Goal: Task Accomplishment & Management: Complete application form

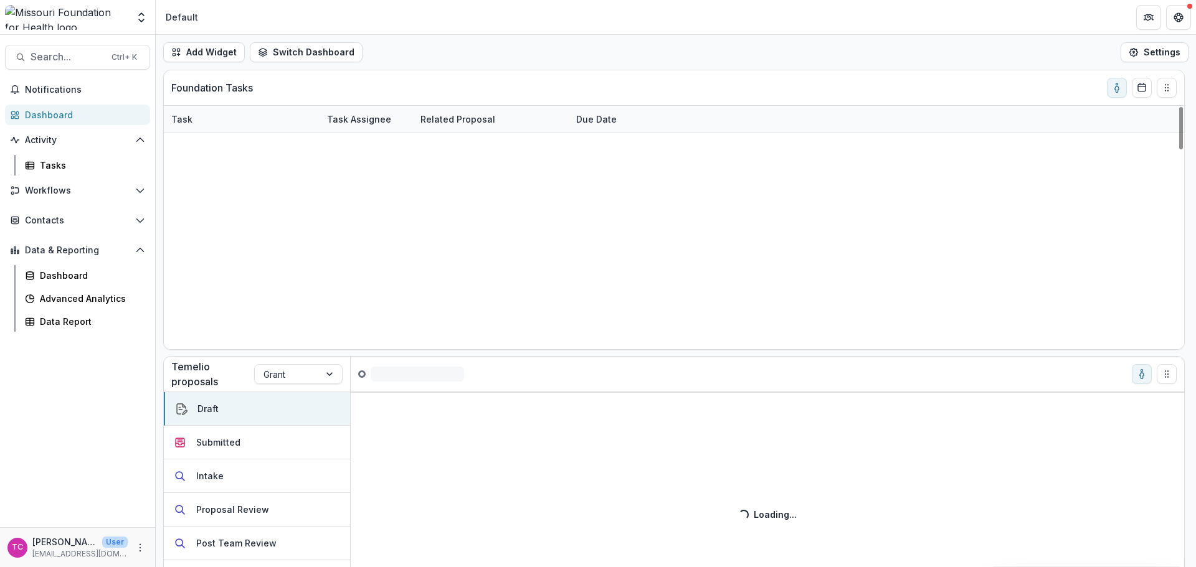
scroll to position [1150, 0]
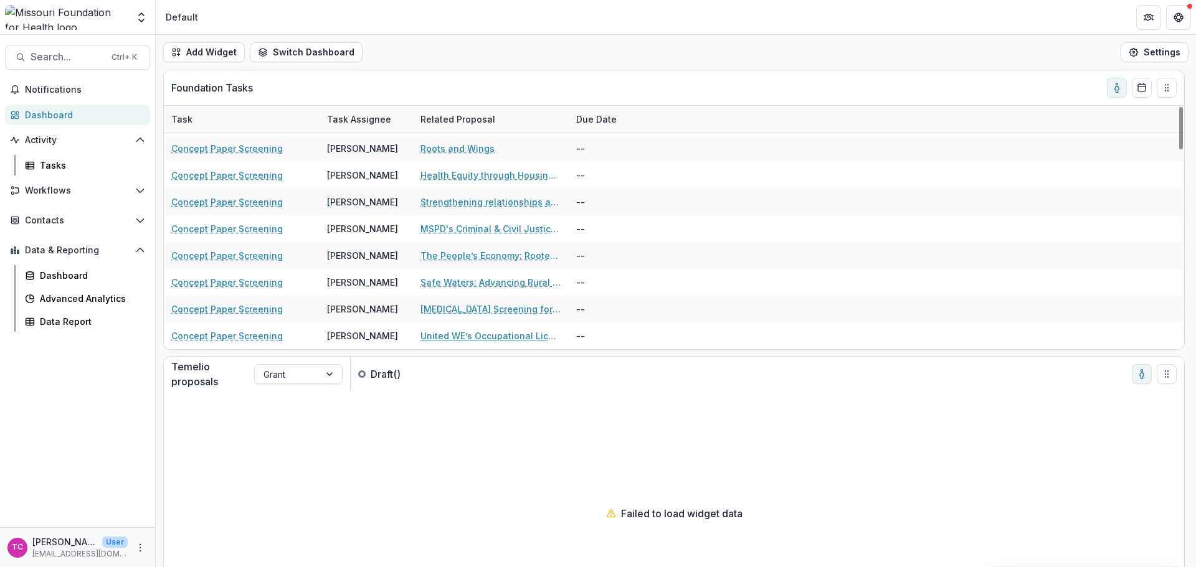
click at [481, 334] on link "United WE’s Occupational Licensing Research" at bounding box center [490, 335] width 141 height 13
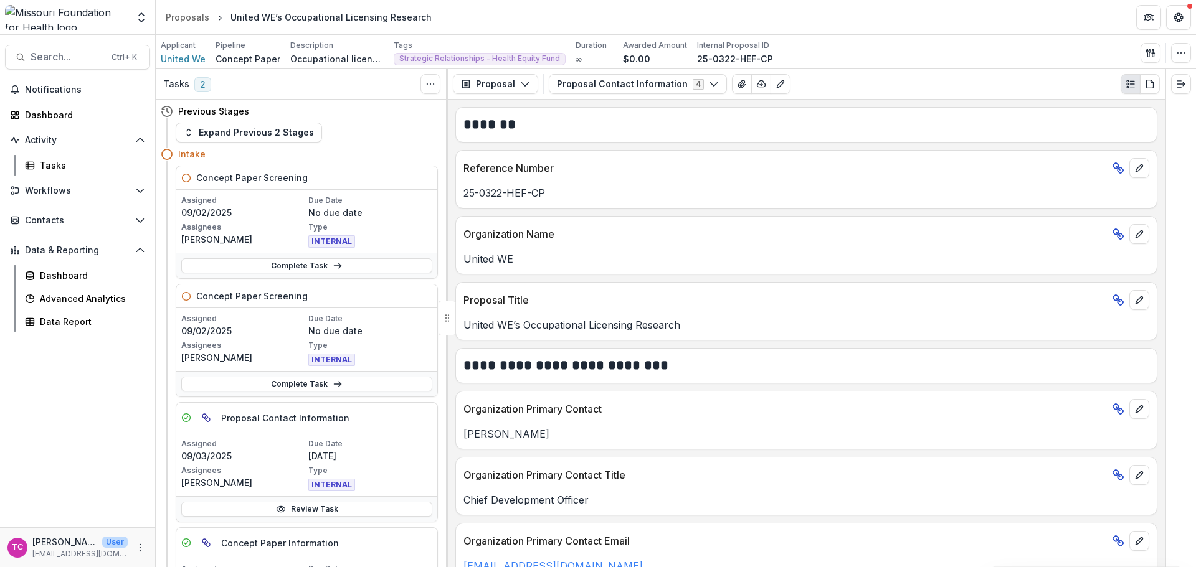
click at [246, 383] on link "Complete Task" at bounding box center [306, 384] width 251 height 15
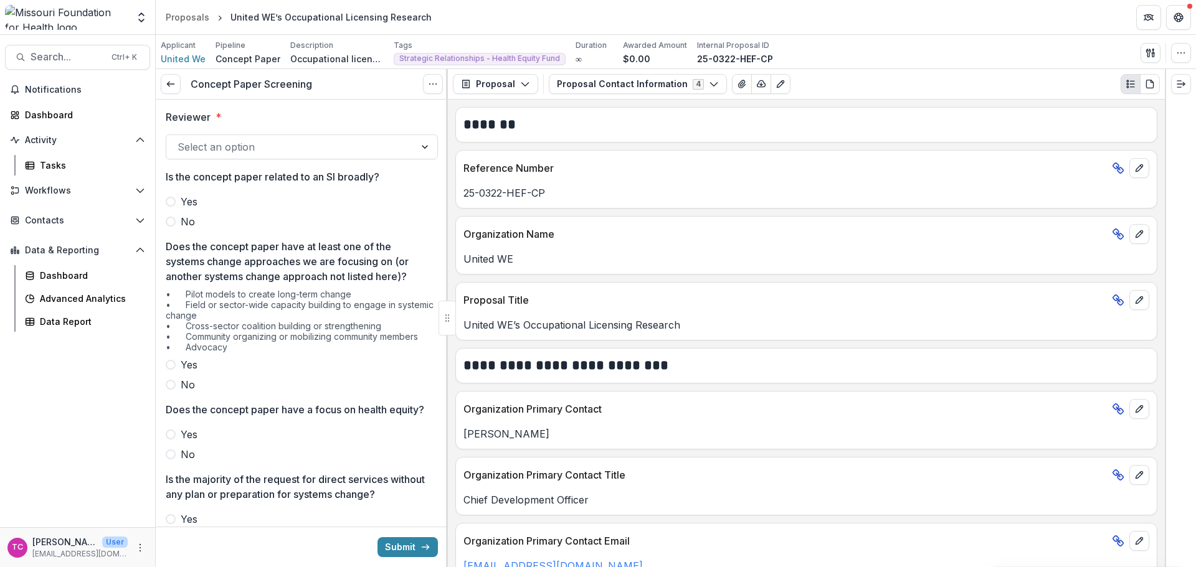
click at [219, 142] on div at bounding box center [291, 146] width 226 height 17
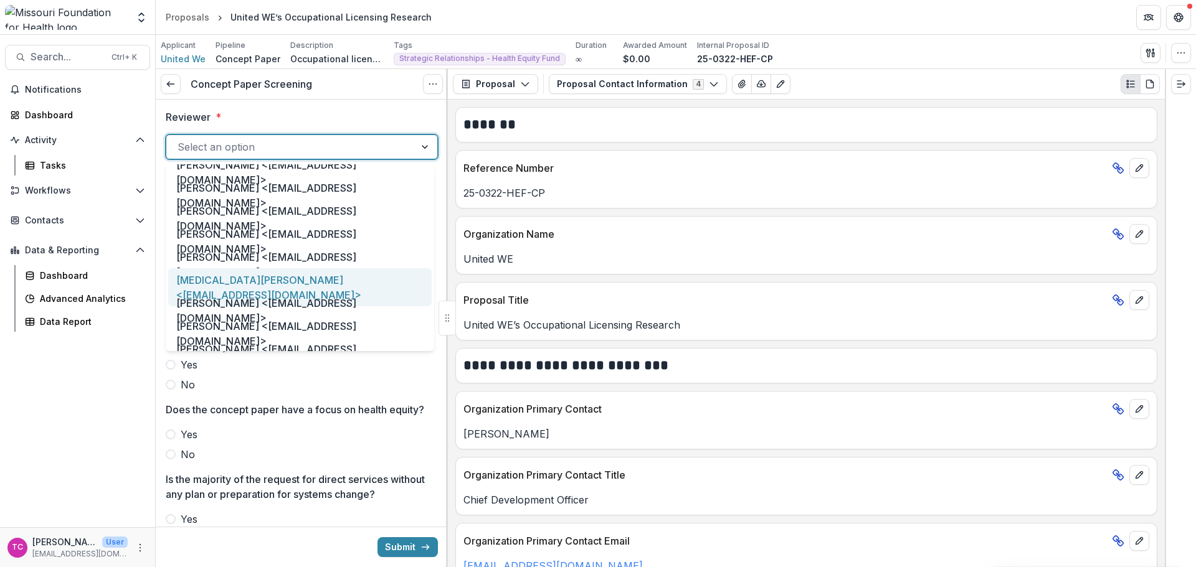
scroll to position [561, 0]
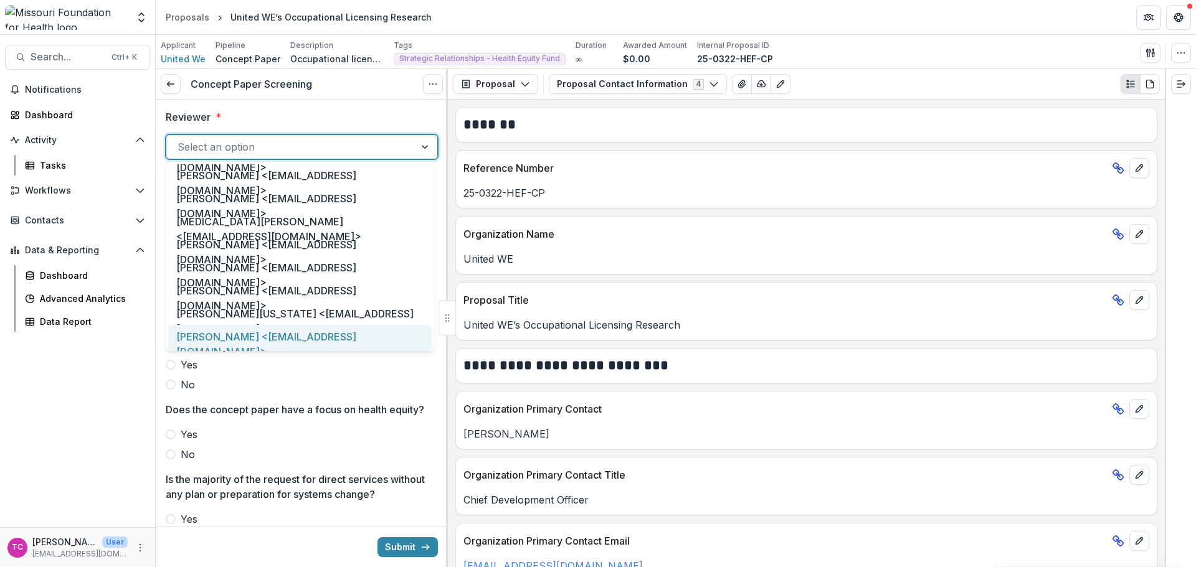
click at [225, 328] on div "[PERSON_NAME] <[EMAIL_ADDRESS][DOMAIN_NAME]>" at bounding box center [299, 344] width 263 height 38
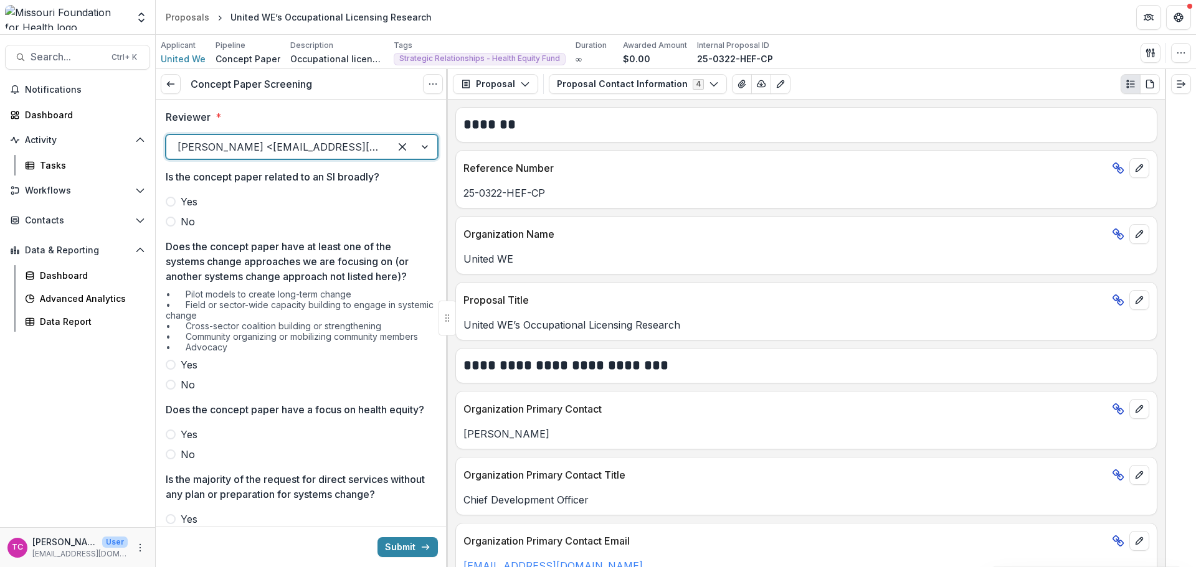
click at [162, 223] on div "Reviewer * option [PERSON_NAME] <[EMAIL_ADDRESS][DOMAIN_NAME]>, selected. [PERS…" at bounding box center [302, 568] width 292 height 937
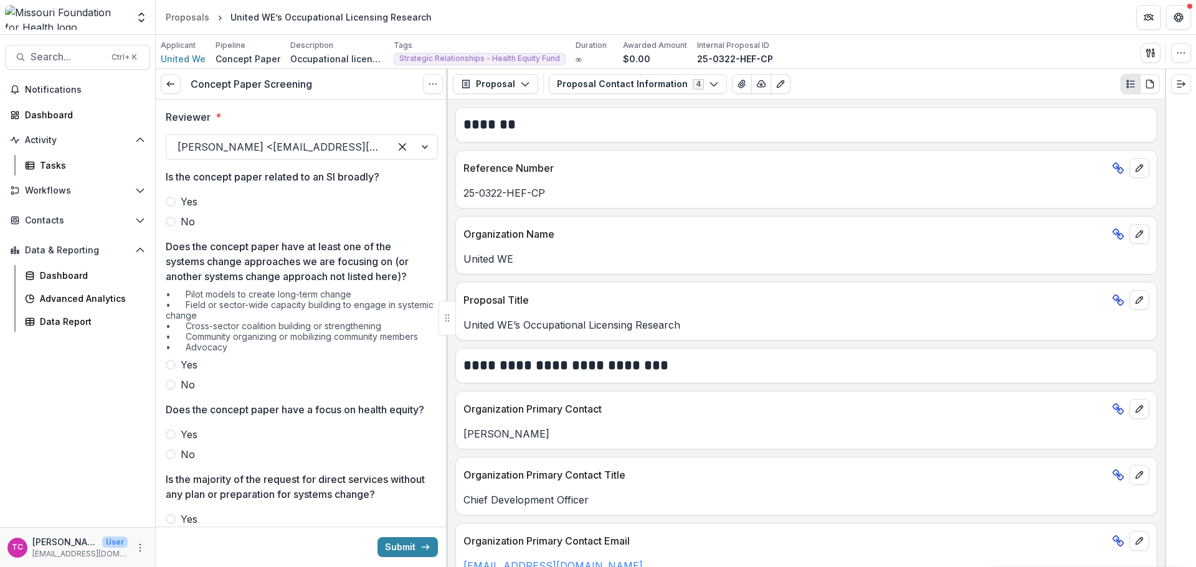
click at [169, 222] on span at bounding box center [171, 222] width 10 height 10
click at [193, 368] on span "Yes" at bounding box center [189, 365] width 17 height 15
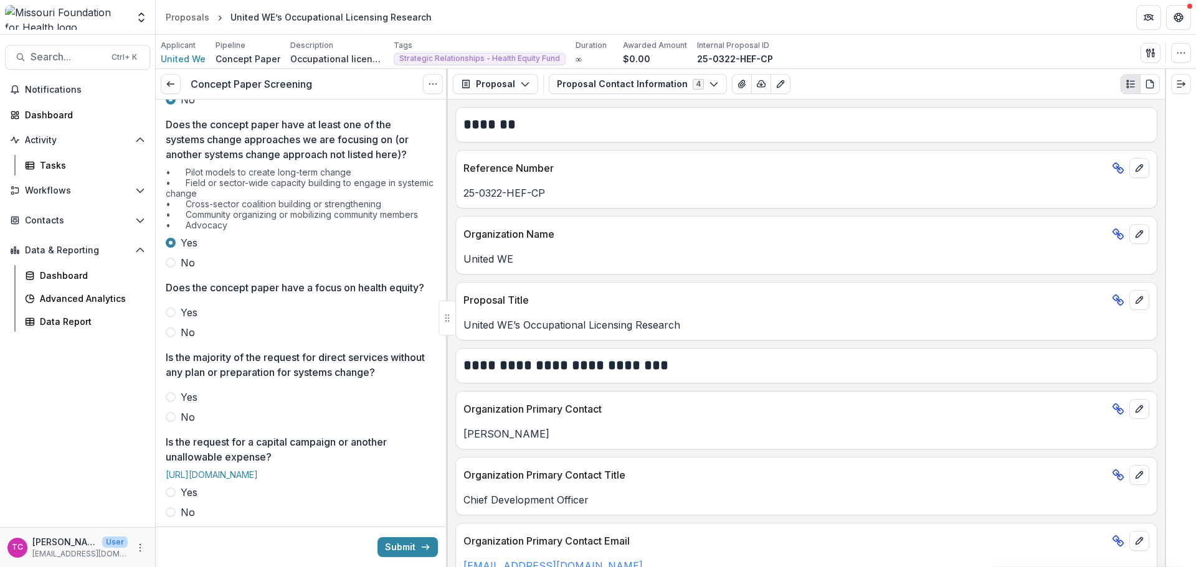
scroll to position [187, 0]
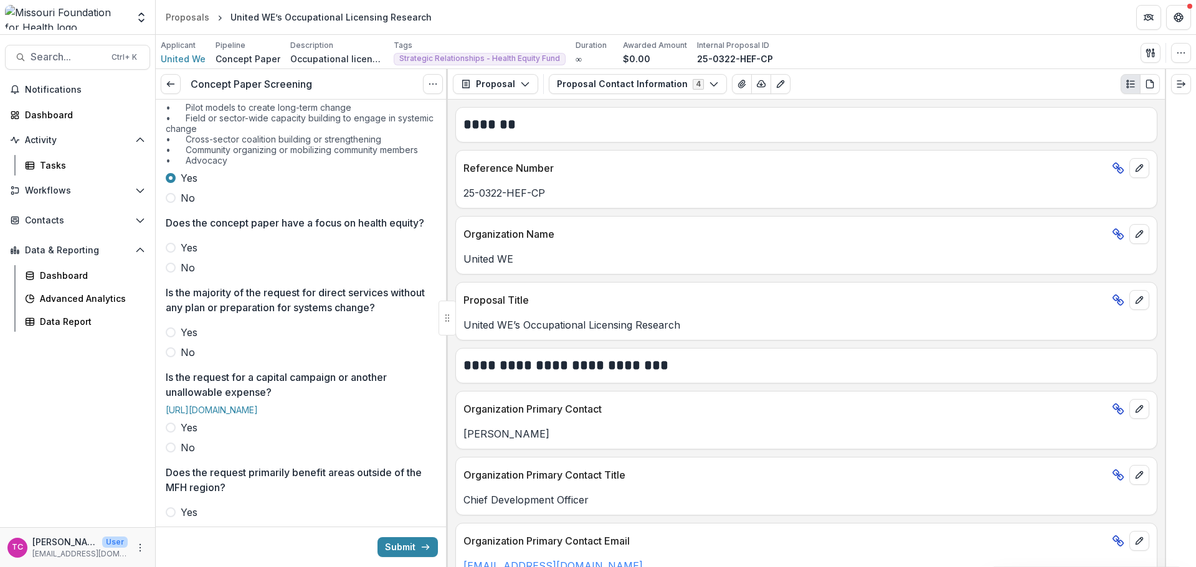
click at [191, 255] on span "Yes" at bounding box center [189, 247] width 17 height 15
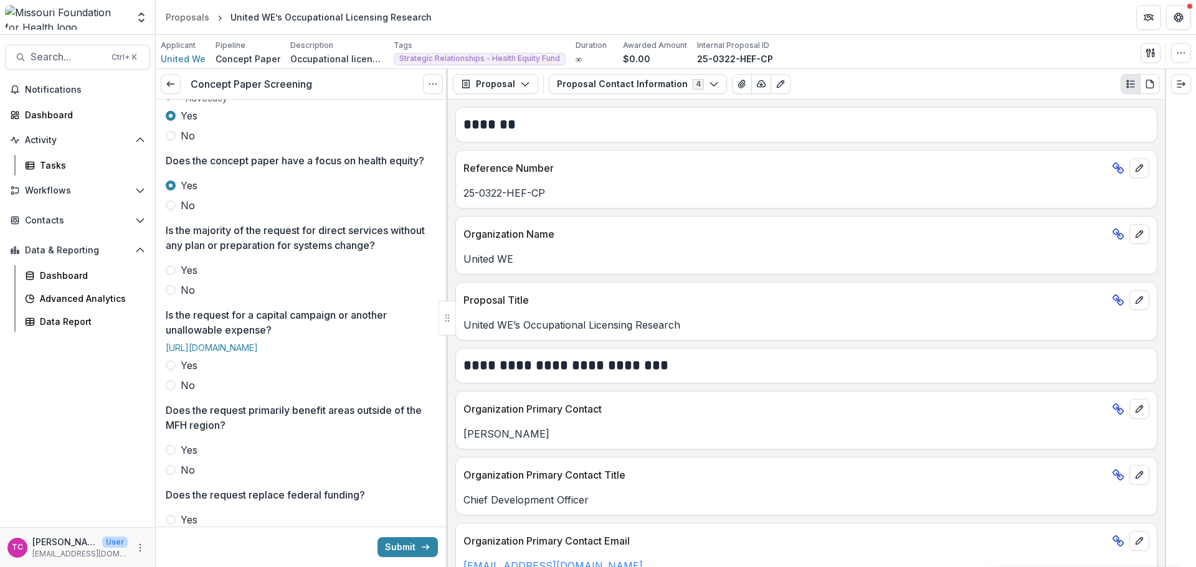
scroll to position [311, 0]
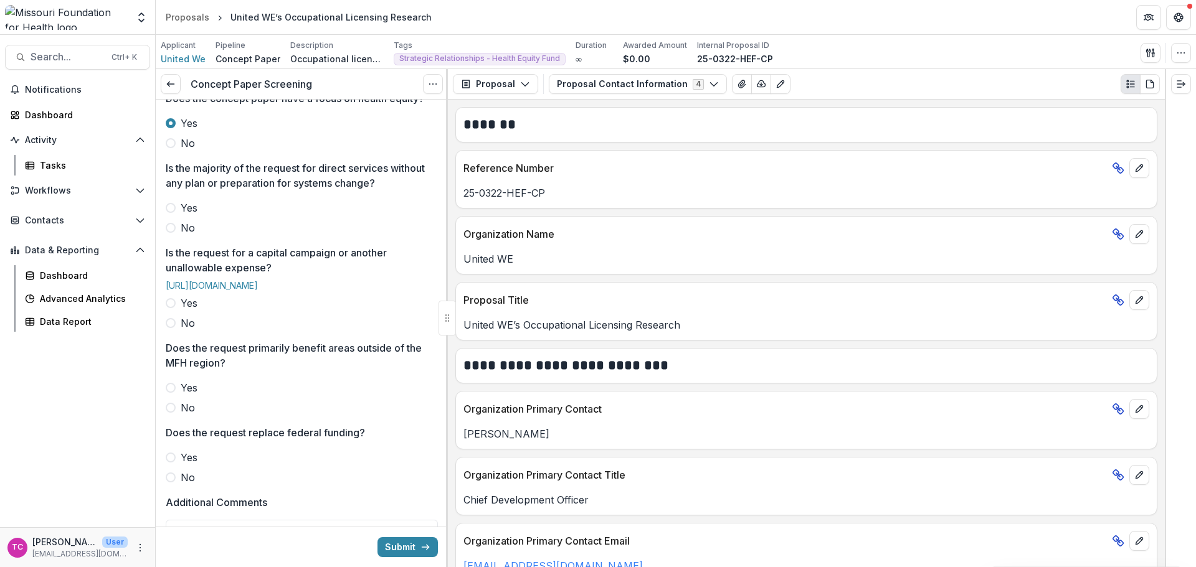
click at [194, 235] on span "No" at bounding box center [188, 227] width 14 height 15
click at [180, 331] on label "No" at bounding box center [302, 323] width 272 height 15
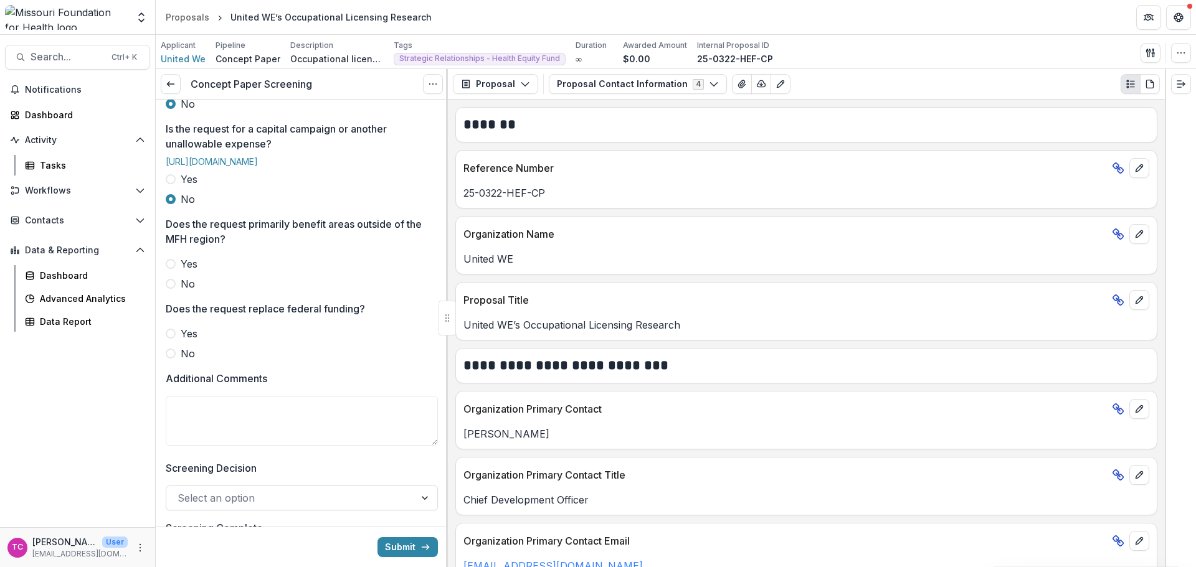
scroll to position [436, 0]
click at [192, 291] on span "No" at bounding box center [188, 283] width 14 height 15
click at [174, 361] on label "No" at bounding box center [302, 353] width 272 height 15
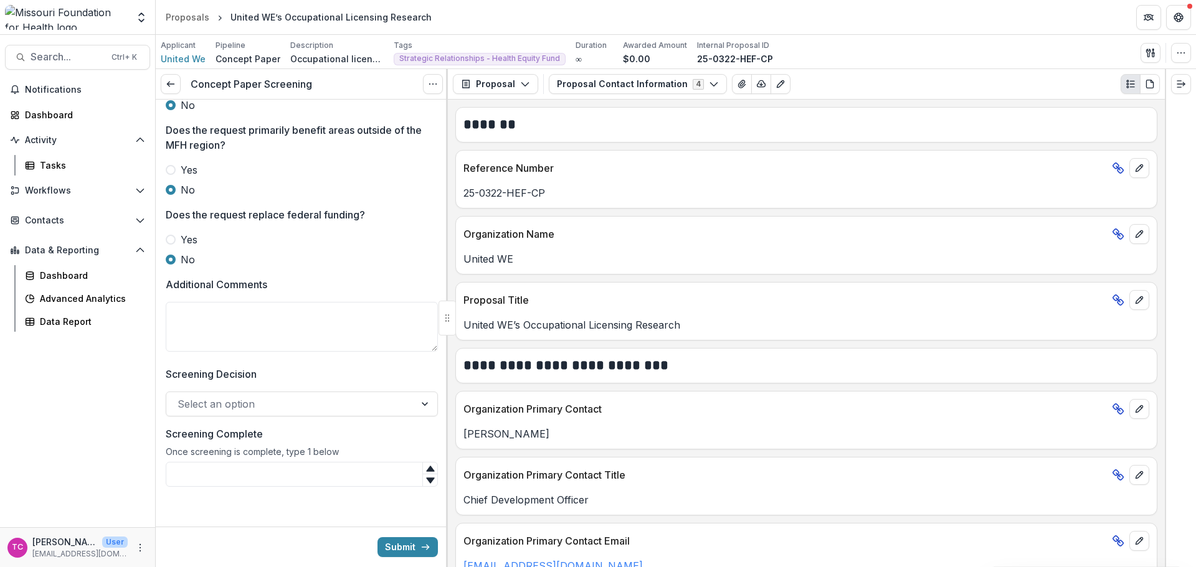
scroll to position [566, 0]
click at [290, 391] on div at bounding box center [302, 389] width 272 height 5
click at [290, 400] on div at bounding box center [291, 404] width 226 height 17
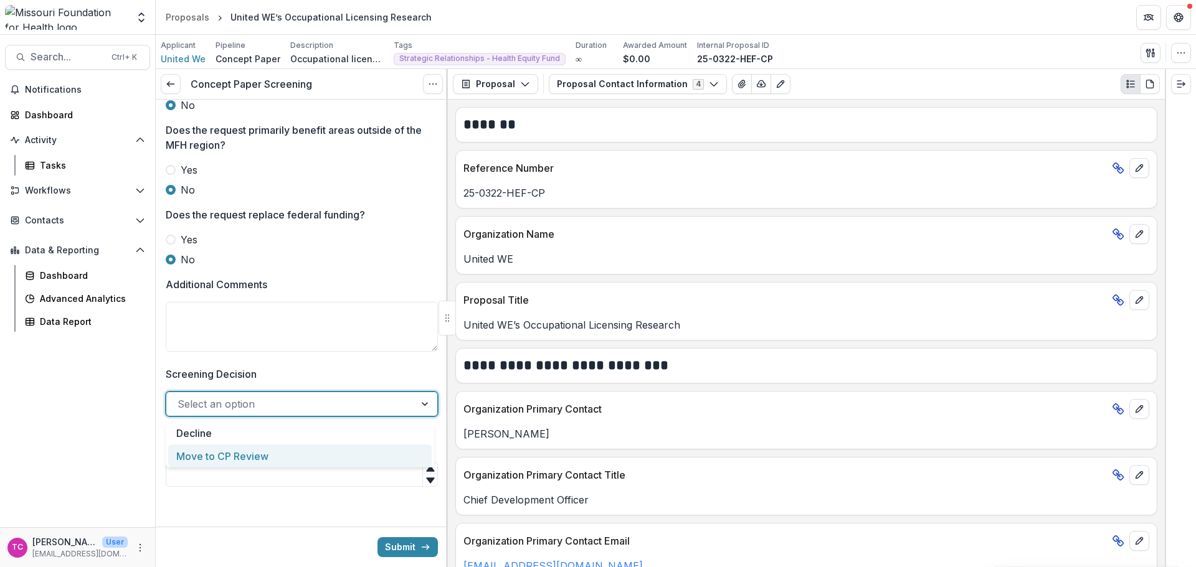
click at [260, 457] on div "Move to CP Review" at bounding box center [299, 456] width 263 height 23
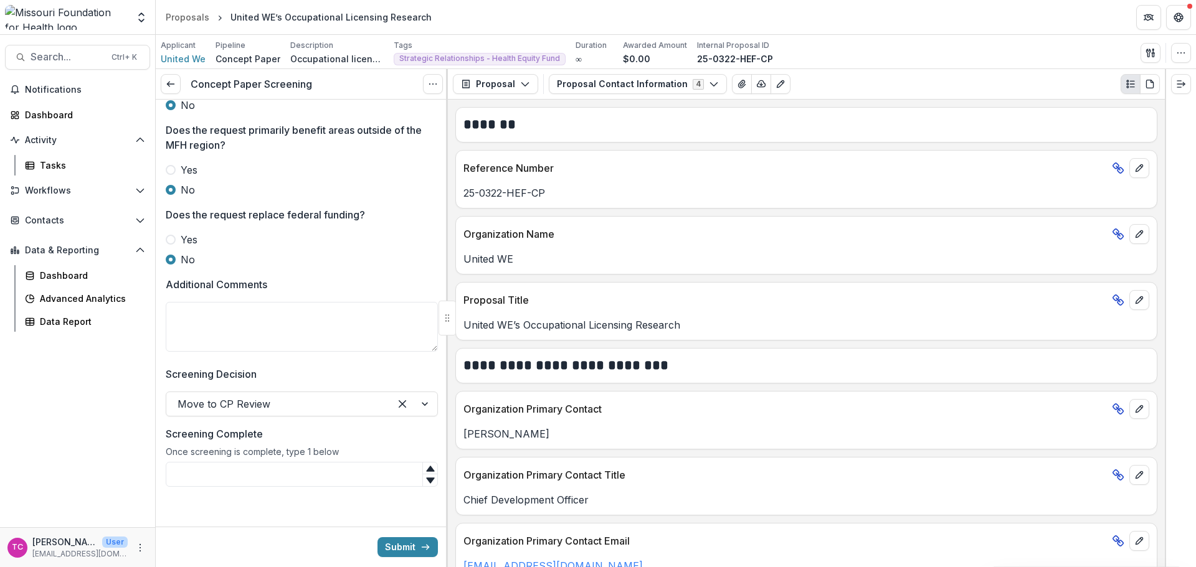
click at [344, 467] on input "Screening Complete" at bounding box center [302, 474] width 272 height 25
type input "*"
click at [395, 555] on button "Submit" at bounding box center [407, 548] width 60 height 20
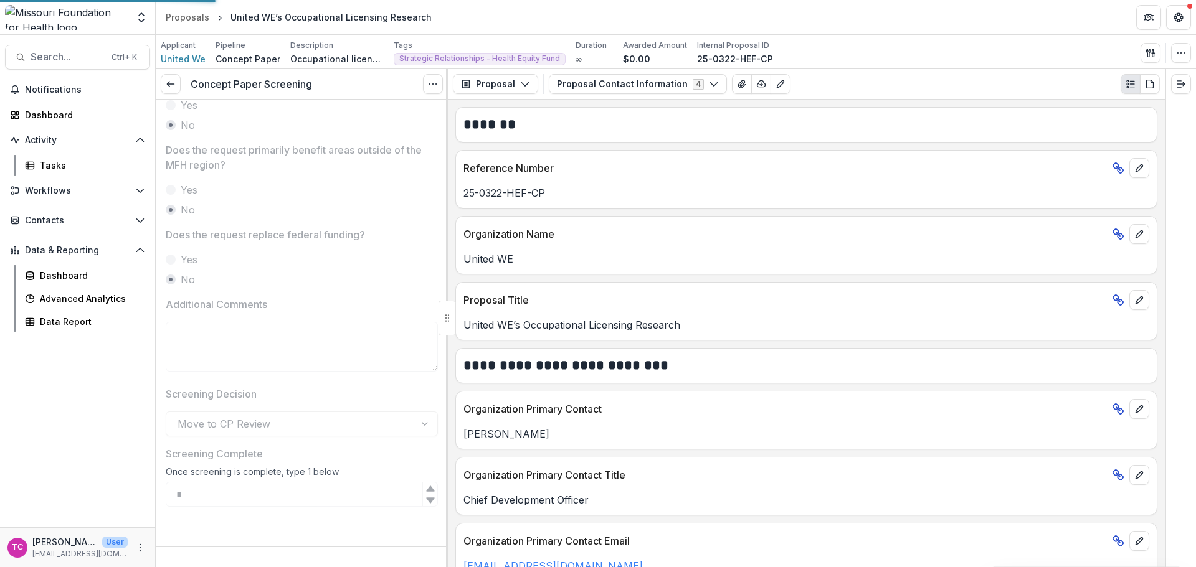
scroll to position [546, 0]
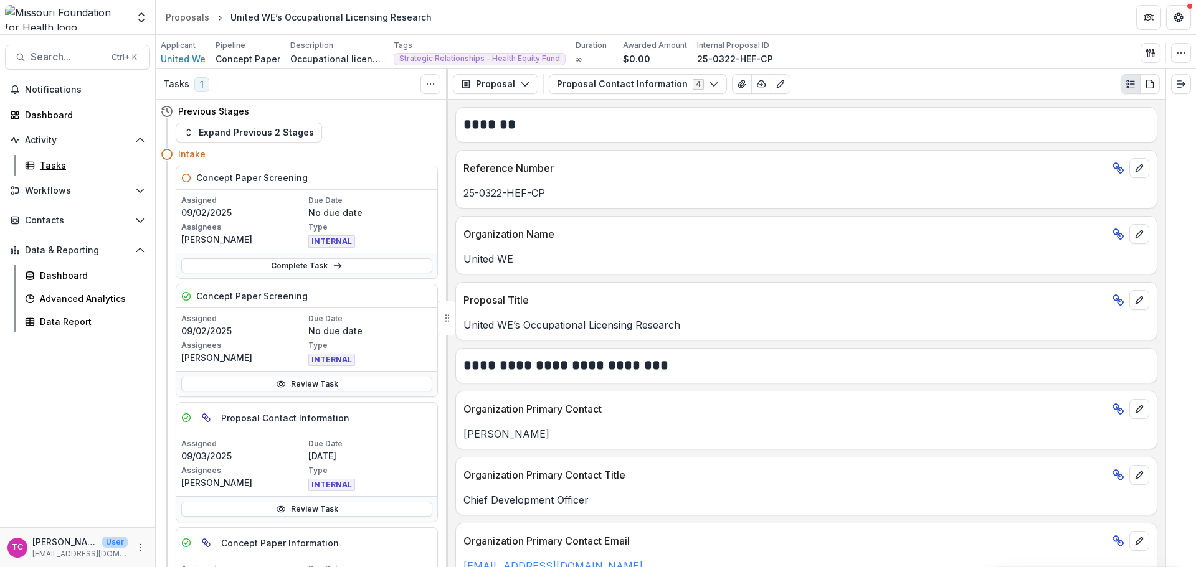
click at [57, 171] on div "Tasks" at bounding box center [90, 165] width 100 height 13
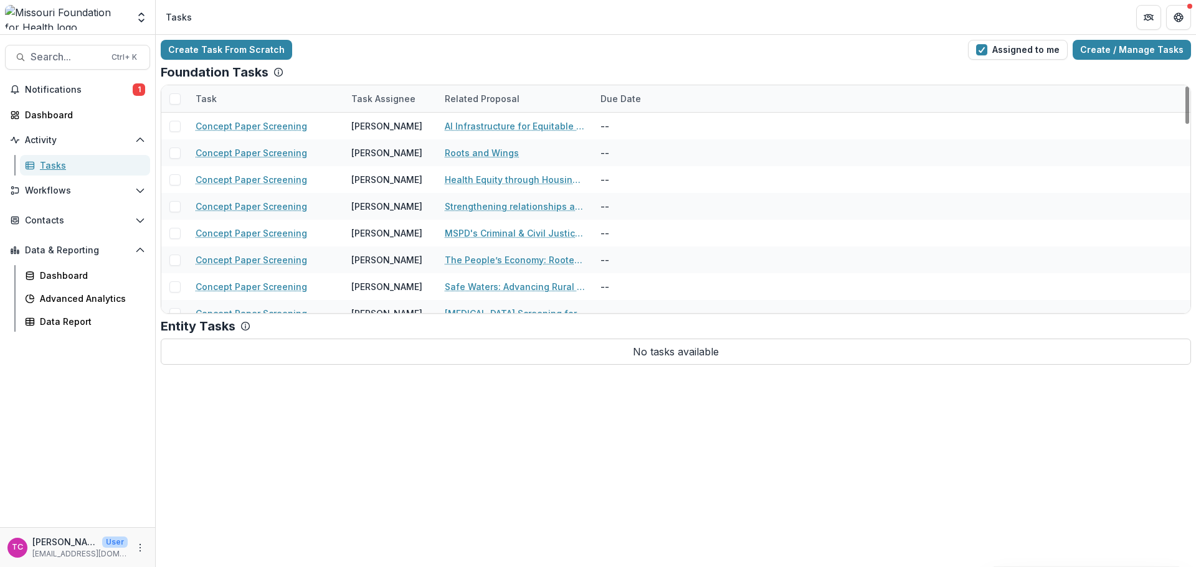
scroll to position [1139, 0]
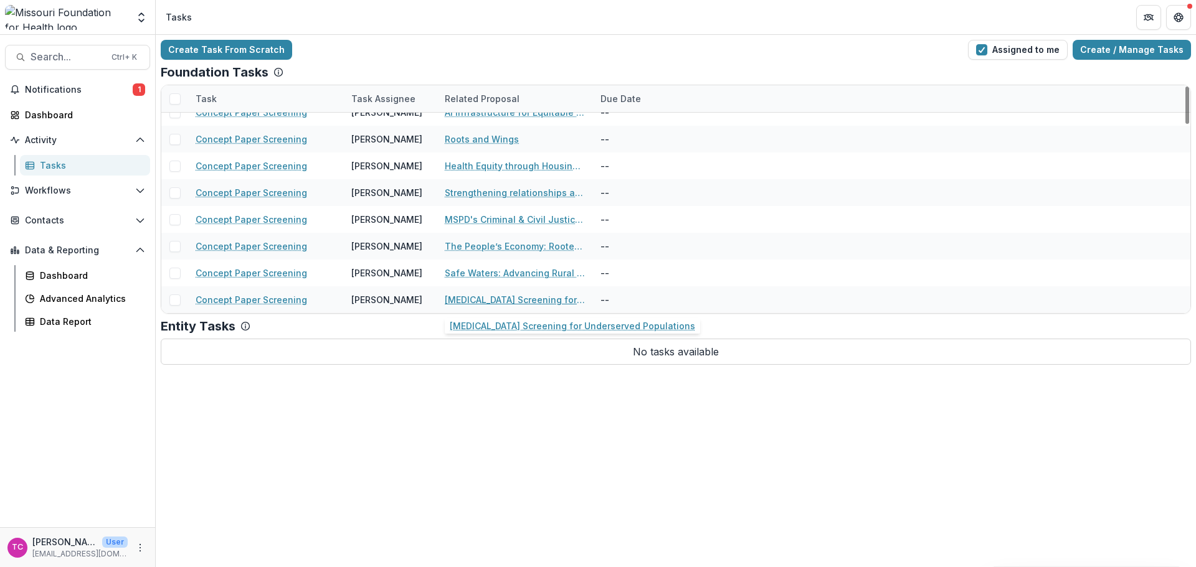
click at [482, 300] on link "[MEDICAL_DATA] Screening for Underserved Populations" at bounding box center [515, 299] width 141 height 13
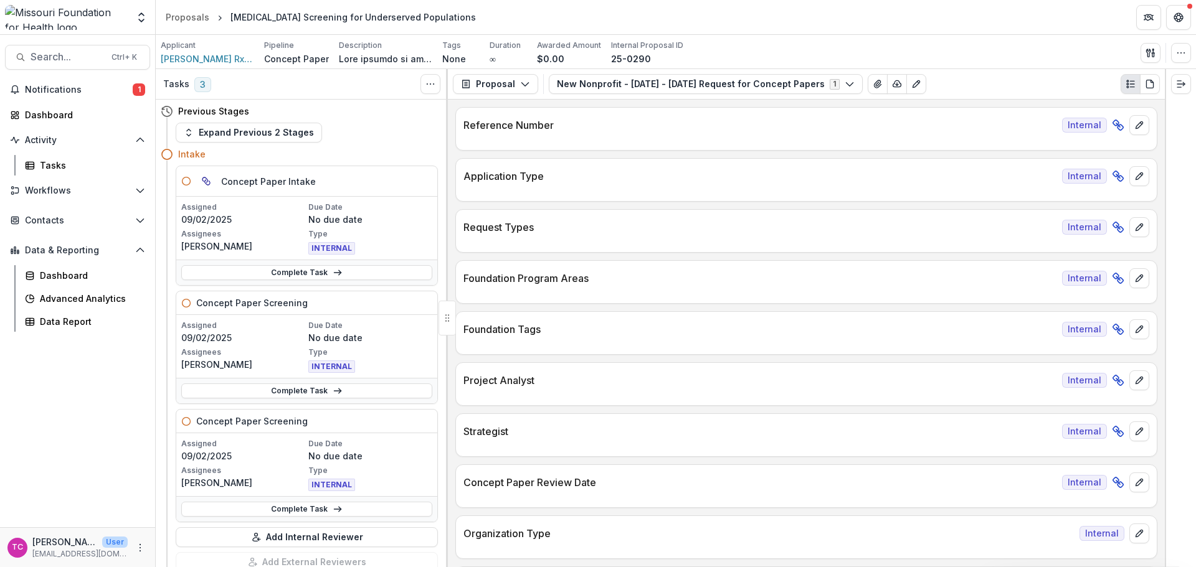
click at [272, 392] on link "Complete Task" at bounding box center [306, 391] width 251 height 15
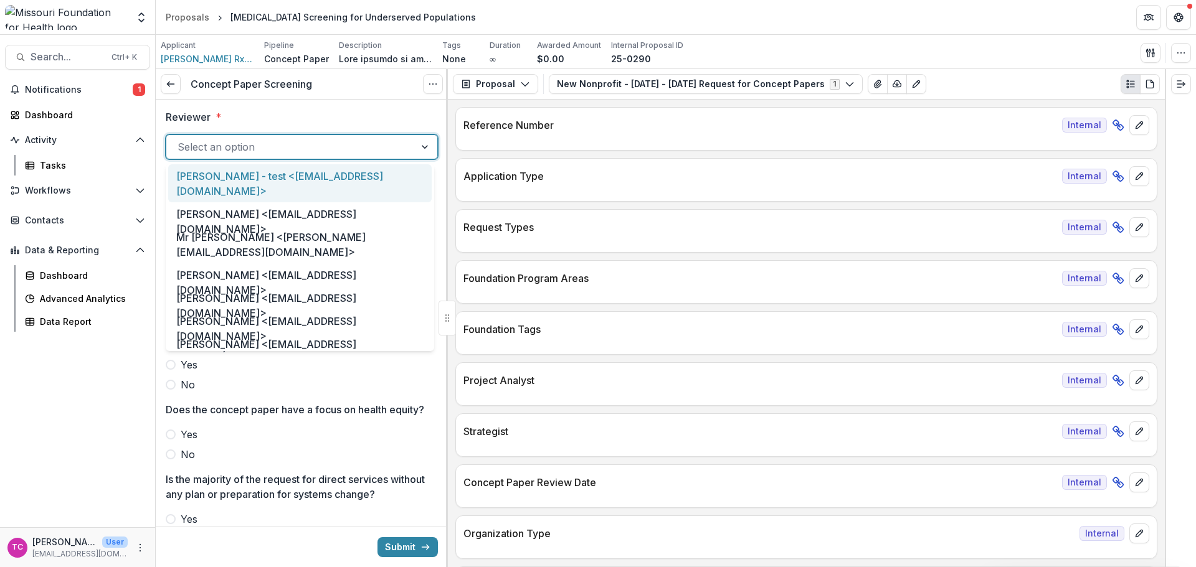
click at [256, 138] on div at bounding box center [291, 146] width 226 height 17
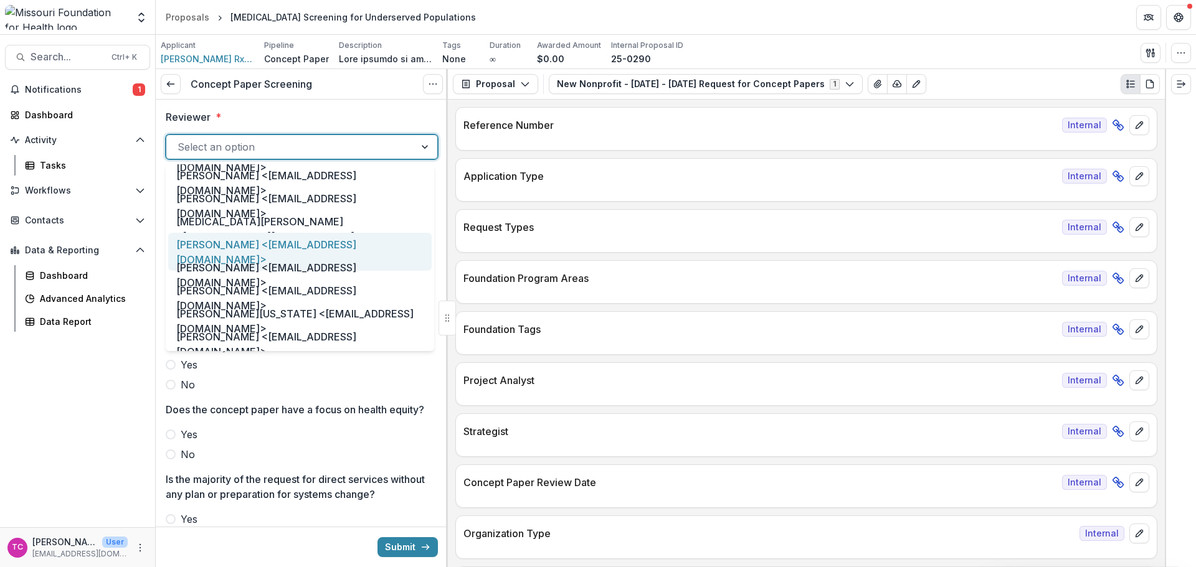
scroll to position [623, 0]
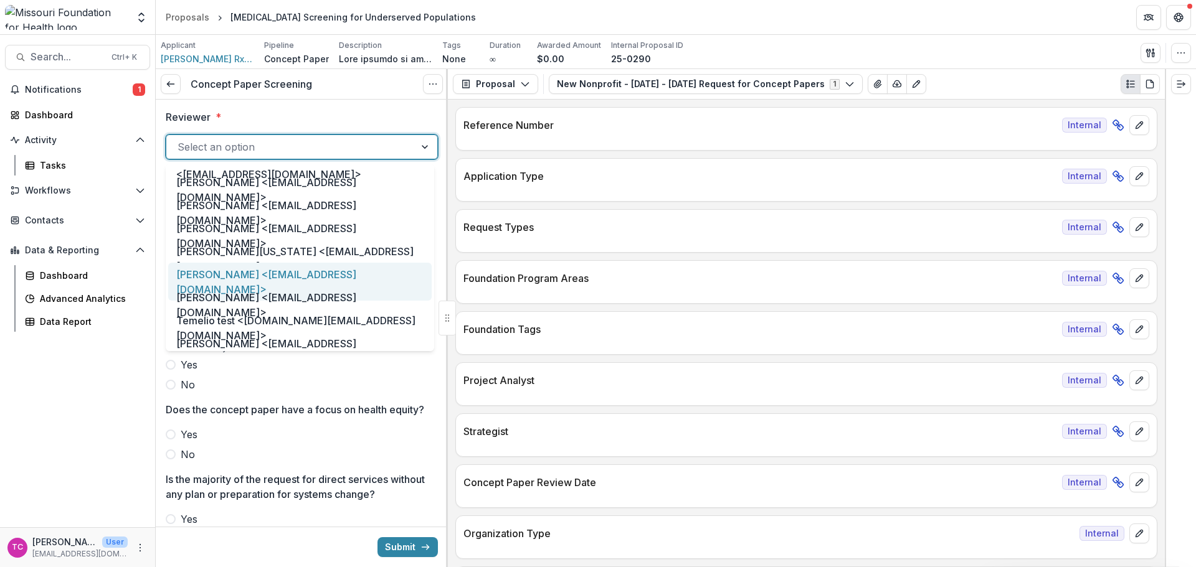
click at [253, 274] on div "[PERSON_NAME] <[EMAIL_ADDRESS][DOMAIN_NAME]>" at bounding box center [299, 282] width 263 height 38
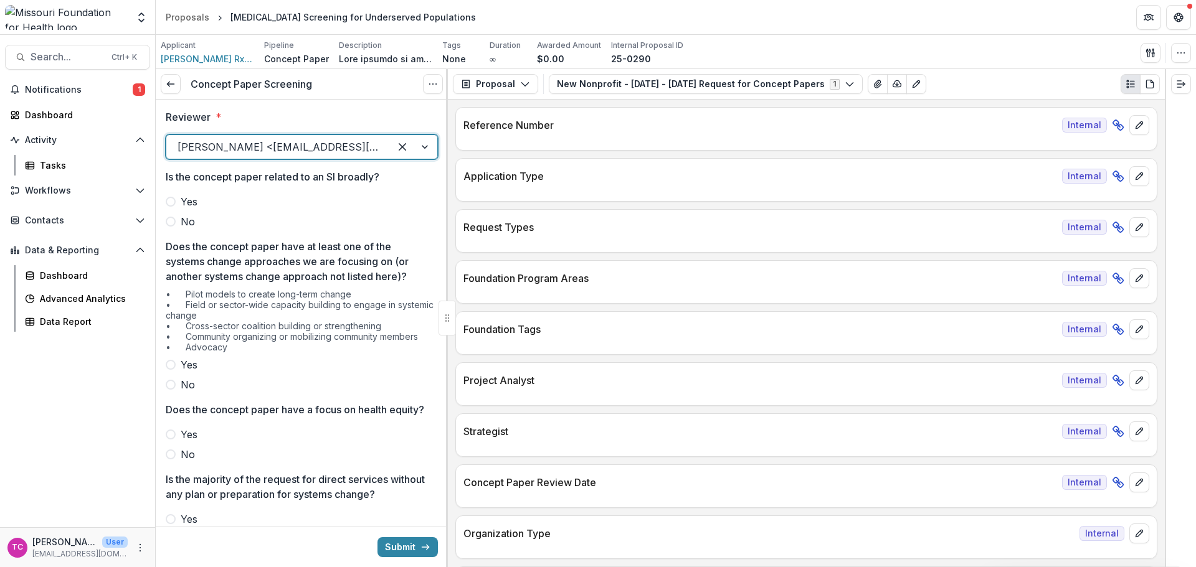
click at [197, 222] on label "No" at bounding box center [302, 221] width 272 height 15
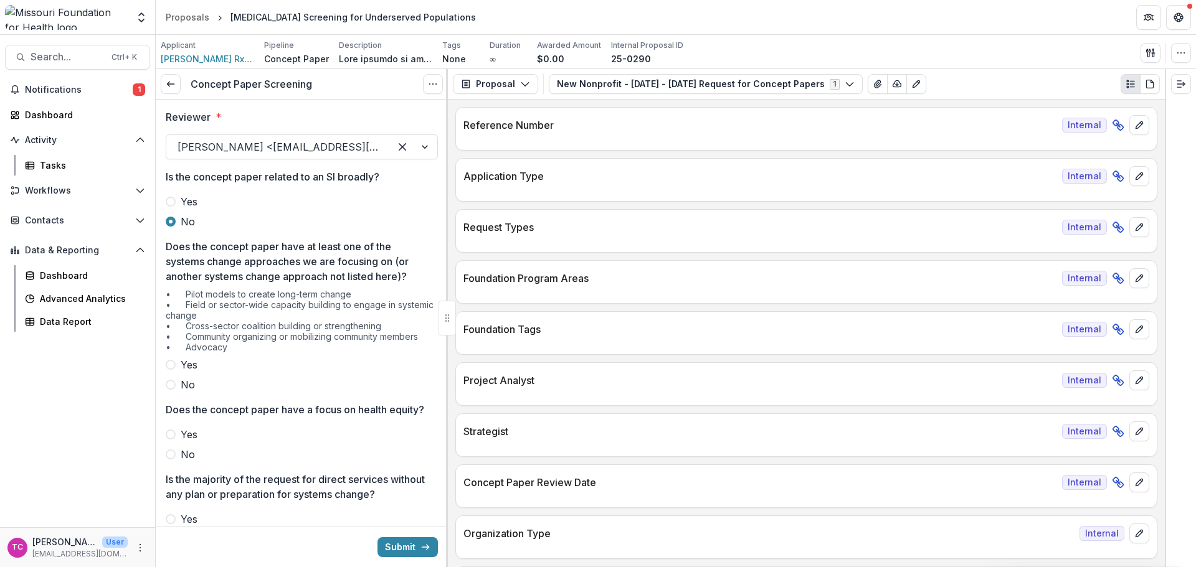
click at [173, 380] on label "No" at bounding box center [302, 384] width 272 height 15
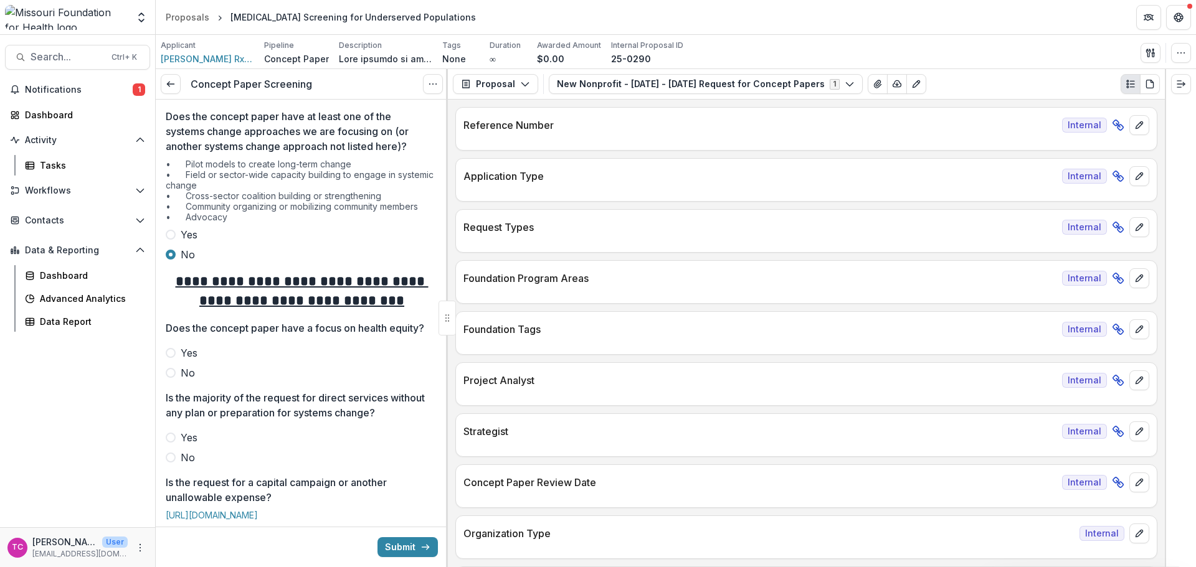
scroll to position [249, 0]
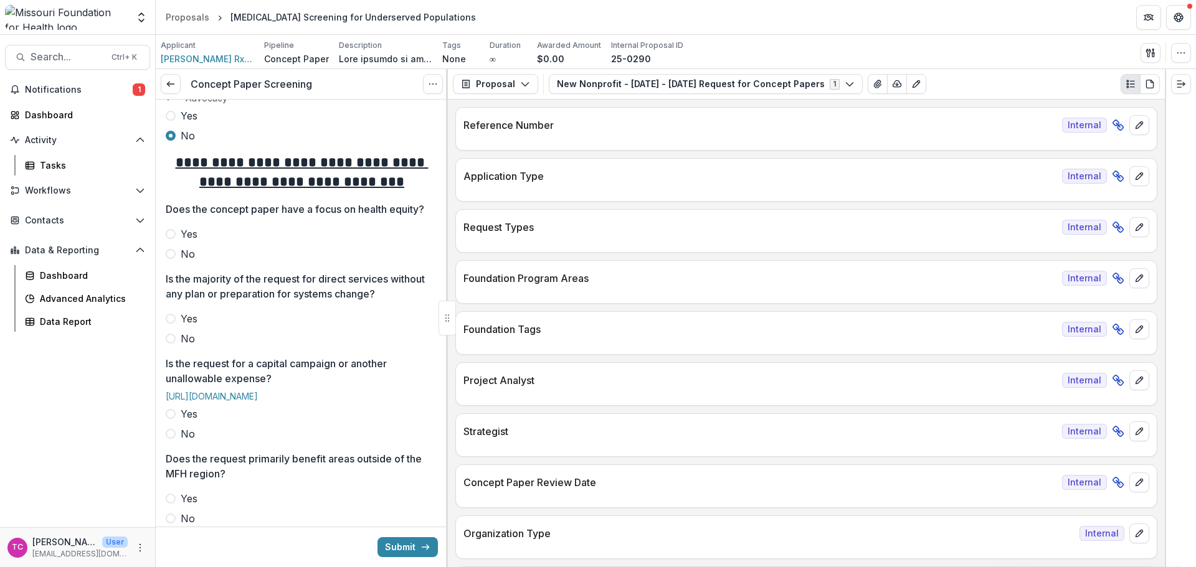
click at [184, 227] on div at bounding box center [302, 224] width 272 height 5
click at [178, 242] on label "Yes" at bounding box center [302, 234] width 272 height 15
click at [194, 326] on span "Yes" at bounding box center [189, 318] width 17 height 15
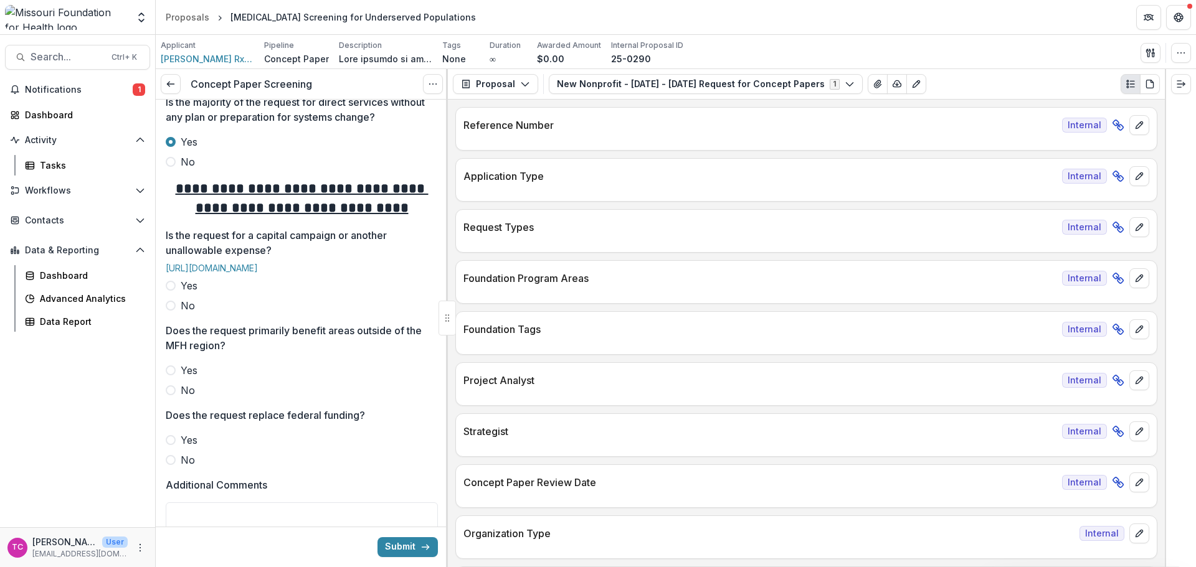
scroll to position [436, 0]
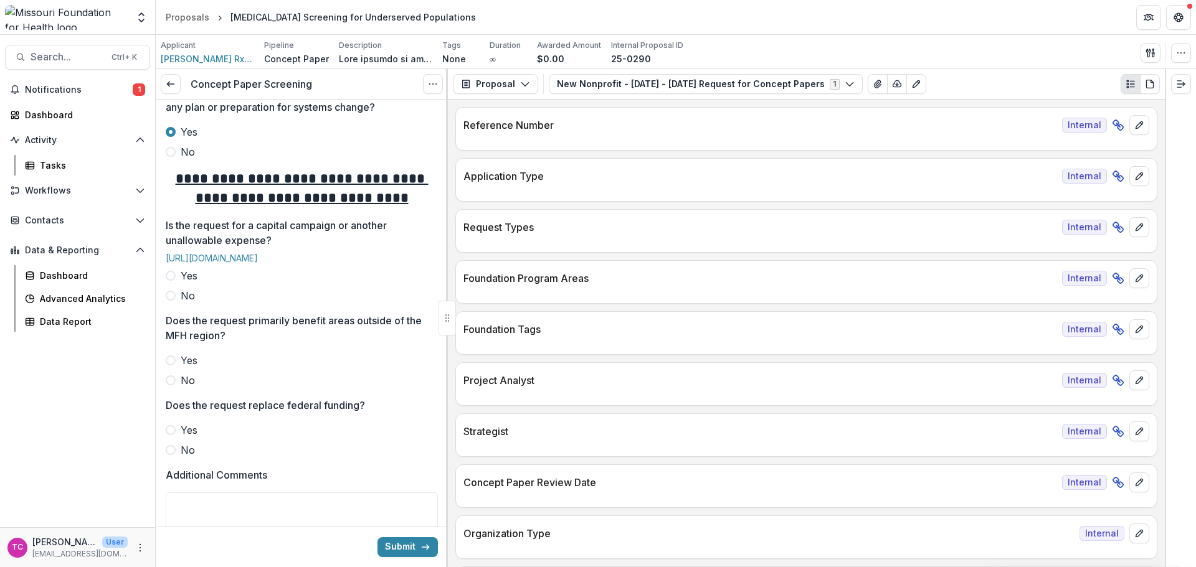
click at [192, 303] on span "No" at bounding box center [188, 295] width 14 height 15
click at [178, 388] on div "Yes No" at bounding box center [302, 370] width 272 height 35
click at [176, 388] on label "No" at bounding box center [302, 380] width 272 height 15
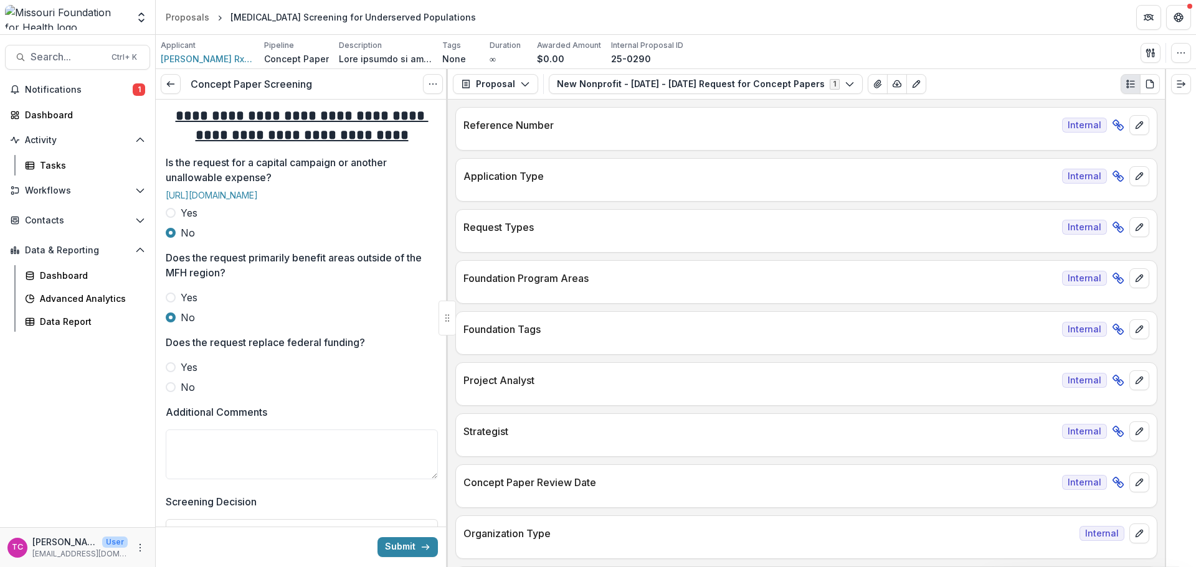
scroll to position [561, 0]
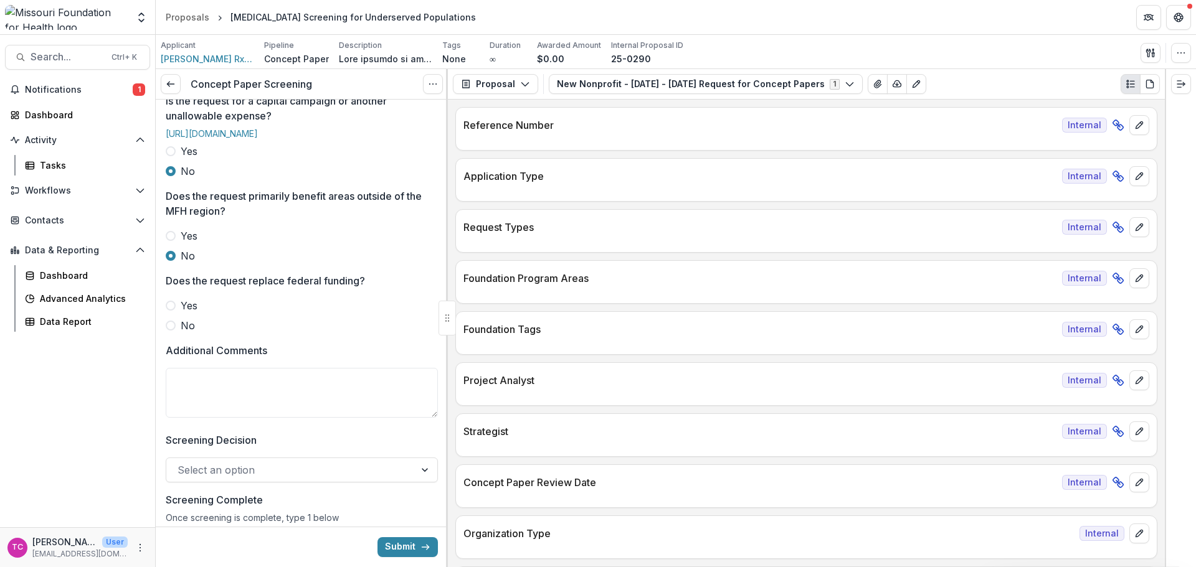
click at [176, 333] on label "No" at bounding box center [302, 325] width 272 height 15
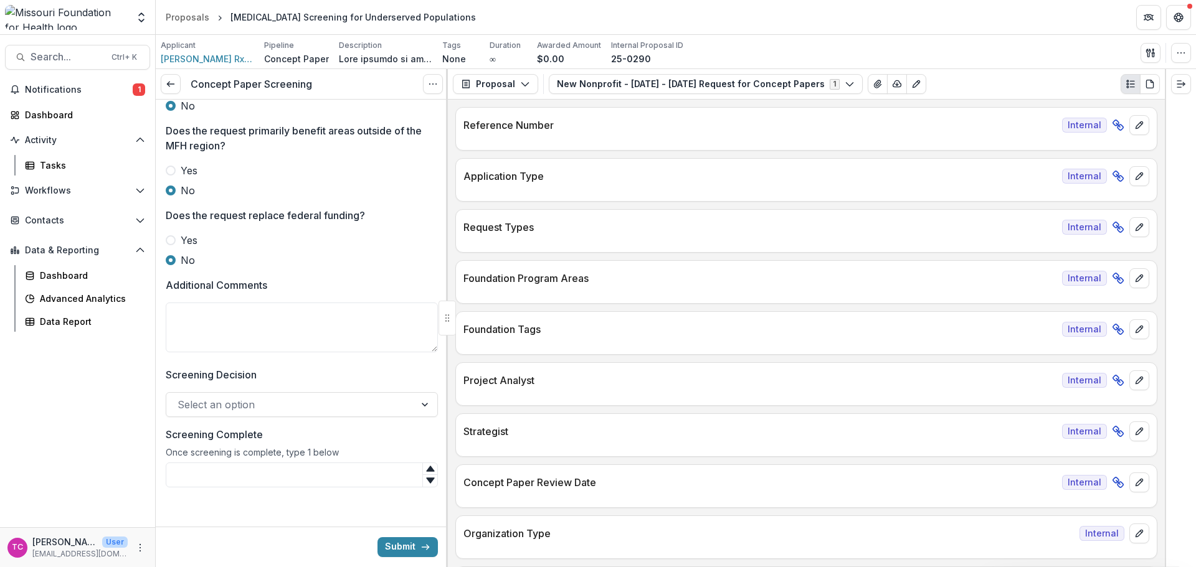
scroll to position [662, 0]
click at [214, 288] on p "Additional Comments" at bounding box center [217, 285] width 102 height 15
click at [214, 303] on textarea "Additional Comments" at bounding box center [302, 328] width 272 height 50
click at [247, 315] on textarea "Additional Comments" at bounding box center [302, 328] width 272 height 50
paste textarea "**********"
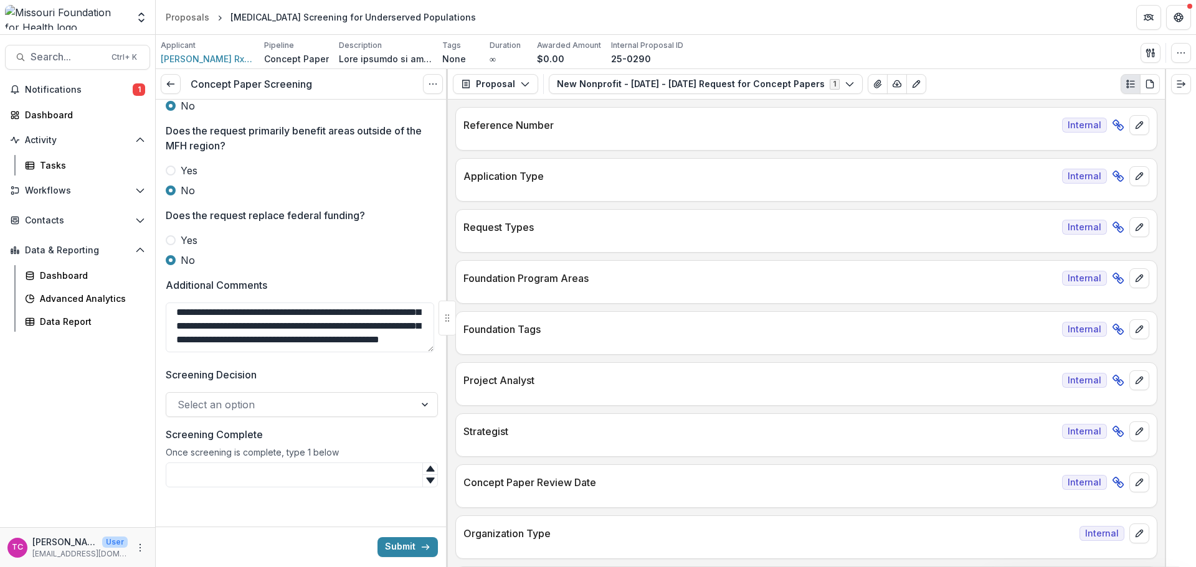
scroll to position [79, 0]
type textarea "**********"
click at [315, 411] on div at bounding box center [291, 404] width 226 height 17
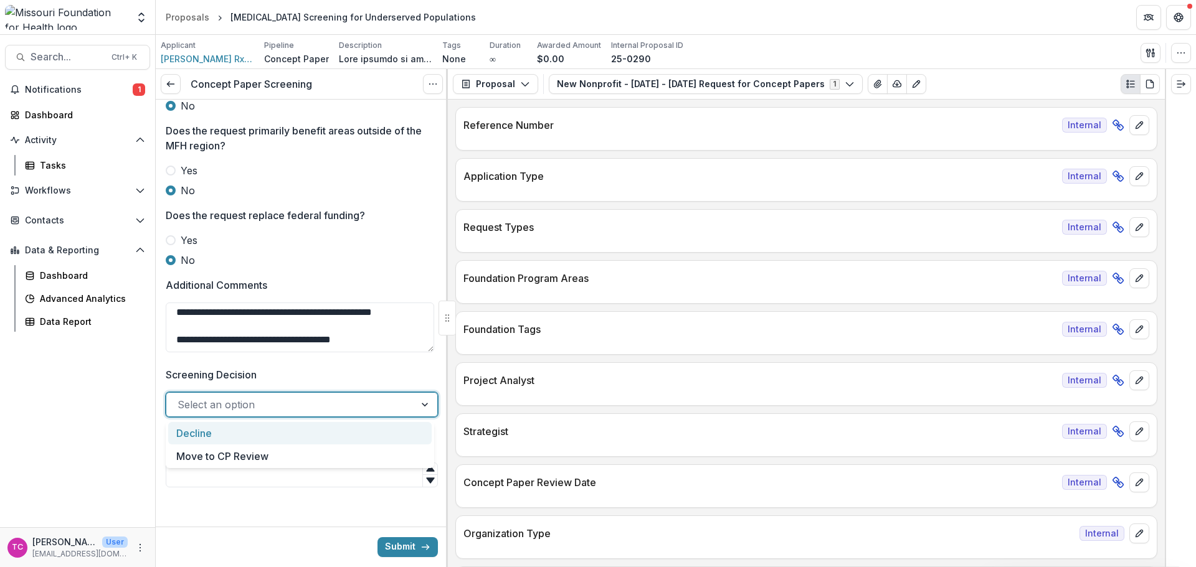
click at [262, 425] on div "Decline" at bounding box center [299, 433] width 263 height 23
click at [229, 471] on input "Screening Complete" at bounding box center [302, 475] width 272 height 25
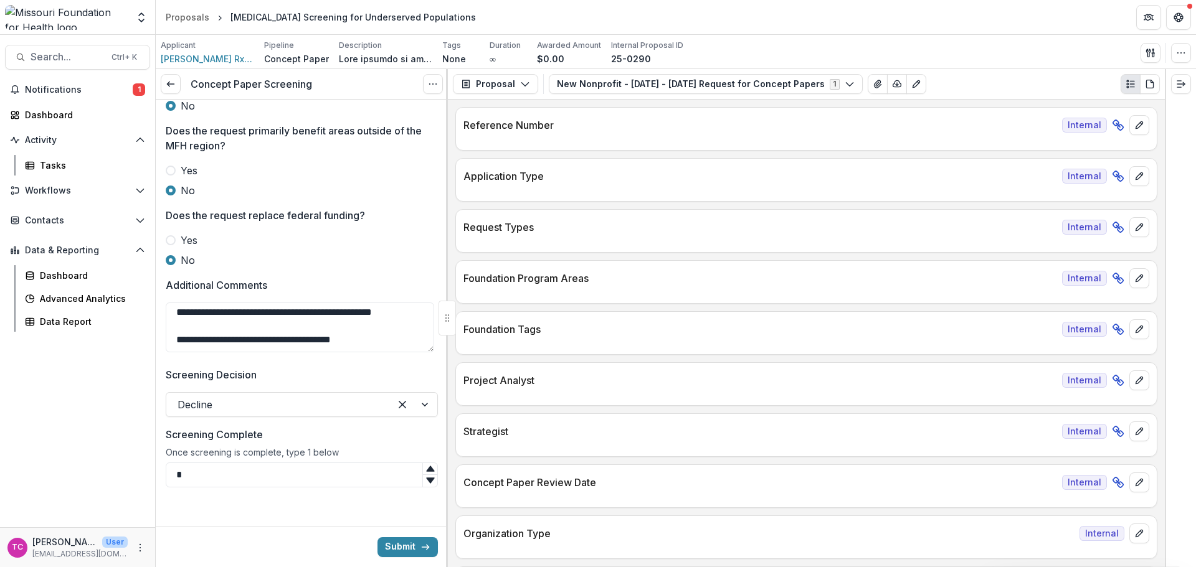
type input "*"
click at [426, 562] on div "Submit" at bounding box center [302, 547] width 292 height 40
click at [422, 554] on button "Submit" at bounding box center [407, 548] width 60 height 20
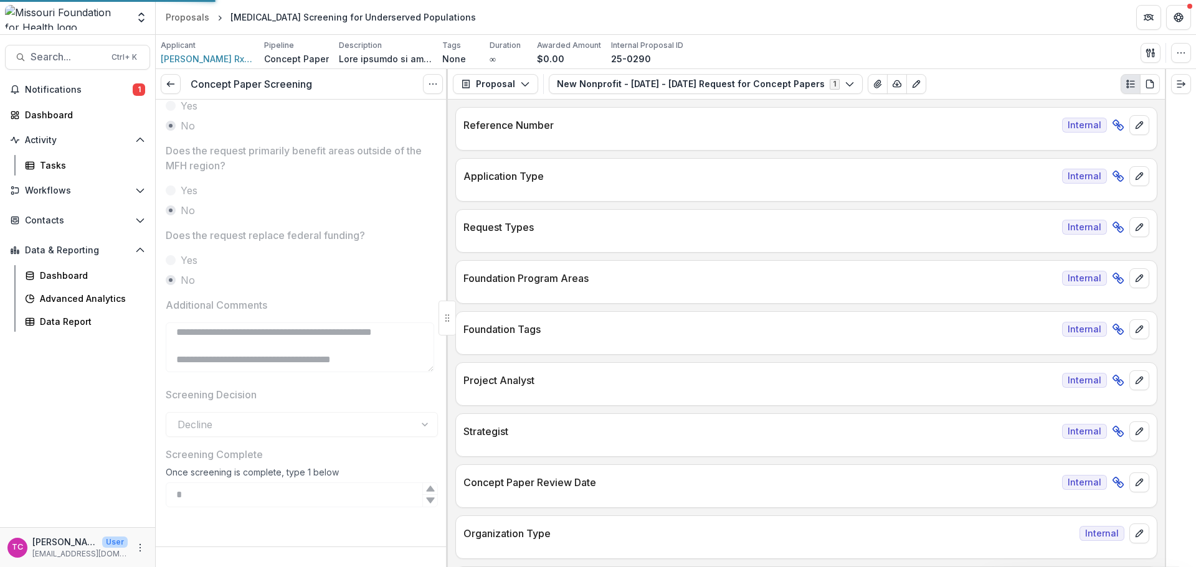
scroll to position [642, 0]
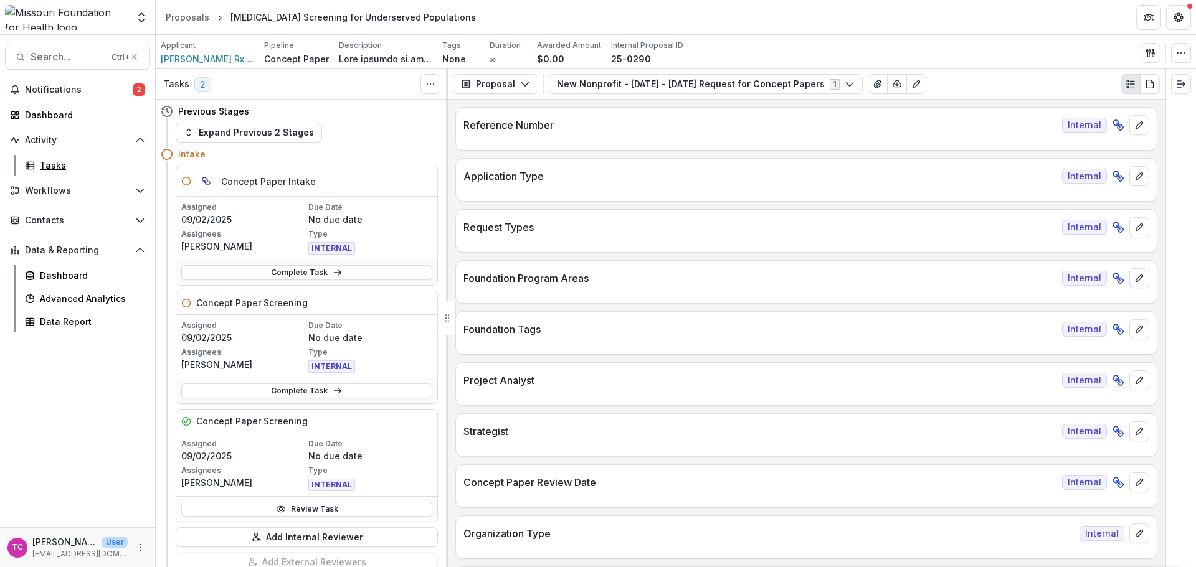
click at [54, 167] on div "Tasks" at bounding box center [90, 165] width 100 height 13
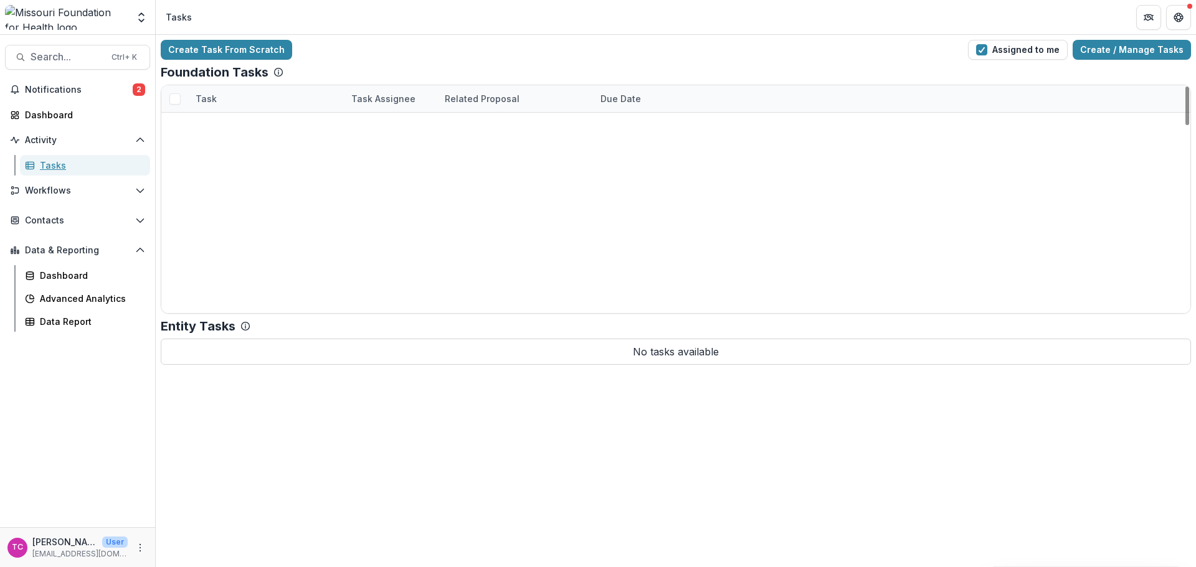
scroll to position [1112, 0]
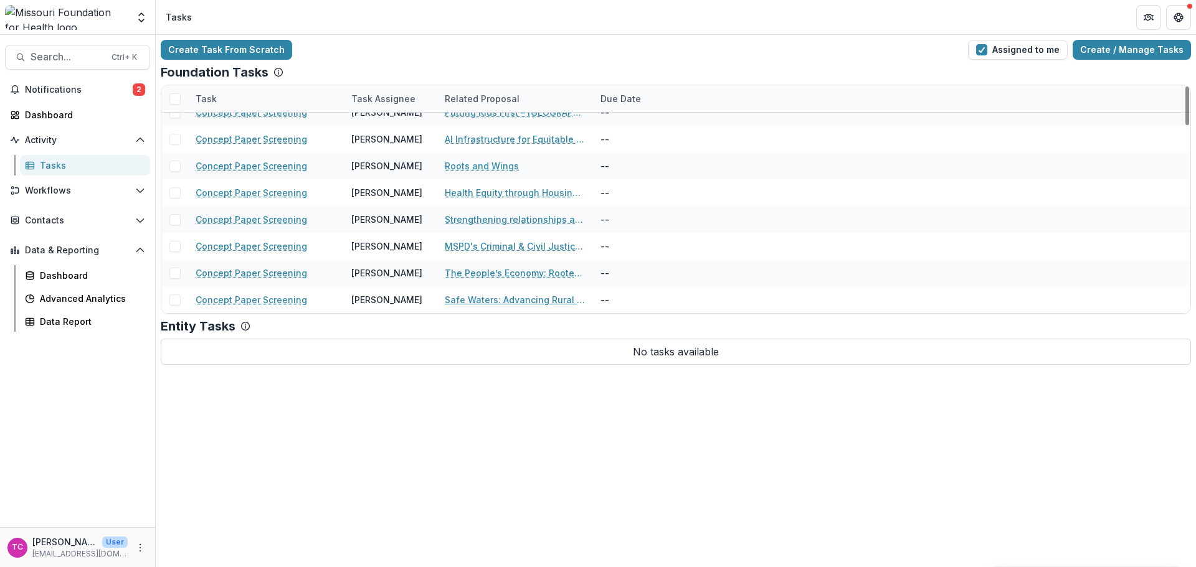
click at [462, 293] on link "Safe Waters: Advancing Rural Health Equity through Water Safety Access" at bounding box center [515, 299] width 141 height 13
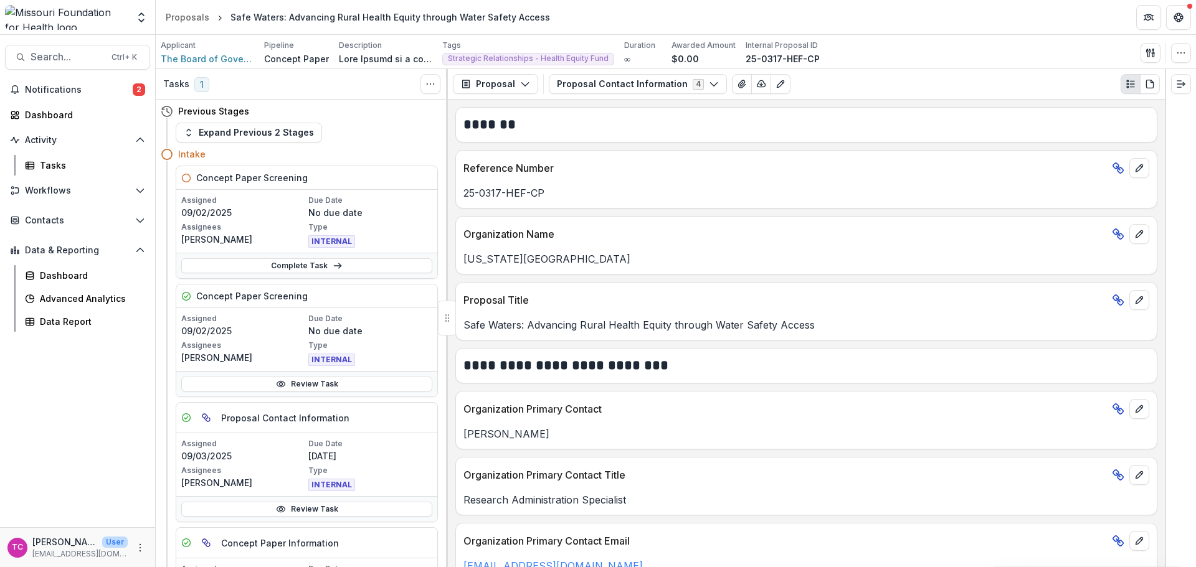
click at [254, 383] on link "Review Task" at bounding box center [306, 384] width 251 height 15
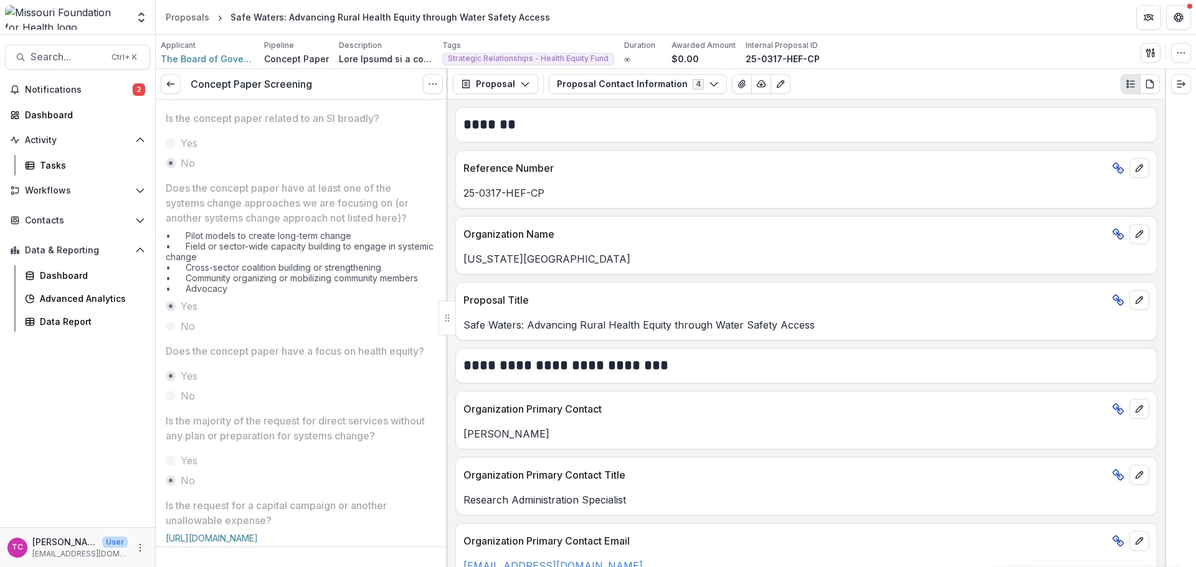
scroll to position [47, 0]
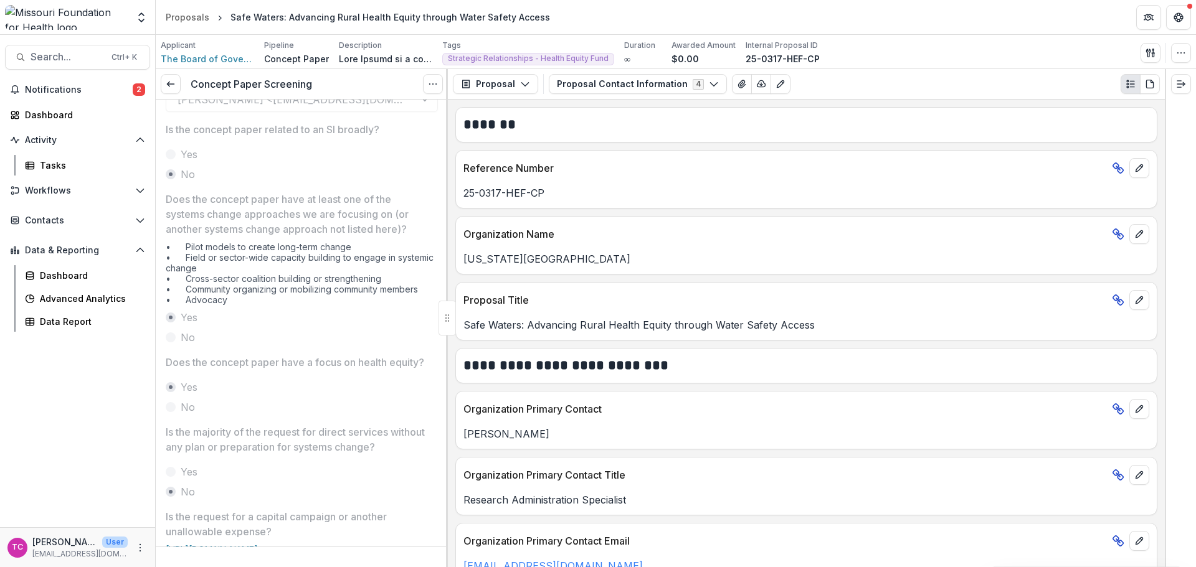
click at [171, 83] on icon at bounding box center [171, 84] width 10 height 10
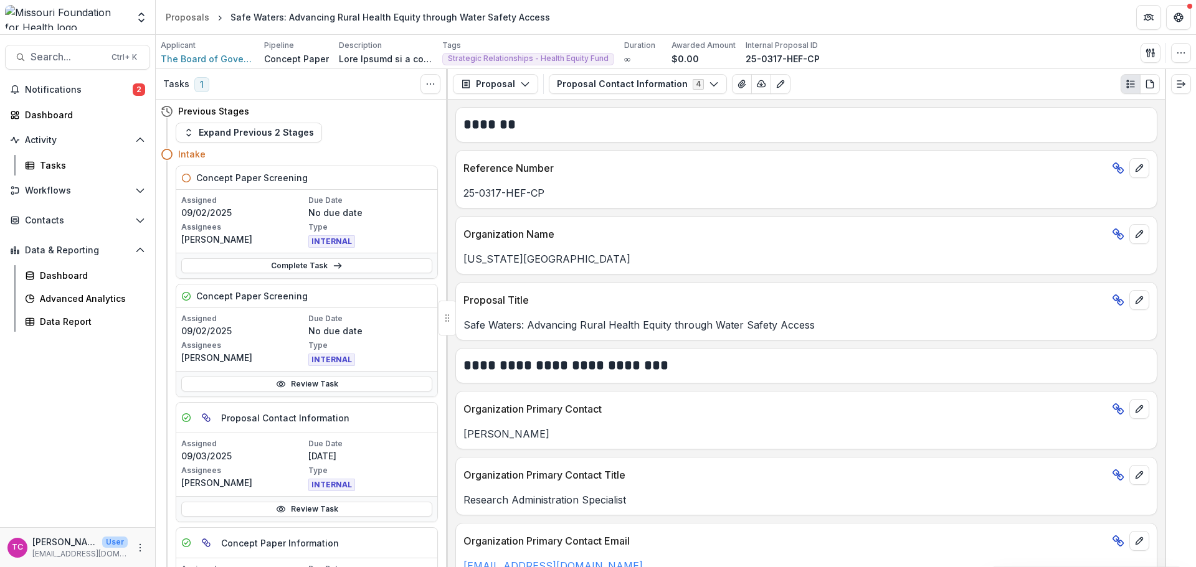
click at [286, 384] on link "Review Task" at bounding box center [306, 384] width 251 height 15
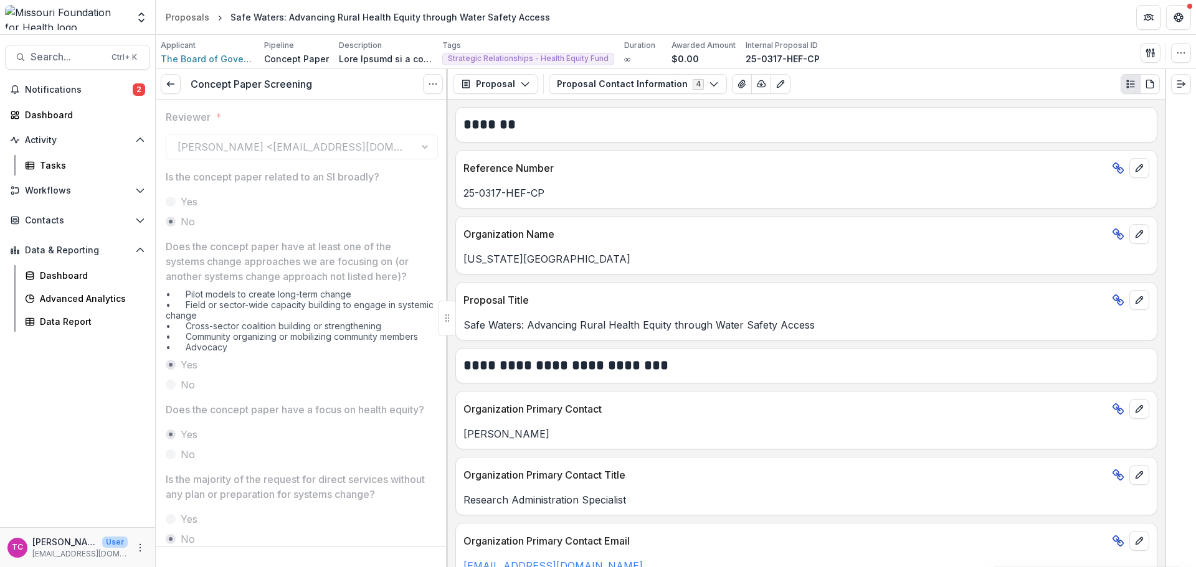
click at [164, 97] on div "Concept Paper Screening View task Reopen Task" at bounding box center [302, 84] width 292 height 31
click at [168, 88] on icon at bounding box center [171, 84] width 10 height 10
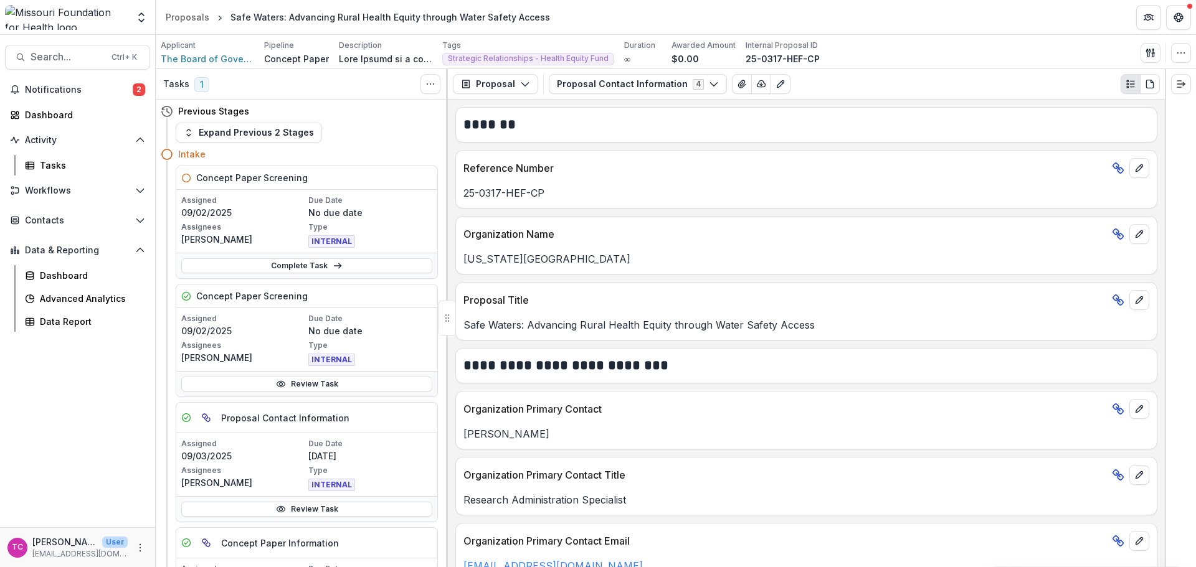
click at [273, 268] on link "Complete Task" at bounding box center [306, 265] width 251 height 15
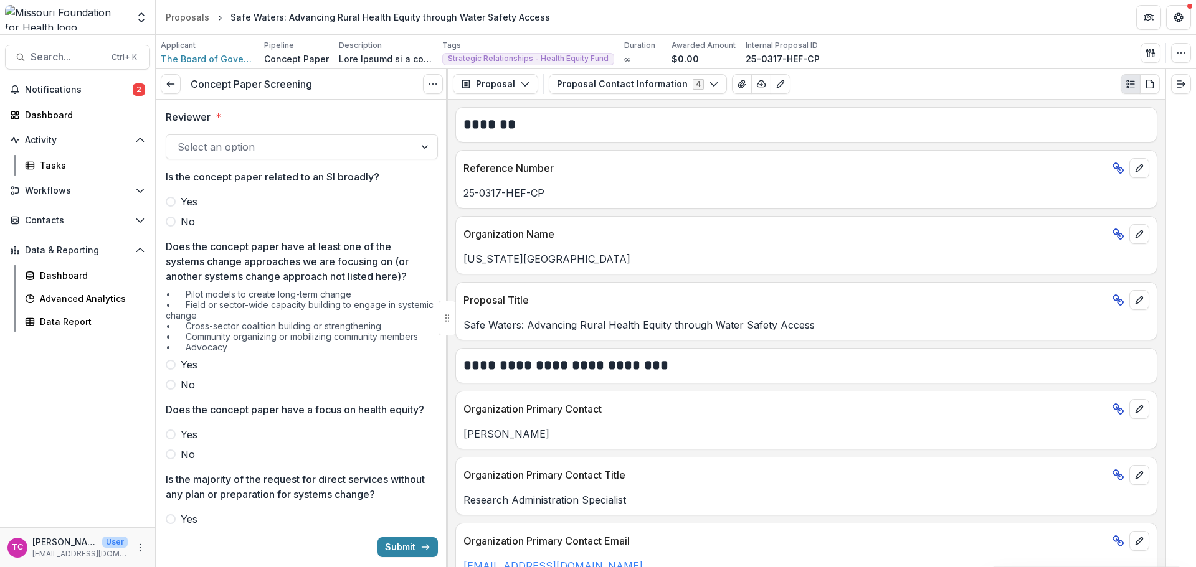
click at [212, 150] on div at bounding box center [291, 146] width 226 height 17
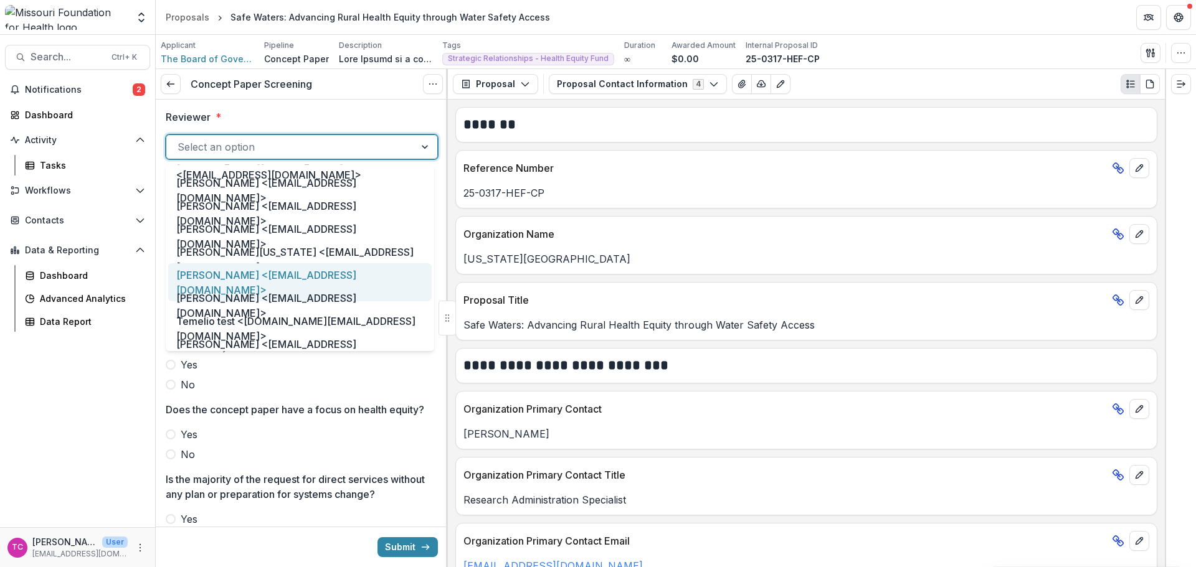
scroll to position [623, 0]
click at [208, 274] on div "[PERSON_NAME] <[EMAIL_ADDRESS][DOMAIN_NAME]>" at bounding box center [299, 282] width 263 height 38
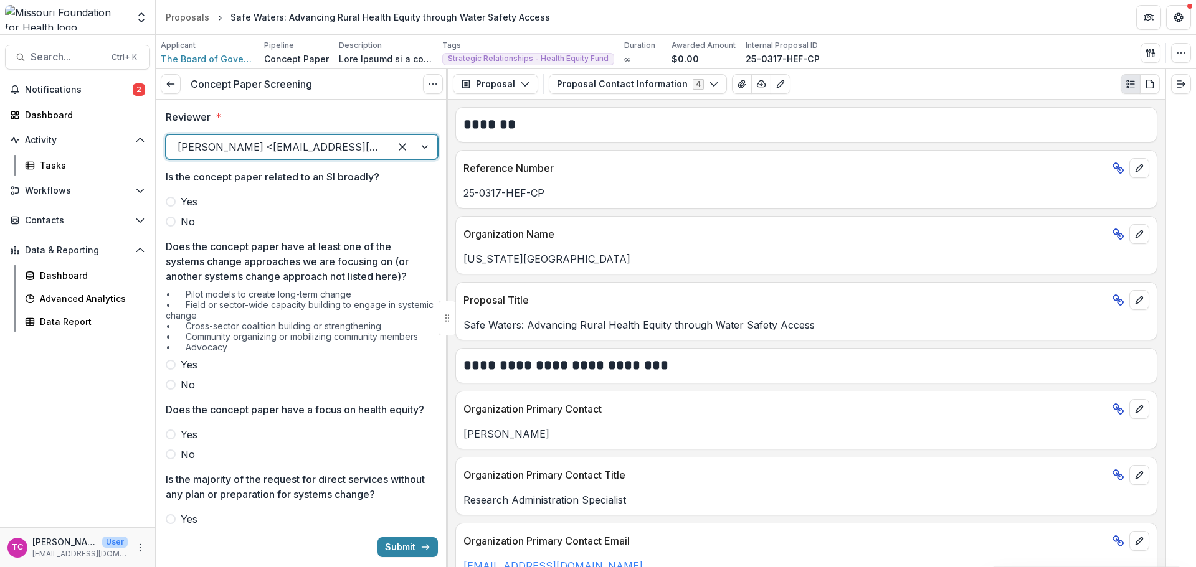
click at [184, 222] on span "No" at bounding box center [188, 221] width 14 height 15
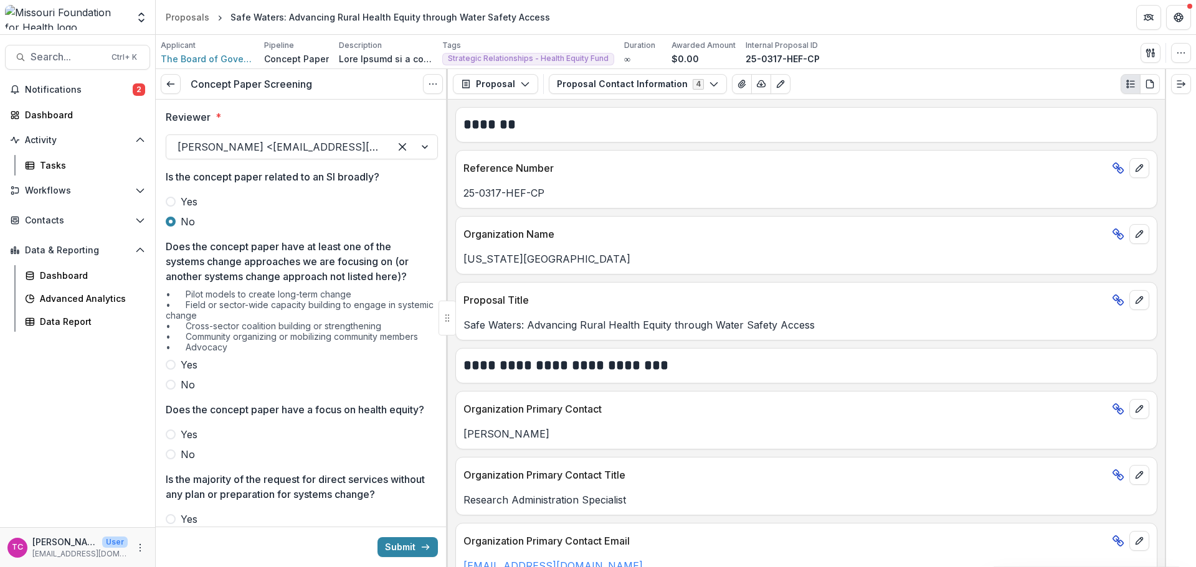
click at [171, 370] on label "Yes" at bounding box center [302, 365] width 272 height 15
click at [176, 458] on div "Yes No" at bounding box center [302, 444] width 272 height 35
click at [179, 442] on label "Yes" at bounding box center [302, 434] width 272 height 15
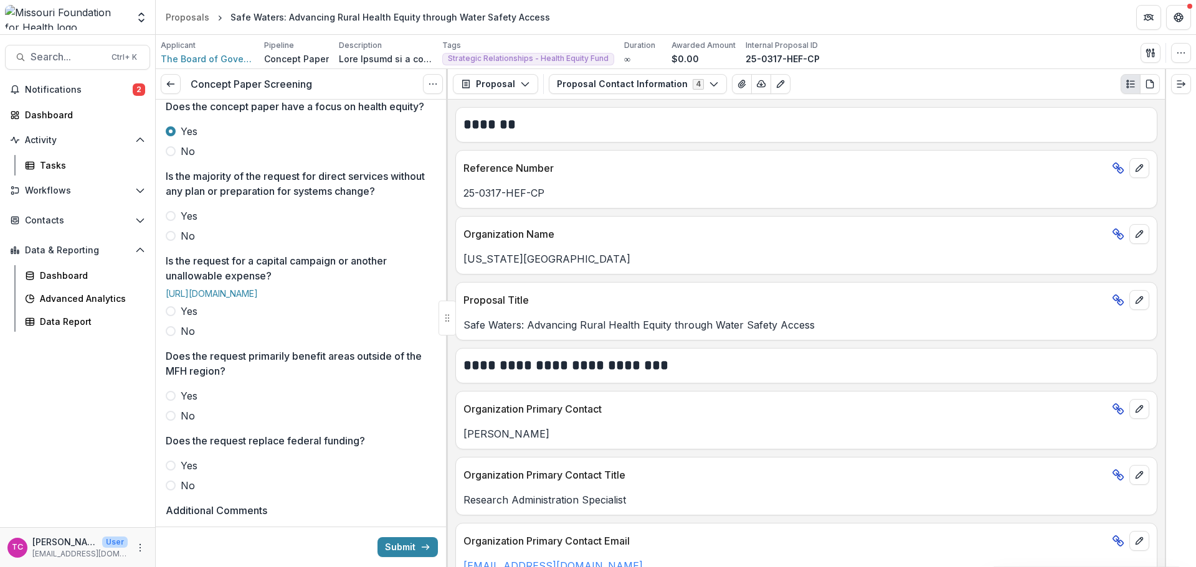
scroll to position [311, 0]
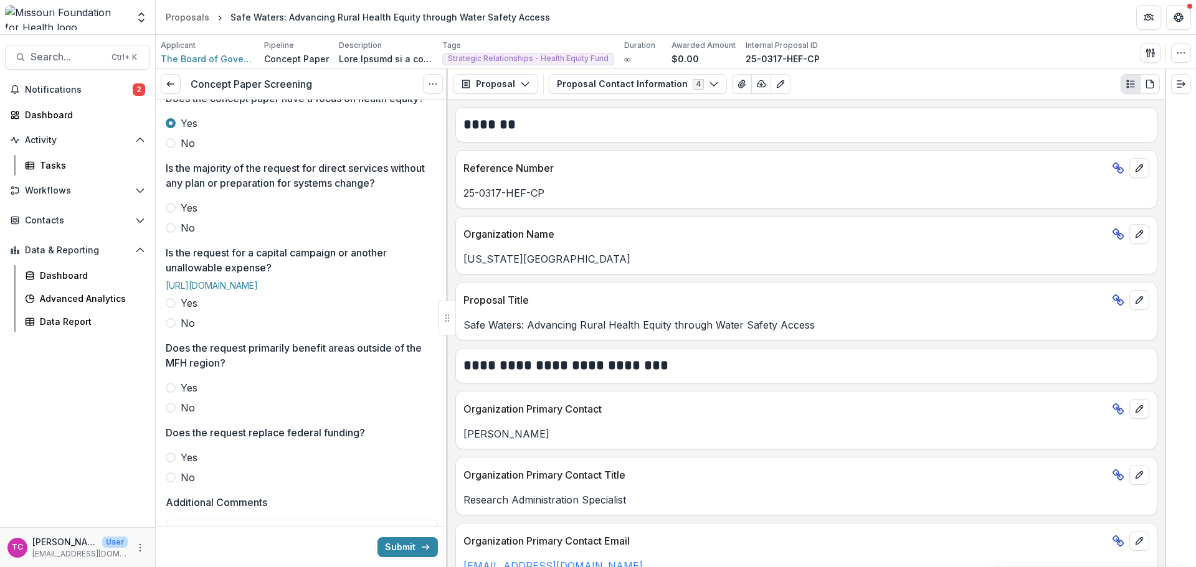
drag, startPoint x: 179, startPoint y: 361, endPoint x: 162, endPoint y: 374, distance: 21.7
click at [174, 331] on label "No" at bounding box center [302, 323] width 272 height 15
click at [185, 331] on span "No" at bounding box center [188, 323] width 14 height 15
click at [179, 415] on label "No" at bounding box center [302, 407] width 272 height 15
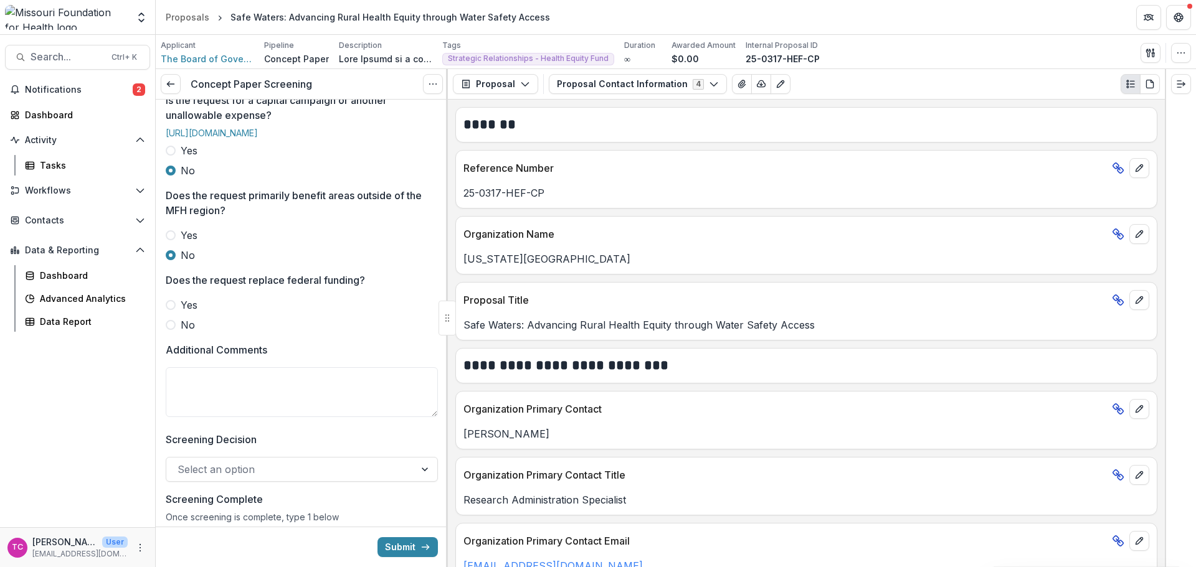
scroll to position [498, 0]
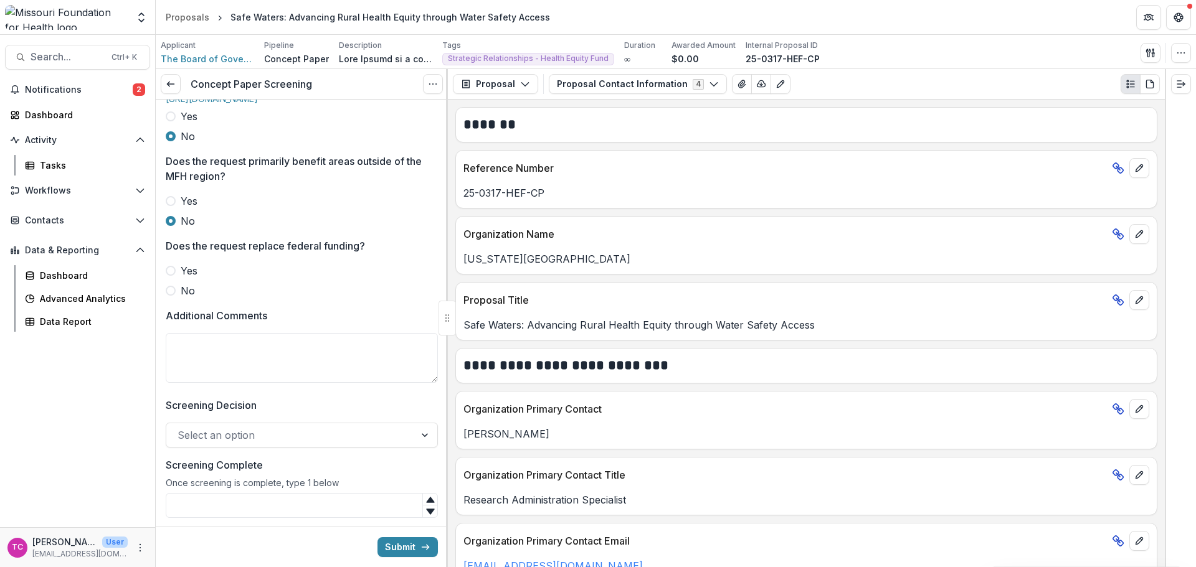
click at [184, 298] on span "No" at bounding box center [188, 290] width 14 height 15
click at [204, 383] on textarea "Additional Comments" at bounding box center [302, 358] width 272 height 50
click at [291, 383] on textarea "**********" at bounding box center [300, 358] width 268 height 50
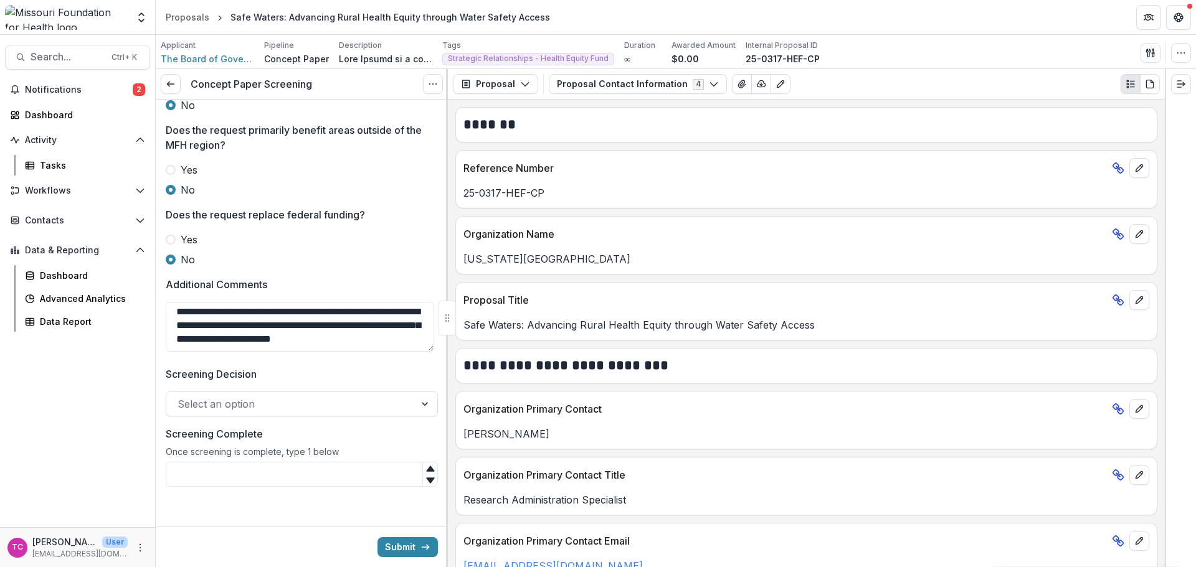
scroll to position [208, 0]
type textarea "**********"
click at [324, 404] on div at bounding box center [291, 404] width 226 height 17
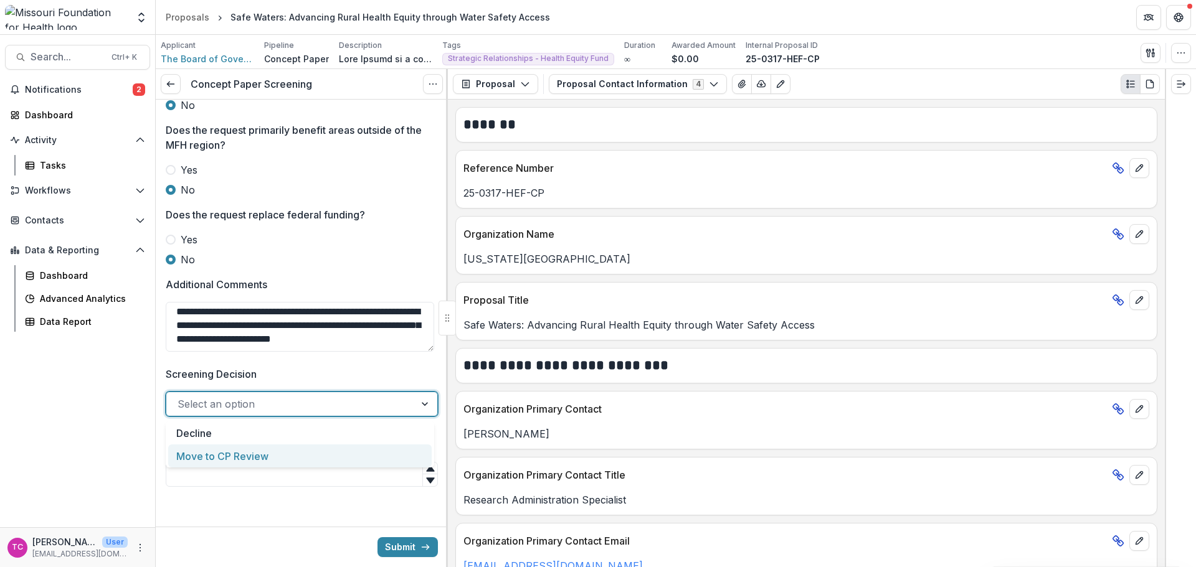
click at [308, 456] on div "Move to CP Review" at bounding box center [299, 456] width 263 height 23
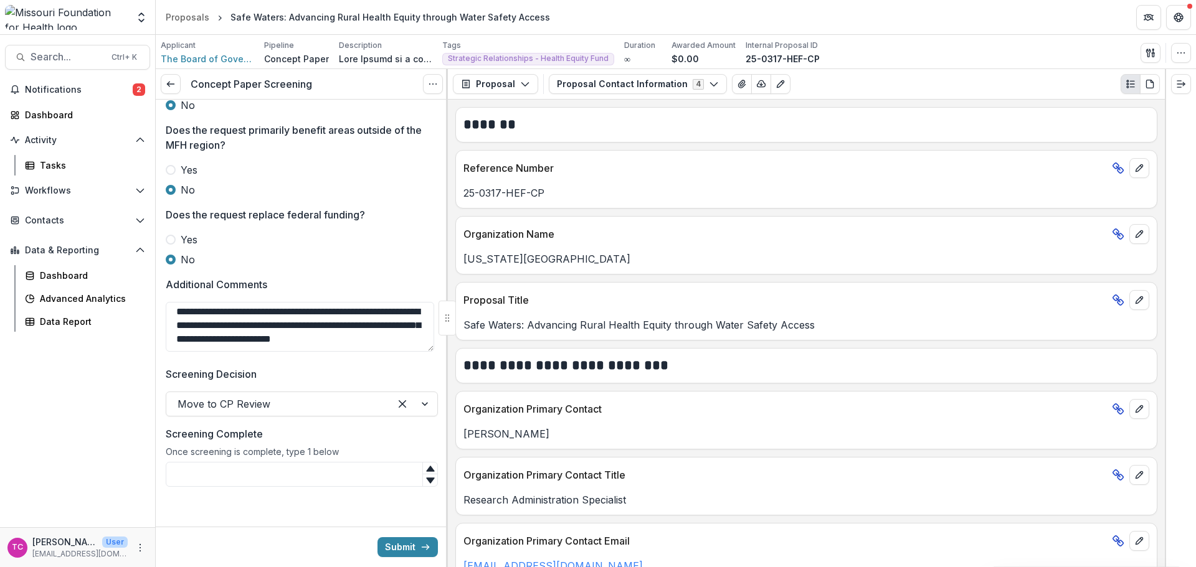
click at [342, 482] on input "Screening Complete" at bounding box center [302, 474] width 272 height 25
type input "*"
click at [400, 553] on button "Submit" at bounding box center [407, 548] width 60 height 20
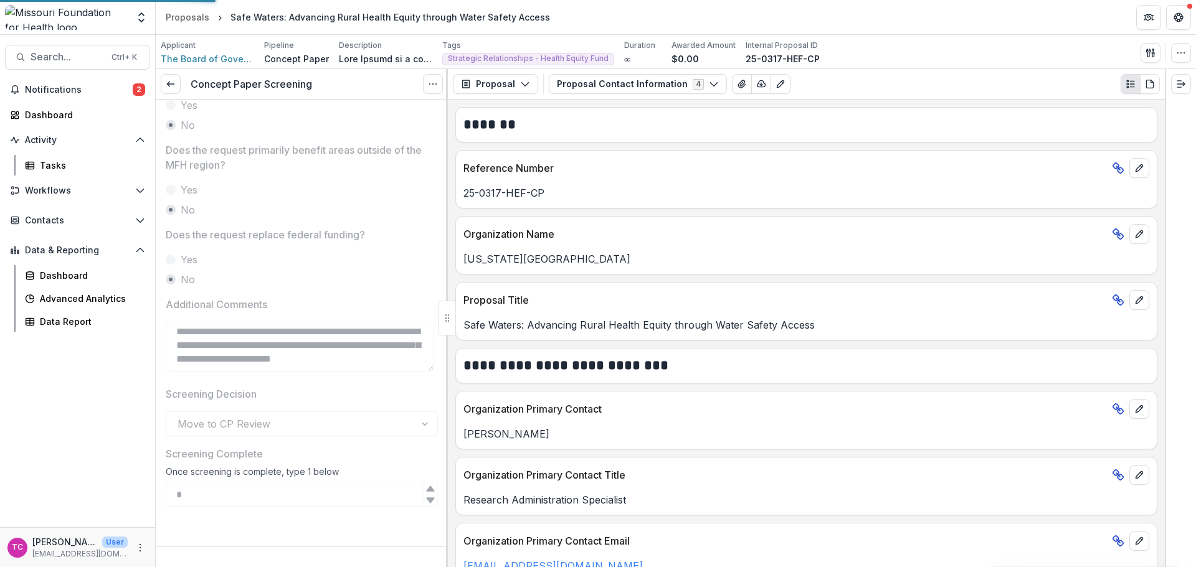
scroll to position [546, 0]
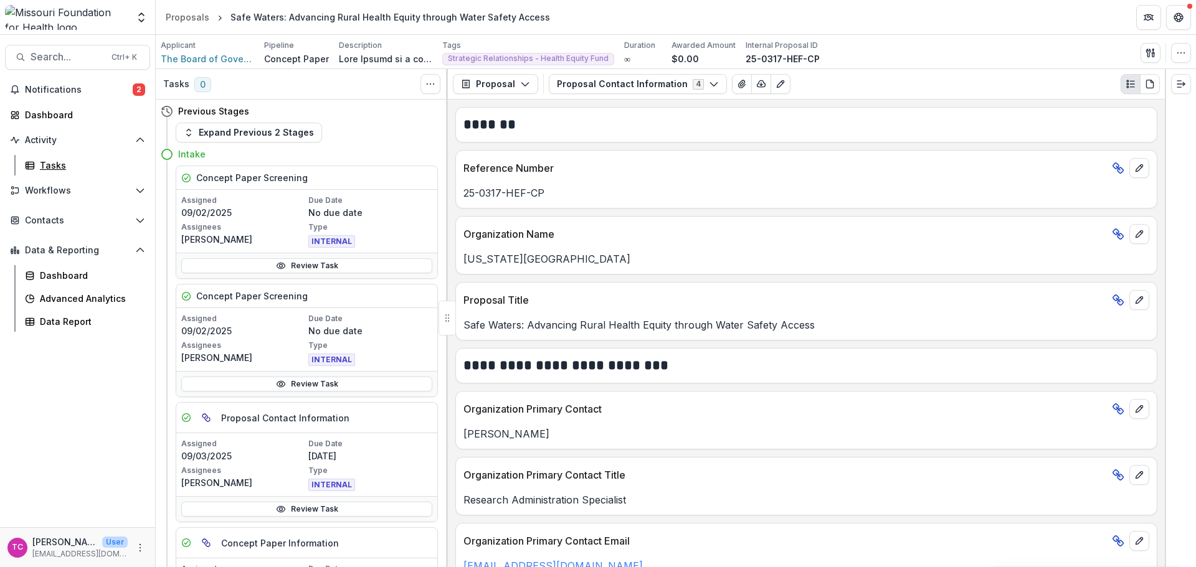
click at [40, 163] on div "Tasks" at bounding box center [90, 165] width 100 height 13
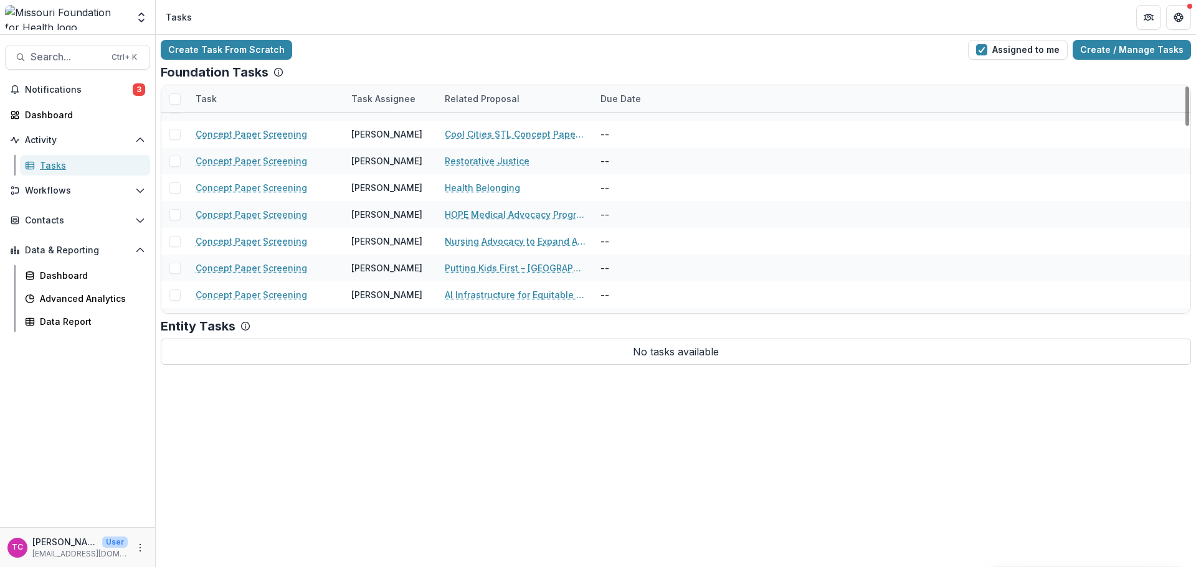
scroll to position [1085, 0]
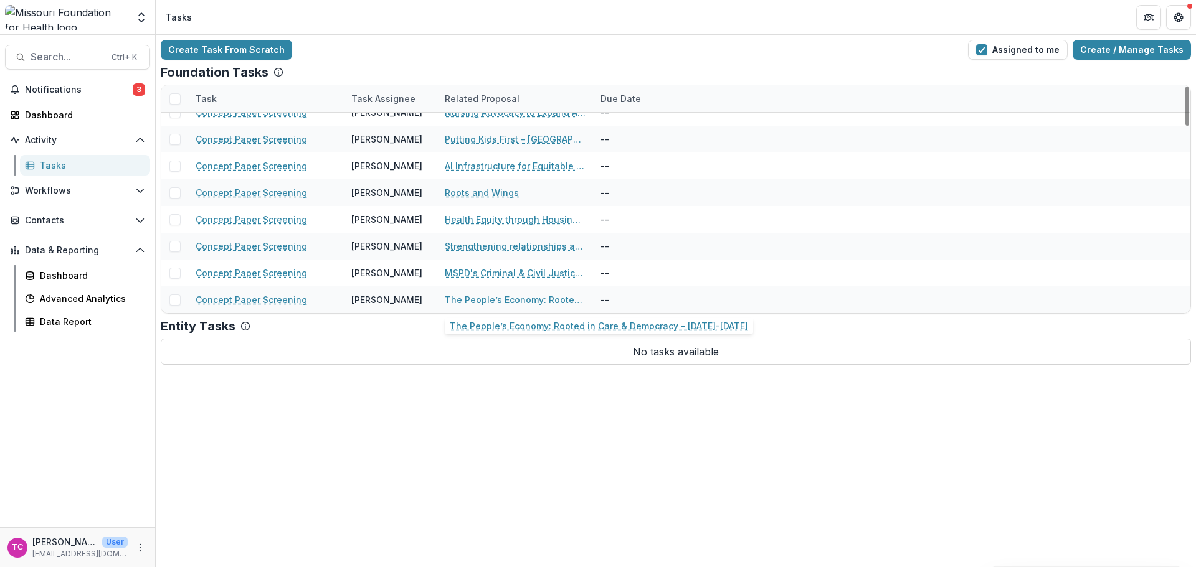
click at [464, 300] on link "The People’s Economy: Rooted in Care & Democracy - [DATE]-[DATE]" at bounding box center [515, 299] width 141 height 13
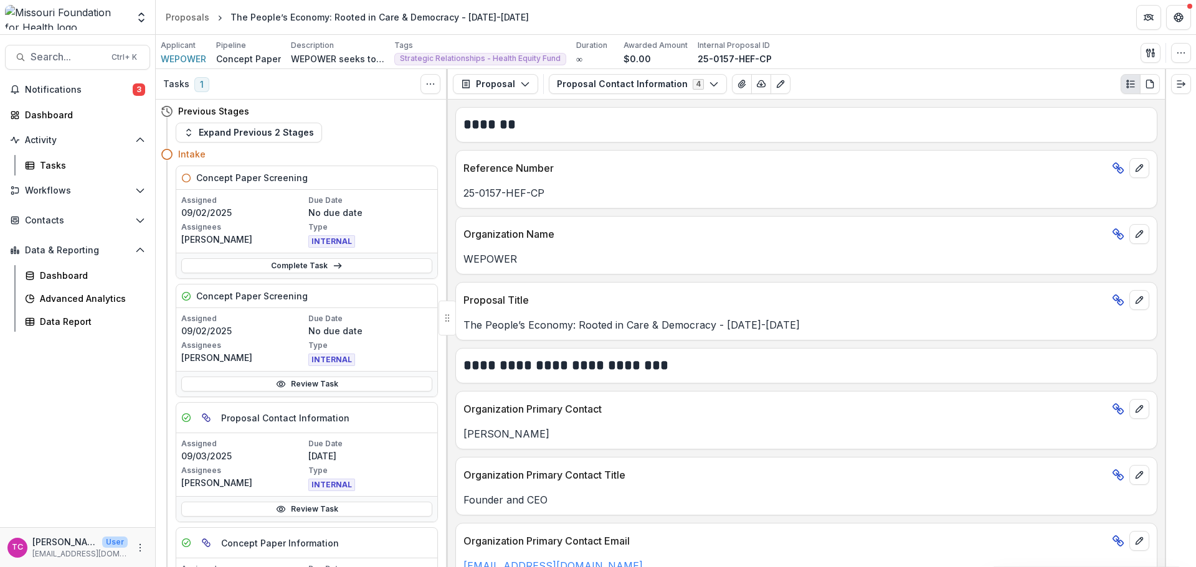
click at [269, 380] on link "Review Task" at bounding box center [306, 384] width 251 height 15
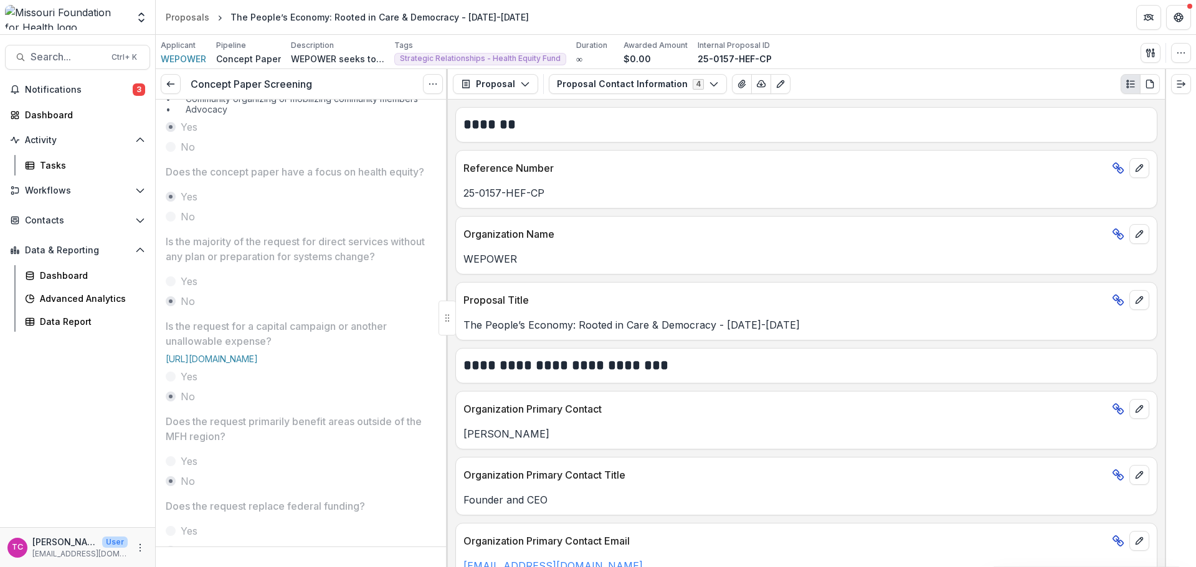
scroll to position [234, 0]
click at [177, 84] on link at bounding box center [171, 84] width 20 height 20
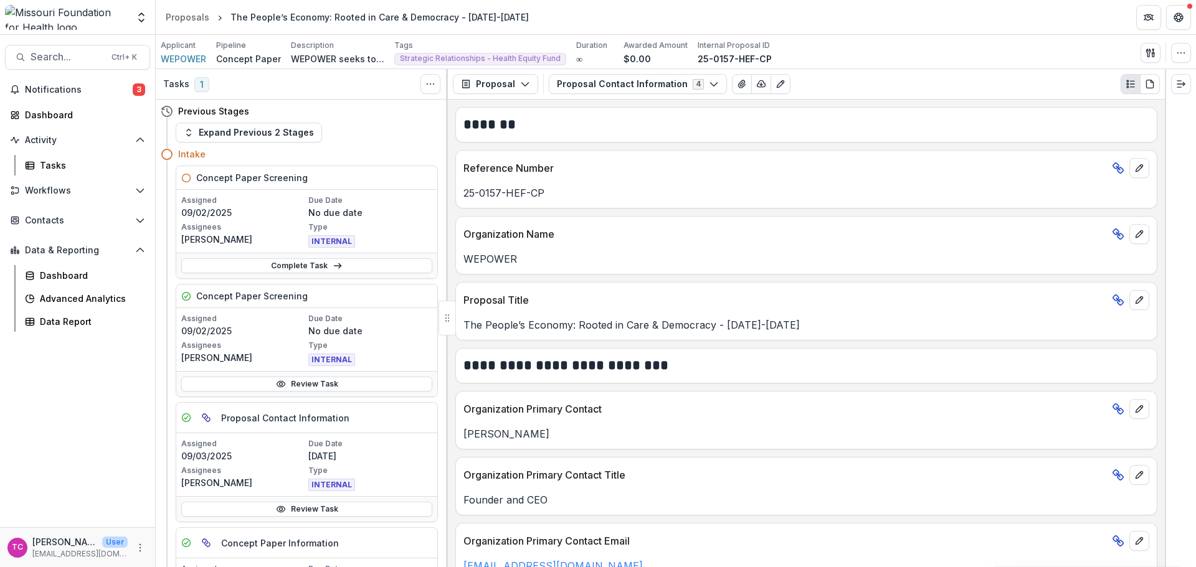
click at [301, 263] on link "Complete Task" at bounding box center [306, 265] width 251 height 15
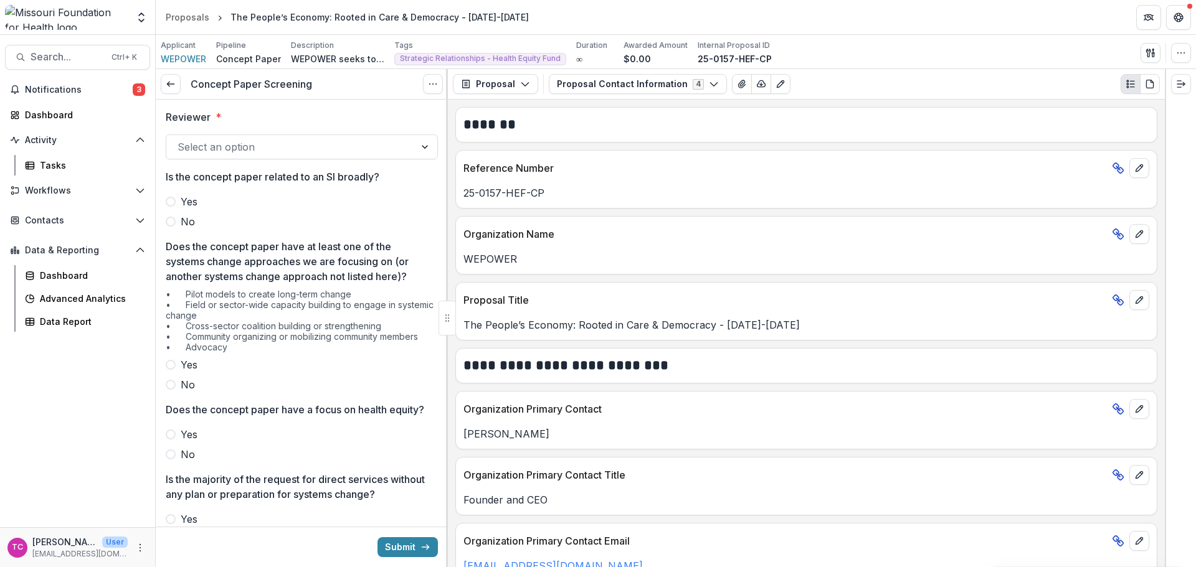
click at [222, 151] on div at bounding box center [291, 146] width 226 height 17
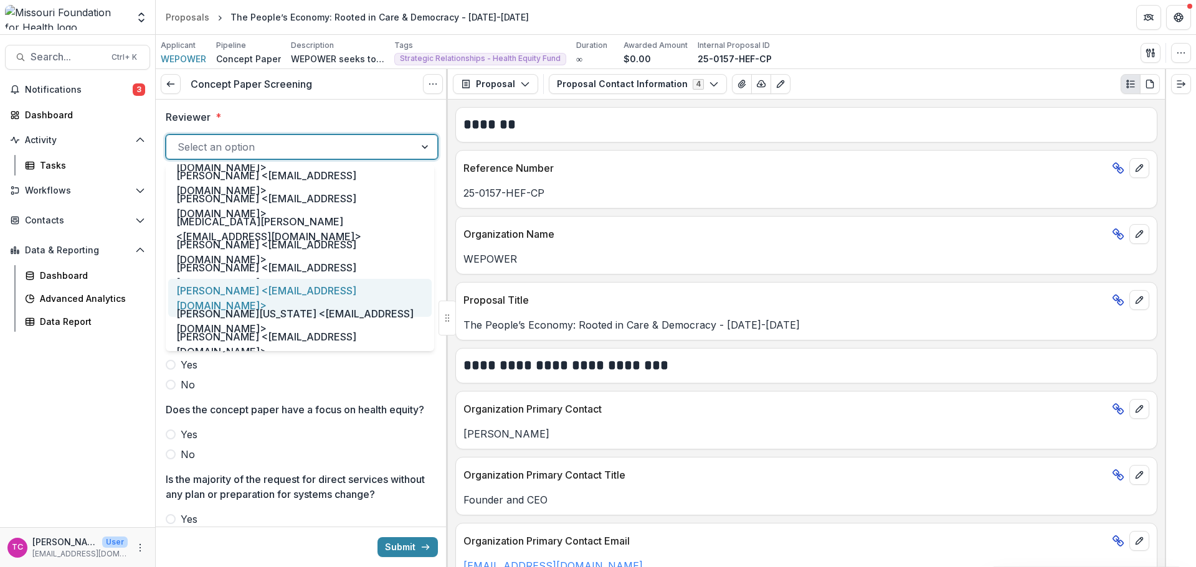
scroll to position [623, 0]
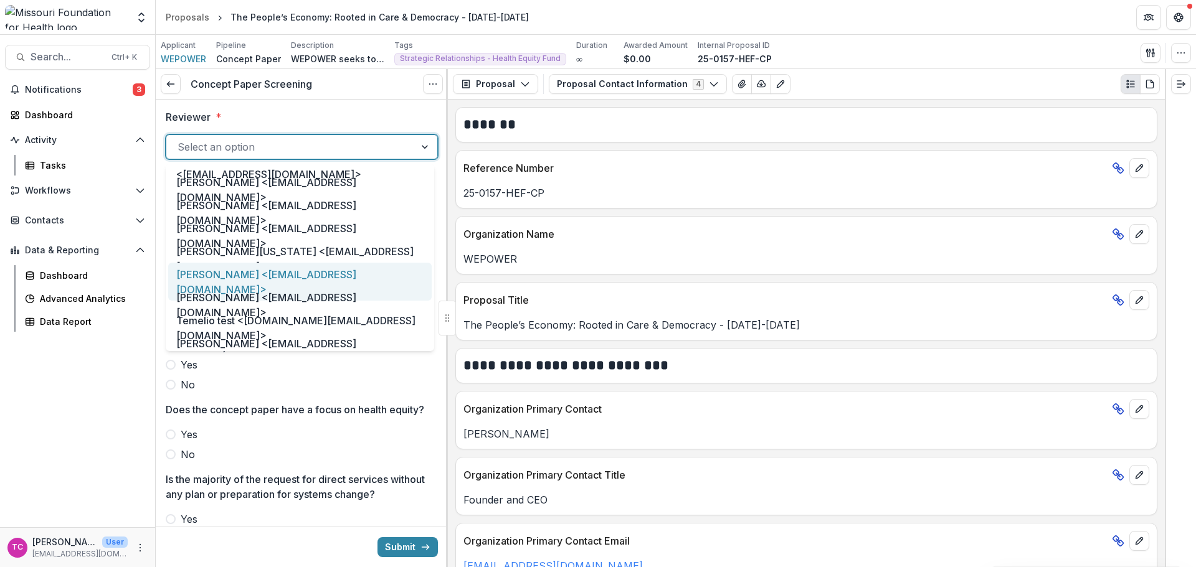
click at [232, 278] on div "[PERSON_NAME] <[EMAIL_ADDRESS][DOMAIN_NAME]>" at bounding box center [299, 282] width 263 height 38
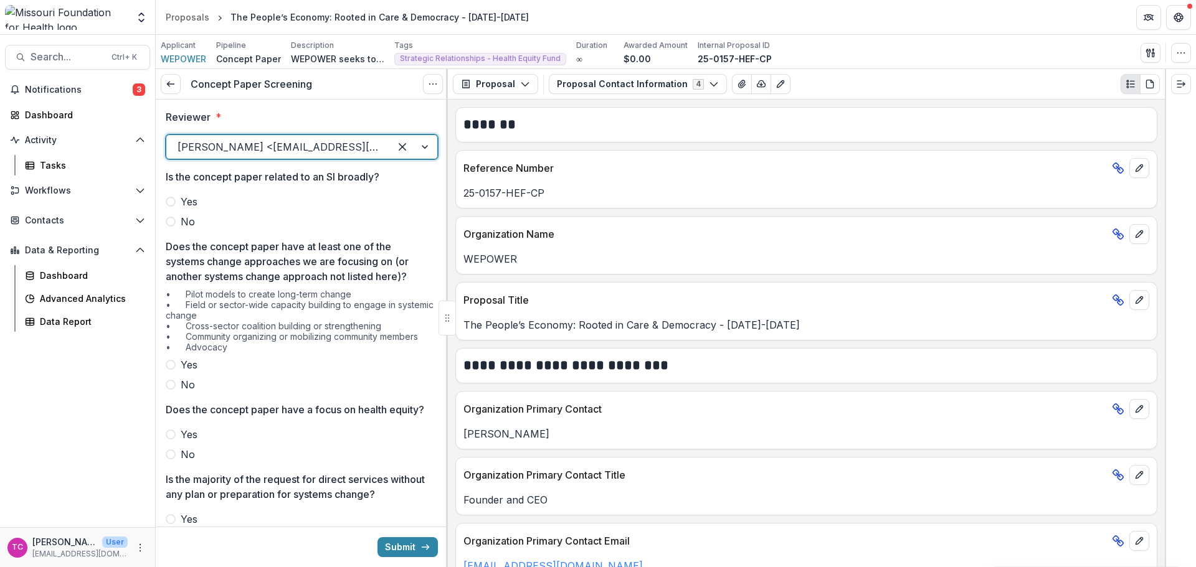
click at [193, 200] on span "Yes" at bounding box center [189, 201] width 17 height 15
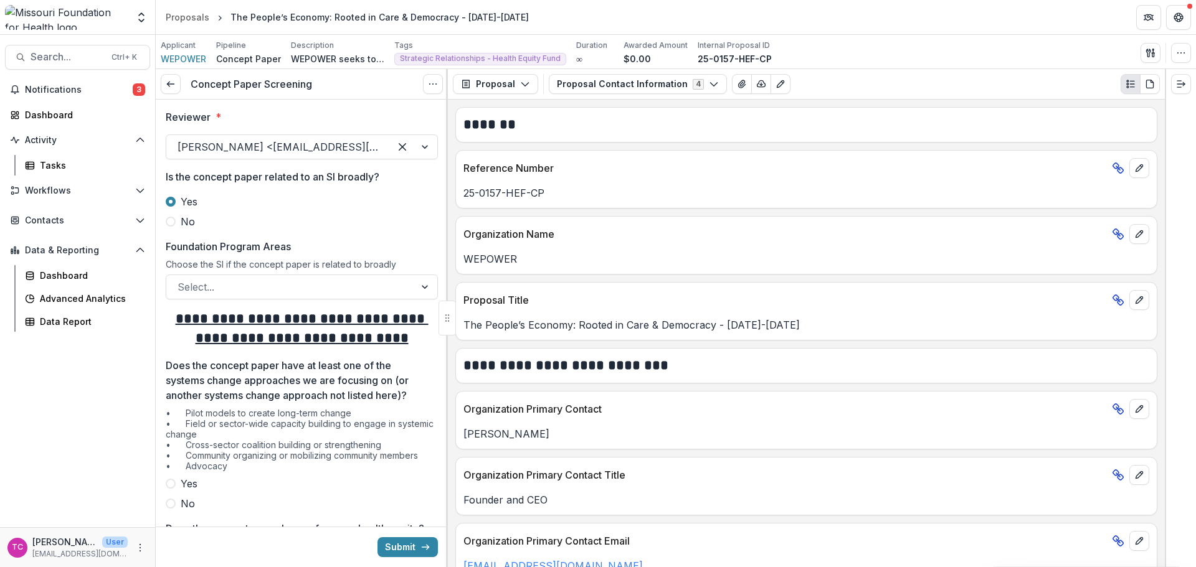
click at [179, 229] on label "No" at bounding box center [302, 221] width 272 height 15
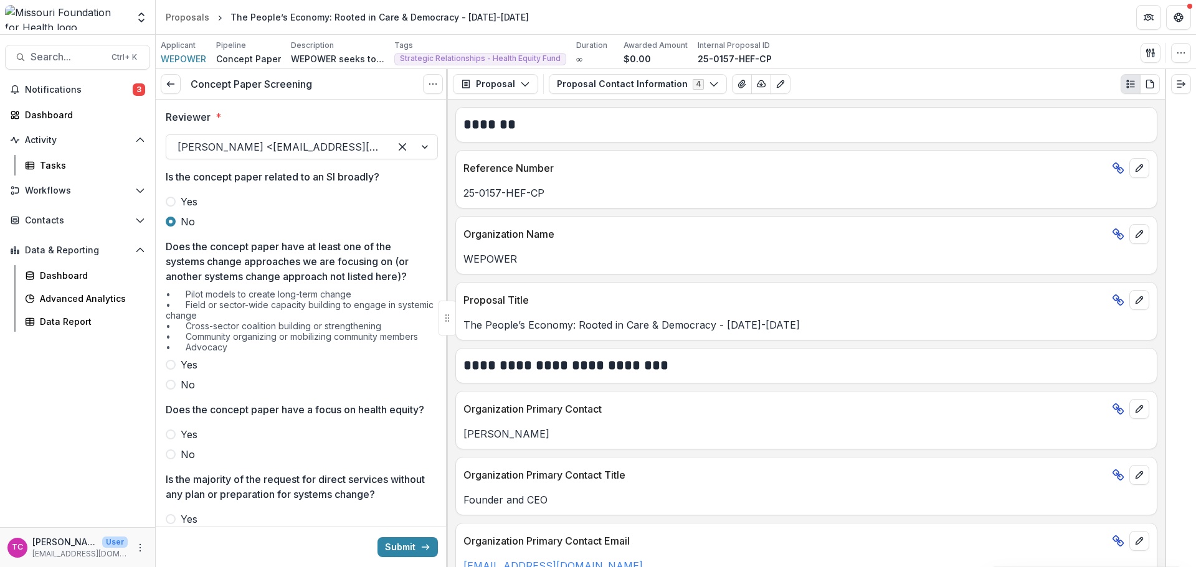
click at [181, 362] on span "Yes" at bounding box center [189, 365] width 17 height 15
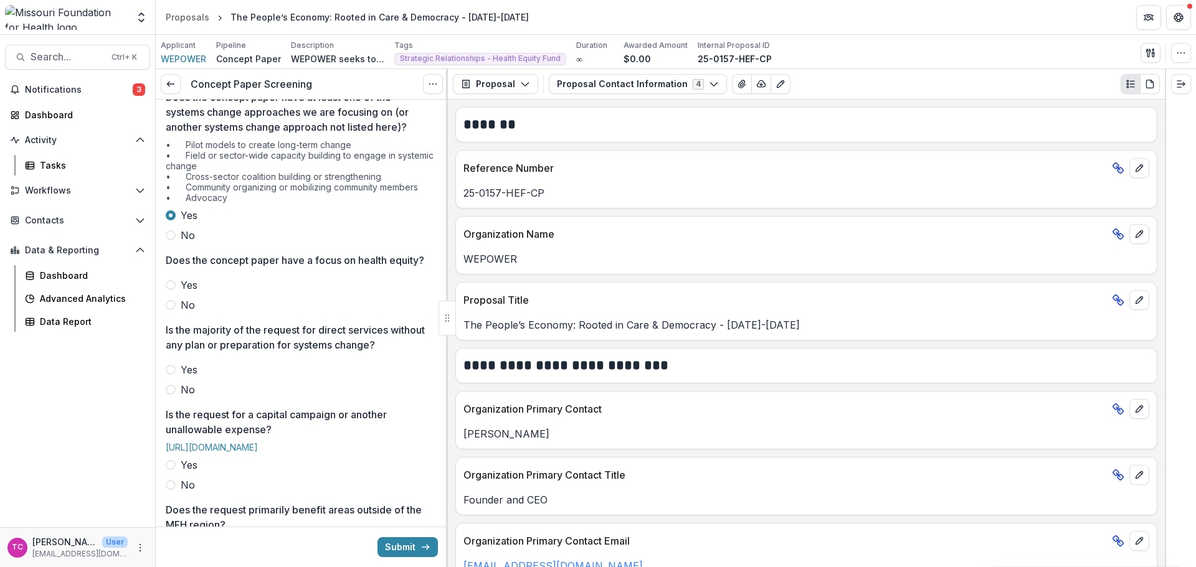
scroll to position [187, 0]
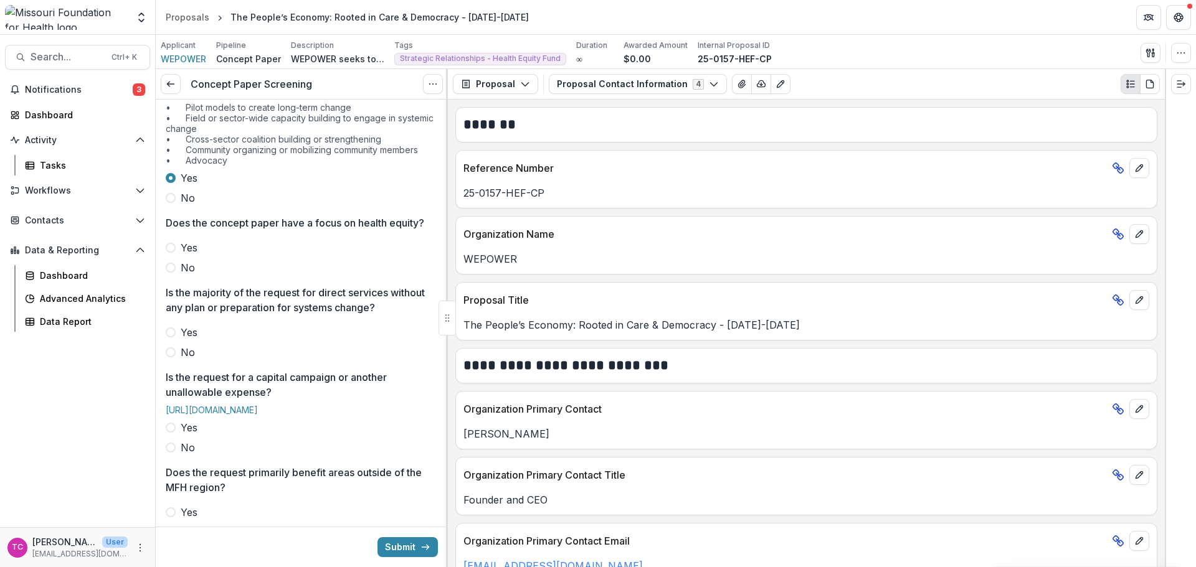
click at [178, 255] on label "Yes" at bounding box center [302, 247] width 272 height 15
click at [185, 360] on span "No" at bounding box center [188, 352] width 14 height 15
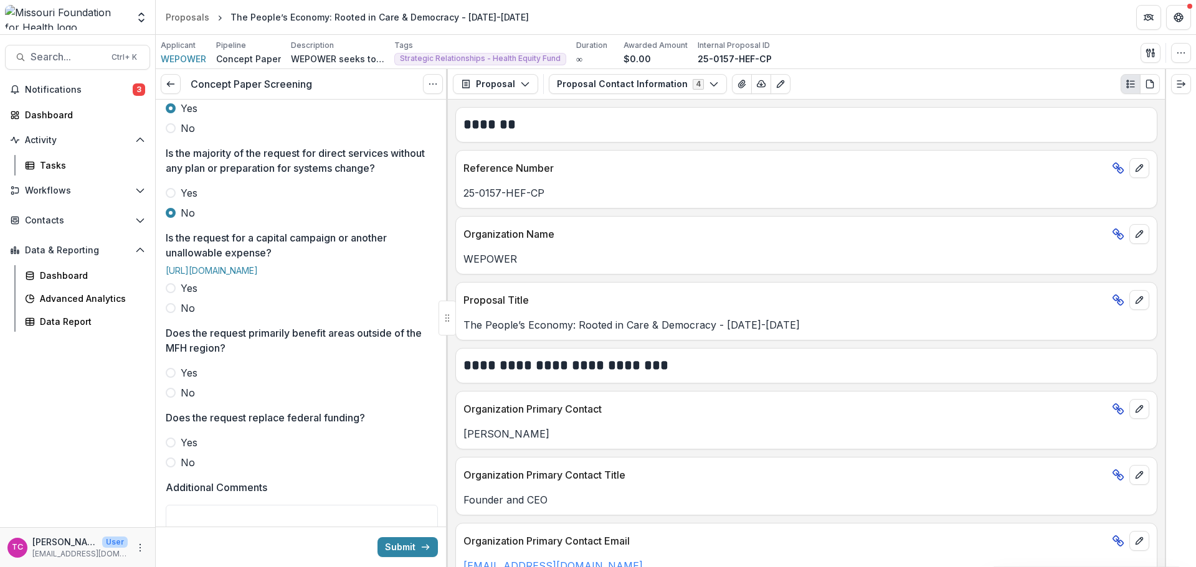
scroll to position [374, 0]
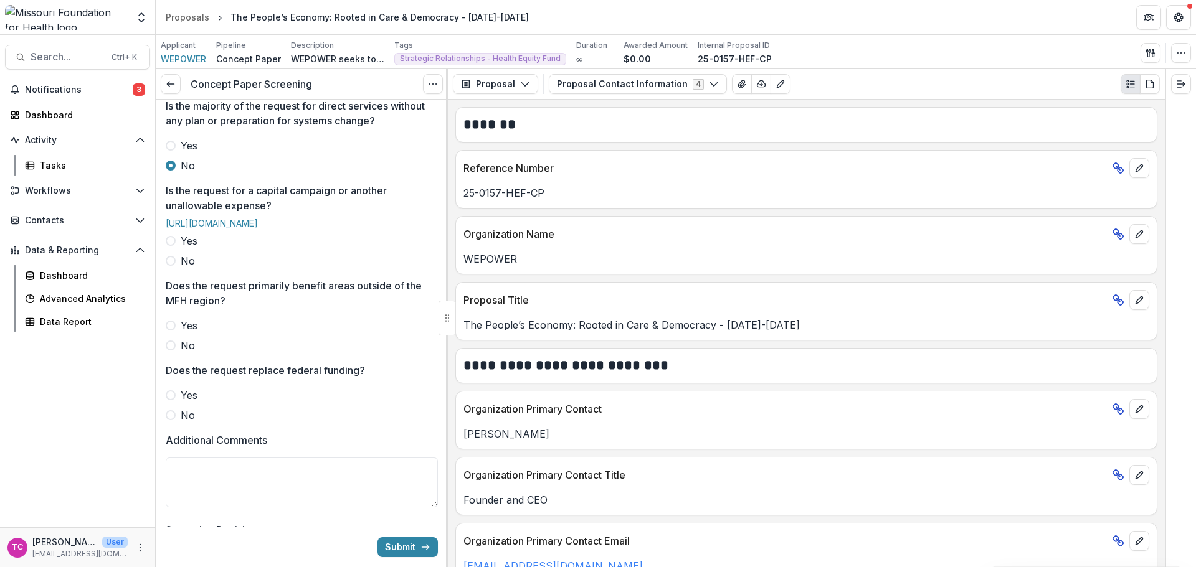
click at [175, 268] on label "No" at bounding box center [302, 260] width 272 height 15
click at [174, 351] on span at bounding box center [171, 346] width 10 height 10
click at [176, 423] on label "No" at bounding box center [302, 415] width 272 height 15
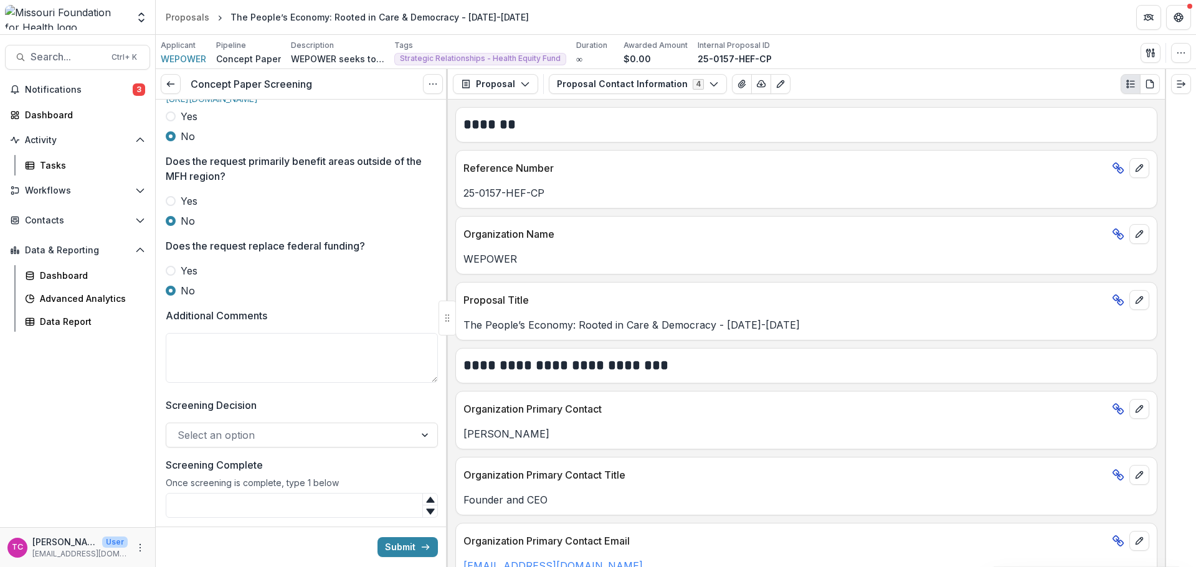
click at [240, 383] on textarea "Additional Comments" at bounding box center [302, 358] width 272 height 50
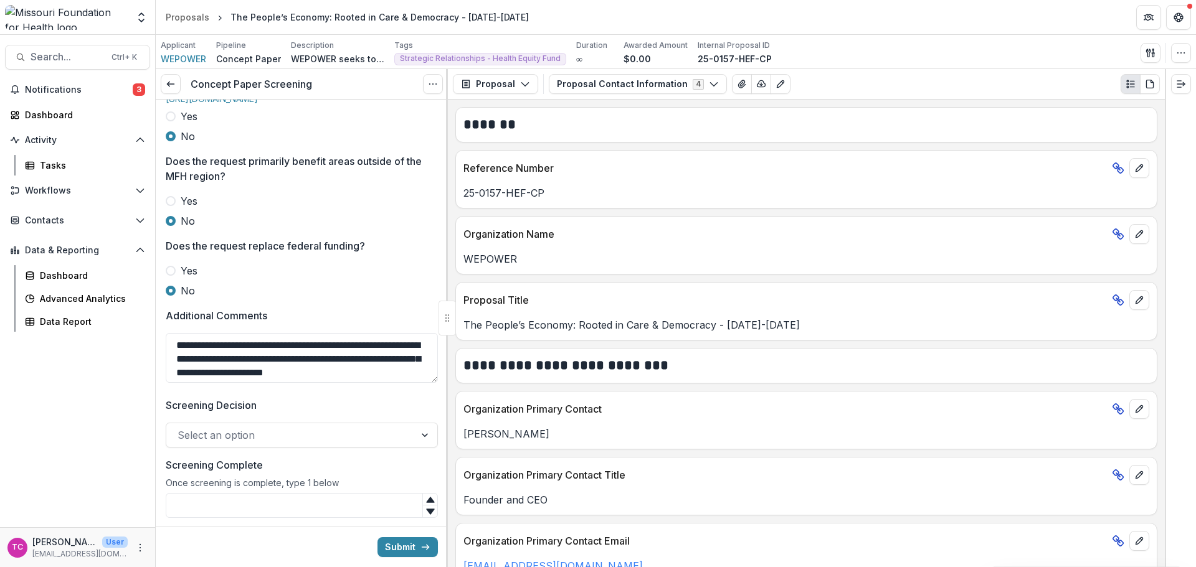
scroll to position [11, 0]
type textarea "**********"
click at [253, 444] on div at bounding box center [291, 435] width 226 height 17
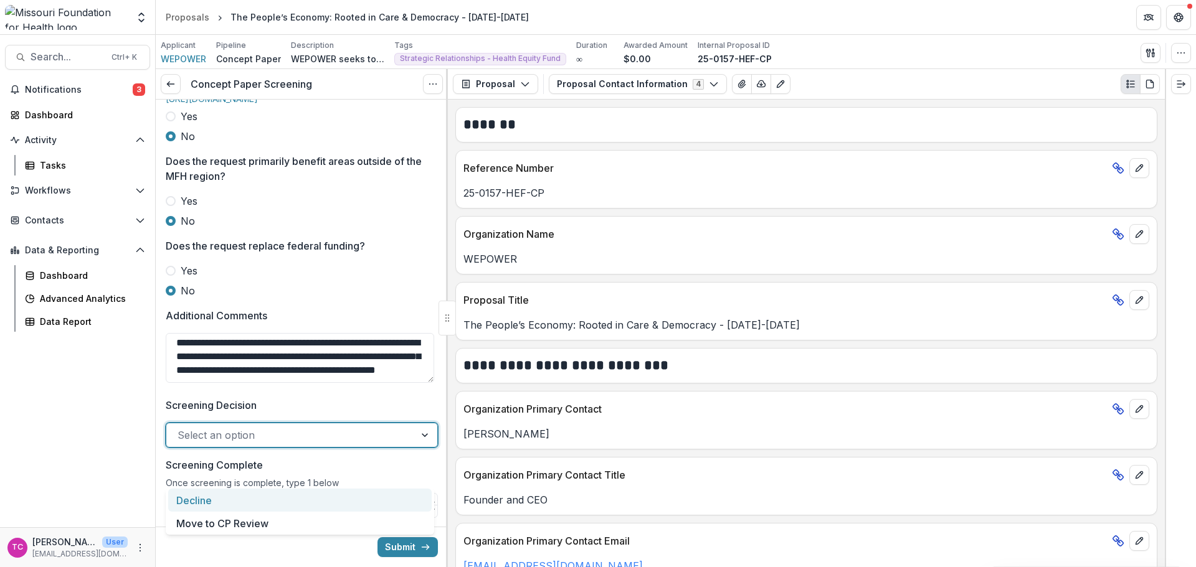
click at [230, 520] on div "Move to CP Review" at bounding box center [299, 523] width 263 height 23
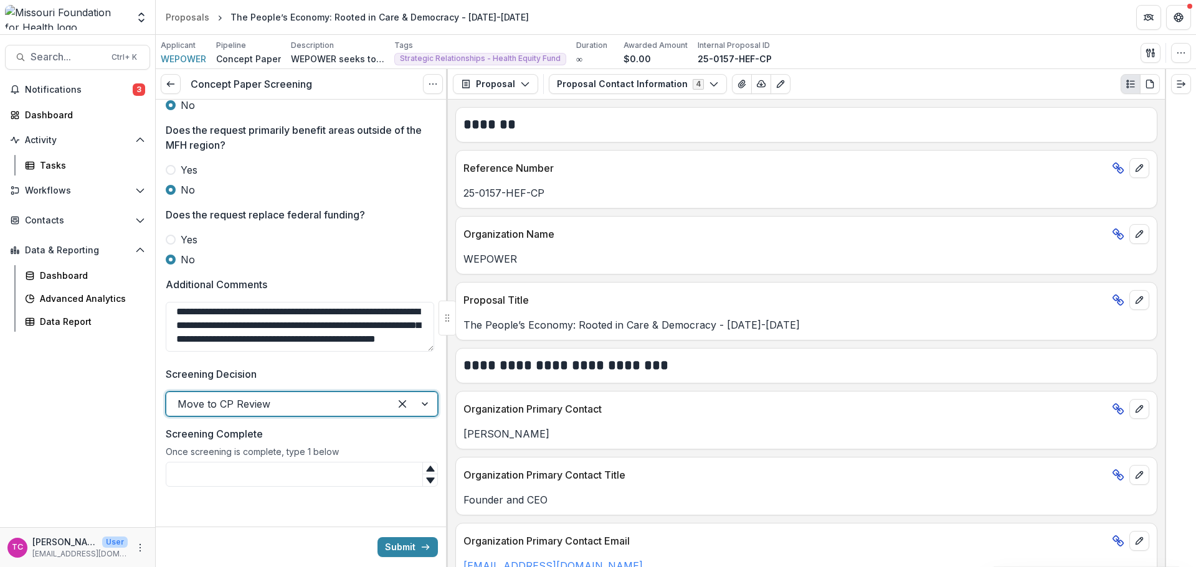
scroll to position [566, 0]
click at [245, 475] on input "Screening Complete" at bounding box center [302, 474] width 272 height 25
type input "*"
click at [397, 548] on button "Submit" at bounding box center [407, 548] width 60 height 20
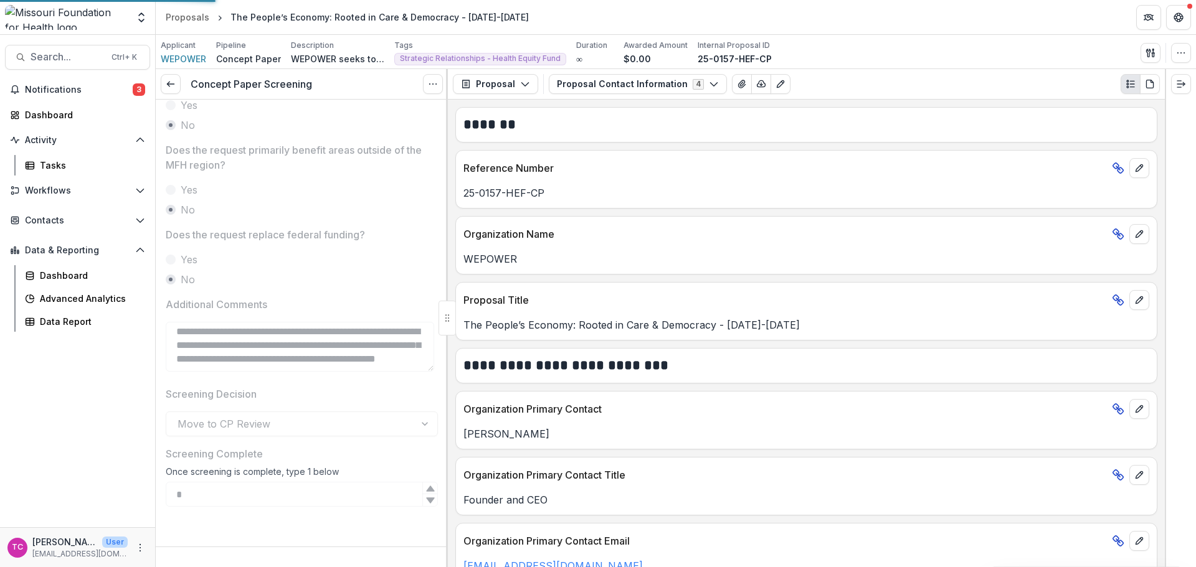
scroll to position [546, 0]
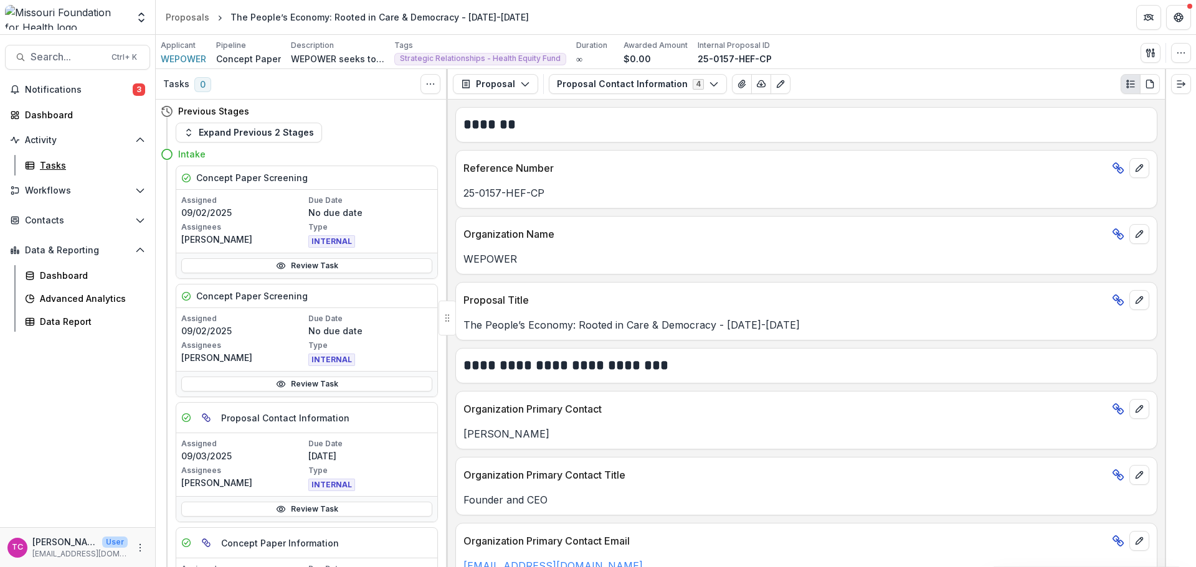
click at [46, 160] on div "Tasks" at bounding box center [90, 165] width 100 height 13
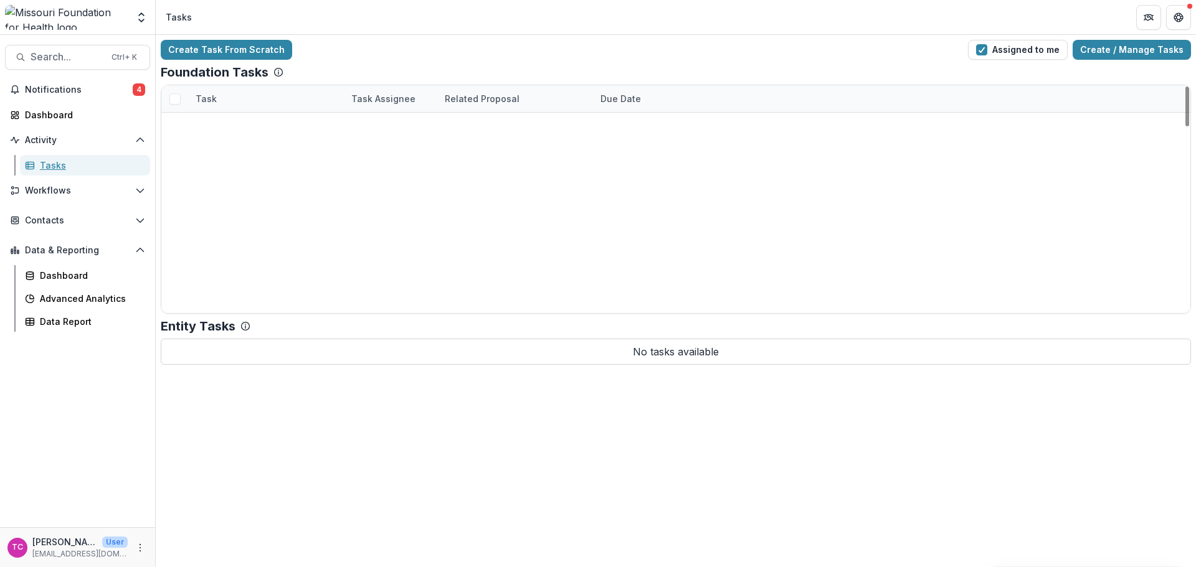
scroll to position [1058, 0]
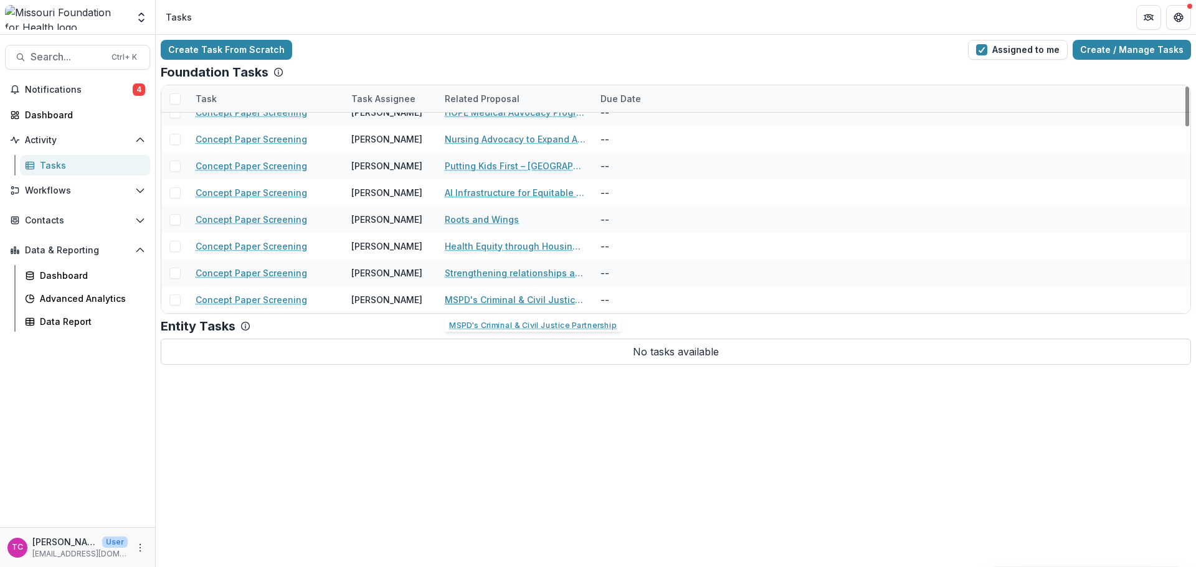
click at [453, 302] on link "MSPD's Criminal & Civil Justice Partnership" at bounding box center [515, 299] width 141 height 13
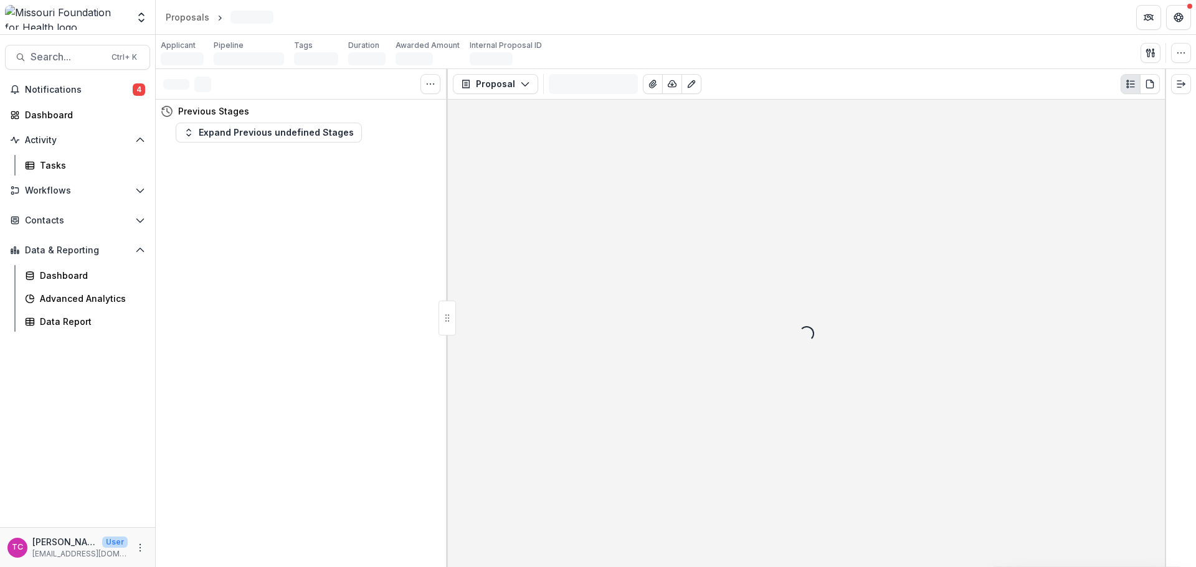
click at [69, 87] on span "Notifications" at bounding box center [79, 90] width 108 height 11
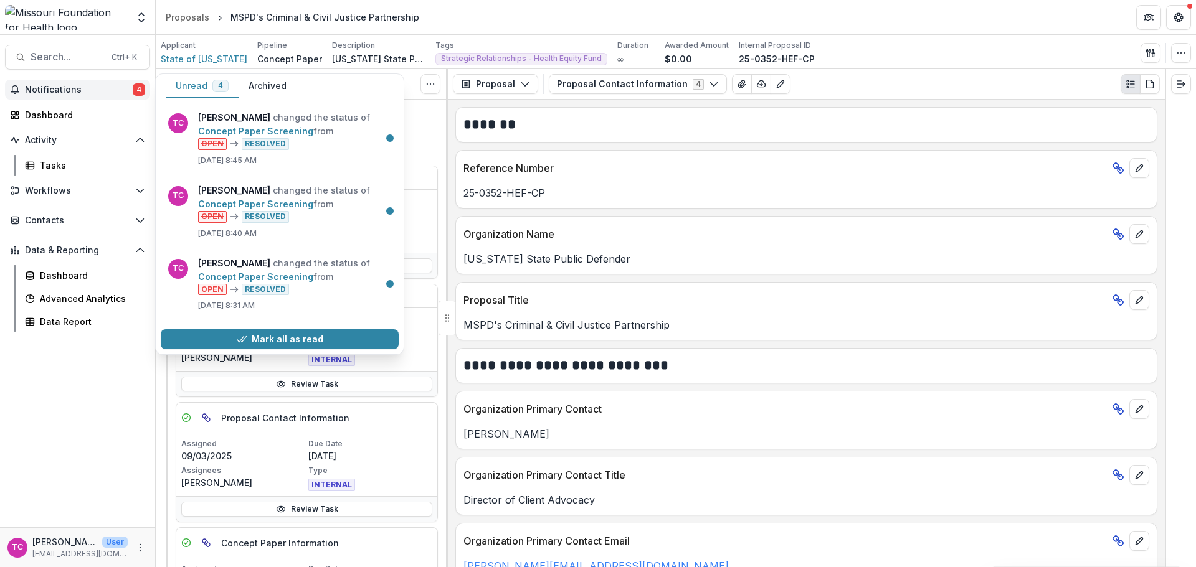
click at [247, 344] on button "Mark all as read" at bounding box center [280, 339] width 238 height 20
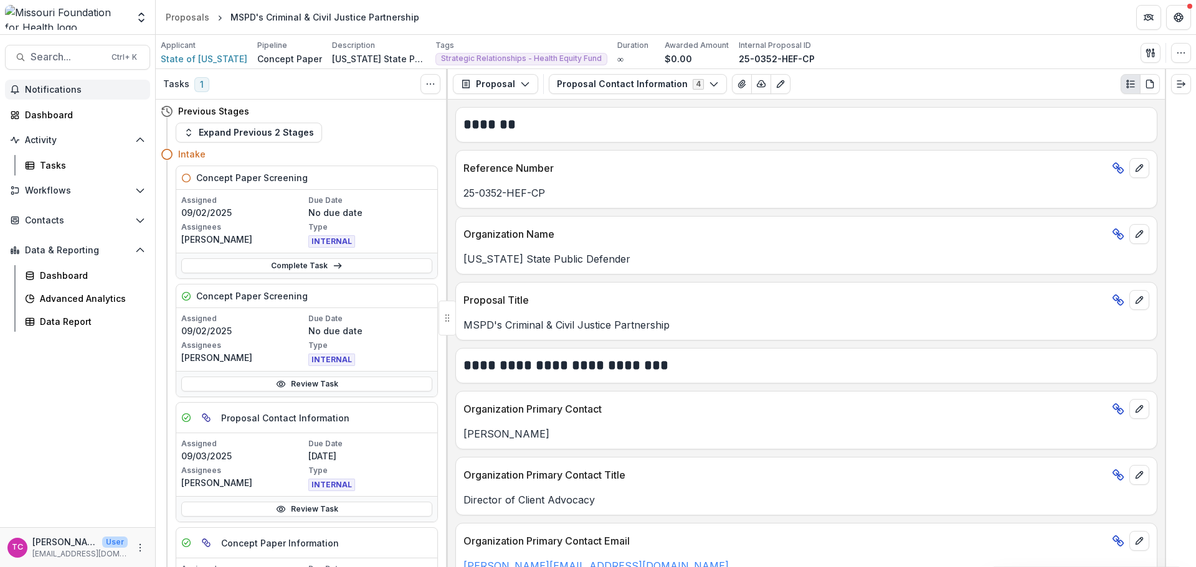
click at [253, 393] on div "Review Task" at bounding box center [306, 384] width 261 height 26
click at [252, 387] on link "Review Task" at bounding box center [306, 384] width 251 height 15
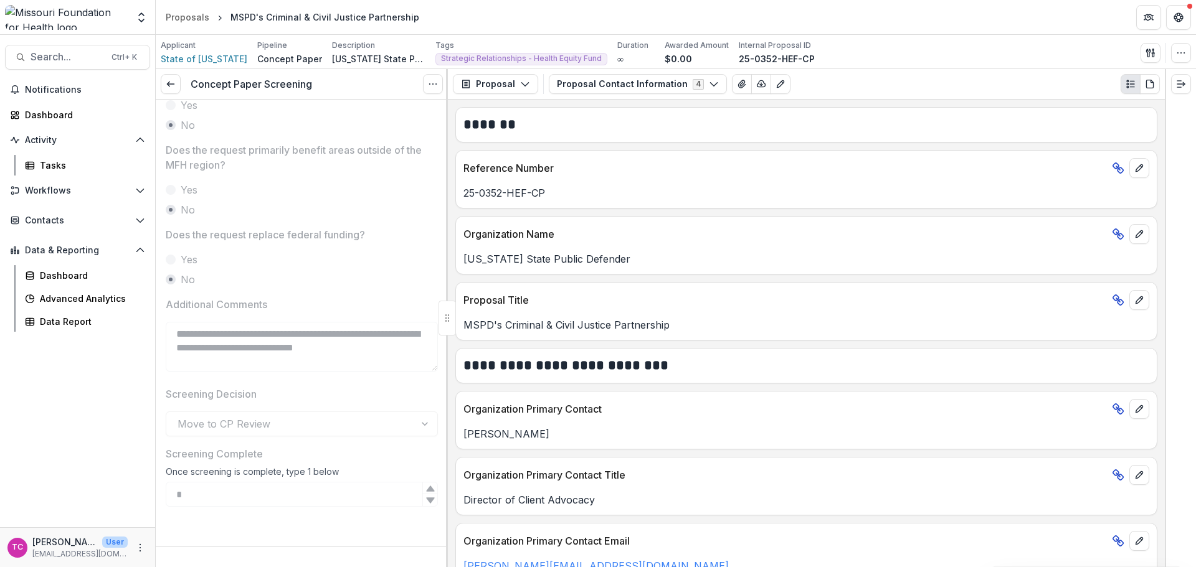
scroll to position [546, 0]
click at [172, 88] on icon at bounding box center [171, 84] width 10 height 10
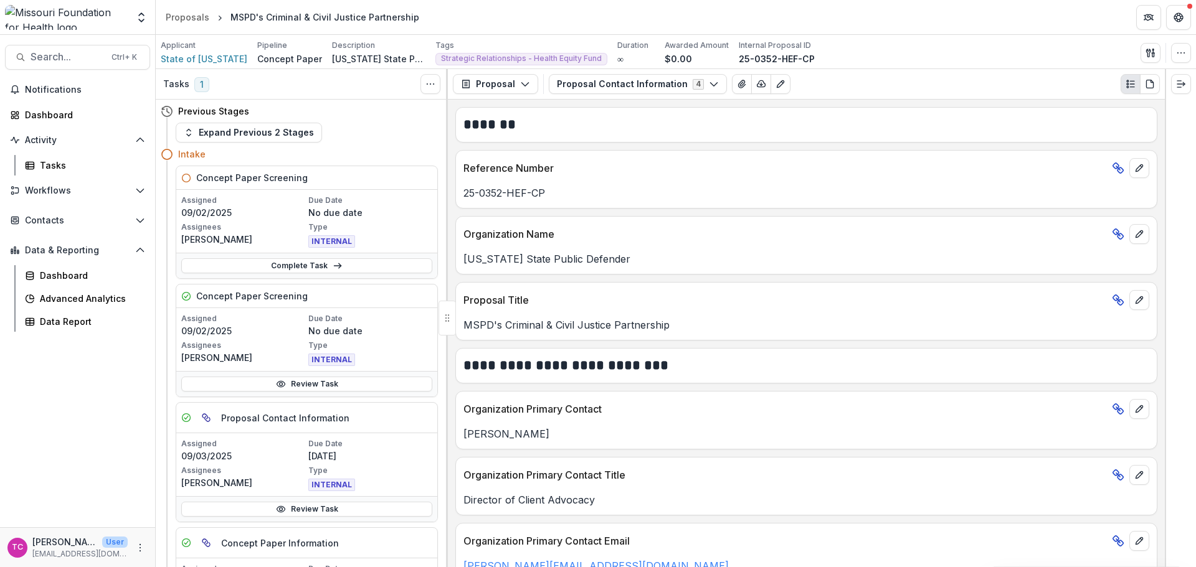
click at [257, 262] on link "Complete Task" at bounding box center [306, 265] width 251 height 15
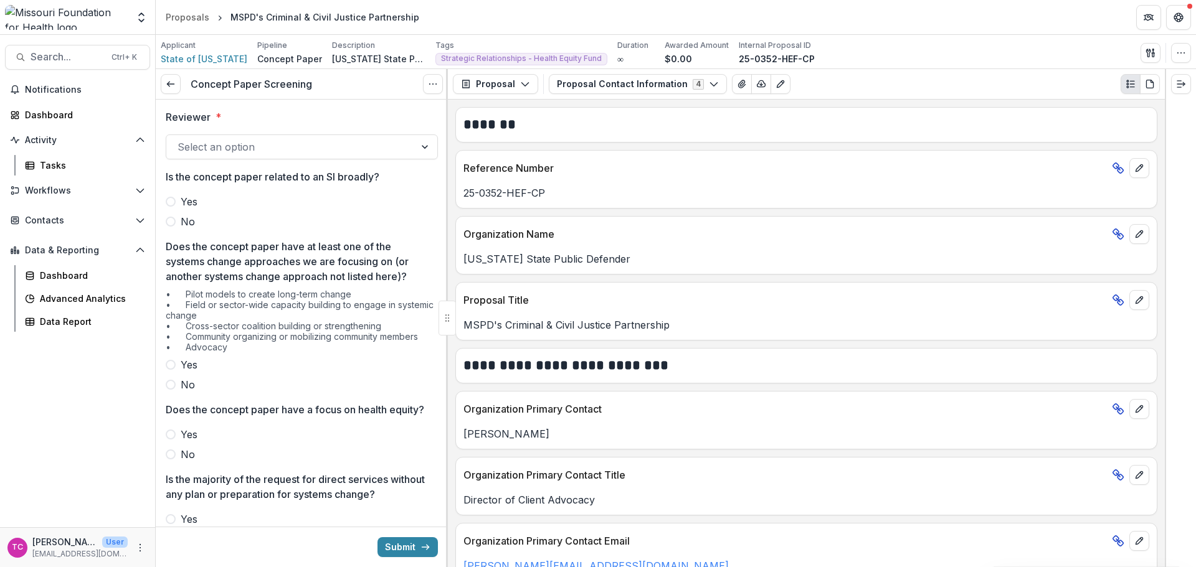
click at [220, 148] on div at bounding box center [291, 146] width 226 height 17
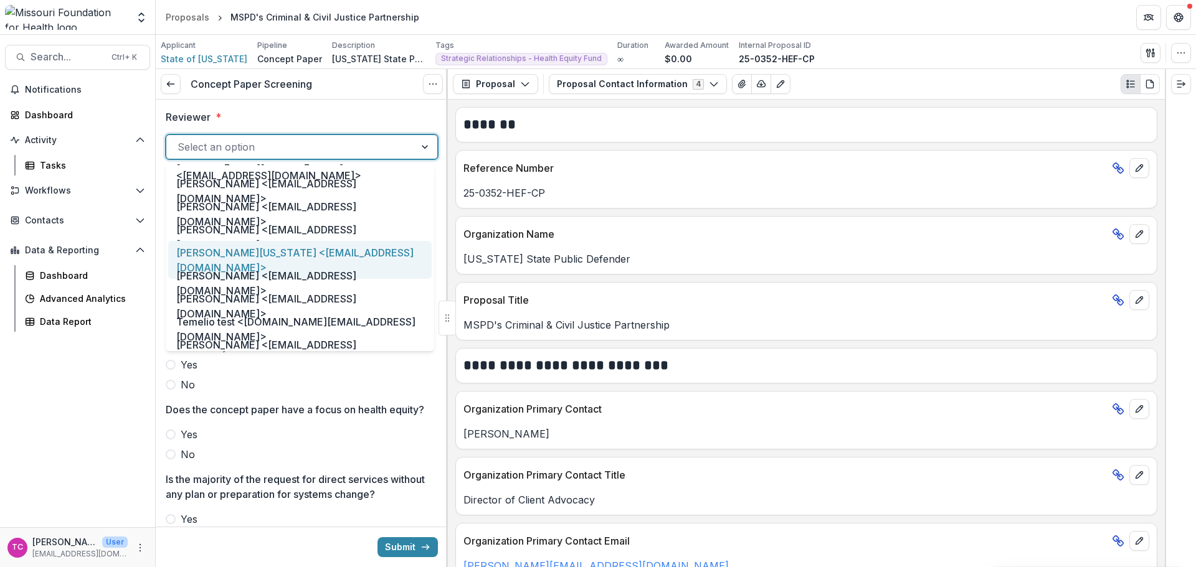
scroll to position [623, 0]
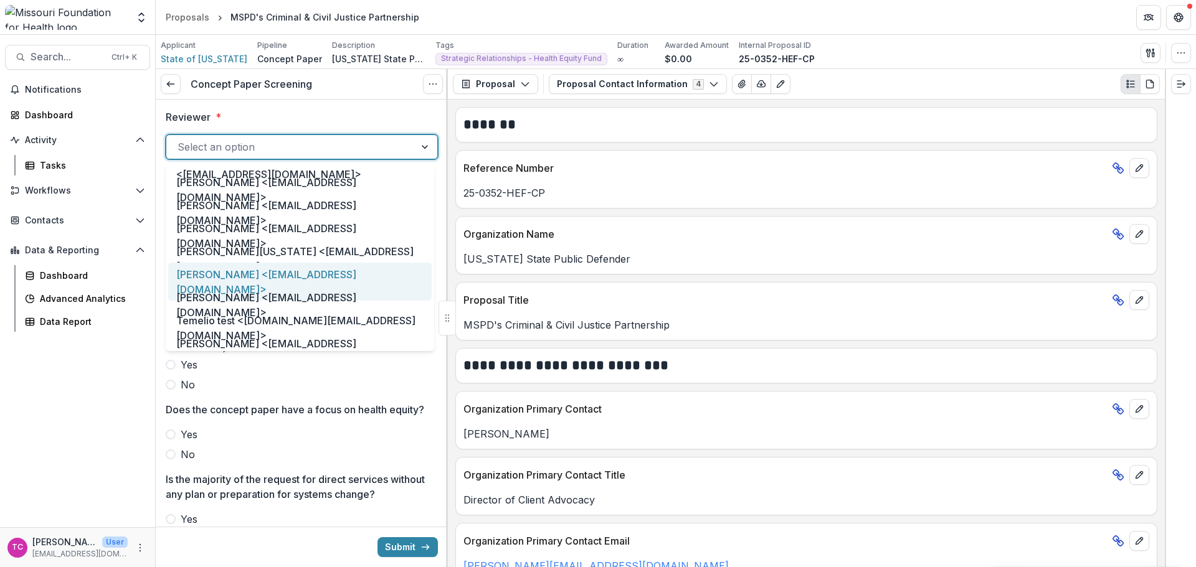
click at [222, 268] on div "[PERSON_NAME] <[EMAIL_ADDRESS][DOMAIN_NAME]>" at bounding box center [299, 282] width 263 height 38
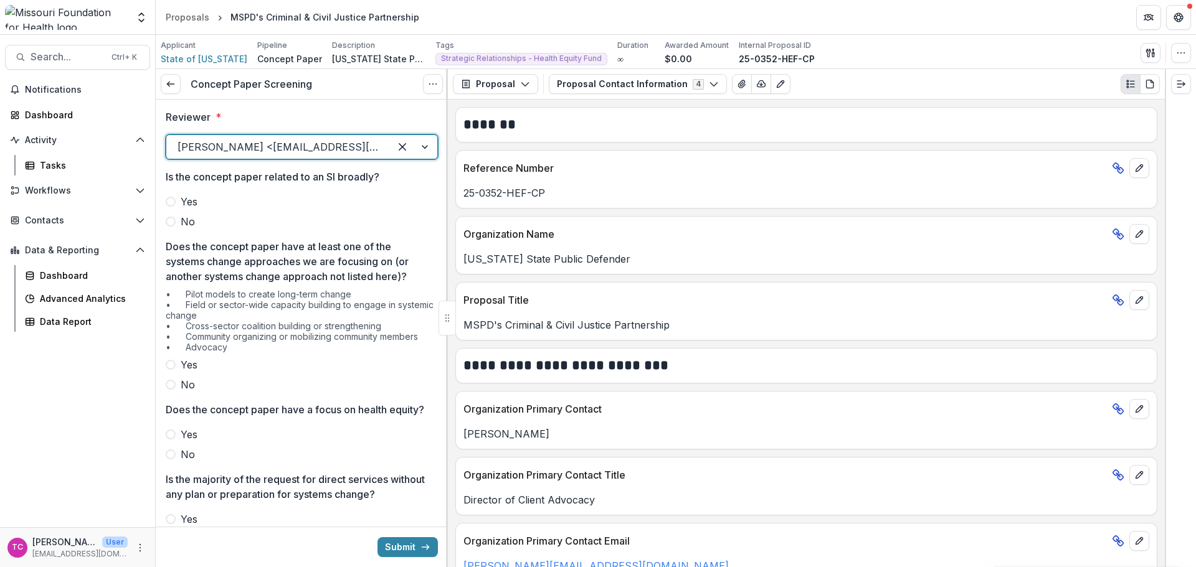
click at [180, 232] on div "Reviewer * option [PERSON_NAME] <[EMAIL_ADDRESS][DOMAIN_NAME]>, selected. [PERS…" at bounding box center [302, 568] width 272 height 937
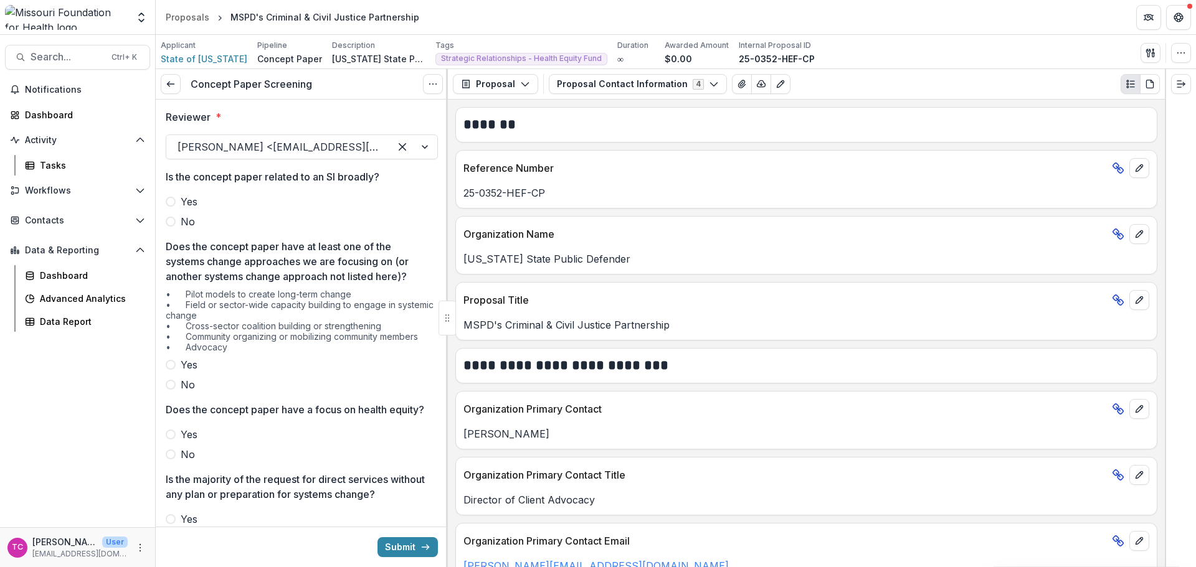
click at [180, 219] on label "No" at bounding box center [302, 221] width 272 height 15
click at [182, 362] on span "Yes" at bounding box center [189, 365] width 17 height 15
click at [185, 442] on span "Yes" at bounding box center [189, 434] width 17 height 15
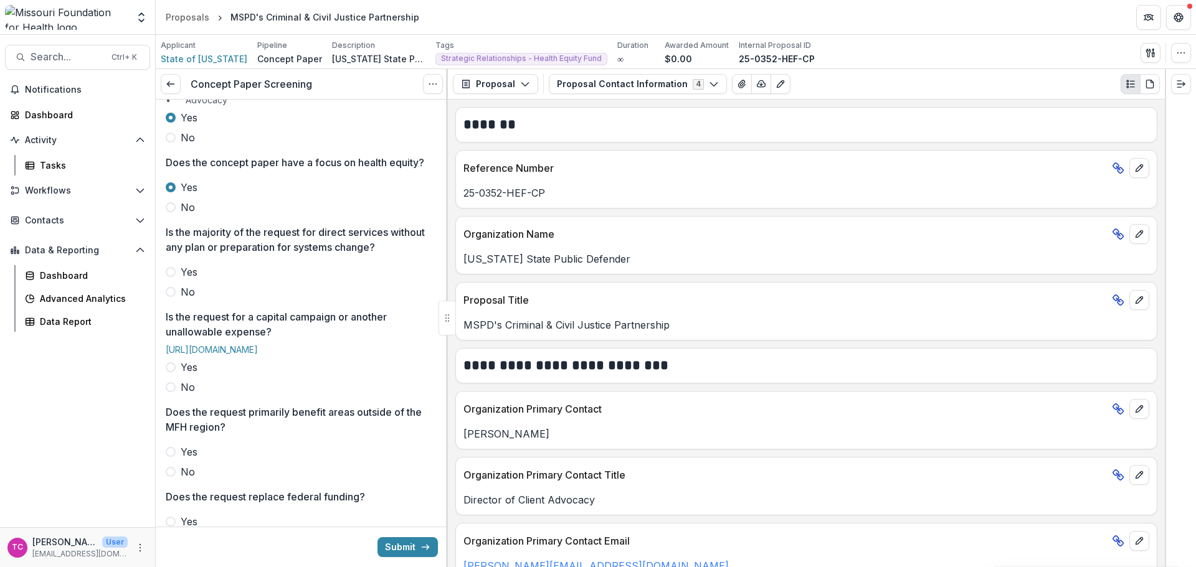
scroll to position [249, 0]
click at [181, 298] on span "No" at bounding box center [188, 290] width 14 height 15
click at [180, 393] on label "No" at bounding box center [302, 385] width 272 height 15
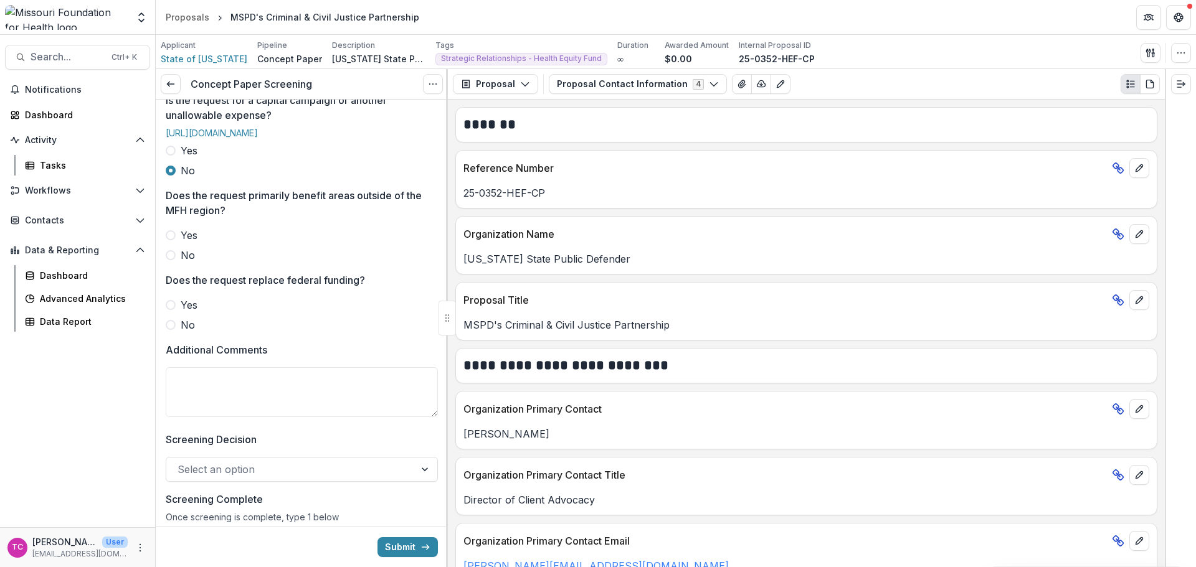
scroll to position [498, 0]
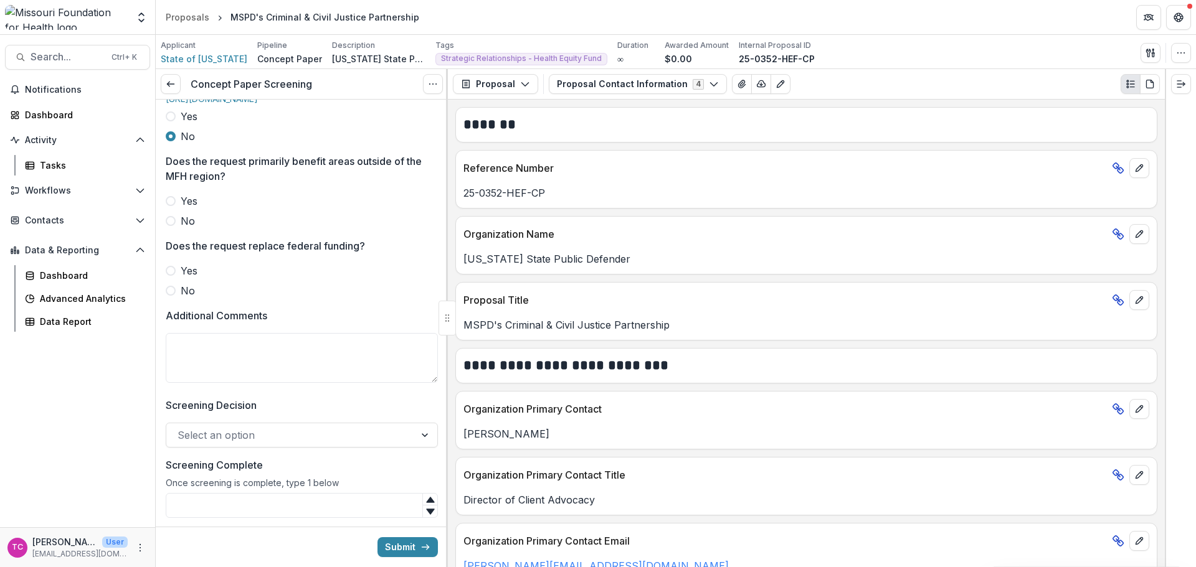
click at [191, 229] on span "No" at bounding box center [188, 221] width 14 height 15
click at [173, 343] on div "Reviewer * [PERSON_NAME] <[EMAIL_ADDRESS][DOMAIN_NAME]> Is the concept paper re…" at bounding box center [302, 69] width 272 height 937
click at [176, 298] on label "No" at bounding box center [302, 290] width 272 height 15
click at [206, 383] on textarea "Additional Comments" at bounding box center [302, 358] width 272 height 50
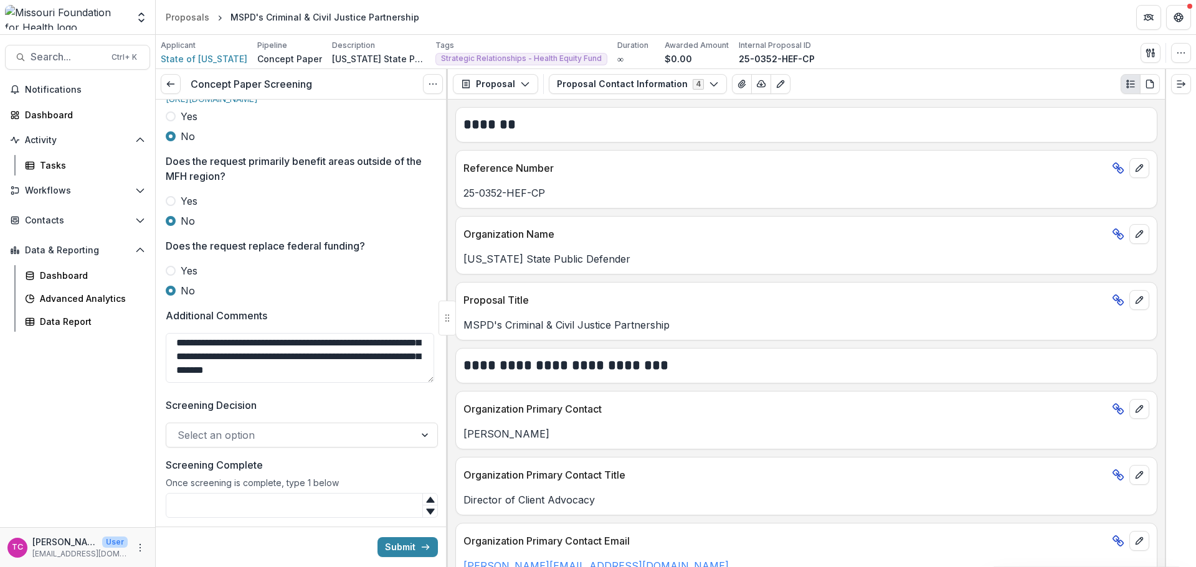
scroll to position [107, 0]
type textarea "**********"
click at [227, 444] on div at bounding box center [291, 435] width 226 height 17
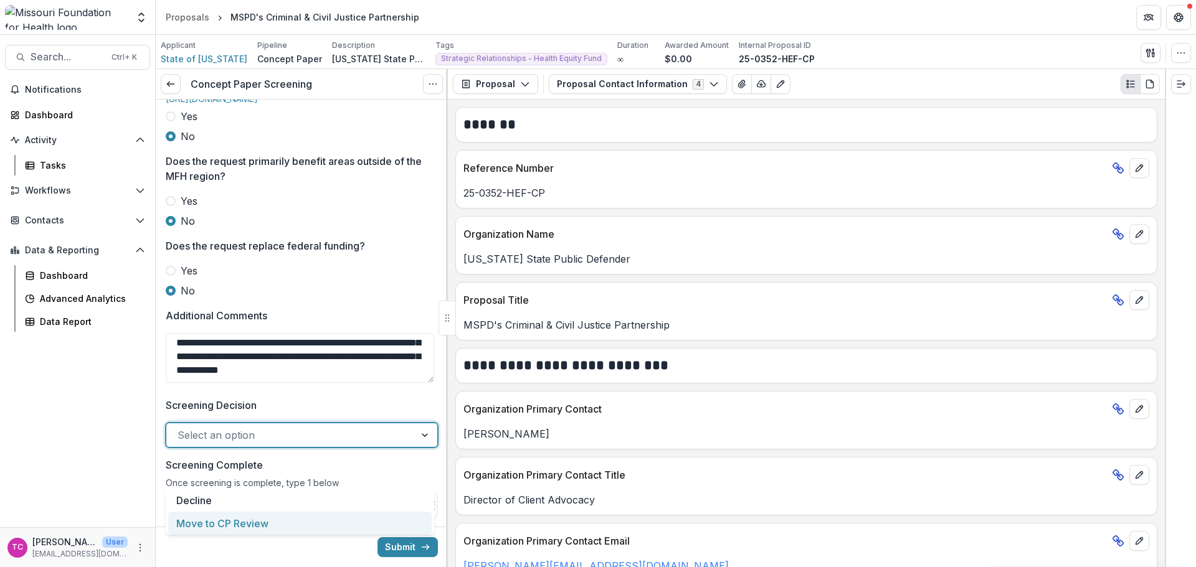
click at [222, 519] on div "Move to CP Review" at bounding box center [299, 523] width 263 height 23
click at [315, 413] on label "Screening Decision" at bounding box center [298, 405] width 265 height 15
click at [181, 438] on input "Screening Decision" at bounding box center [179, 435] width 3 height 15
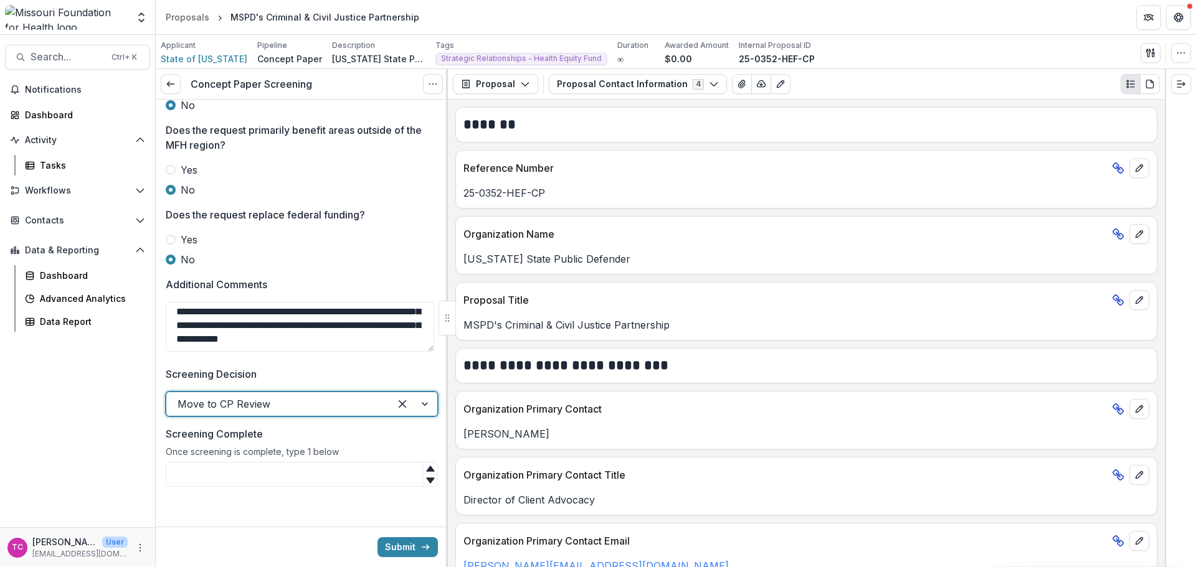
scroll to position [561, 0]
click at [311, 456] on div "Once screening is complete, type 1 below" at bounding box center [302, 455] width 272 height 16
click at [307, 467] on input "Screening Complete" at bounding box center [302, 474] width 272 height 25
type input "*"
click at [409, 544] on button "Submit" at bounding box center [407, 548] width 60 height 20
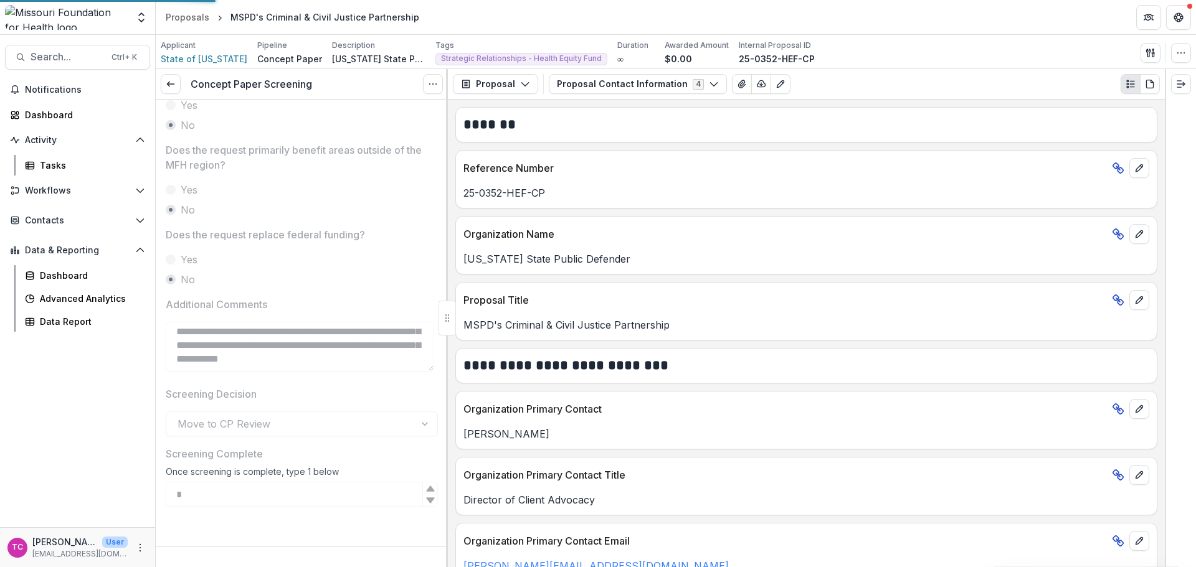
scroll to position [546, 0]
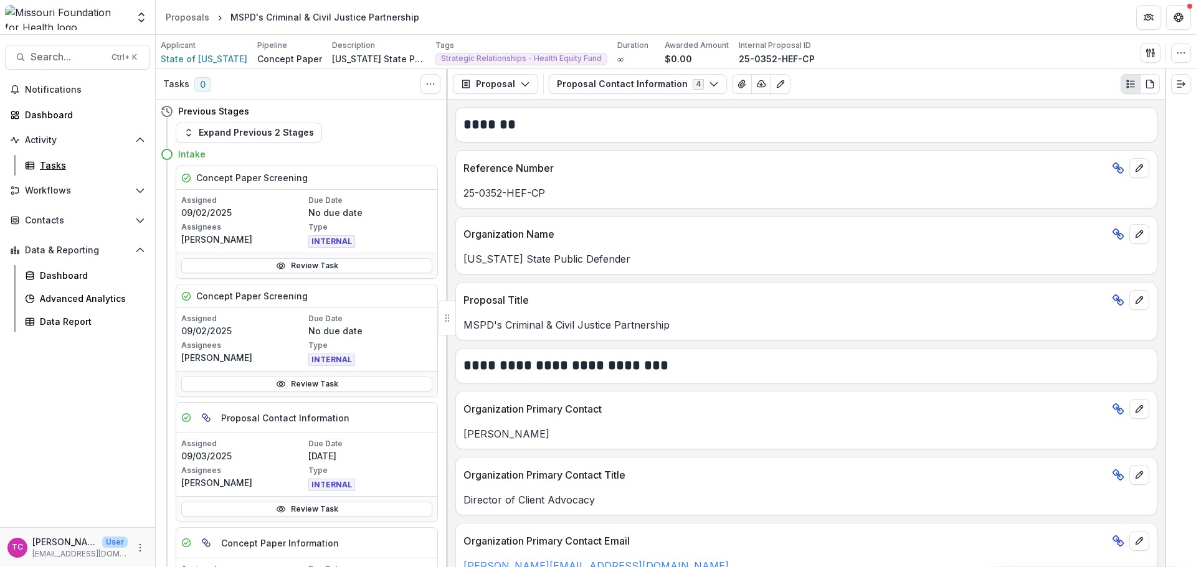
click at [55, 164] on div "Tasks" at bounding box center [90, 165] width 100 height 13
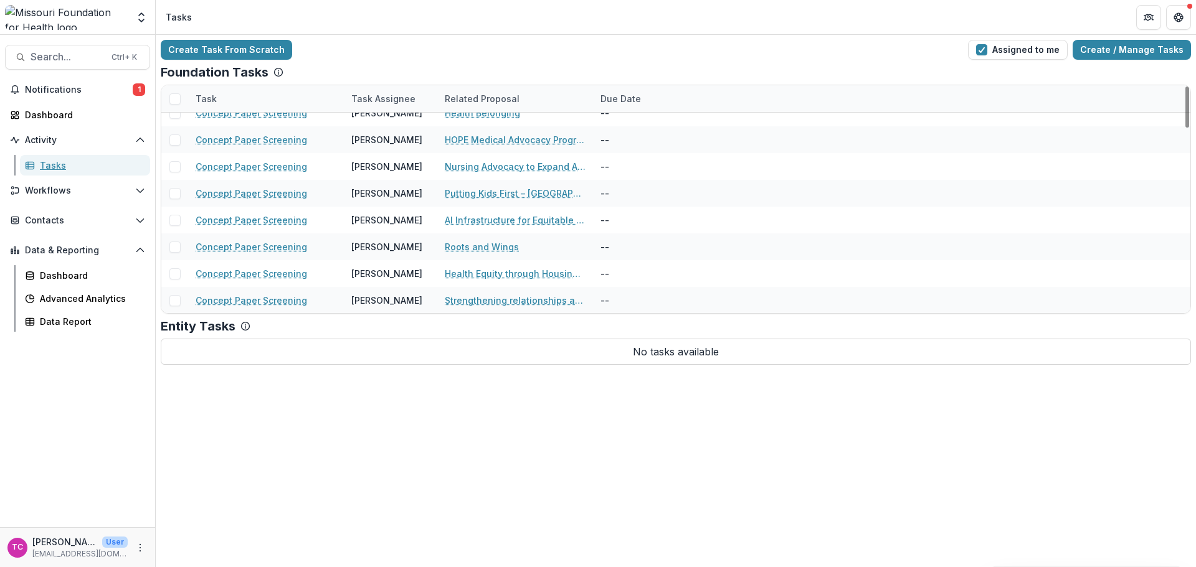
scroll to position [1031, 0]
click at [480, 300] on link "Strengthening relationships among Asian American coalitions to advance equitabl…" at bounding box center [515, 299] width 141 height 13
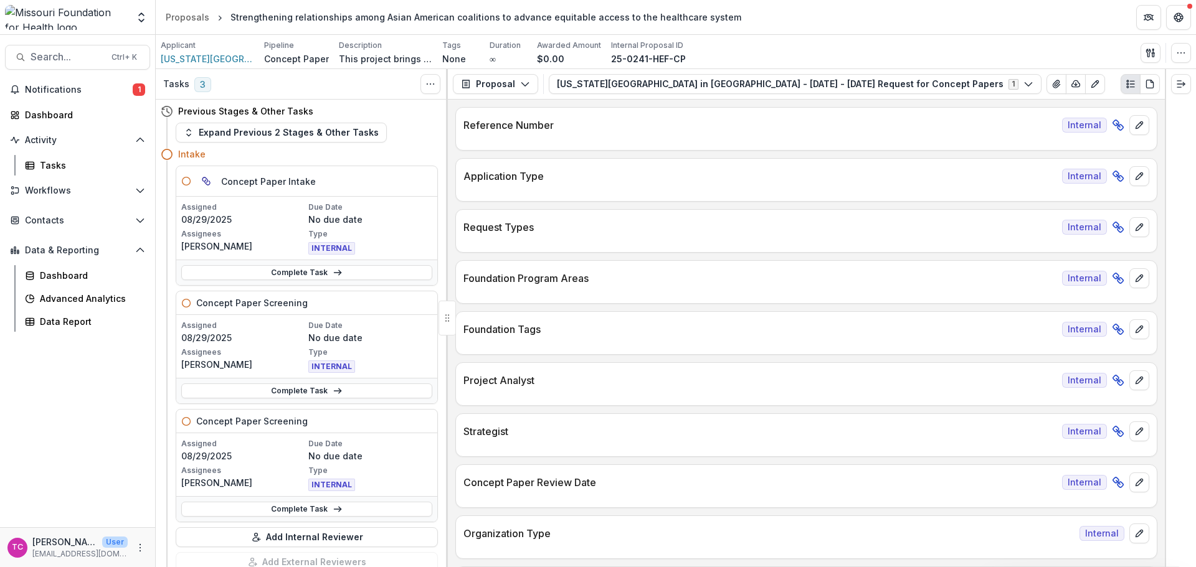
click at [265, 387] on link "Complete Task" at bounding box center [306, 391] width 251 height 15
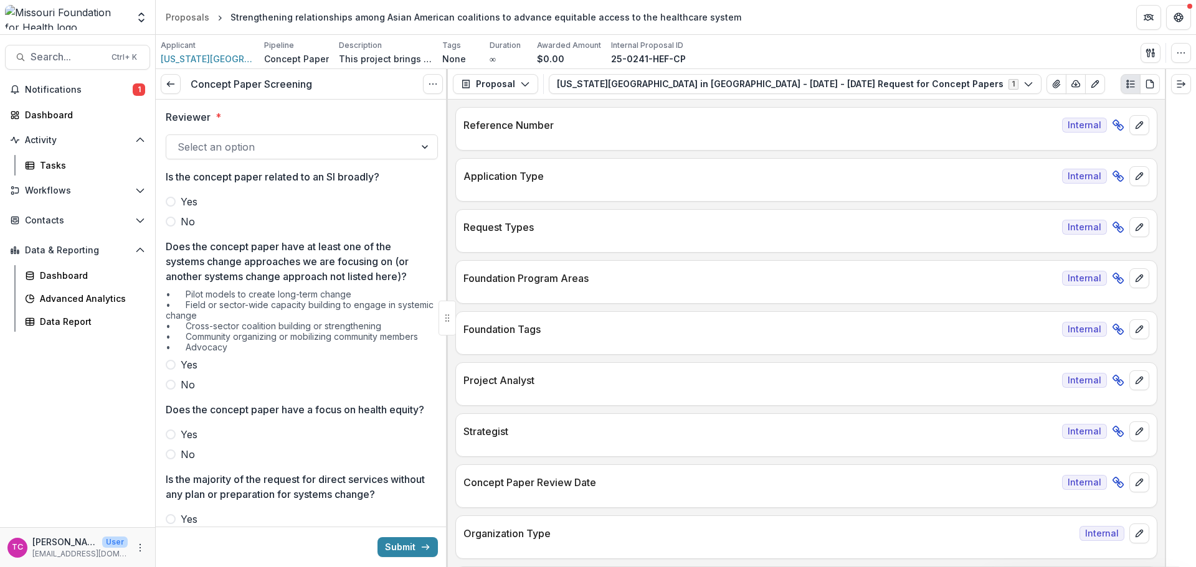
click at [211, 151] on div at bounding box center [291, 146] width 226 height 17
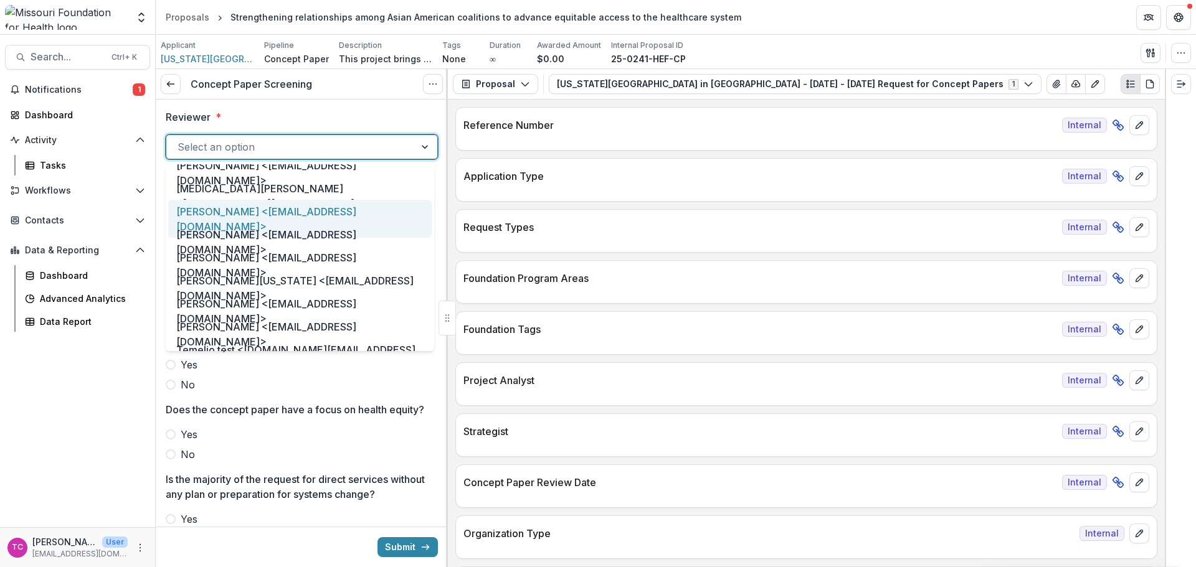
scroll to position [623, 0]
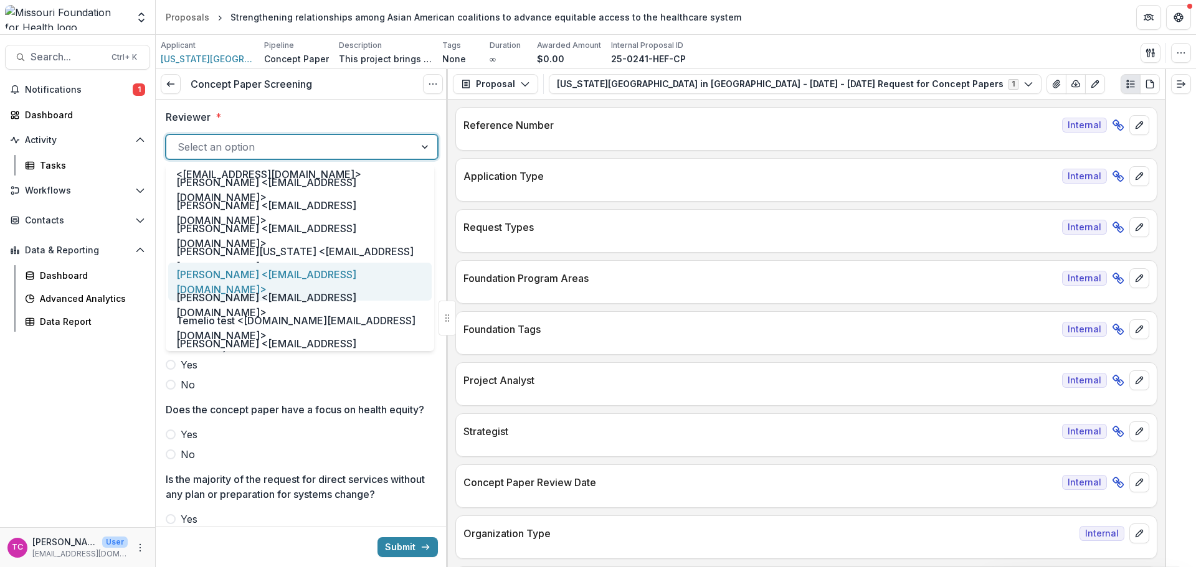
click at [247, 273] on div "[PERSON_NAME] <[EMAIL_ADDRESS][DOMAIN_NAME]>" at bounding box center [299, 282] width 263 height 38
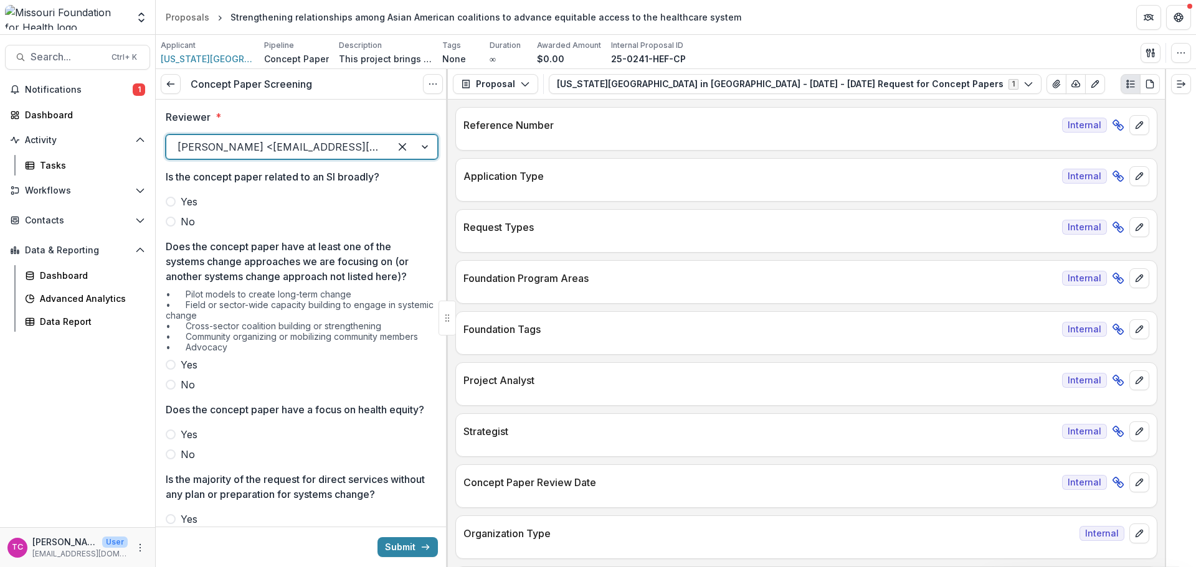
click at [199, 216] on label "No" at bounding box center [302, 221] width 272 height 15
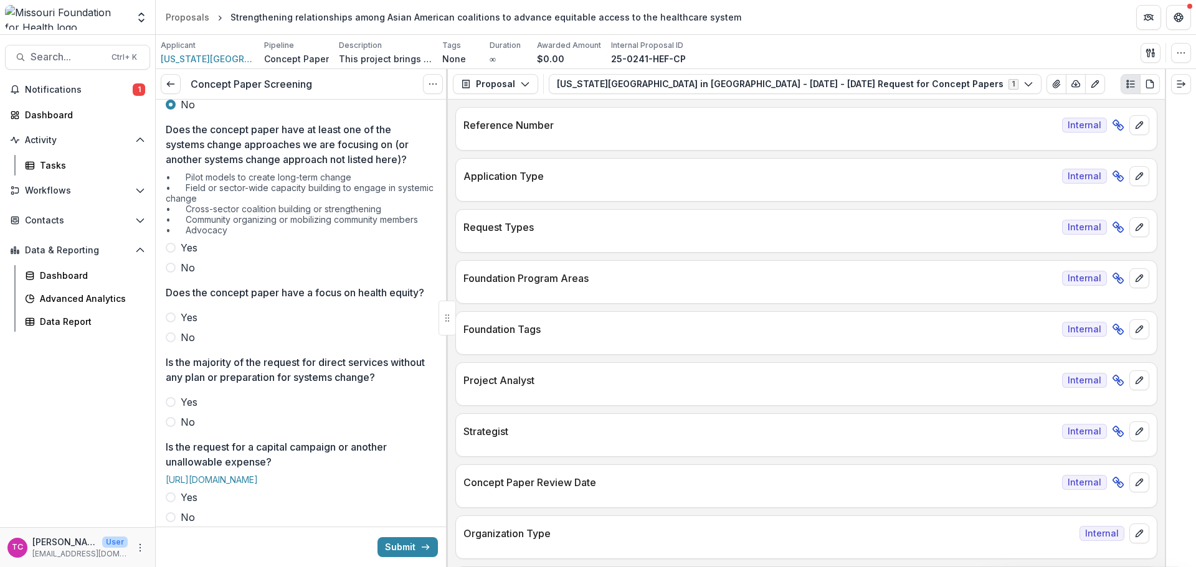
scroll to position [125, 0]
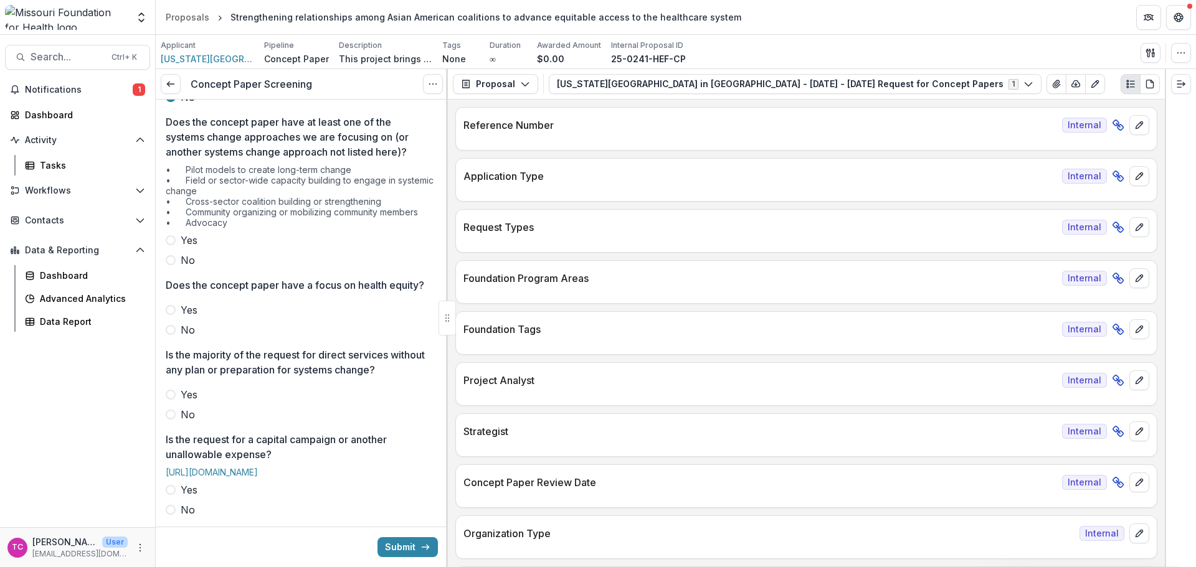
click at [190, 228] on div "• Pilot models to create long-term change • Field or sector-wide capacity build…" at bounding box center [302, 198] width 272 height 69
click at [178, 247] on label "Yes" at bounding box center [302, 240] width 272 height 15
click at [179, 318] on label "Yes" at bounding box center [302, 310] width 272 height 15
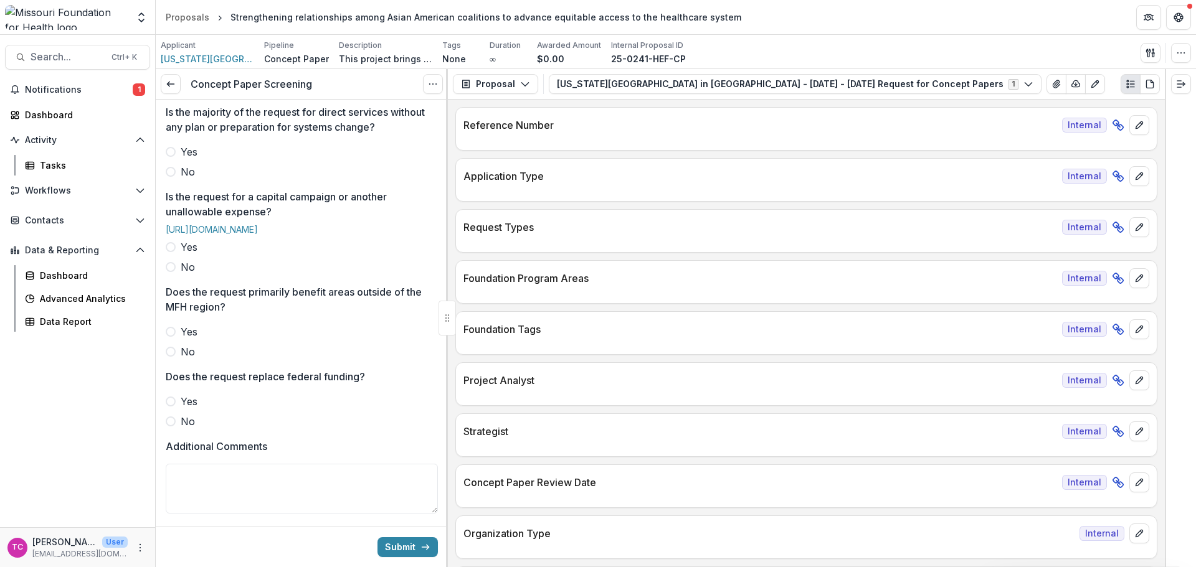
scroll to position [374, 0]
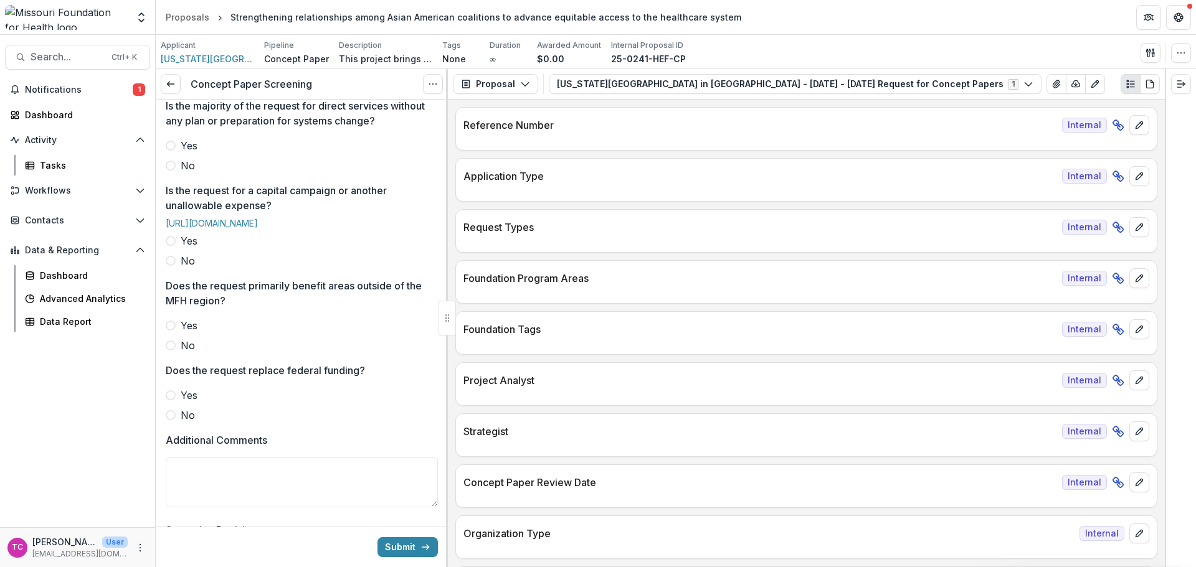
click at [187, 173] on span "No" at bounding box center [188, 165] width 14 height 15
click at [176, 305] on div "Reviewer * [PERSON_NAME] <[EMAIL_ADDRESS][DOMAIN_NAME]> Is the concept paper re…" at bounding box center [302, 194] width 272 height 937
click at [179, 268] on label "No" at bounding box center [302, 260] width 272 height 15
click at [180, 353] on label "No" at bounding box center [302, 345] width 272 height 15
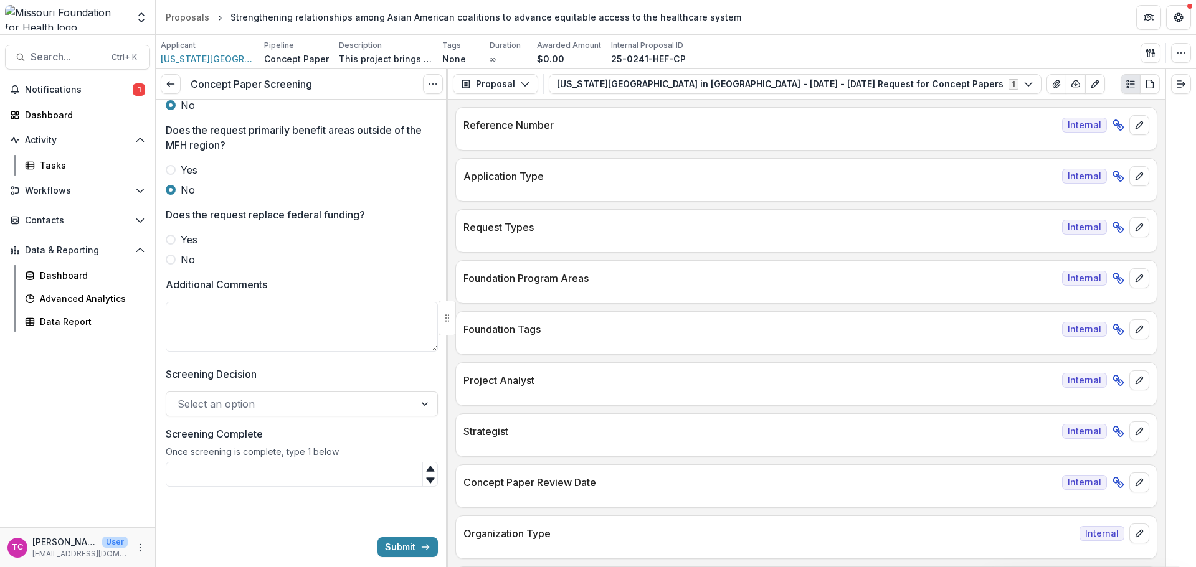
scroll to position [566, 0]
click at [204, 263] on label "No" at bounding box center [302, 259] width 272 height 15
click at [214, 329] on textarea "Additional Comments" at bounding box center [302, 327] width 272 height 50
click at [235, 403] on div at bounding box center [291, 404] width 226 height 17
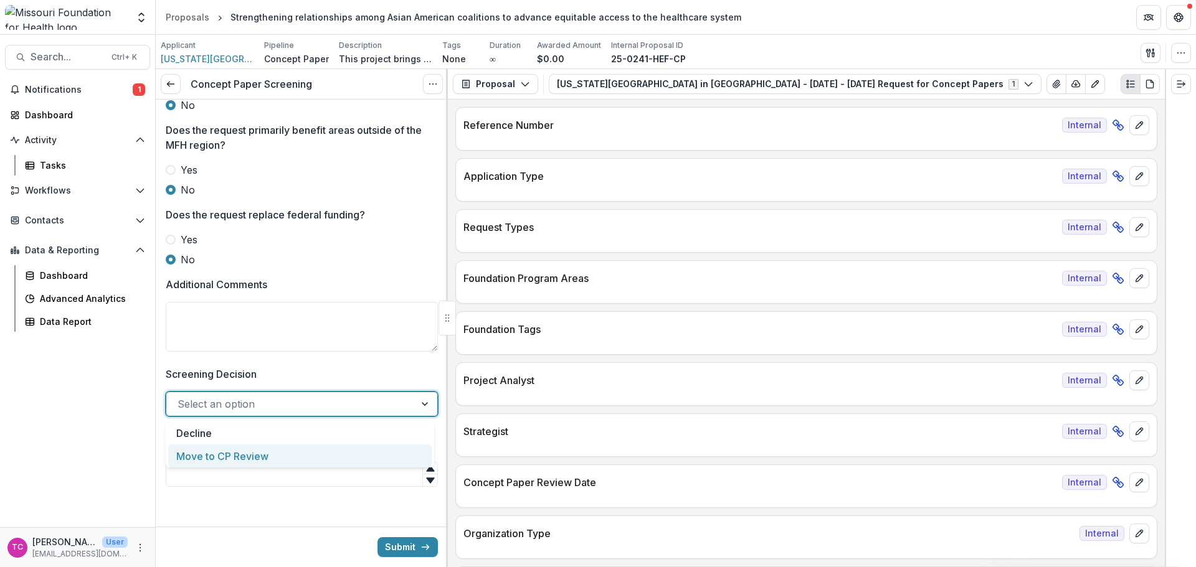
click at [219, 463] on div "Move to CP Review" at bounding box center [299, 456] width 263 height 23
click at [219, 463] on input "Screening Complete" at bounding box center [302, 474] width 272 height 25
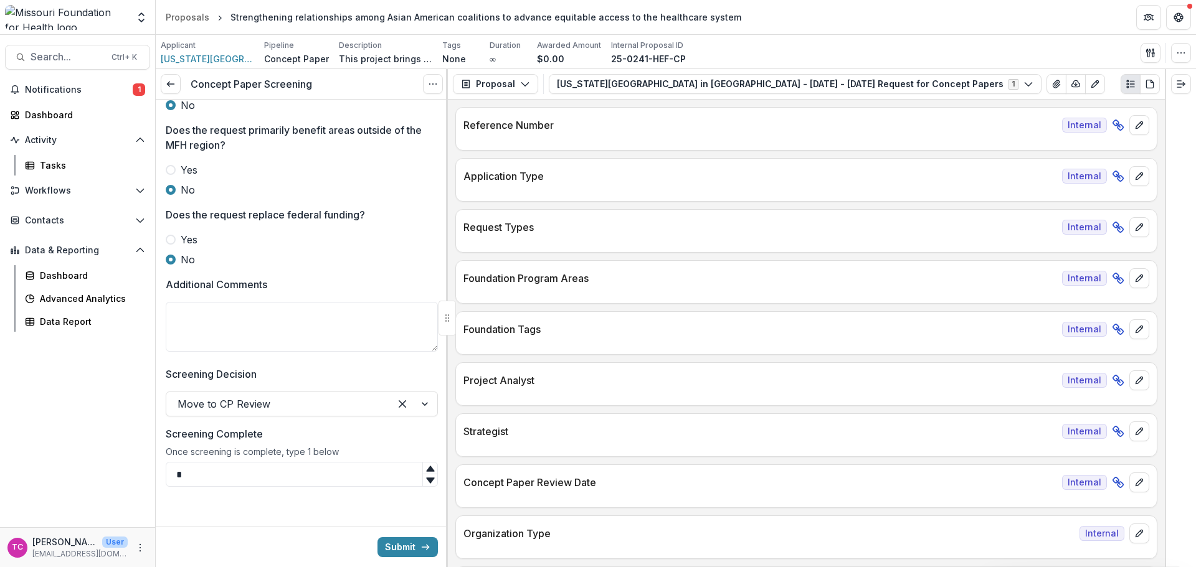
type input "*"
click at [400, 546] on button "Submit" at bounding box center [407, 548] width 60 height 20
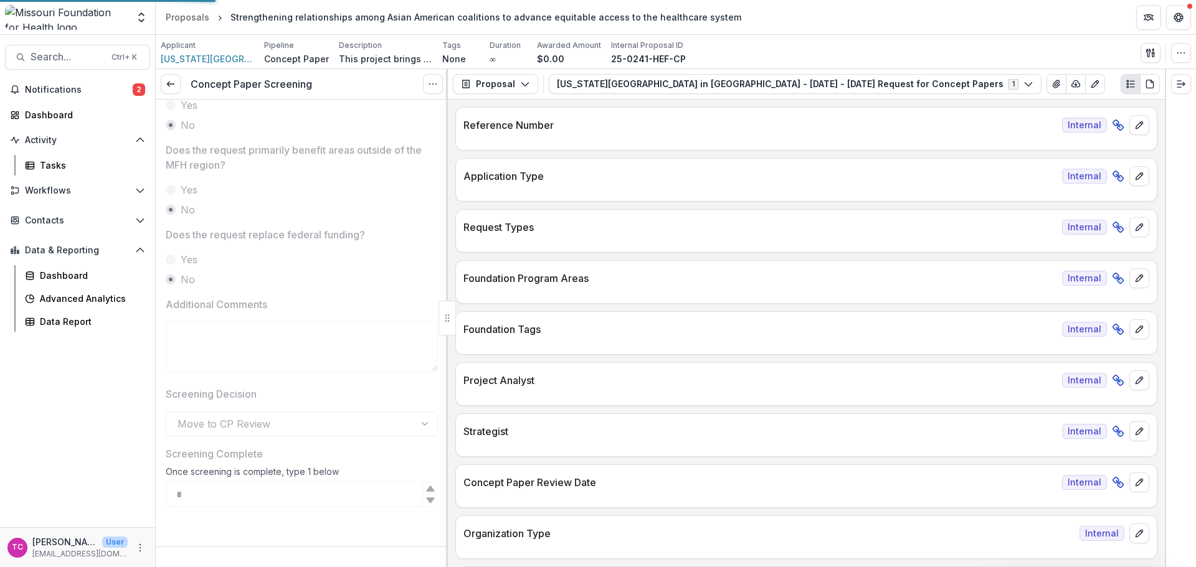
scroll to position [546, 0]
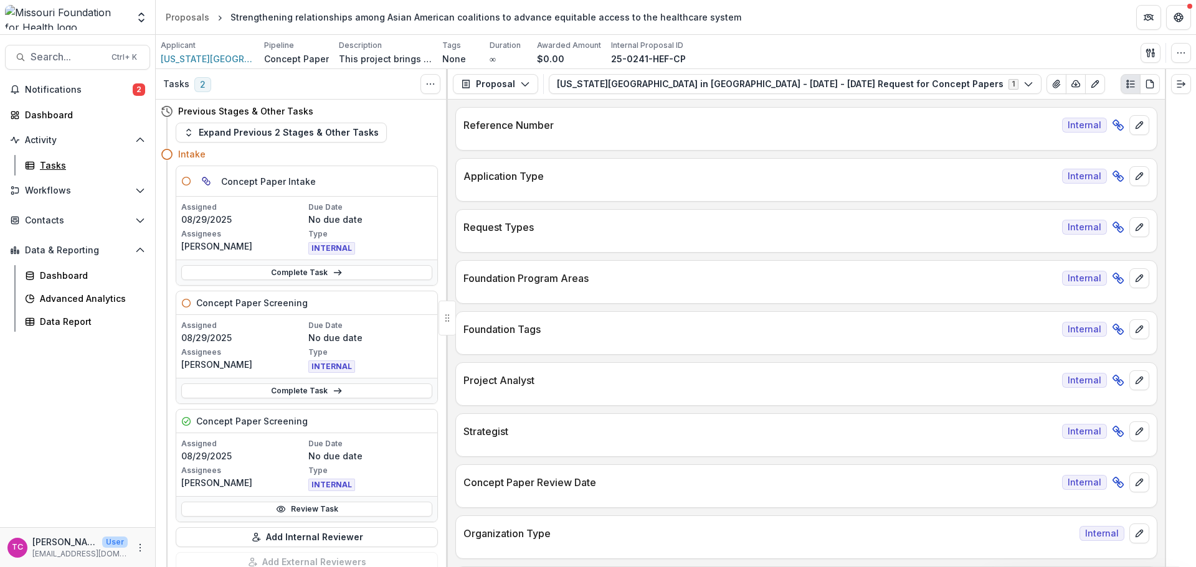
click at [54, 163] on div "Tasks" at bounding box center [90, 165] width 100 height 13
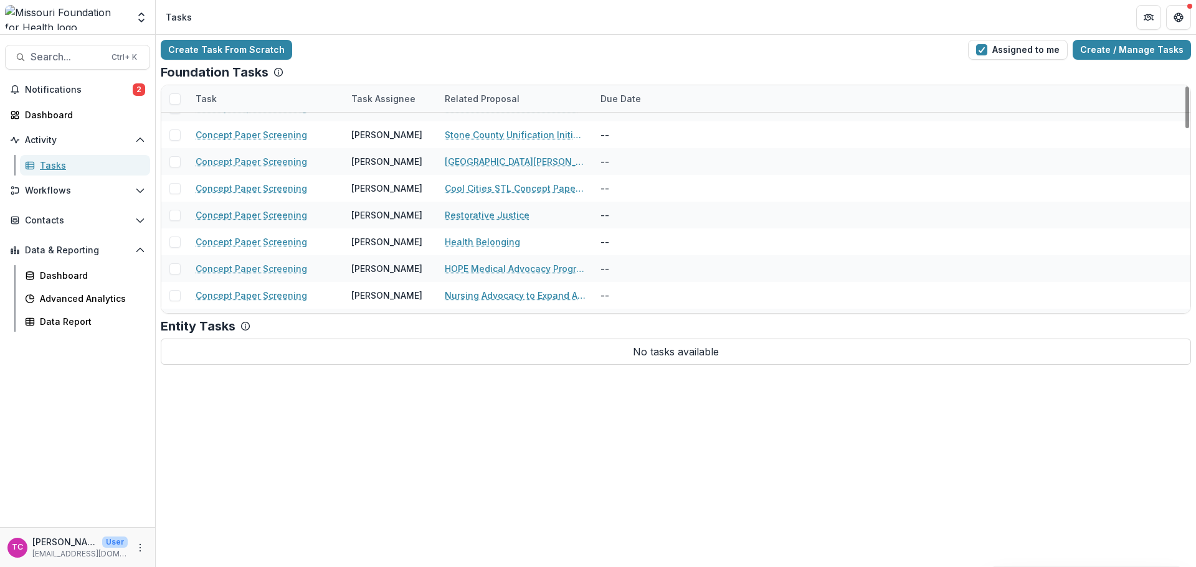
scroll to position [1005, 0]
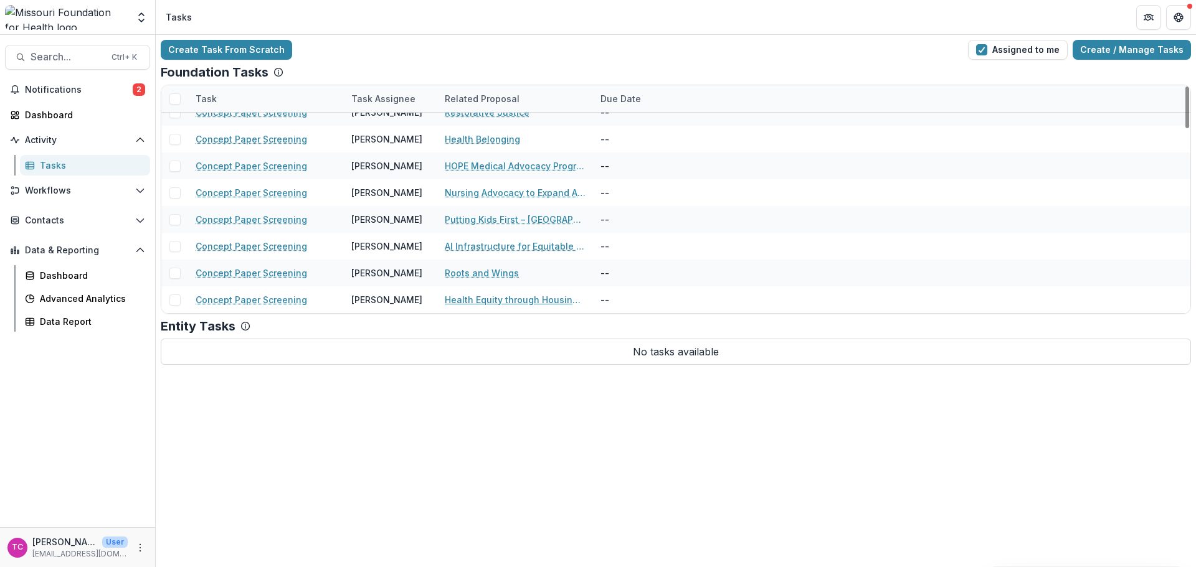
click at [479, 302] on link "Health Equity through Housing Access for [US_STATE]’s [DEMOGRAPHIC_DATA] and Im…" at bounding box center [515, 299] width 141 height 13
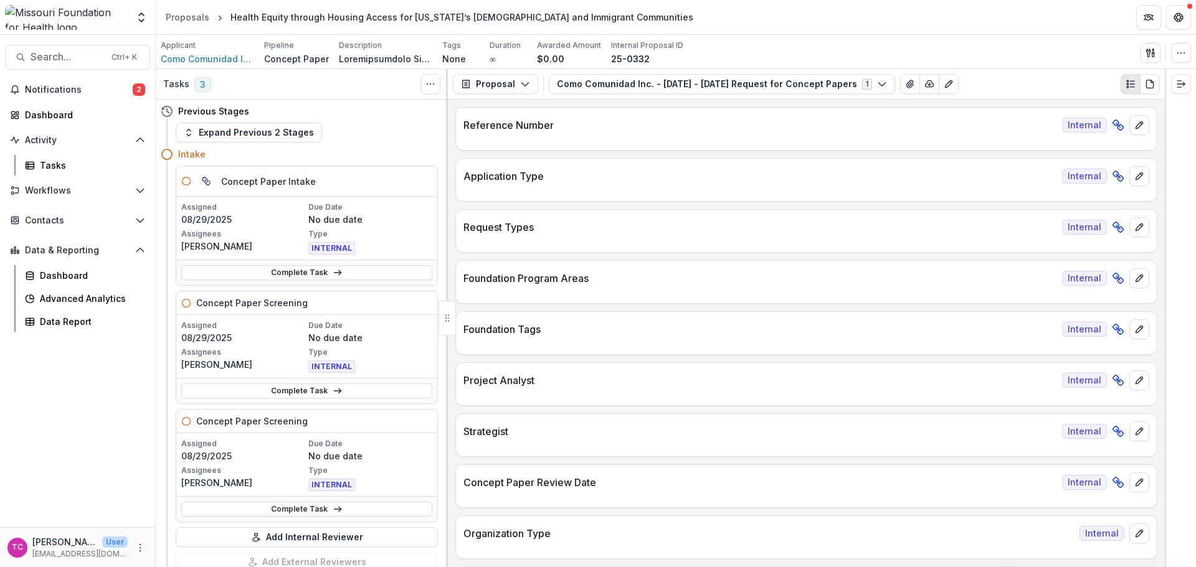
click at [343, 393] on link "Complete Task" at bounding box center [306, 391] width 251 height 15
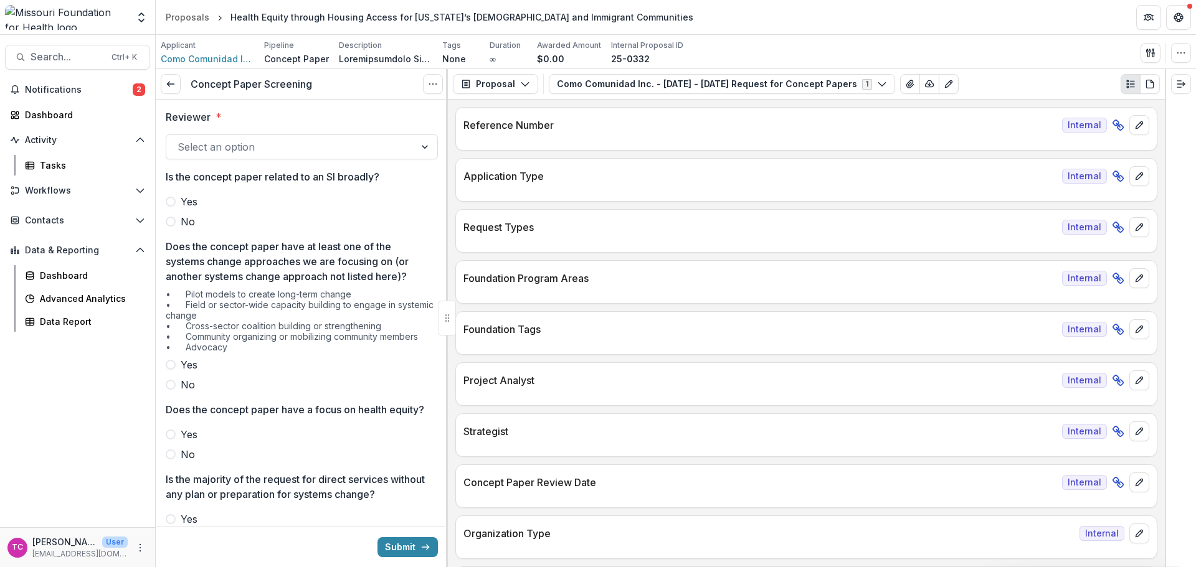
click at [202, 144] on div at bounding box center [291, 146] width 226 height 17
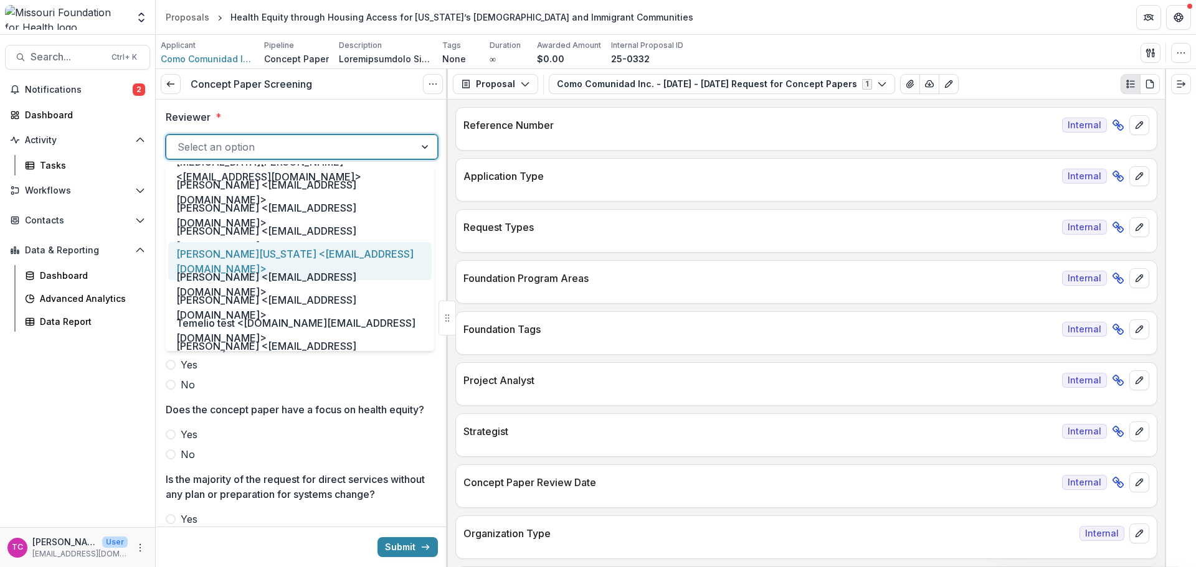
scroll to position [623, 0]
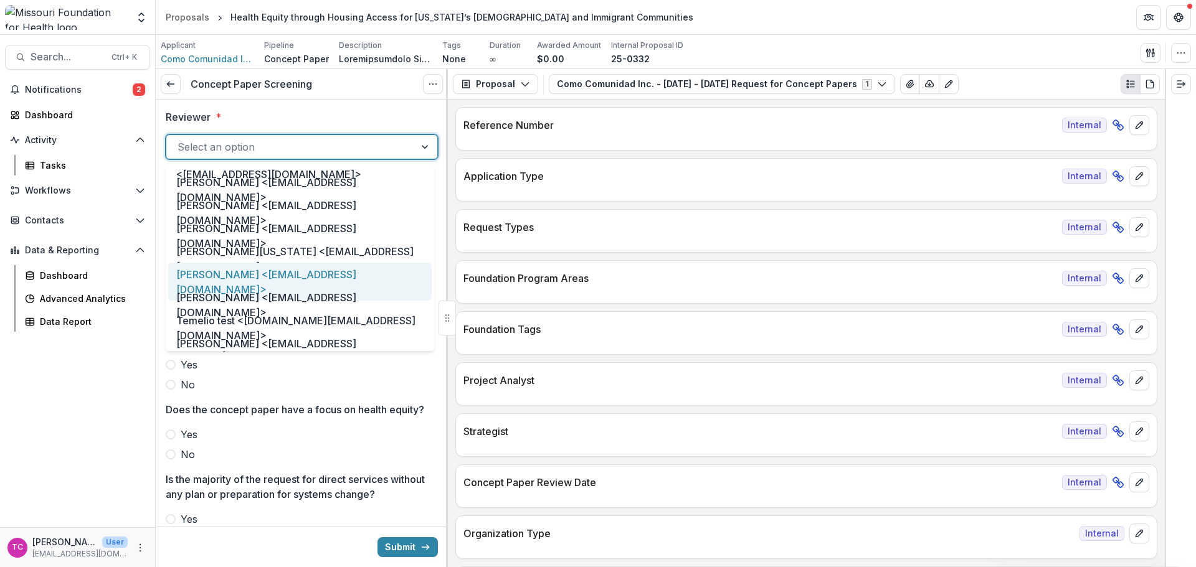
click at [227, 266] on div "[PERSON_NAME] <[EMAIL_ADDRESS][DOMAIN_NAME]>" at bounding box center [299, 282] width 263 height 38
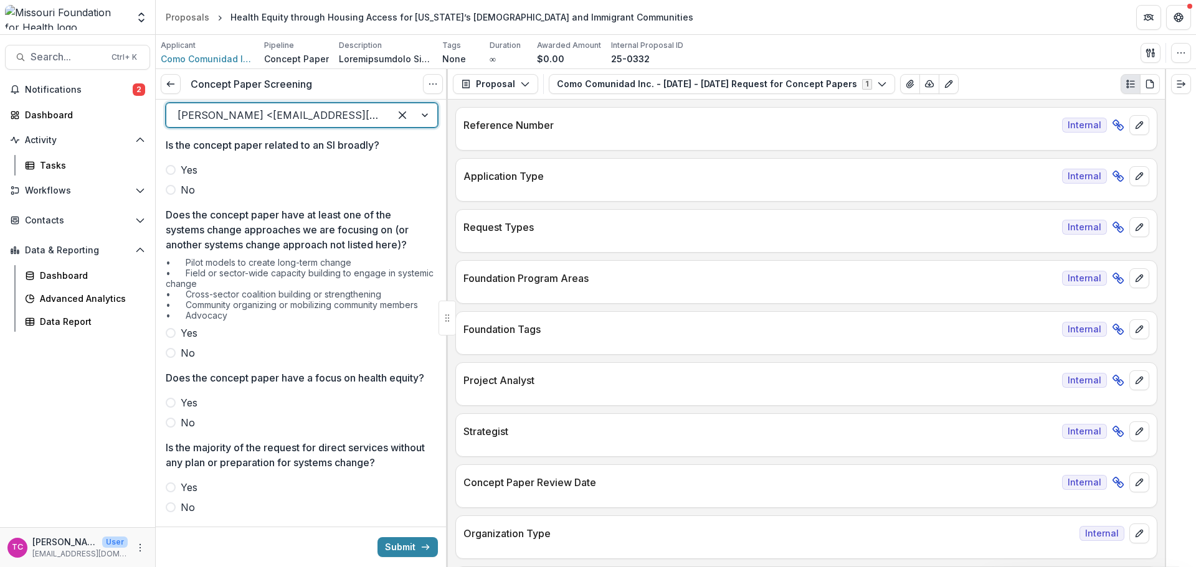
scroll to position [62, 0]
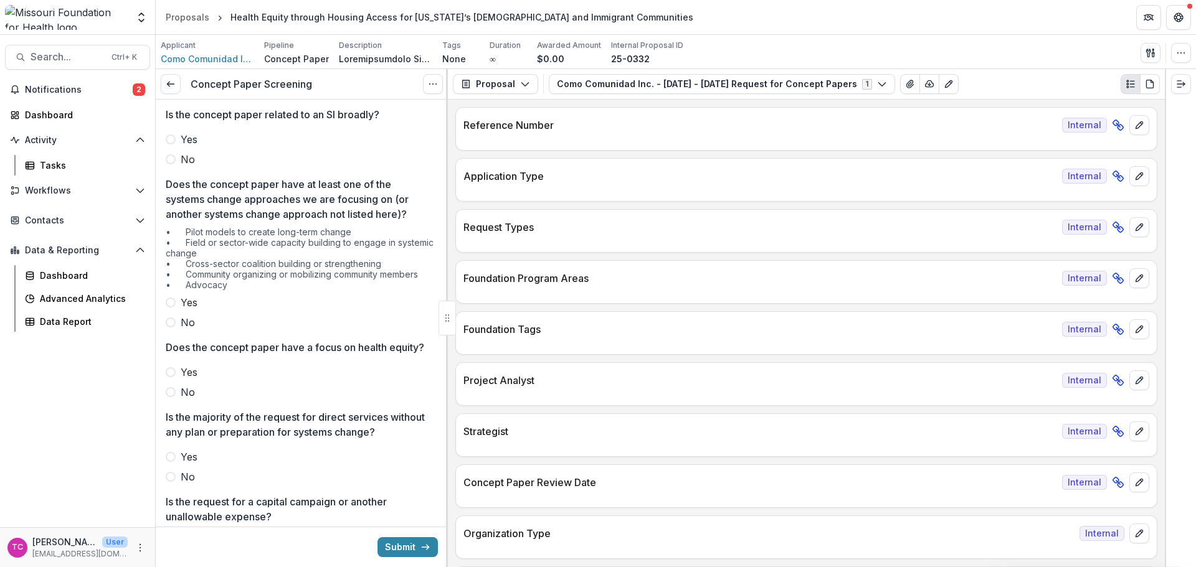
click at [188, 159] on span "No" at bounding box center [188, 159] width 14 height 15
click at [185, 301] on span "Yes" at bounding box center [189, 302] width 17 height 15
click at [191, 380] on span "Yes" at bounding box center [189, 372] width 17 height 15
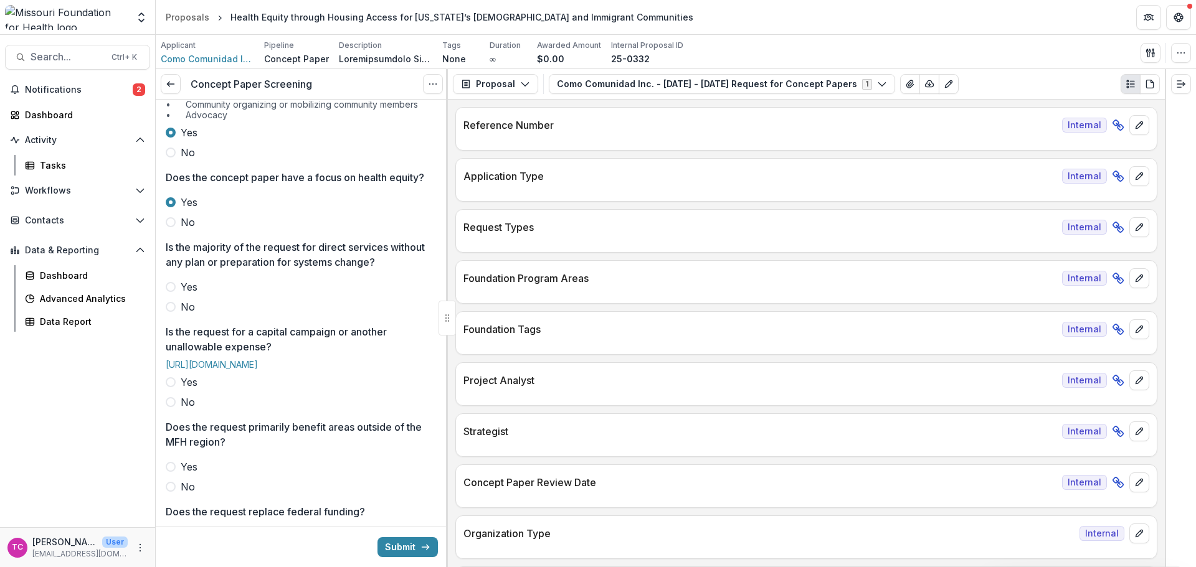
scroll to position [249, 0]
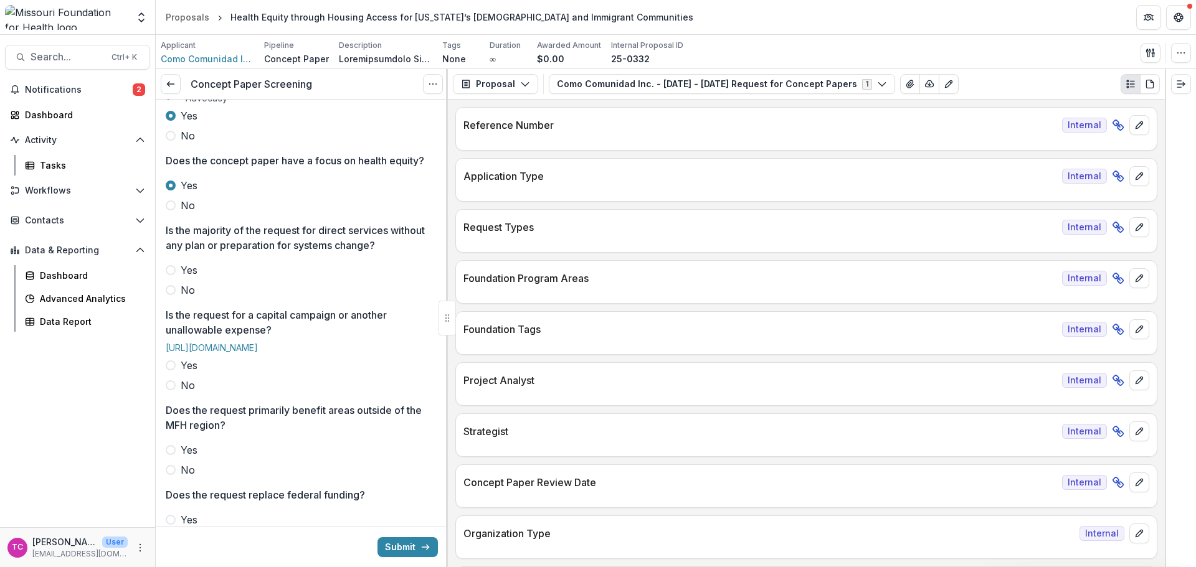
click at [191, 298] on span "No" at bounding box center [188, 290] width 14 height 15
click at [196, 393] on label "No" at bounding box center [302, 385] width 272 height 15
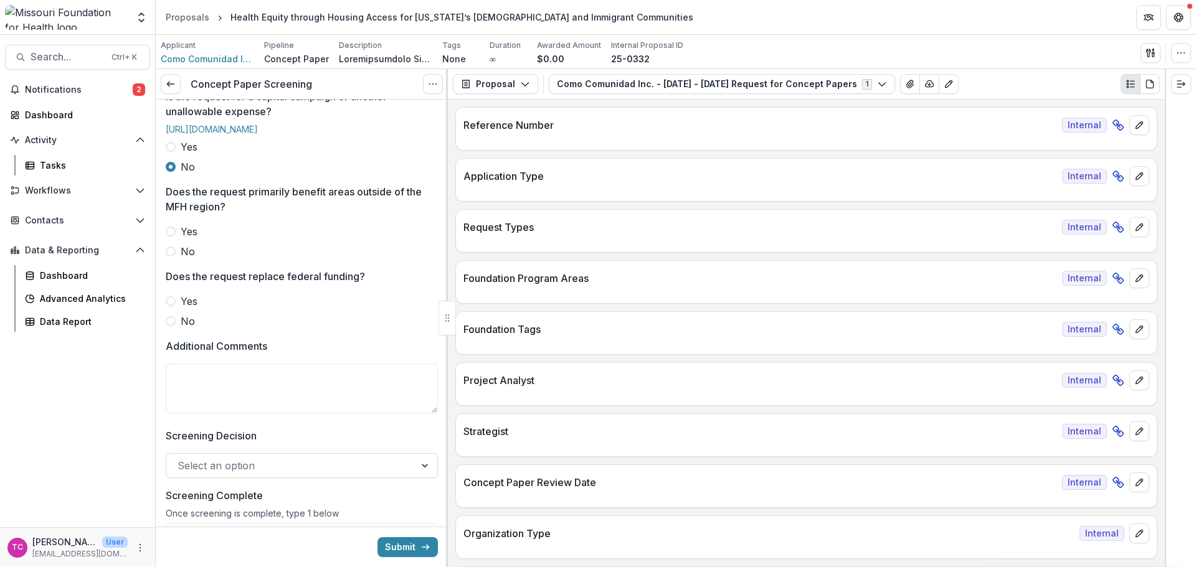
scroll to position [498, 0]
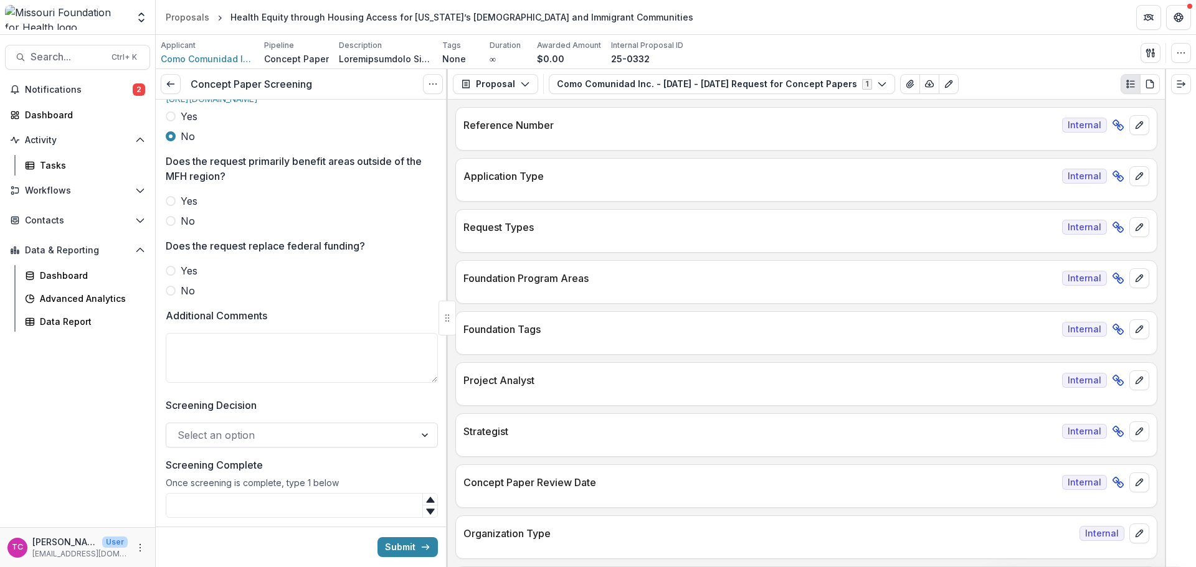
click at [191, 229] on div "Yes No" at bounding box center [302, 211] width 272 height 35
click at [191, 229] on span "No" at bounding box center [188, 221] width 14 height 15
click at [175, 298] on label "No" at bounding box center [302, 290] width 272 height 15
click at [207, 383] on textarea "Additional Comments" at bounding box center [302, 358] width 272 height 50
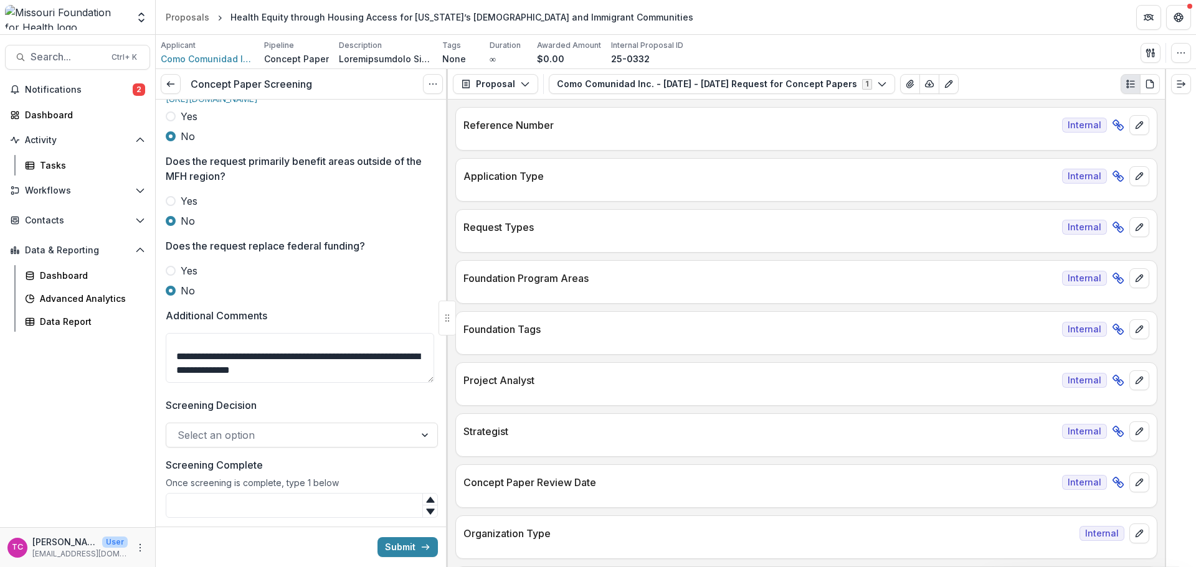
type textarea "**********"
click at [247, 444] on div at bounding box center [291, 435] width 226 height 17
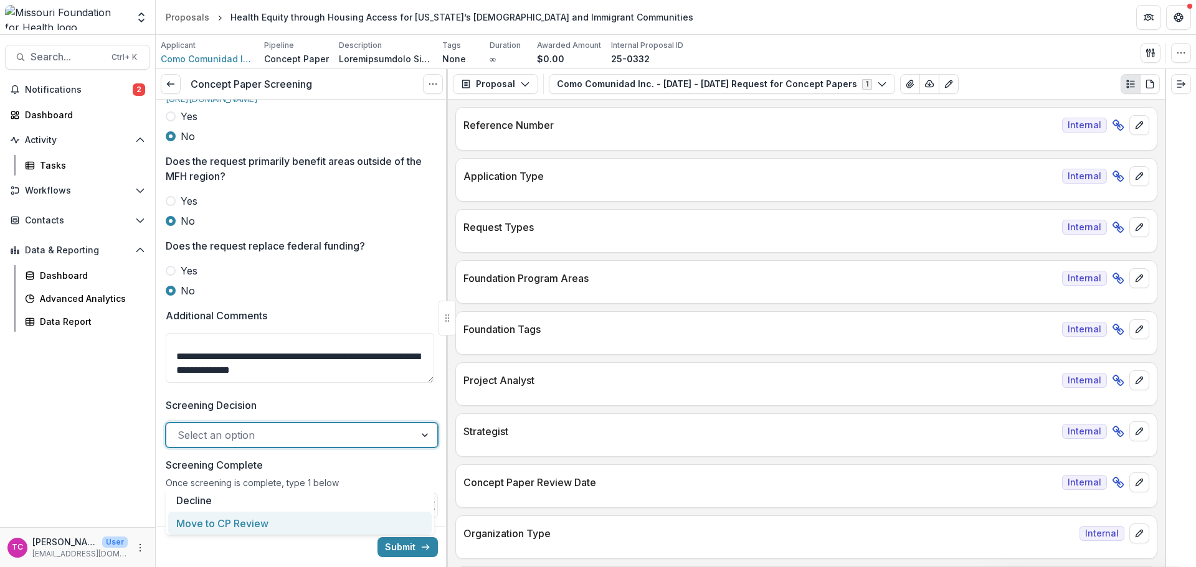
click at [211, 534] on div "Move to CP Review" at bounding box center [299, 523] width 263 height 23
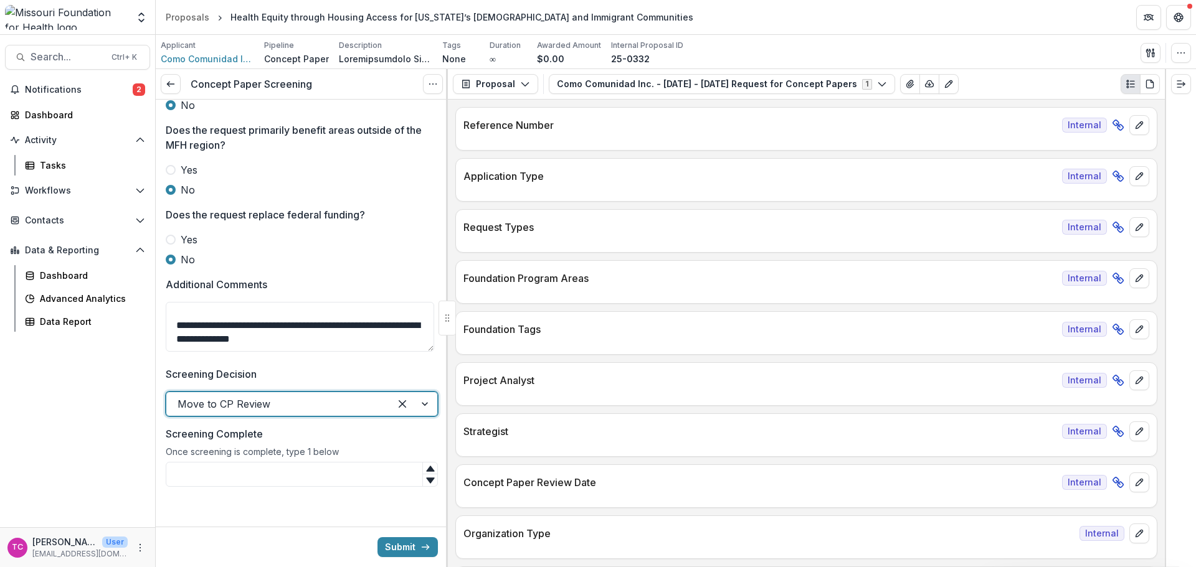
scroll to position [566, 0]
click at [247, 473] on input "Screening Complete" at bounding box center [302, 474] width 272 height 25
type input "*"
click at [411, 551] on button "Submit" at bounding box center [407, 548] width 60 height 20
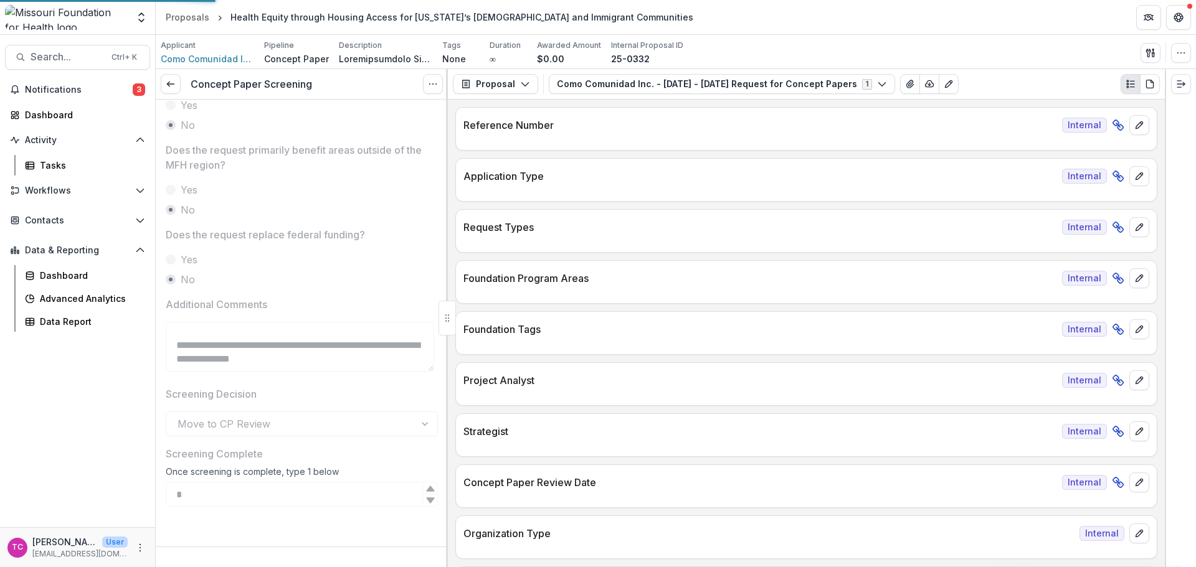
scroll to position [546, 0]
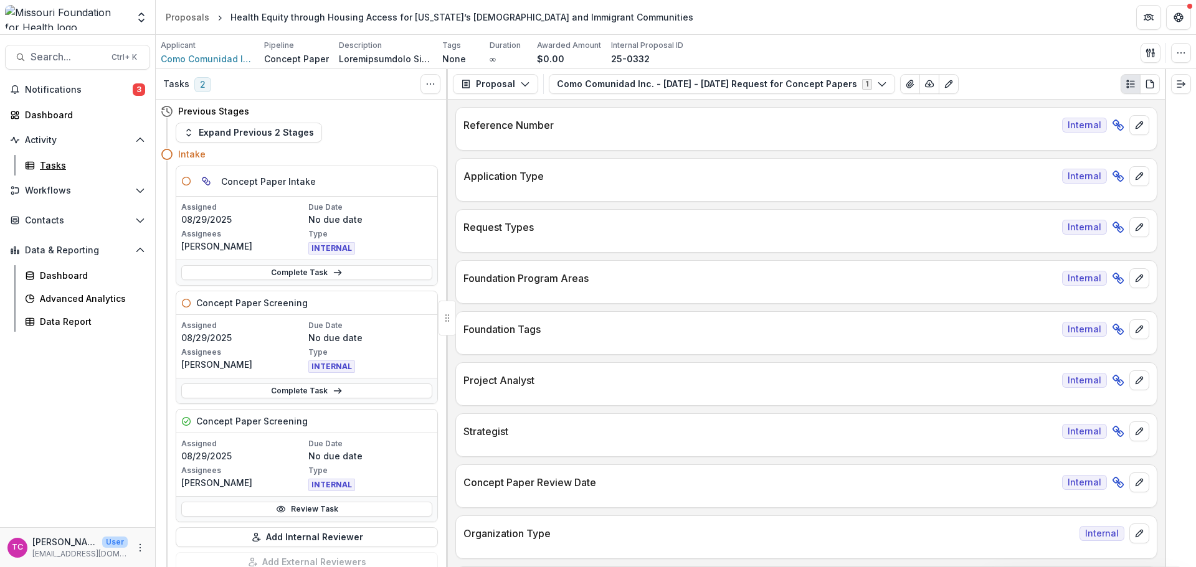
click at [92, 161] on div "Tasks" at bounding box center [90, 165] width 100 height 13
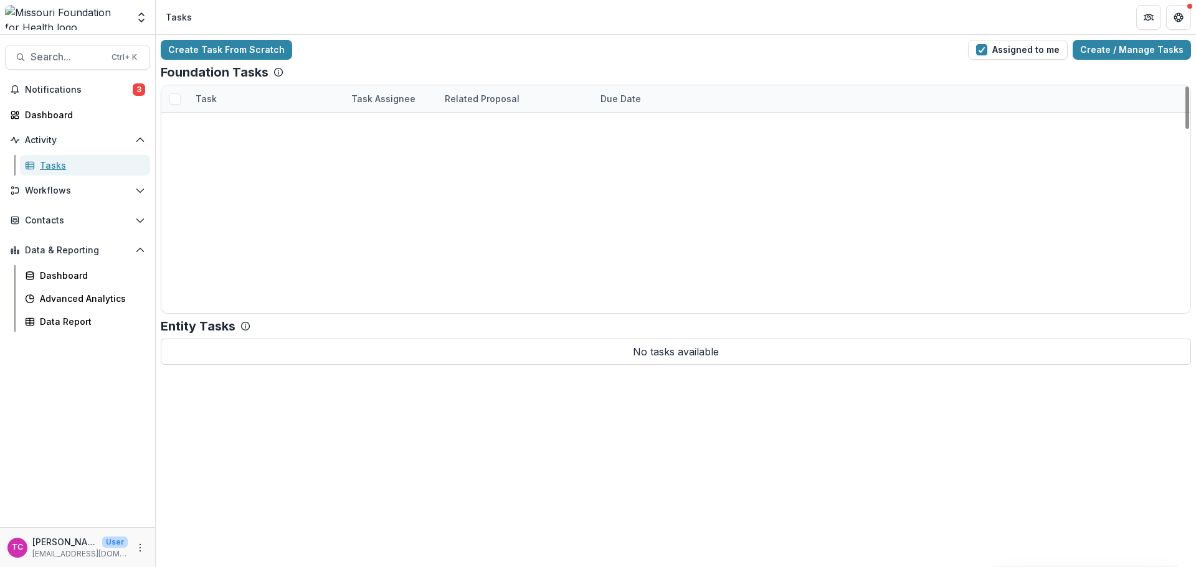
scroll to position [978, 0]
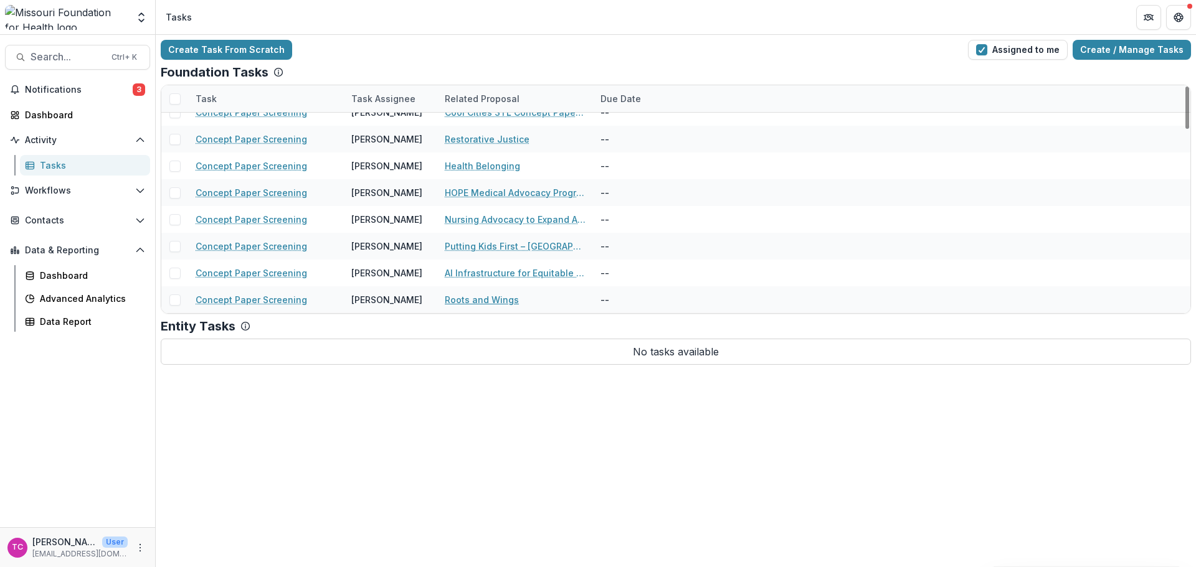
click at [457, 305] on link "Roots and Wings" at bounding box center [482, 299] width 74 height 13
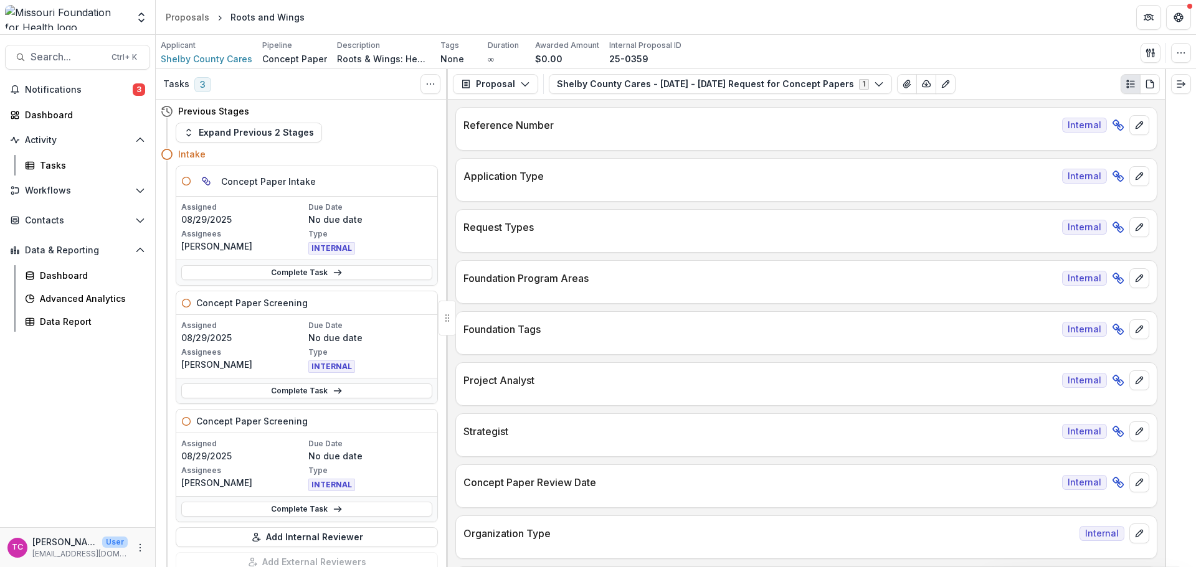
click at [244, 387] on link "Complete Task" at bounding box center [306, 391] width 251 height 15
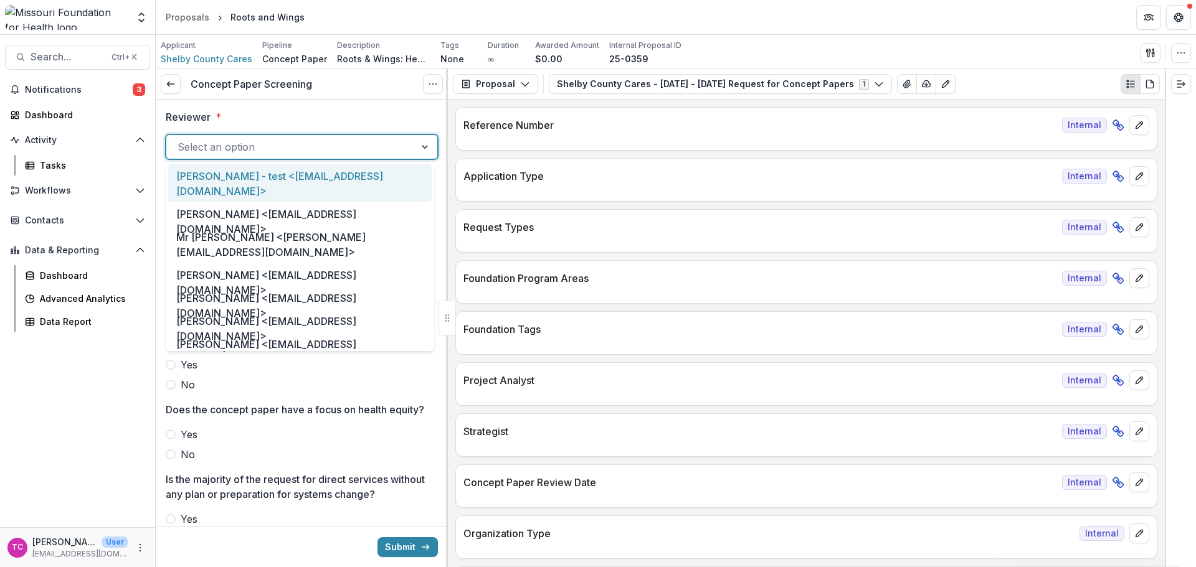
click at [211, 146] on div at bounding box center [291, 146] width 226 height 17
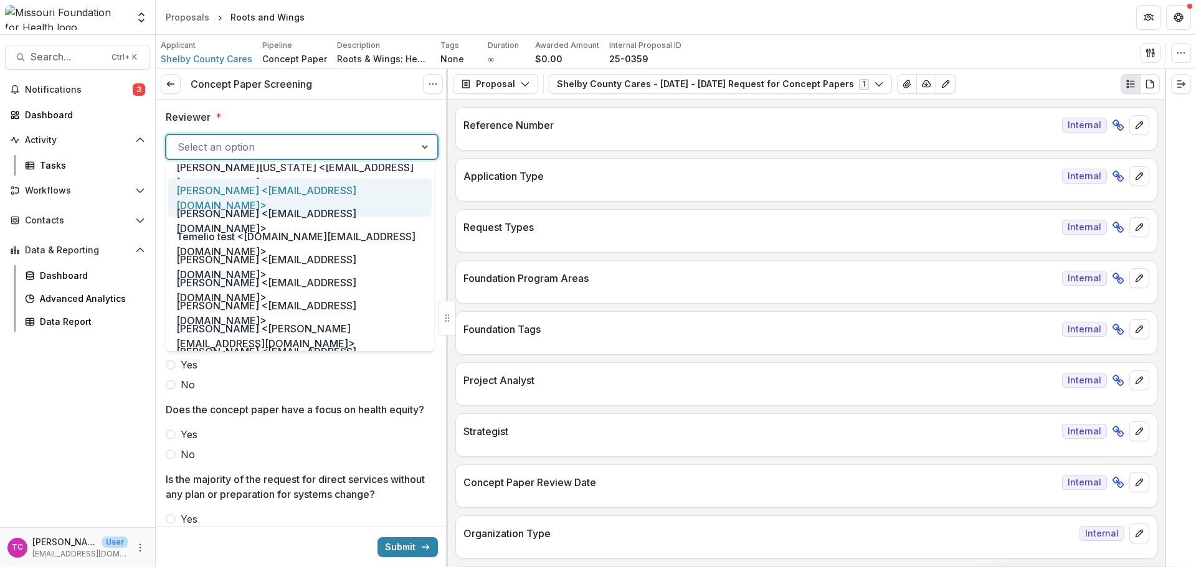
scroll to position [685, 0]
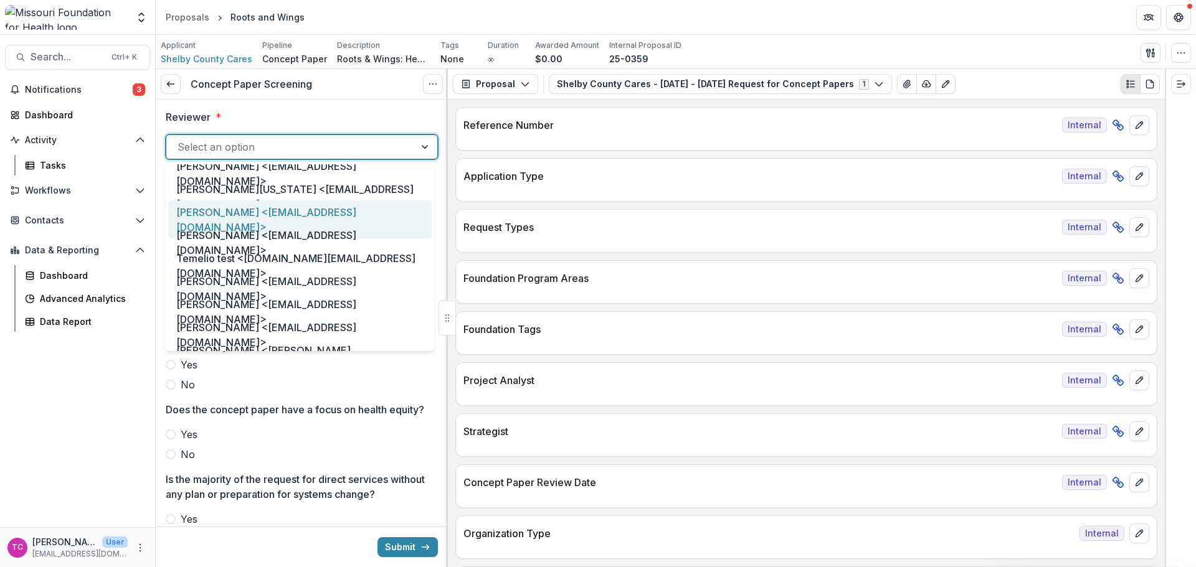
click at [235, 201] on div "[PERSON_NAME] <[EMAIL_ADDRESS][DOMAIN_NAME]>" at bounding box center [299, 220] width 263 height 38
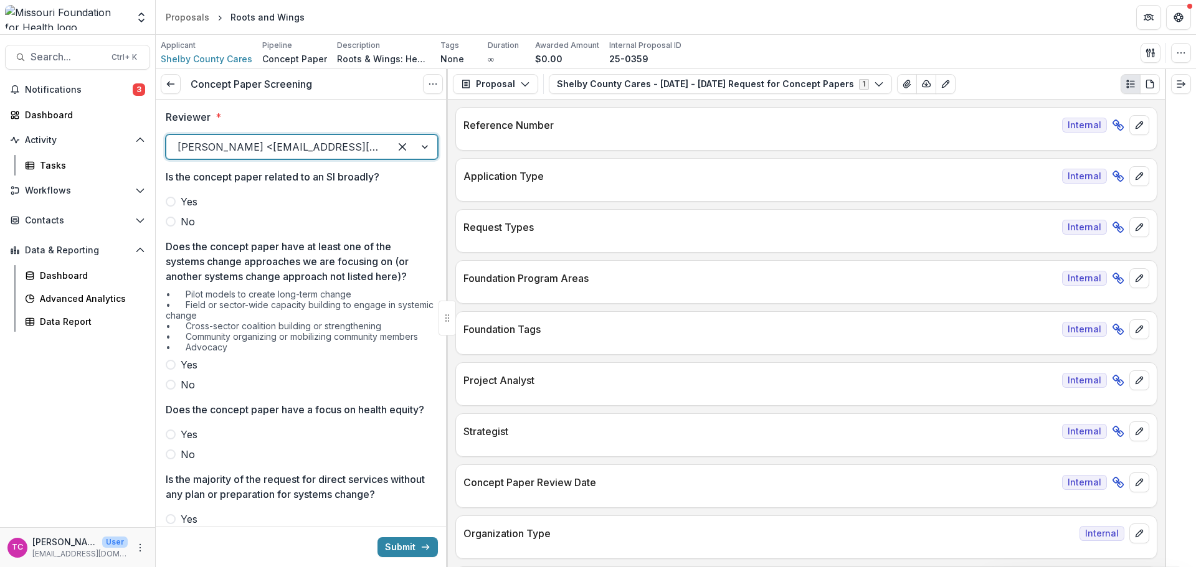
click at [189, 229] on span "No" at bounding box center [188, 221] width 14 height 15
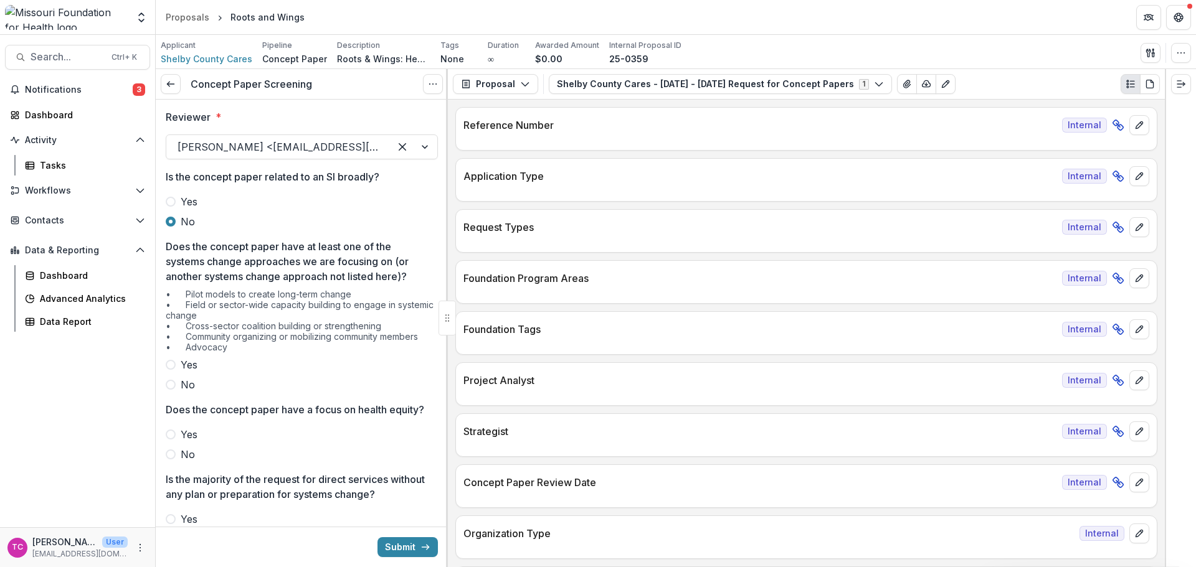
click at [189, 370] on span "Yes" at bounding box center [189, 365] width 17 height 15
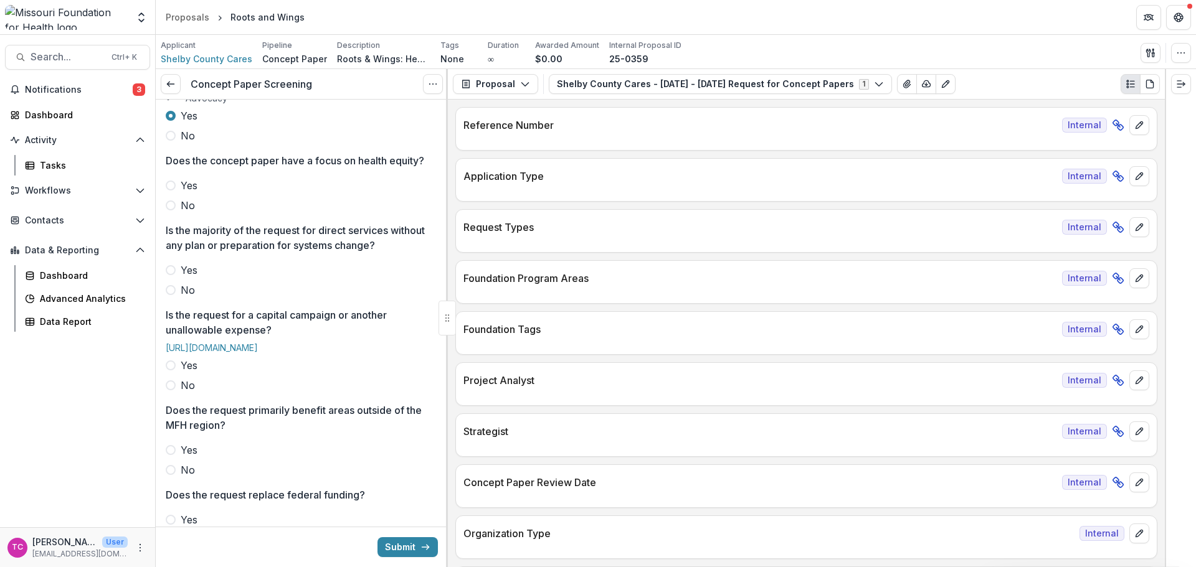
scroll to position [187, 0]
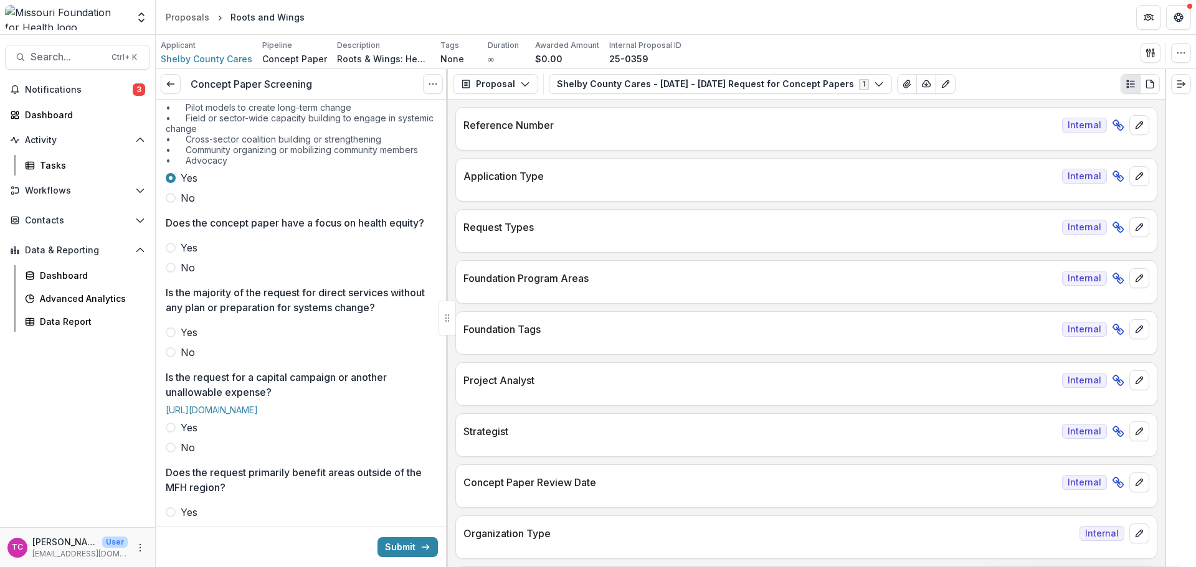
click at [191, 255] on span "Yes" at bounding box center [189, 247] width 17 height 15
drag, startPoint x: 189, startPoint y: 371, endPoint x: 188, endPoint y: 383, distance: 12.5
click at [189, 360] on span "No" at bounding box center [188, 352] width 14 height 15
click at [185, 455] on span "No" at bounding box center [188, 447] width 14 height 15
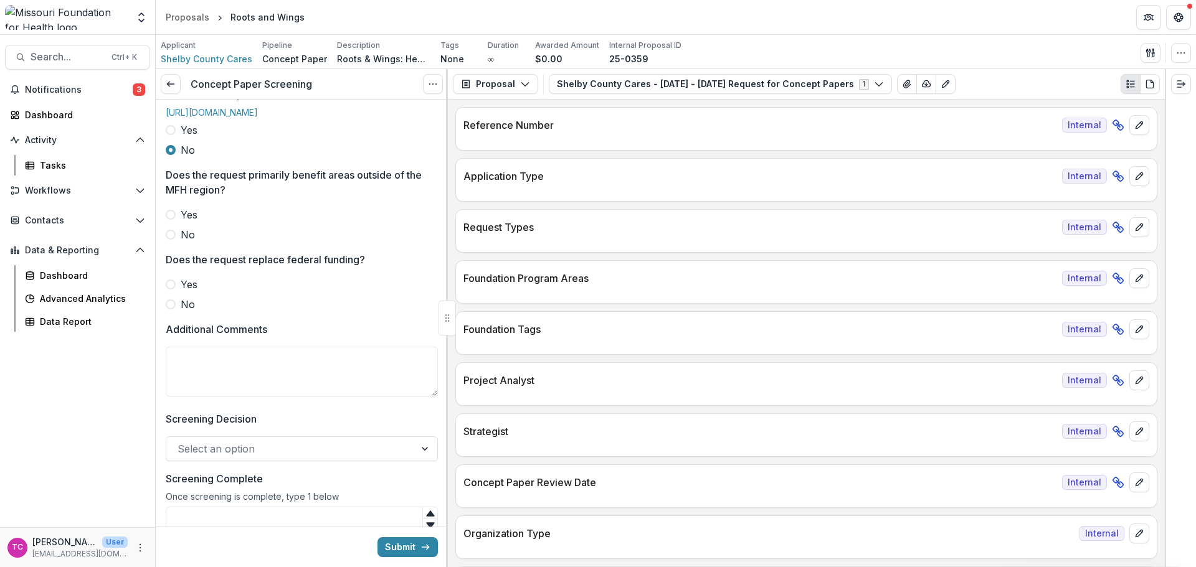
scroll to position [498, 0]
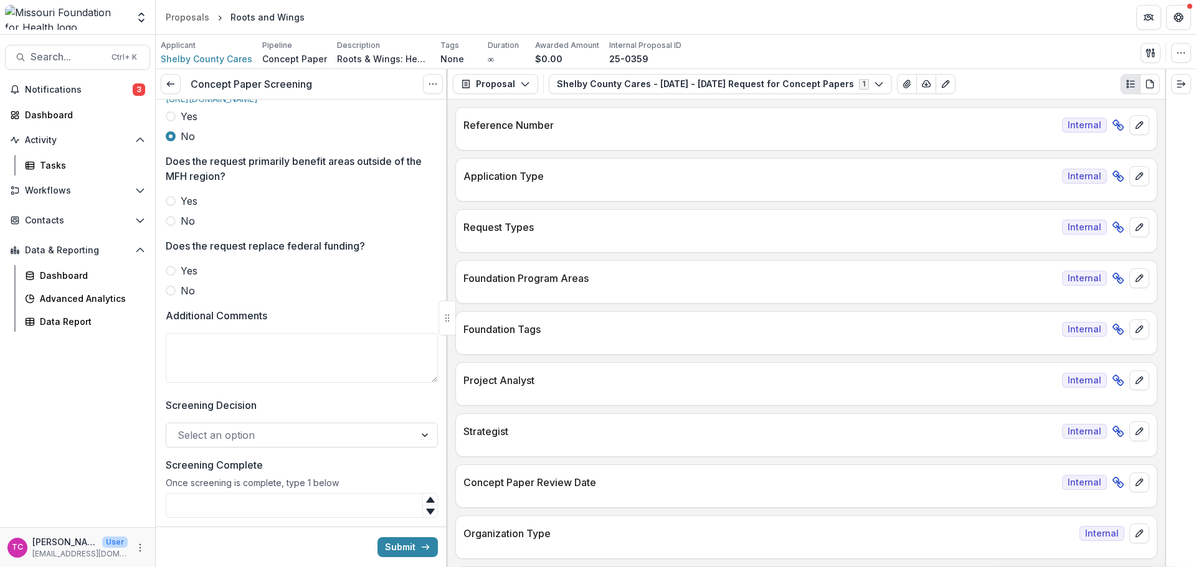
click at [195, 267] on div "Reviewer * [PERSON_NAME] <[EMAIL_ADDRESS][DOMAIN_NAME]> Is the concept paper re…" at bounding box center [302, 69] width 272 height 937
click at [179, 229] on label "No" at bounding box center [302, 221] width 272 height 15
click at [165, 329] on div "Reviewer * [PERSON_NAME] <[EMAIL_ADDRESS][DOMAIN_NAME]> Is the concept paper re…" at bounding box center [302, 69] width 292 height 937
click at [171, 296] on span at bounding box center [171, 291] width 10 height 10
click at [182, 379] on textarea "Additional Comments" at bounding box center [302, 358] width 272 height 50
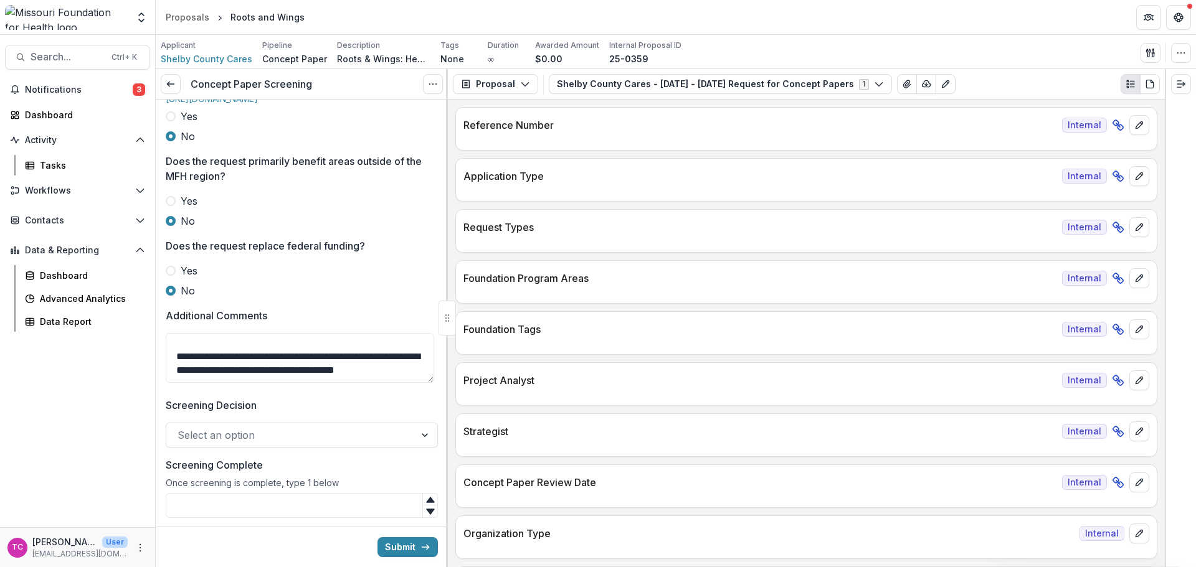
scroll to position [135, 0]
click at [349, 383] on textarea "**********" at bounding box center [300, 358] width 268 height 50
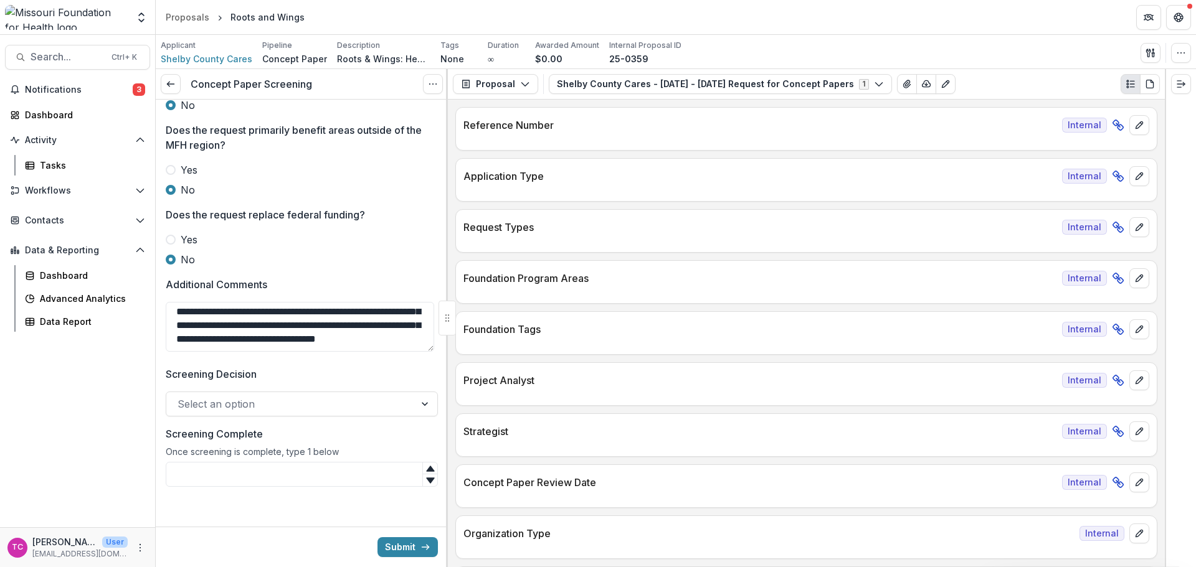
scroll to position [566, 0]
type textarea "**********"
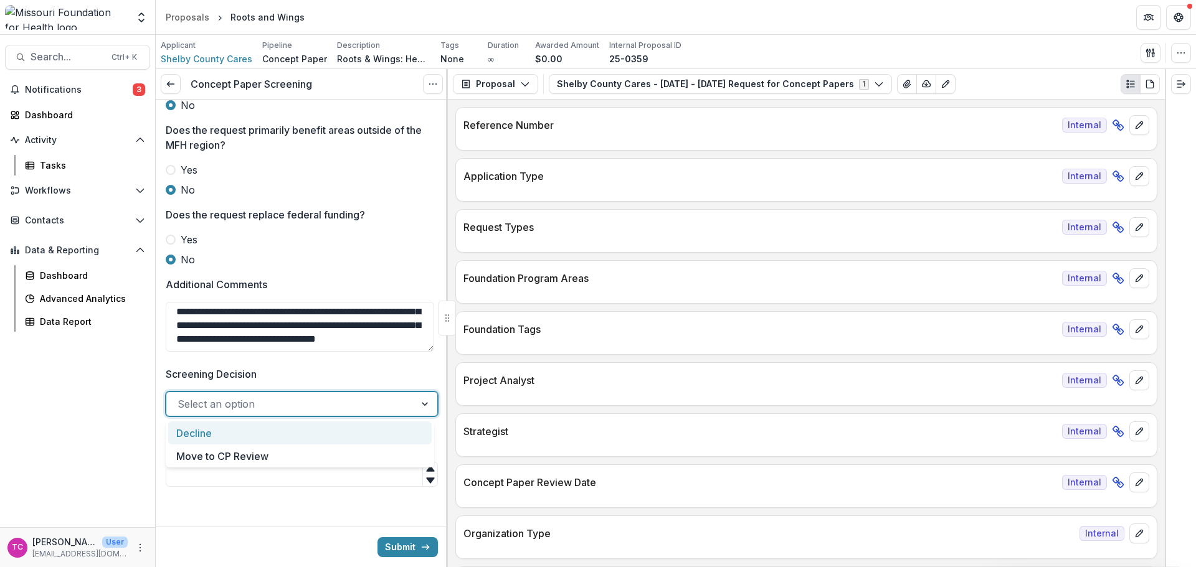
click at [275, 394] on div "Select an option" at bounding box center [290, 404] width 249 height 20
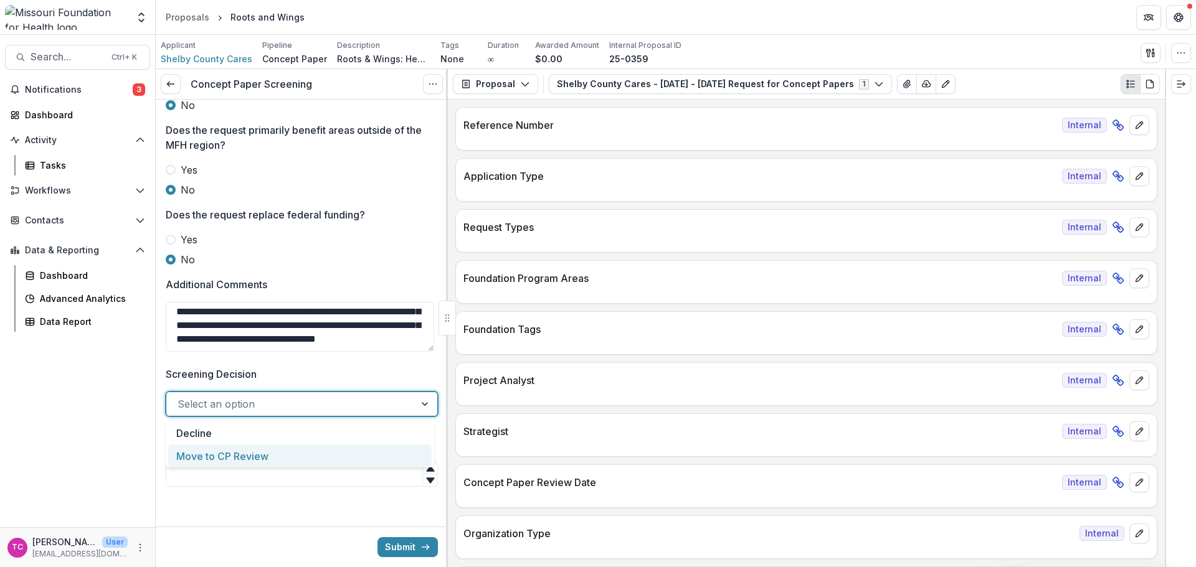
click at [245, 453] on div "Move to CP Review" at bounding box center [299, 456] width 263 height 23
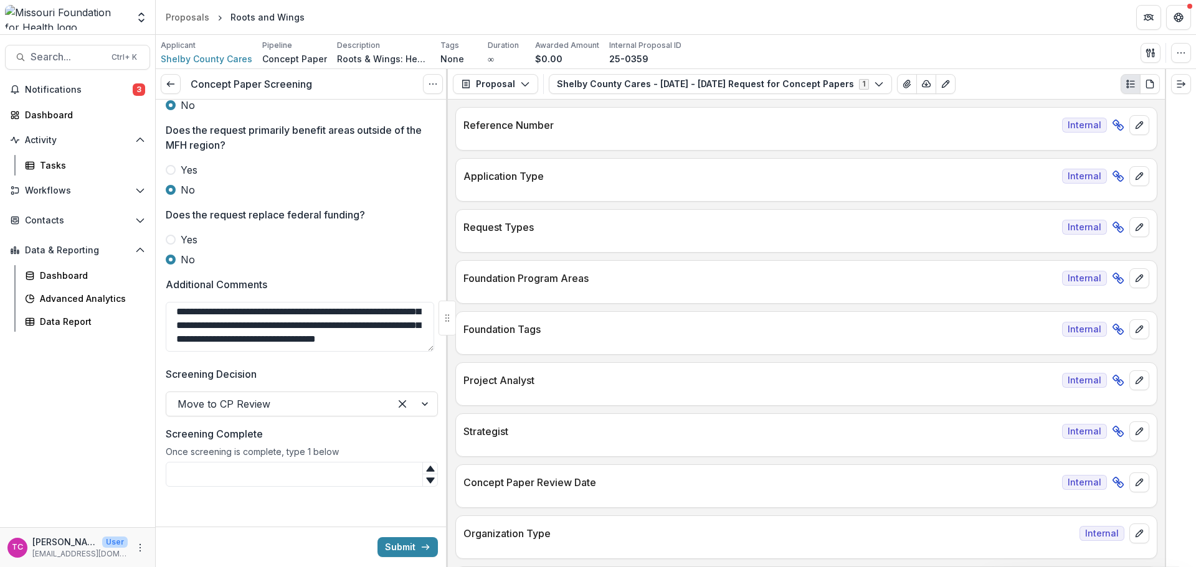
click at [247, 467] on input "Screening Complete" at bounding box center [302, 474] width 272 height 25
type input "*"
click at [333, 429] on label "Screening Complete" at bounding box center [298, 434] width 265 height 15
click at [333, 462] on input "*" at bounding box center [302, 474] width 272 height 25
click at [420, 561] on div "Submit" at bounding box center [302, 547] width 292 height 40
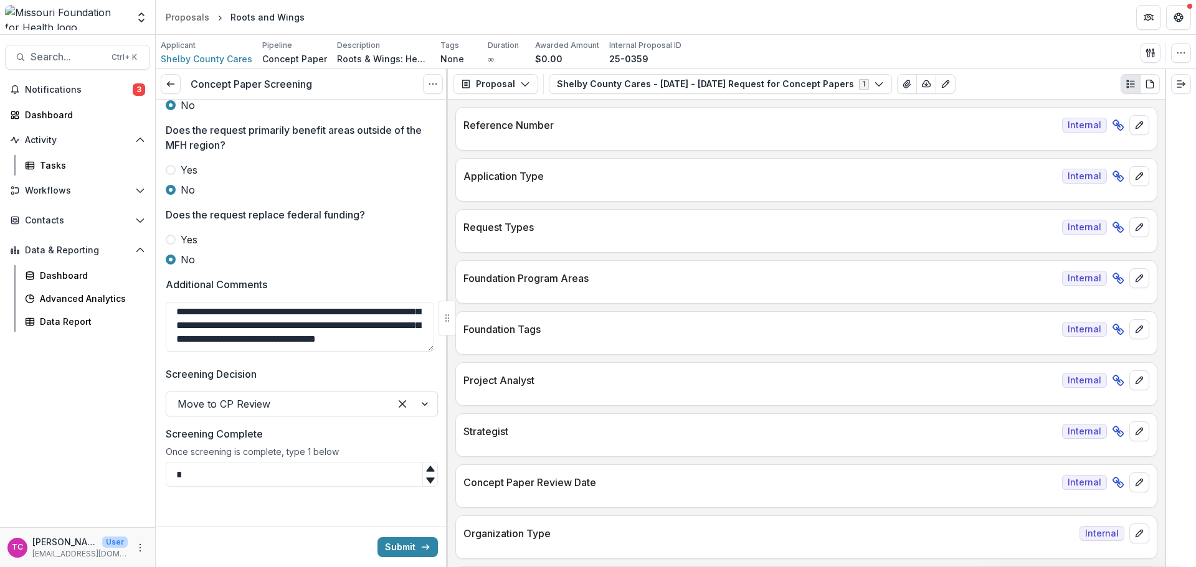
click at [409, 546] on button "Submit" at bounding box center [407, 548] width 60 height 20
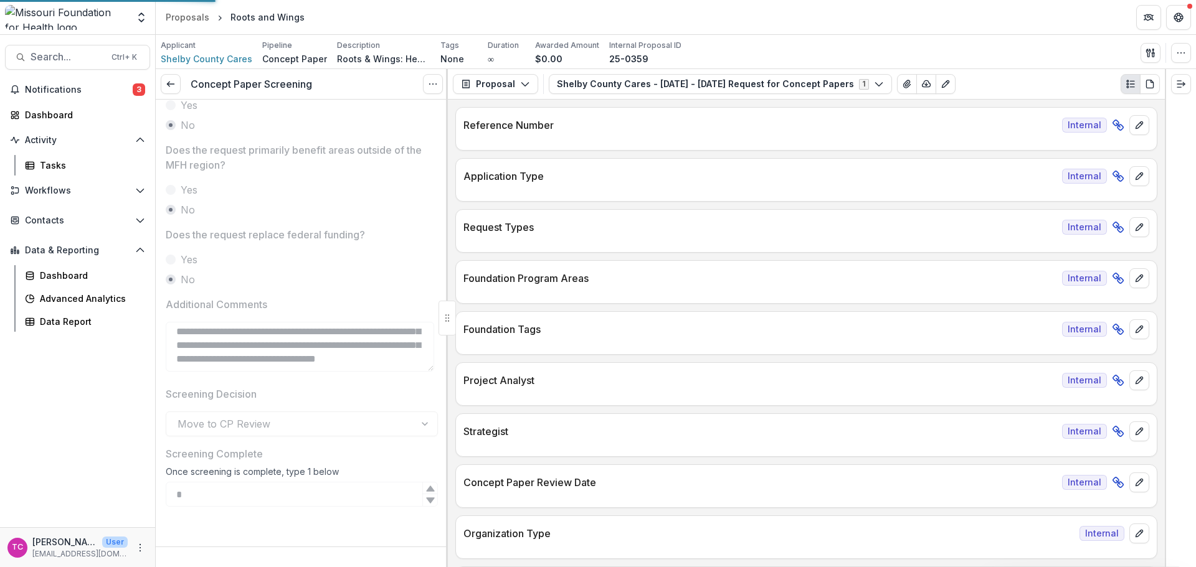
scroll to position [546, 0]
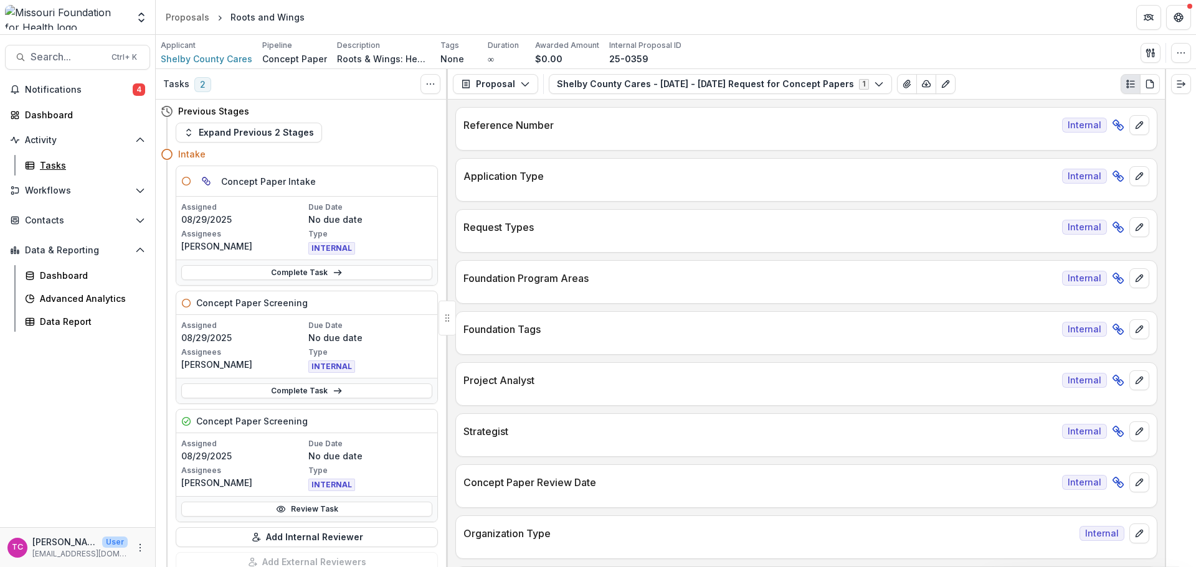
click at [78, 161] on div "Tasks" at bounding box center [90, 165] width 100 height 13
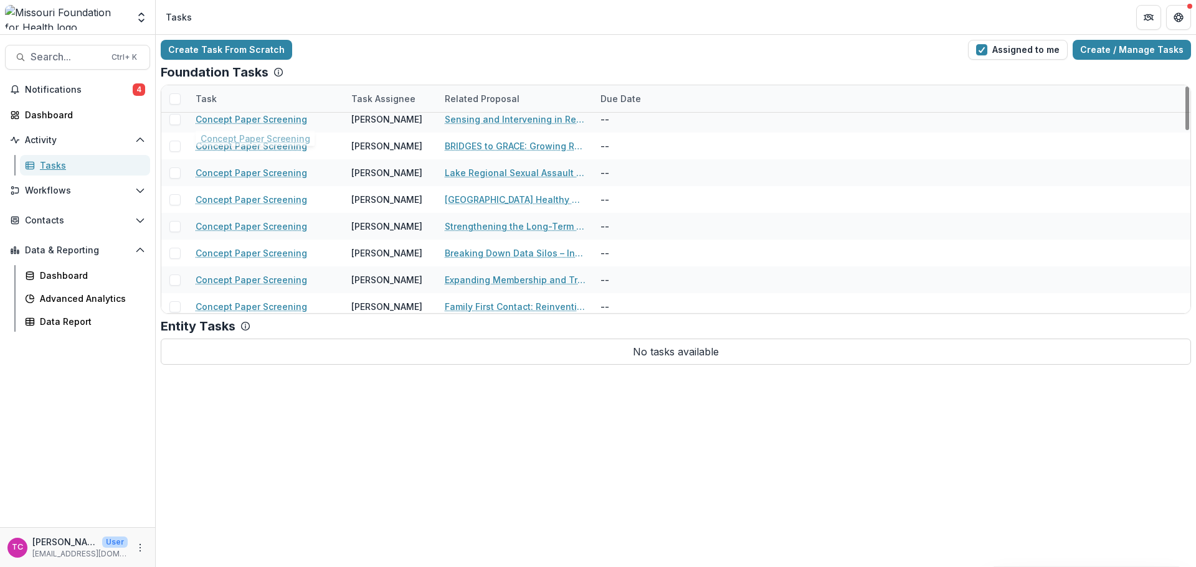
scroll to position [951, 0]
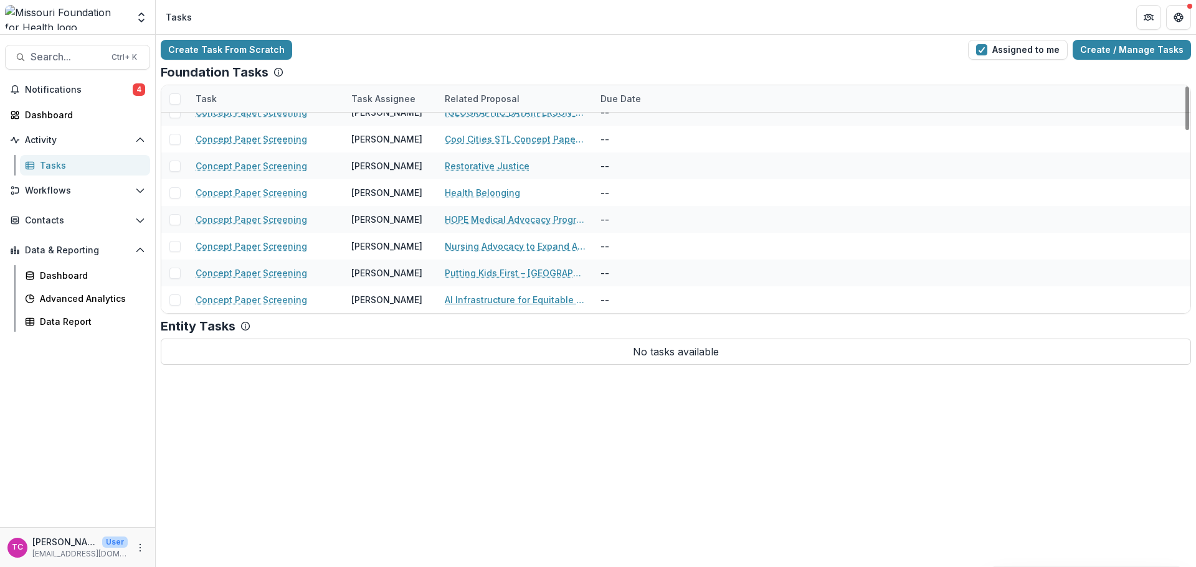
click at [455, 300] on link "AI Infrastructure for Equitable Health Access in [US_STATE]’s [PERSON_NAME] Car…" at bounding box center [515, 299] width 141 height 13
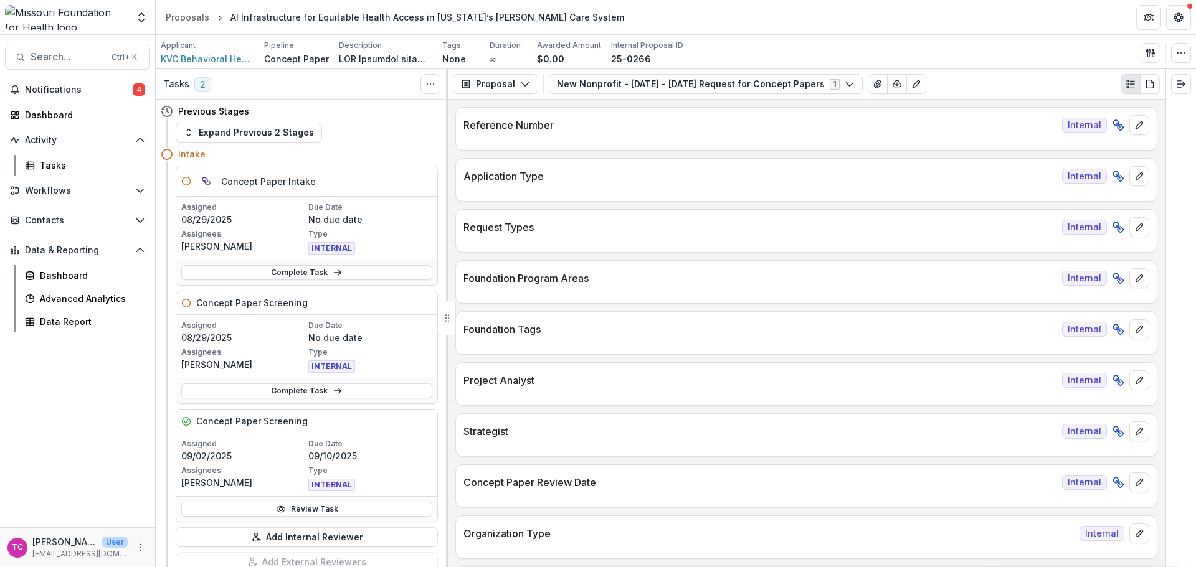
click at [303, 516] on link "Review Task" at bounding box center [306, 509] width 251 height 15
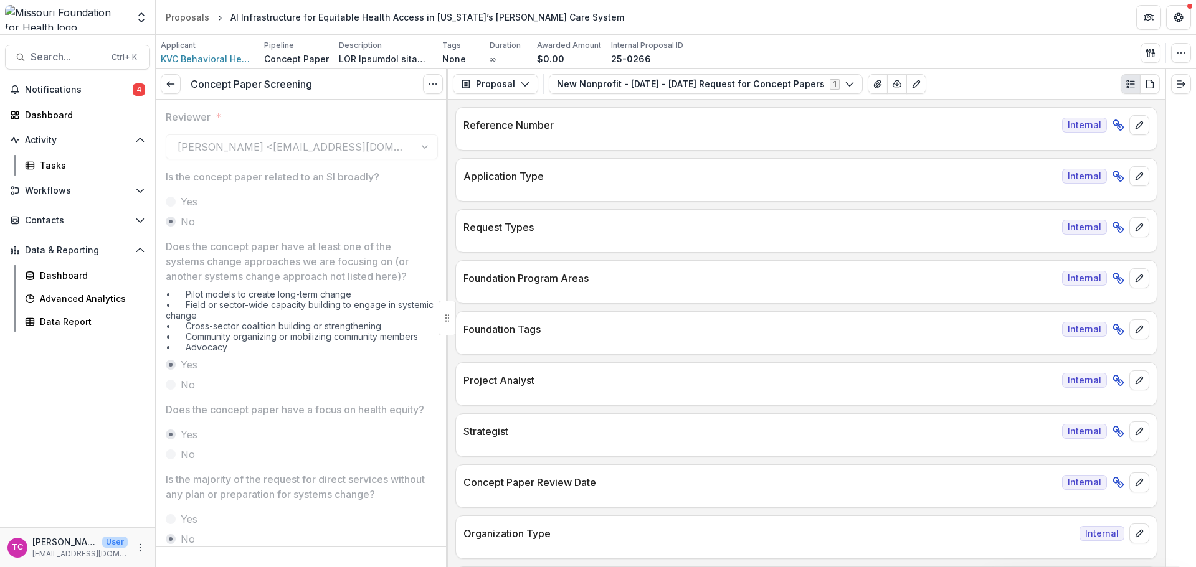
click at [172, 85] on icon at bounding box center [171, 84] width 10 height 10
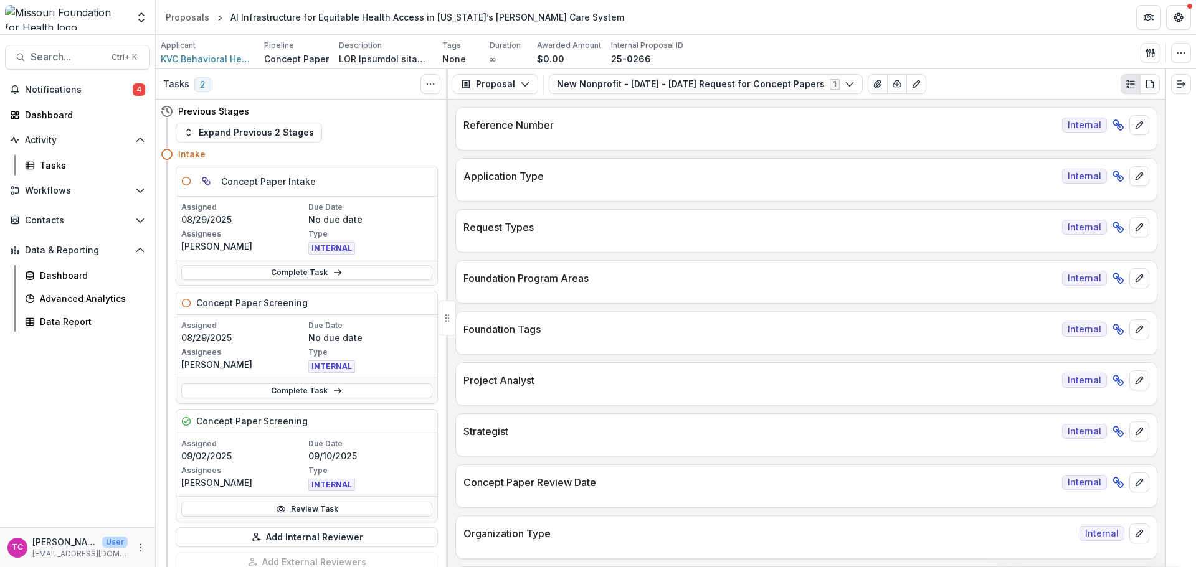
click at [277, 392] on link "Complete Task" at bounding box center [306, 391] width 251 height 15
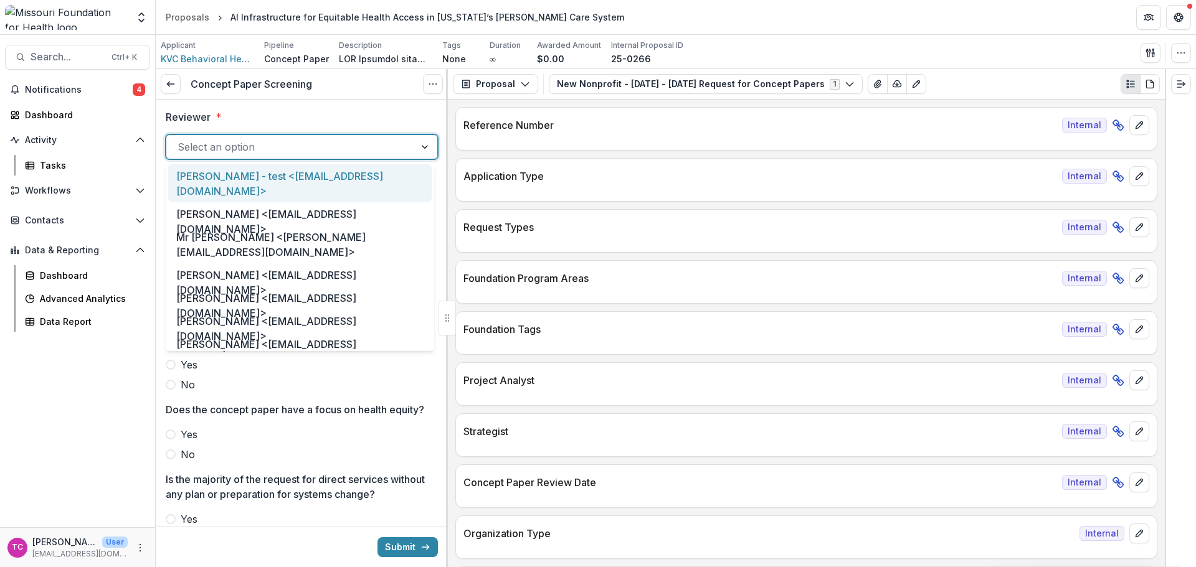
click at [186, 149] on div at bounding box center [291, 146] width 226 height 17
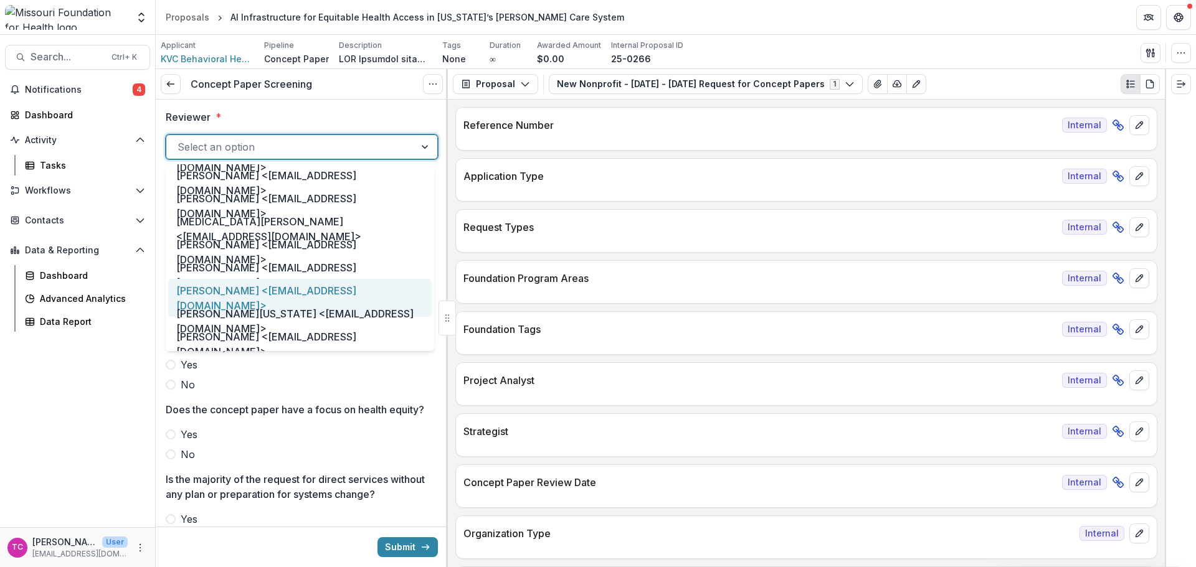
scroll to position [623, 0]
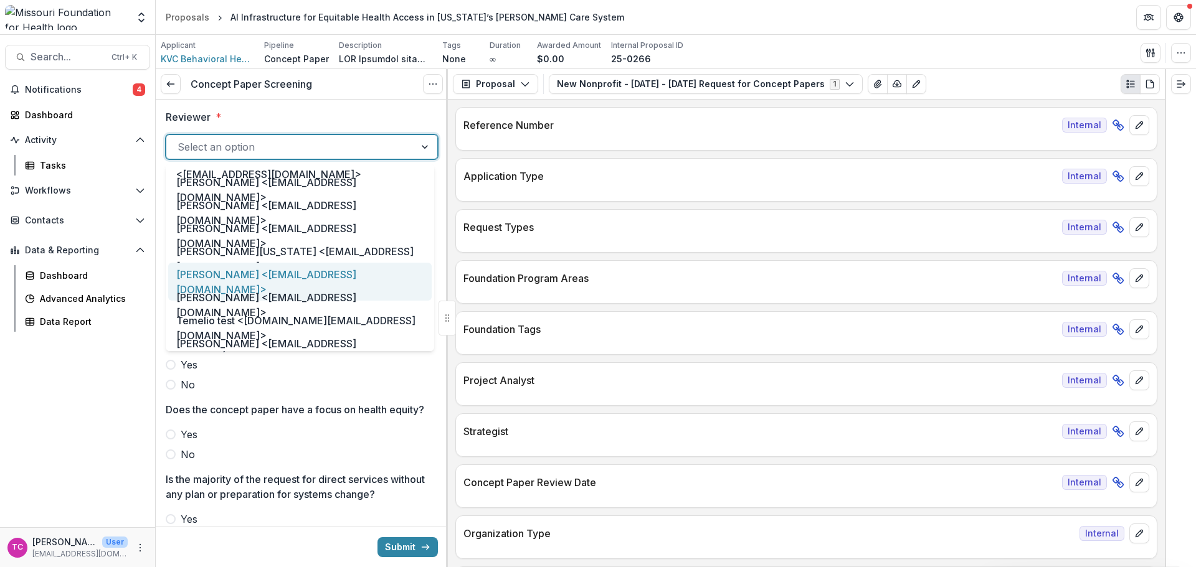
click at [229, 278] on div "[PERSON_NAME] <[EMAIL_ADDRESS][DOMAIN_NAME]>" at bounding box center [299, 282] width 263 height 38
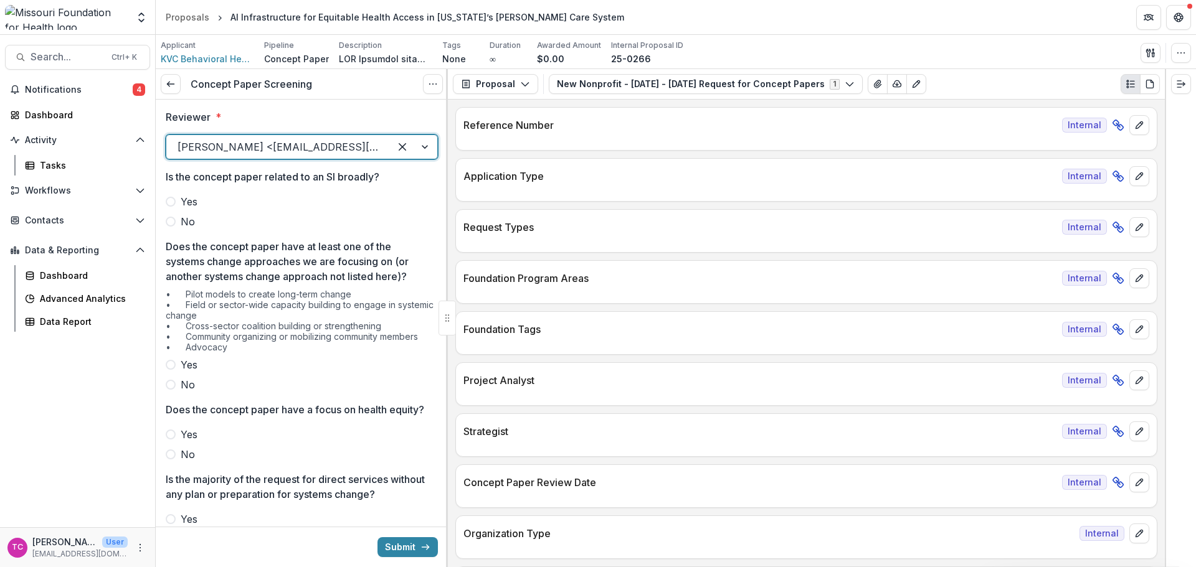
click at [178, 220] on label "No" at bounding box center [302, 221] width 272 height 15
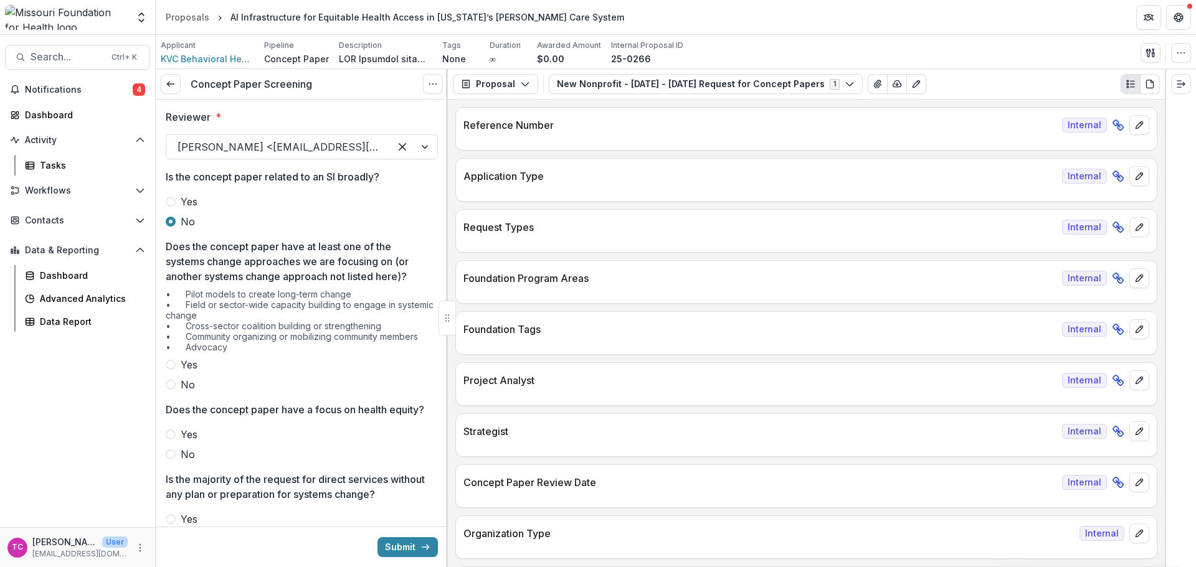
click at [177, 360] on label "Yes" at bounding box center [302, 365] width 272 height 15
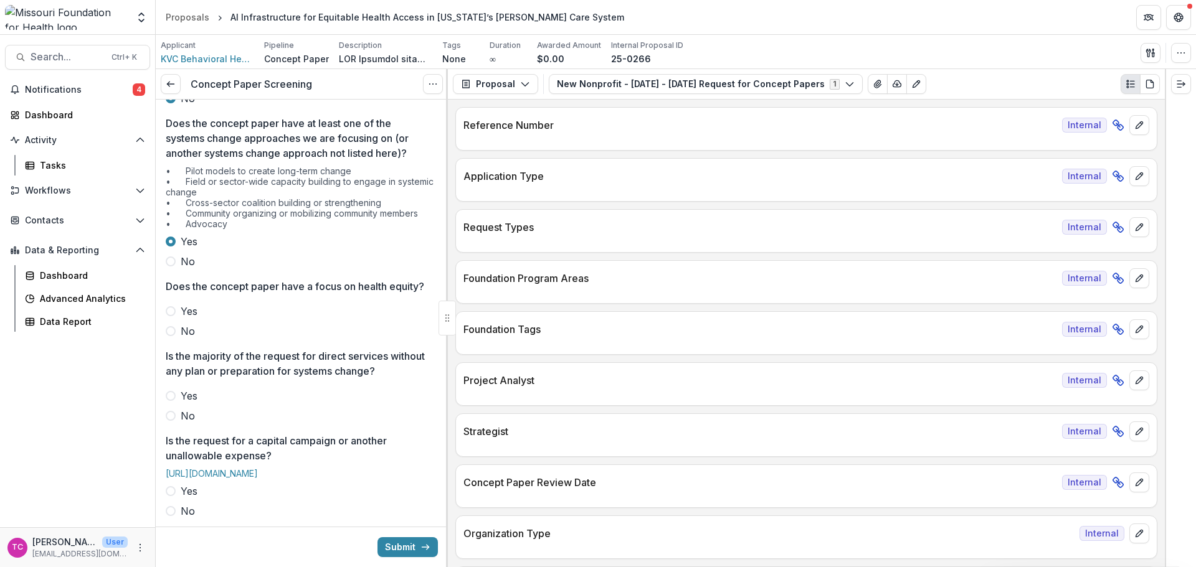
scroll to position [125, 0]
click at [179, 318] on label "Yes" at bounding box center [302, 310] width 272 height 15
click at [188, 422] on span "No" at bounding box center [188, 414] width 14 height 15
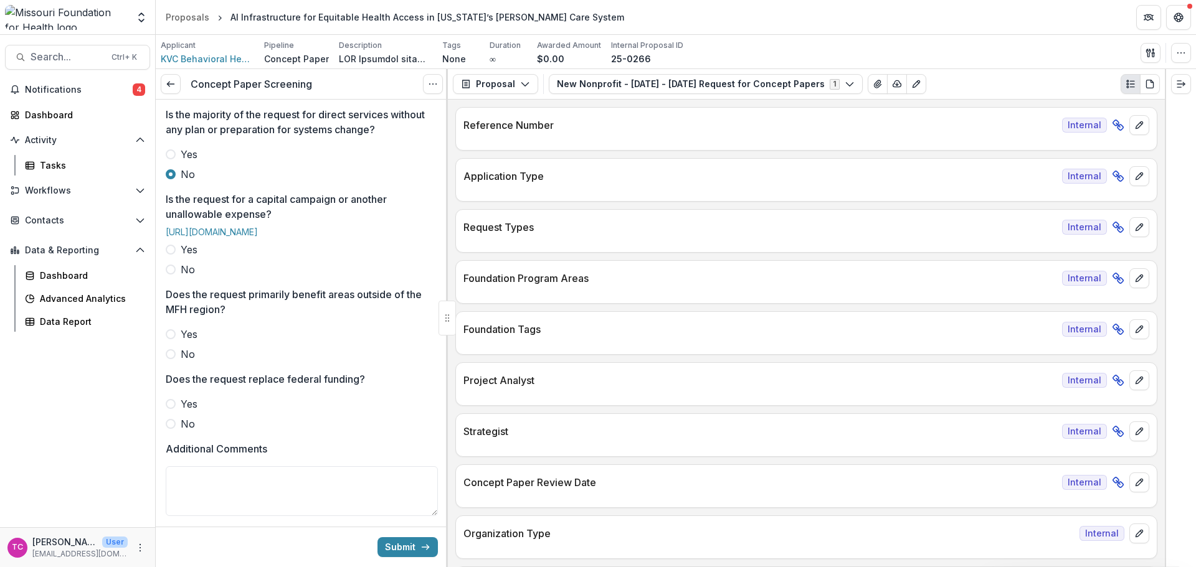
scroll to position [374, 0]
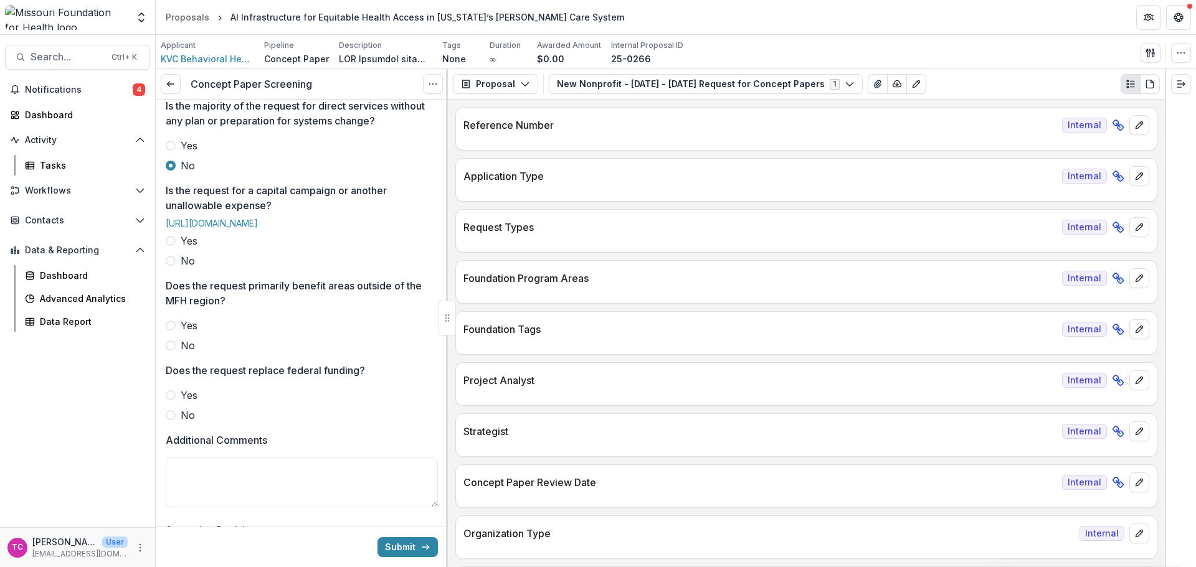
click at [172, 246] on span at bounding box center [171, 241] width 10 height 10
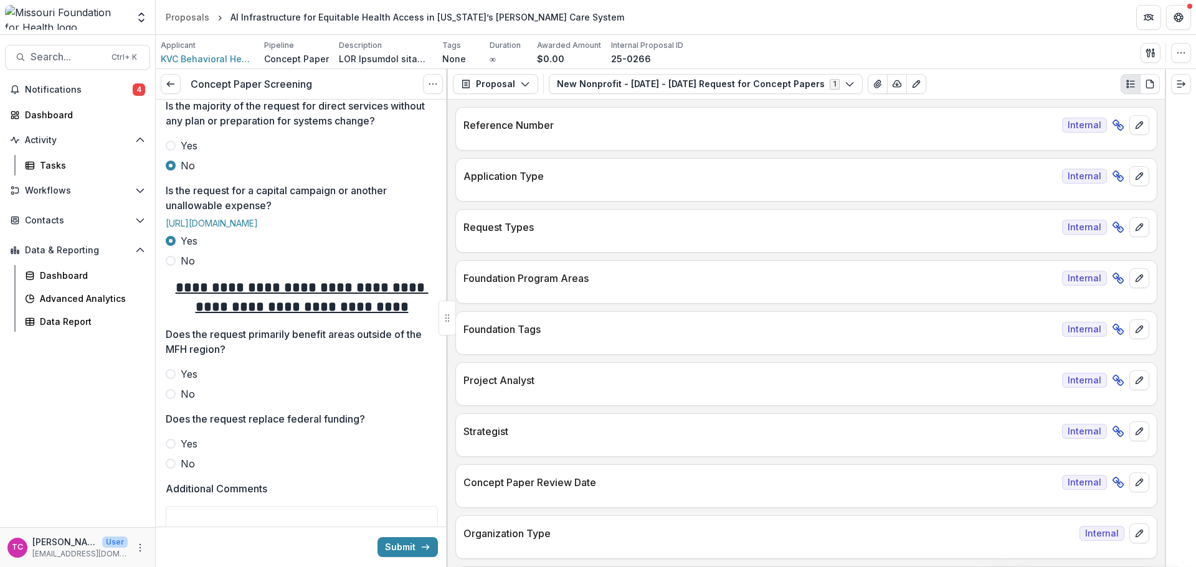
click at [176, 268] on label "No" at bounding box center [302, 260] width 272 height 15
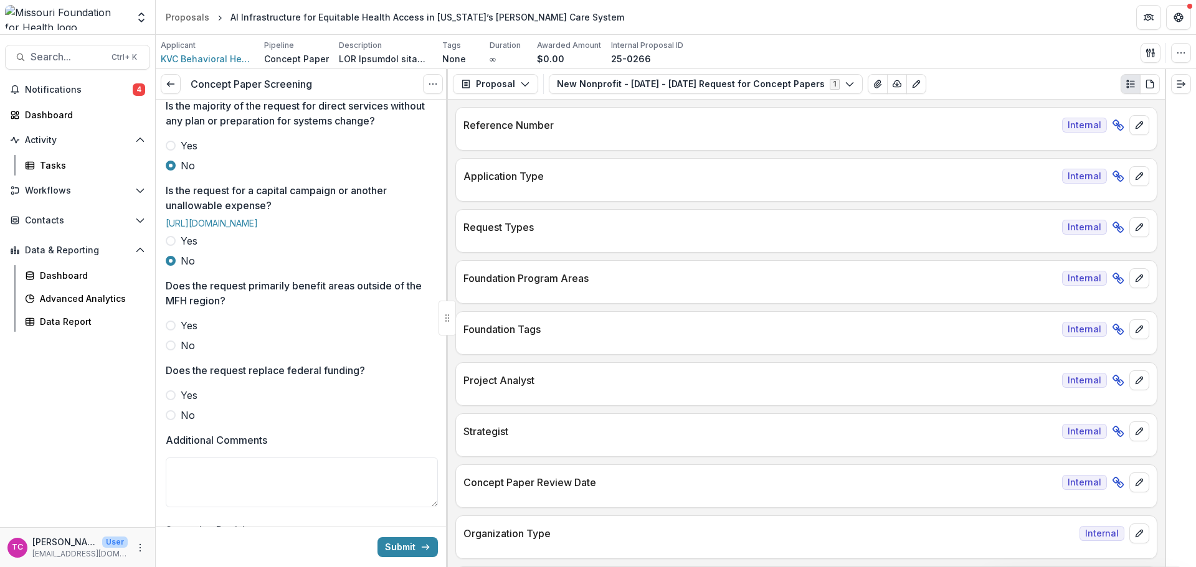
click at [176, 353] on label "No" at bounding box center [302, 345] width 272 height 15
click at [175, 420] on span at bounding box center [171, 415] width 10 height 10
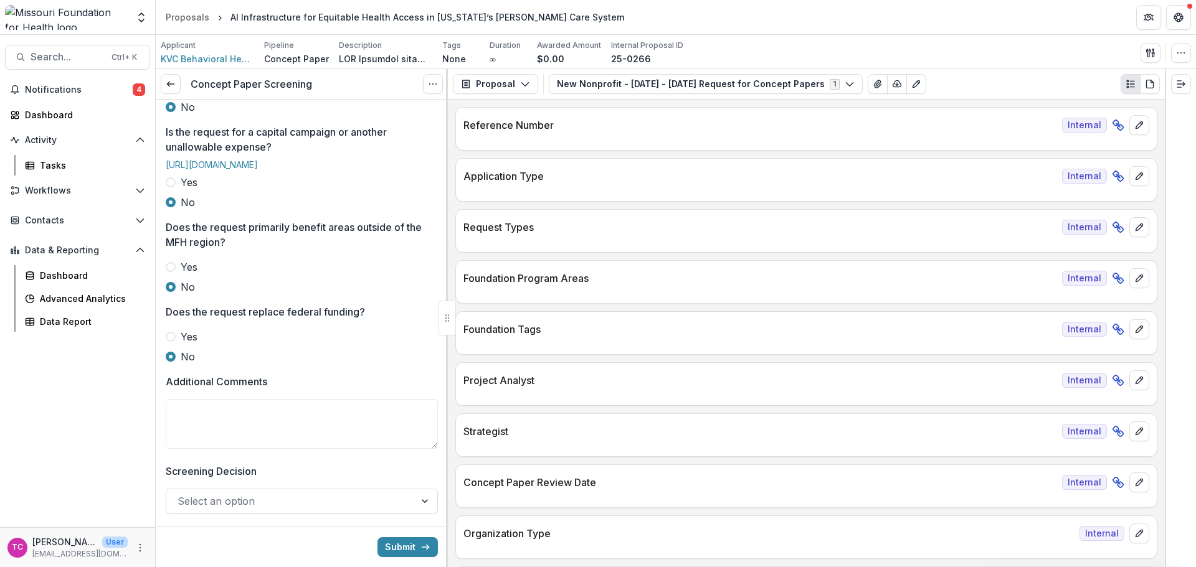
scroll to position [498, 0]
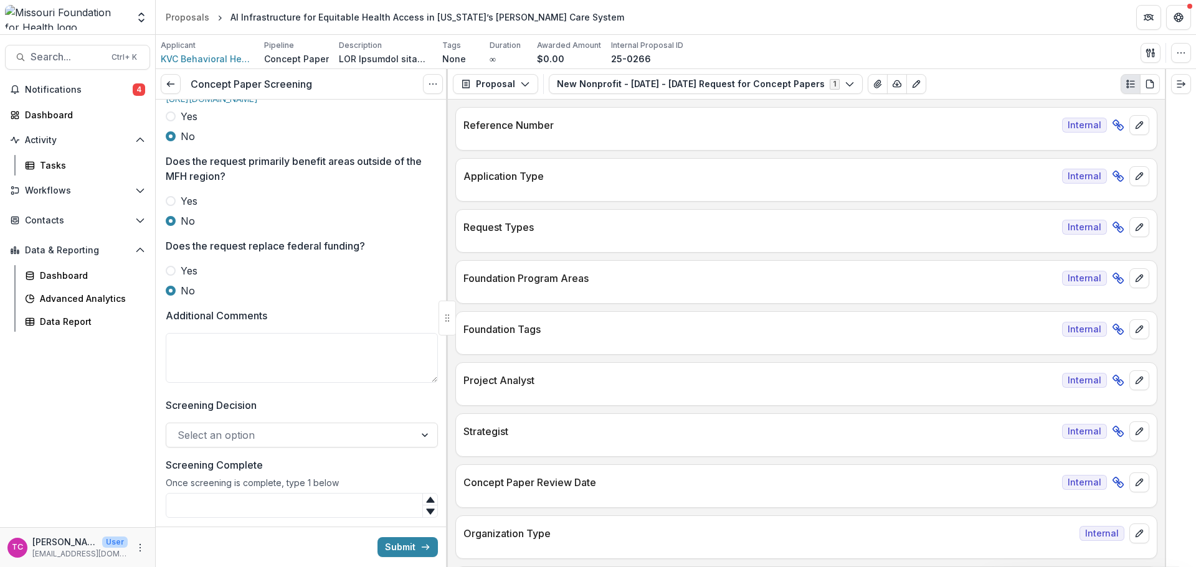
click at [225, 383] on textarea "Additional Comments" at bounding box center [302, 358] width 272 height 50
type textarea "*"
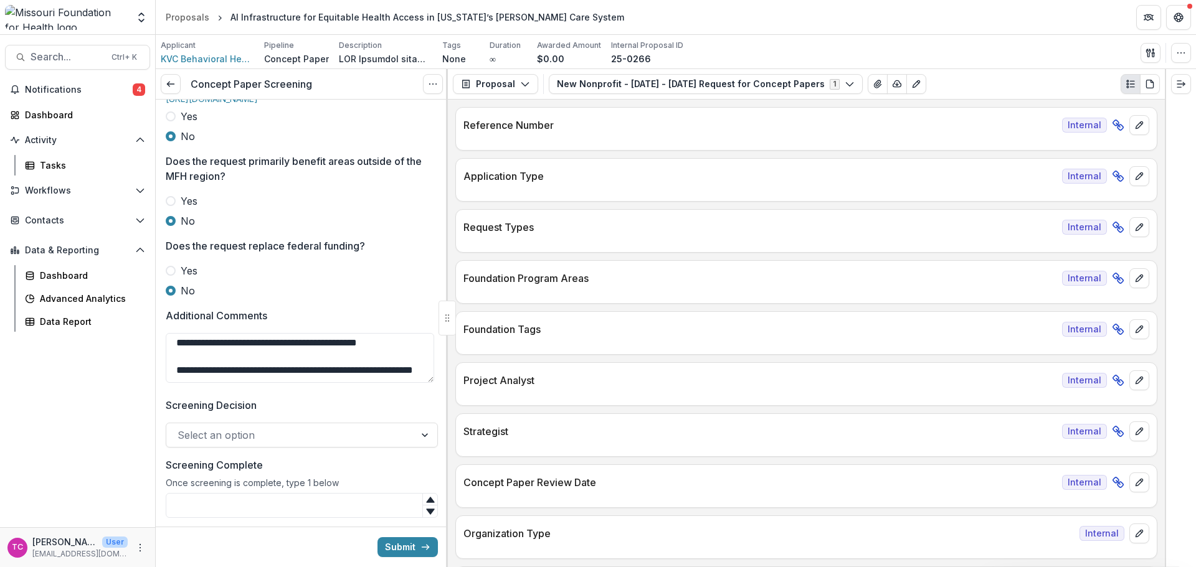
drag, startPoint x: 331, startPoint y: 404, endPoint x: 173, endPoint y: 400, distance: 157.6
click at [173, 383] on textarea "**********" at bounding box center [300, 358] width 268 height 50
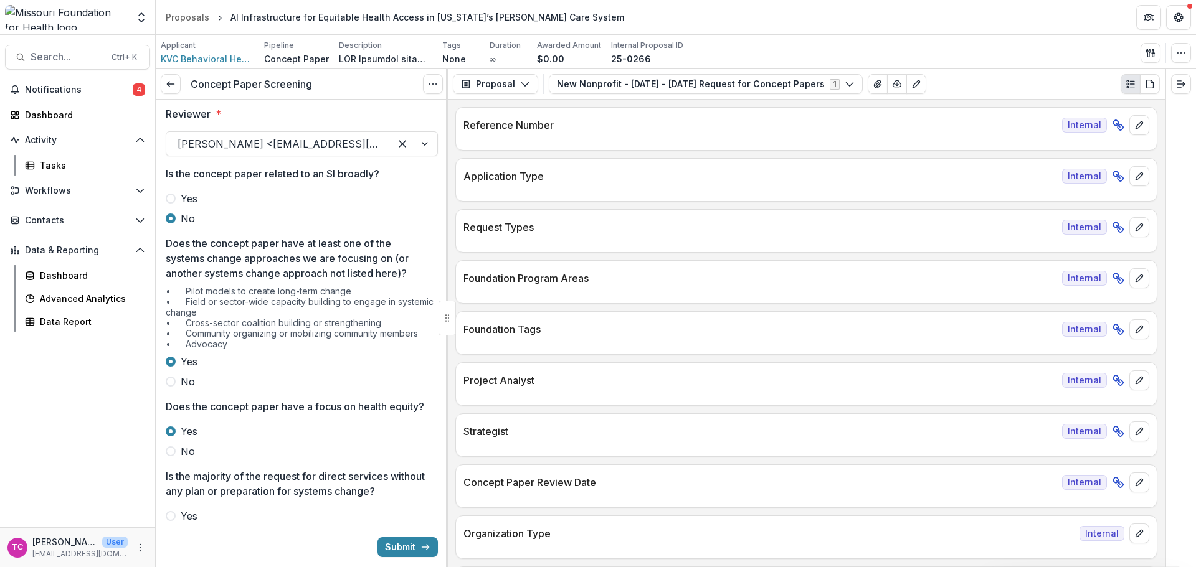
scroll to position [0, 0]
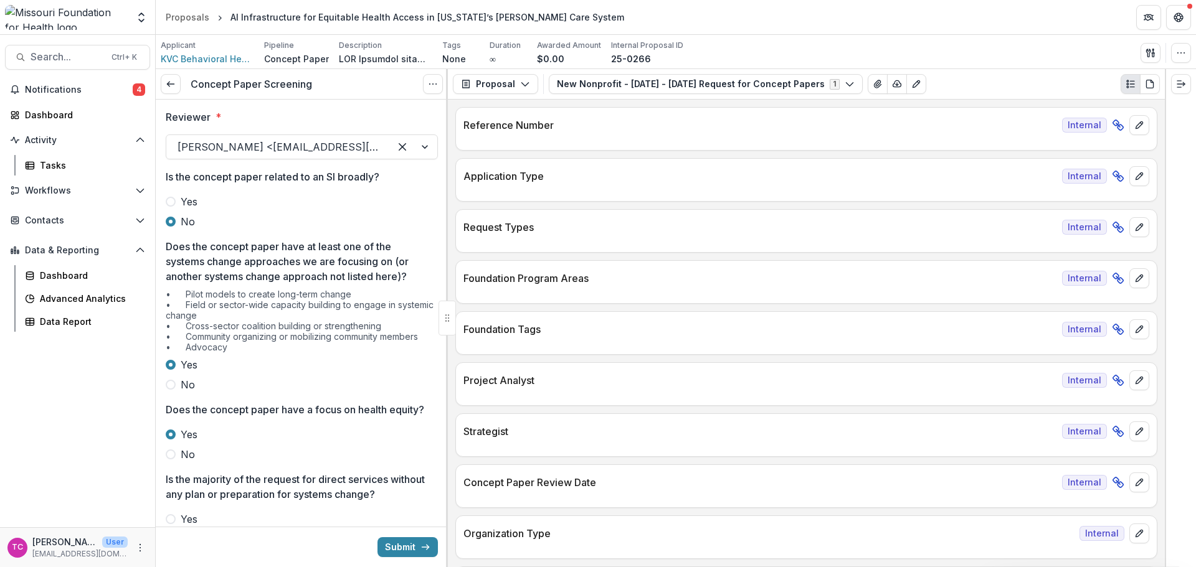
click at [184, 384] on span "No" at bounding box center [188, 384] width 14 height 15
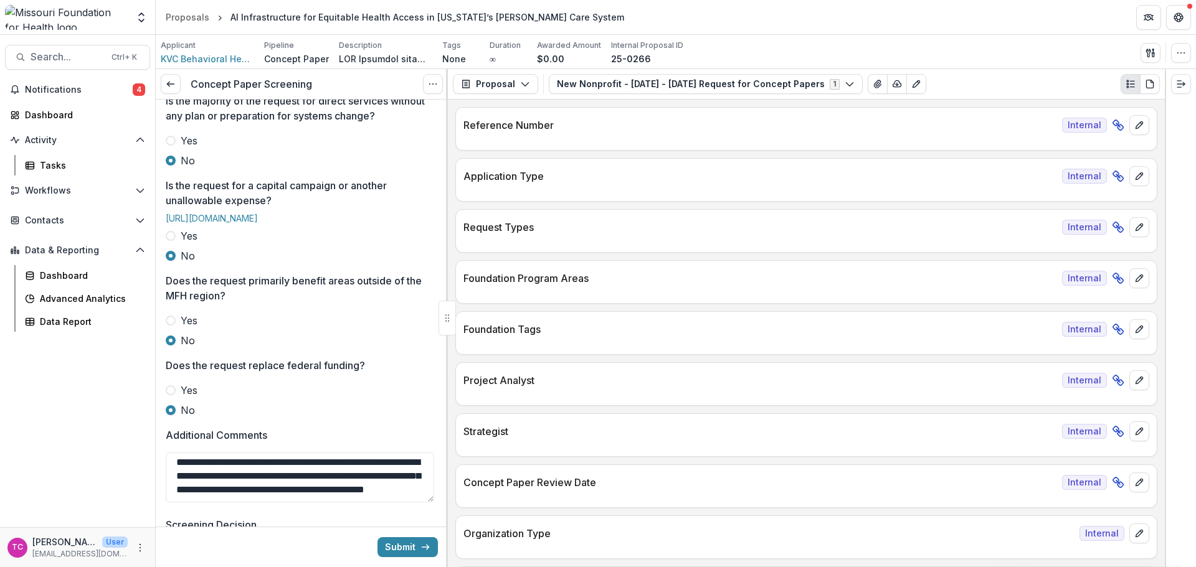
scroll to position [490, 0]
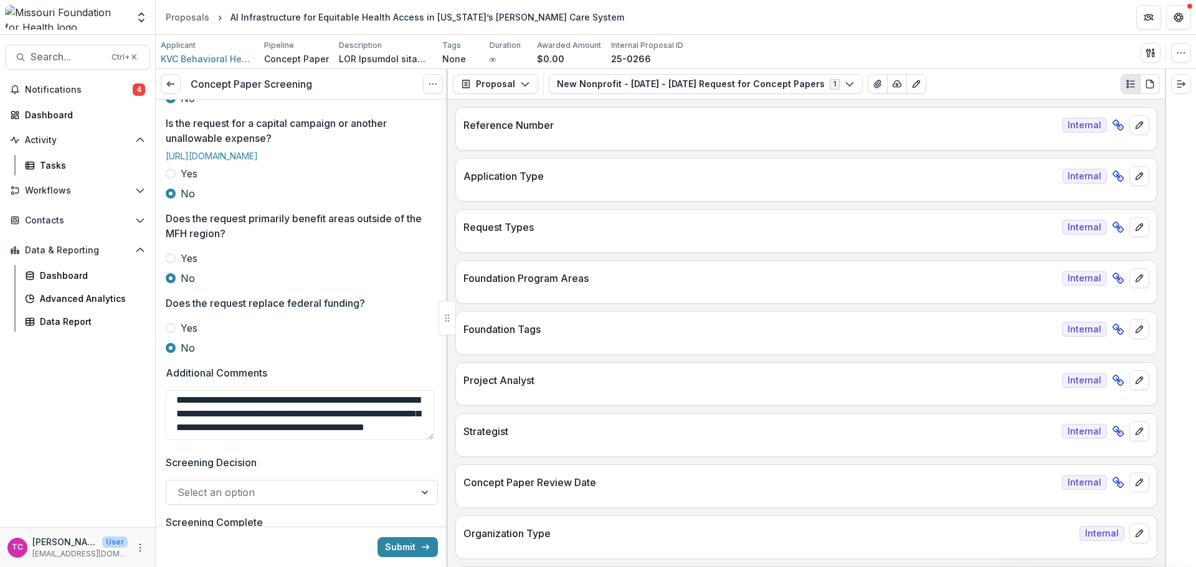
click at [214, 440] on textarea "**********" at bounding box center [300, 416] width 268 height 50
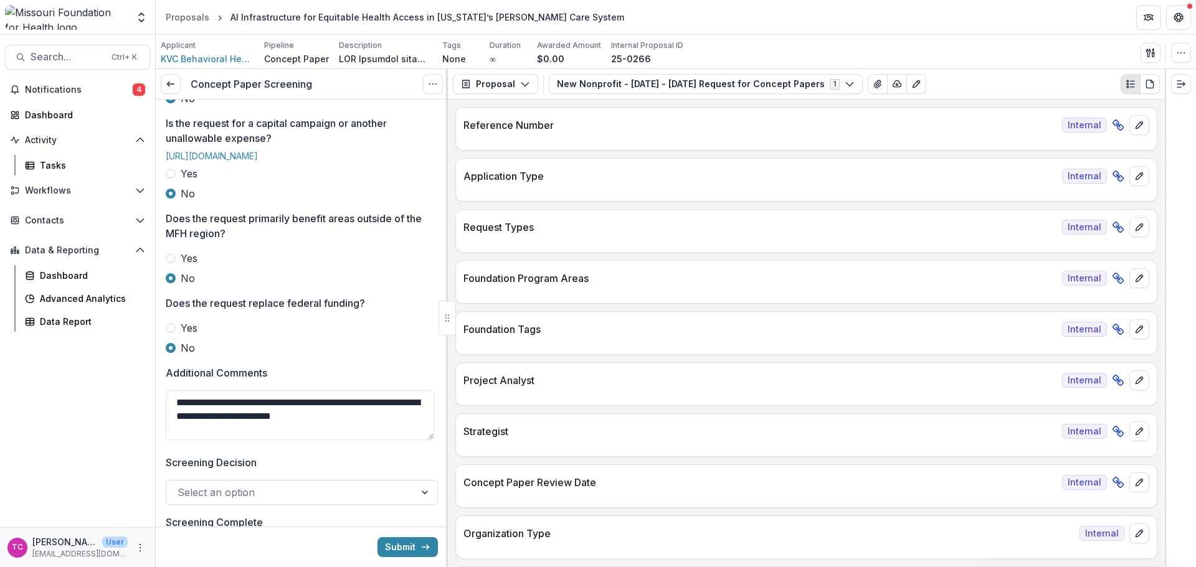
drag, startPoint x: 171, startPoint y: 442, endPoint x: 199, endPoint y: 446, distance: 28.3
click at [173, 440] on textarea "**********" at bounding box center [300, 416] width 268 height 50
drag, startPoint x: 364, startPoint y: 457, endPoint x: 342, endPoint y: 436, distance: 30.4
click at [360, 440] on textarea "**********" at bounding box center [300, 416] width 268 height 50
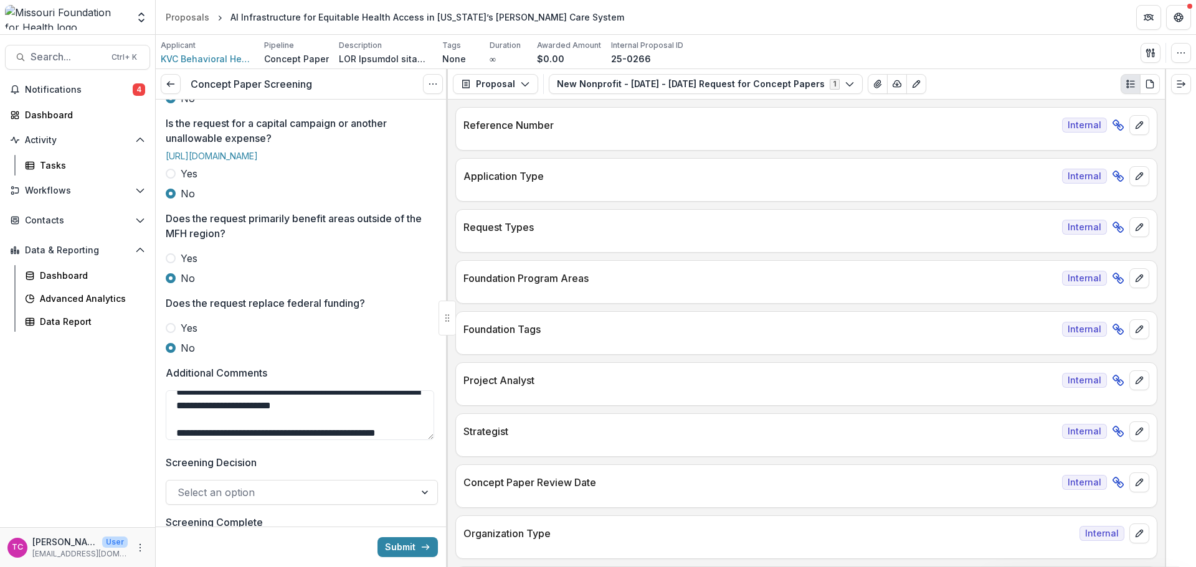
scroll to position [24, 0]
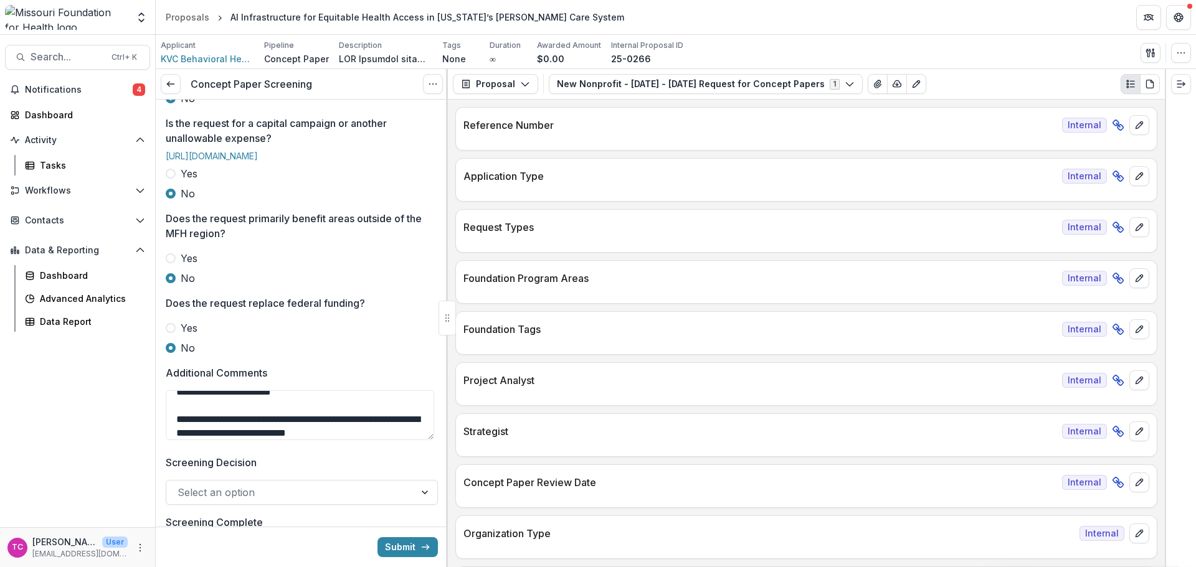
click at [321, 440] on textarea "**********" at bounding box center [300, 416] width 268 height 50
click at [316, 440] on textarea "**********" at bounding box center [300, 416] width 268 height 50
click at [372, 440] on textarea "**********" at bounding box center [300, 416] width 268 height 50
click at [377, 440] on textarea "**********" at bounding box center [300, 416] width 268 height 50
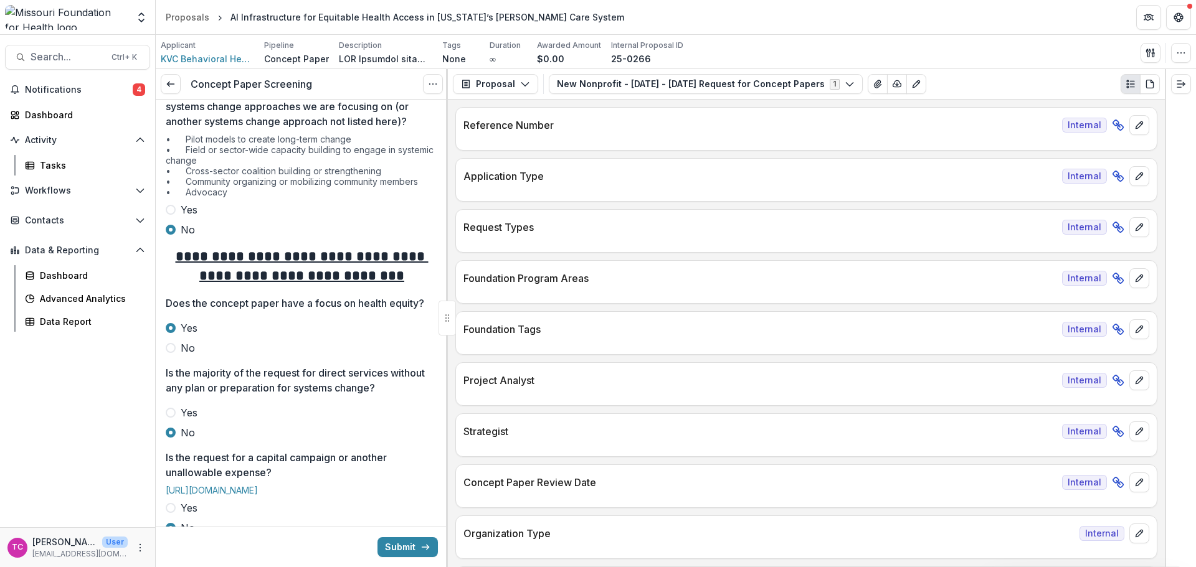
scroll to position [116, 0]
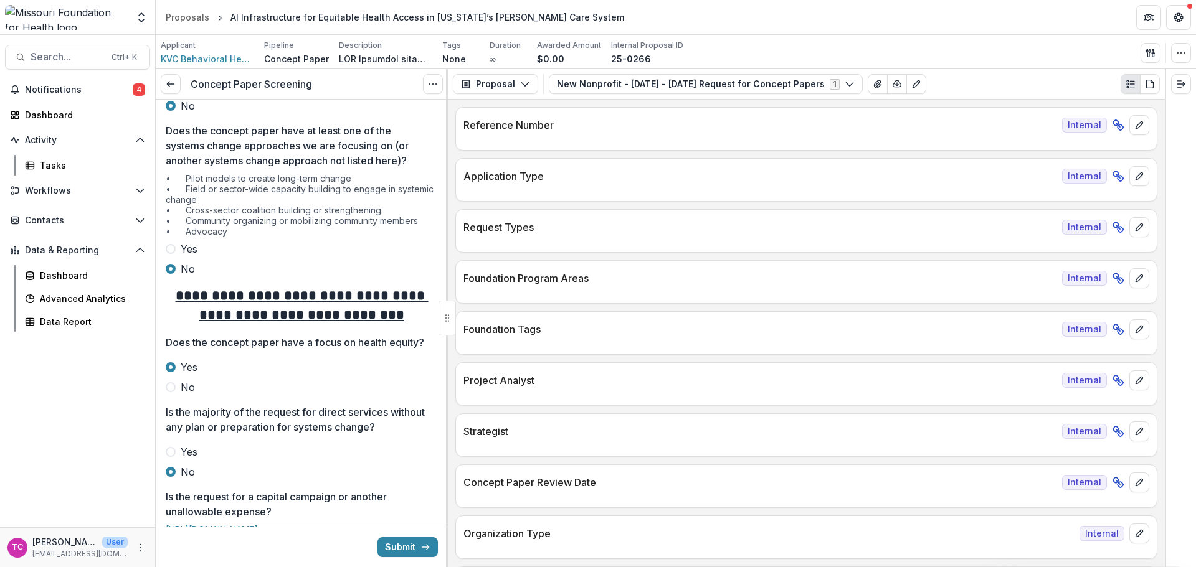
click at [187, 250] on span "Yes" at bounding box center [189, 249] width 17 height 15
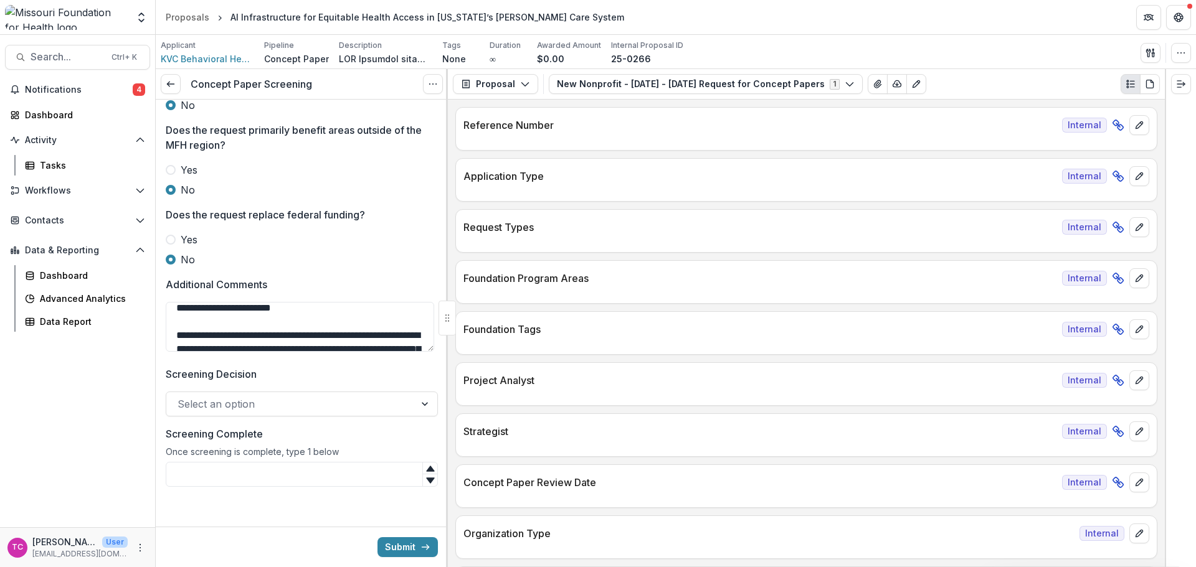
scroll to position [0, 0]
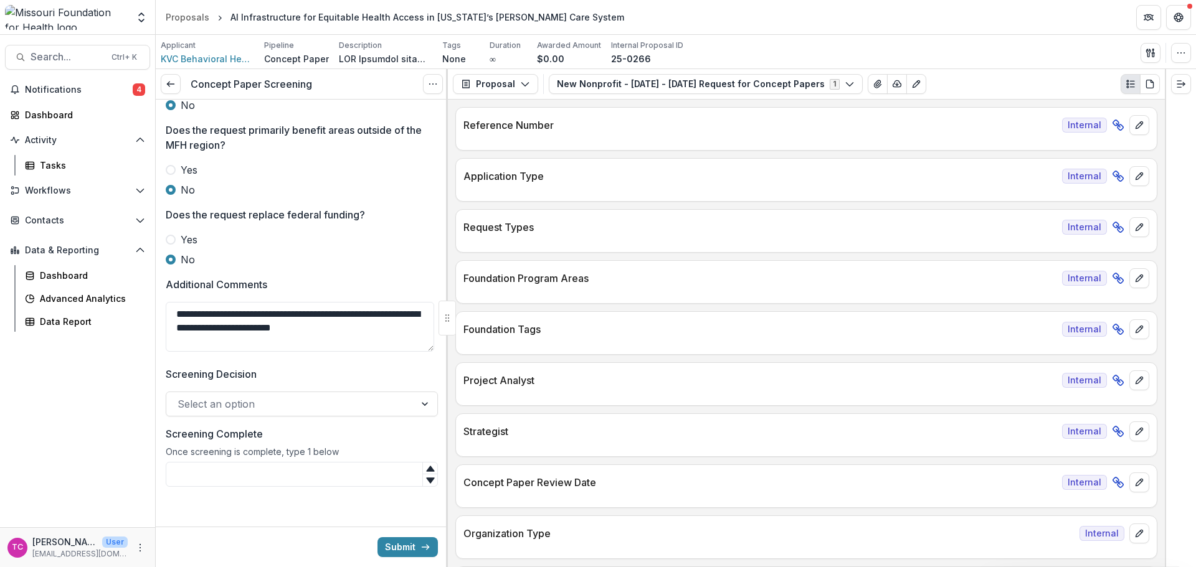
click at [273, 333] on textarea "**********" at bounding box center [300, 327] width 268 height 50
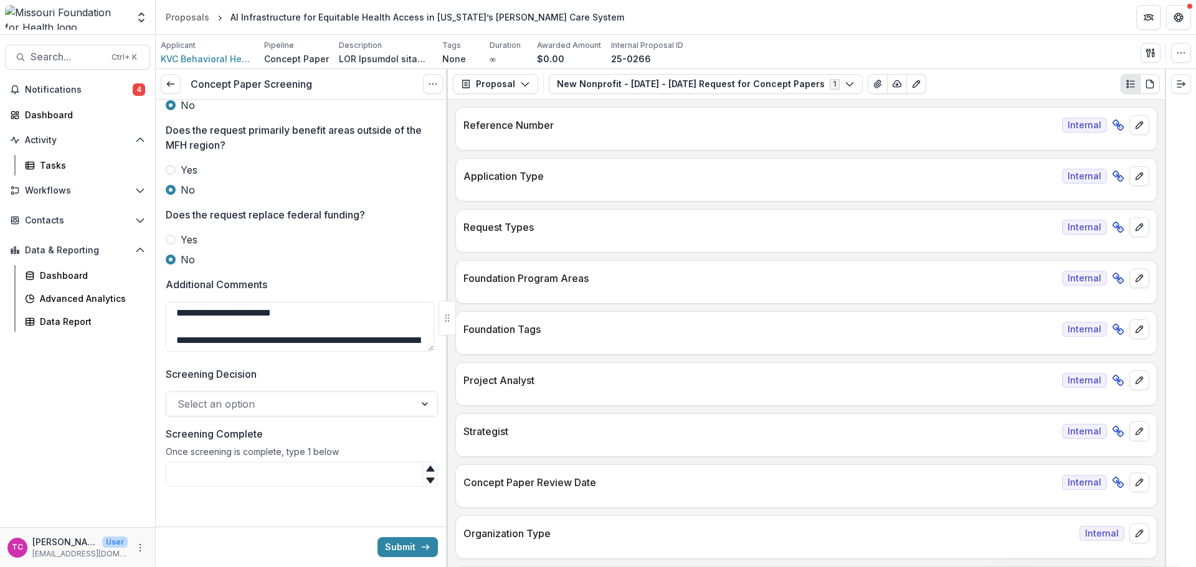
click at [194, 339] on textarea "**********" at bounding box center [300, 327] width 268 height 50
click at [359, 338] on textarea "**********" at bounding box center [300, 327] width 268 height 50
drag, startPoint x: 382, startPoint y: 338, endPoint x: 363, endPoint y: 339, distance: 18.7
click at [363, 339] on textarea "**********" at bounding box center [300, 327] width 268 height 50
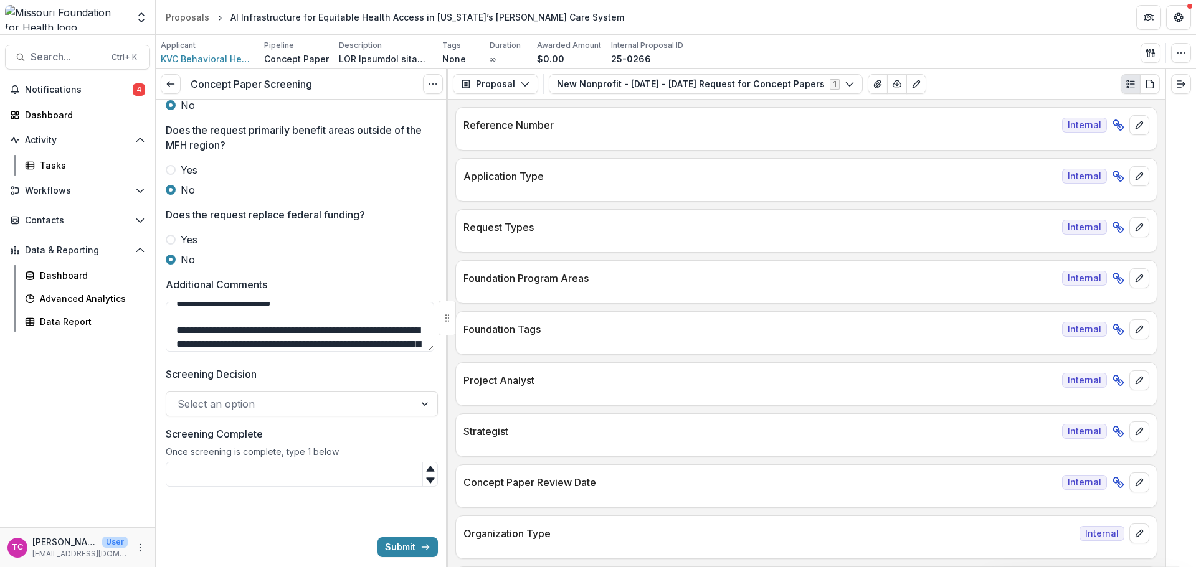
click at [280, 339] on textarea "**********" at bounding box center [300, 327] width 268 height 50
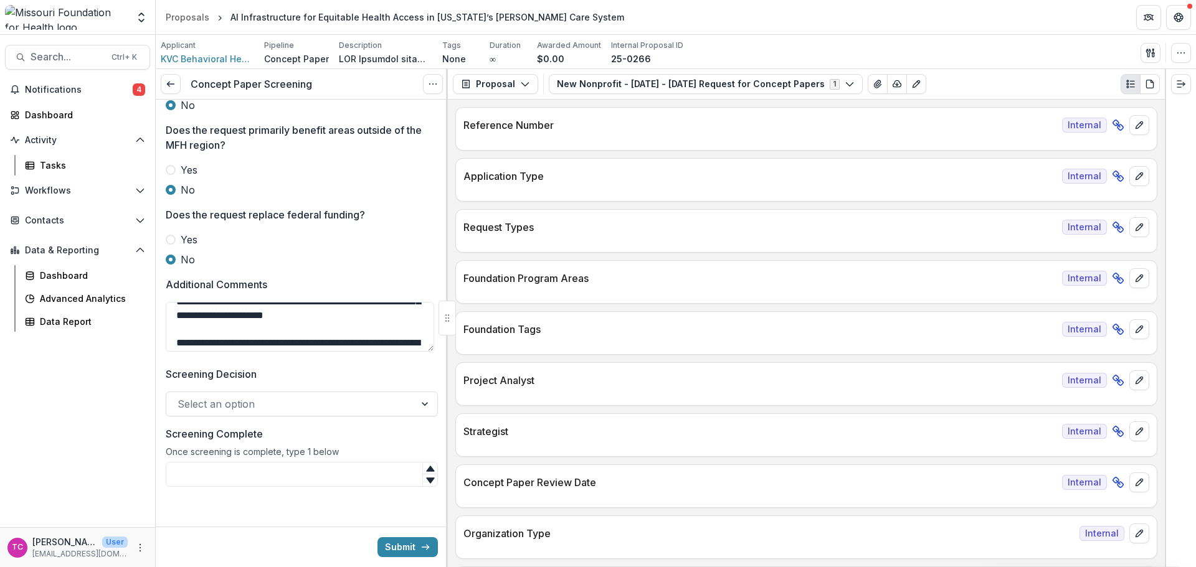
scroll to position [87, 0]
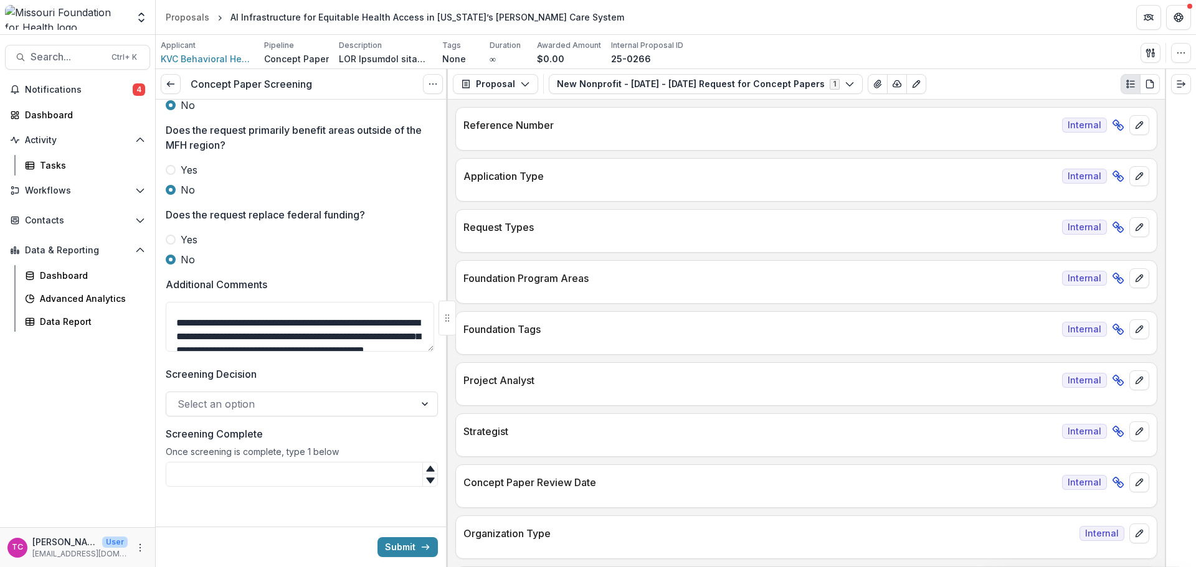
click at [273, 308] on textarea "**********" at bounding box center [300, 327] width 268 height 50
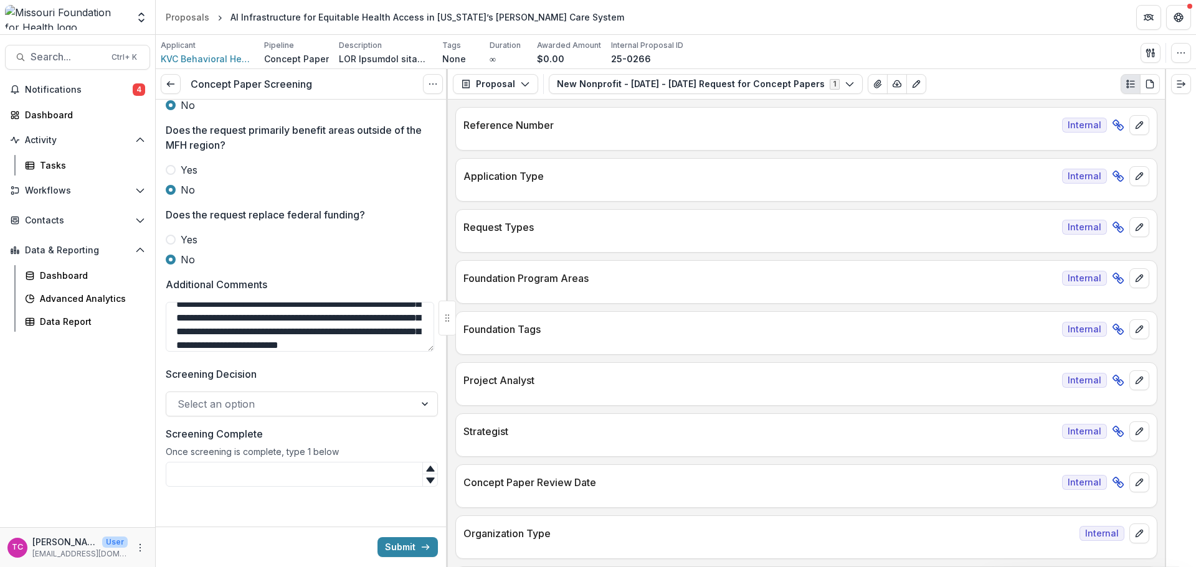
scroll to position [107, 0]
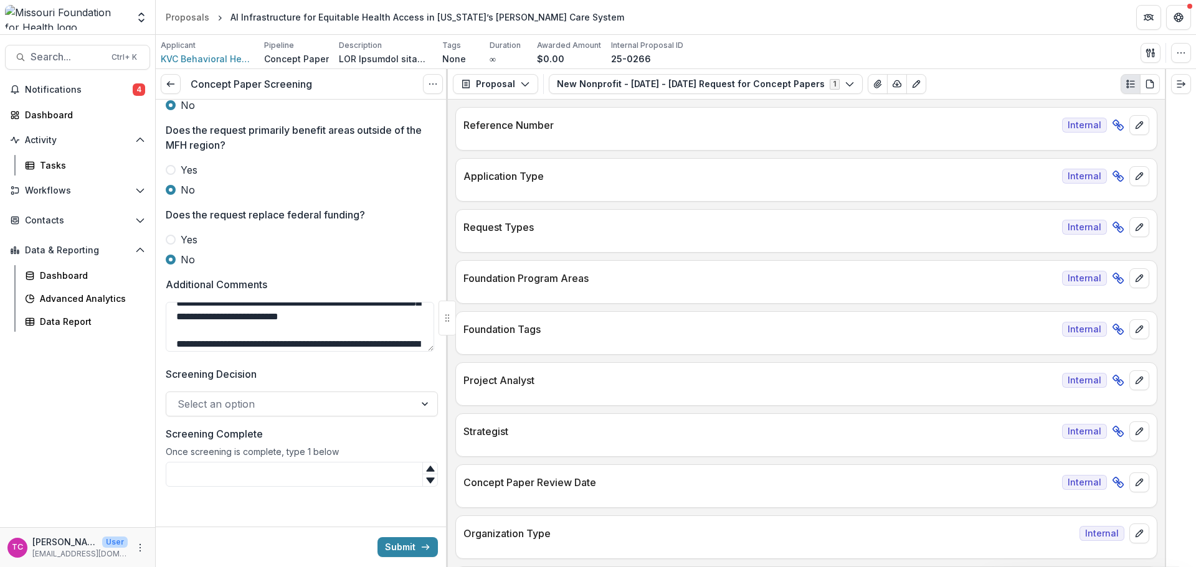
click at [320, 306] on textarea "**********" at bounding box center [300, 327] width 268 height 50
click at [311, 339] on textarea "**********" at bounding box center [300, 327] width 268 height 50
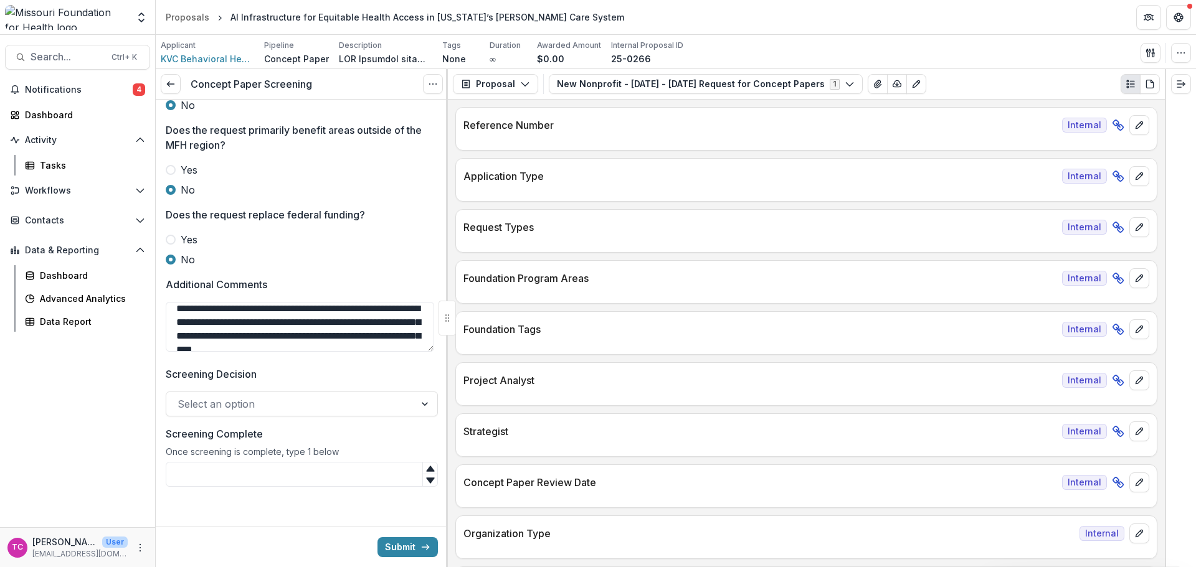
scroll to position [115, 0]
click at [400, 339] on textarea "**********" at bounding box center [300, 327] width 268 height 50
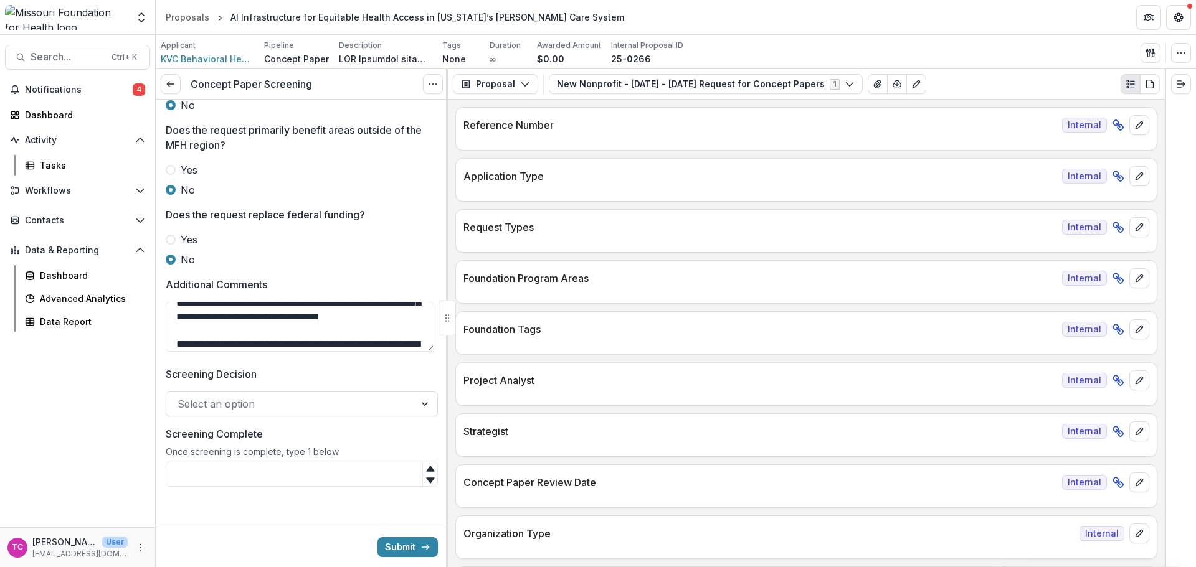
scroll to position [162, 0]
type textarea "**********"
click at [306, 402] on div at bounding box center [291, 404] width 226 height 17
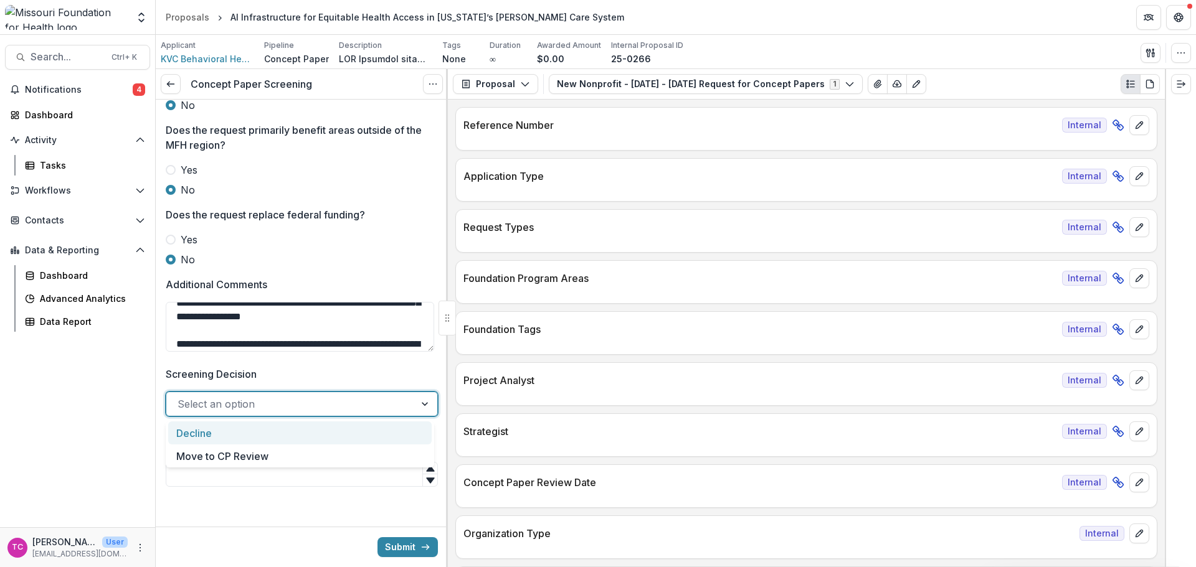
click at [272, 452] on div "Move to CP Review" at bounding box center [299, 456] width 263 height 23
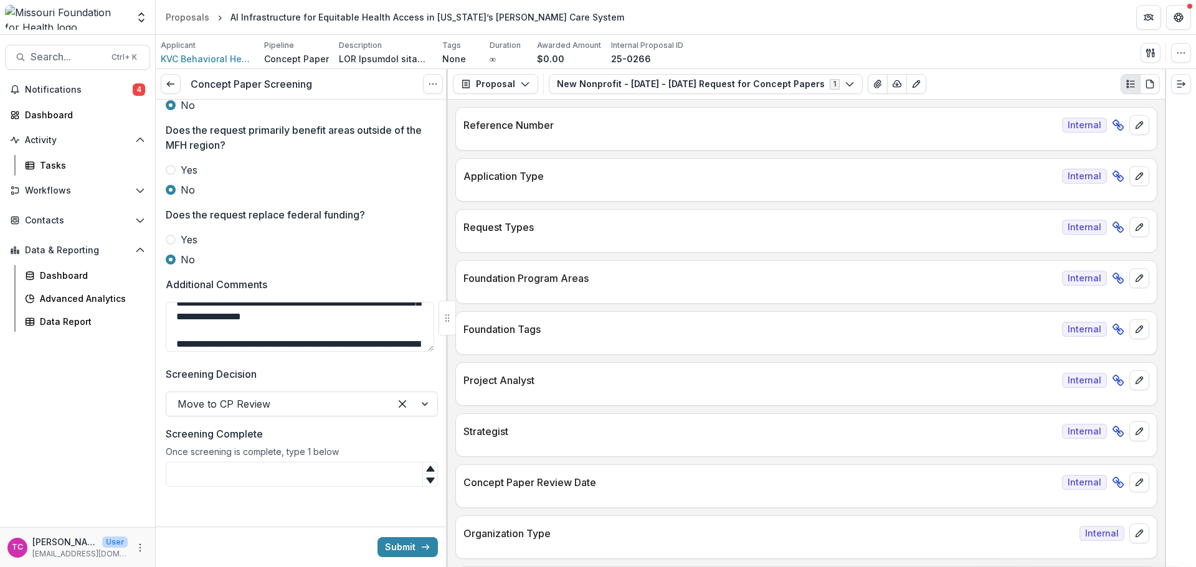
click at [260, 464] on input "Screening Complete" at bounding box center [302, 474] width 272 height 25
type input "*"
click at [262, 330] on textarea "**********" at bounding box center [300, 327] width 268 height 50
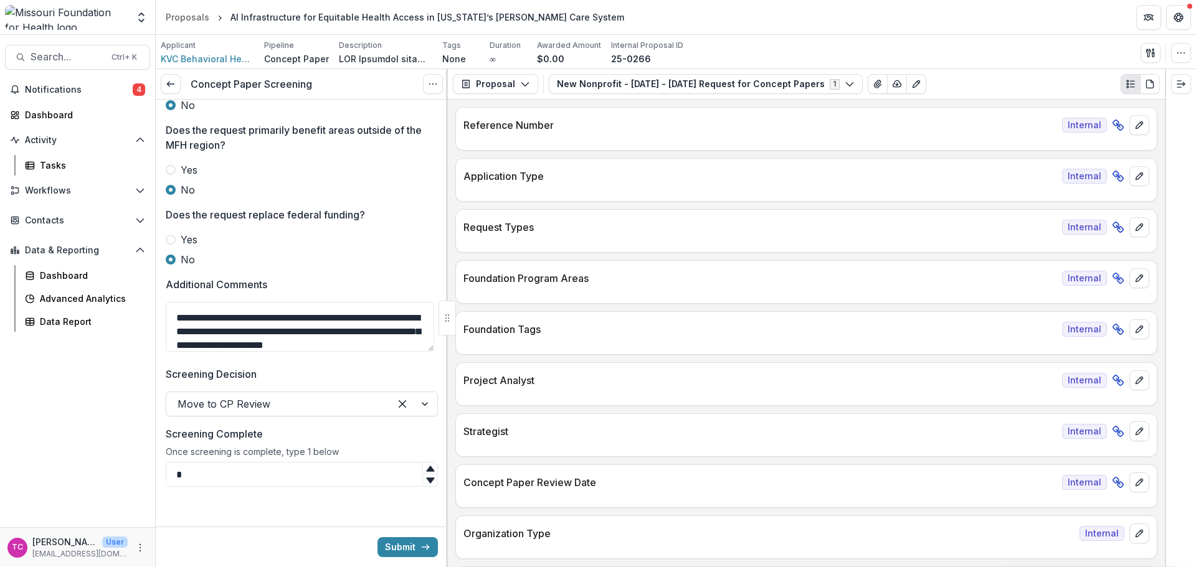
click at [346, 343] on textarea "**********" at bounding box center [300, 327] width 268 height 50
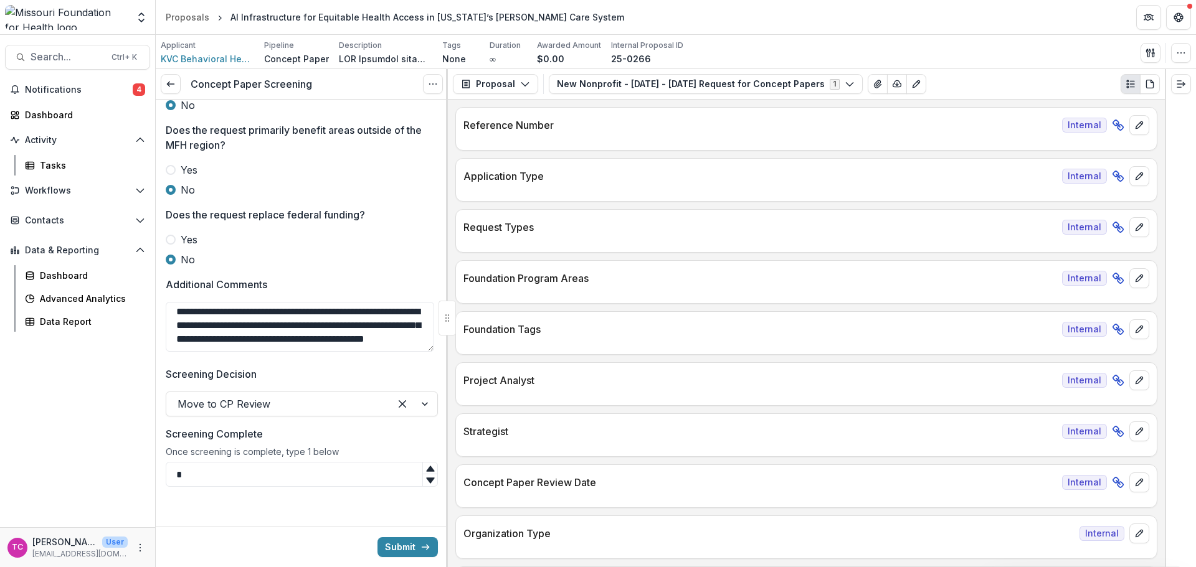
scroll to position [263, 0]
click at [396, 552] on button "Submit" at bounding box center [407, 548] width 60 height 20
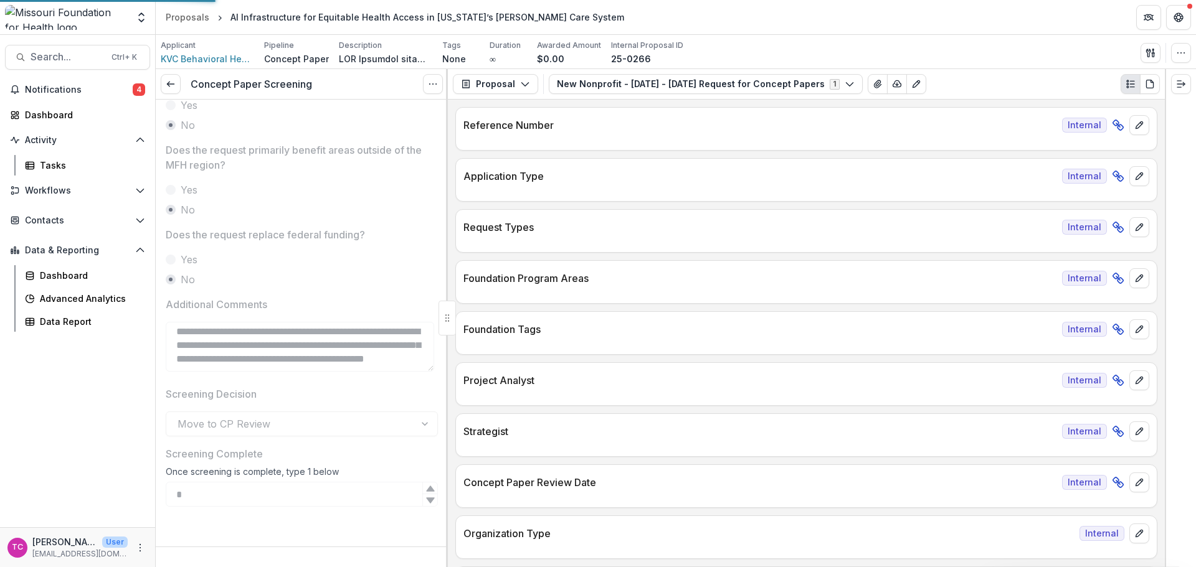
scroll to position [546, 0]
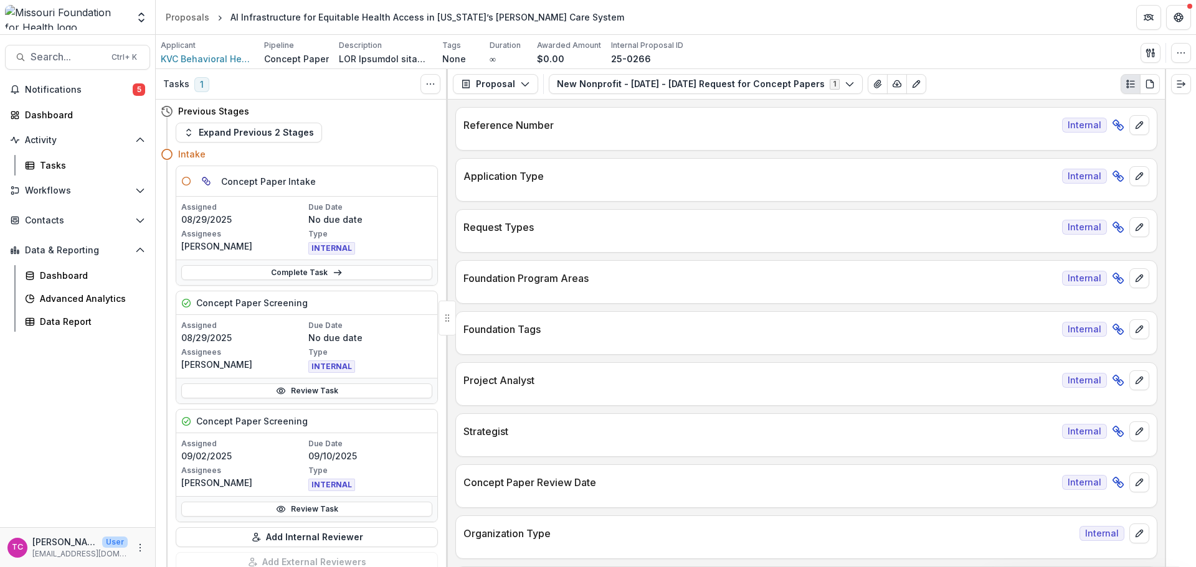
click at [81, 87] on span "Notifications" at bounding box center [79, 90] width 108 height 11
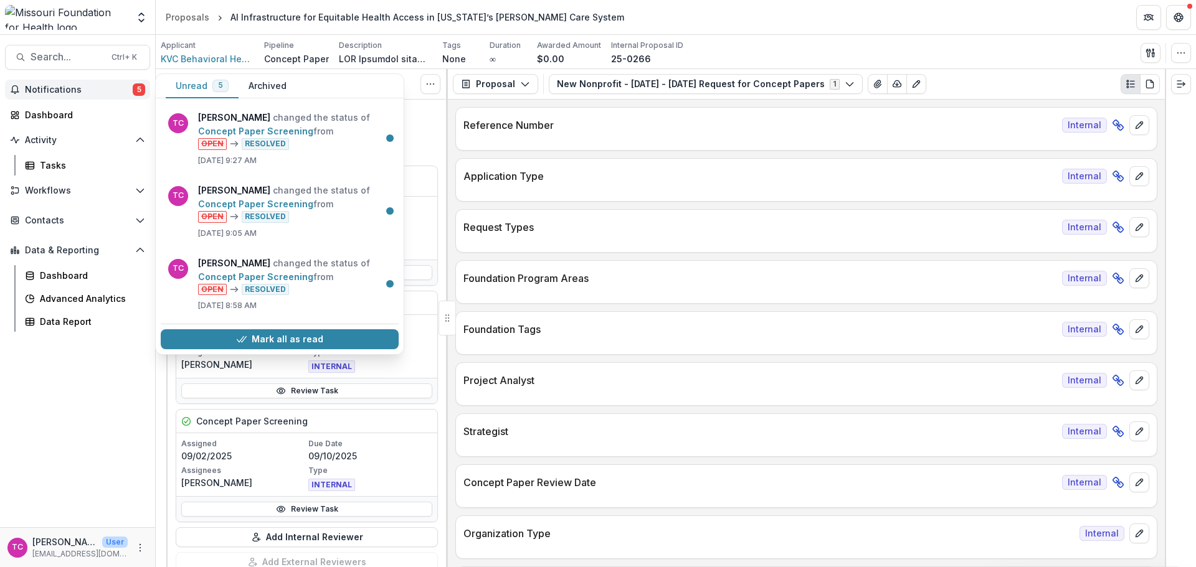
click at [231, 335] on button "Mark all as read" at bounding box center [280, 339] width 238 height 20
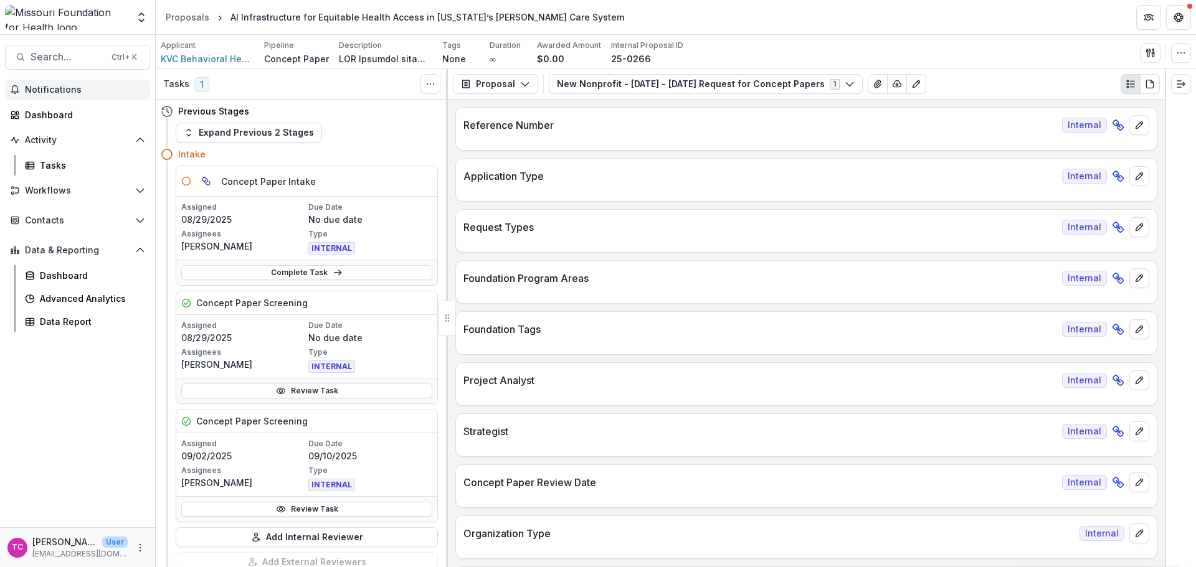
click at [78, 174] on link "Tasks" at bounding box center [85, 165] width 130 height 21
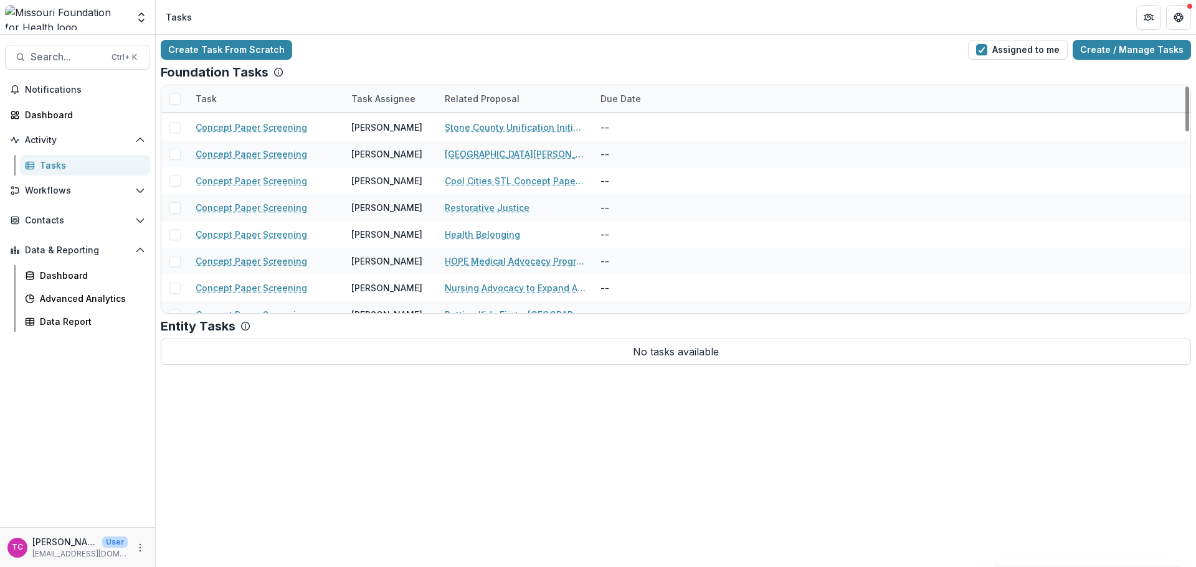
scroll to position [924, 0]
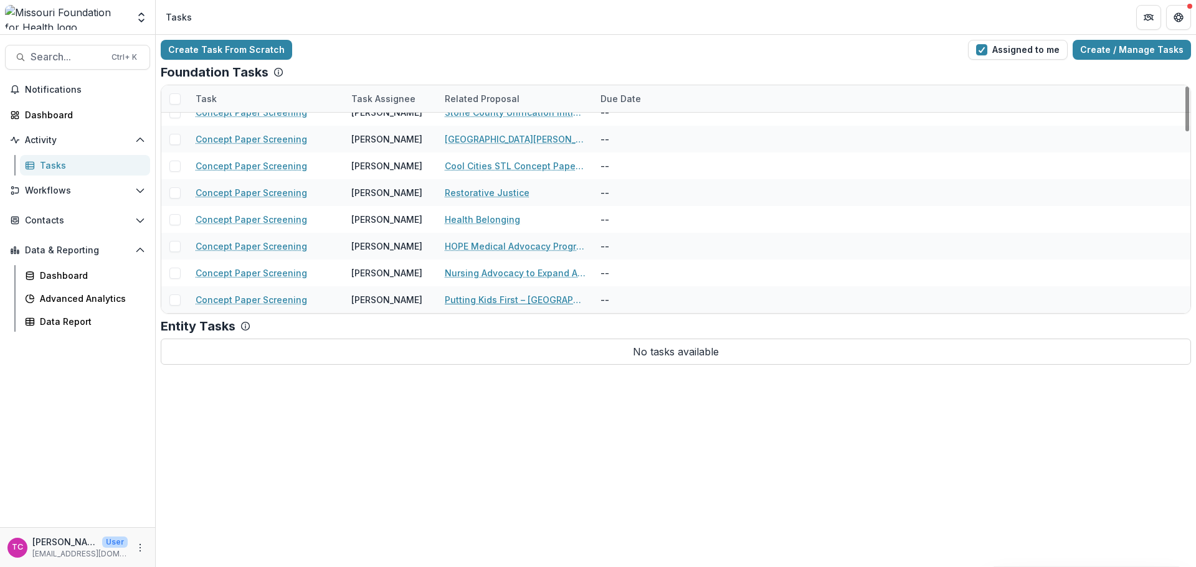
click at [471, 298] on link "Putting Kids First – [GEOGRAPHIC_DATA]" at bounding box center [515, 299] width 141 height 13
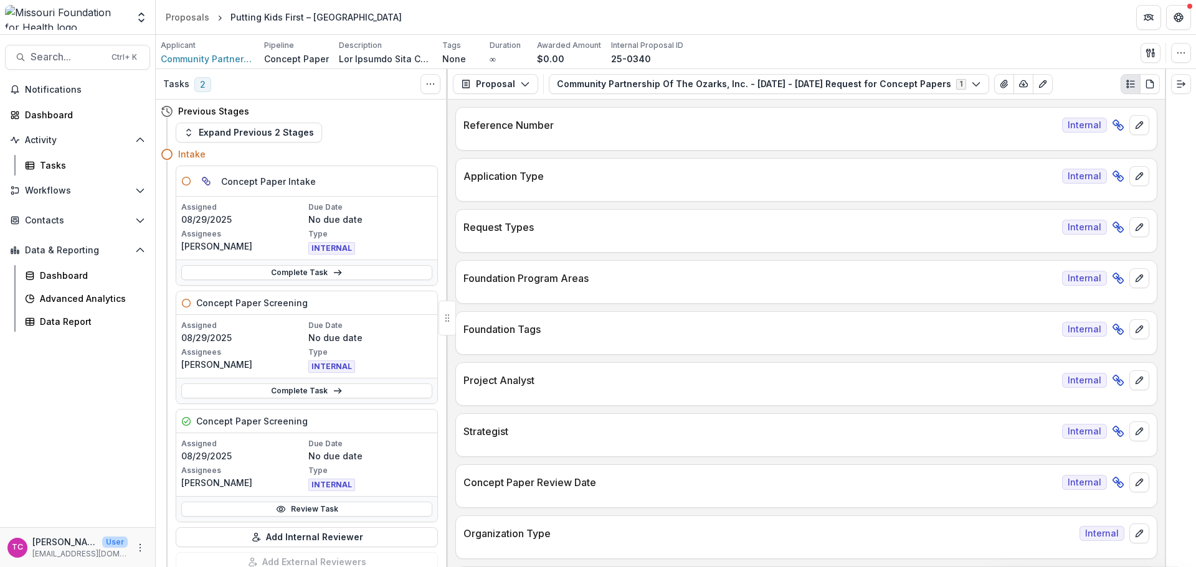
click at [263, 506] on link "Review Task" at bounding box center [306, 509] width 251 height 15
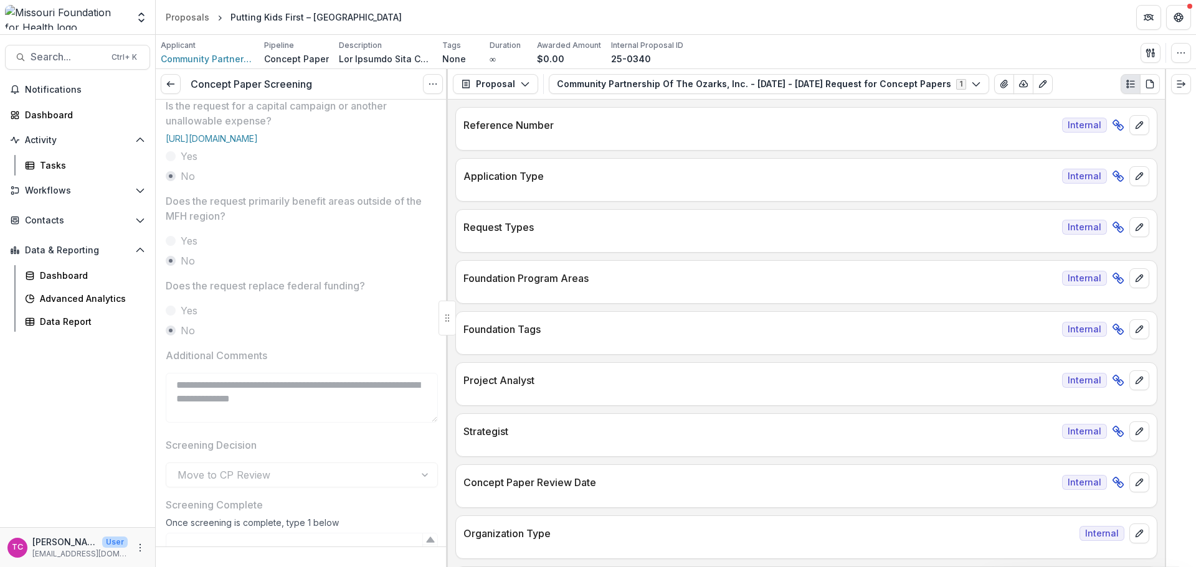
scroll to position [498, 0]
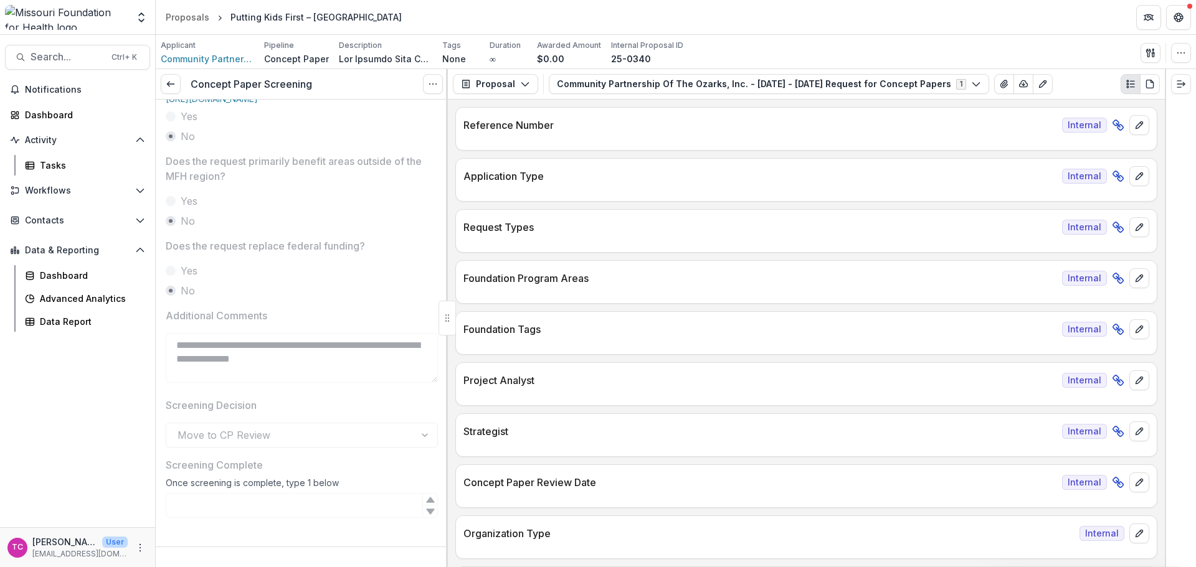
click at [55, 178] on div "Notifications Dashboard Activity Tasks Workflows Proposals Payments Grantee Rep…" at bounding box center [77, 304] width 155 height 448
click at [55, 171] on div "Tasks" at bounding box center [90, 165] width 100 height 13
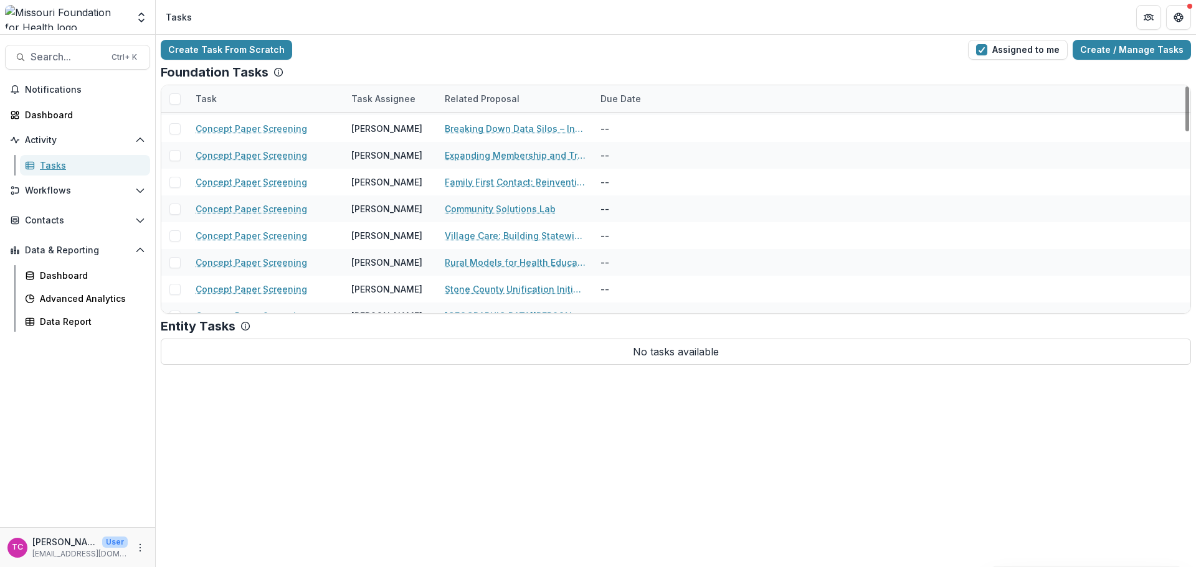
scroll to position [924, 0]
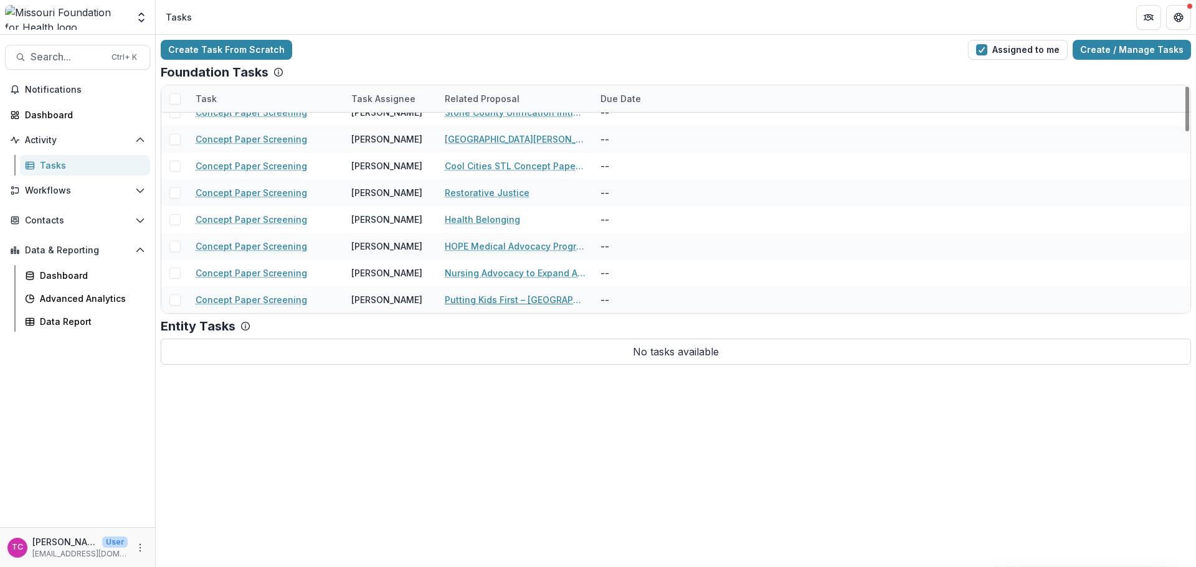
click at [475, 300] on link "Putting Kids First – [GEOGRAPHIC_DATA]" at bounding box center [515, 299] width 141 height 13
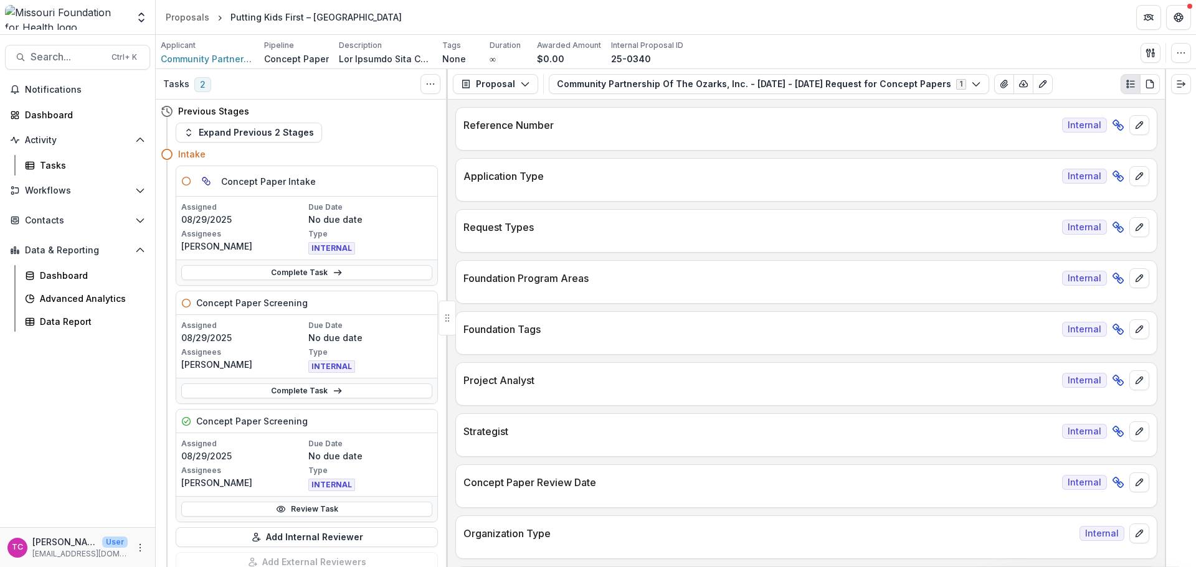
click at [260, 389] on link "Complete Task" at bounding box center [306, 391] width 251 height 15
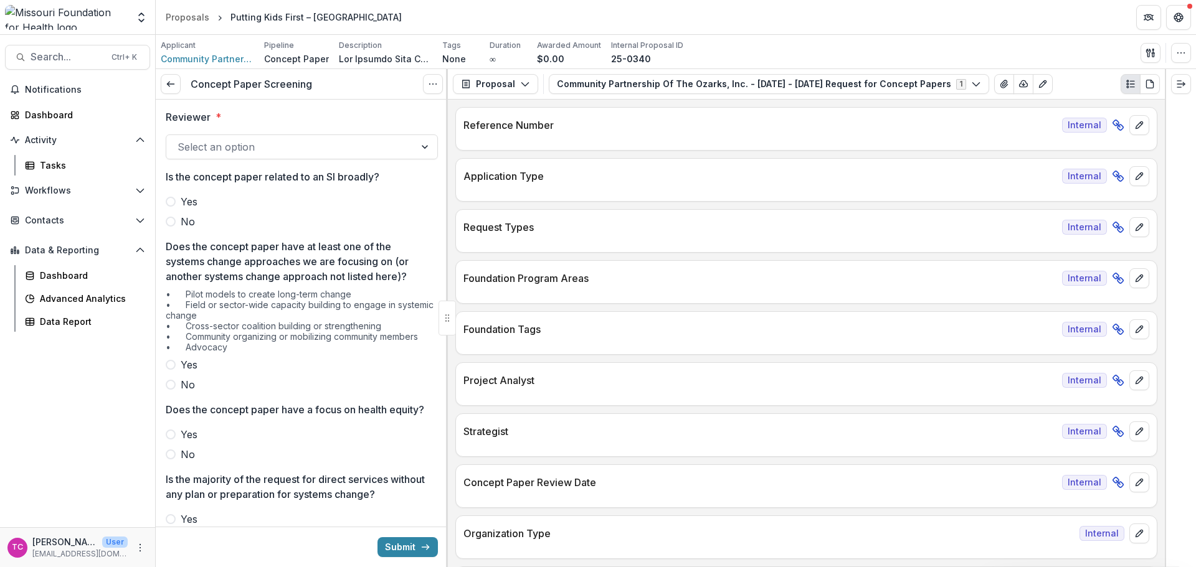
click at [224, 149] on div at bounding box center [291, 146] width 226 height 17
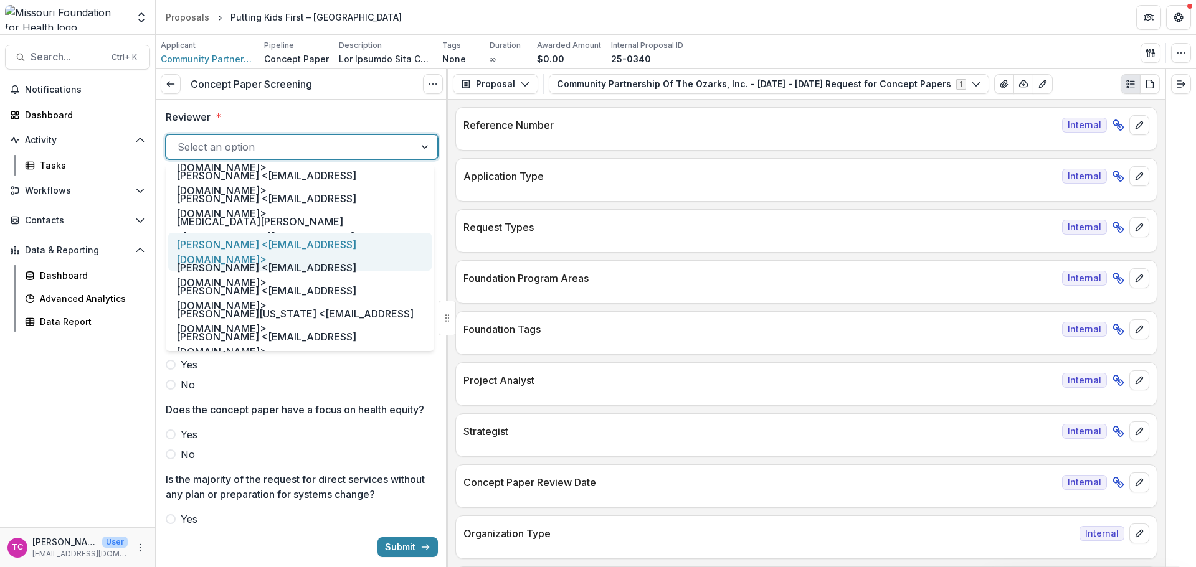
scroll to position [623, 0]
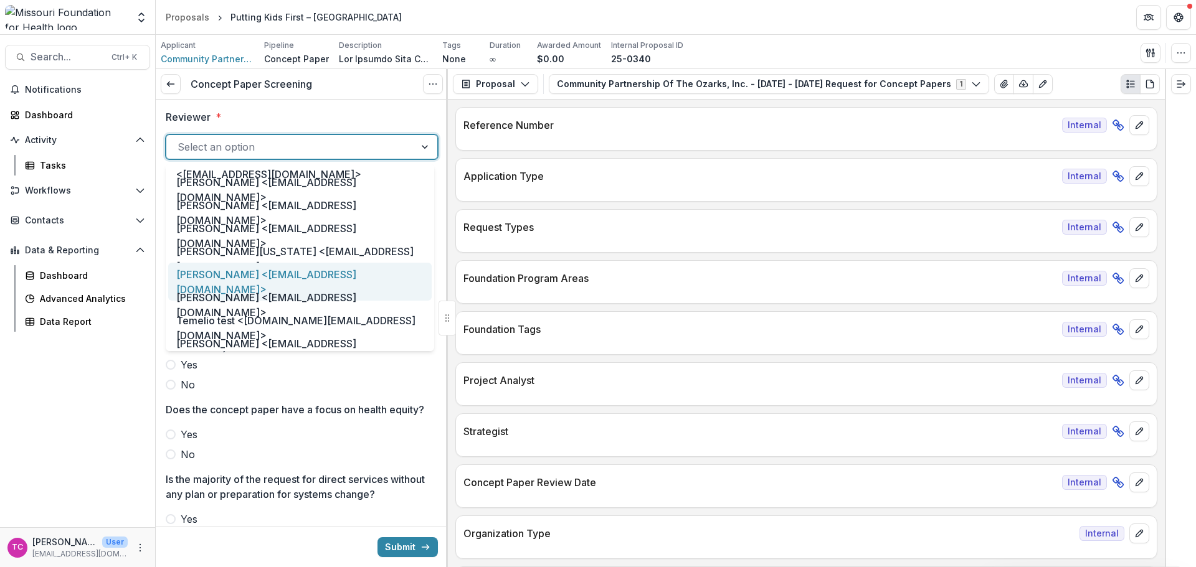
click at [225, 270] on div "[PERSON_NAME] <[EMAIL_ADDRESS][DOMAIN_NAME]>" at bounding box center [299, 282] width 263 height 38
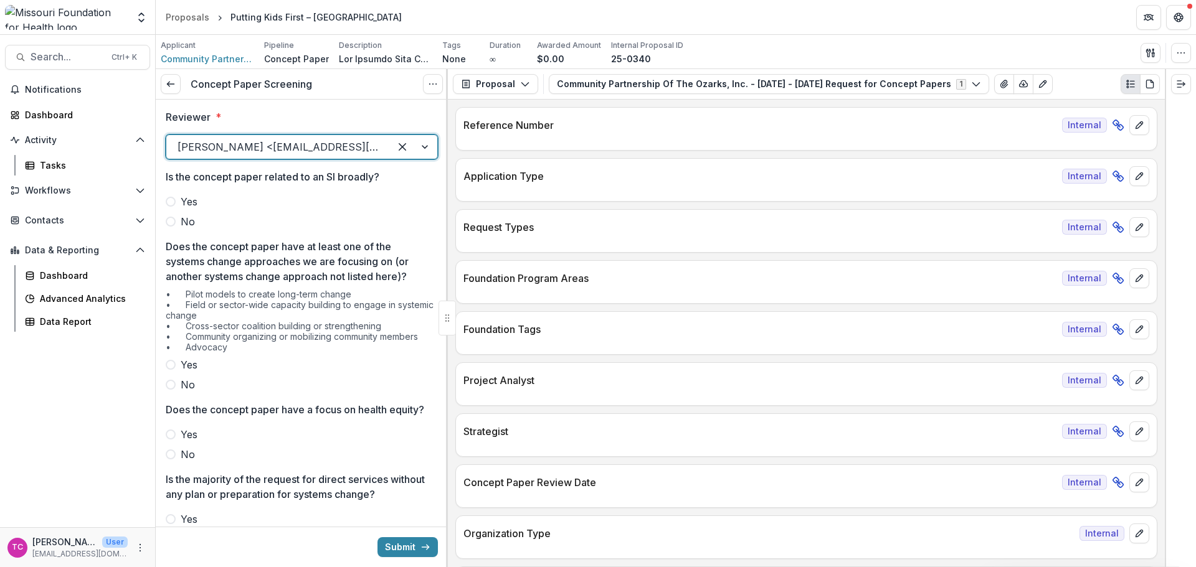
click at [201, 218] on label "No" at bounding box center [302, 221] width 272 height 15
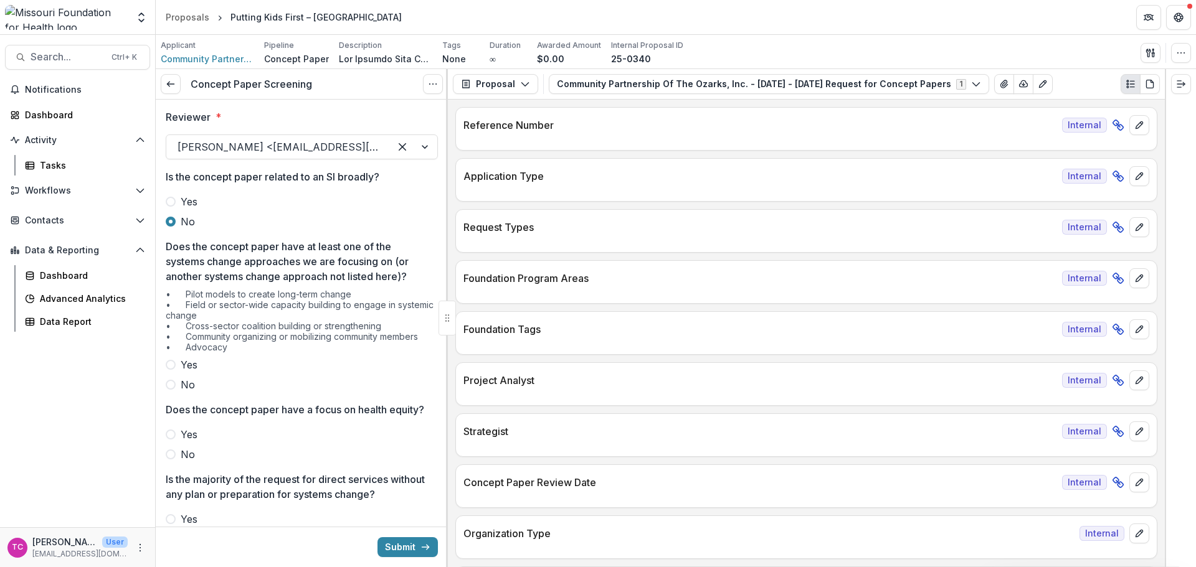
click at [188, 359] on span "Yes" at bounding box center [189, 365] width 17 height 15
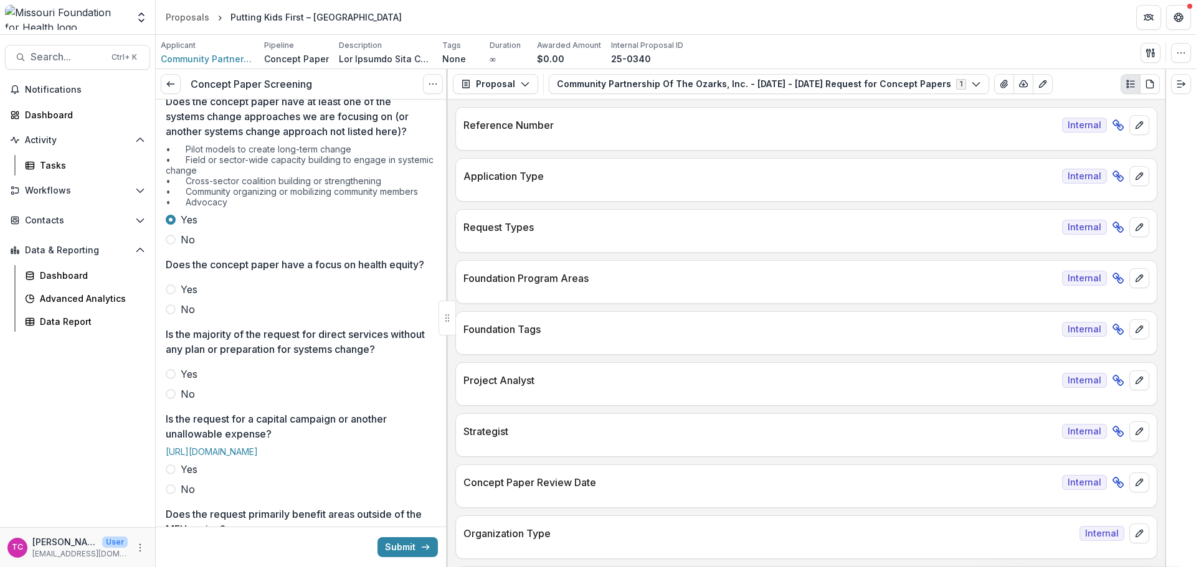
scroll to position [187, 0]
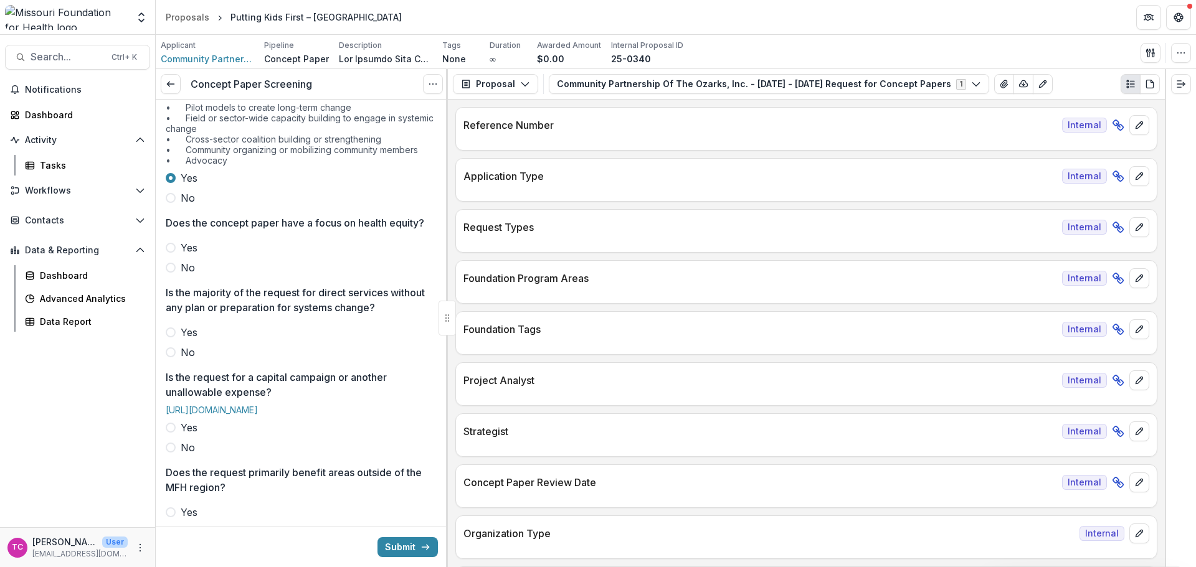
click at [192, 255] on span "Yes" at bounding box center [189, 247] width 17 height 15
click at [189, 360] on span "No" at bounding box center [188, 352] width 14 height 15
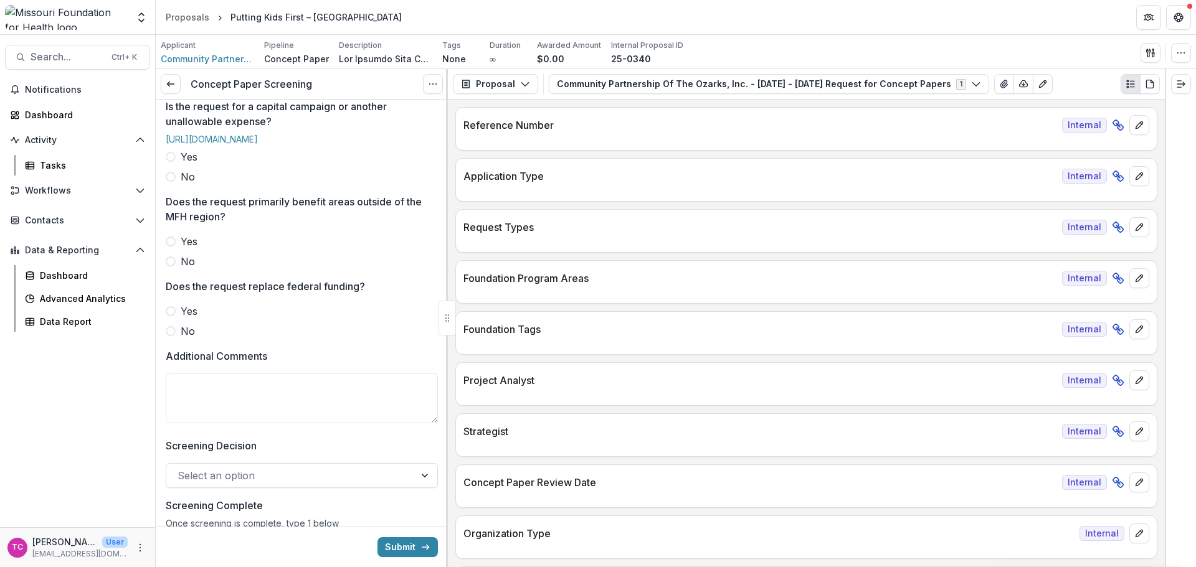
scroll to position [498, 0]
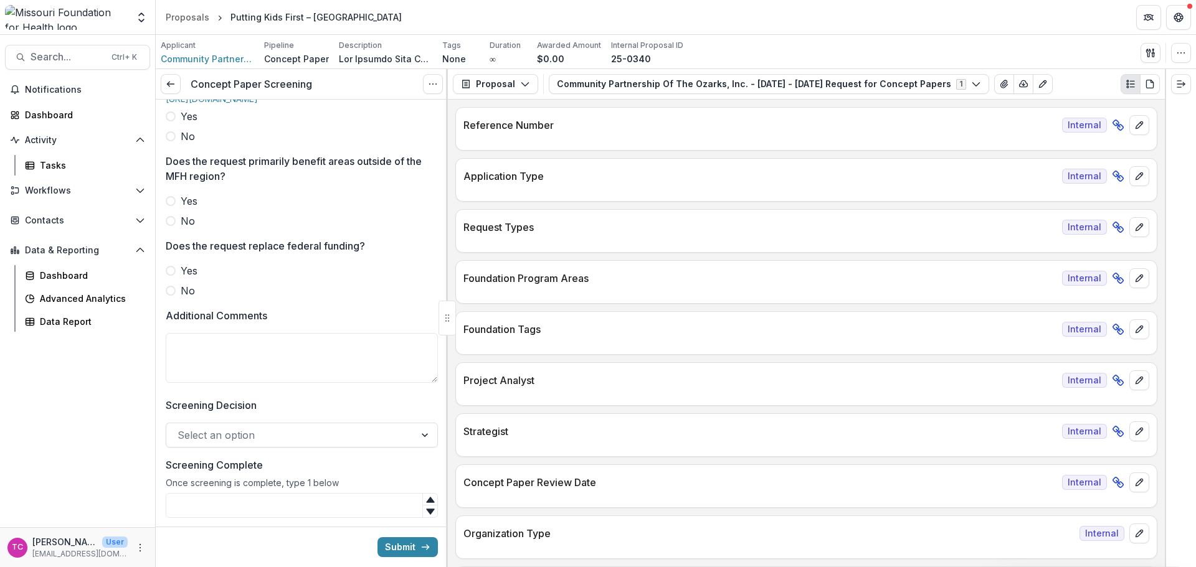
click at [186, 229] on span "No" at bounding box center [188, 221] width 14 height 15
click at [168, 141] on span at bounding box center [171, 136] width 10 height 10
click at [182, 298] on span "No" at bounding box center [188, 290] width 14 height 15
click at [189, 372] on textarea "Additional Comments" at bounding box center [302, 358] width 272 height 50
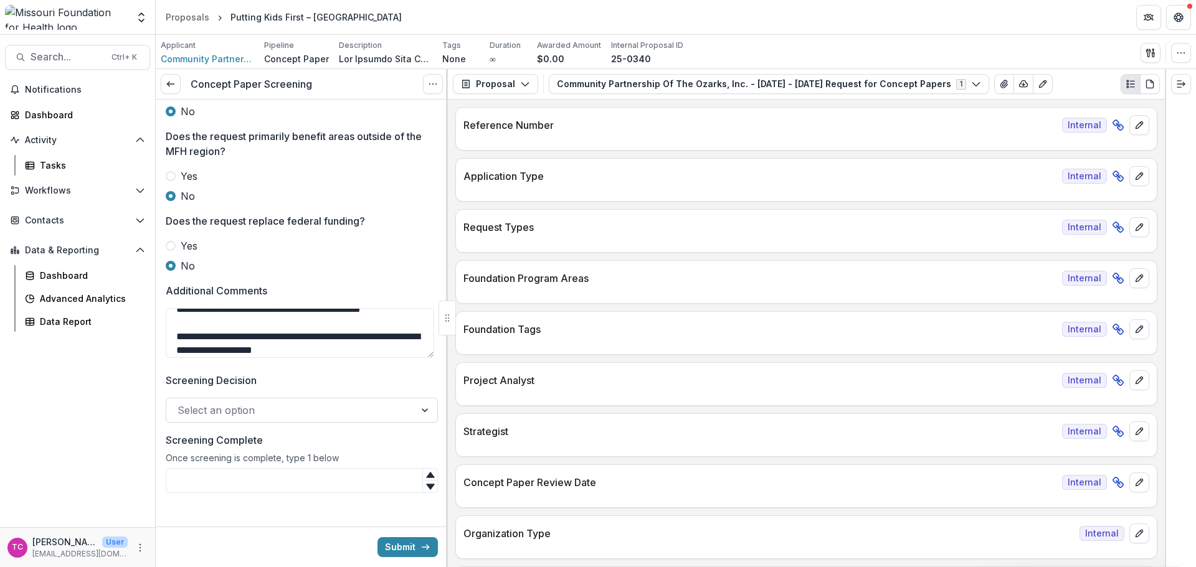
scroll to position [561, 0]
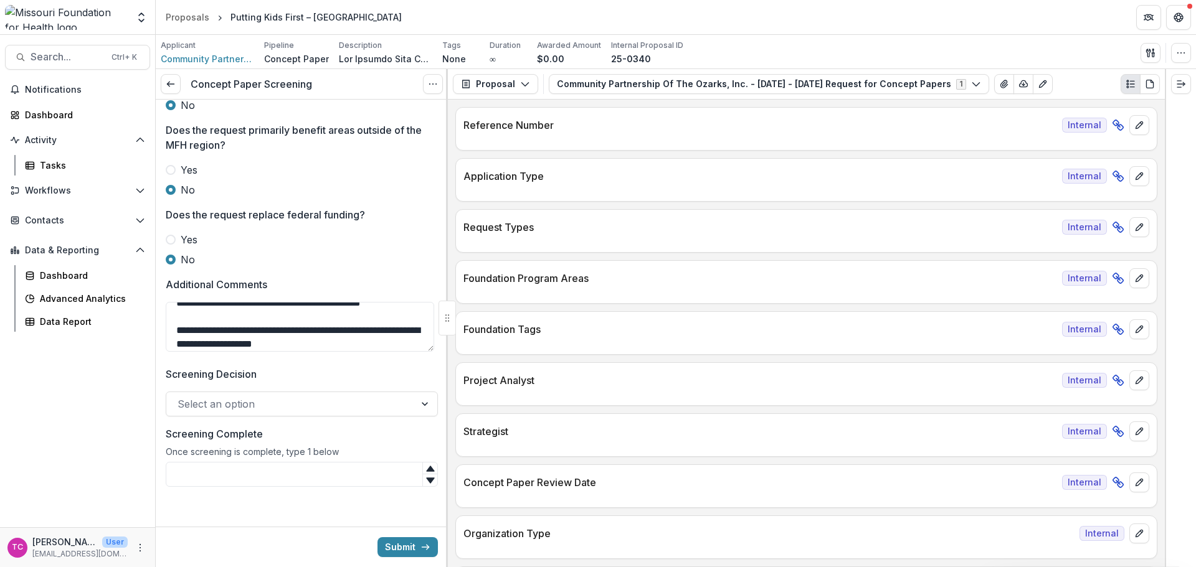
type textarea "**********"
click at [253, 409] on div at bounding box center [291, 404] width 226 height 17
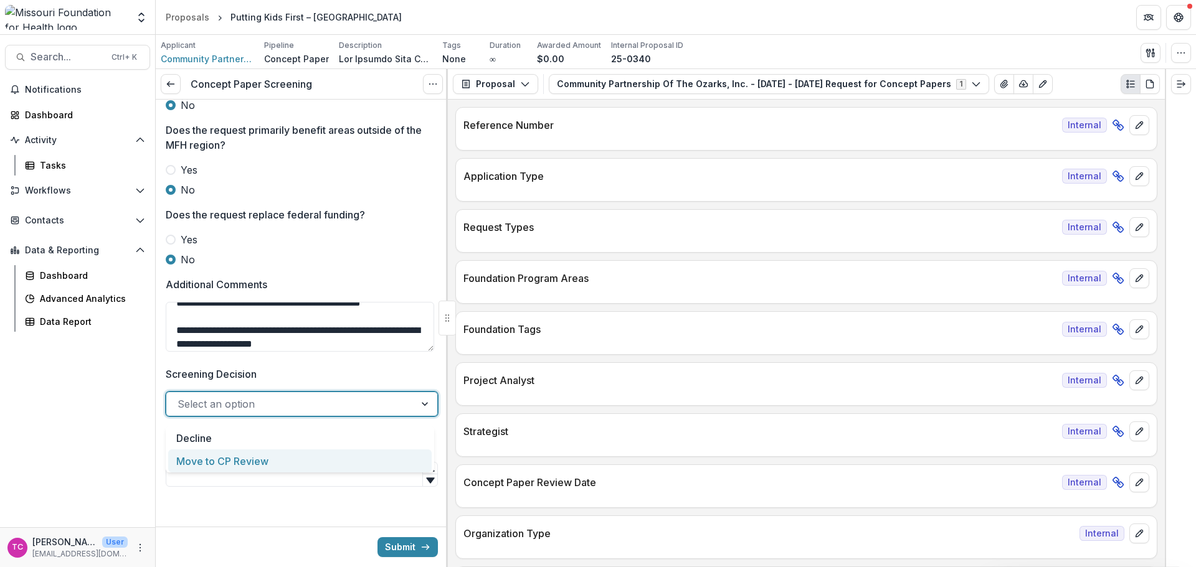
click at [238, 466] on div "Move to CP Review" at bounding box center [299, 461] width 263 height 23
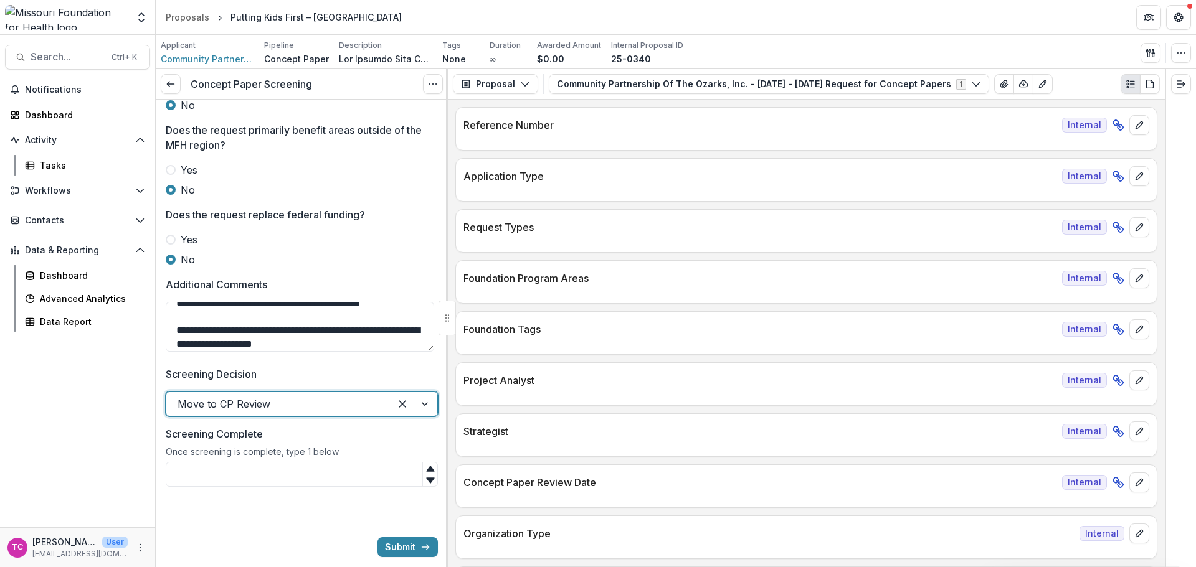
click at [247, 476] on input "Screening Complete" at bounding box center [302, 474] width 272 height 25
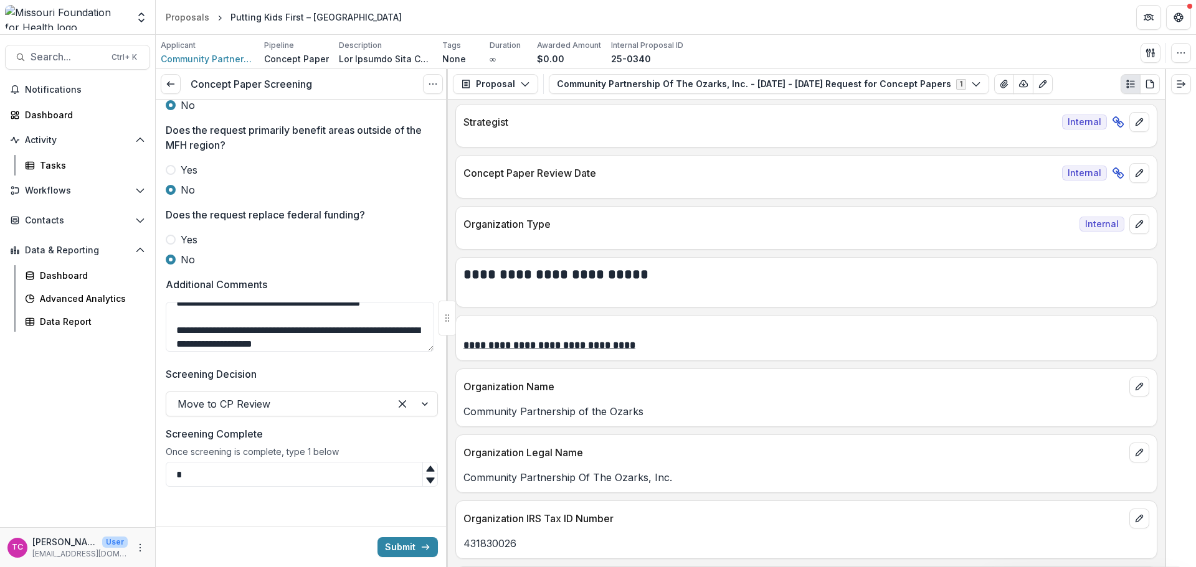
scroll to position [311, 0]
type input "*"
click at [387, 546] on button "Submit" at bounding box center [407, 548] width 60 height 20
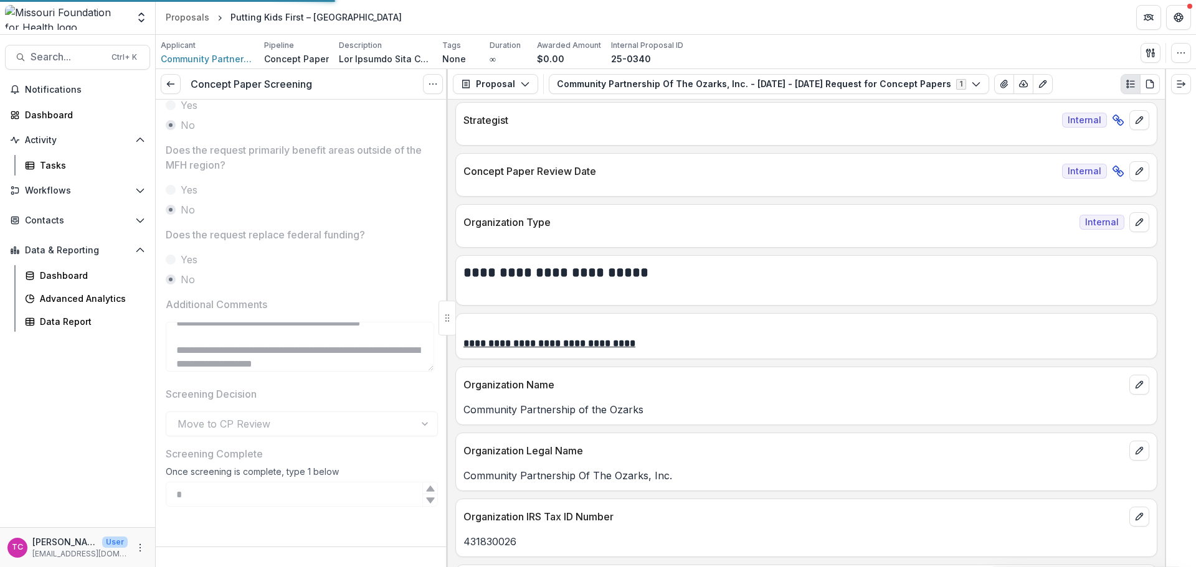
scroll to position [546, 0]
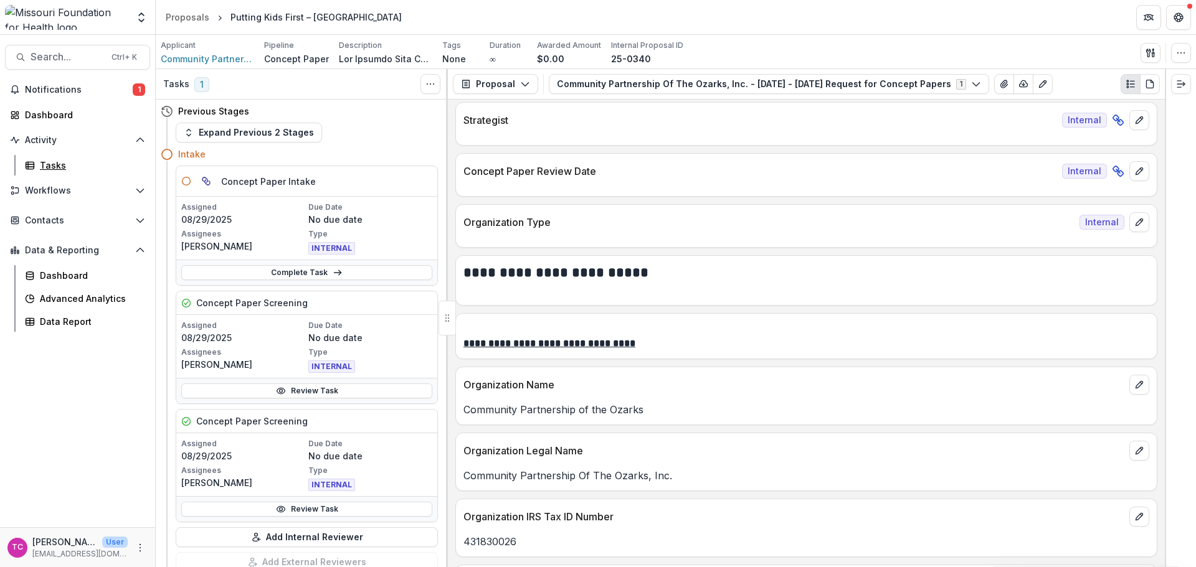
click at [37, 161] on link "Tasks" at bounding box center [85, 165] width 130 height 21
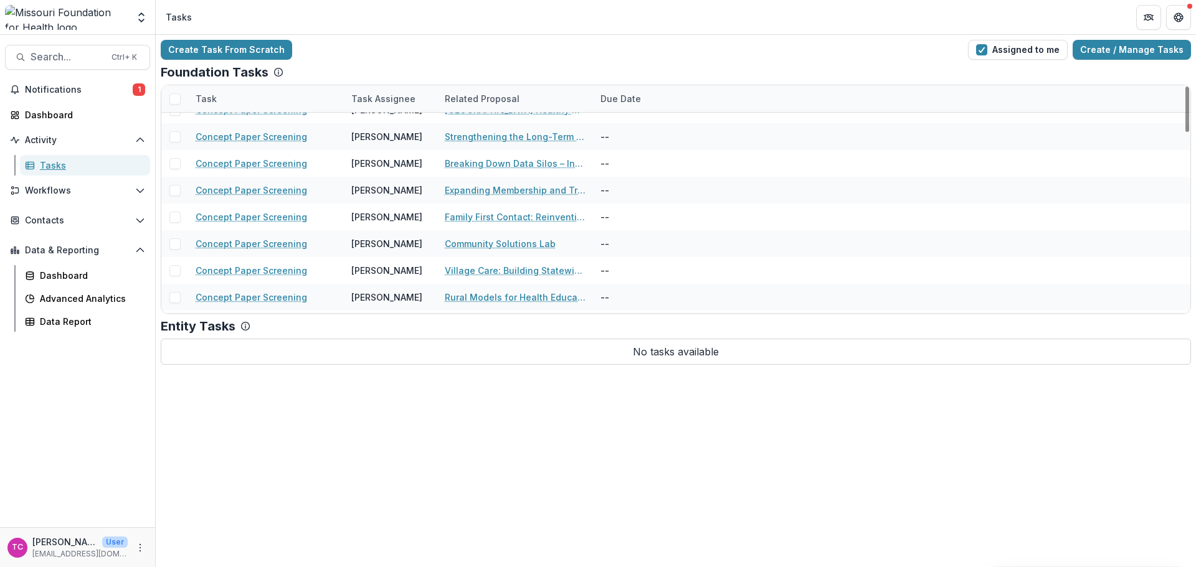
scroll to position [898, 0]
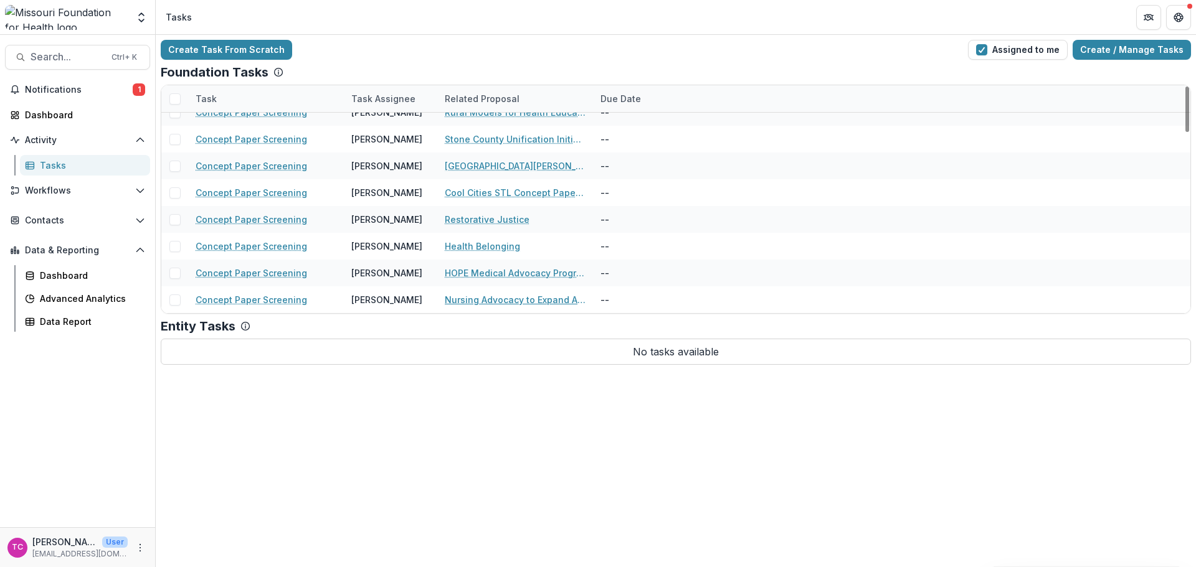
click at [458, 296] on link "Nursing Advocacy to Expand Access to Care Through Full Utilization of Advanced …" at bounding box center [515, 299] width 141 height 13
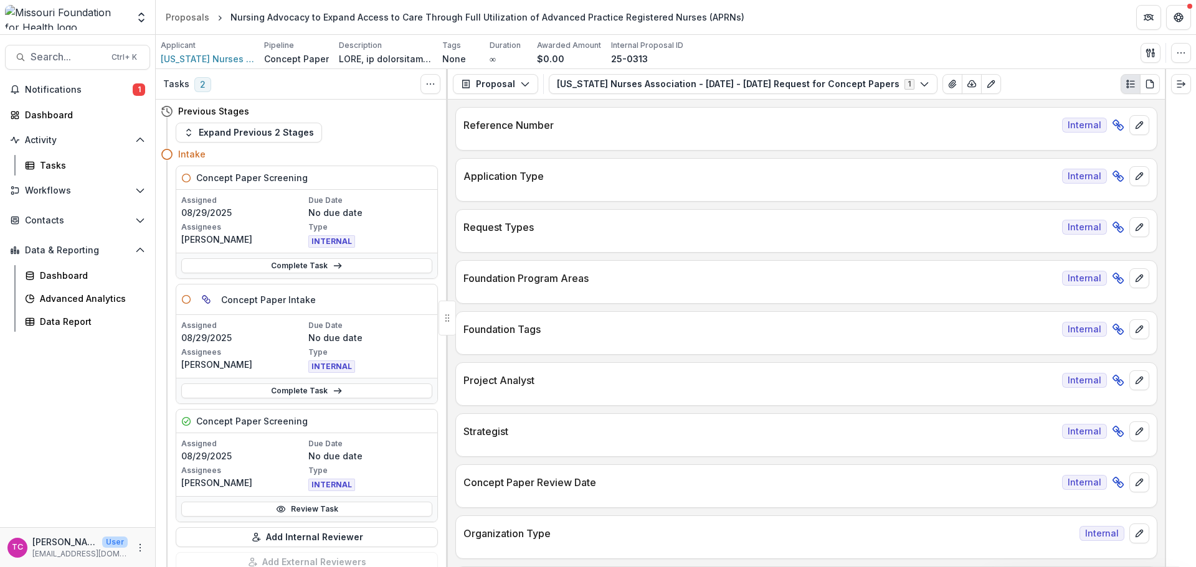
click at [206, 508] on link "Review Task" at bounding box center [306, 509] width 251 height 15
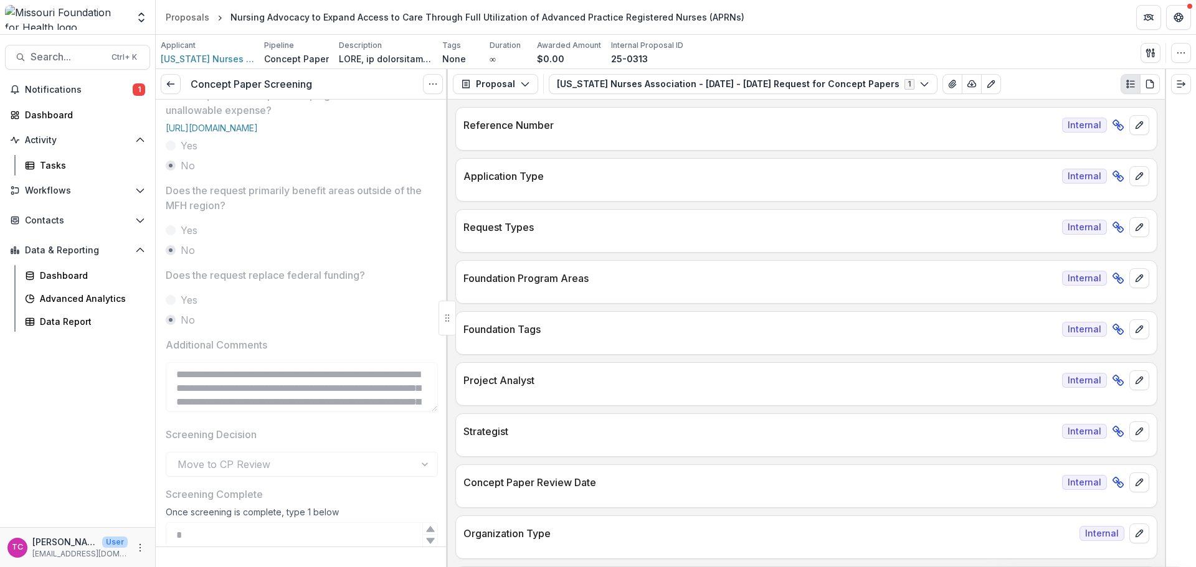
scroll to position [498, 0]
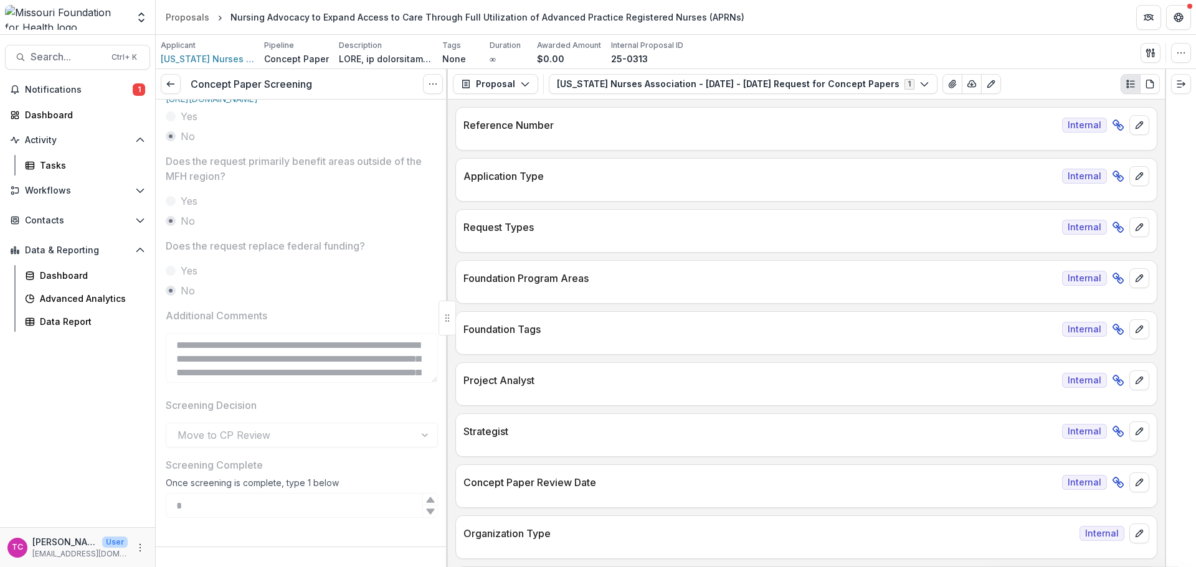
click at [172, 82] on icon at bounding box center [171, 84] width 10 height 10
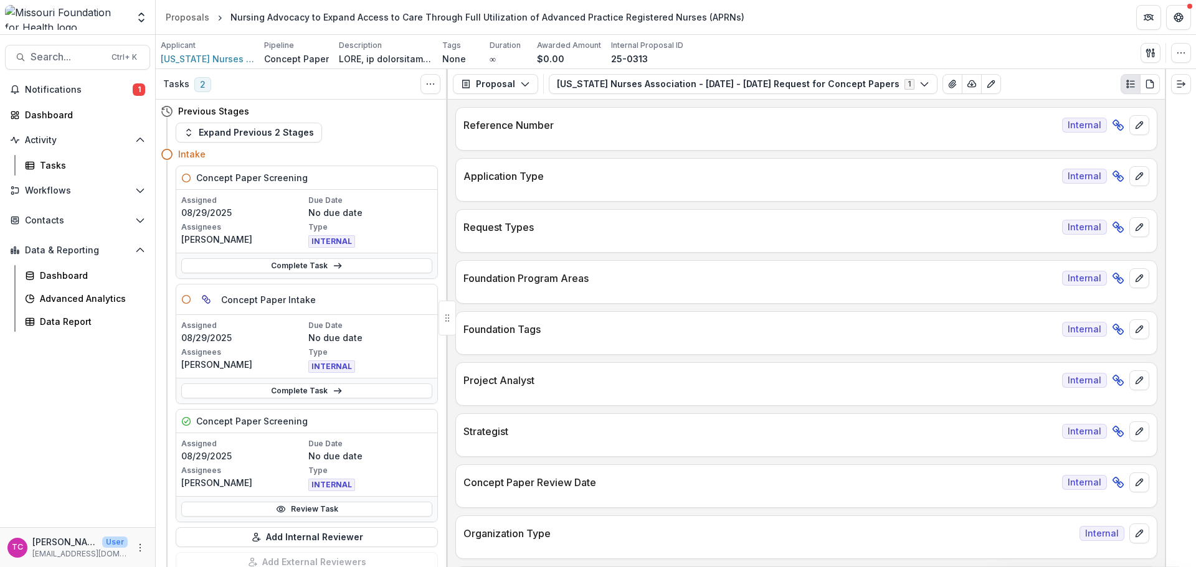
click at [240, 270] on link "Complete Task" at bounding box center [306, 265] width 251 height 15
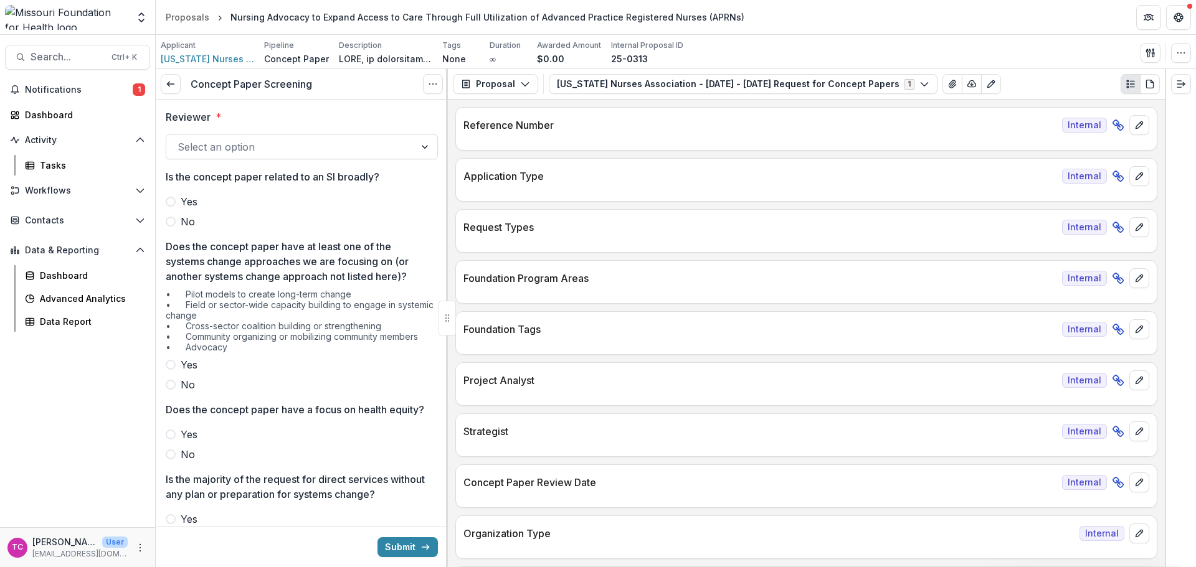
click at [242, 161] on div "Reviewer * Select an option Is the concept paper related to an SI broadly? Yes …" at bounding box center [302, 568] width 272 height 937
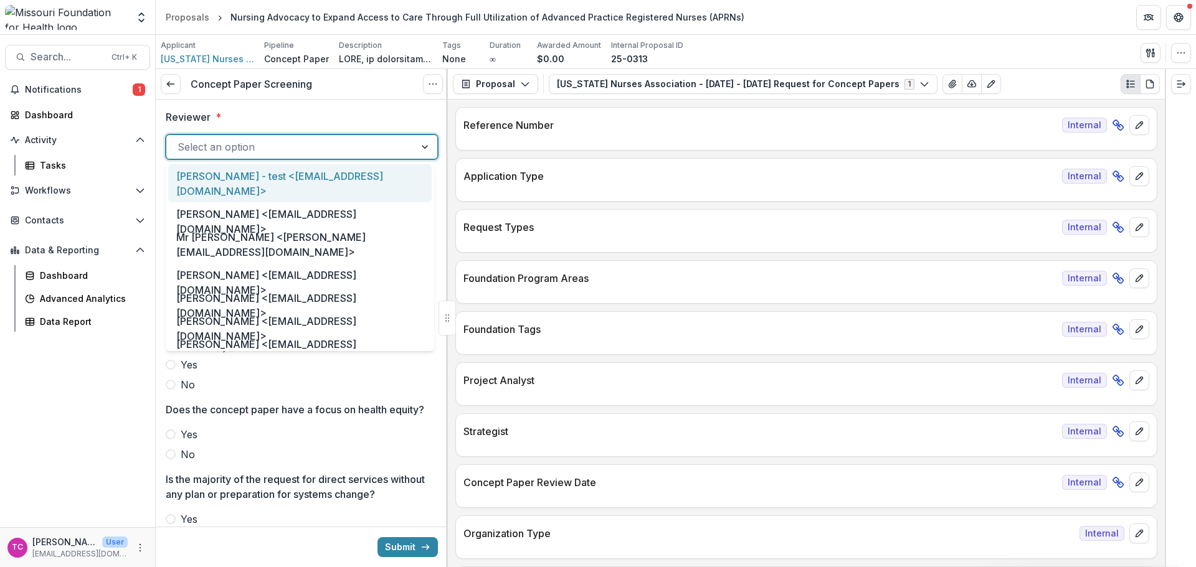
click at [243, 148] on div at bounding box center [291, 146] width 226 height 17
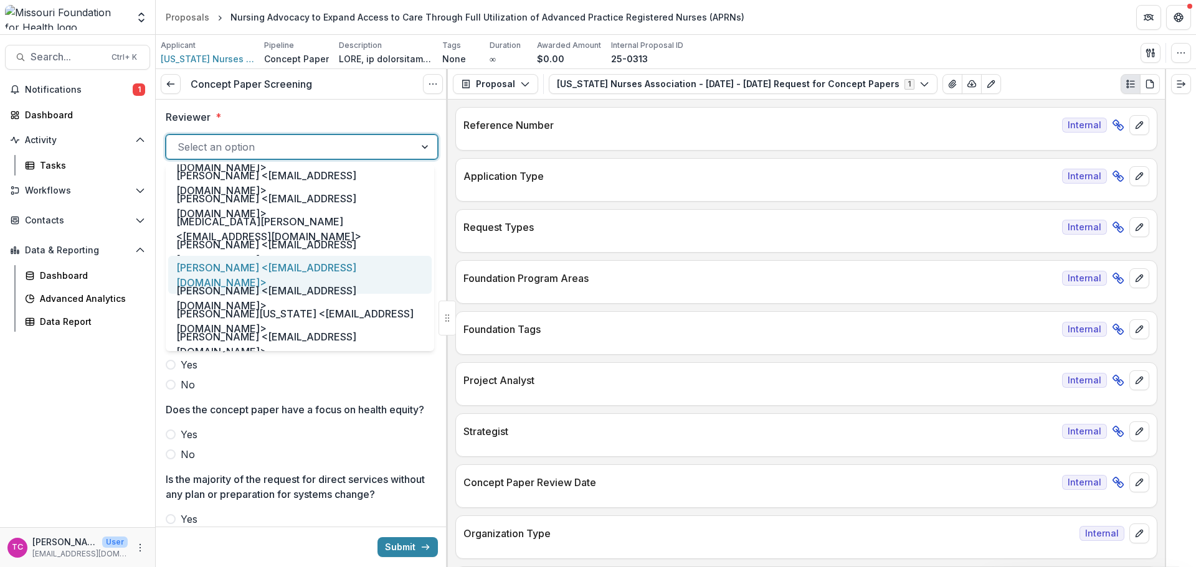
scroll to position [623, 0]
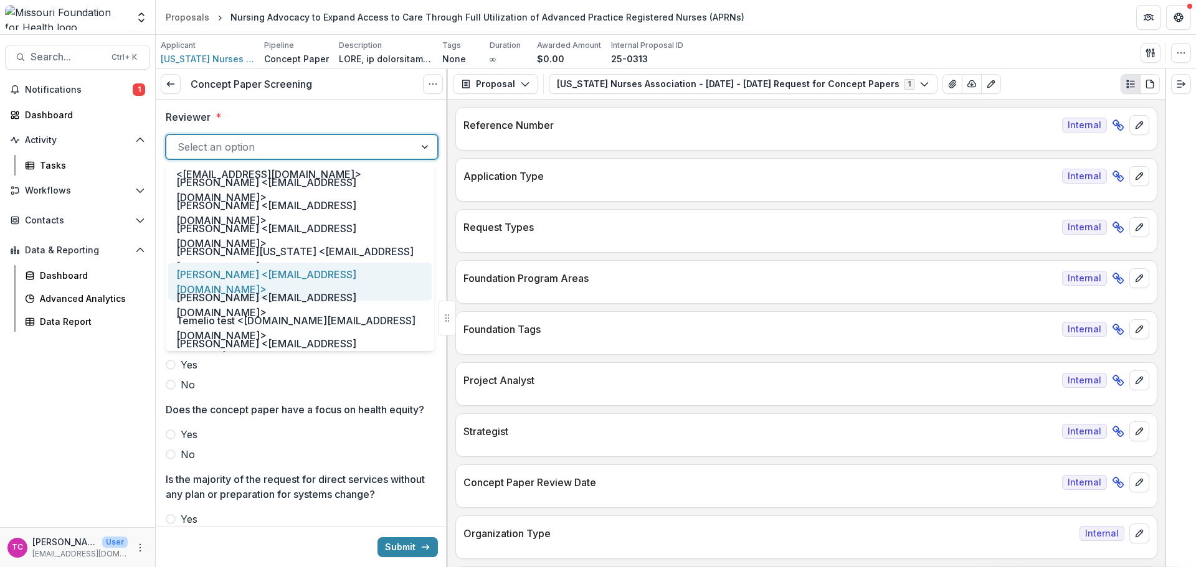
click at [226, 275] on div "[PERSON_NAME] <[EMAIL_ADDRESS][DOMAIN_NAME]>" at bounding box center [299, 282] width 263 height 38
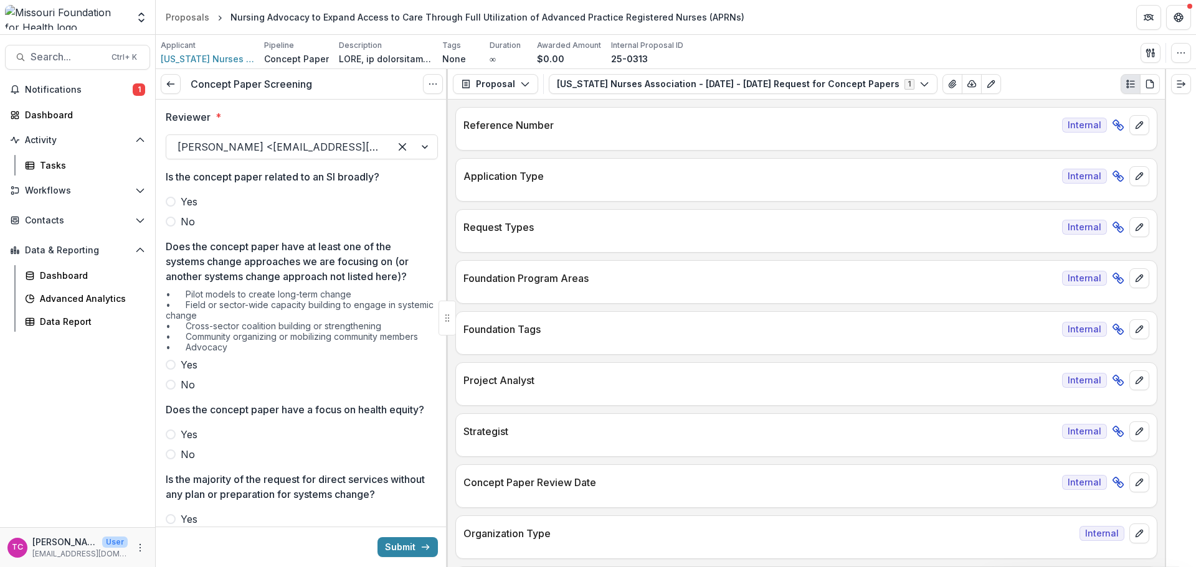
click at [202, 225] on label "No" at bounding box center [302, 221] width 272 height 15
click at [175, 365] on span at bounding box center [171, 365] width 10 height 10
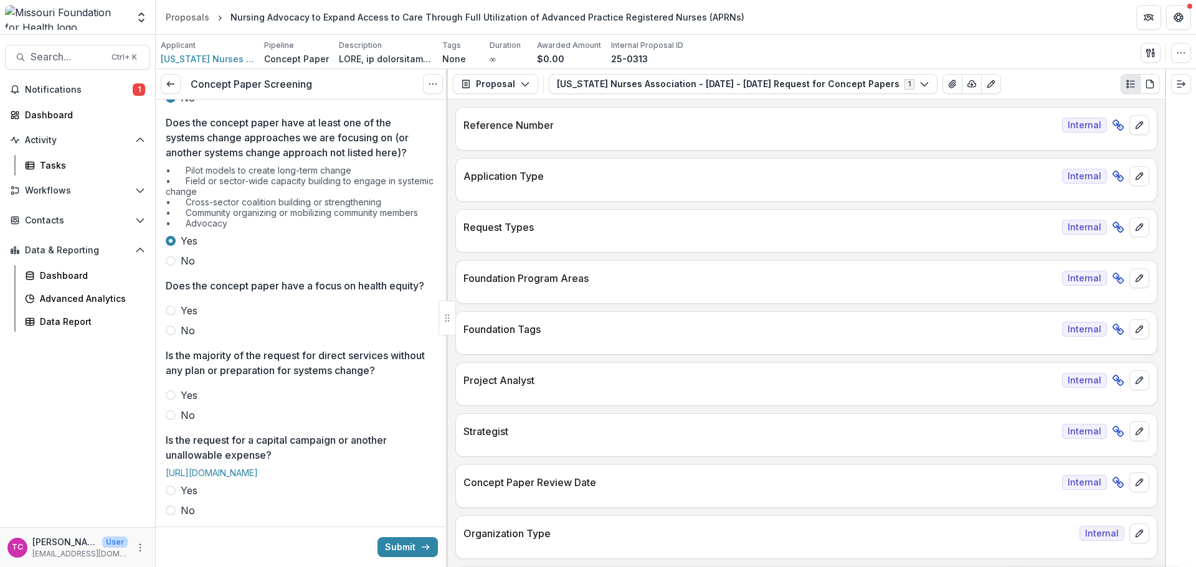
scroll to position [187, 0]
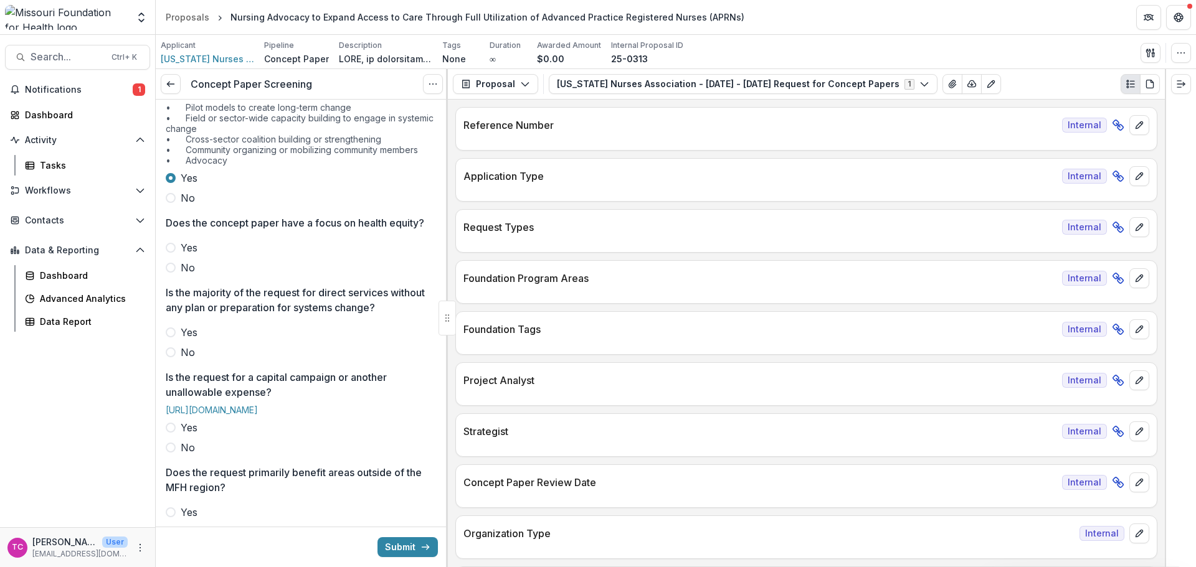
click at [187, 255] on span "Yes" at bounding box center [189, 247] width 17 height 15
click at [174, 360] on label "No" at bounding box center [302, 352] width 272 height 15
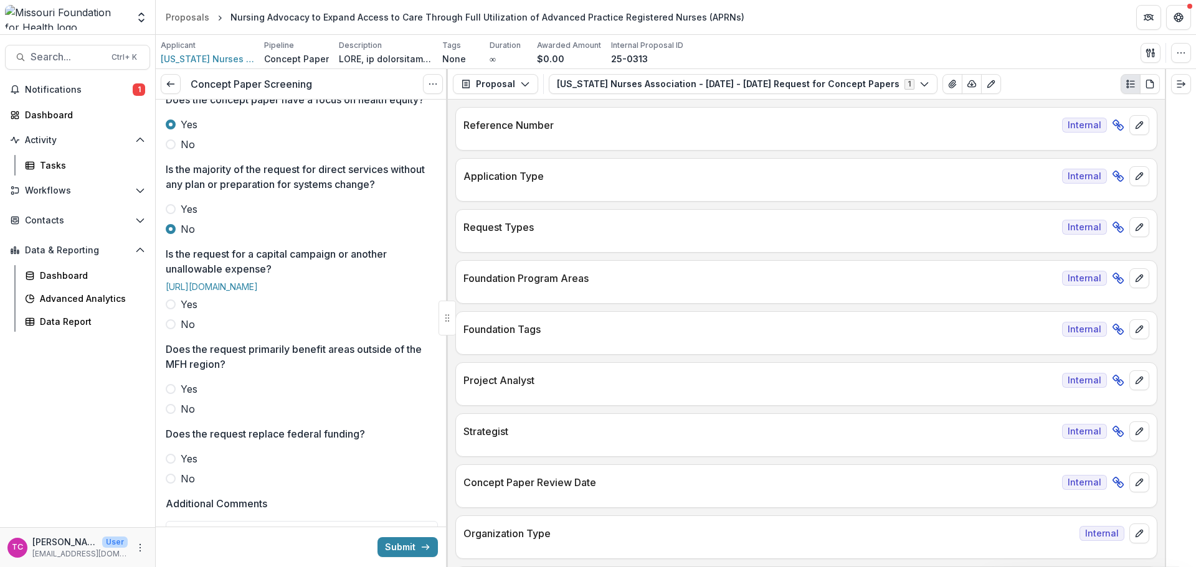
scroll to position [311, 0]
click at [174, 328] on span at bounding box center [171, 323] width 10 height 10
click at [184, 415] on span "No" at bounding box center [188, 407] width 14 height 15
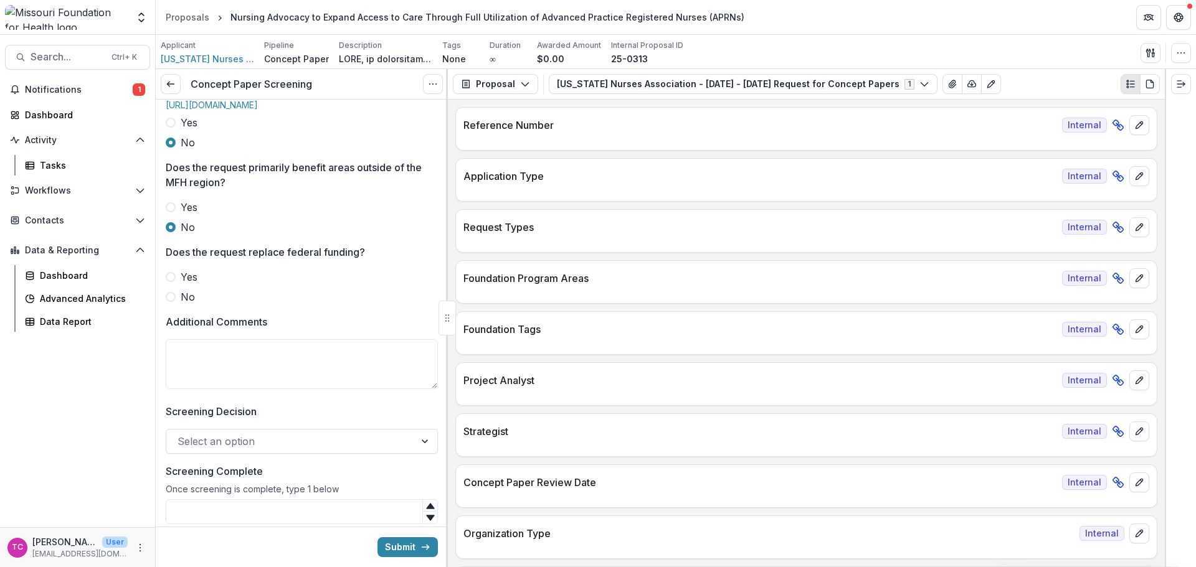
scroll to position [498, 0]
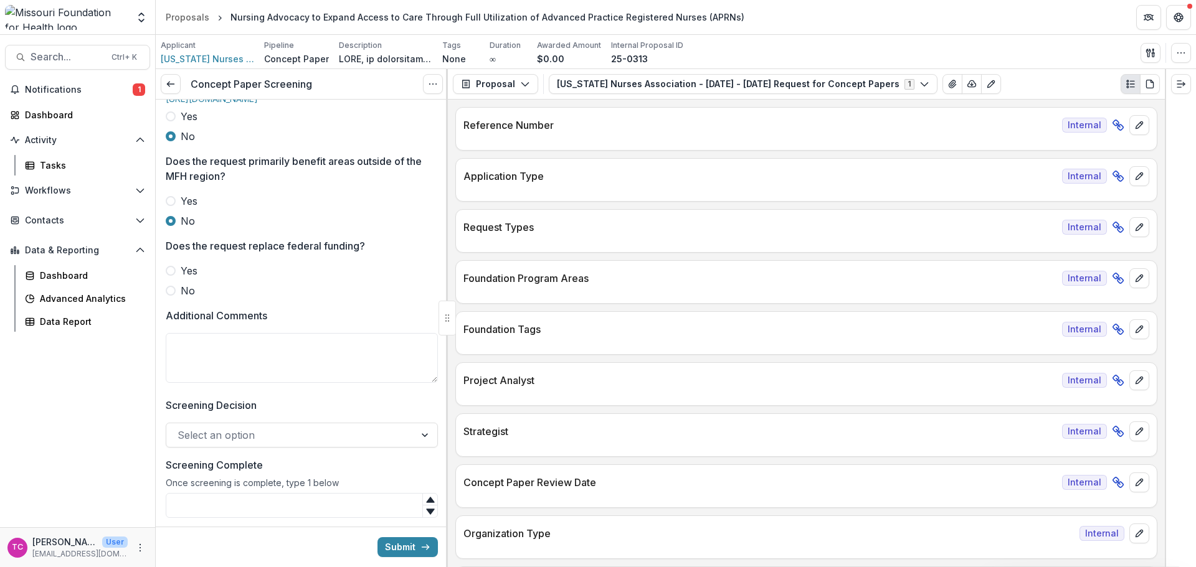
click at [185, 298] on span "No" at bounding box center [188, 290] width 14 height 15
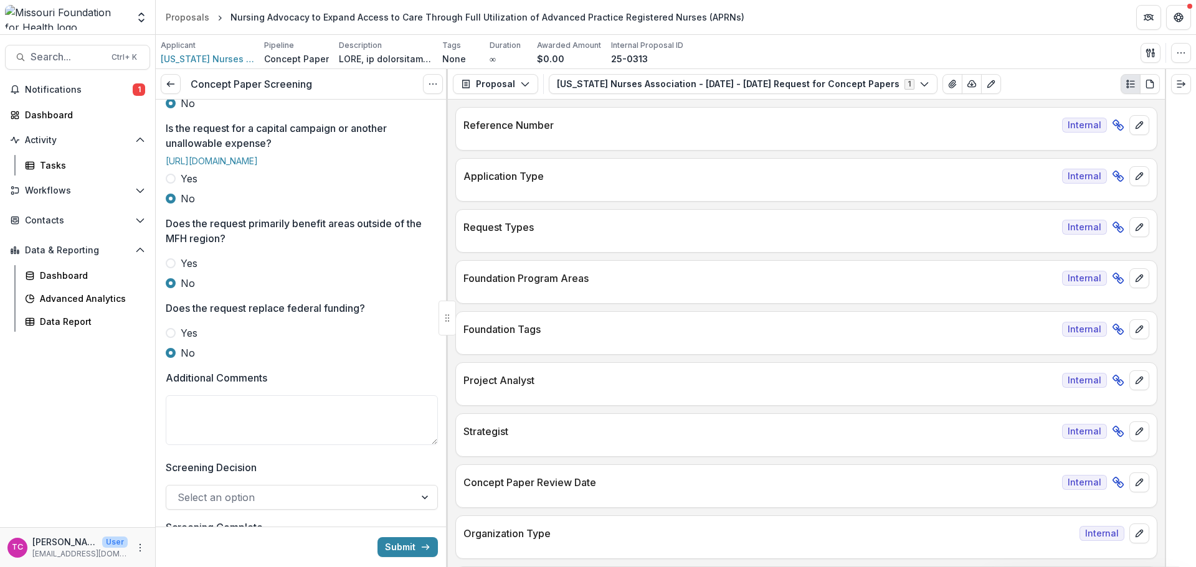
click at [242, 445] on textarea "Additional Comments" at bounding box center [302, 421] width 272 height 50
type textarea "*"
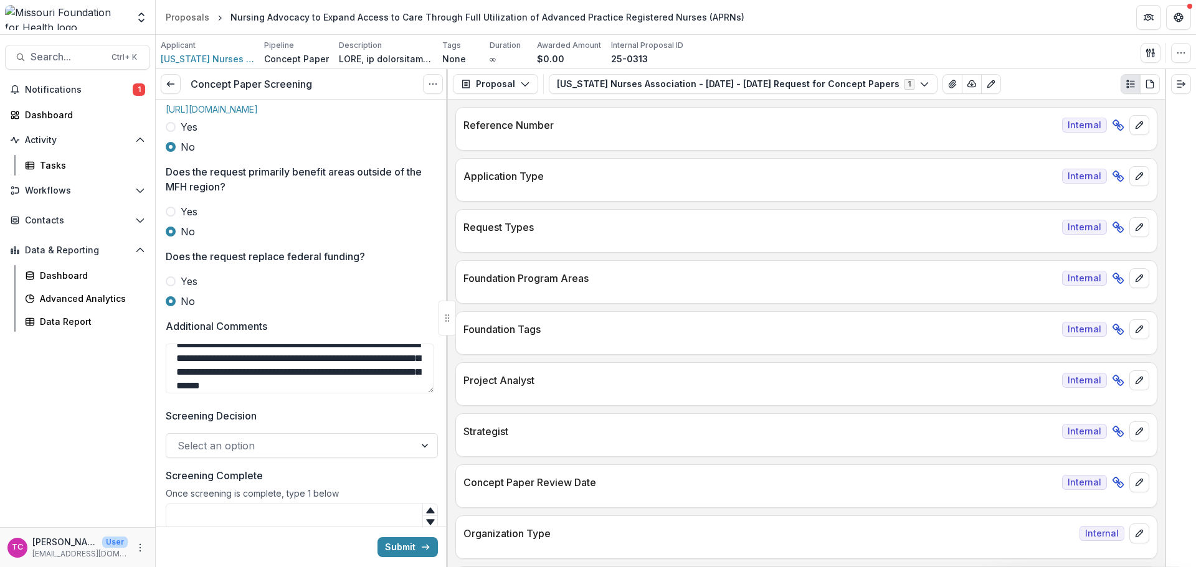
scroll to position [566, 0]
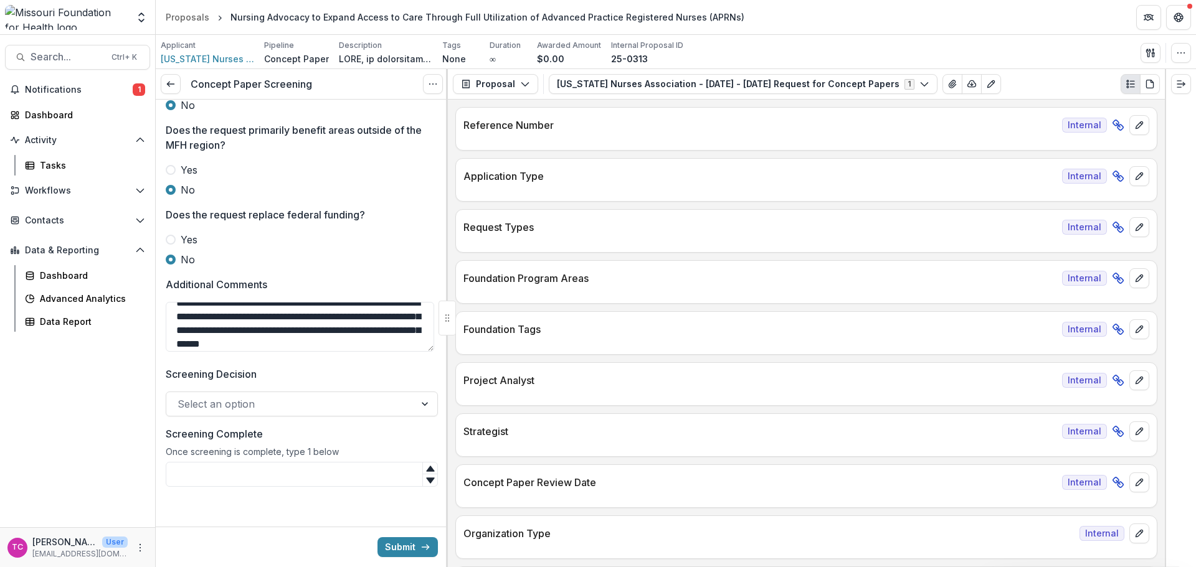
type textarea "**********"
click at [201, 393] on div "Select an option" at bounding box center [302, 404] width 272 height 25
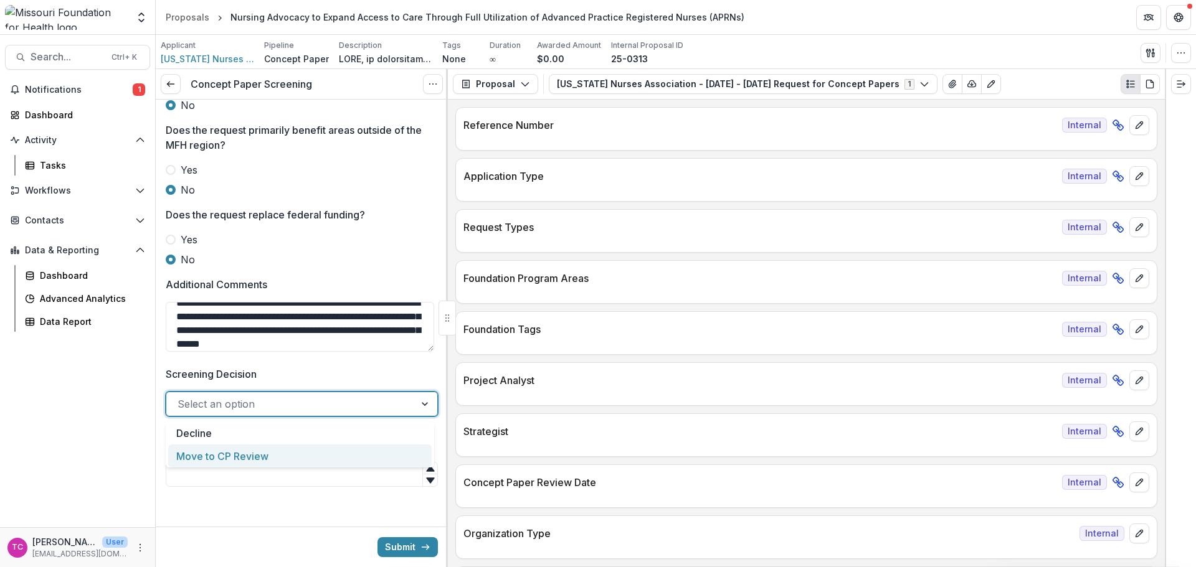
click at [220, 452] on div "Move to CP Review" at bounding box center [299, 456] width 263 height 23
click at [222, 470] on input "Screening Complete" at bounding box center [302, 474] width 272 height 25
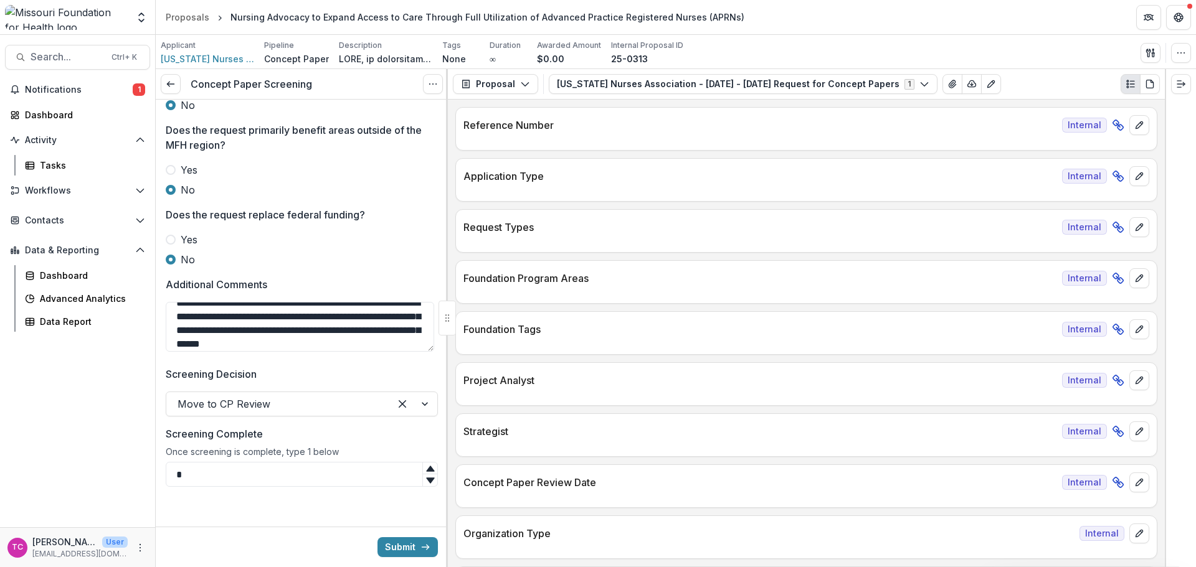
type input "*"
click at [407, 556] on button "Submit" at bounding box center [407, 548] width 60 height 20
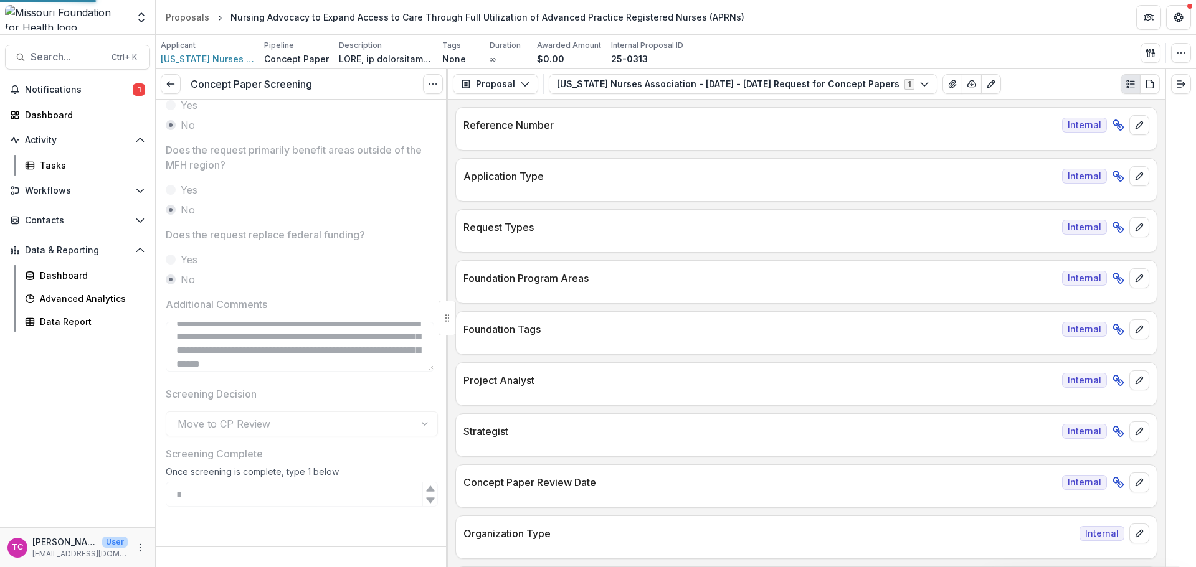
scroll to position [546, 0]
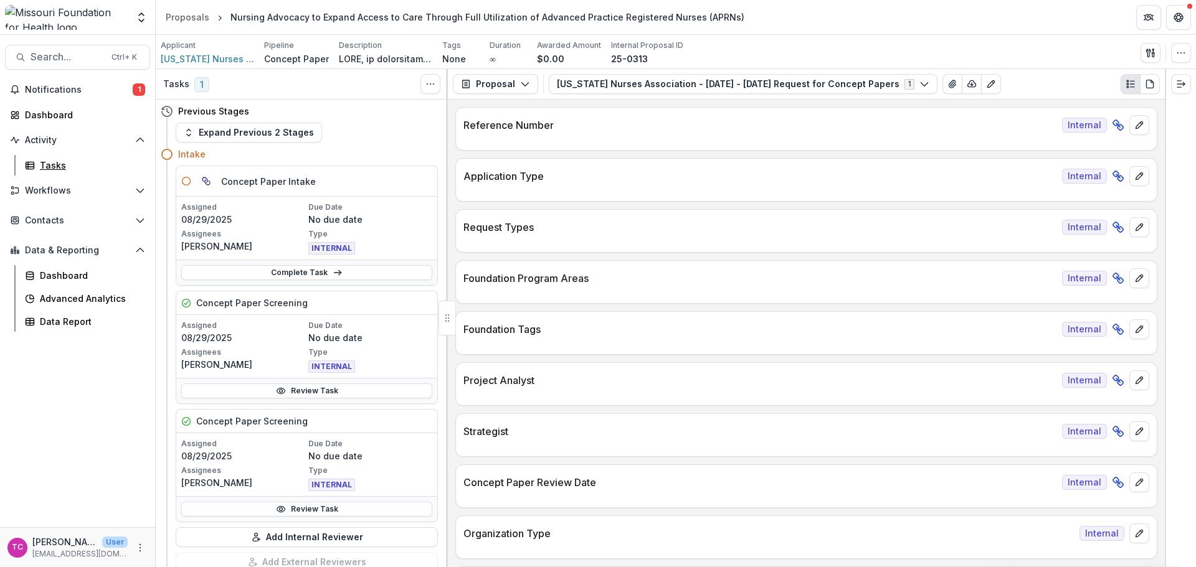
click at [73, 168] on div "Tasks" at bounding box center [90, 165] width 100 height 13
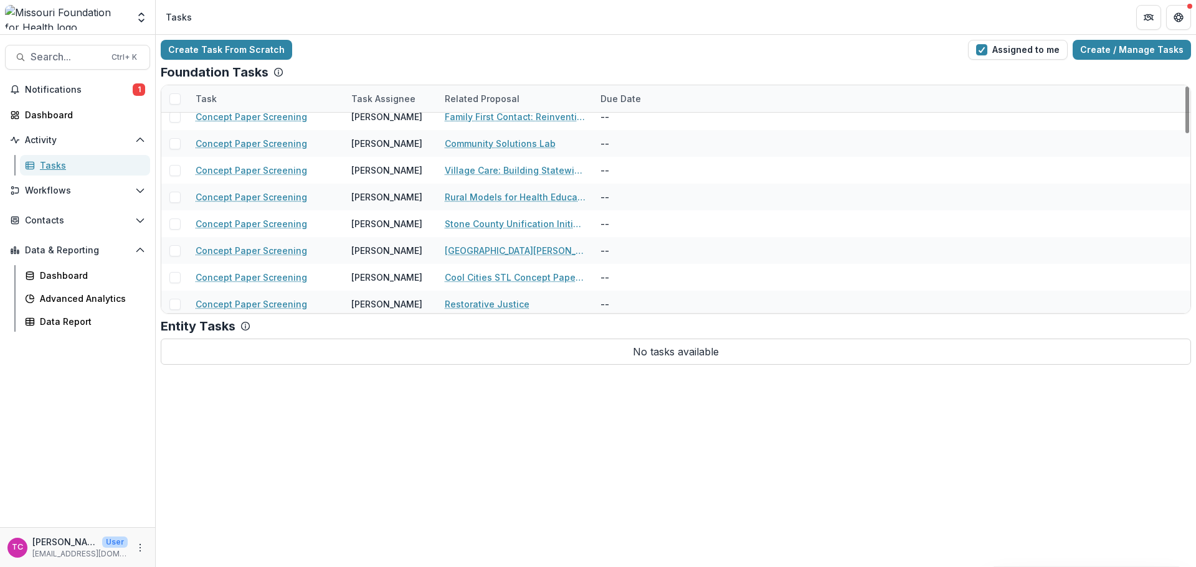
scroll to position [871, 0]
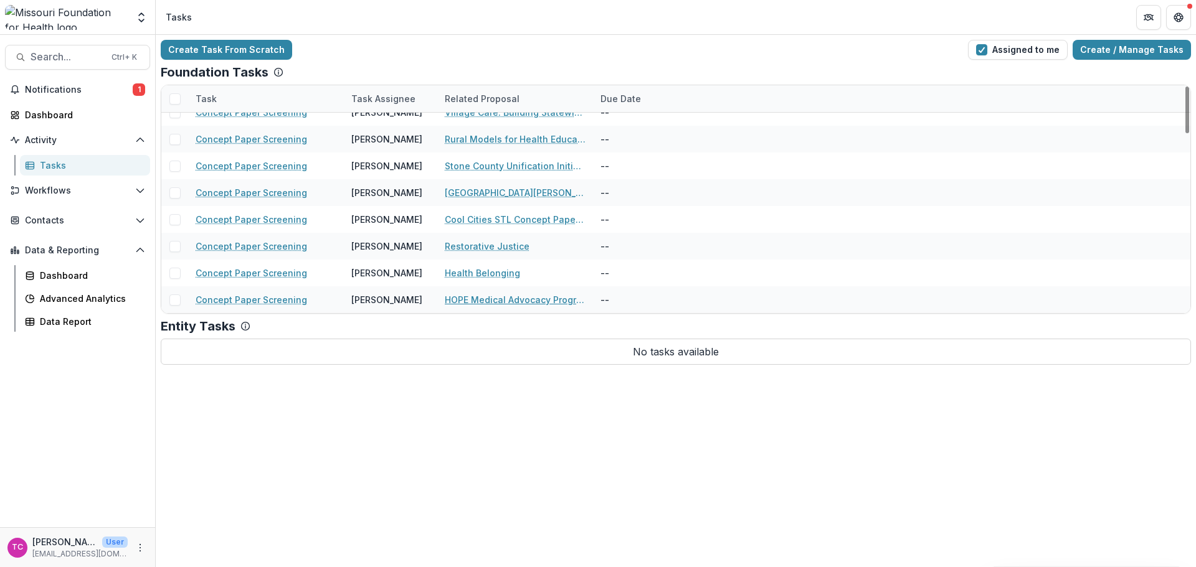
click at [477, 295] on link "HOPE Medical Advocacy Program" at bounding box center [515, 299] width 141 height 13
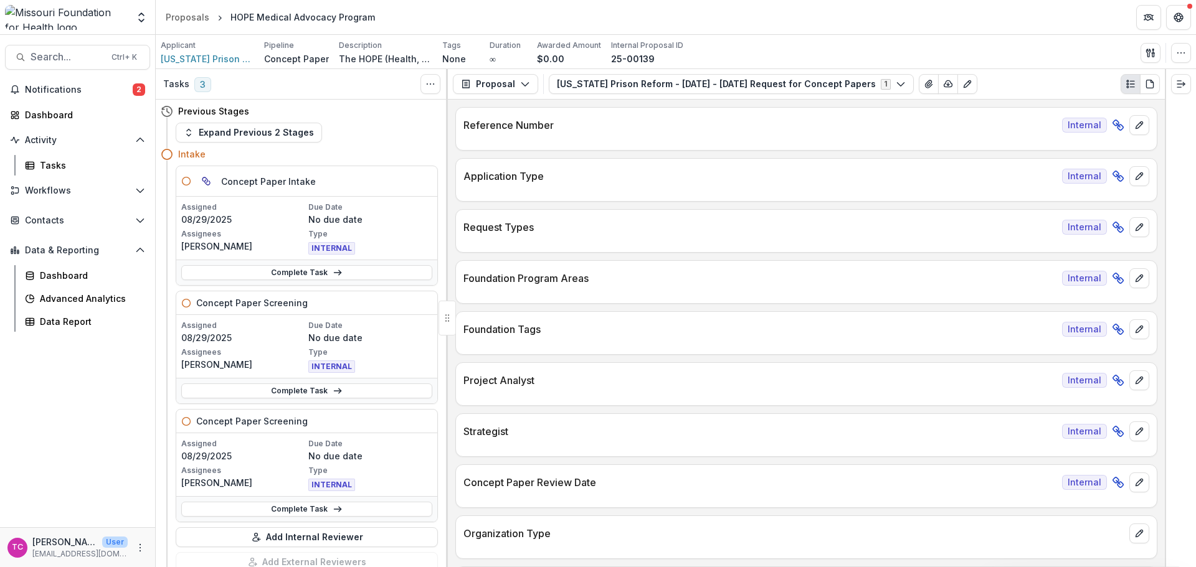
click at [251, 398] on link "Complete Task" at bounding box center [306, 391] width 251 height 15
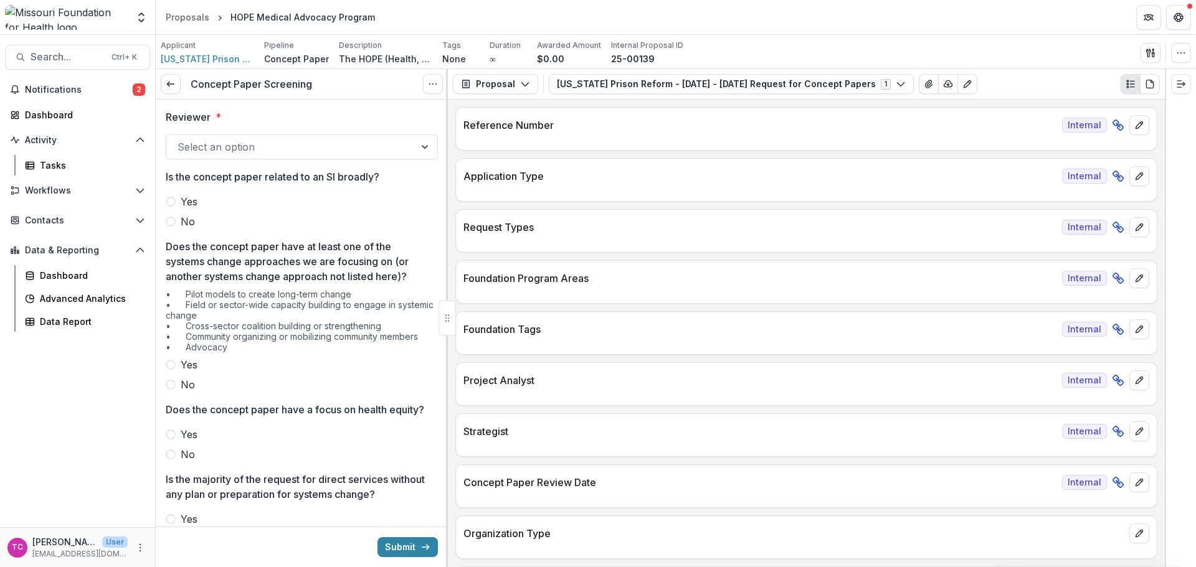
click at [285, 140] on div at bounding box center [291, 146] width 226 height 17
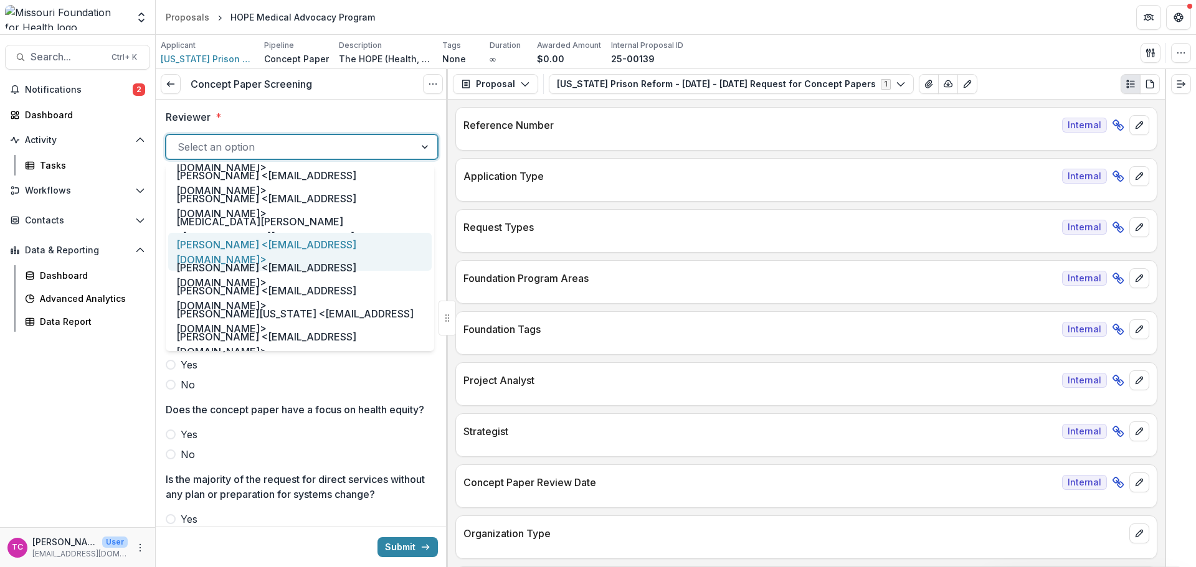
scroll to position [623, 0]
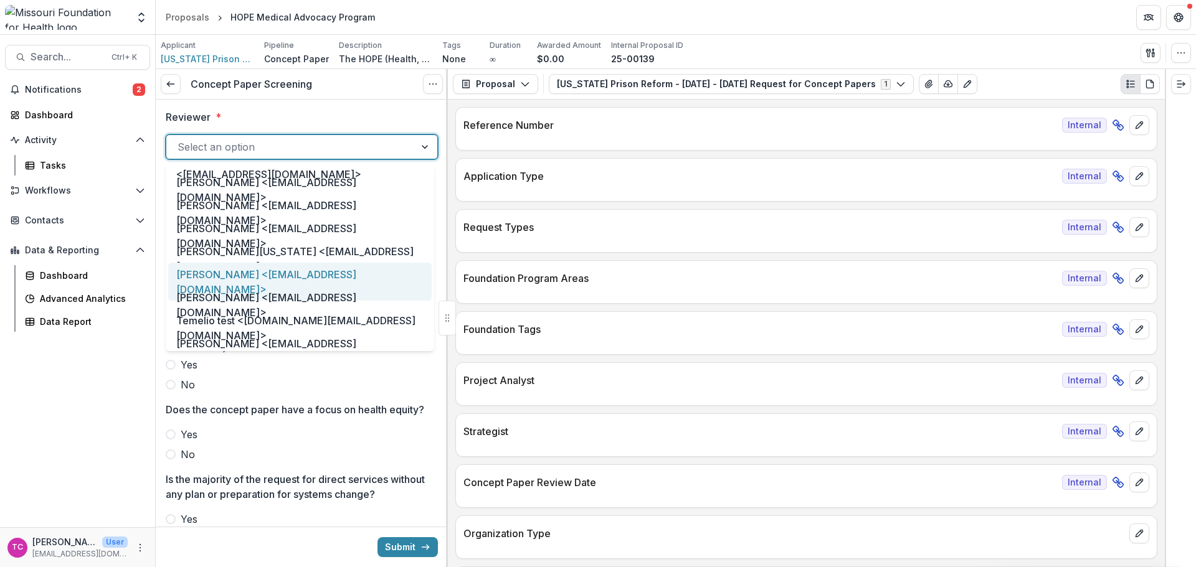
click at [270, 264] on div "[PERSON_NAME] <[EMAIL_ADDRESS][DOMAIN_NAME]>" at bounding box center [299, 282] width 263 height 38
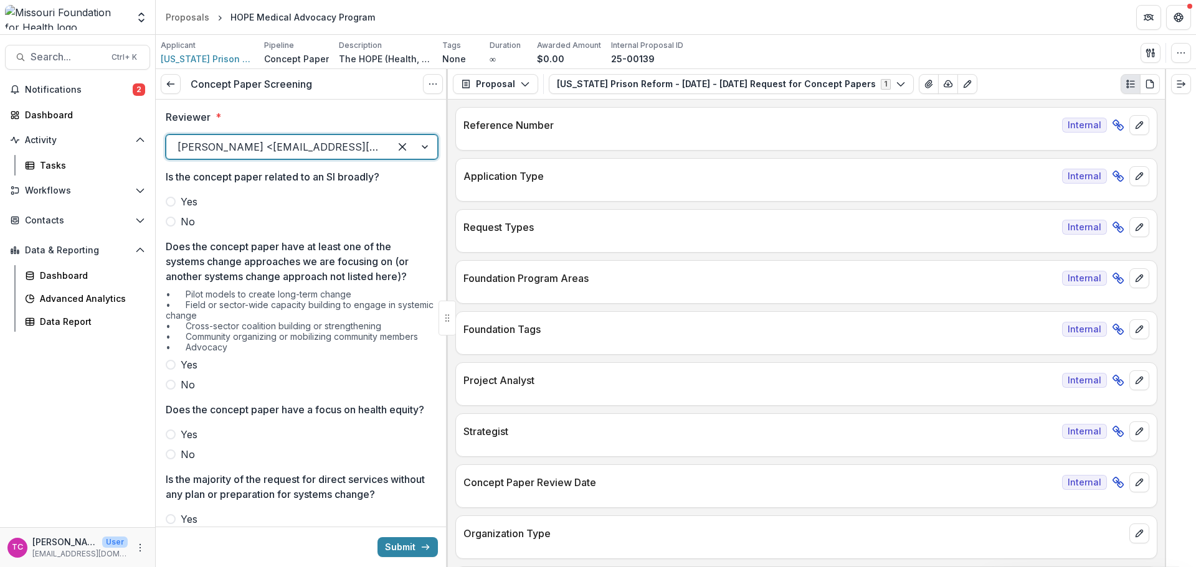
click at [192, 212] on div "Yes No" at bounding box center [302, 211] width 272 height 35
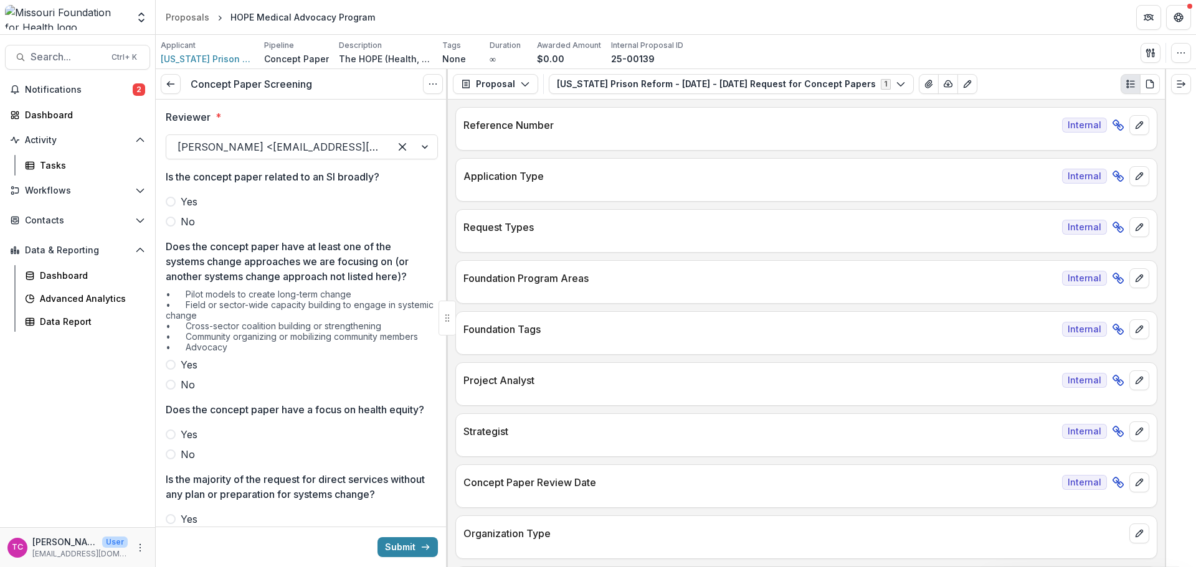
click at [187, 221] on span "No" at bounding box center [188, 221] width 14 height 15
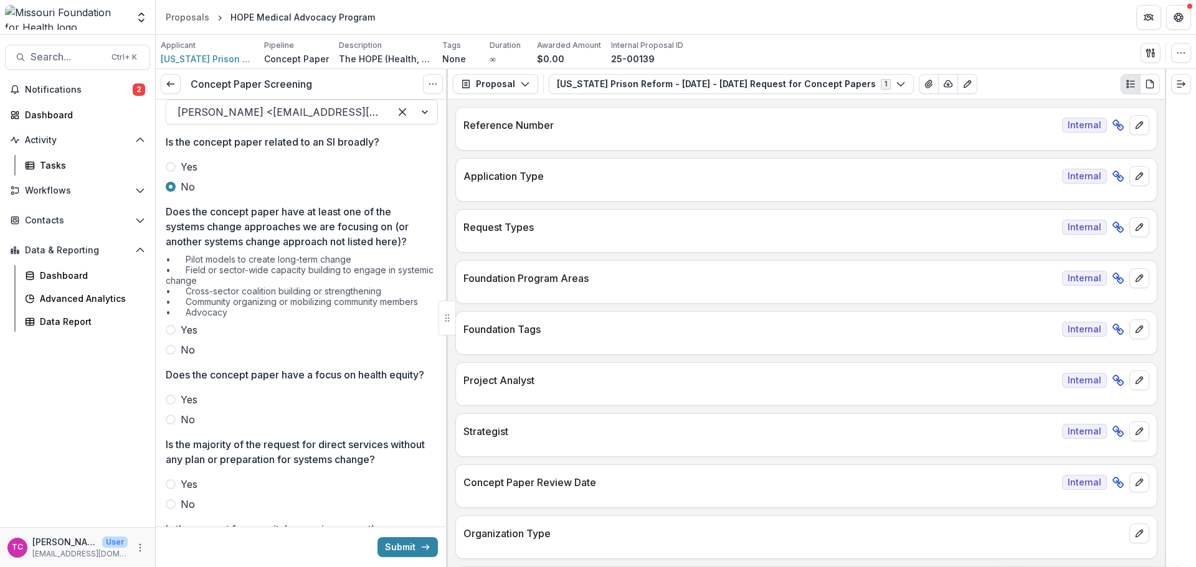
scroll to position [62, 0]
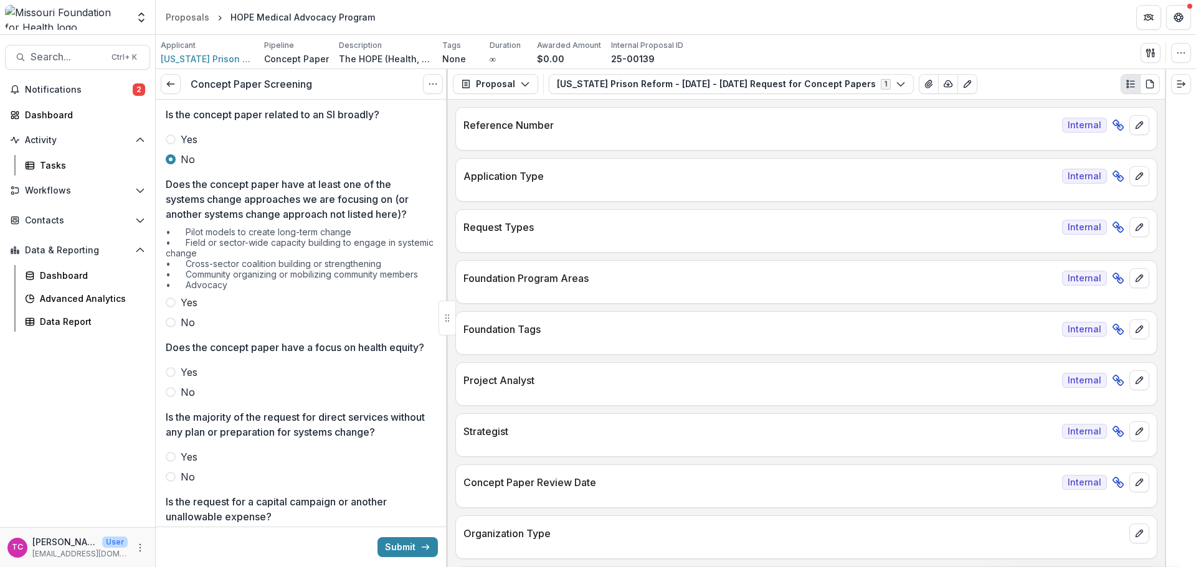
click at [182, 303] on span "Yes" at bounding box center [189, 302] width 17 height 15
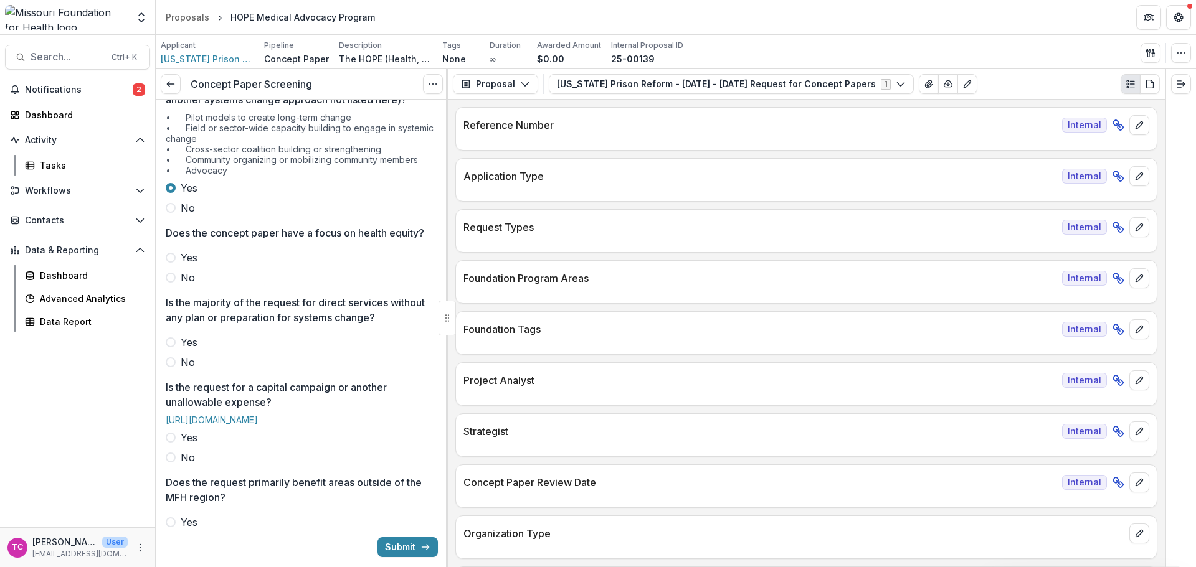
scroll to position [187, 0]
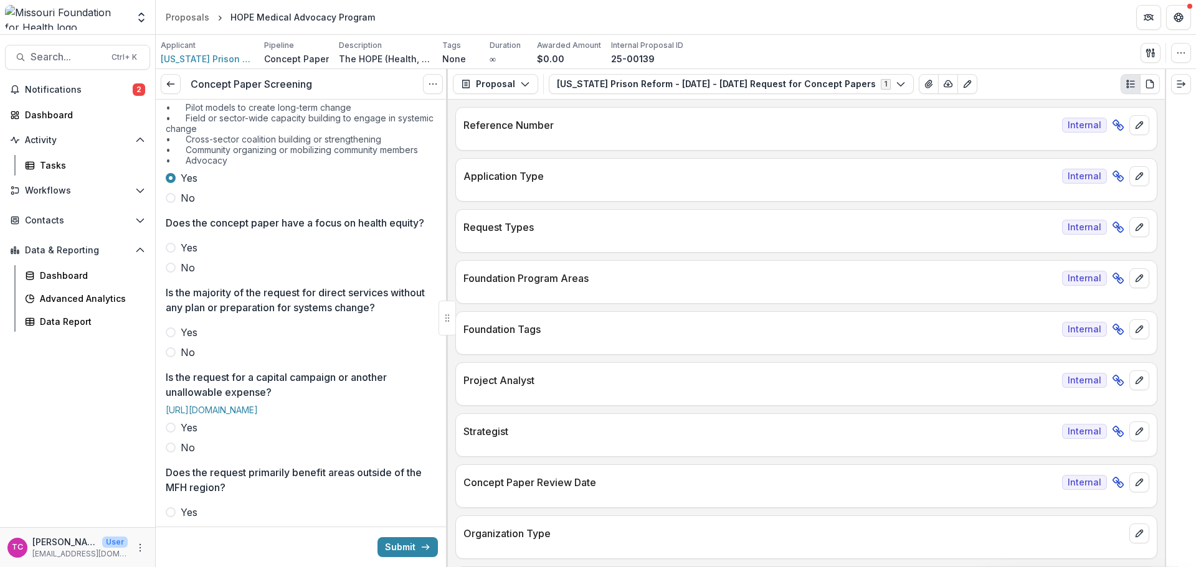
click at [189, 255] on span "Yes" at bounding box center [189, 247] width 17 height 15
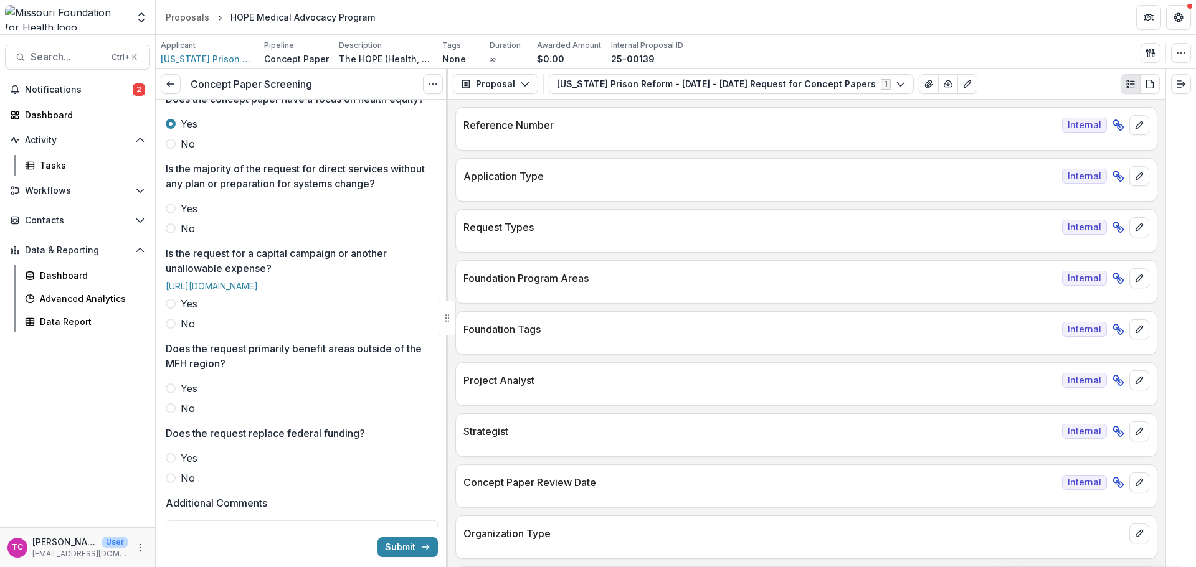
scroll to position [311, 0]
click at [182, 235] on span "No" at bounding box center [188, 227] width 14 height 15
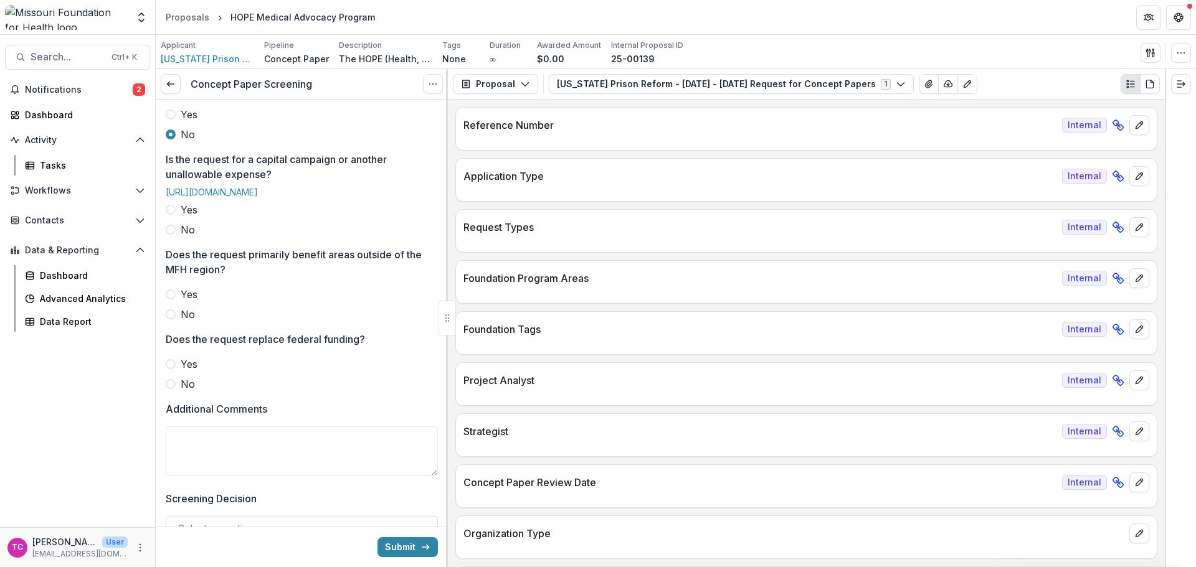
scroll to position [436, 0]
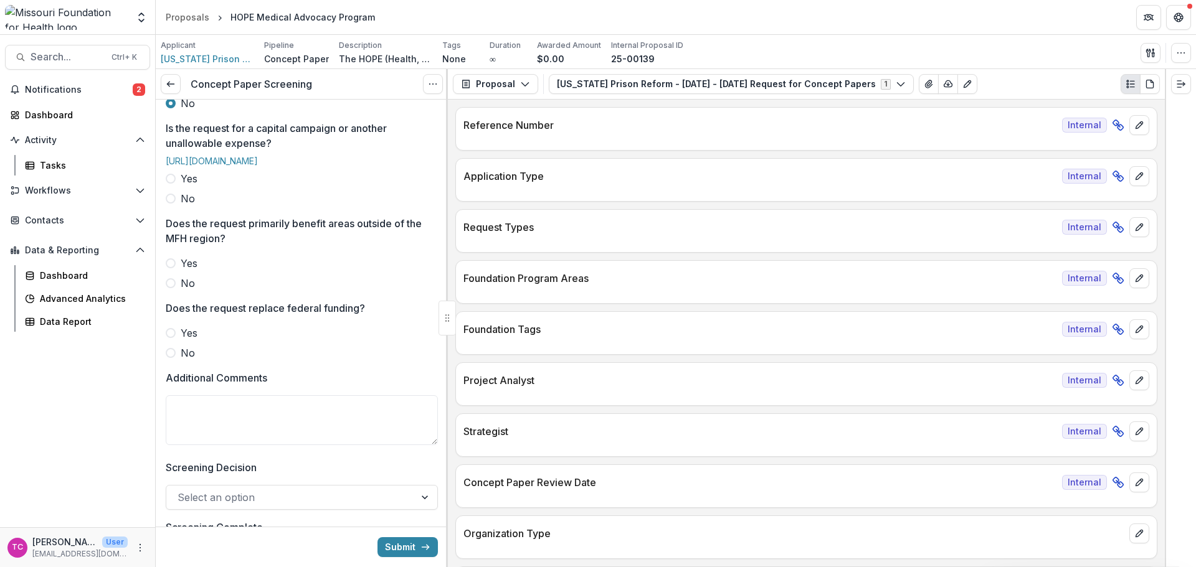
click at [189, 206] on span "No" at bounding box center [188, 198] width 14 height 15
click at [184, 291] on span "No" at bounding box center [188, 283] width 14 height 15
drag, startPoint x: 185, startPoint y: 384, endPoint x: 220, endPoint y: 388, distance: 35.7
click at [186, 361] on span "No" at bounding box center [188, 353] width 14 height 15
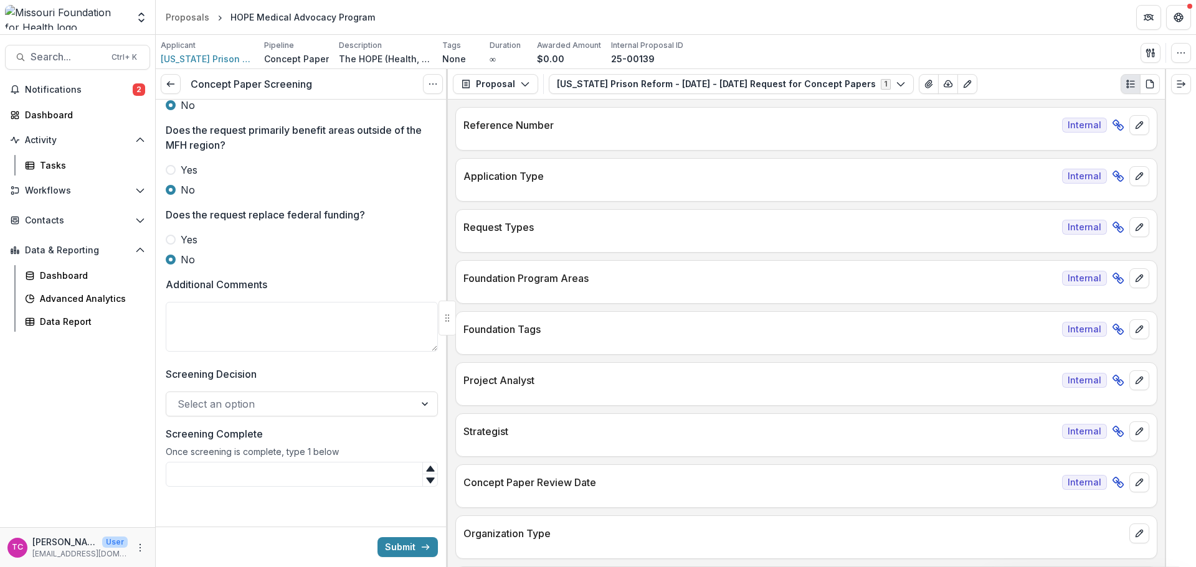
scroll to position [561, 0]
click at [232, 311] on textarea "Additional Comments" at bounding box center [302, 327] width 272 height 50
type textarea "**********"
click at [293, 408] on div at bounding box center [291, 404] width 226 height 17
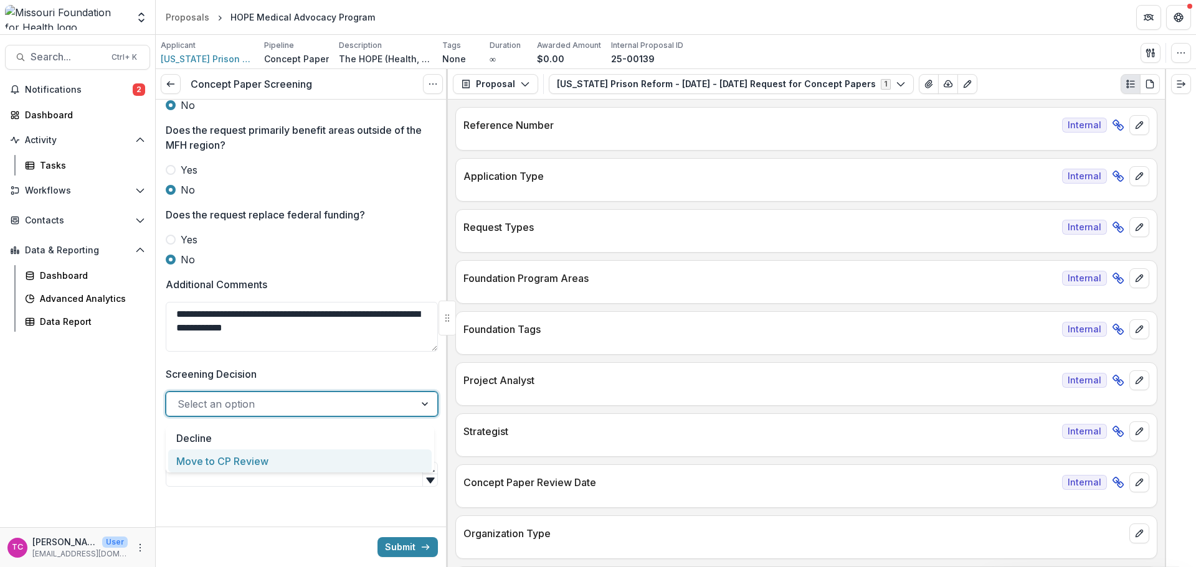
click at [263, 458] on div "Move to CP Review" at bounding box center [299, 461] width 263 height 23
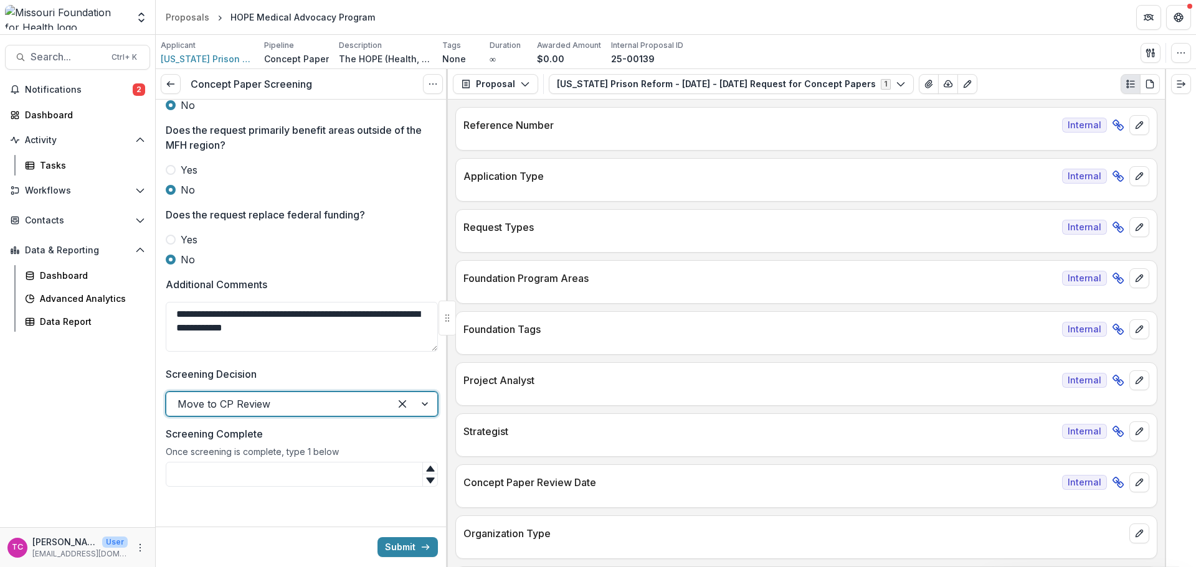
click at [255, 470] on input "Screening Complete" at bounding box center [302, 474] width 272 height 25
type input "*"
click at [397, 549] on button "Submit" at bounding box center [407, 548] width 60 height 20
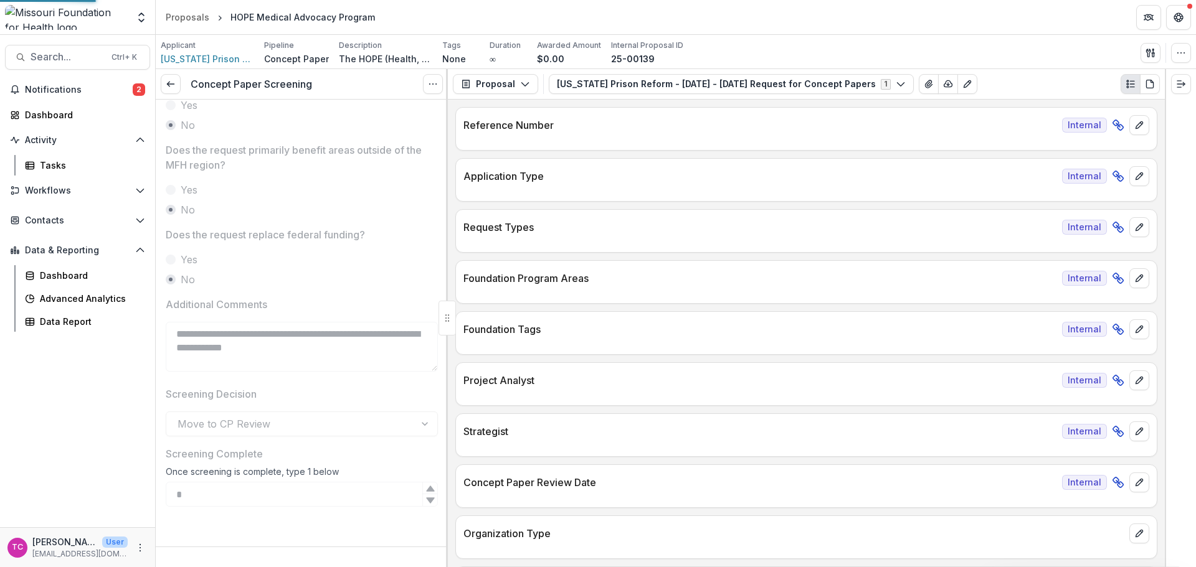
scroll to position [546, 0]
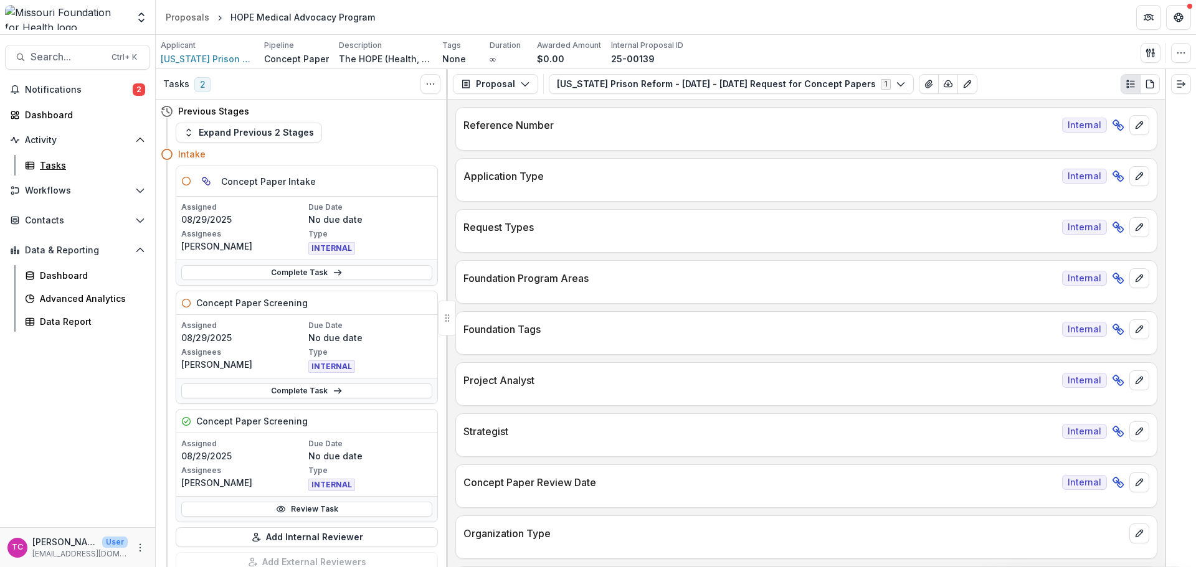
click at [60, 169] on div "Tasks" at bounding box center [90, 165] width 100 height 13
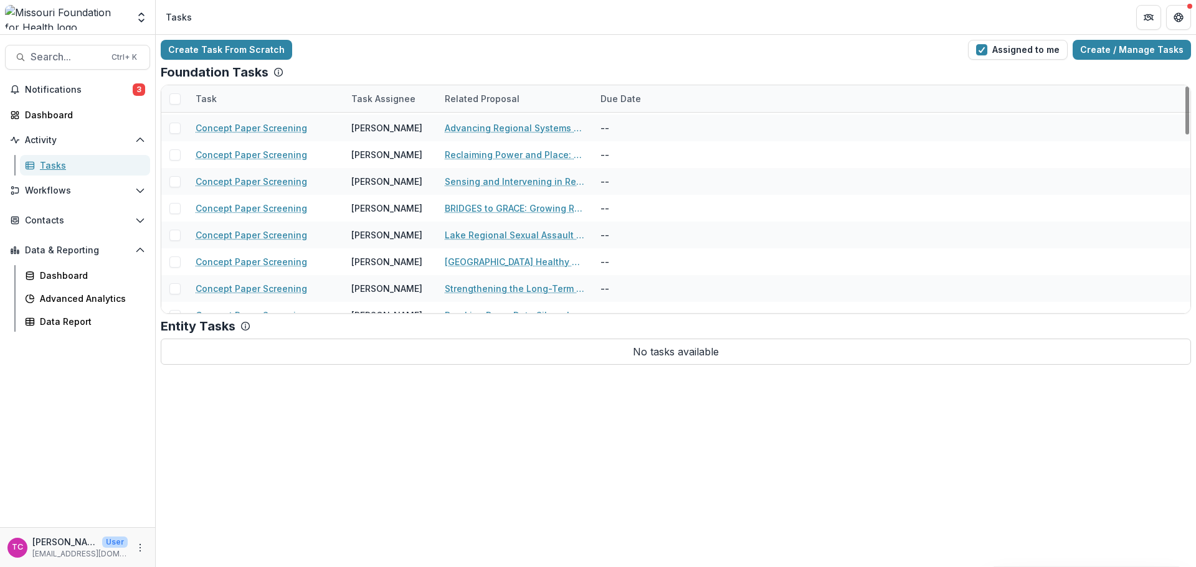
scroll to position [844, 0]
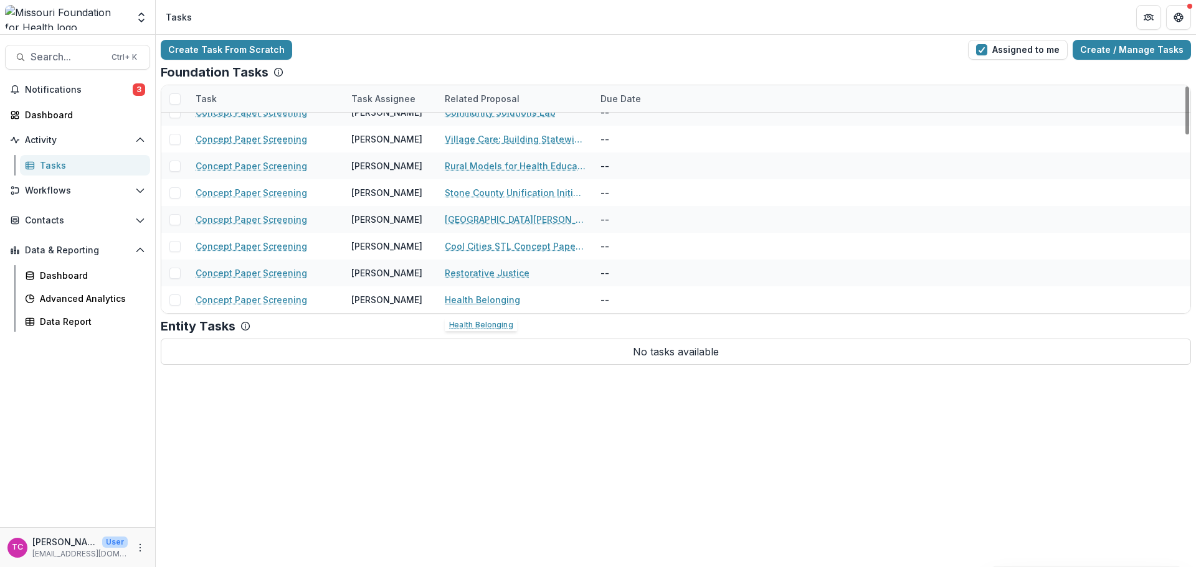
click at [460, 302] on link "Health Belonging" at bounding box center [482, 299] width 75 height 13
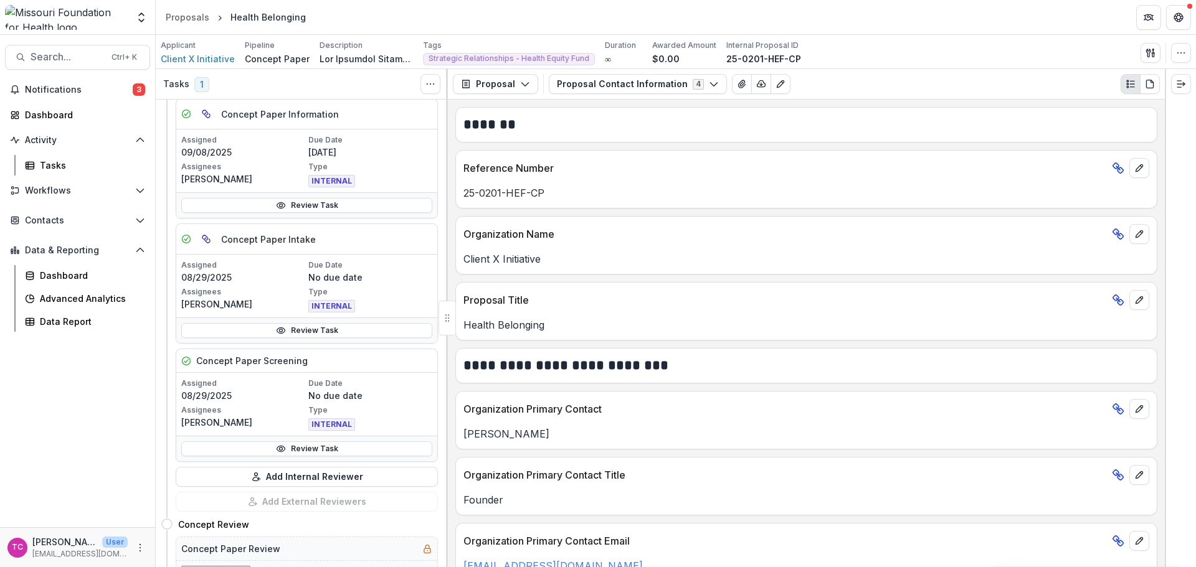
scroll to position [311, 0]
click at [318, 453] on link "Review Task" at bounding box center [306, 448] width 251 height 15
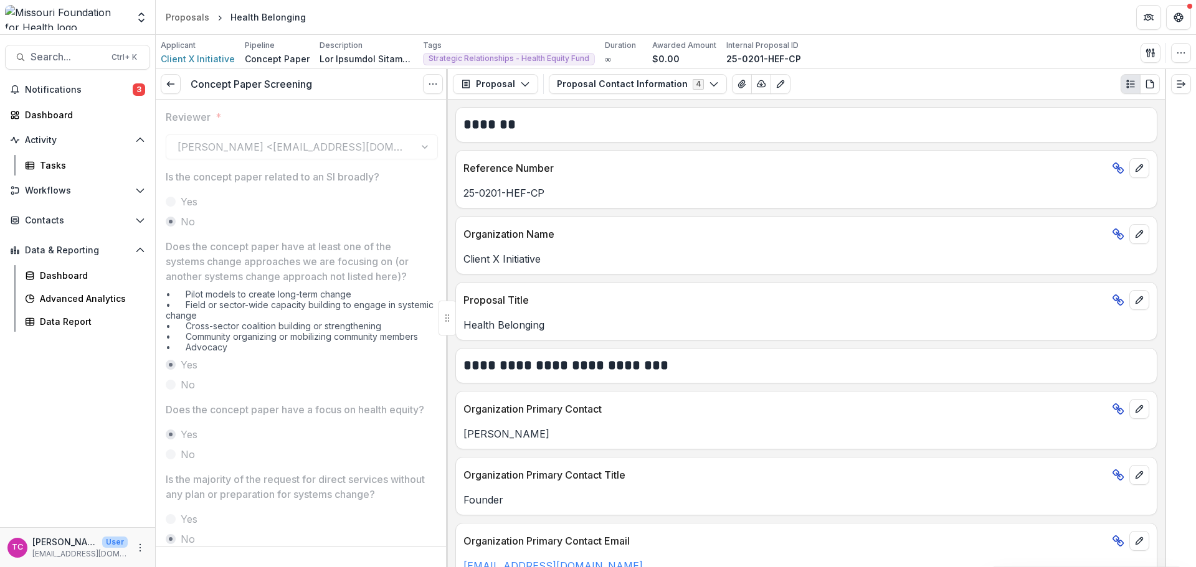
click at [171, 77] on link at bounding box center [171, 84] width 20 height 20
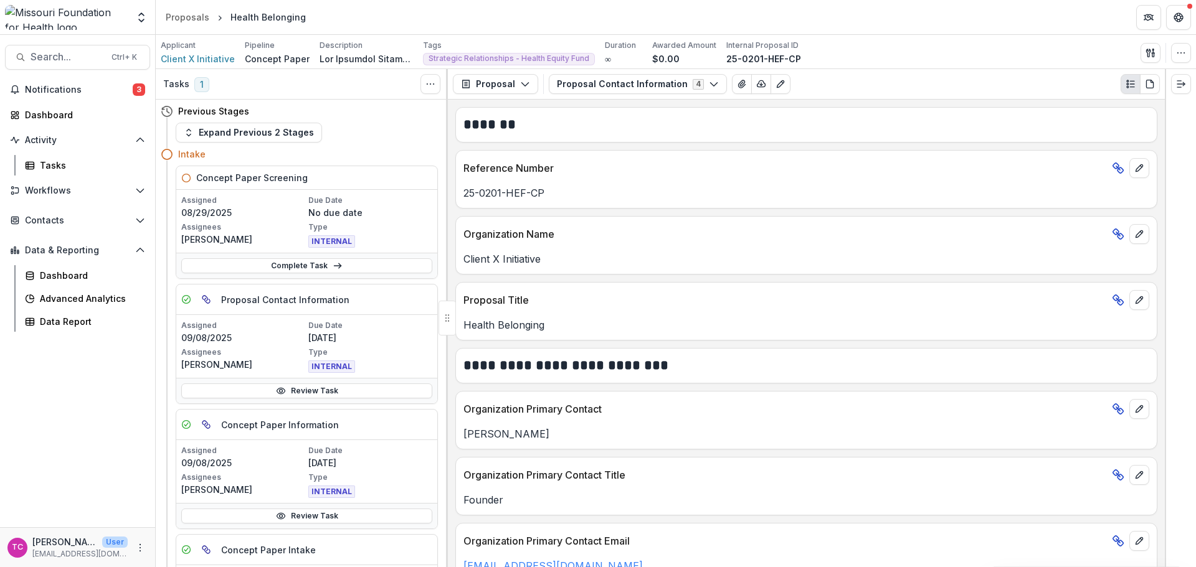
click at [235, 267] on link "Complete Task" at bounding box center [306, 265] width 251 height 15
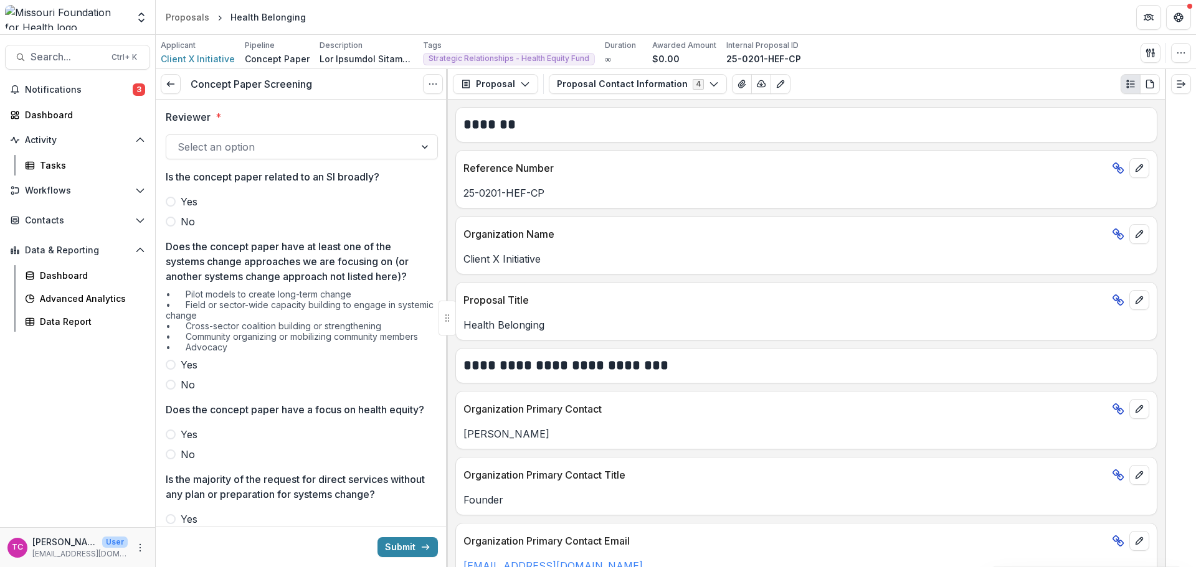
click at [306, 148] on div at bounding box center [291, 146] width 226 height 17
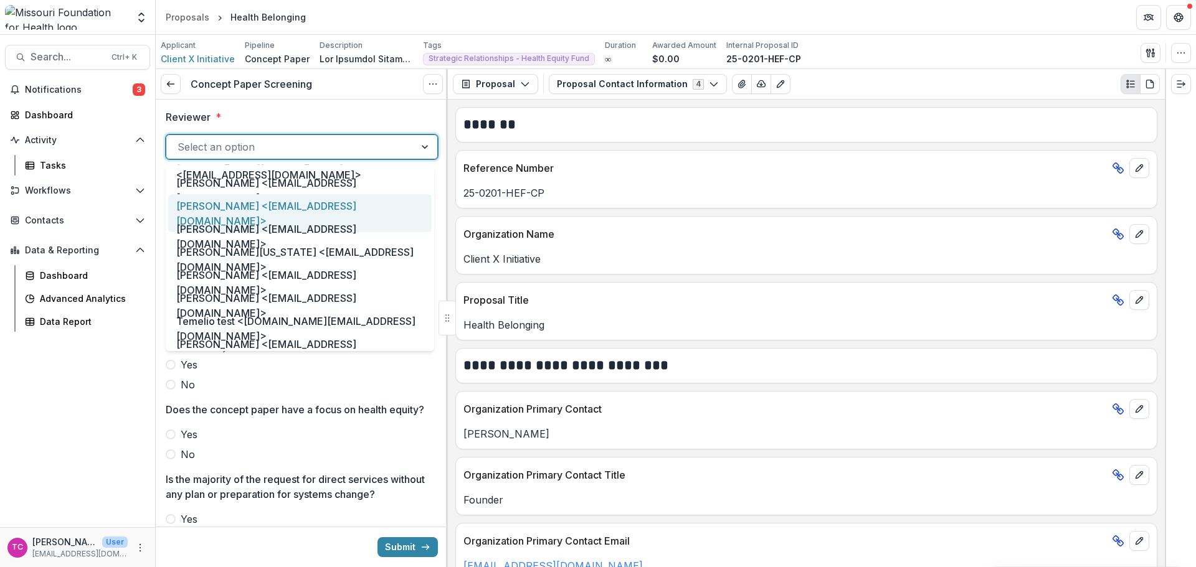
scroll to position [623, 0]
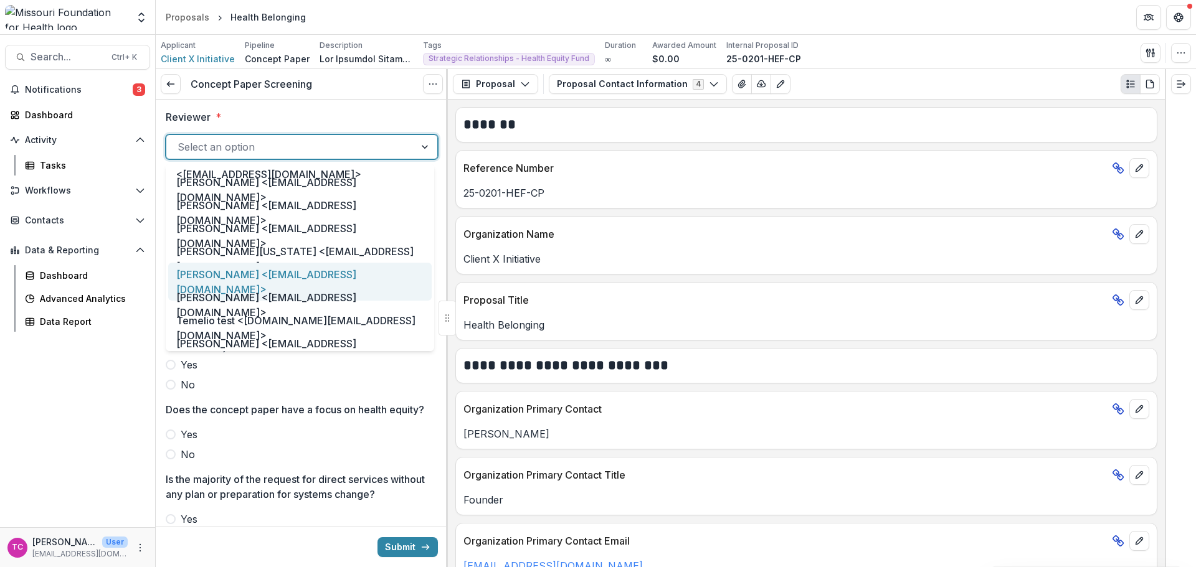
click at [297, 270] on div "[PERSON_NAME] <[EMAIL_ADDRESS][DOMAIN_NAME]>" at bounding box center [299, 282] width 263 height 38
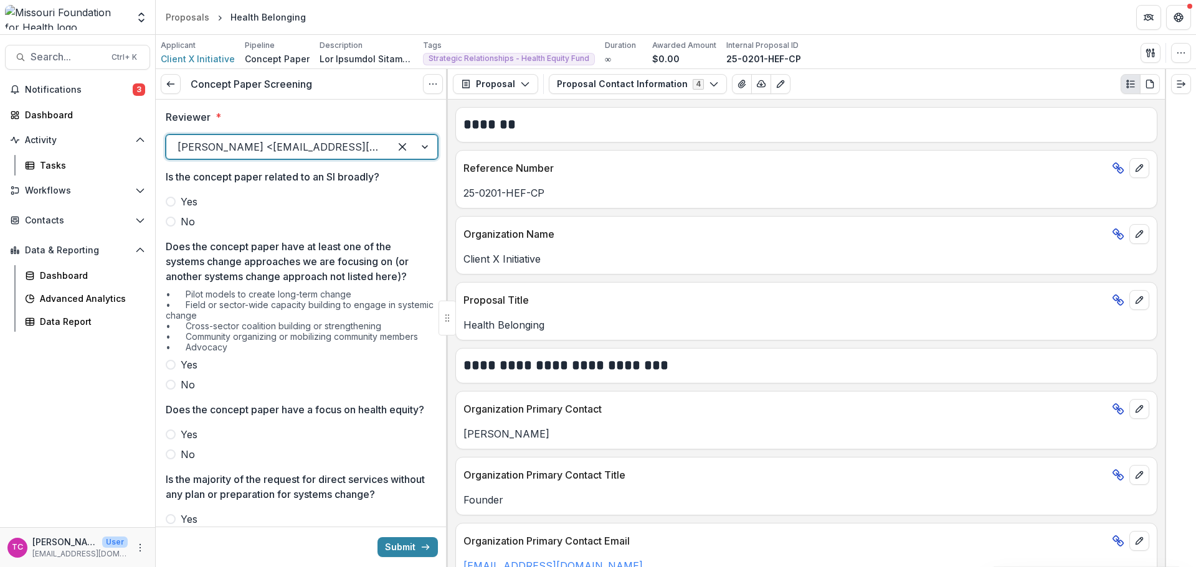
click at [196, 218] on label "No" at bounding box center [302, 221] width 272 height 15
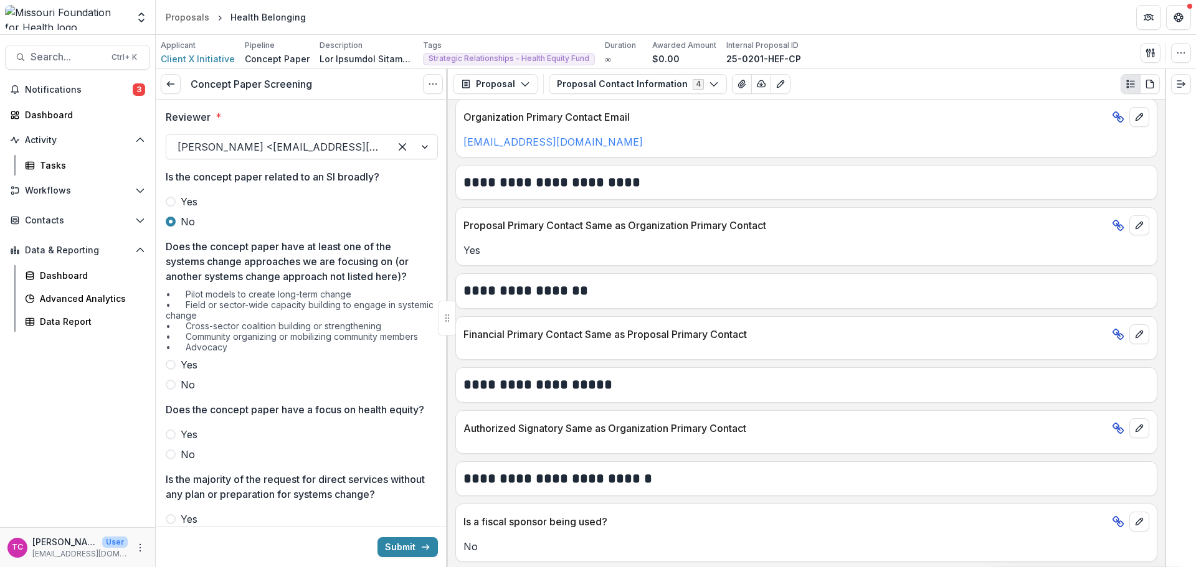
scroll to position [427, 0]
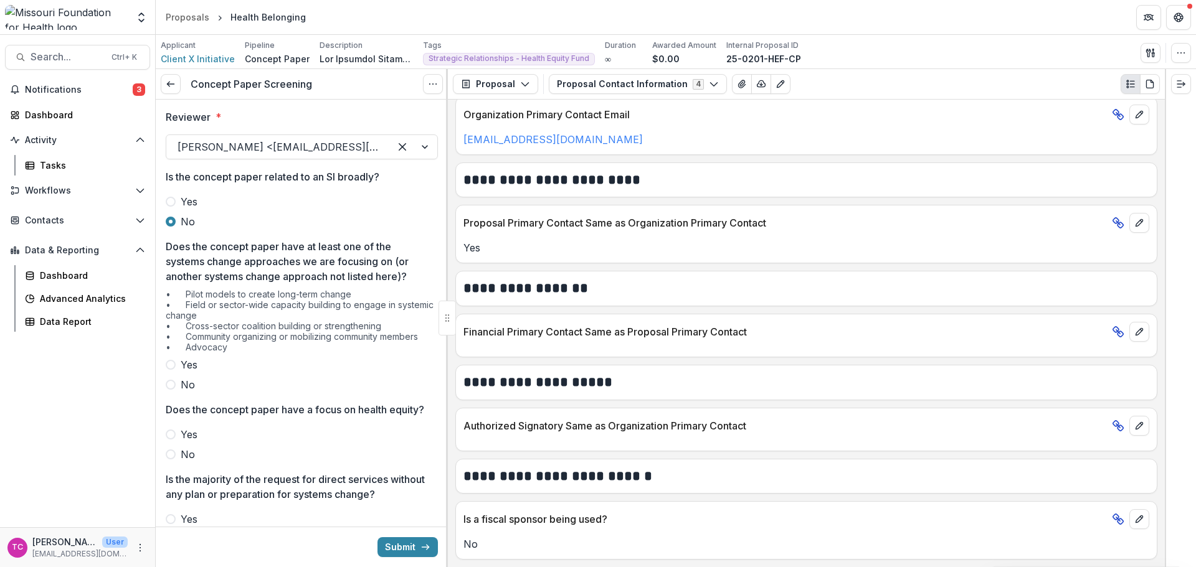
click at [651, 83] on button "Proposal Contact Information 4" at bounding box center [638, 84] width 178 height 20
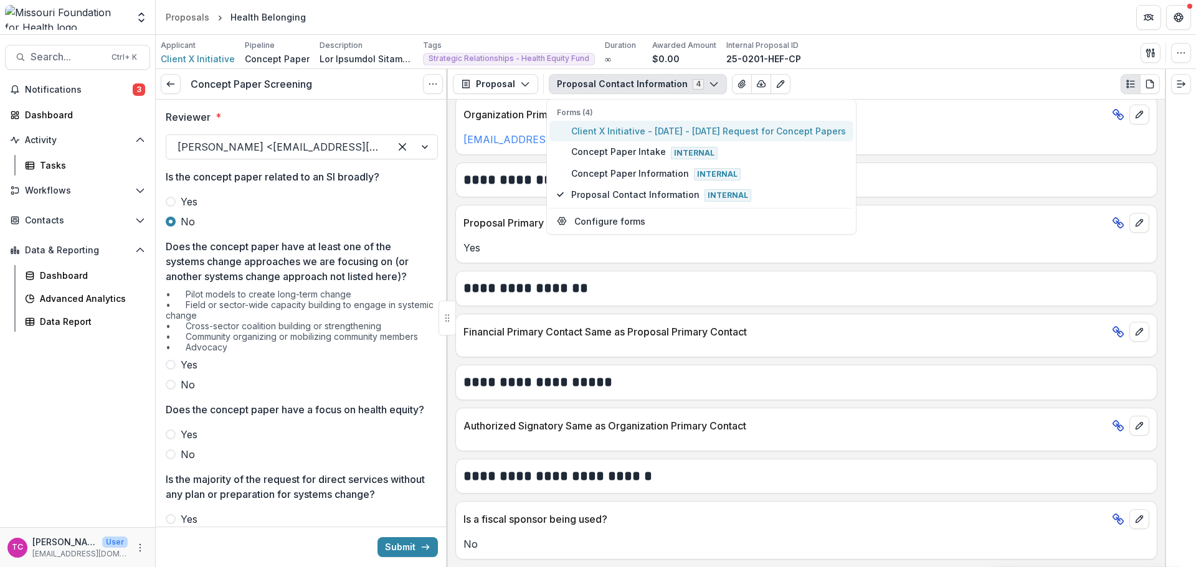
click at [641, 133] on span "Client X Initiative - [DATE] - [DATE] Request for Concept Papers" at bounding box center [708, 131] width 275 height 13
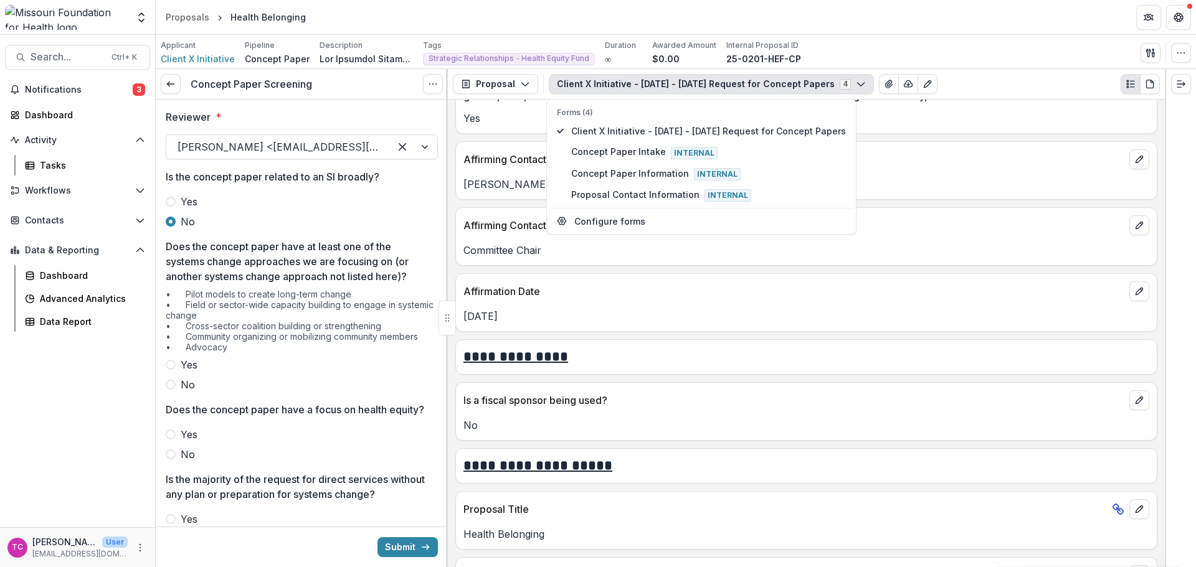
scroll to position [2118, 0]
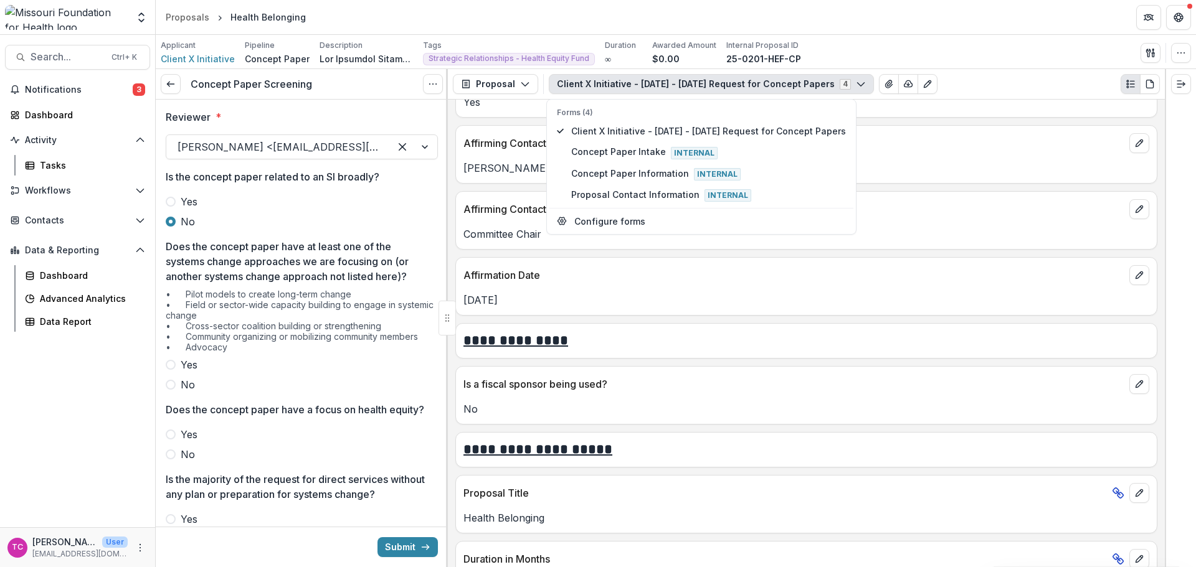
click at [718, 303] on p "[DATE]" at bounding box center [806, 300] width 686 height 15
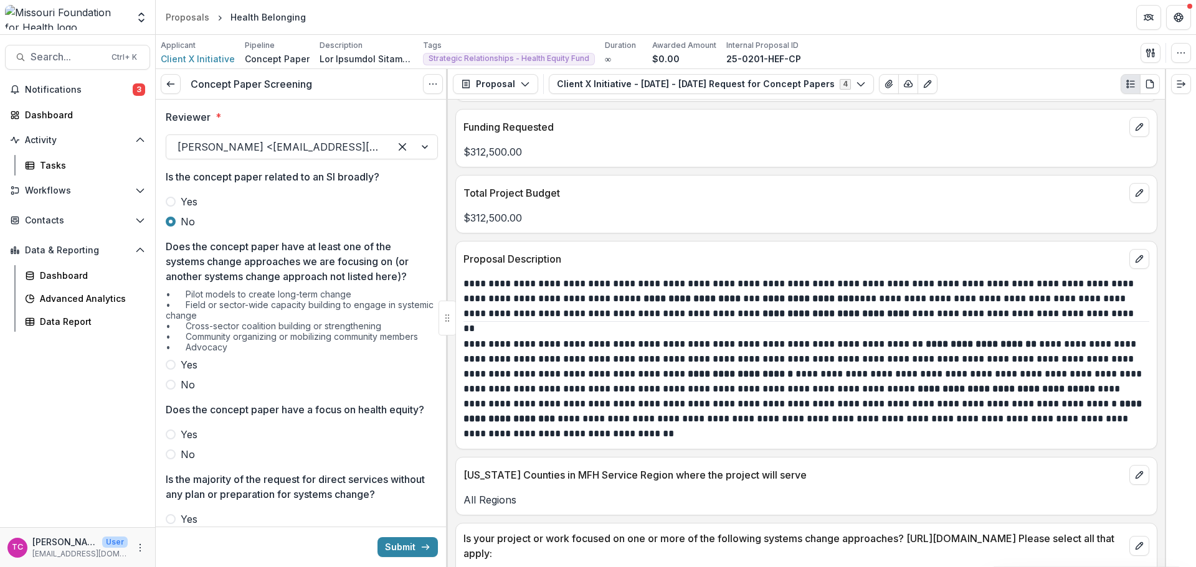
scroll to position [2678, 0]
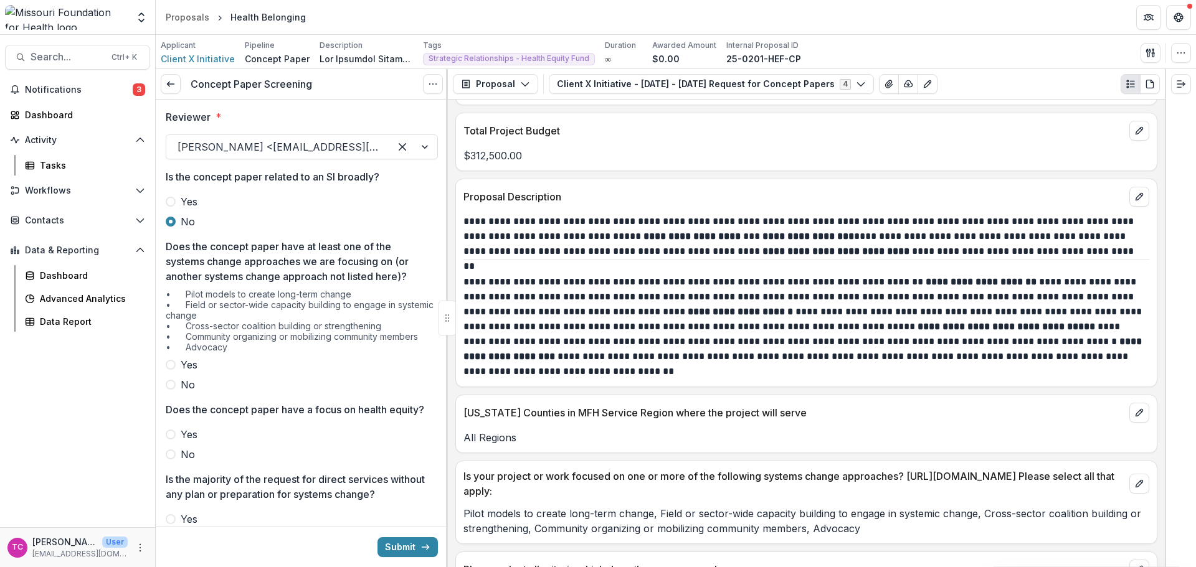
click at [667, 323] on p "**********" at bounding box center [804, 327] width 682 height 105
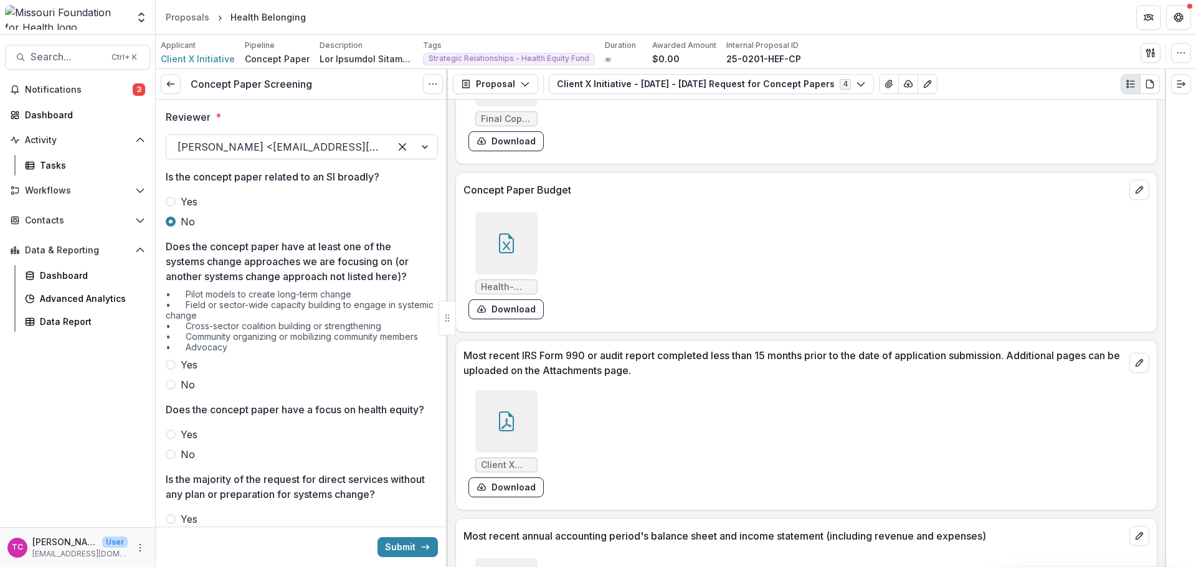
scroll to position [3479, 0]
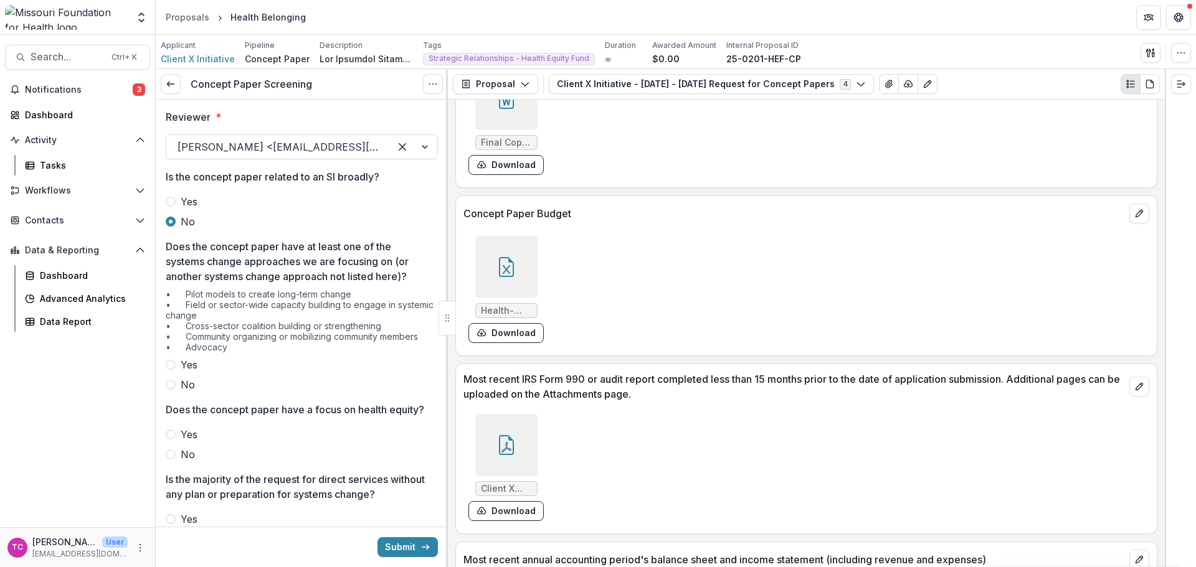
click at [184, 365] on span "Yes" at bounding box center [189, 365] width 17 height 15
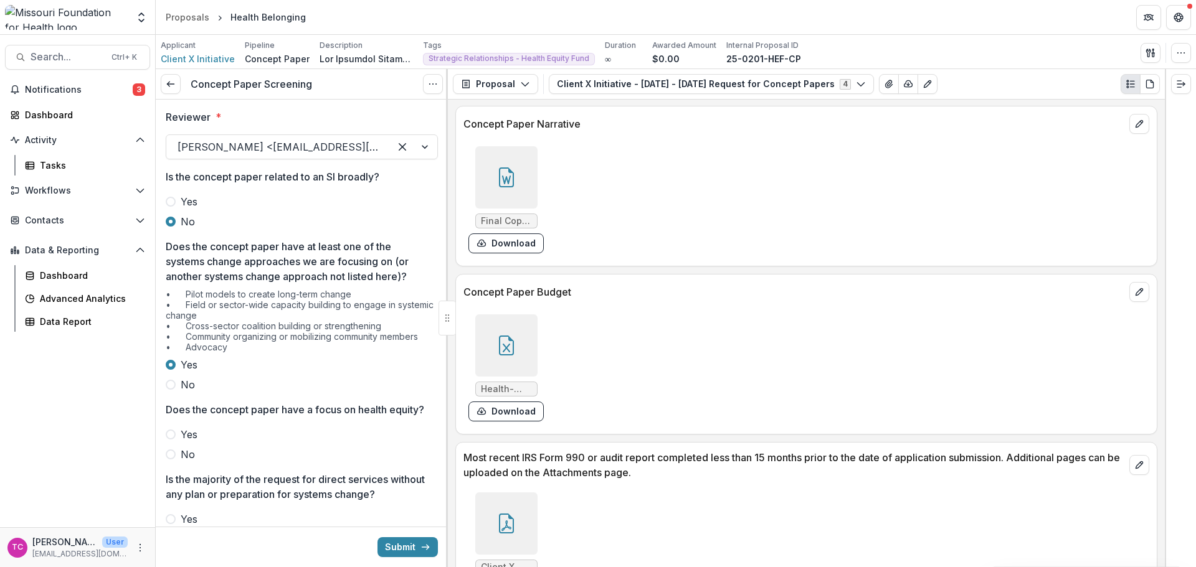
scroll to position [3417, 0]
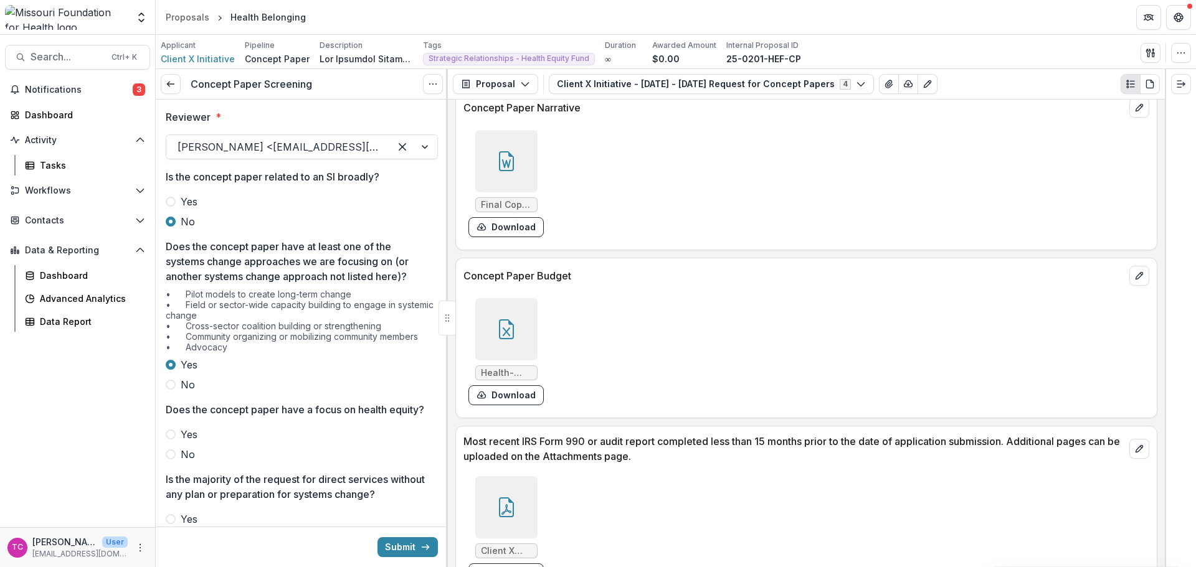
click at [494, 389] on button "Download" at bounding box center [505, 396] width 75 height 20
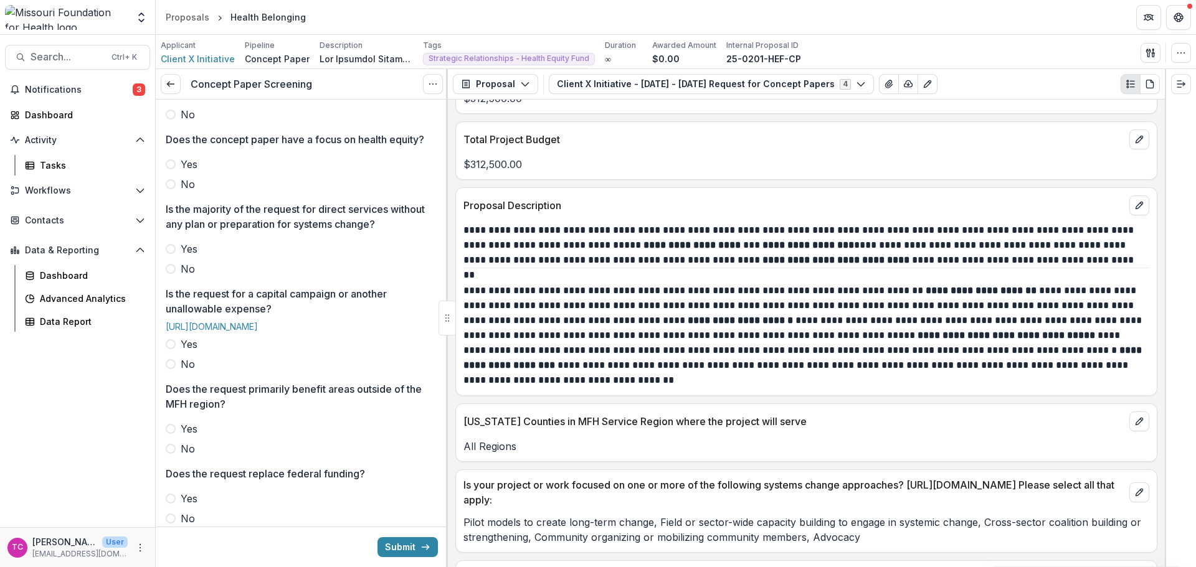
scroll to position [311, 0]
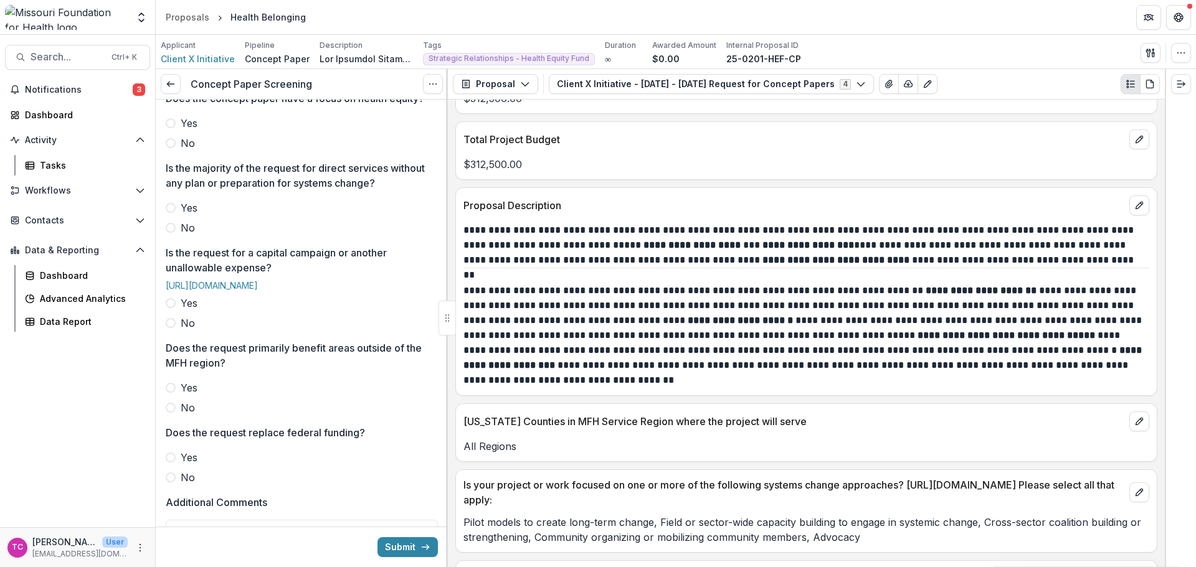
drag, startPoint x: 186, startPoint y: 144, endPoint x: 186, endPoint y: 166, distance: 21.8
click at [186, 131] on span "Yes" at bounding box center [189, 123] width 17 height 15
click at [187, 235] on span "No" at bounding box center [188, 227] width 14 height 15
click at [187, 331] on span "No" at bounding box center [188, 323] width 14 height 15
click at [201, 415] on label "No" at bounding box center [302, 407] width 272 height 15
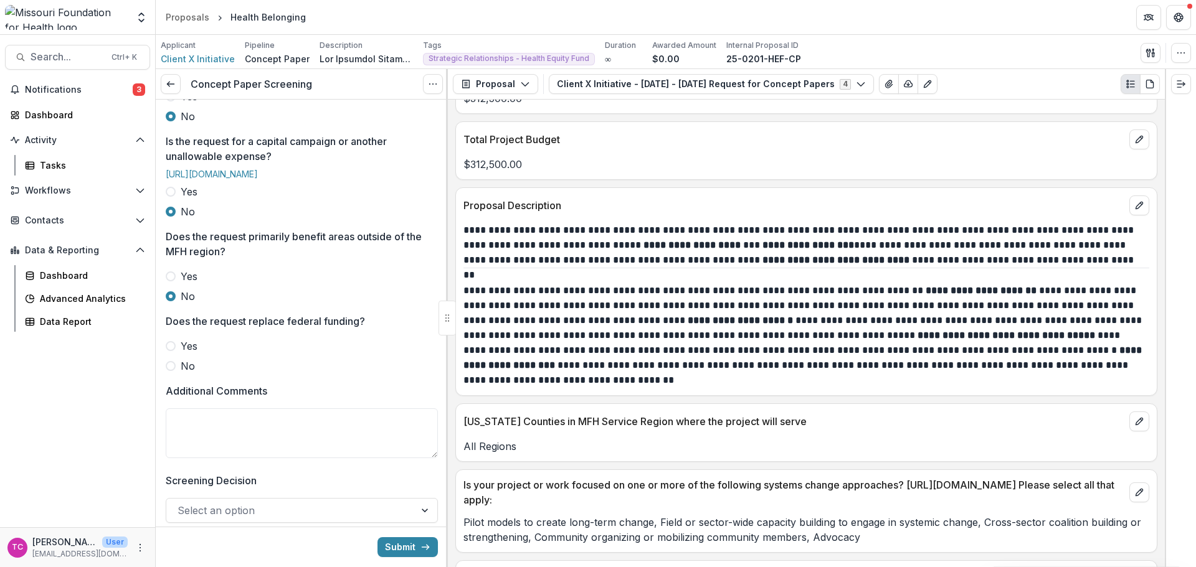
scroll to position [436, 0]
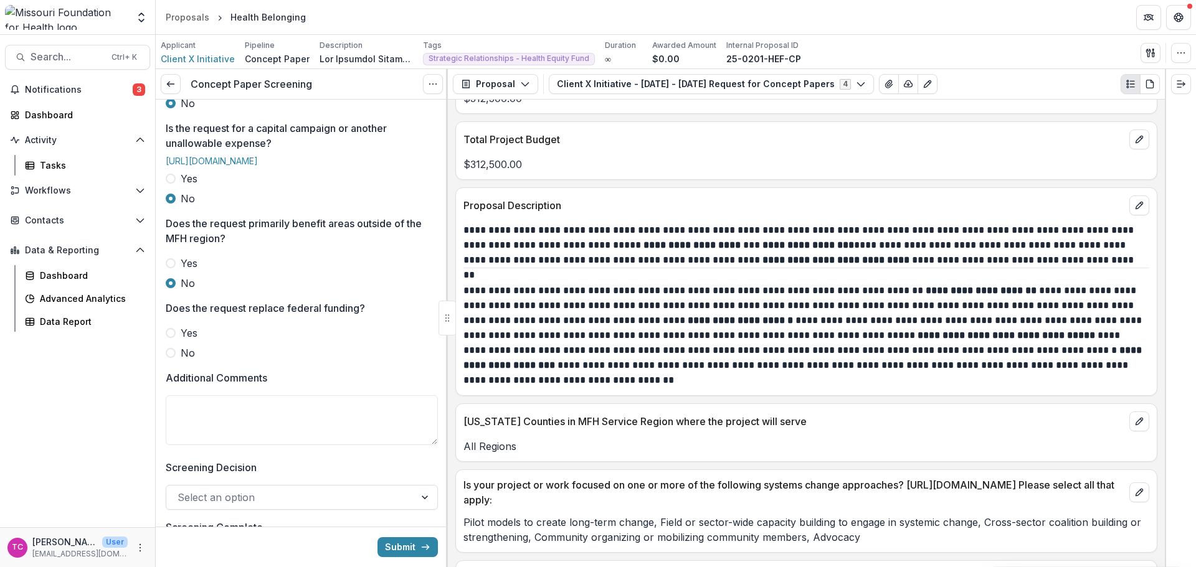
click at [176, 361] on label "No" at bounding box center [302, 353] width 272 height 15
click at [235, 445] on textarea "Additional Comments" at bounding box center [302, 421] width 272 height 50
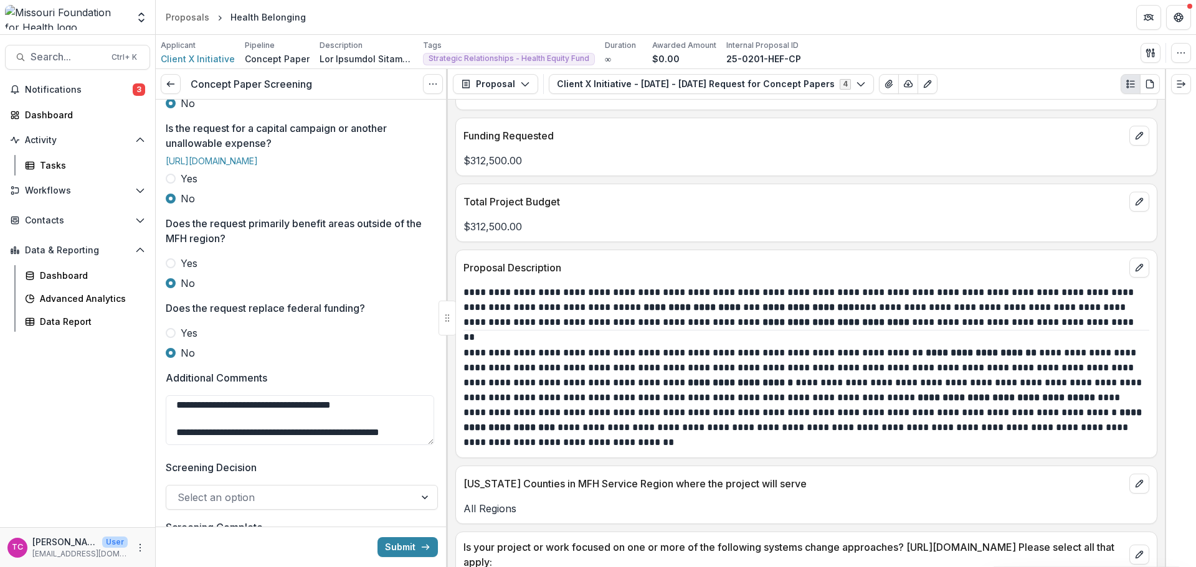
scroll to position [126, 0]
click at [320, 445] on textarea "**********" at bounding box center [300, 421] width 268 height 50
click at [420, 445] on textarea "**********" at bounding box center [300, 421] width 268 height 50
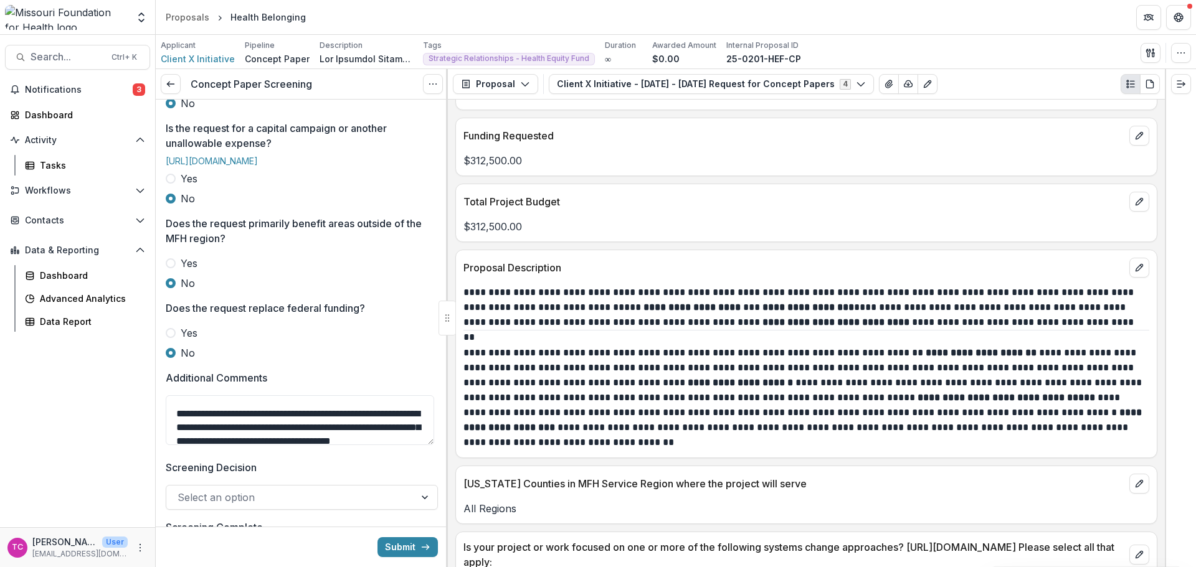
scroll to position [125, 0]
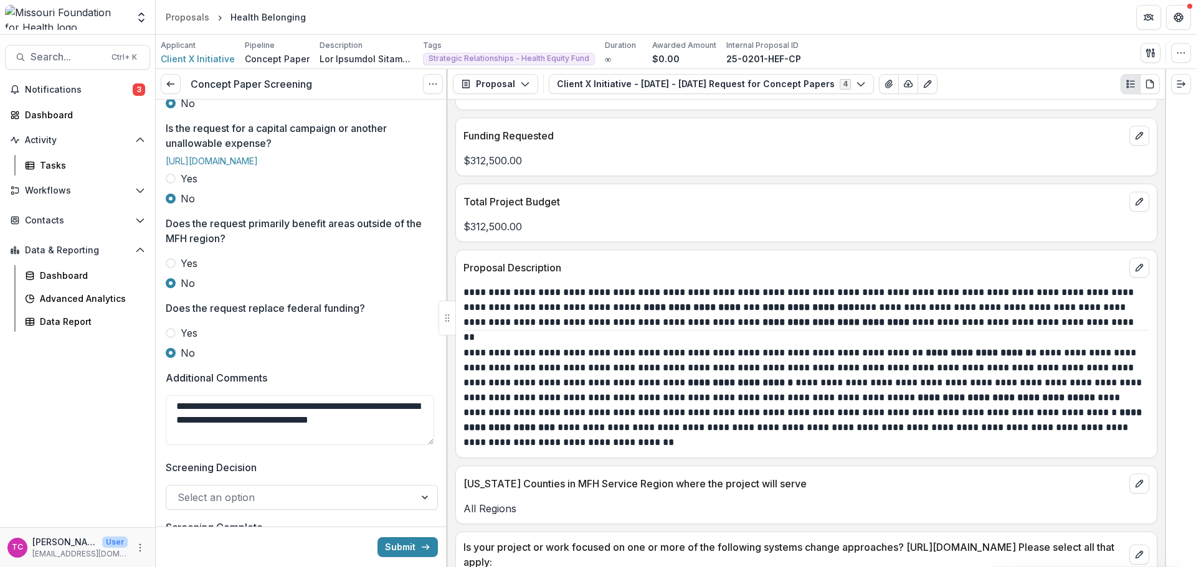
click at [371, 443] on textarea "**********" at bounding box center [300, 421] width 268 height 50
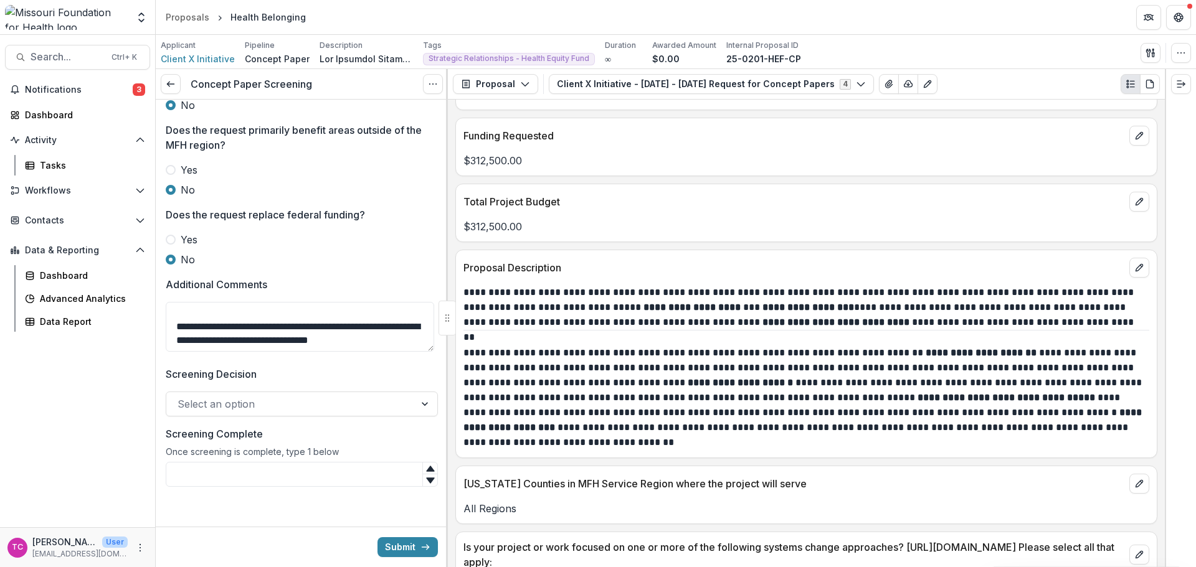
scroll to position [566, 0]
click at [288, 336] on textarea "**********" at bounding box center [300, 327] width 268 height 50
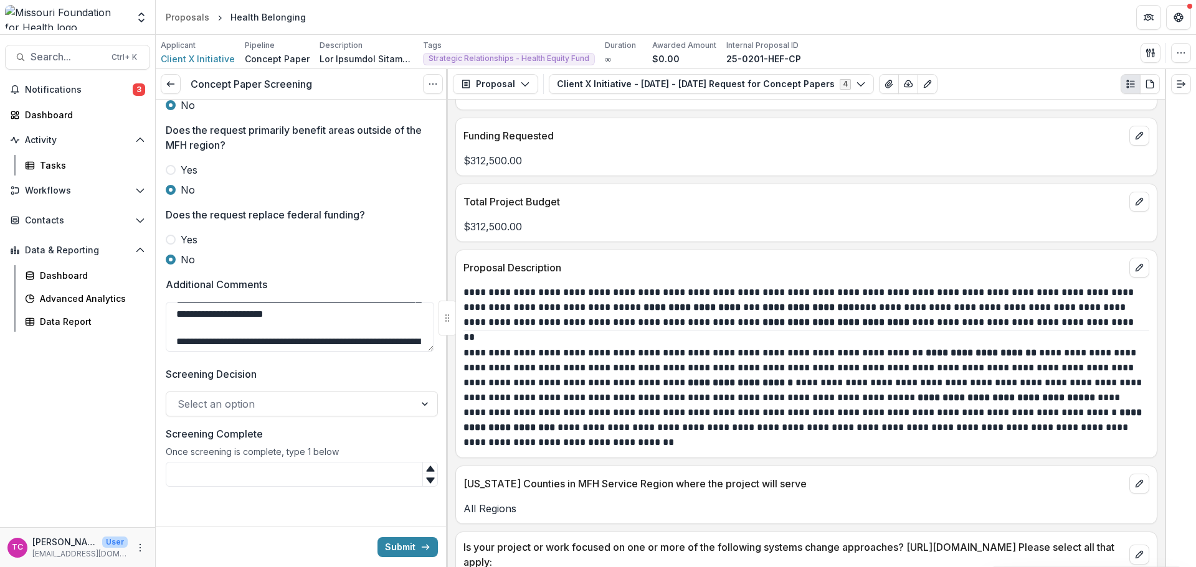
scroll to position [62, 0]
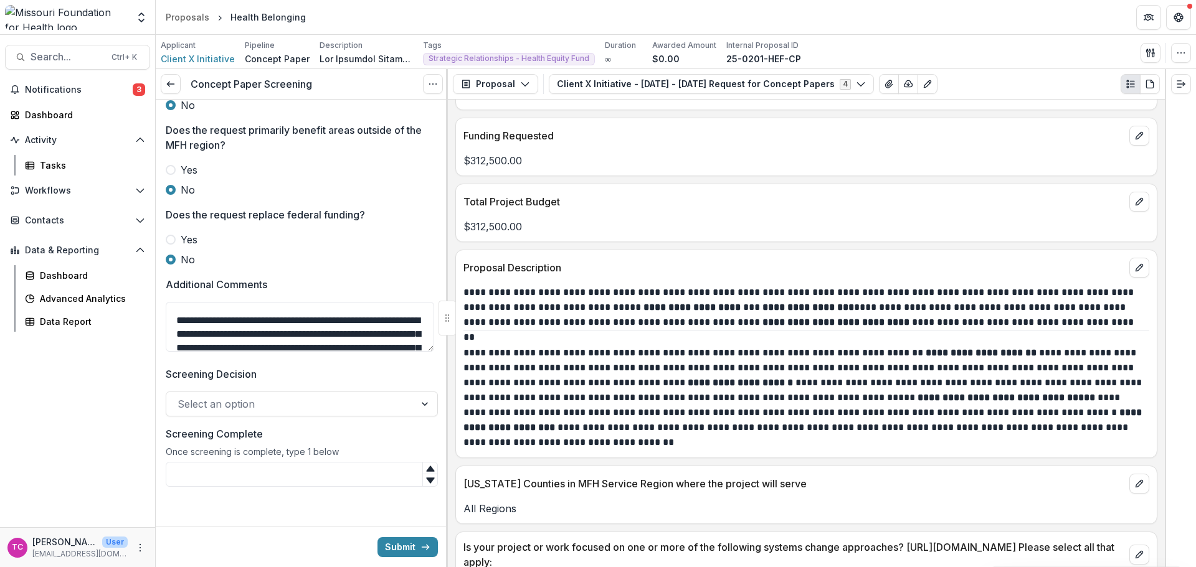
click at [324, 321] on textarea "**********" at bounding box center [300, 327] width 268 height 50
click at [324, 305] on textarea "**********" at bounding box center [300, 327] width 268 height 50
paste textarea "**********"
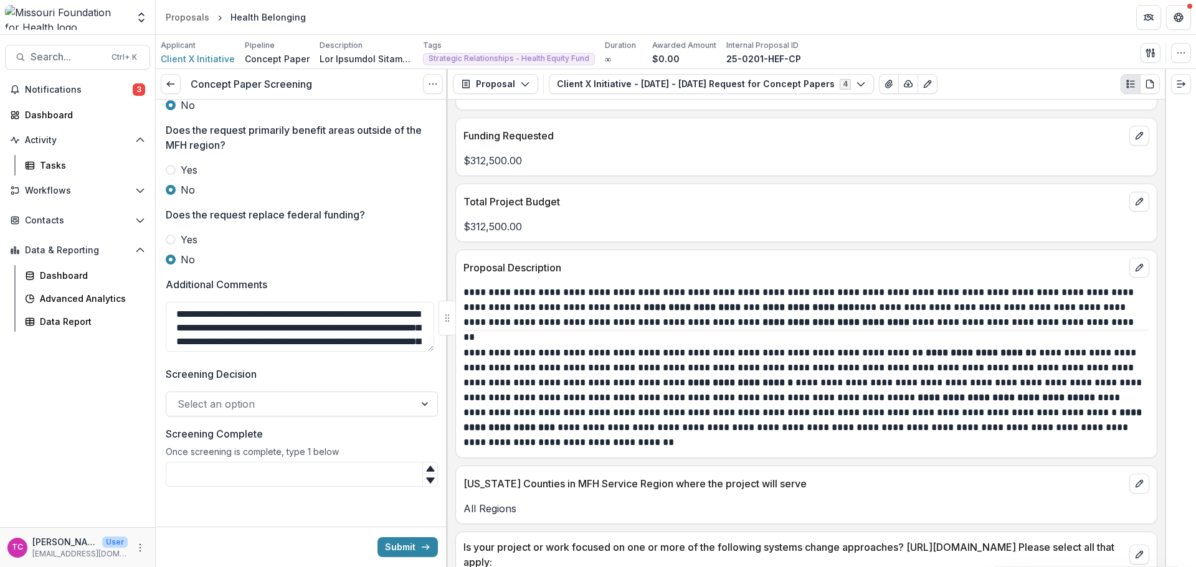
type textarea "**********"
click at [246, 398] on div at bounding box center [291, 404] width 226 height 17
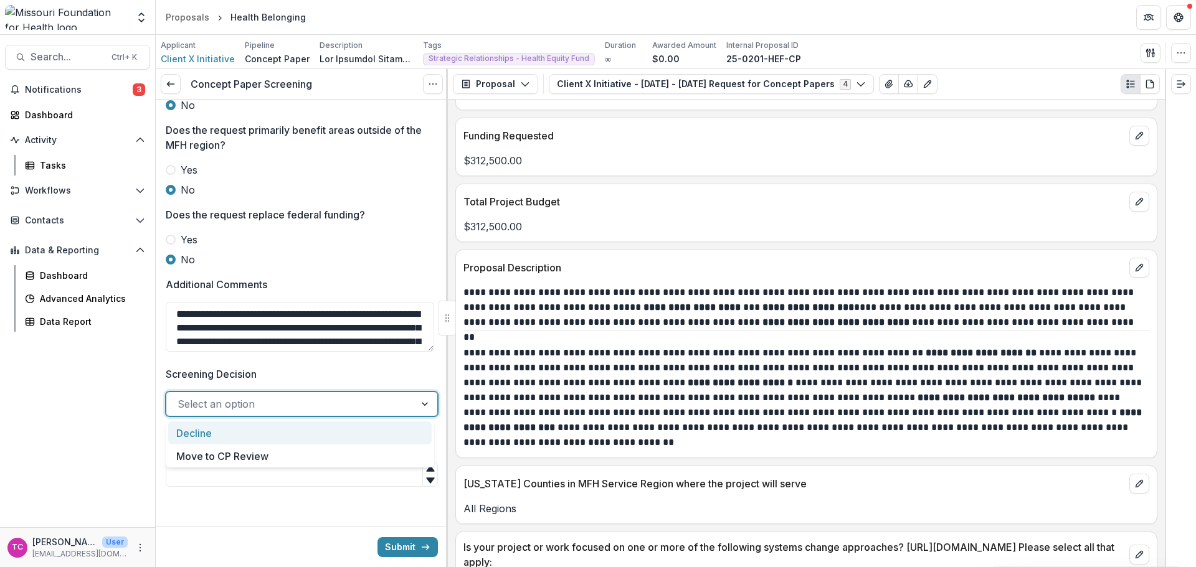
click at [246, 398] on div at bounding box center [291, 404] width 226 height 17
click at [246, 409] on div at bounding box center [291, 404] width 226 height 17
click at [237, 430] on div "Decline" at bounding box center [299, 433] width 263 height 23
click at [270, 470] on input "Screening Complete" at bounding box center [302, 474] width 272 height 25
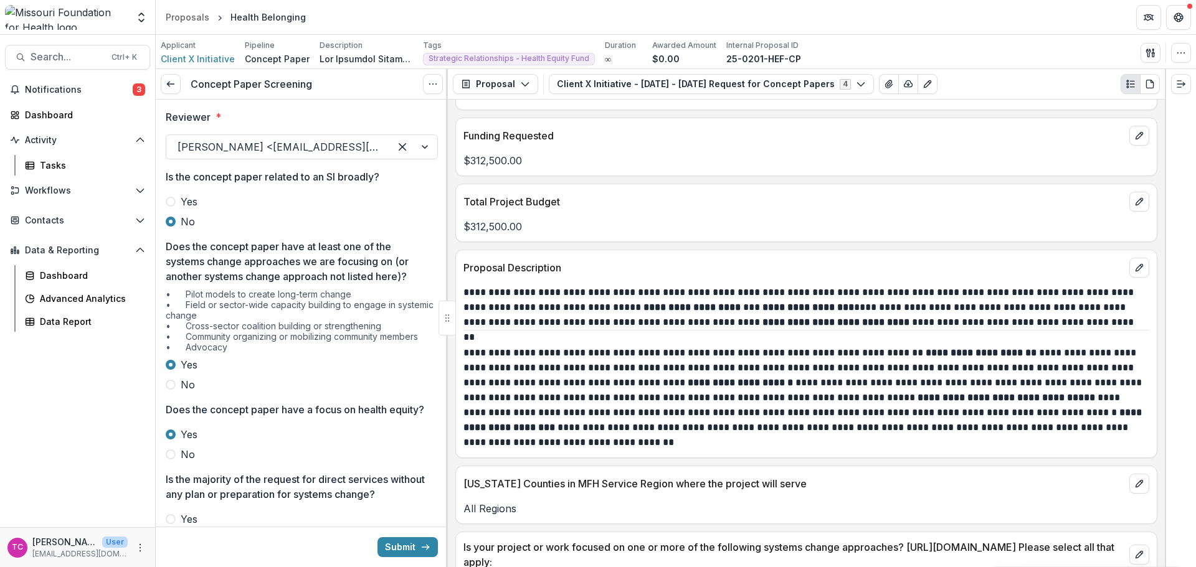
click at [181, 383] on span "No" at bounding box center [188, 384] width 14 height 15
type input "*"
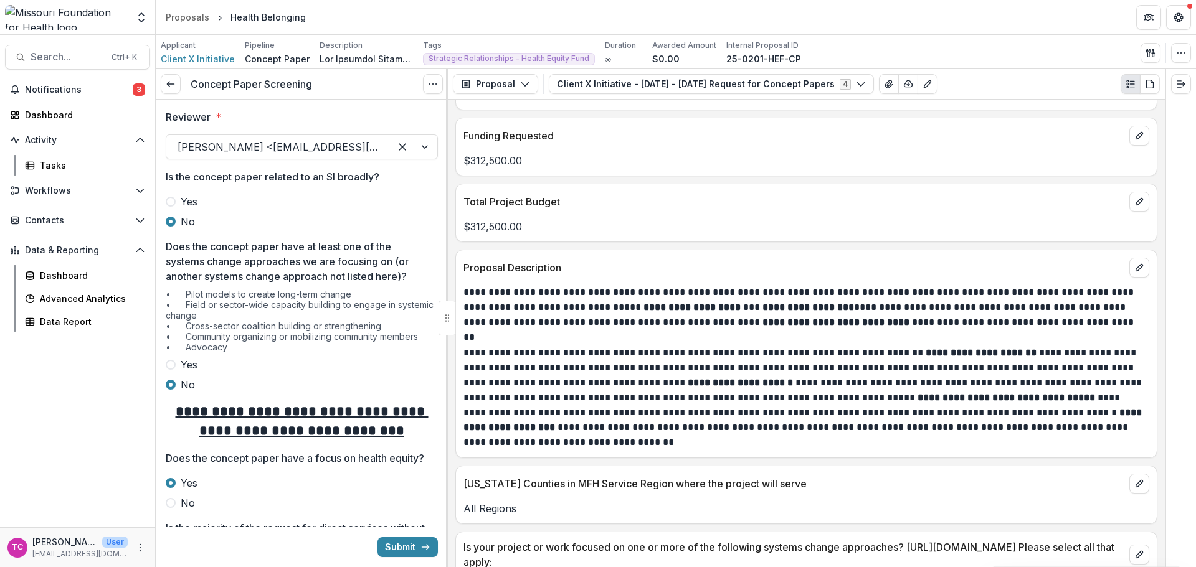
click at [180, 368] on label "Yes" at bounding box center [302, 365] width 272 height 15
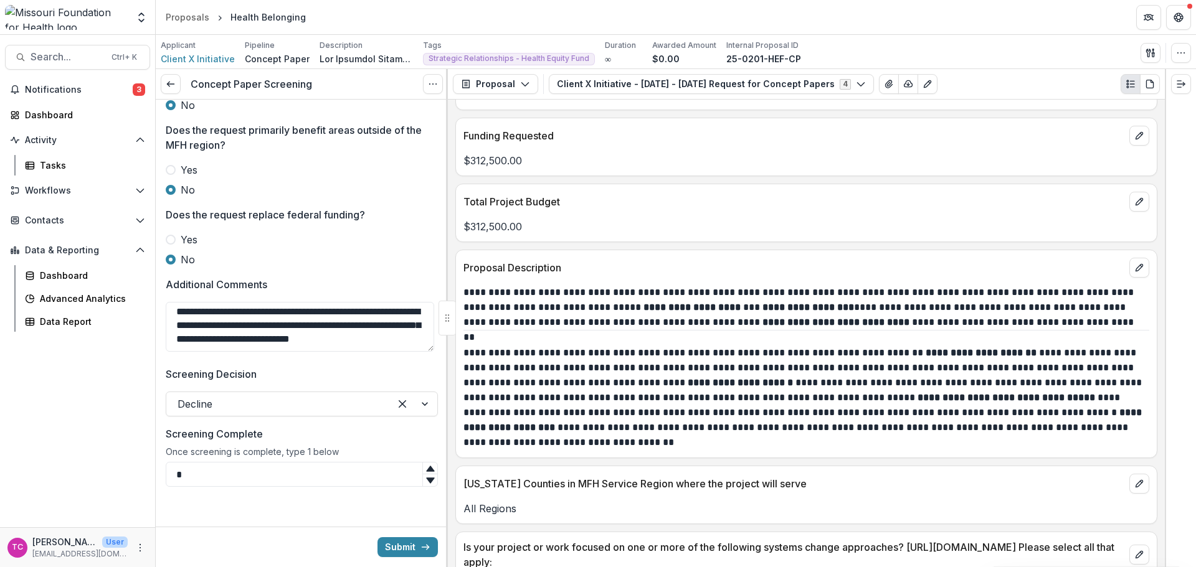
scroll to position [561, 0]
click at [404, 552] on button "Submit" at bounding box center [407, 548] width 60 height 20
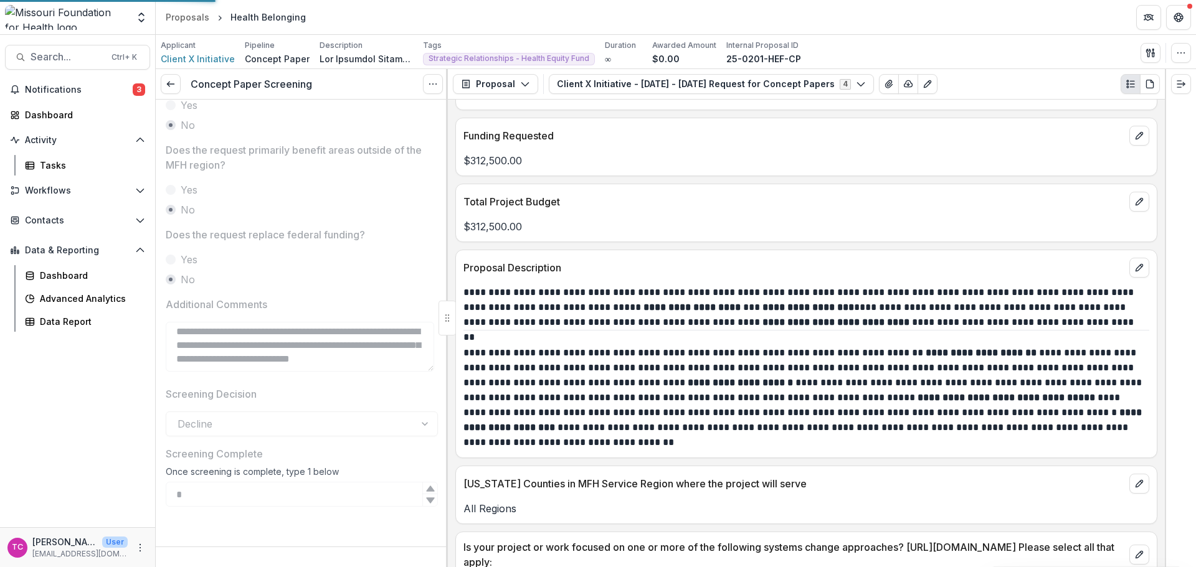
scroll to position [546, 0]
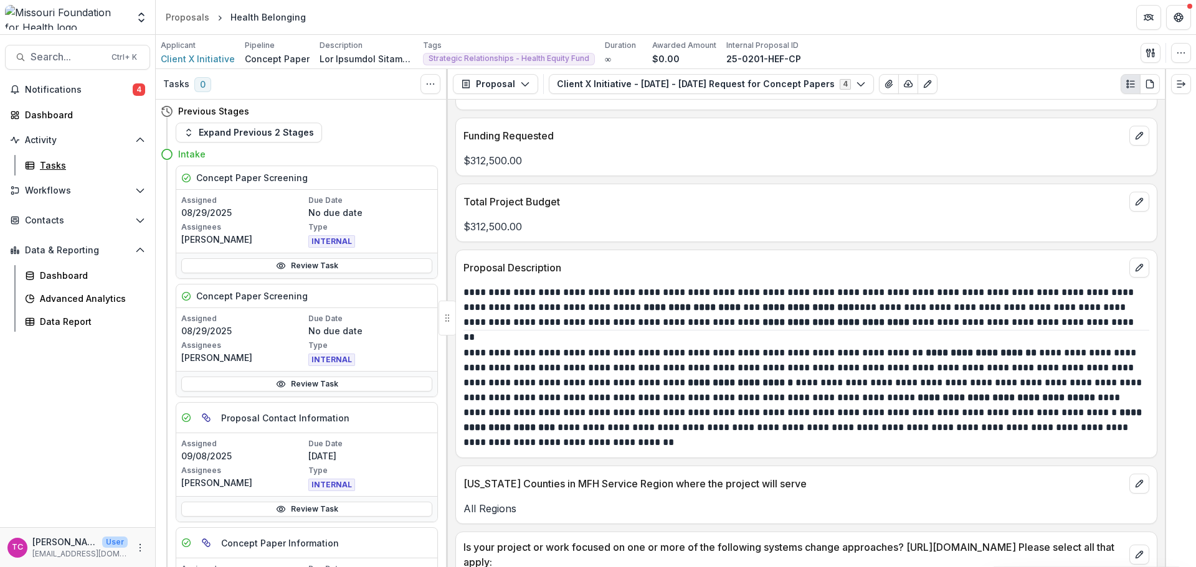
click at [55, 166] on div "Tasks" at bounding box center [90, 165] width 100 height 13
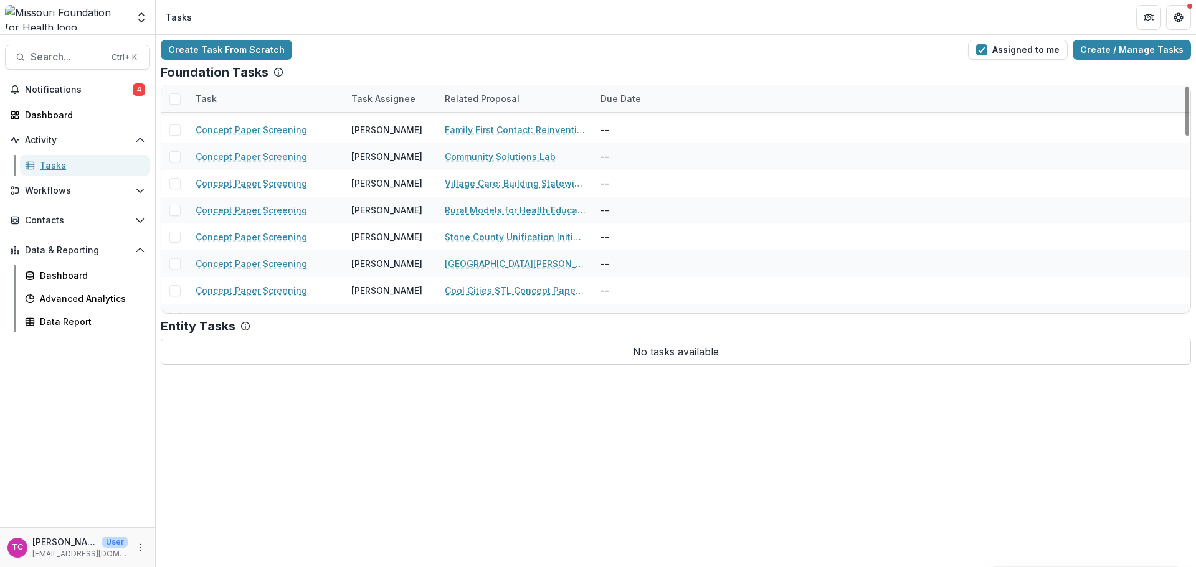
scroll to position [817, 0]
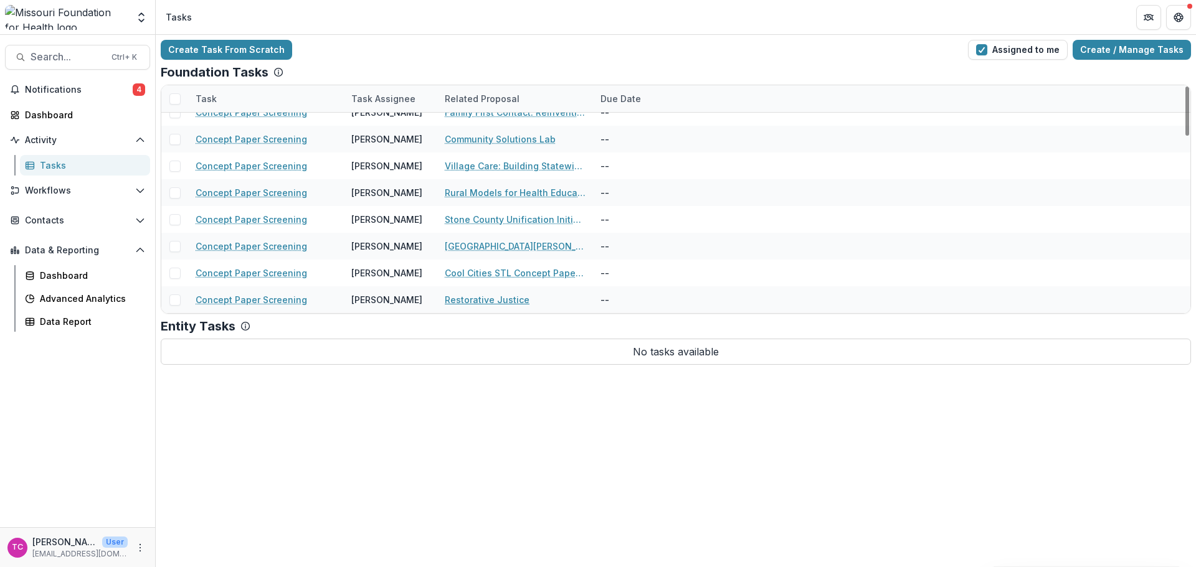
click at [479, 303] on link "Restorative Justice" at bounding box center [487, 299] width 85 height 13
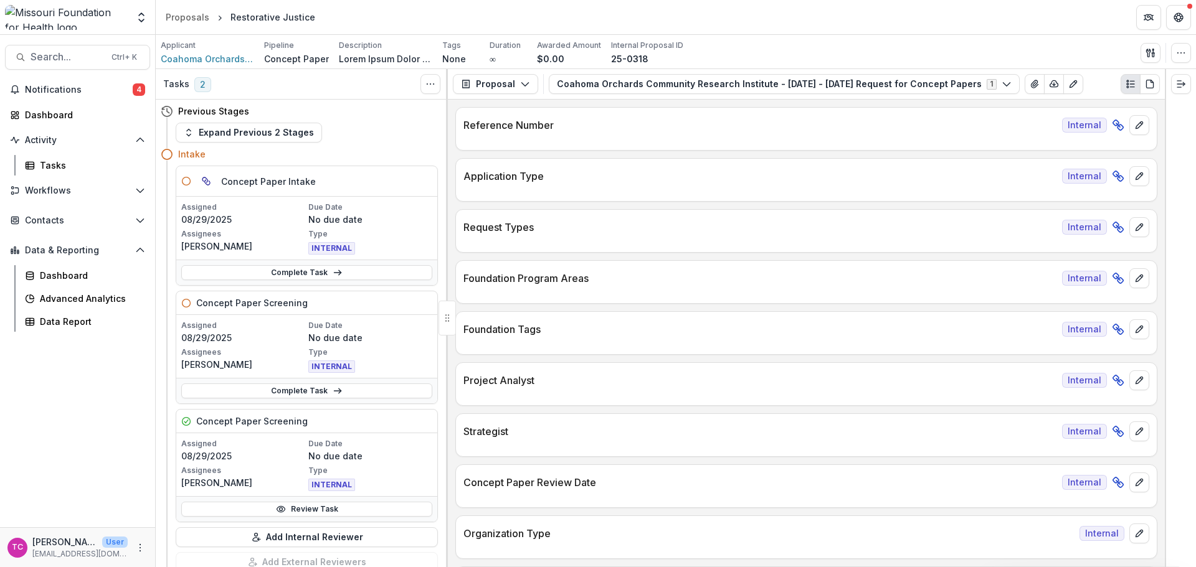
click at [316, 508] on link "Review Task" at bounding box center [306, 509] width 251 height 15
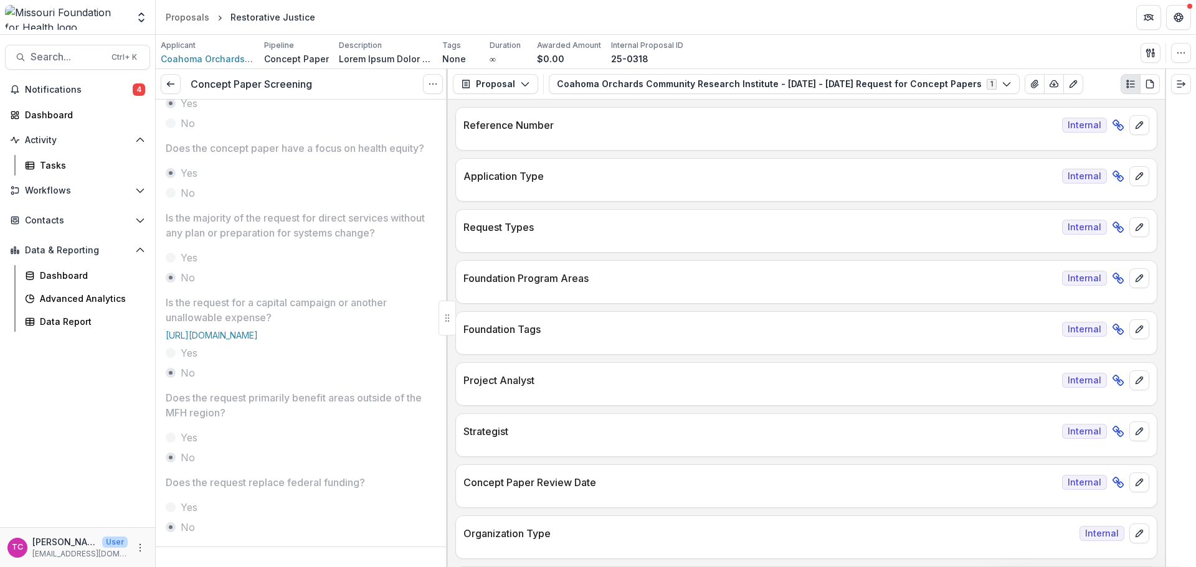
scroll to position [234, 0]
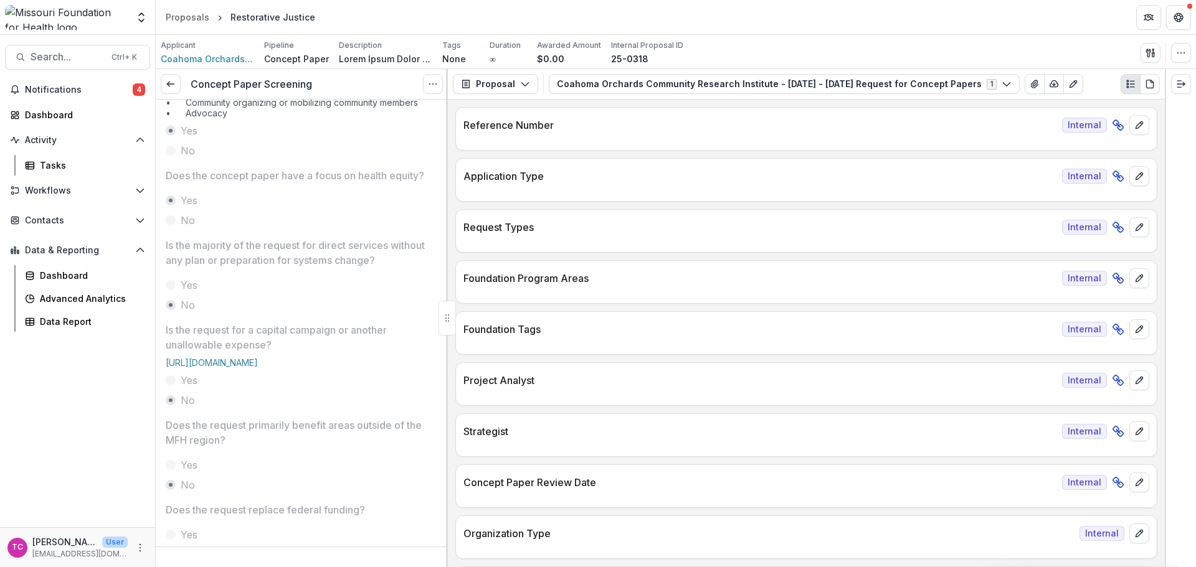
click at [175, 86] on icon at bounding box center [171, 84] width 10 height 10
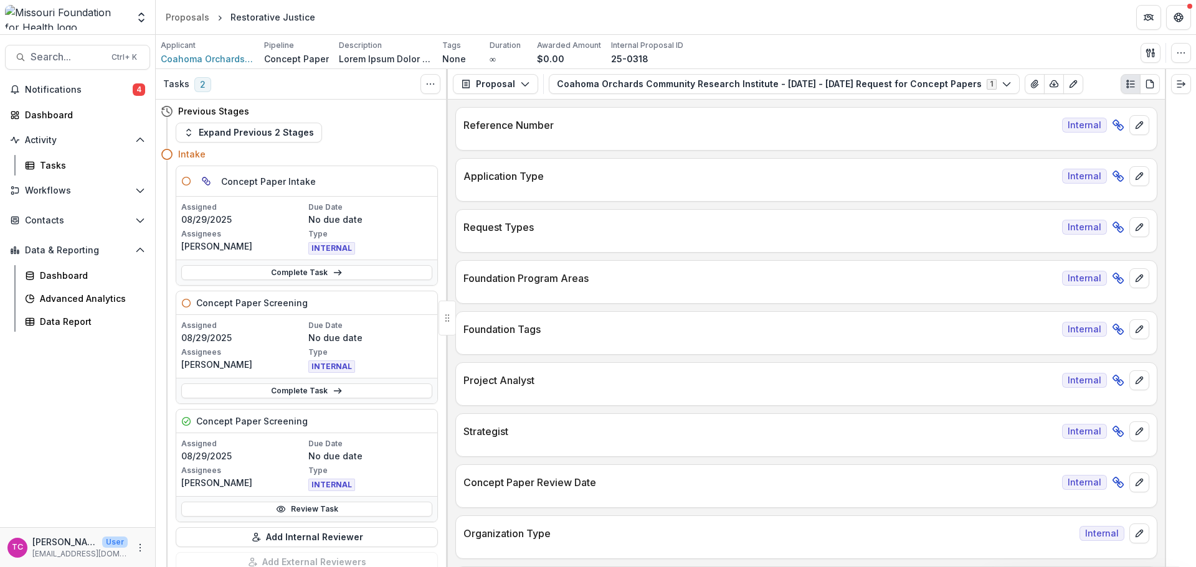
click at [272, 391] on link "Complete Task" at bounding box center [306, 391] width 251 height 15
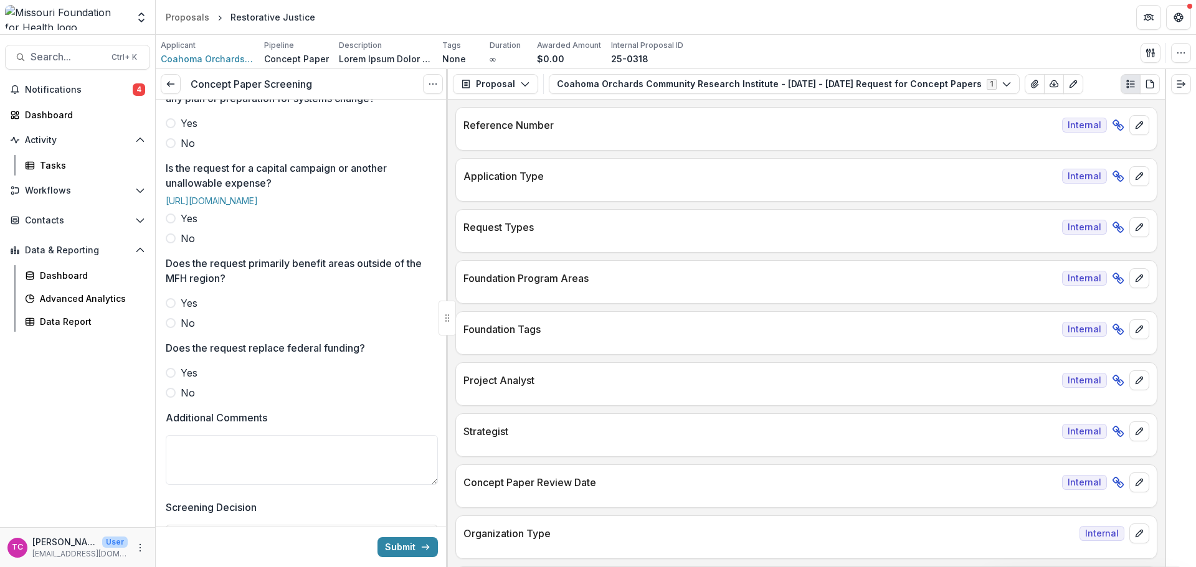
scroll to position [436, 0]
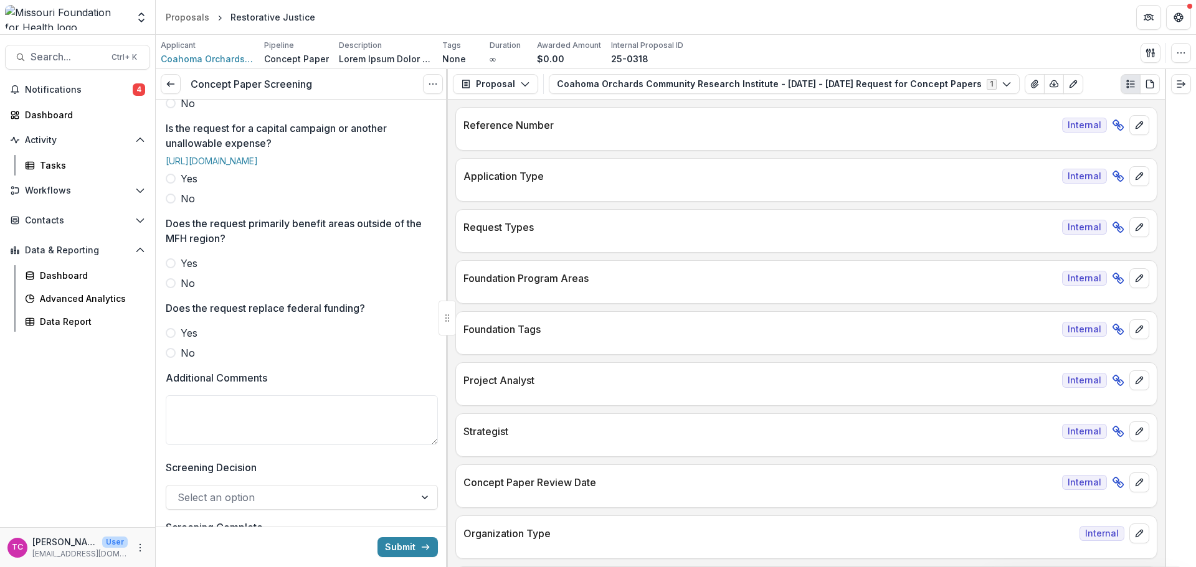
click at [276, 436] on textarea "Additional Comments" at bounding box center [302, 421] width 272 height 50
type textarea "*"
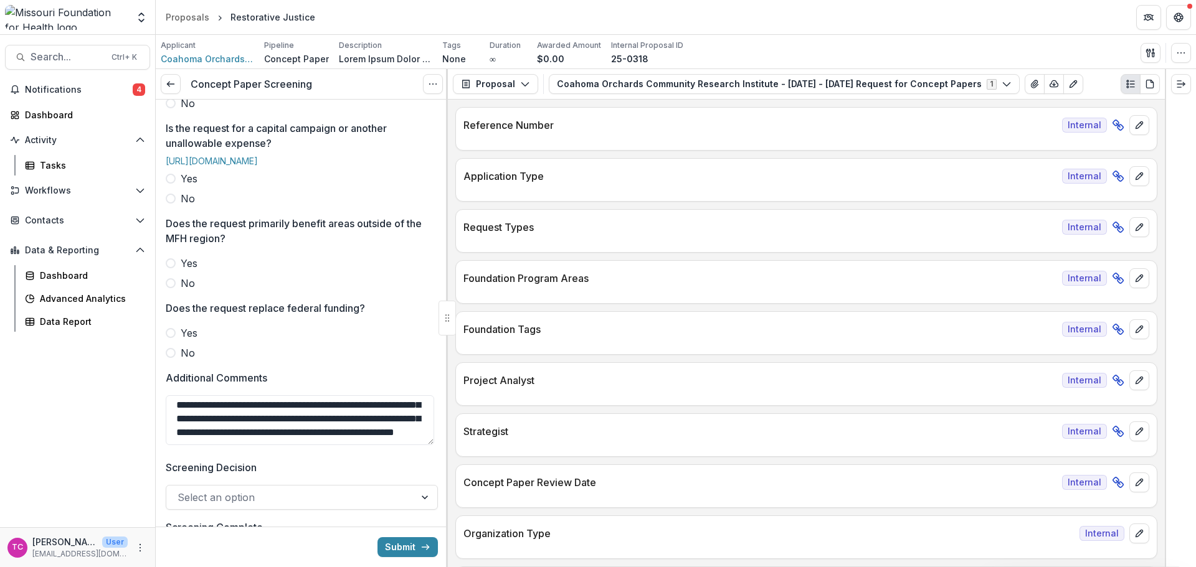
scroll to position [39, 0]
click at [169, 329] on div "Reviewer * Select an option Is the concept paper related to an SI broadly? Yes …" at bounding box center [302, 132] width 272 height 937
click at [181, 291] on span "No" at bounding box center [188, 283] width 14 height 15
click at [184, 361] on span "No" at bounding box center [188, 353] width 14 height 15
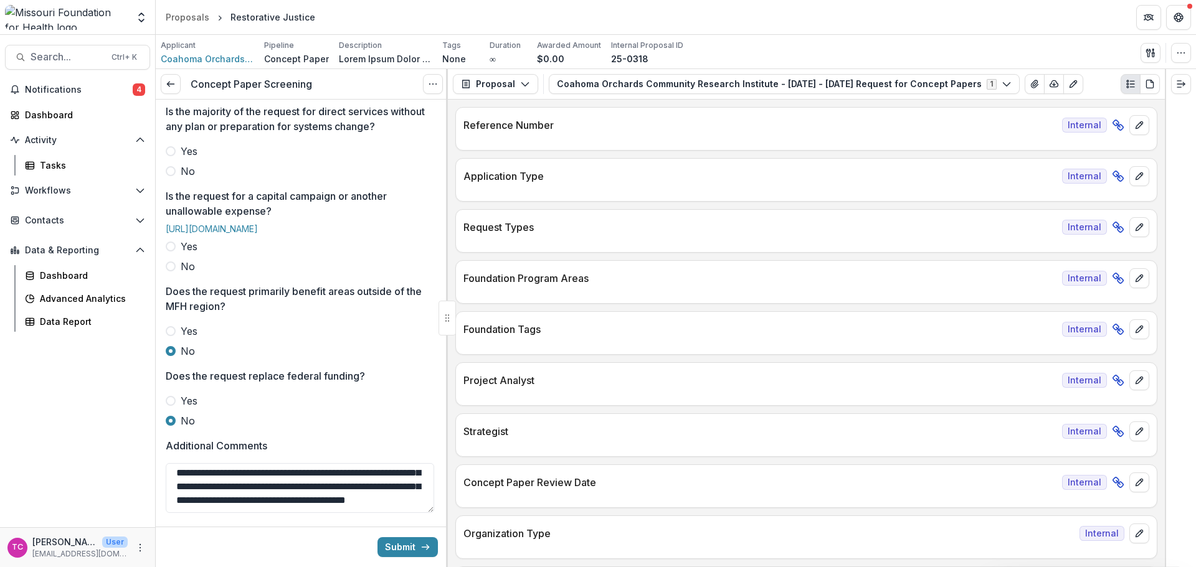
scroll to position [311, 0]
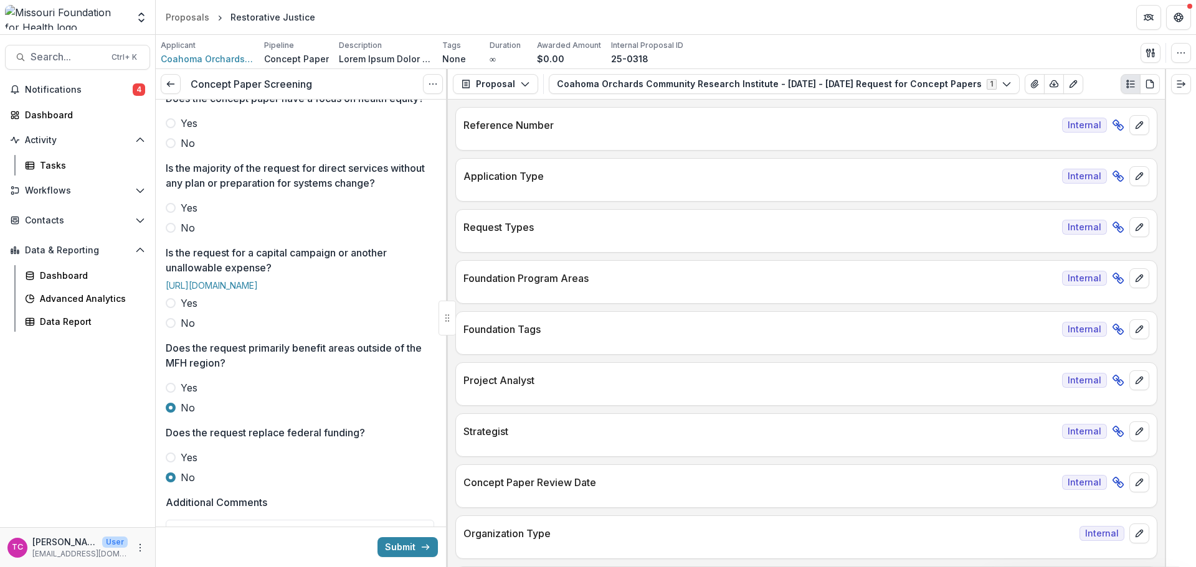
click at [194, 331] on label "No" at bounding box center [302, 323] width 272 height 15
click at [197, 235] on label "No" at bounding box center [302, 227] width 272 height 15
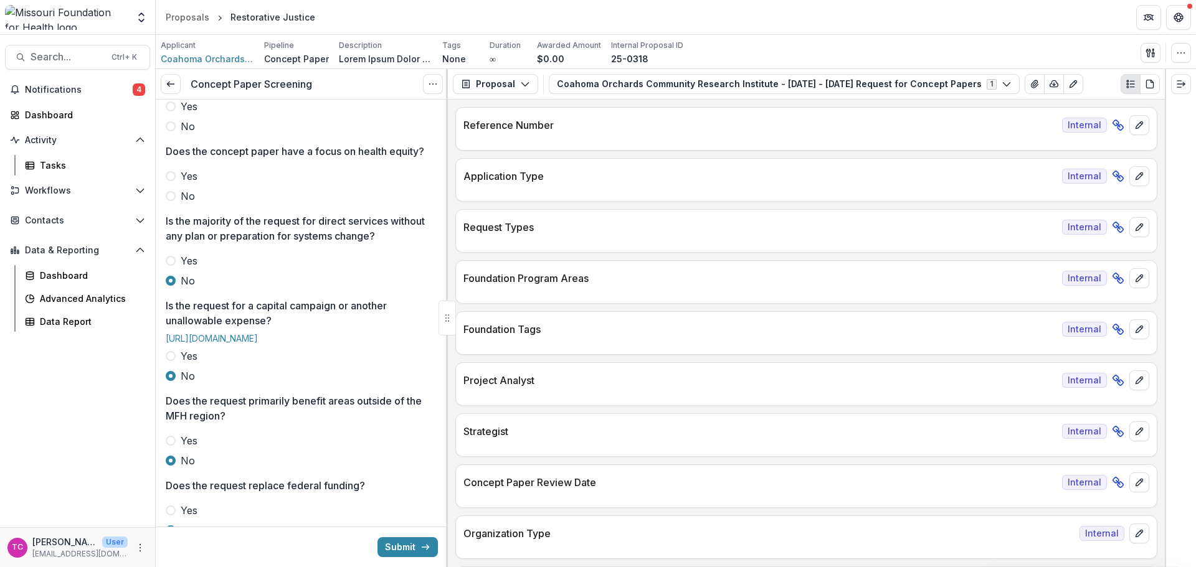
scroll to position [254, 0]
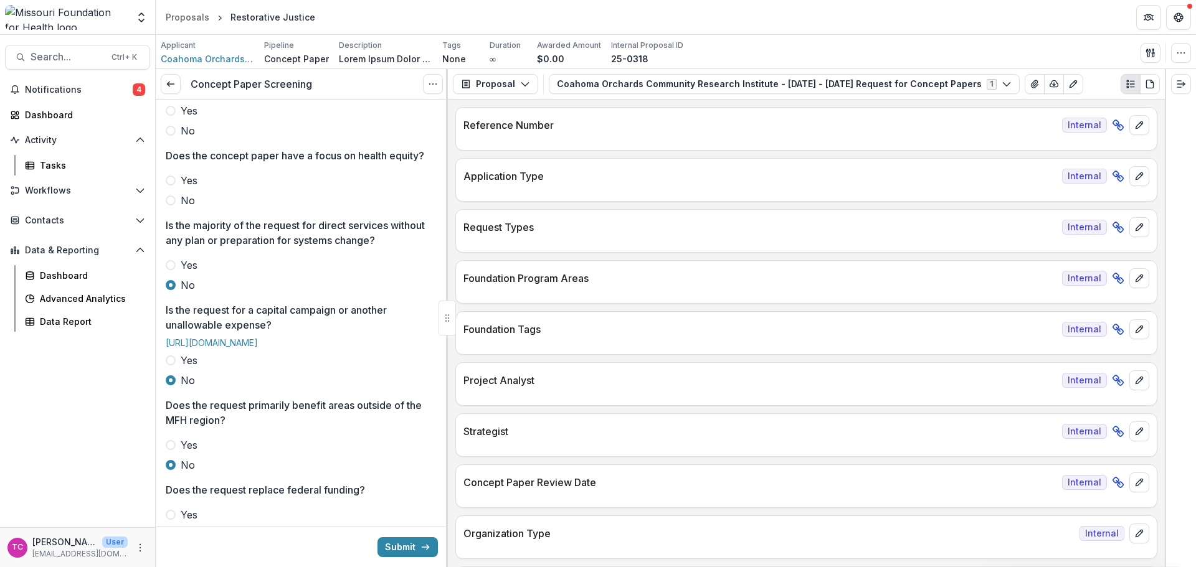
click at [181, 273] on span "Yes" at bounding box center [189, 265] width 17 height 15
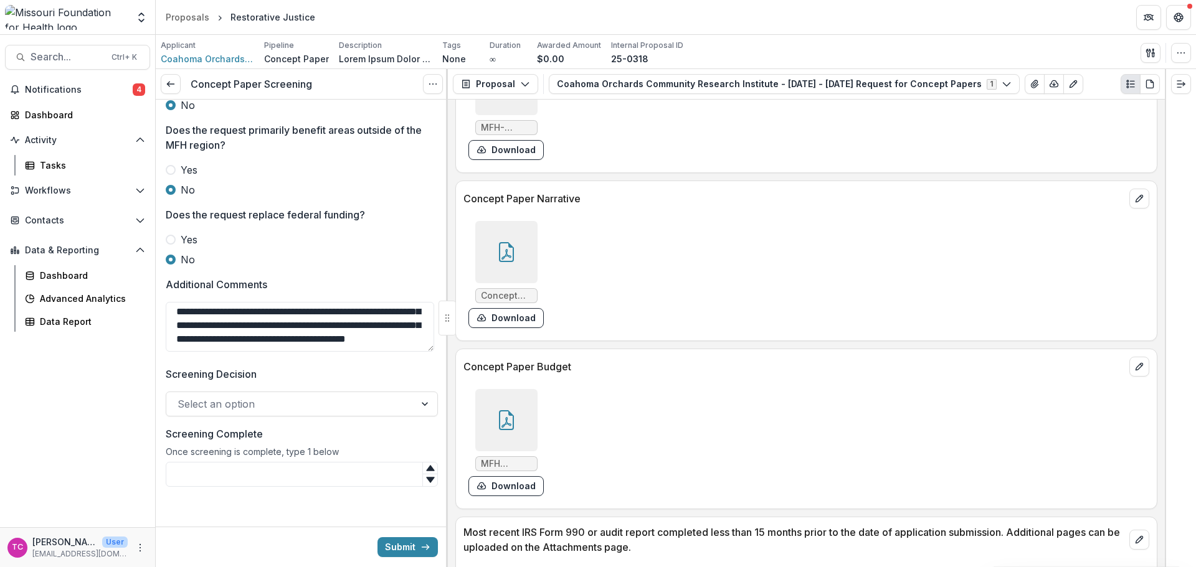
scroll to position [3550, 0]
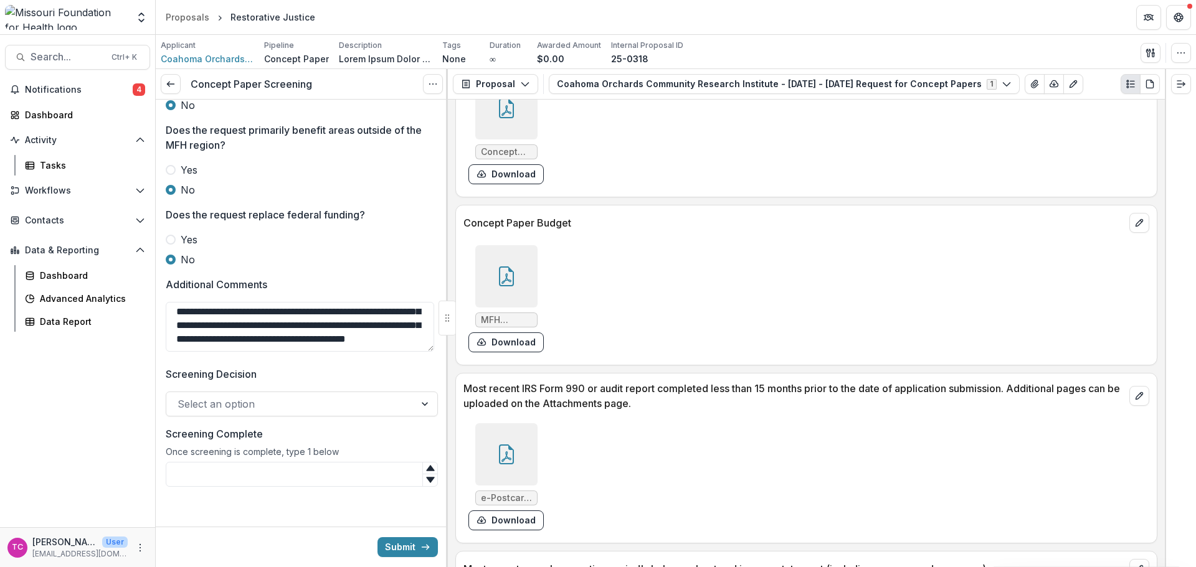
click at [529, 343] on button "Download" at bounding box center [505, 343] width 75 height 20
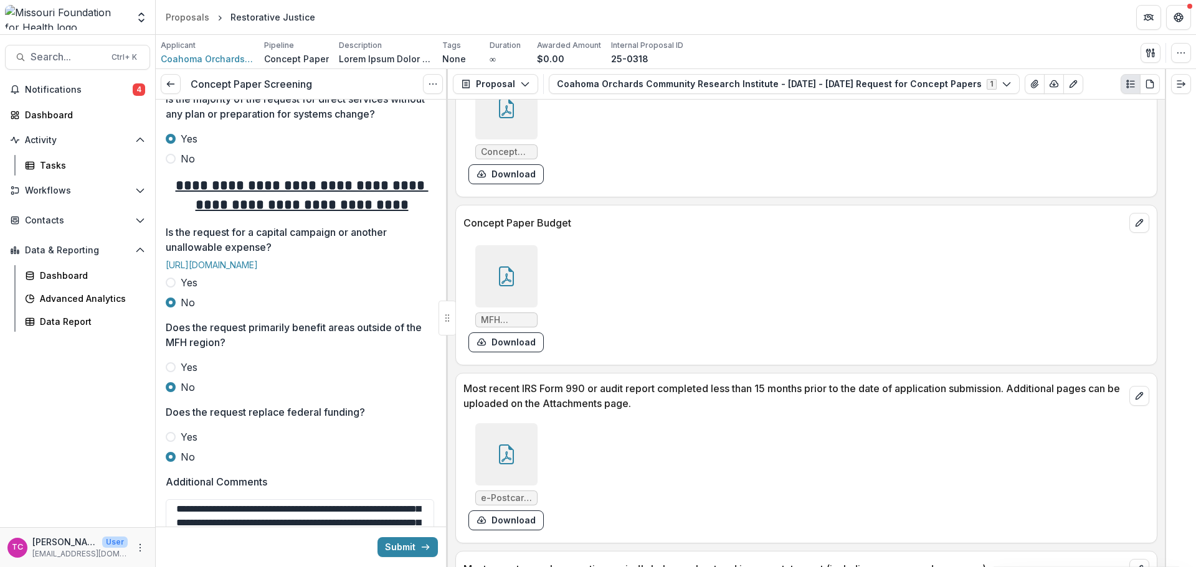
scroll to position [365, 0]
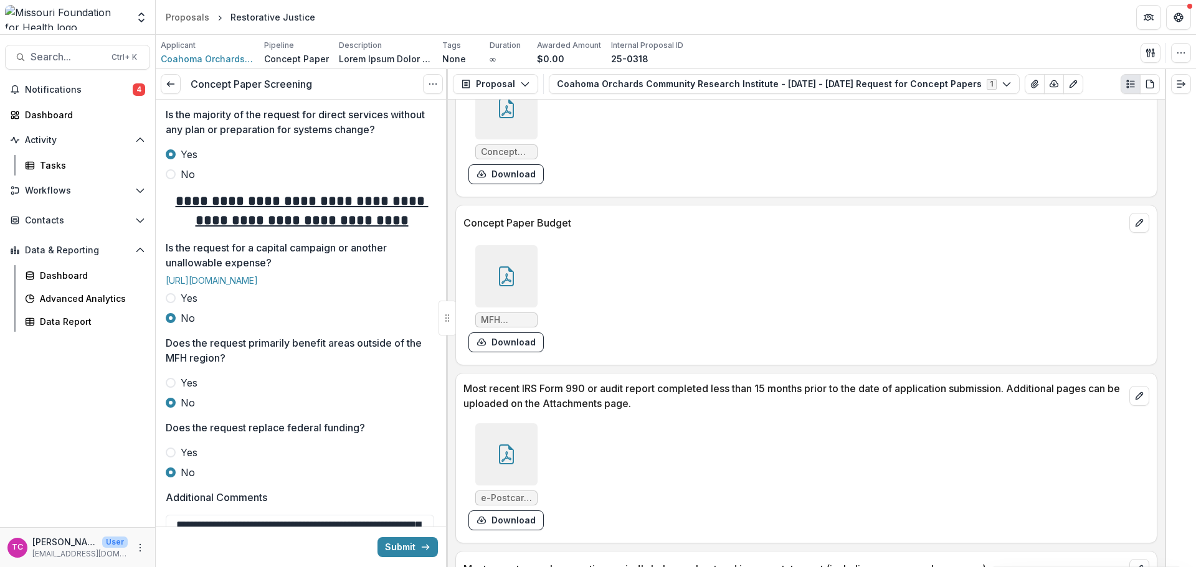
click at [190, 182] on span "No" at bounding box center [188, 174] width 14 height 15
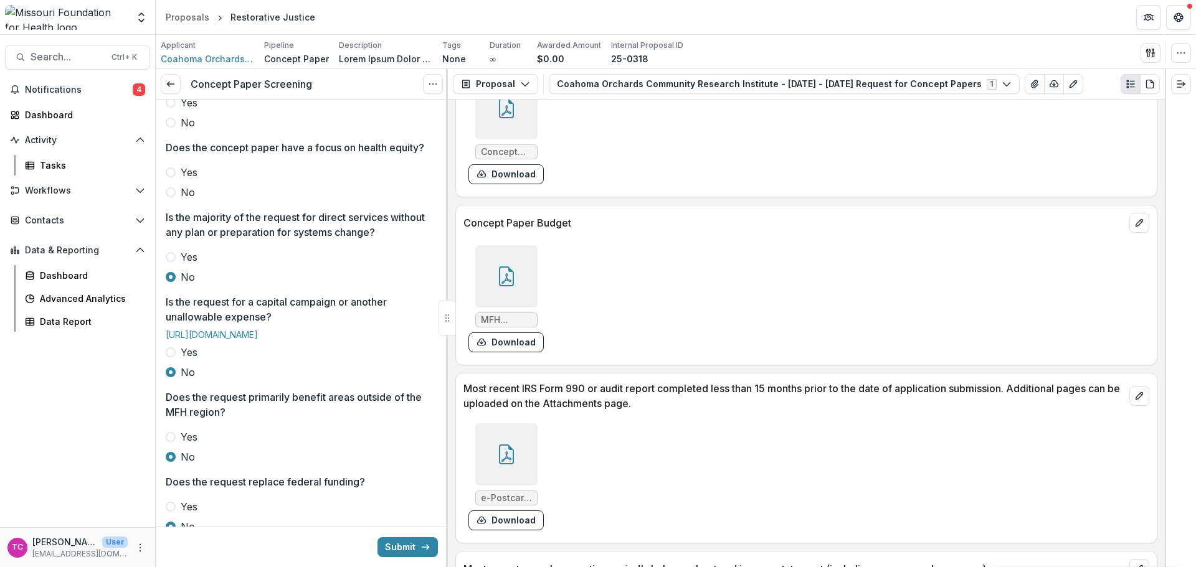
scroll to position [178, 0]
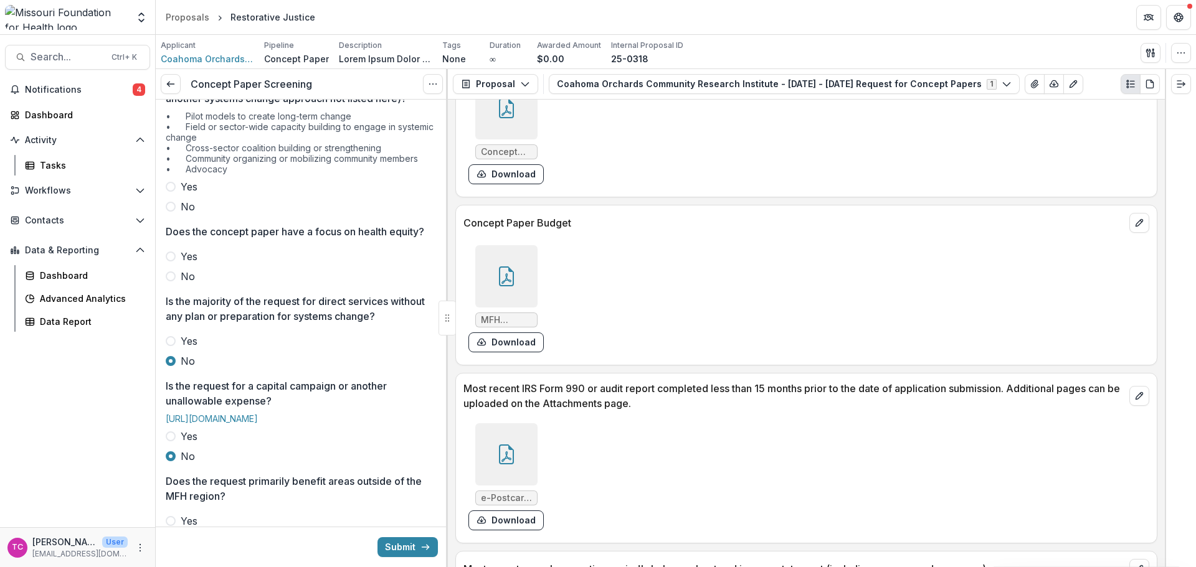
click at [186, 264] on span "Yes" at bounding box center [189, 256] width 17 height 15
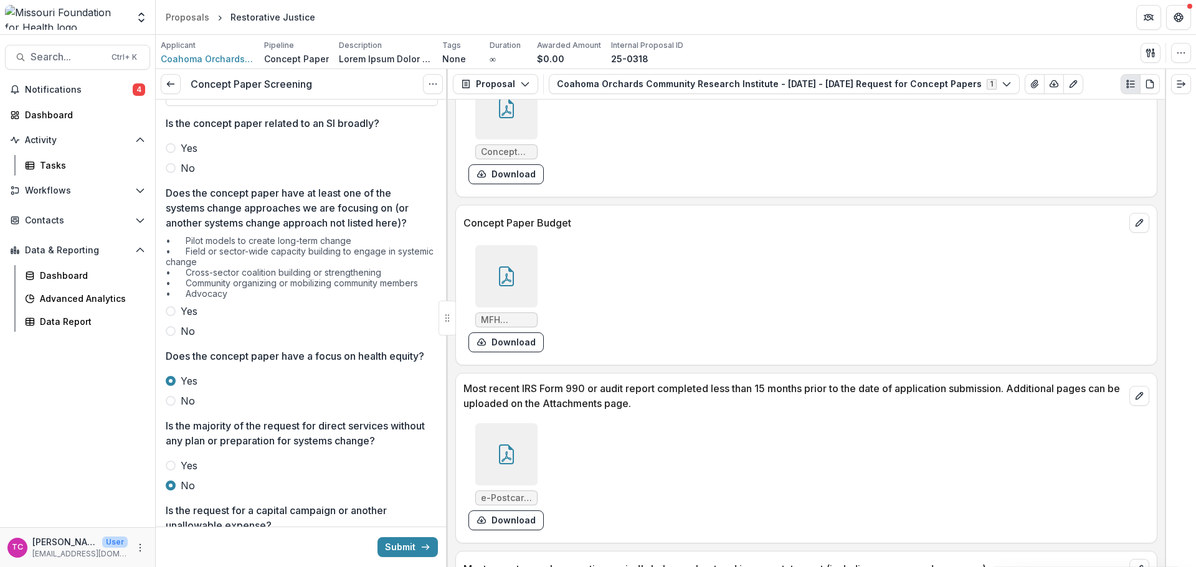
scroll to position [0, 0]
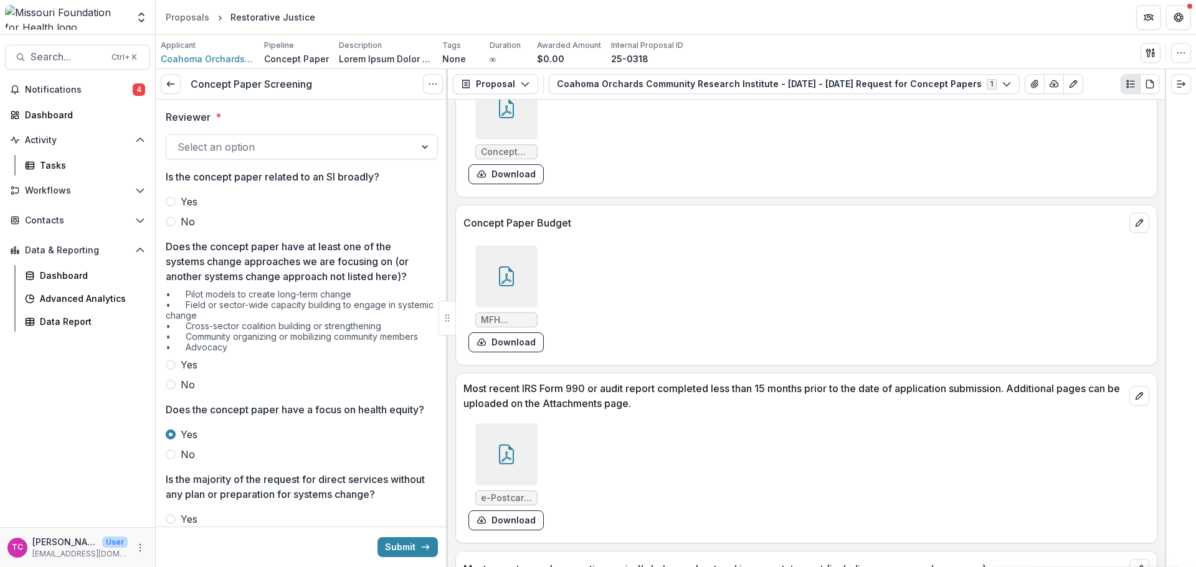
click at [182, 219] on span "No" at bounding box center [188, 221] width 14 height 15
click at [234, 151] on div at bounding box center [291, 146] width 226 height 17
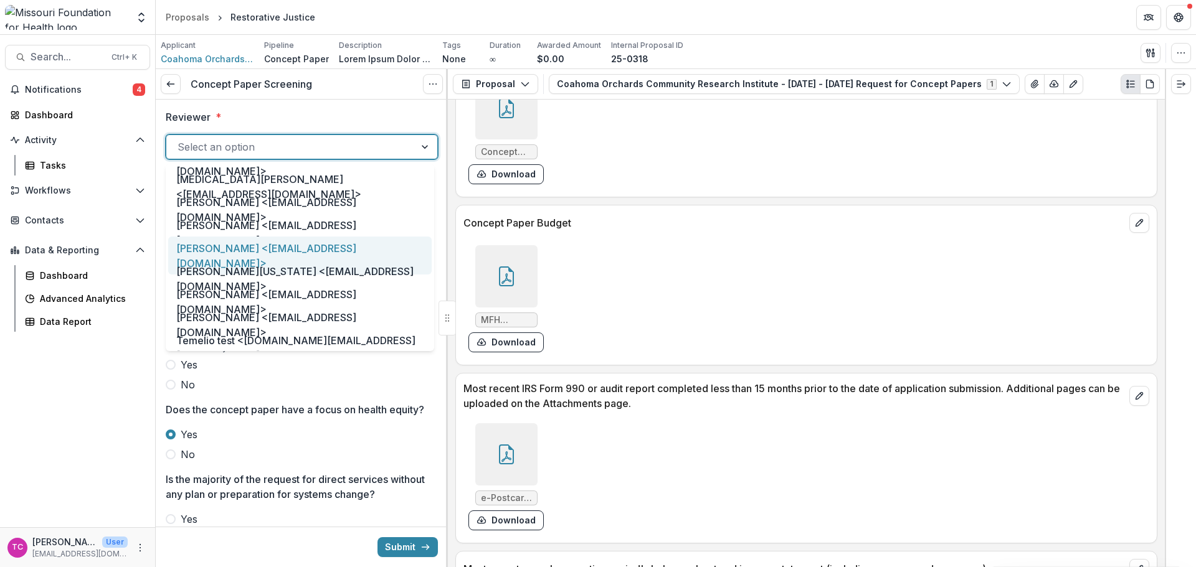
scroll to position [623, 0]
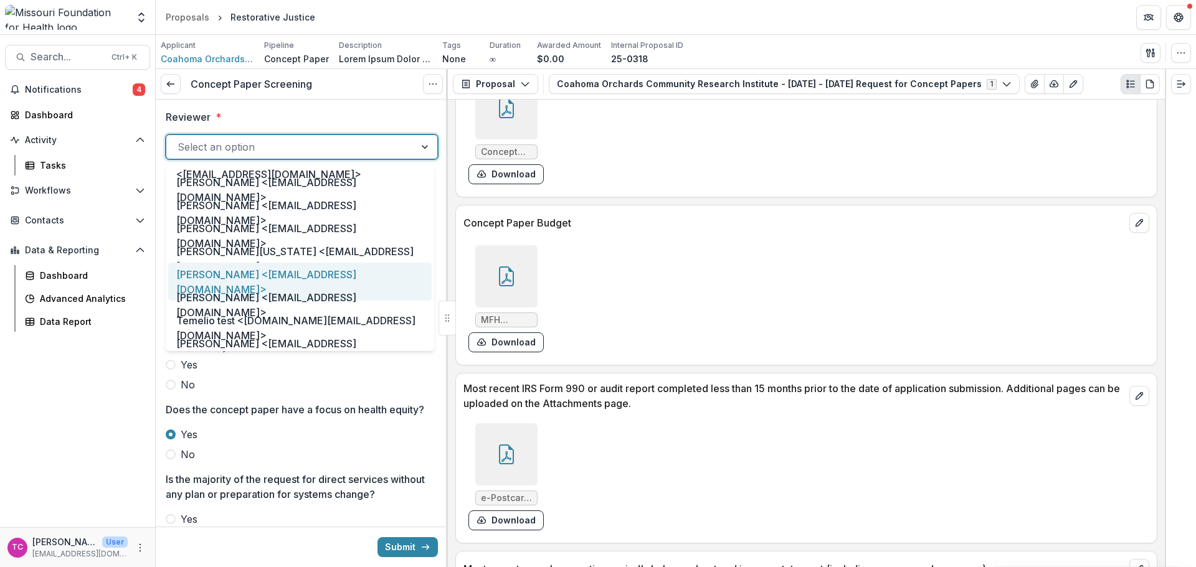
click at [211, 270] on div "[PERSON_NAME] <[EMAIL_ADDRESS][DOMAIN_NAME]>" at bounding box center [299, 282] width 263 height 38
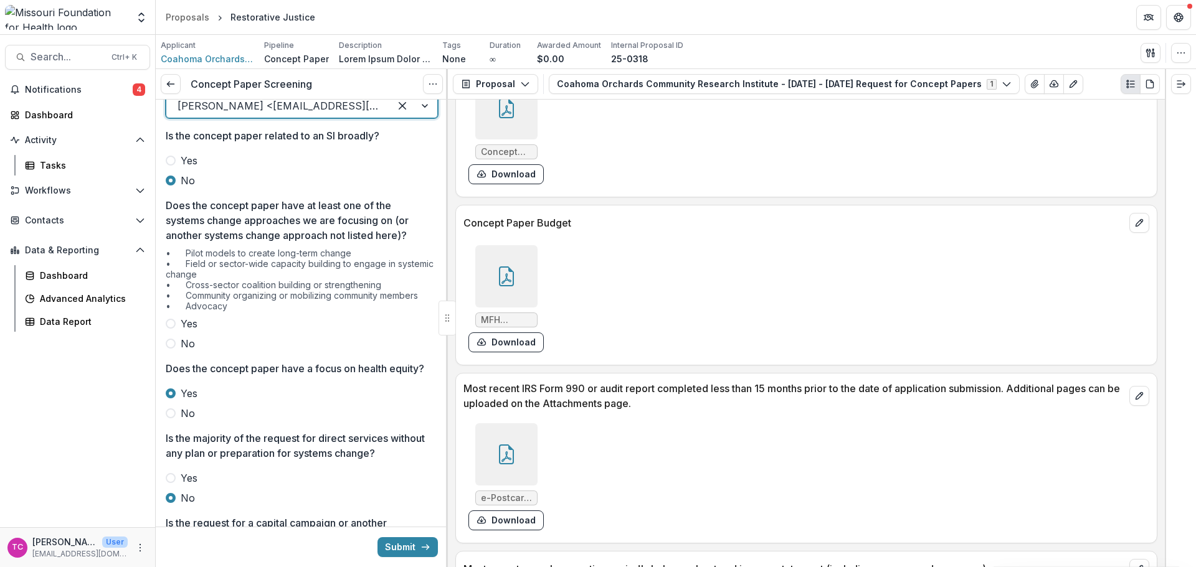
scroll to position [62, 0]
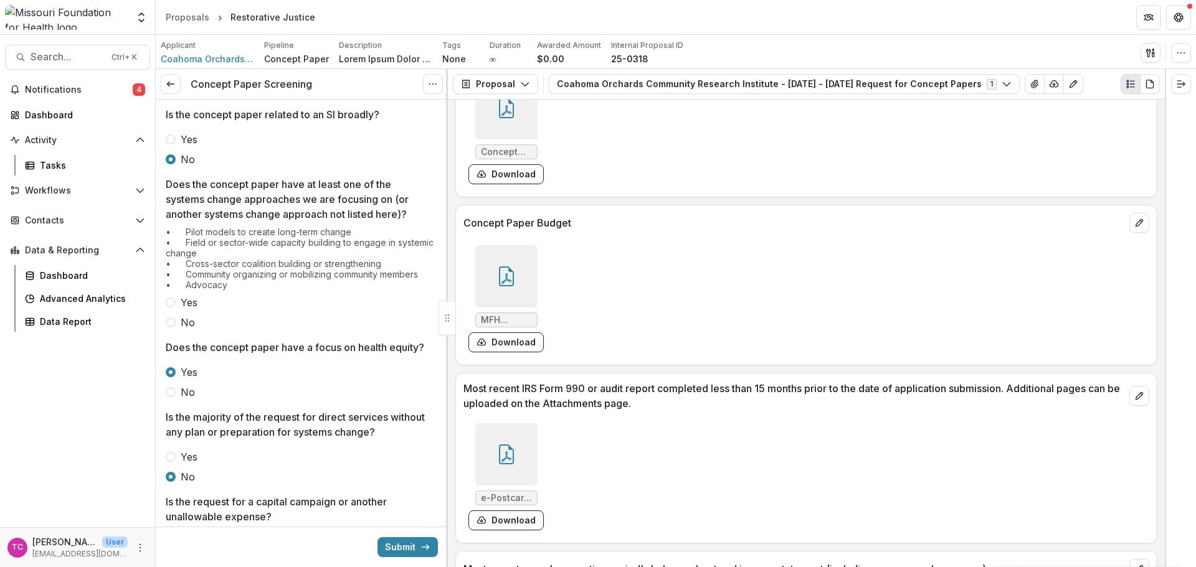
click at [189, 301] on span "Yes" at bounding box center [189, 302] width 17 height 15
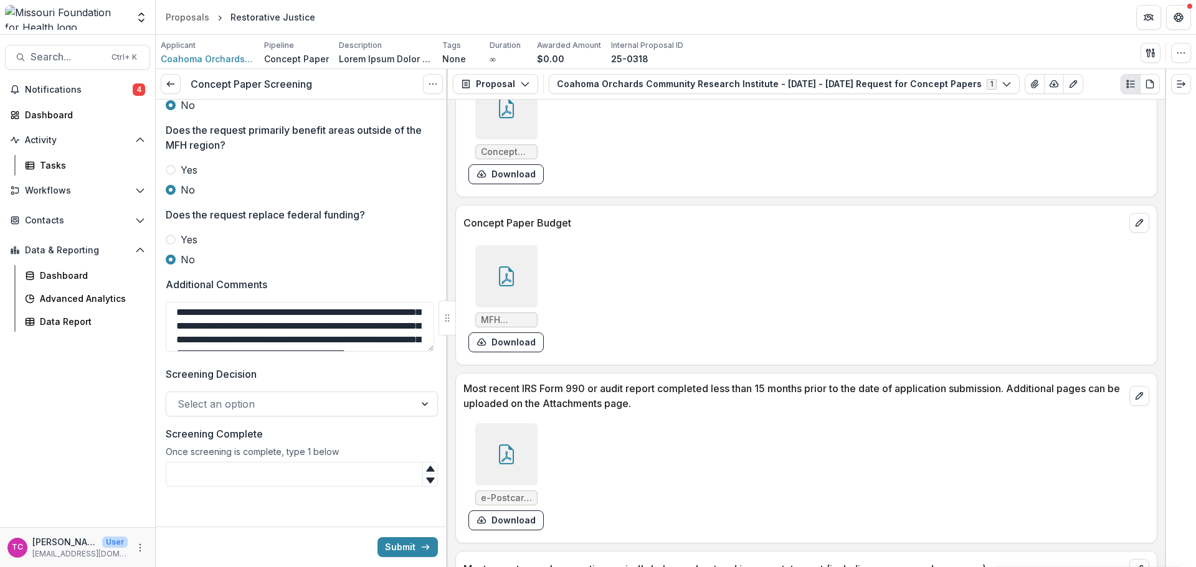
scroll to position [0, 0]
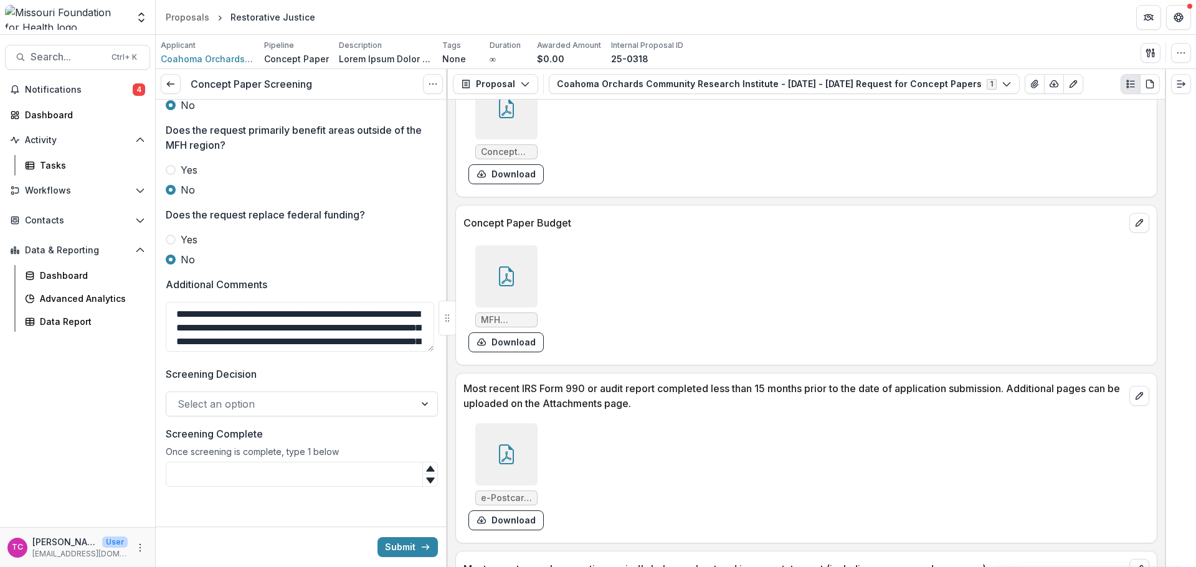
click at [268, 343] on textarea "**********" at bounding box center [300, 327] width 268 height 50
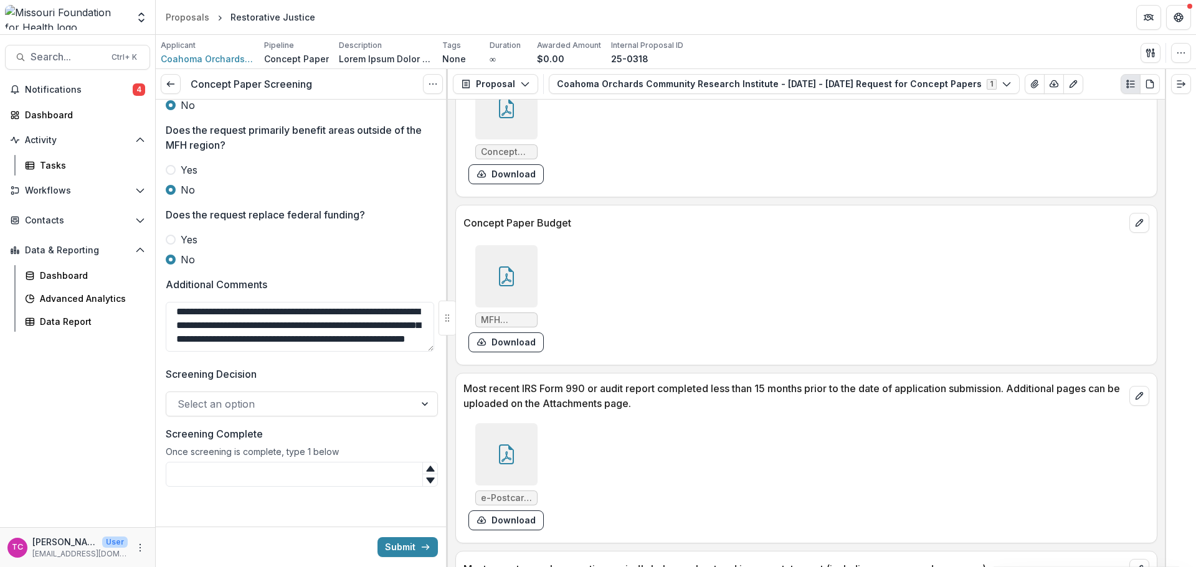
scroll to position [115, 0]
click at [274, 326] on textarea "**********" at bounding box center [300, 327] width 268 height 50
drag, startPoint x: 408, startPoint y: 317, endPoint x: 361, endPoint y: 329, distance: 48.2
click at [358, 338] on textarea "**********" at bounding box center [300, 327] width 268 height 50
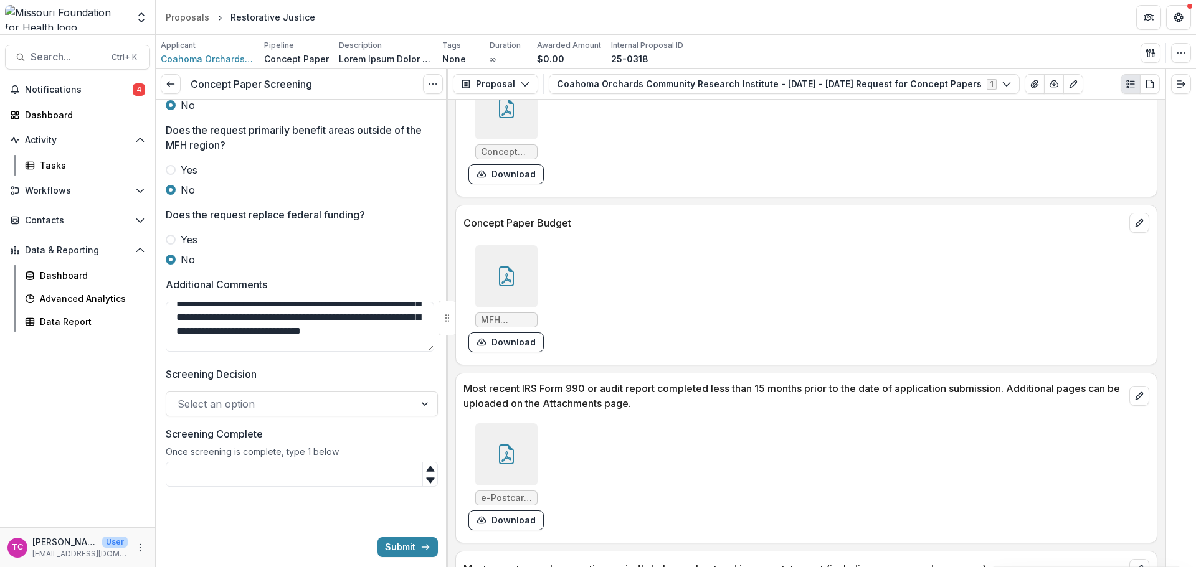
scroll to position [62, 0]
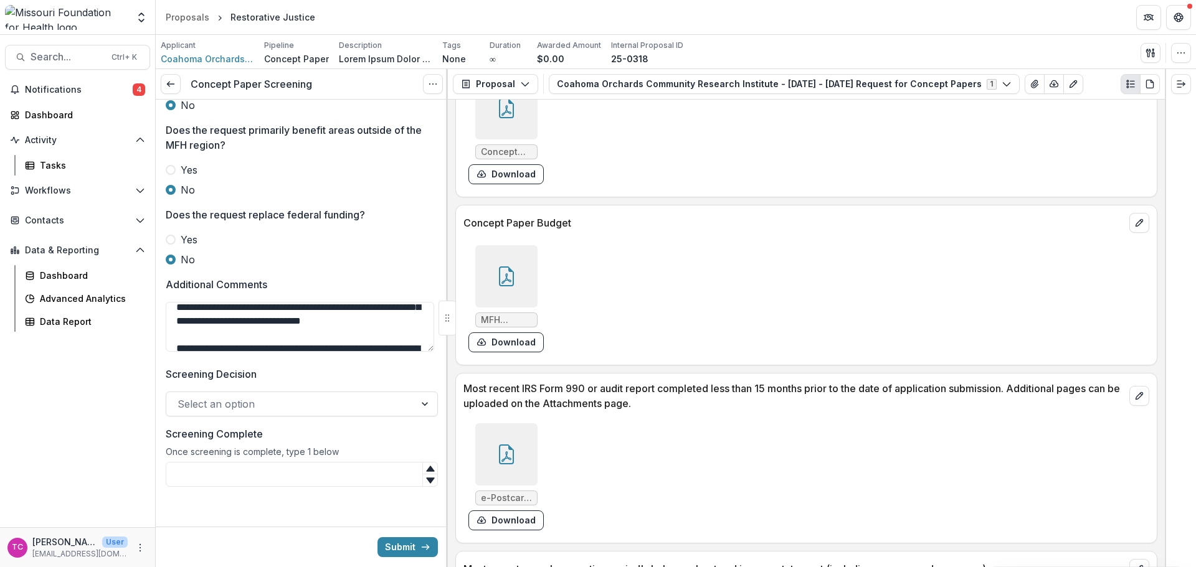
click at [334, 331] on textarea "**********" at bounding box center [300, 327] width 268 height 50
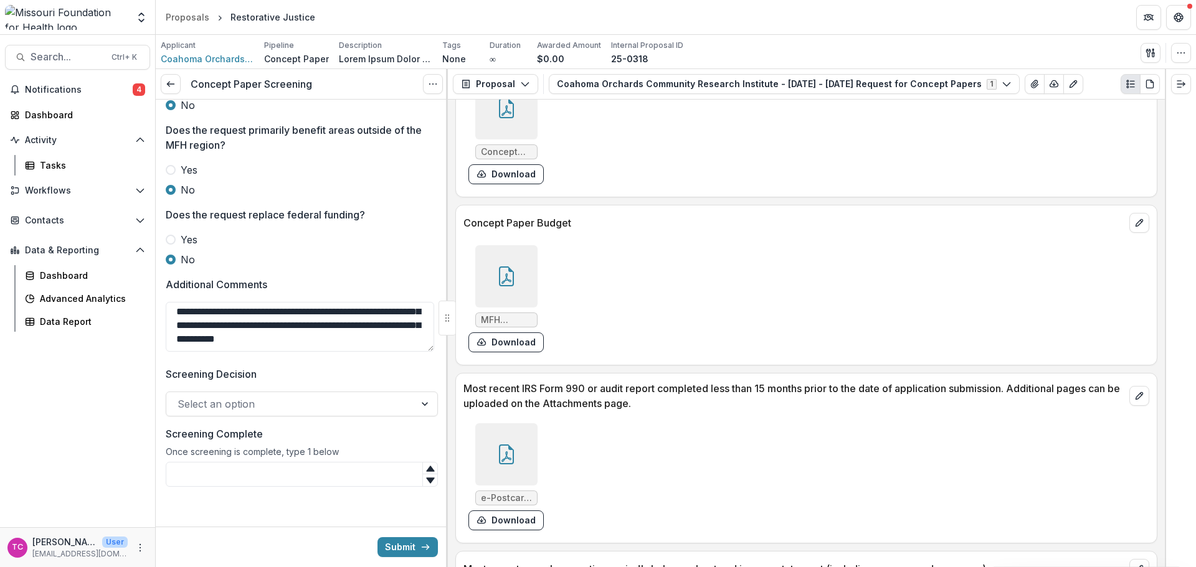
scroll to position [153, 0]
drag, startPoint x: 365, startPoint y: 311, endPoint x: 407, endPoint y: 304, distance: 42.9
click at [366, 311] on textarea "**********" at bounding box center [300, 327] width 268 height 50
click at [410, 337] on textarea "**********" at bounding box center [300, 327] width 268 height 50
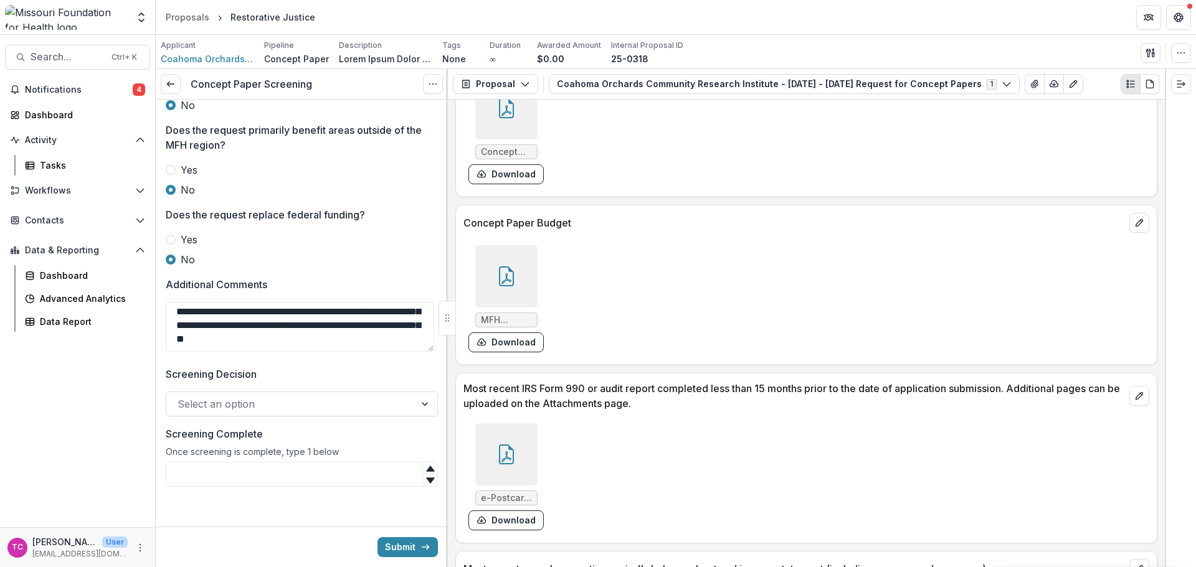
type textarea "**********"
click at [308, 404] on div at bounding box center [291, 404] width 226 height 17
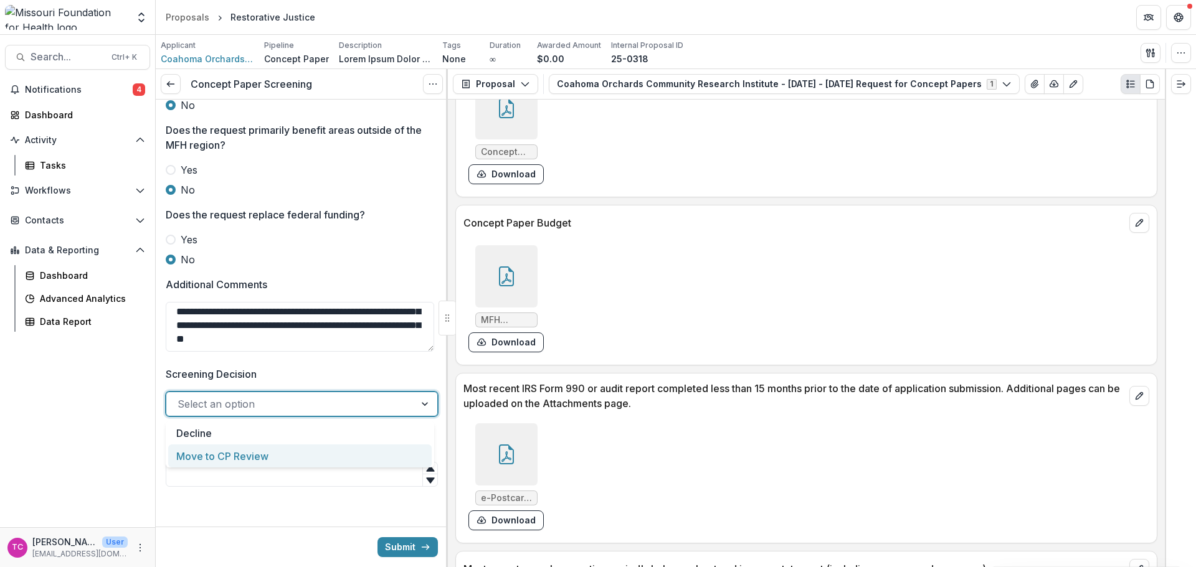
click at [278, 455] on div "Move to CP Review" at bounding box center [299, 456] width 263 height 23
click at [273, 471] on input "Screening Complete" at bounding box center [302, 474] width 272 height 25
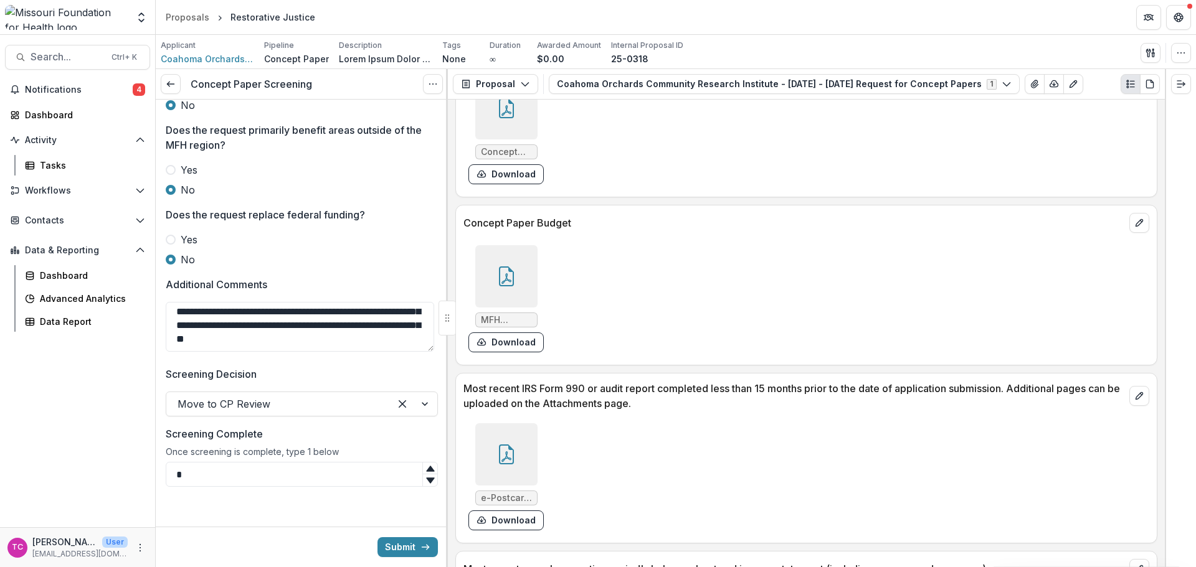
type input "*"
click at [391, 544] on button "Submit" at bounding box center [407, 548] width 60 height 20
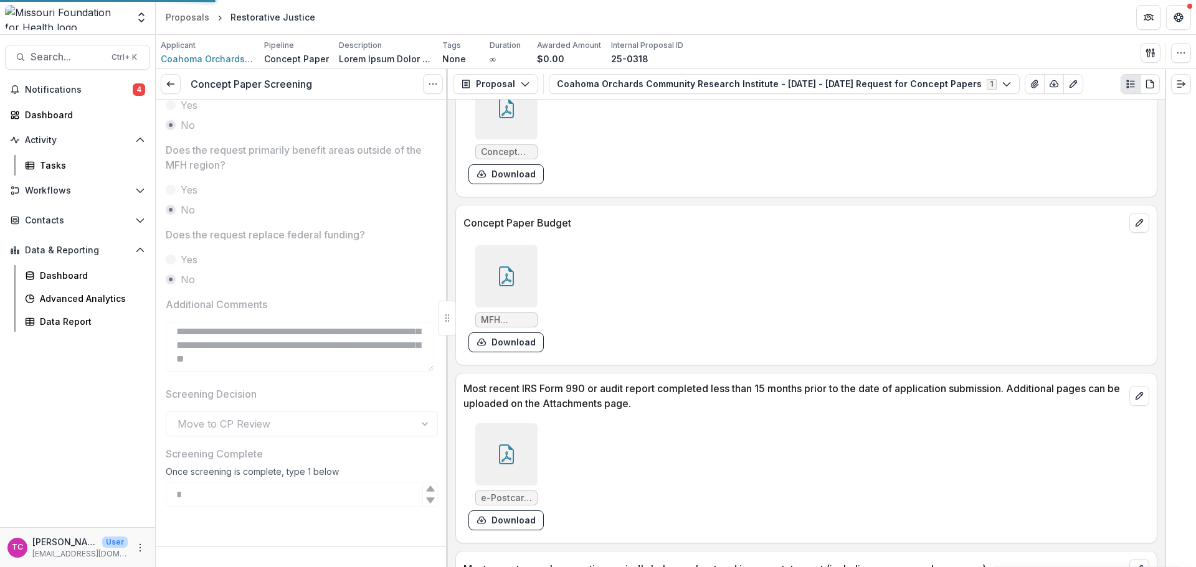
scroll to position [546, 0]
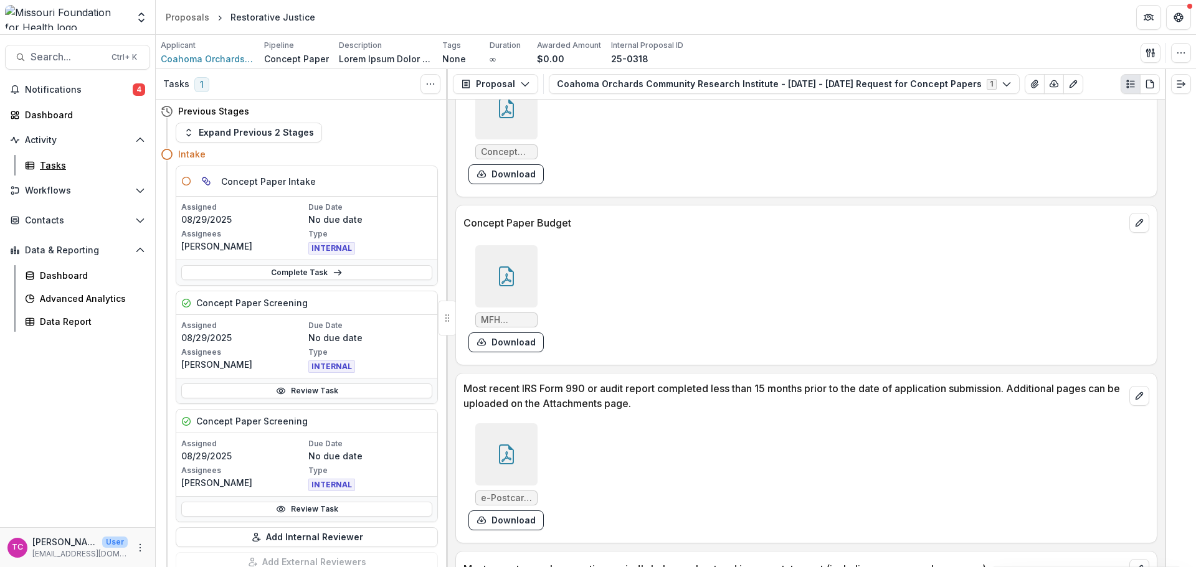
click at [49, 162] on div "Tasks" at bounding box center [90, 165] width 100 height 13
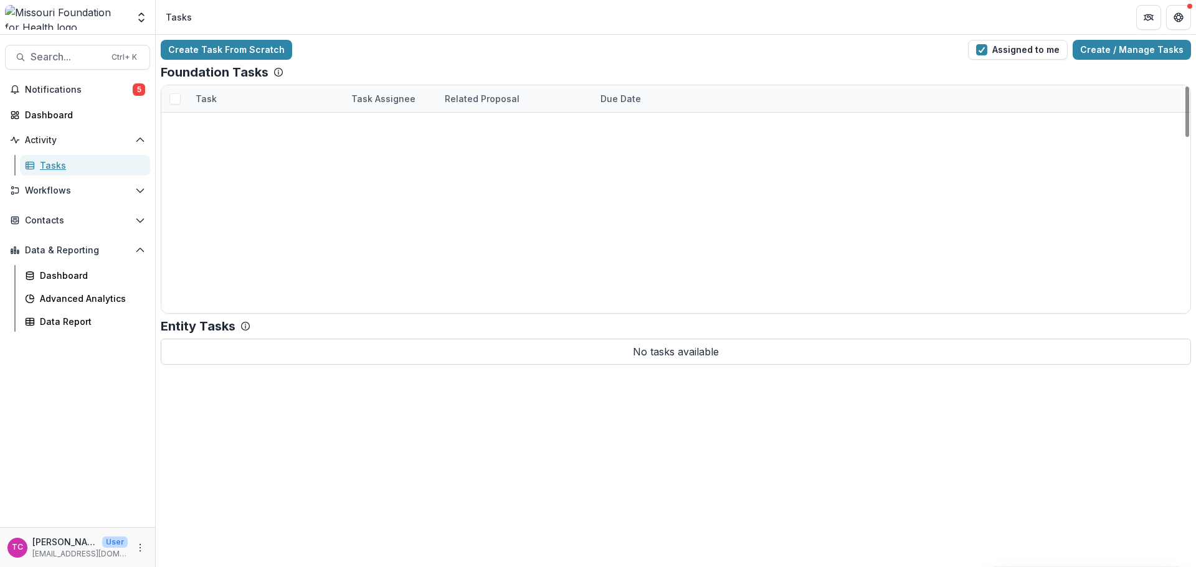
scroll to position [790, 0]
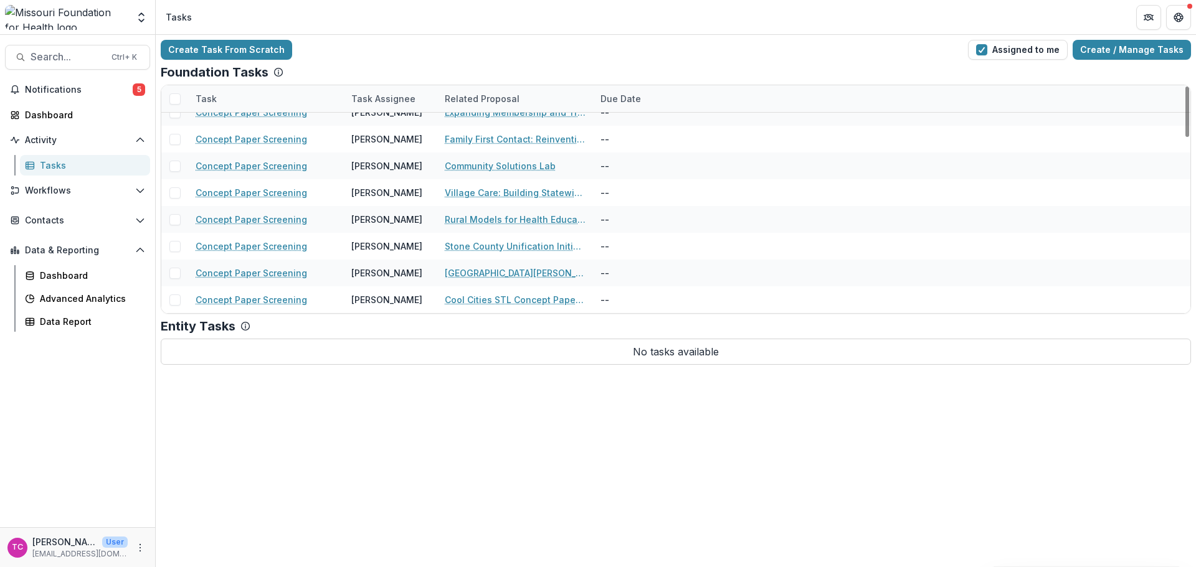
click at [463, 307] on div "Cool Cities STL Concept Paper 2025" at bounding box center [515, 300] width 141 height 27
click at [466, 301] on link "Cool Cities STL Concept Paper 2025" at bounding box center [515, 299] width 141 height 13
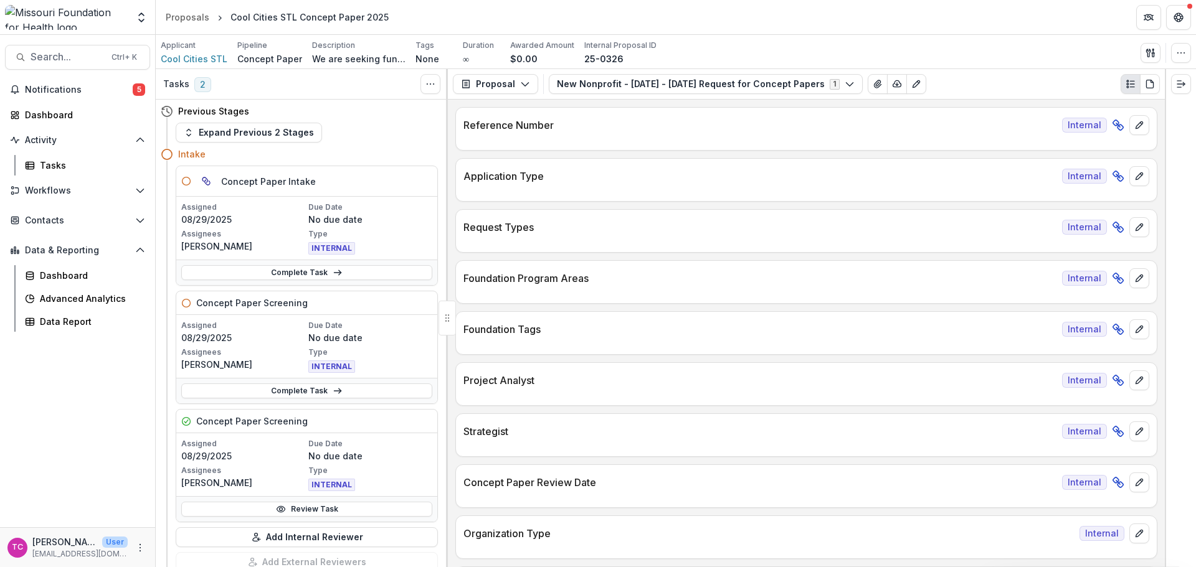
click at [252, 510] on link "Review Task" at bounding box center [306, 509] width 251 height 15
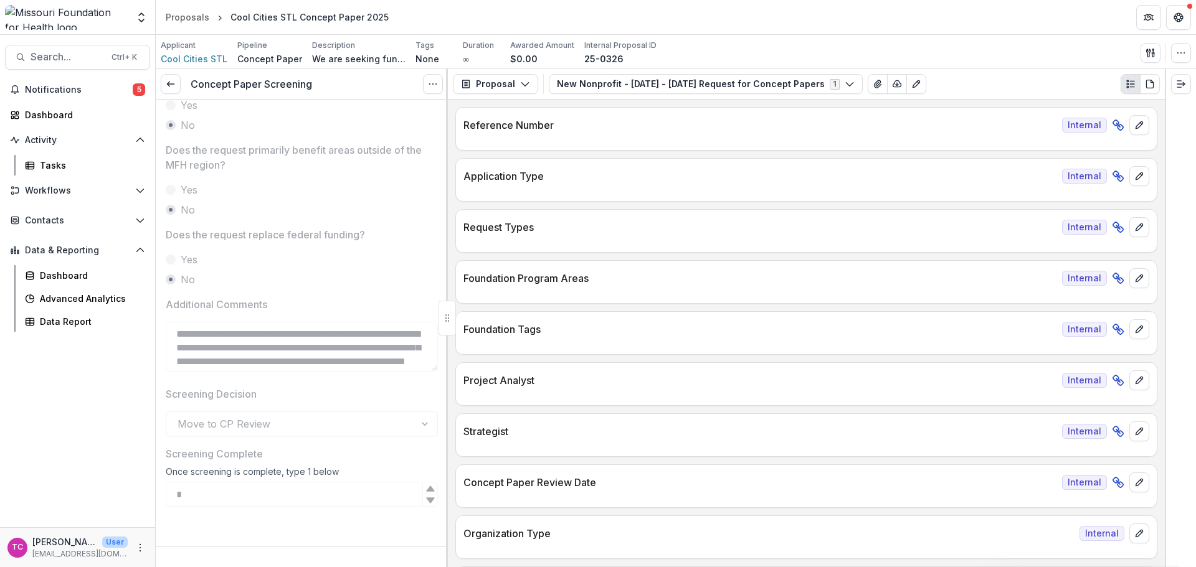
scroll to position [546, 0]
click at [162, 84] on link at bounding box center [171, 84] width 20 height 20
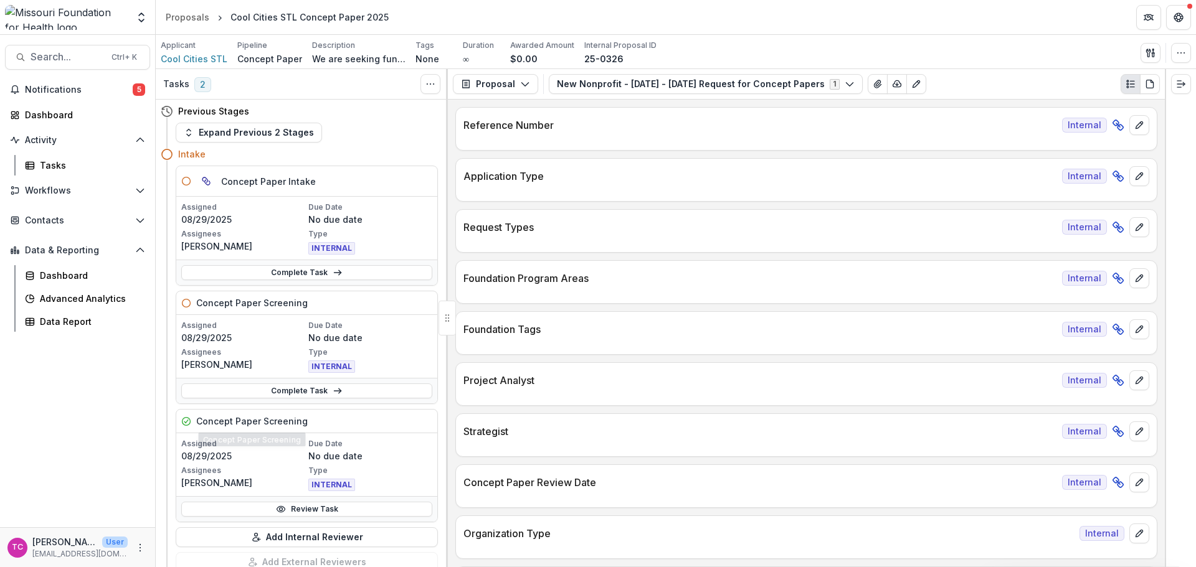
click at [223, 384] on link "Complete Task" at bounding box center [306, 391] width 251 height 15
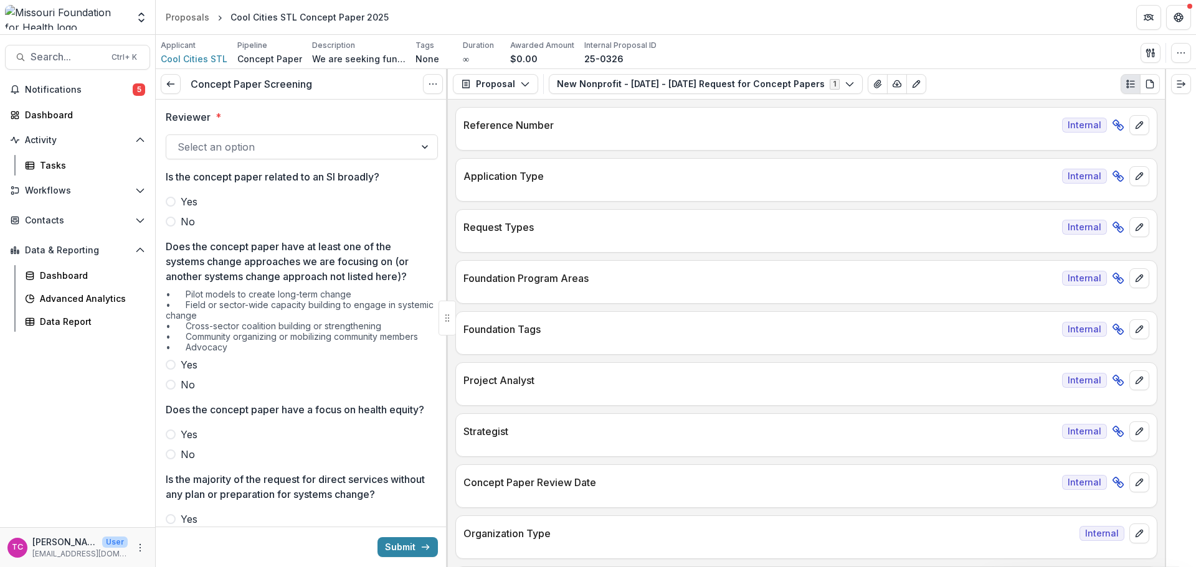
click at [198, 156] on div at bounding box center [291, 146] width 226 height 17
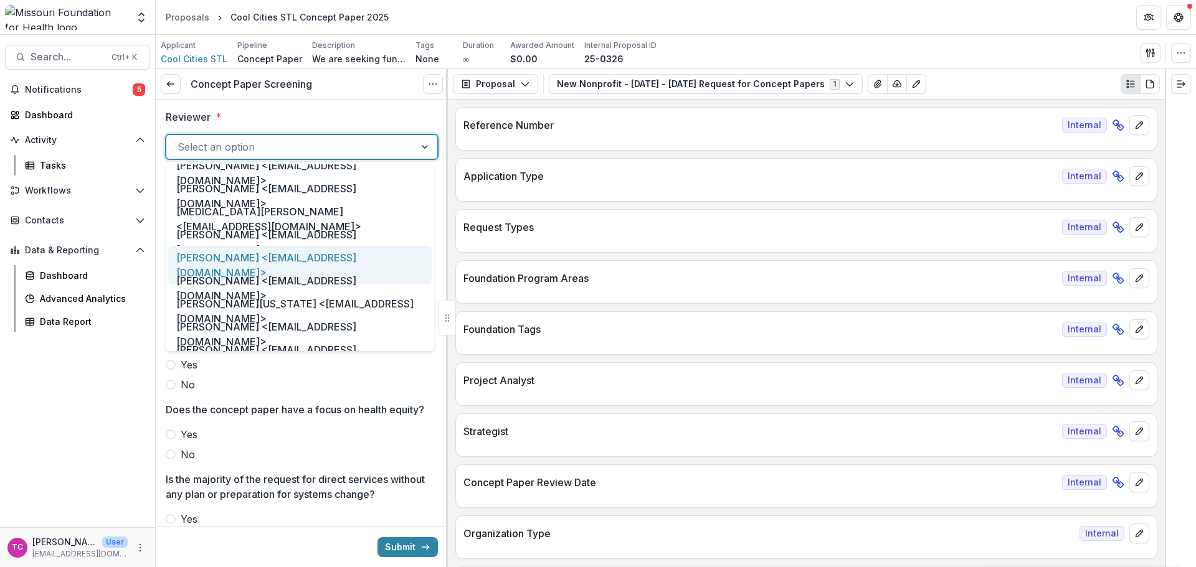
scroll to position [623, 0]
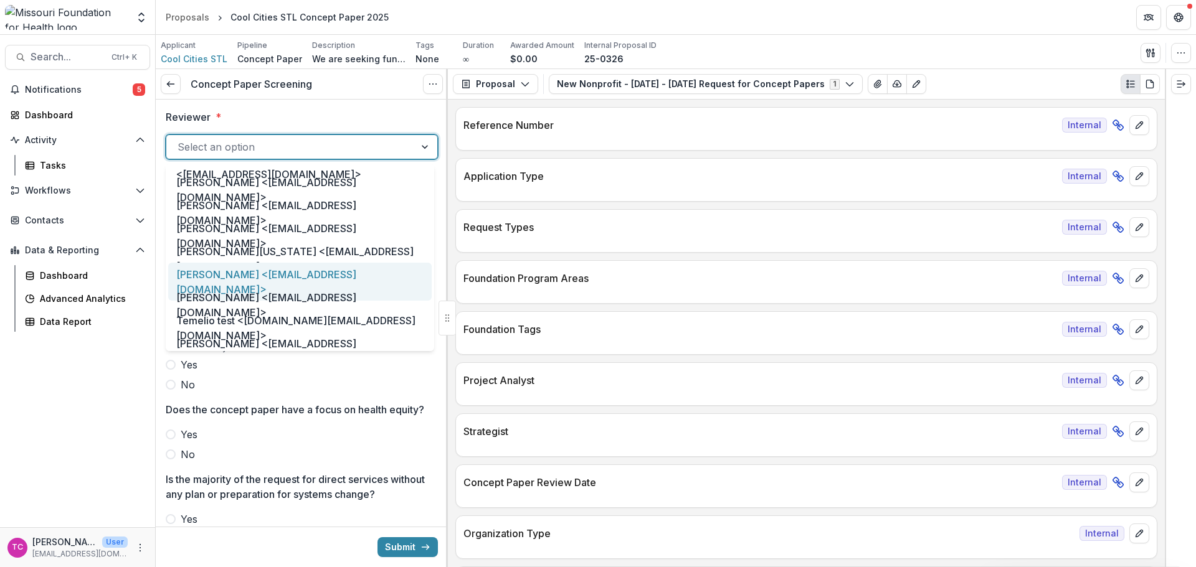
click at [224, 264] on div "[PERSON_NAME] <[EMAIL_ADDRESS][DOMAIN_NAME]>" at bounding box center [299, 282] width 263 height 38
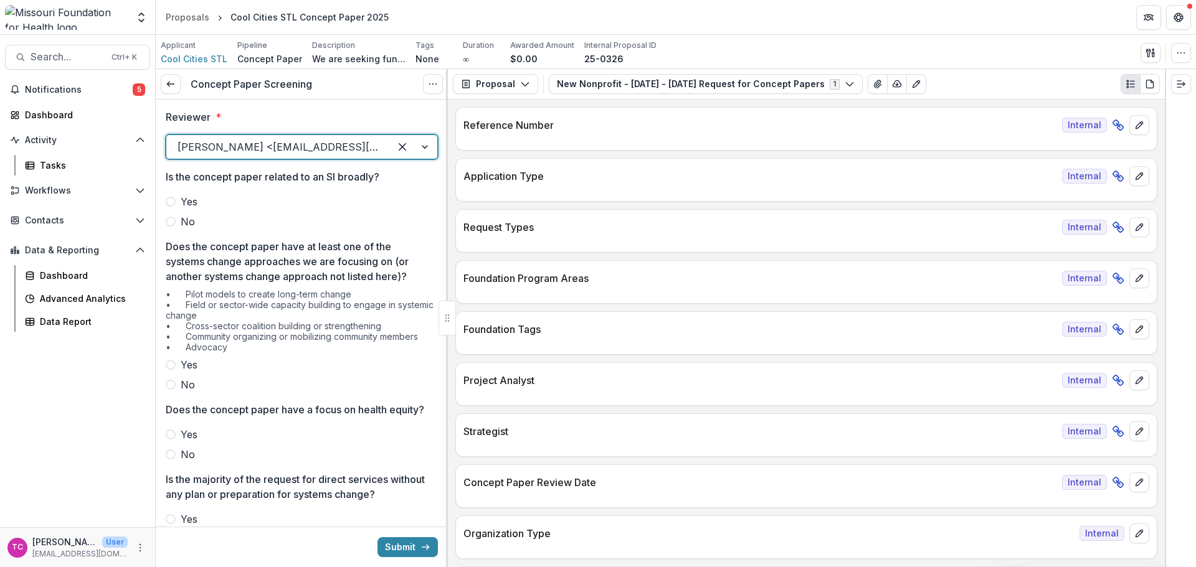
click at [189, 223] on span "No" at bounding box center [188, 221] width 14 height 15
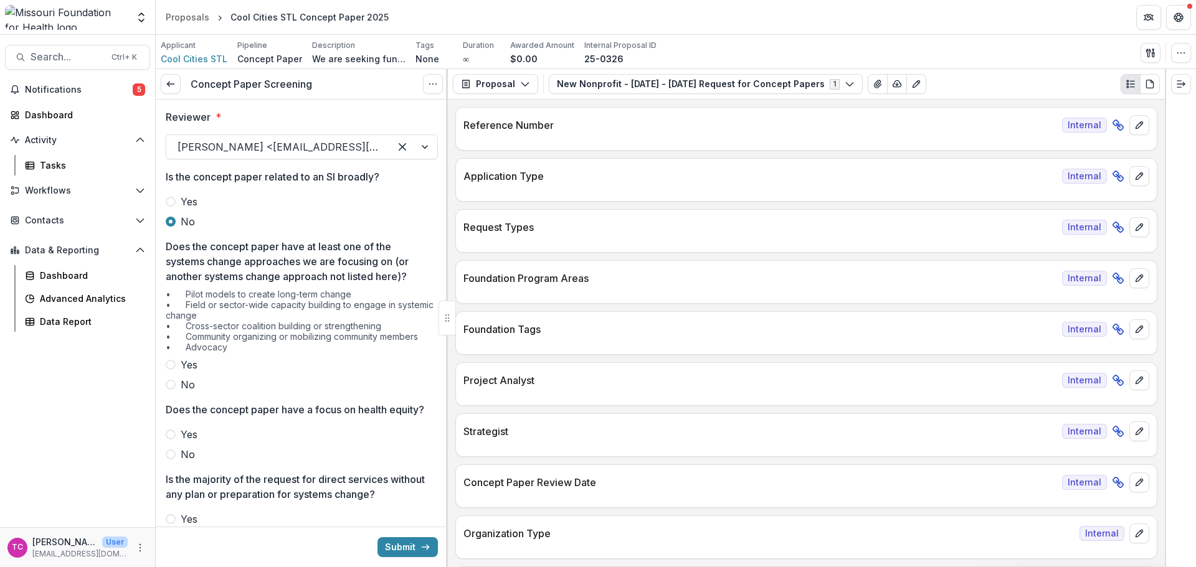
click at [193, 361] on span "Yes" at bounding box center [189, 365] width 17 height 15
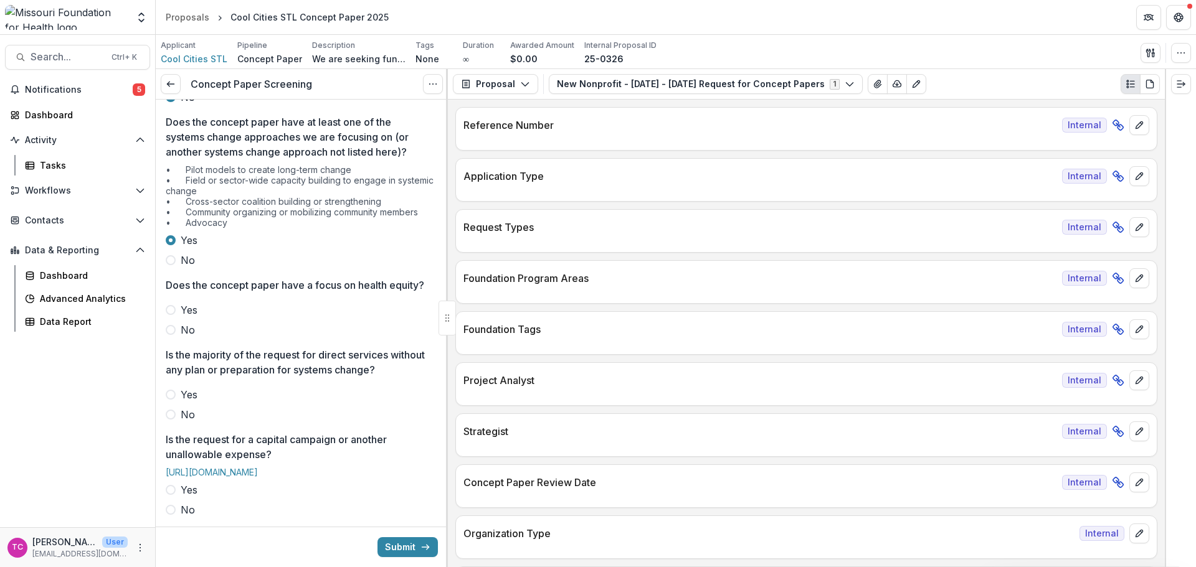
scroll to position [187, 0]
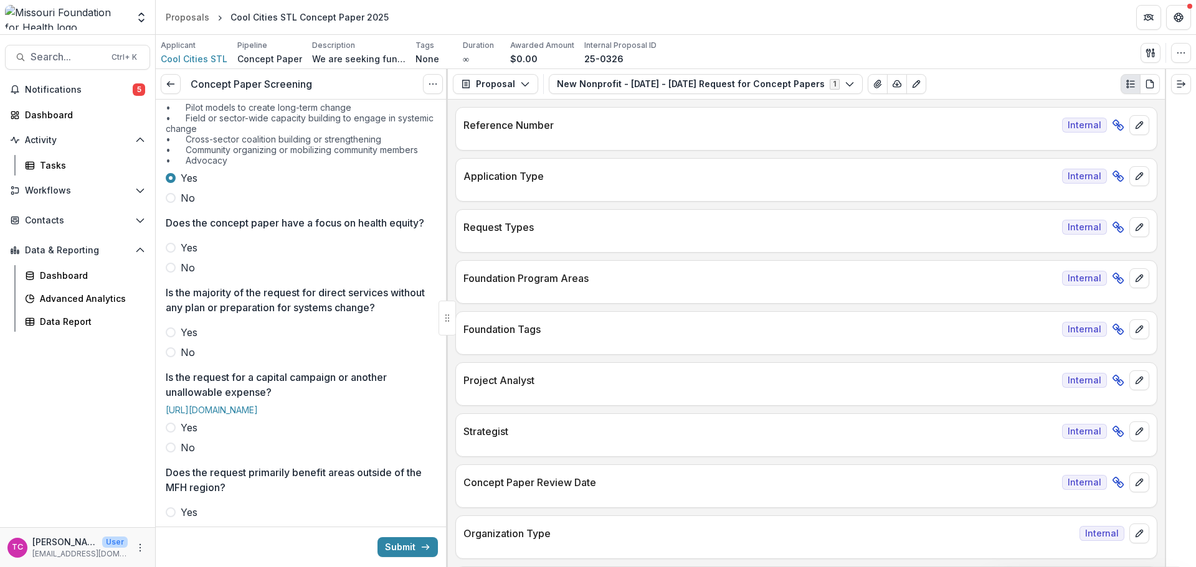
click at [189, 246] on div "Does the concept paper have a focus on health equity? Yes No" at bounding box center [302, 246] width 272 height 60
drag, startPoint x: 190, startPoint y: 262, endPoint x: 202, endPoint y: 271, distance: 14.7
click at [190, 255] on span "Yes" at bounding box center [189, 247] width 17 height 15
click at [190, 360] on span "No" at bounding box center [188, 352] width 14 height 15
drag, startPoint x: 182, startPoint y: 480, endPoint x: 191, endPoint y: 483, distance: 10.1
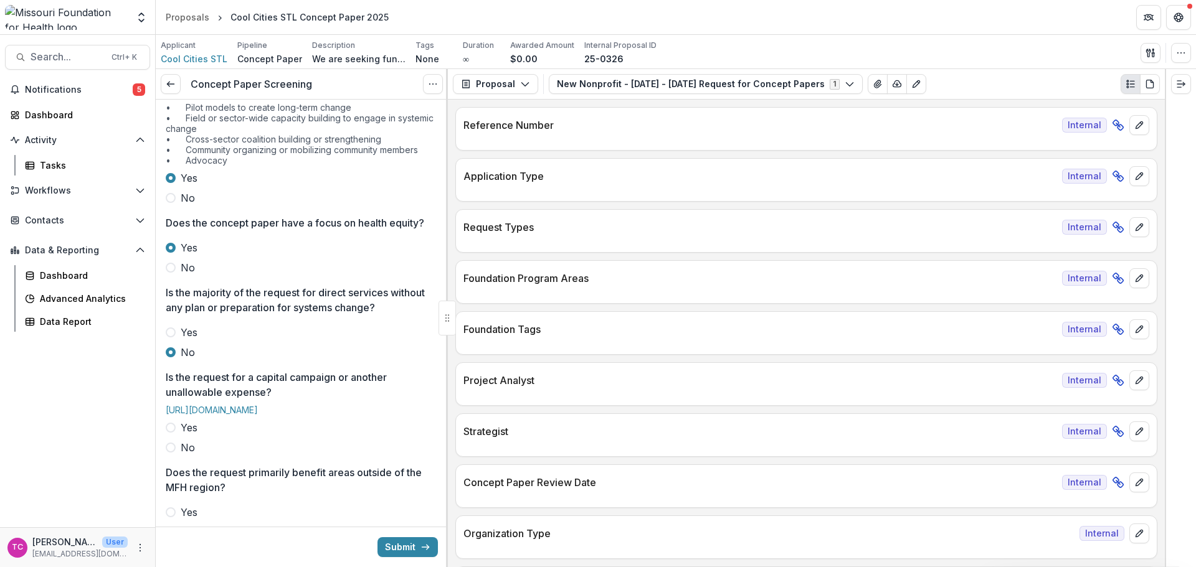
click at [182, 455] on span "No" at bounding box center [188, 447] width 14 height 15
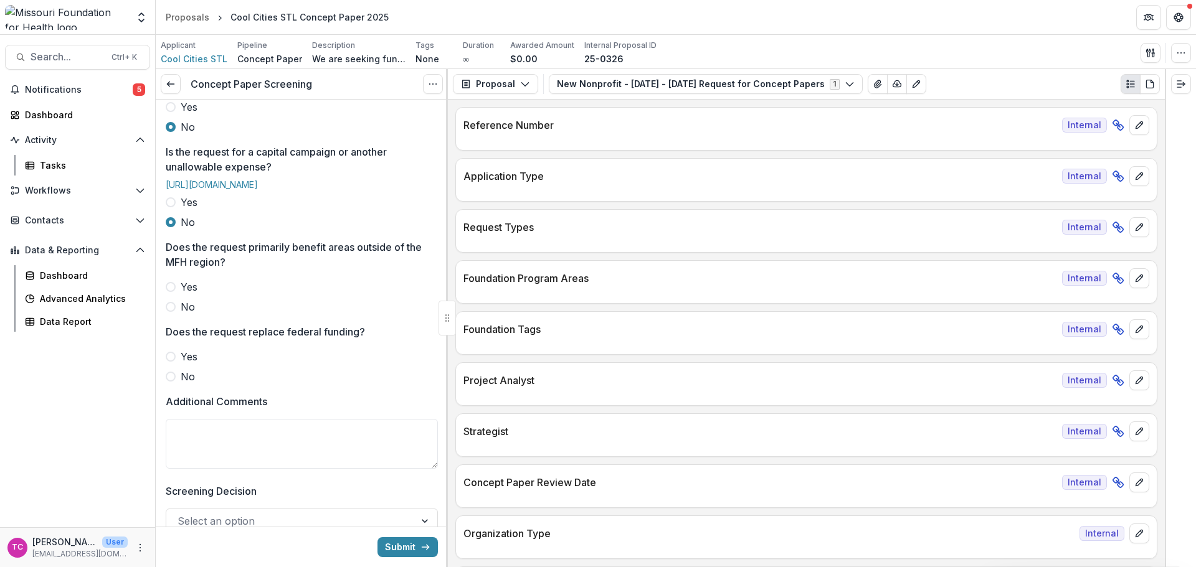
scroll to position [436, 0]
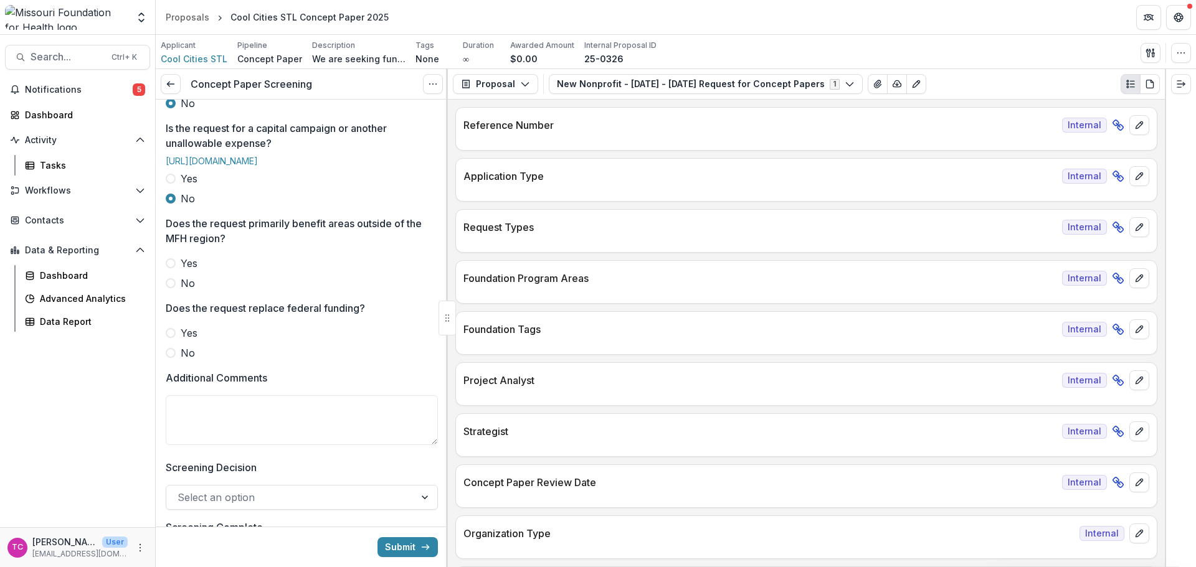
click at [174, 291] on div "Yes No" at bounding box center [302, 273] width 272 height 35
click at [171, 358] on span at bounding box center [171, 353] width 10 height 10
click at [179, 291] on label "No" at bounding box center [302, 283] width 272 height 15
click at [225, 445] on textarea "Additional Comments" at bounding box center [302, 421] width 272 height 50
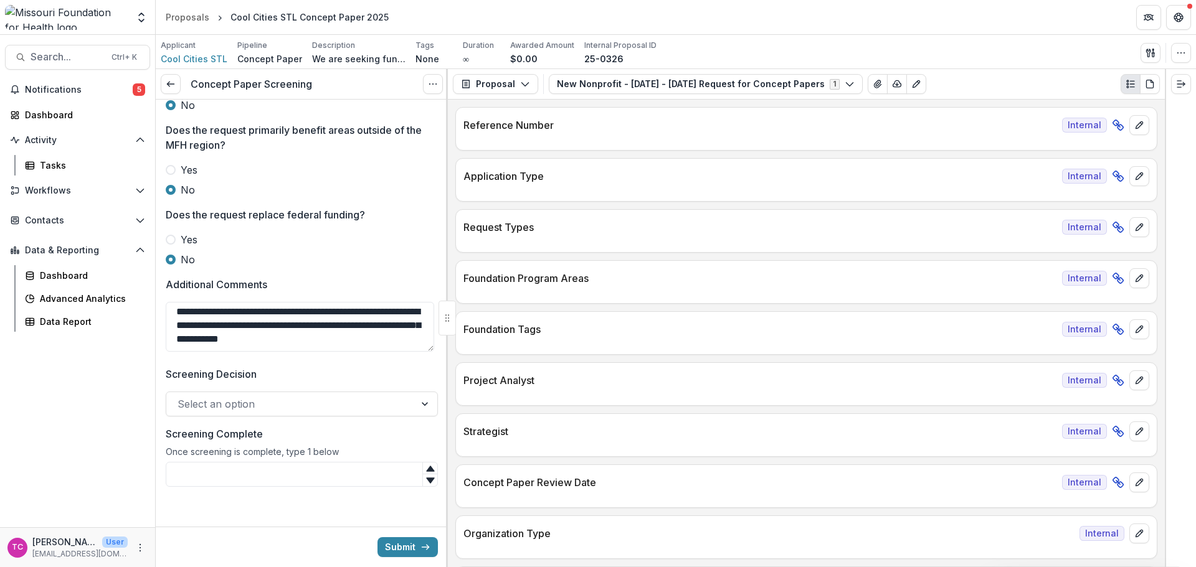
scroll to position [566, 0]
type textarea "**********"
click at [309, 397] on div at bounding box center [291, 404] width 226 height 17
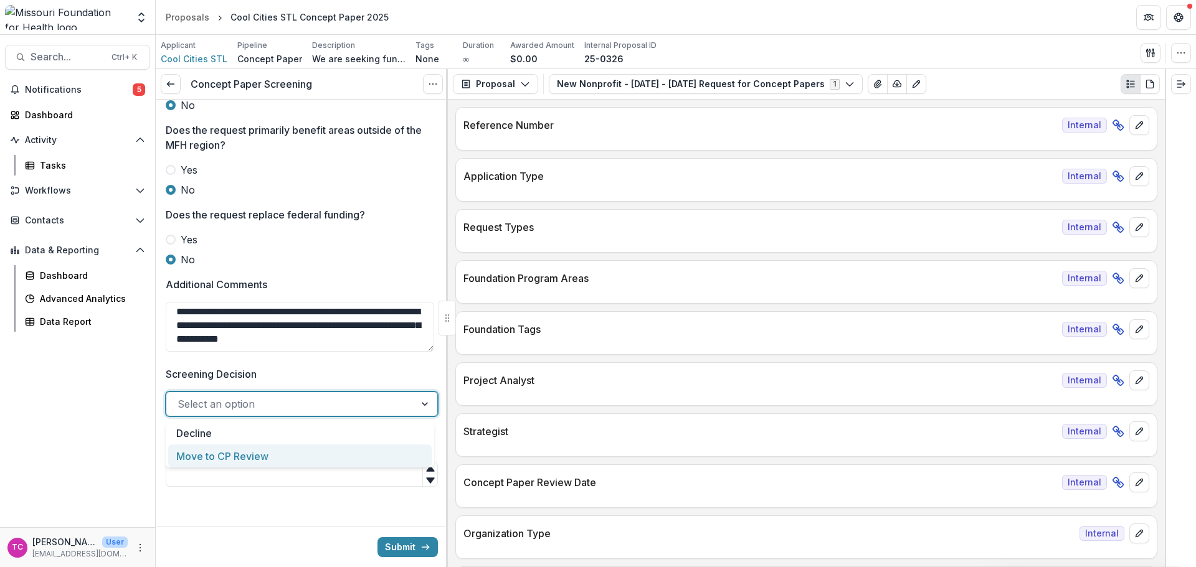
click at [262, 450] on div "Move to CP Review" at bounding box center [299, 456] width 263 height 23
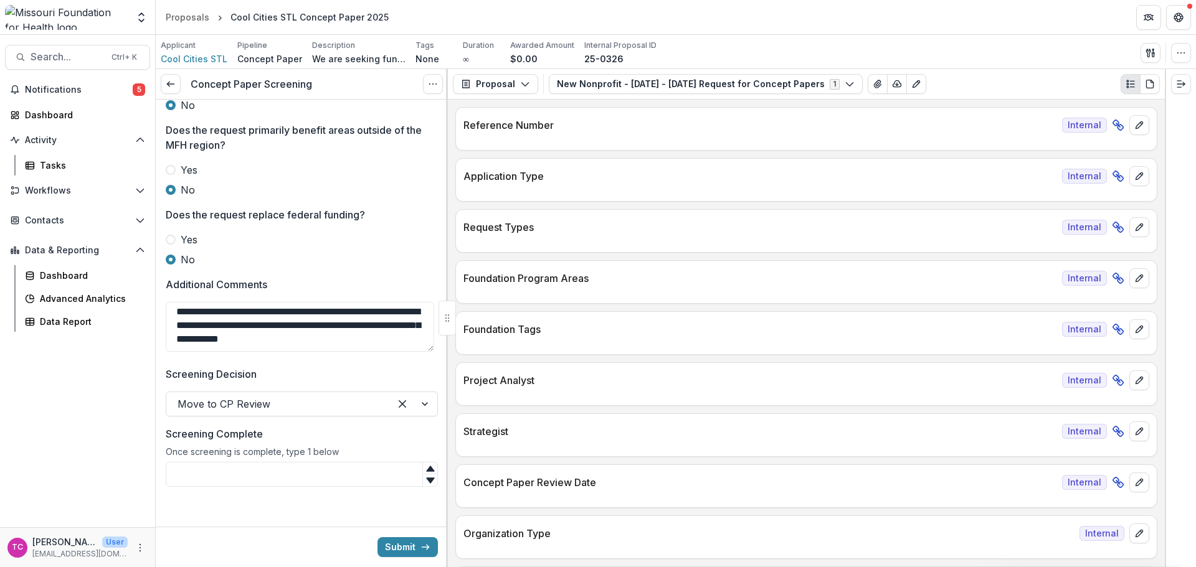
click at [273, 466] on input "Screening Complete" at bounding box center [302, 474] width 272 height 25
type input "*"
click at [420, 551] on icon "submit" at bounding box center [425, 547] width 10 height 10
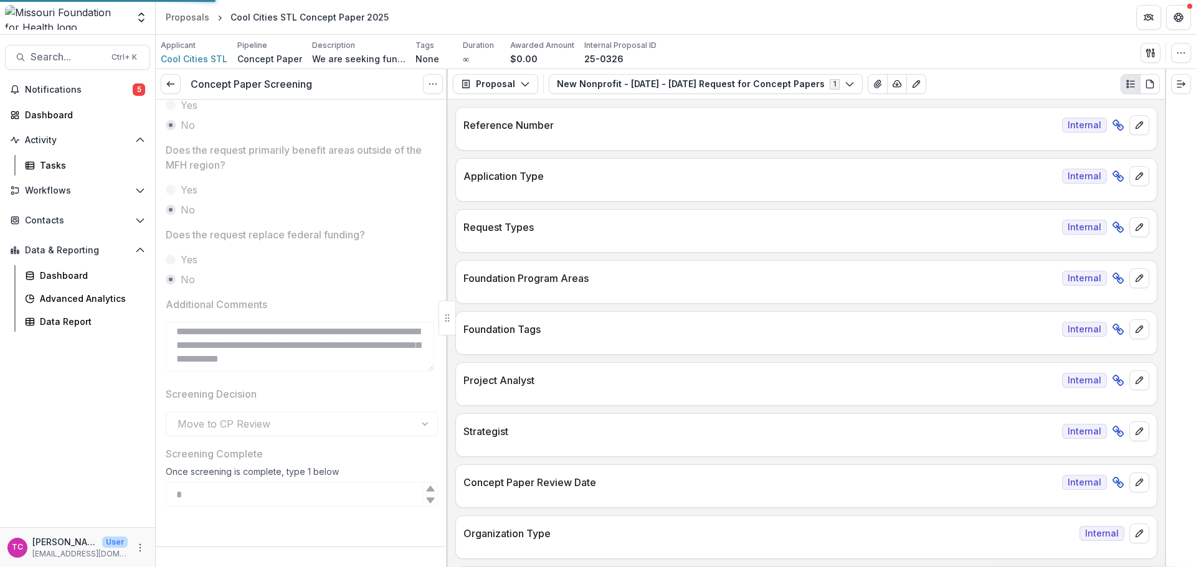
scroll to position [546, 0]
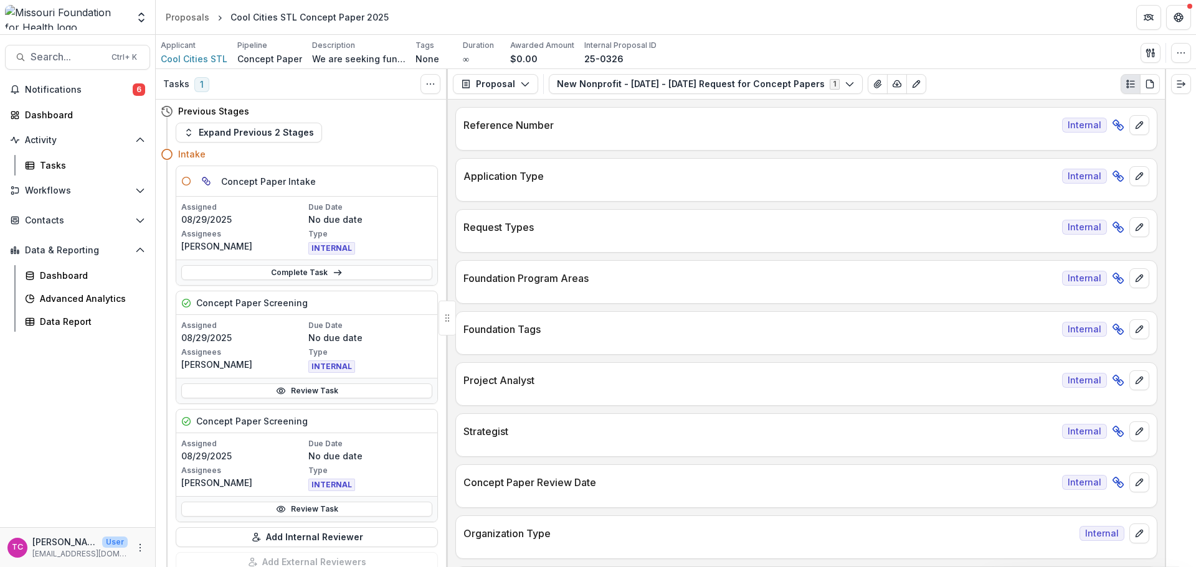
click at [96, 92] on span "Notifications" at bounding box center [79, 90] width 108 height 11
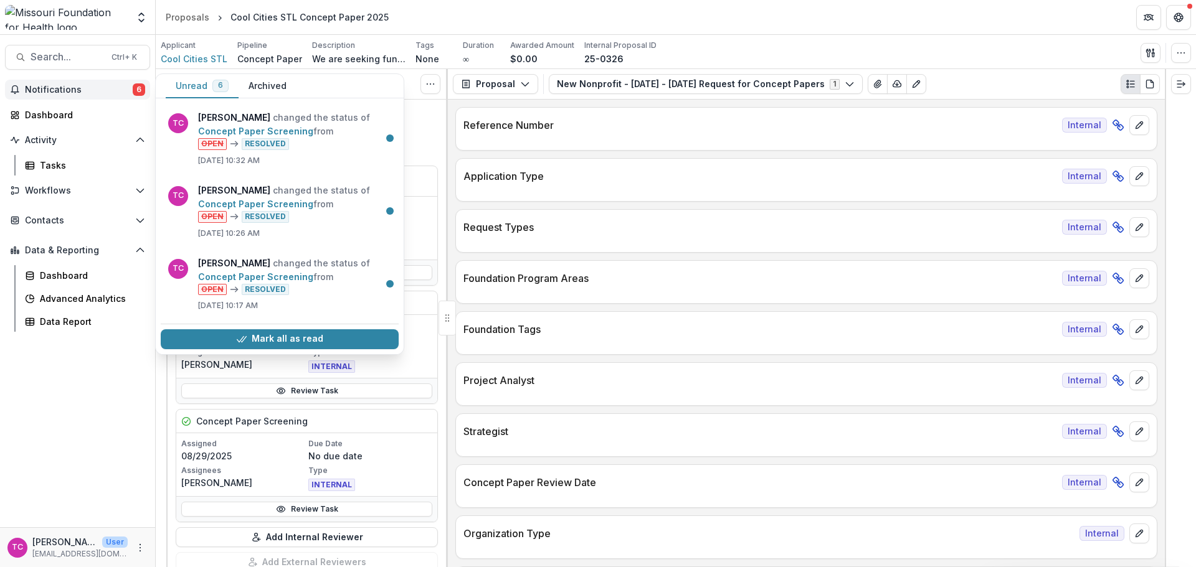
click at [186, 347] on button "Mark all as read" at bounding box center [280, 339] width 238 height 20
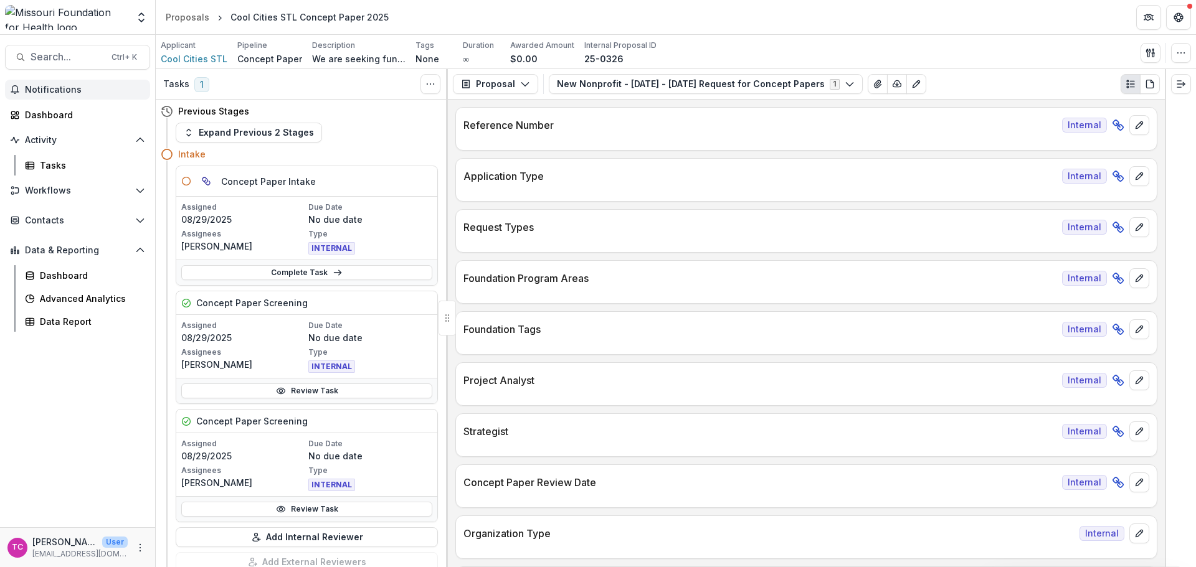
click at [36, 168] on link "Tasks" at bounding box center [85, 165] width 130 height 21
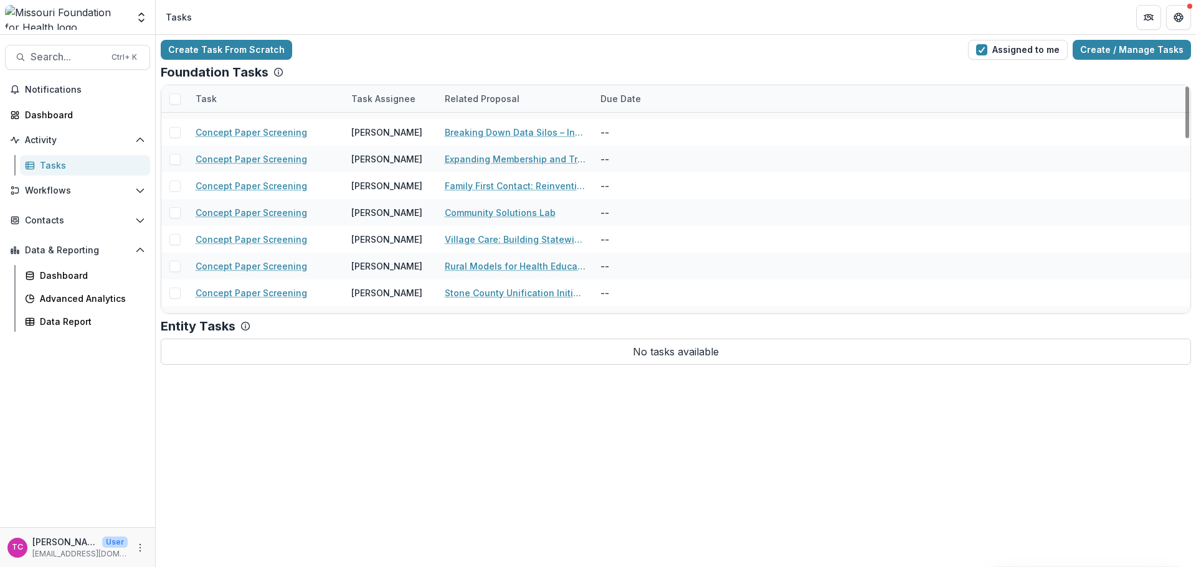
scroll to position [764, 0]
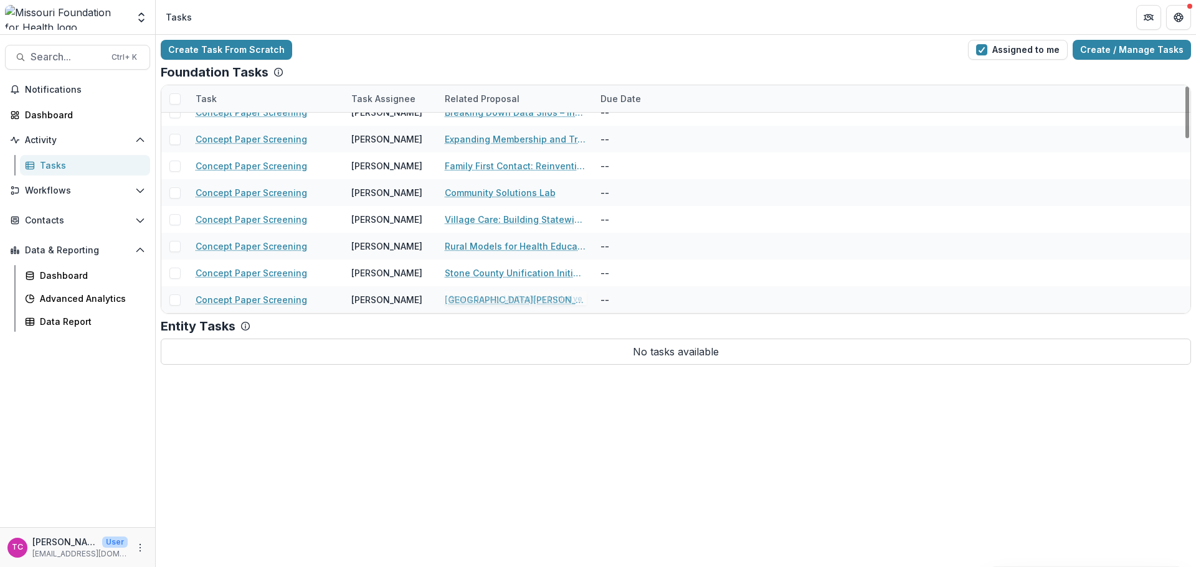
click at [491, 290] on div "[GEOGRAPHIC_DATA][PERSON_NAME] Initiative" at bounding box center [515, 300] width 141 height 27
click at [486, 298] on link "[GEOGRAPHIC_DATA][PERSON_NAME] Initiative" at bounding box center [515, 299] width 141 height 13
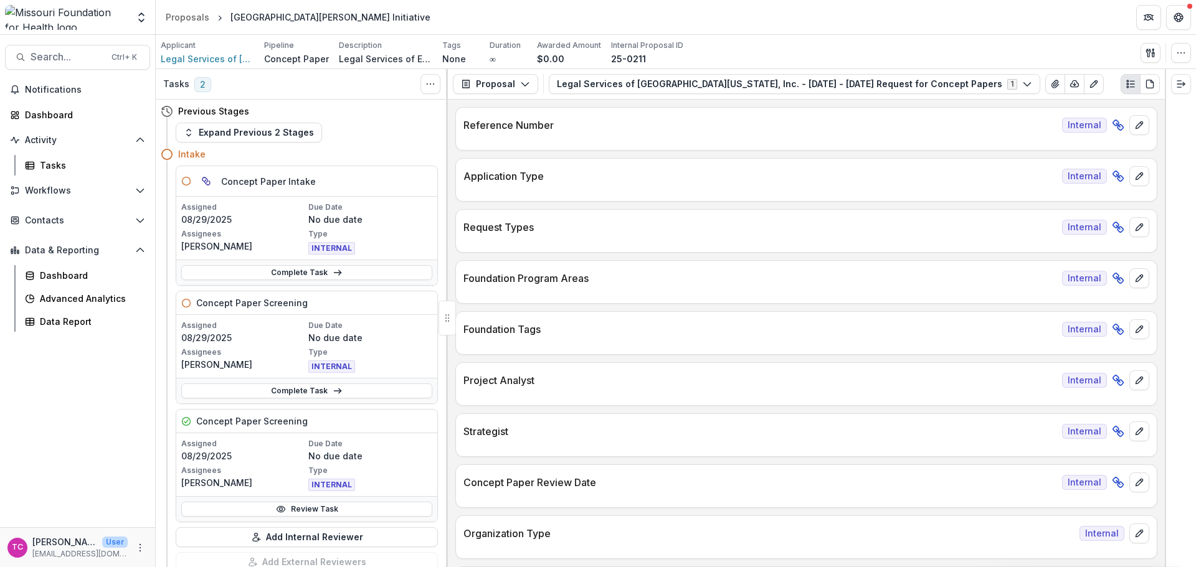
click at [329, 509] on link "Review Task" at bounding box center [306, 509] width 251 height 15
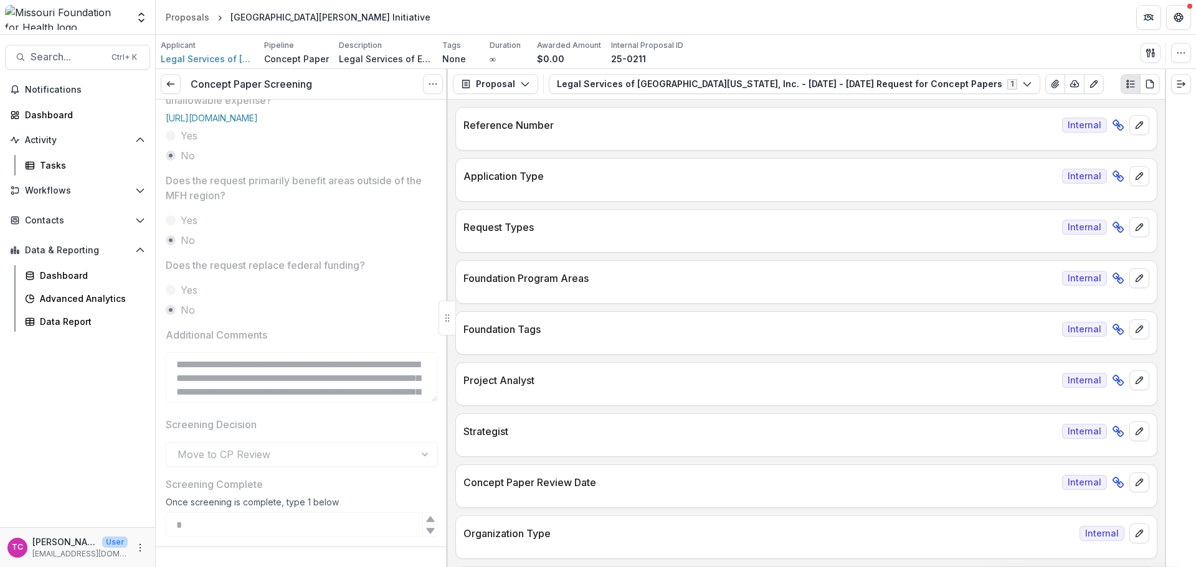
scroll to position [546, 0]
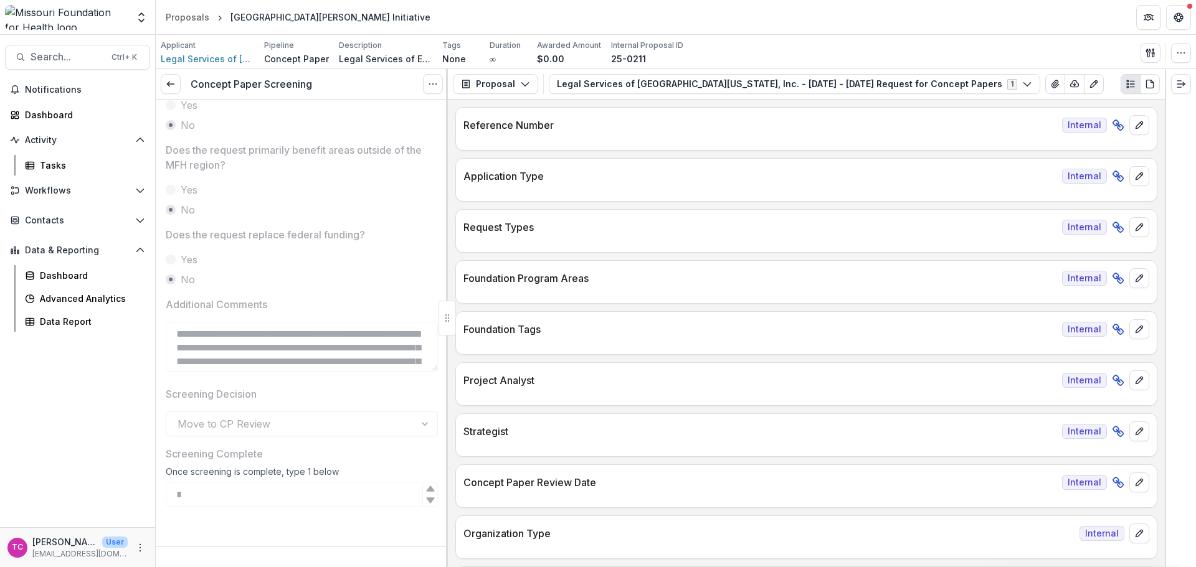
click at [170, 85] on icon at bounding box center [171, 84] width 10 height 10
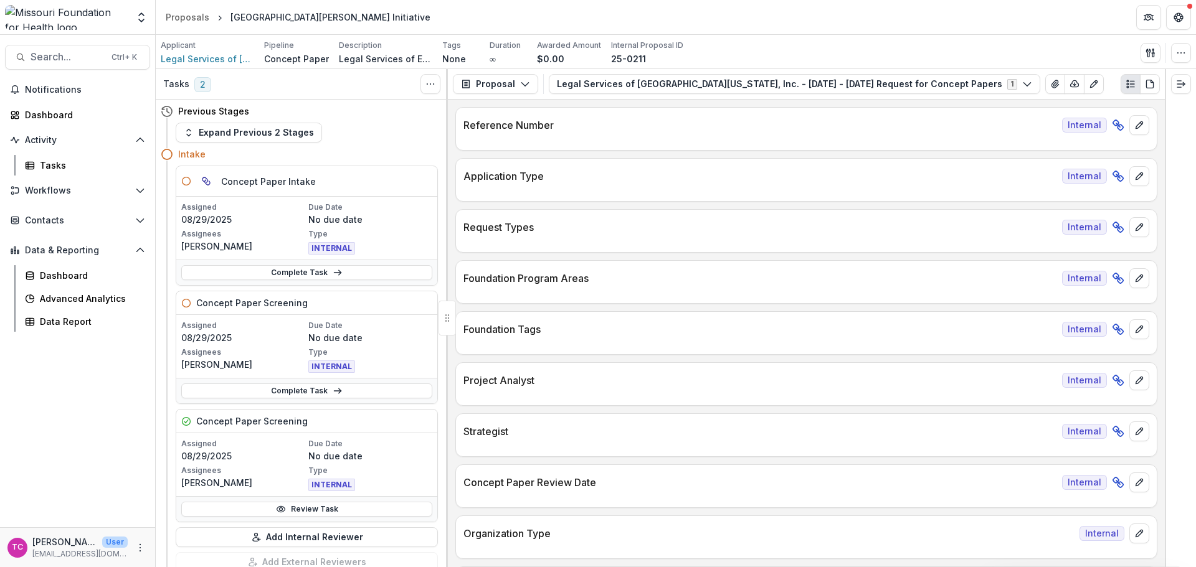
click at [240, 391] on link "Complete Task" at bounding box center [306, 391] width 251 height 15
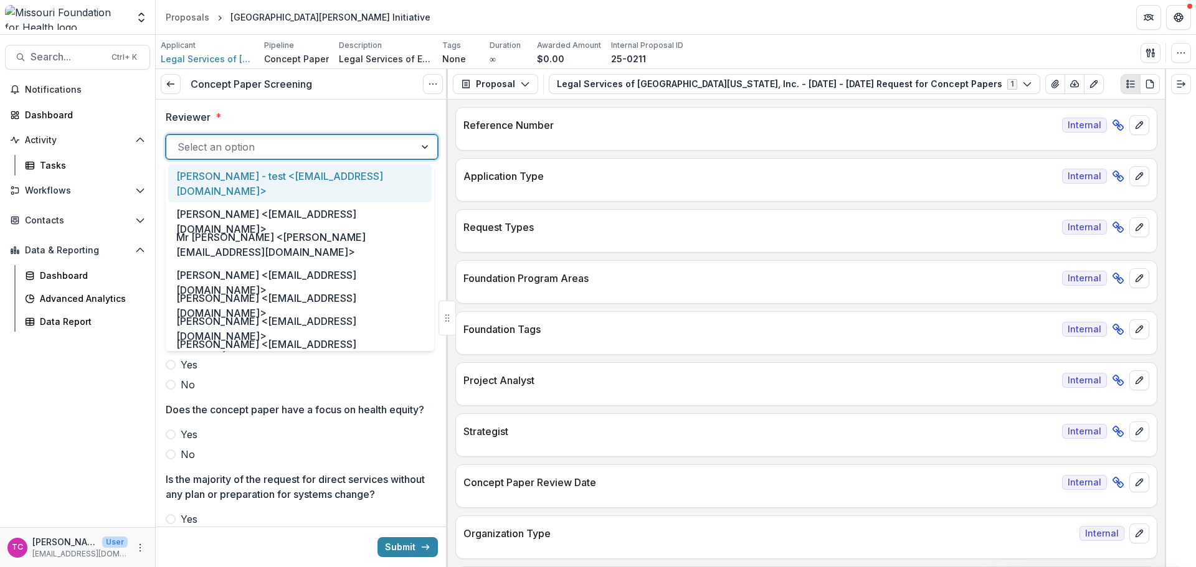
click at [260, 138] on div "Select an option" at bounding box center [290, 147] width 249 height 20
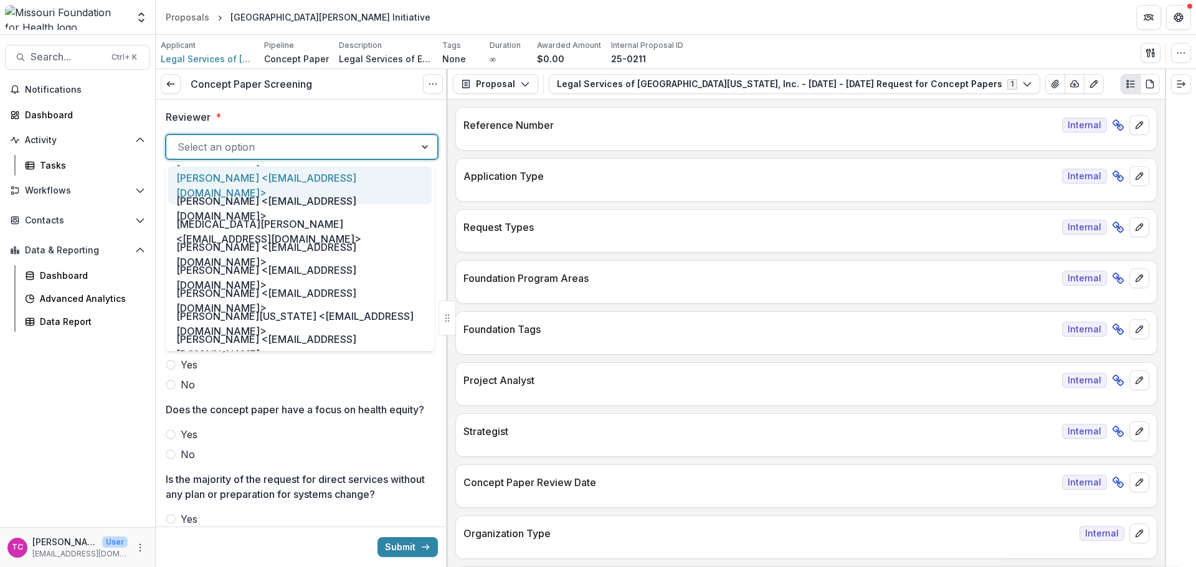
scroll to position [561, 0]
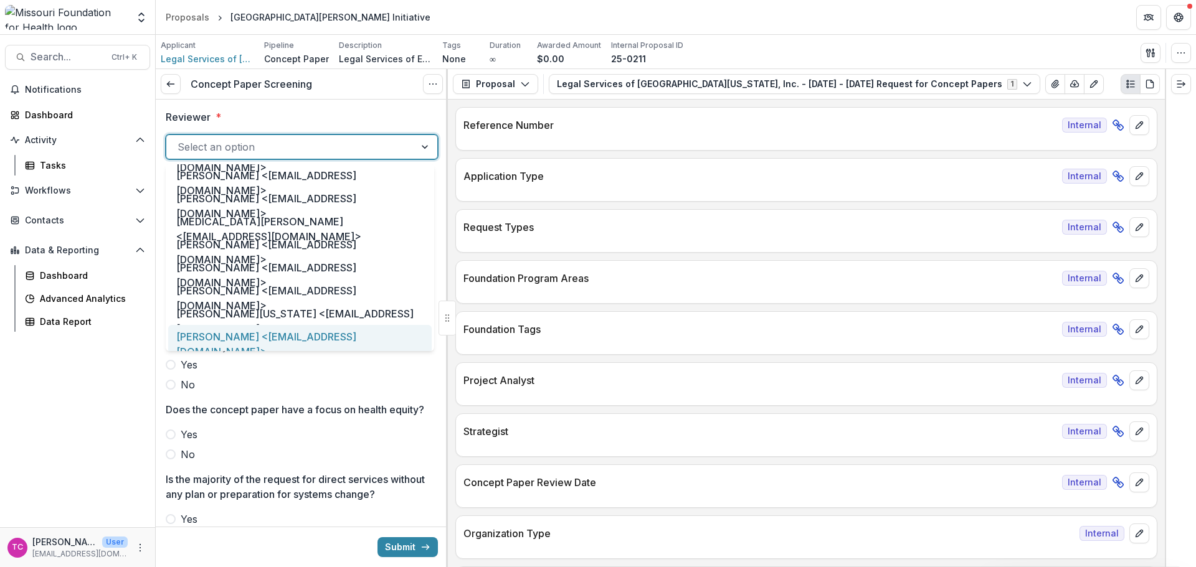
click at [244, 333] on div "[PERSON_NAME] <[EMAIL_ADDRESS][DOMAIN_NAME]>" at bounding box center [299, 344] width 263 height 38
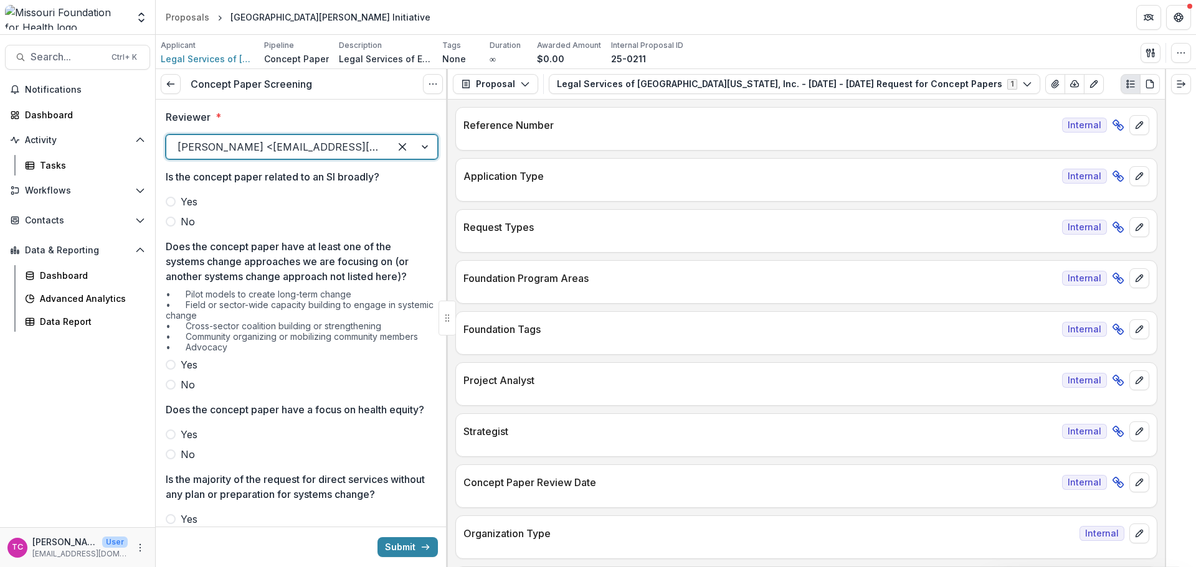
click at [193, 209] on span "Yes" at bounding box center [189, 201] width 17 height 15
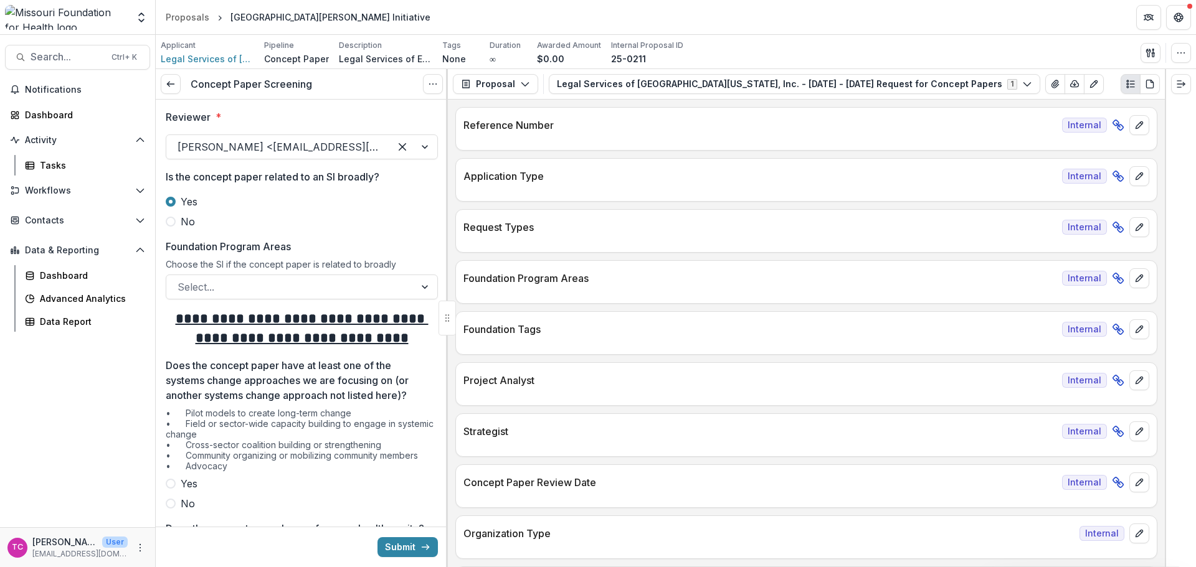
click at [184, 229] on span "No" at bounding box center [188, 221] width 14 height 15
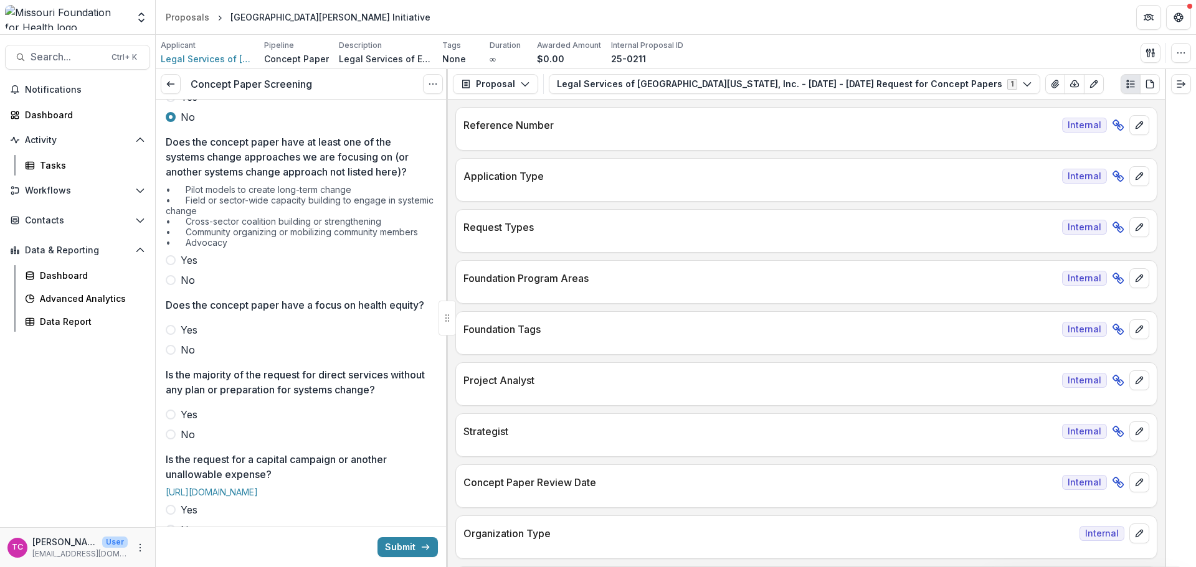
scroll to position [125, 0]
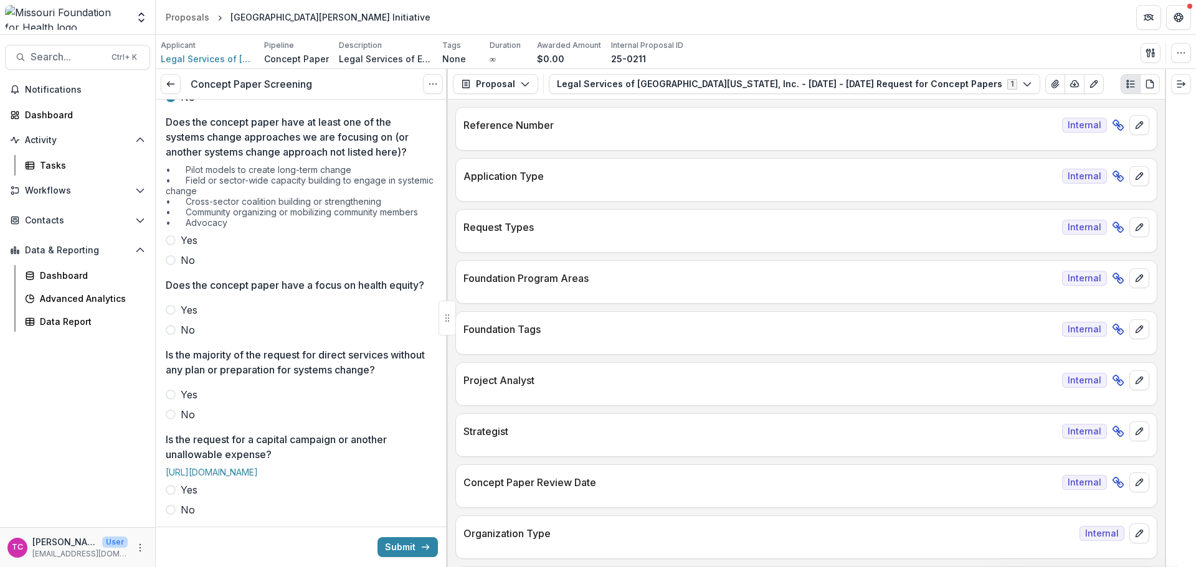
click at [179, 244] on label "Yes" at bounding box center [302, 240] width 272 height 15
click at [191, 318] on span "Yes" at bounding box center [189, 310] width 17 height 15
click at [194, 422] on span "No" at bounding box center [188, 414] width 14 height 15
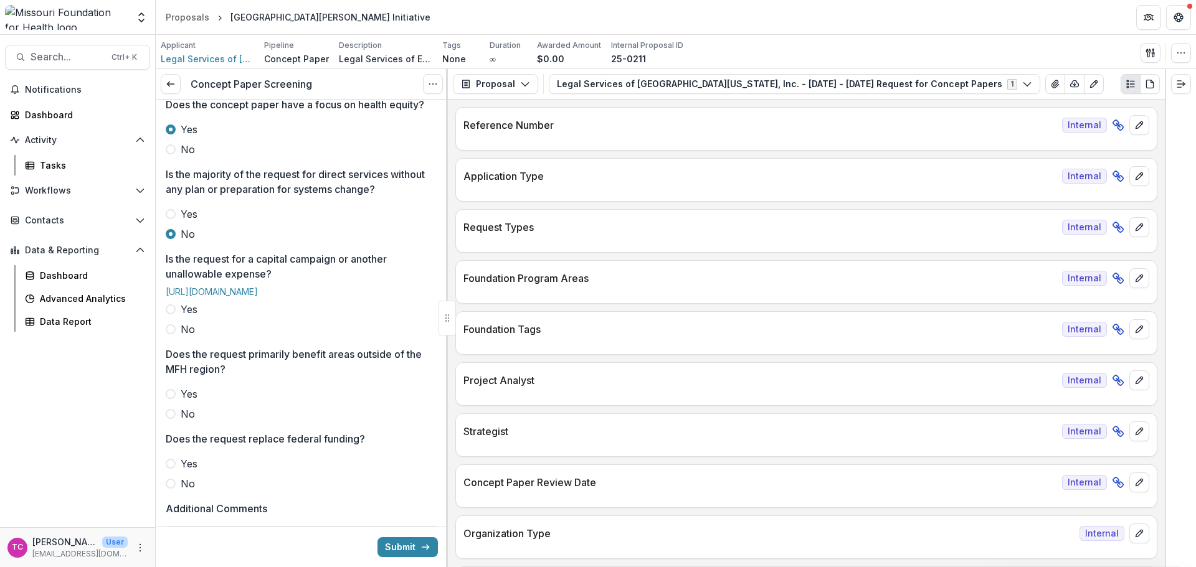
scroll to position [311, 0]
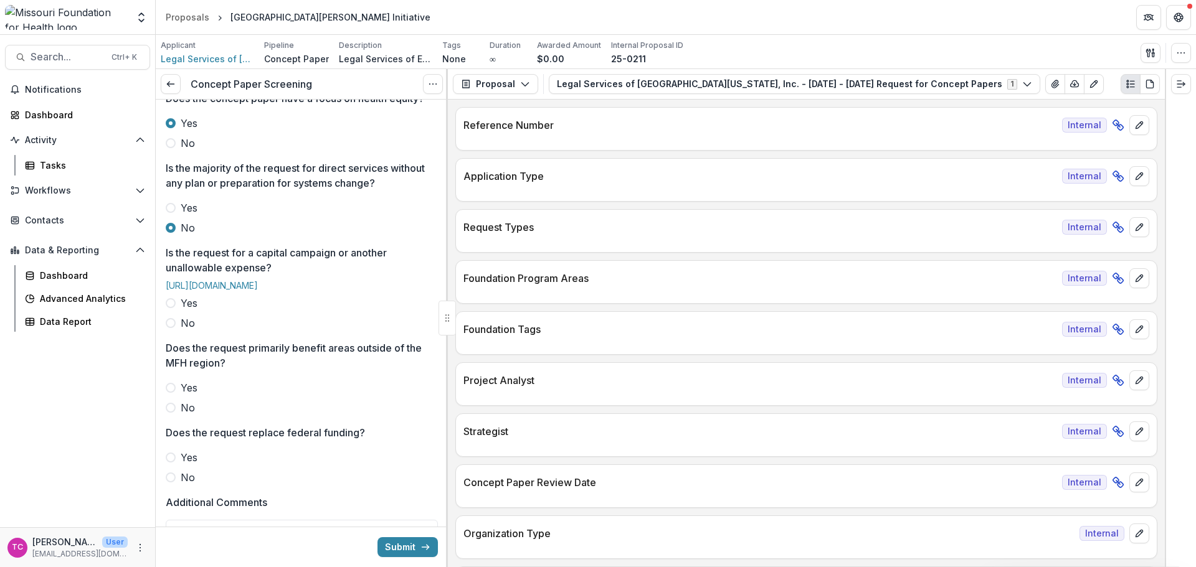
click at [182, 331] on span "No" at bounding box center [188, 323] width 14 height 15
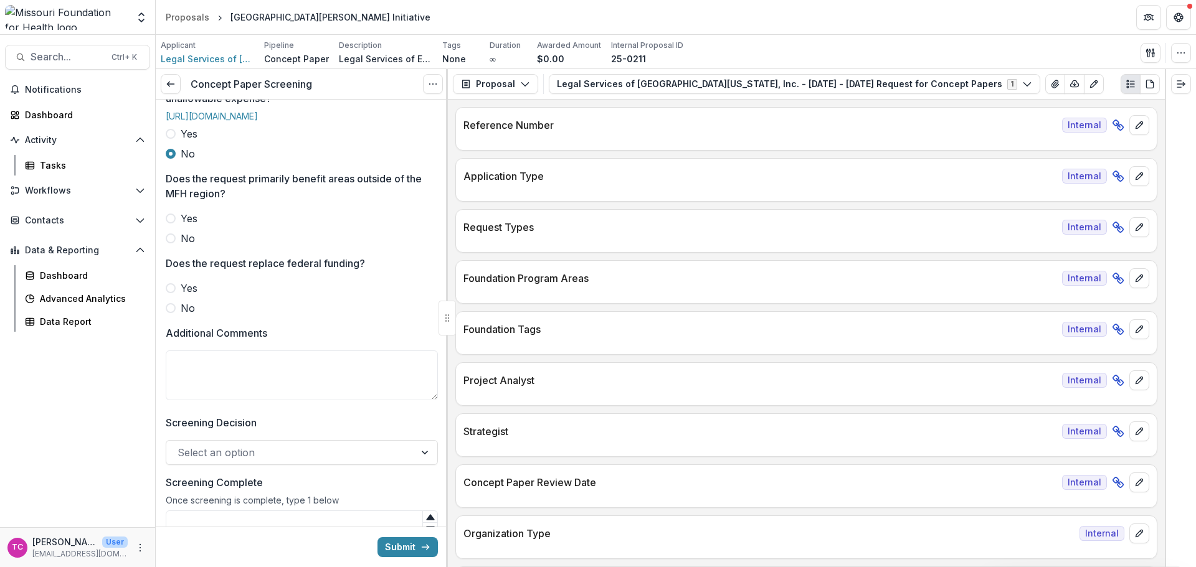
scroll to position [498, 0]
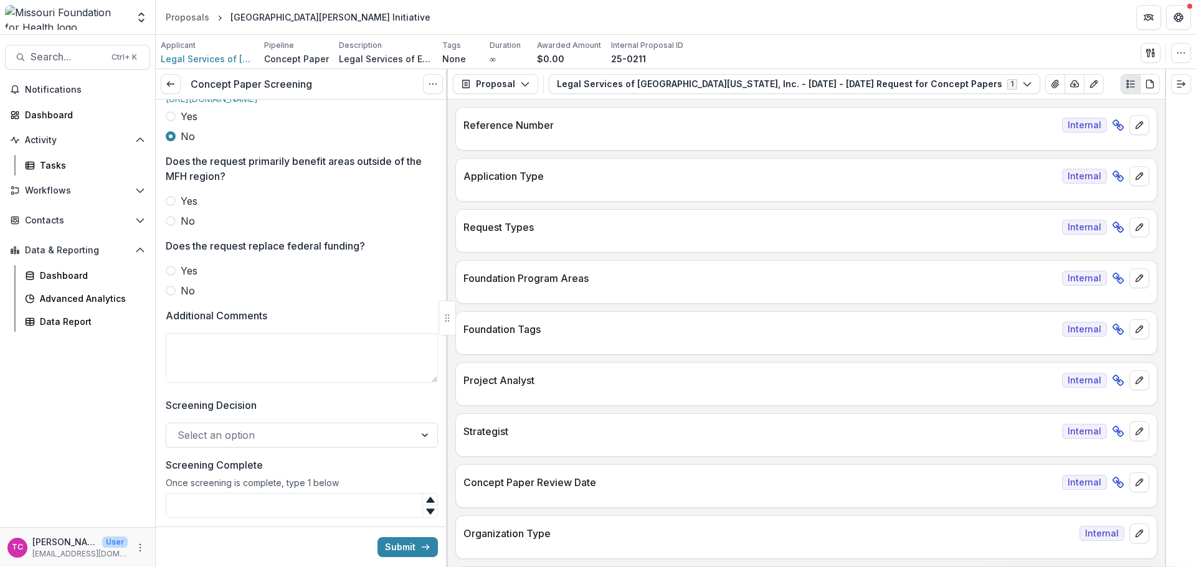
click at [167, 265] on div "Reviewer * [PERSON_NAME] <[EMAIL_ADDRESS][DOMAIN_NAME]> Is the concept paper re…" at bounding box center [302, 69] width 272 height 937
click at [179, 229] on label "No" at bounding box center [302, 221] width 272 height 15
click at [182, 298] on span "No" at bounding box center [188, 290] width 14 height 15
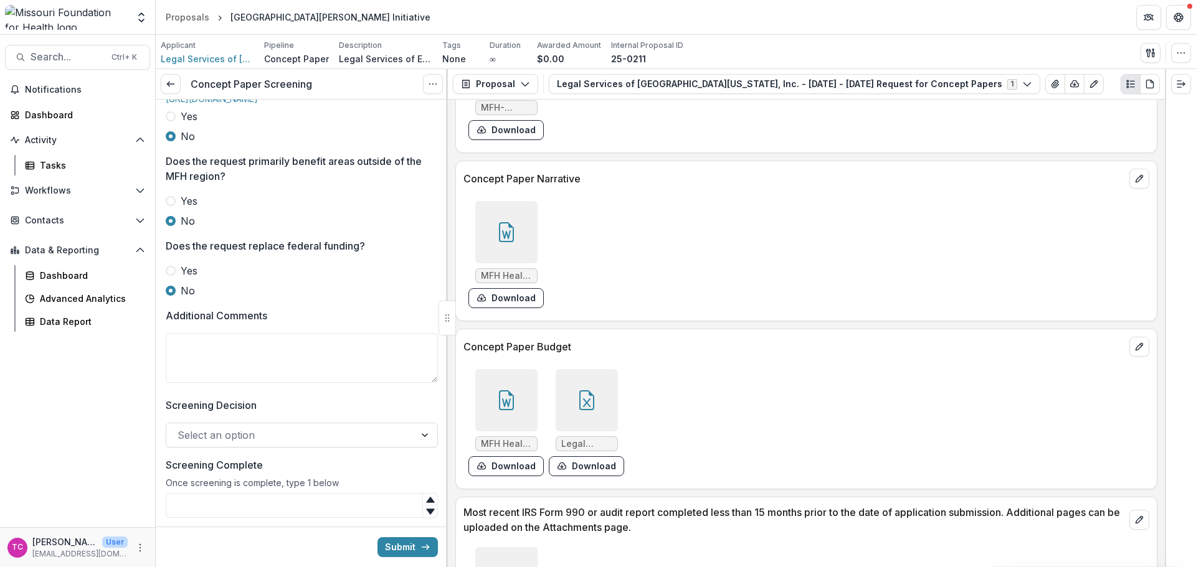
scroll to position [3239, 0]
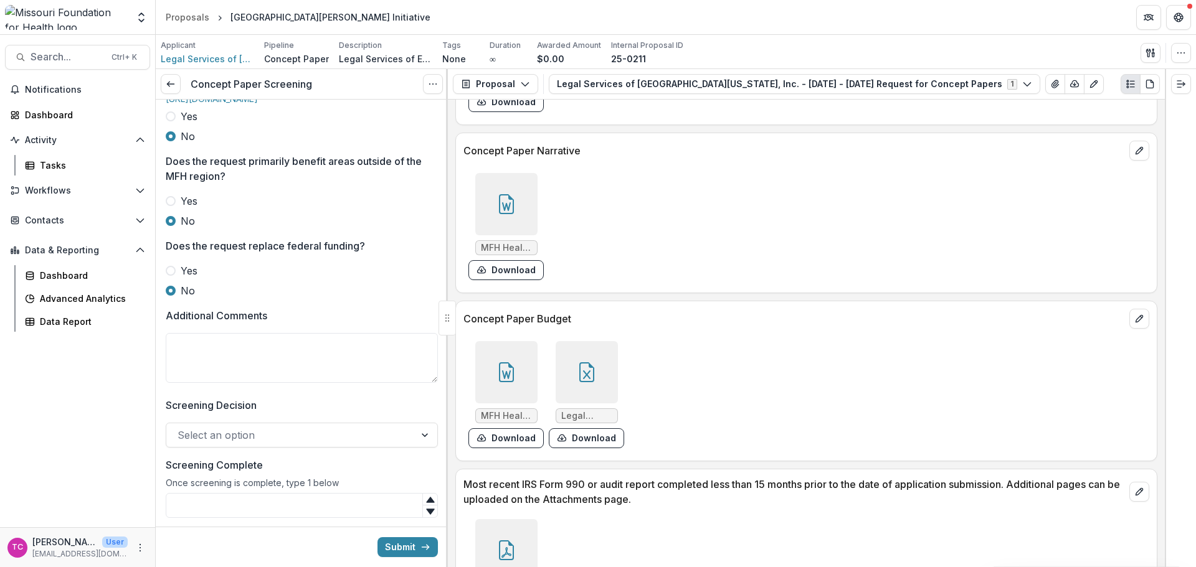
click at [554, 435] on button "Download" at bounding box center [586, 439] width 75 height 20
click at [328, 383] on textarea "Additional Comments" at bounding box center [302, 358] width 272 height 50
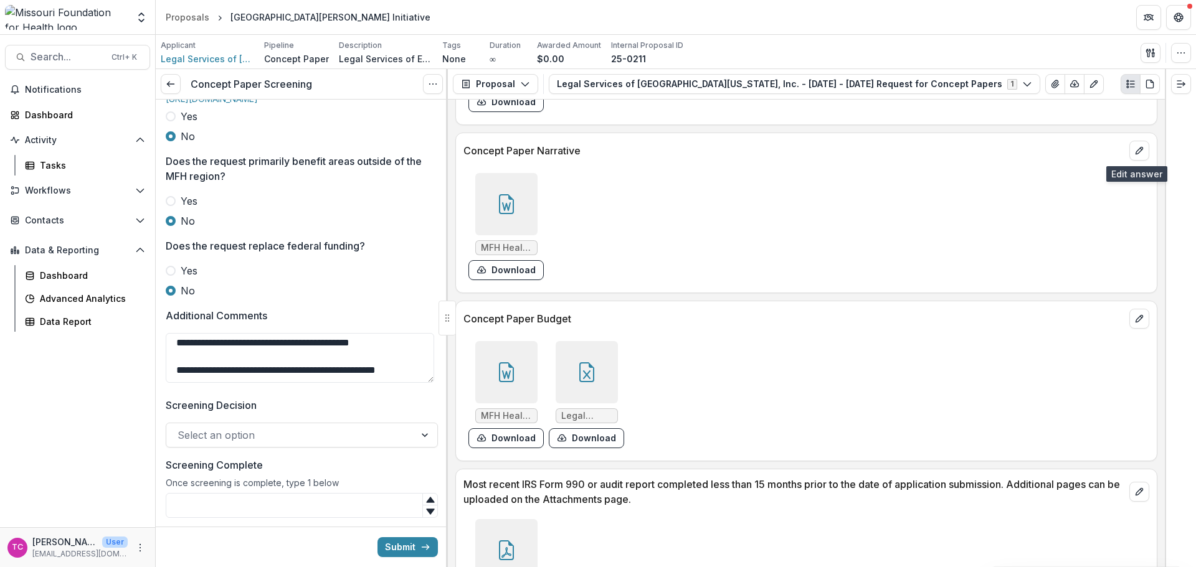
scroll to position [135, 0]
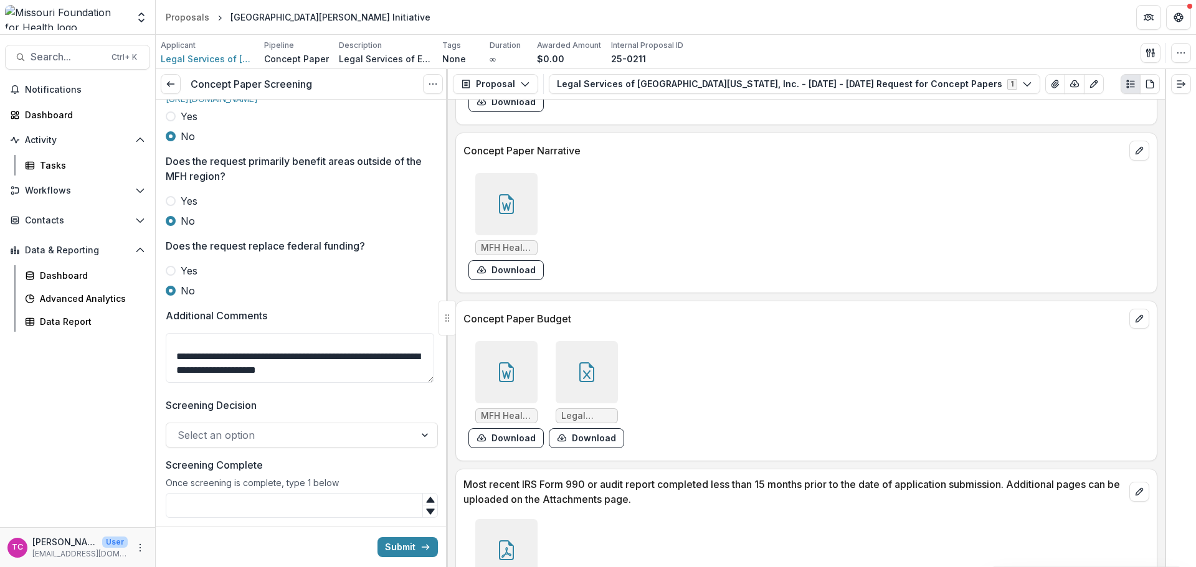
click at [279, 383] on textarea "**********" at bounding box center [300, 358] width 268 height 50
type textarea "**********"
click at [392, 444] on div at bounding box center [291, 435] width 226 height 17
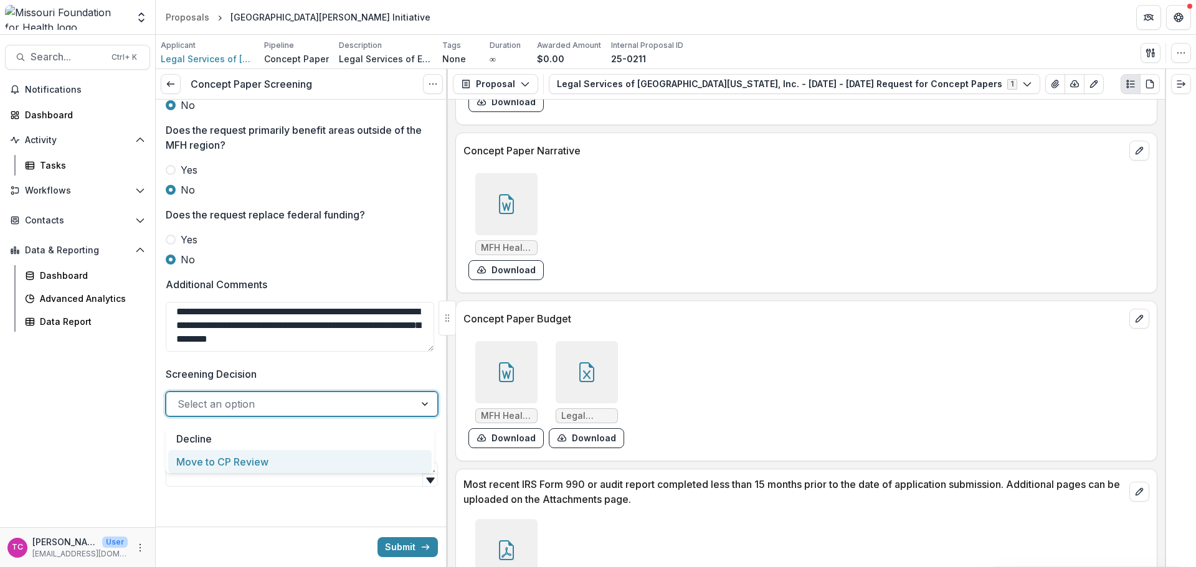
scroll to position [566, 0]
click at [257, 460] on div "Move to CP Review" at bounding box center [299, 456] width 263 height 23
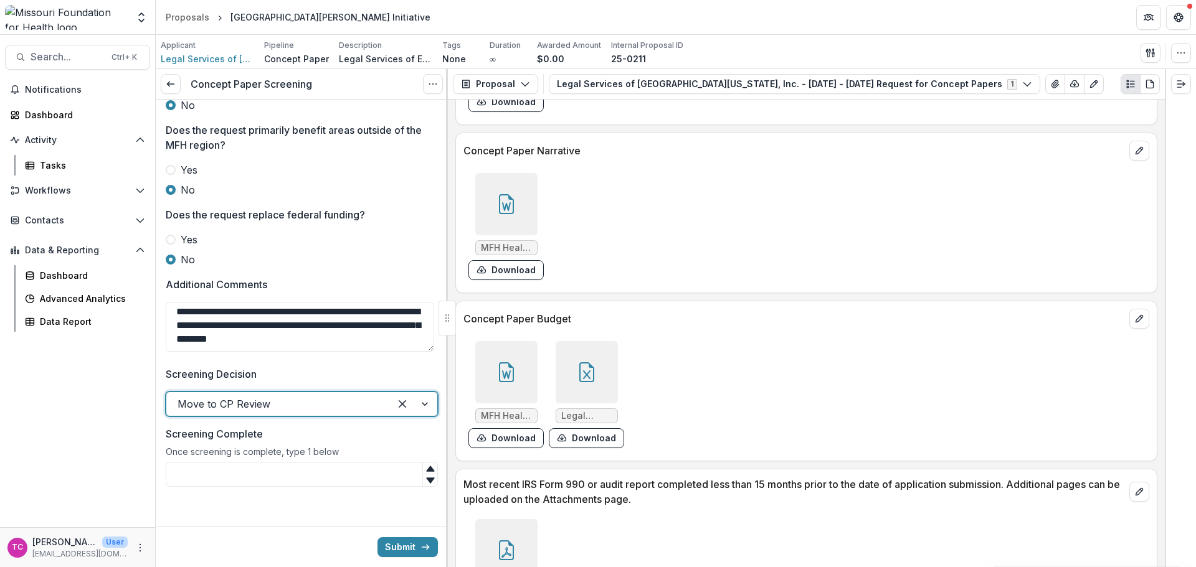
click at [255, 473] on input "Screening Complete" at bounding box center [302, 474] width 272 height 25
type input "*"
click at [419, 564] on div "Submit" at bounding box center [302, 547] width 292 height 40
click at [409, 544] on button "Submit" at bounding box center [407, 548] width 60 height 20
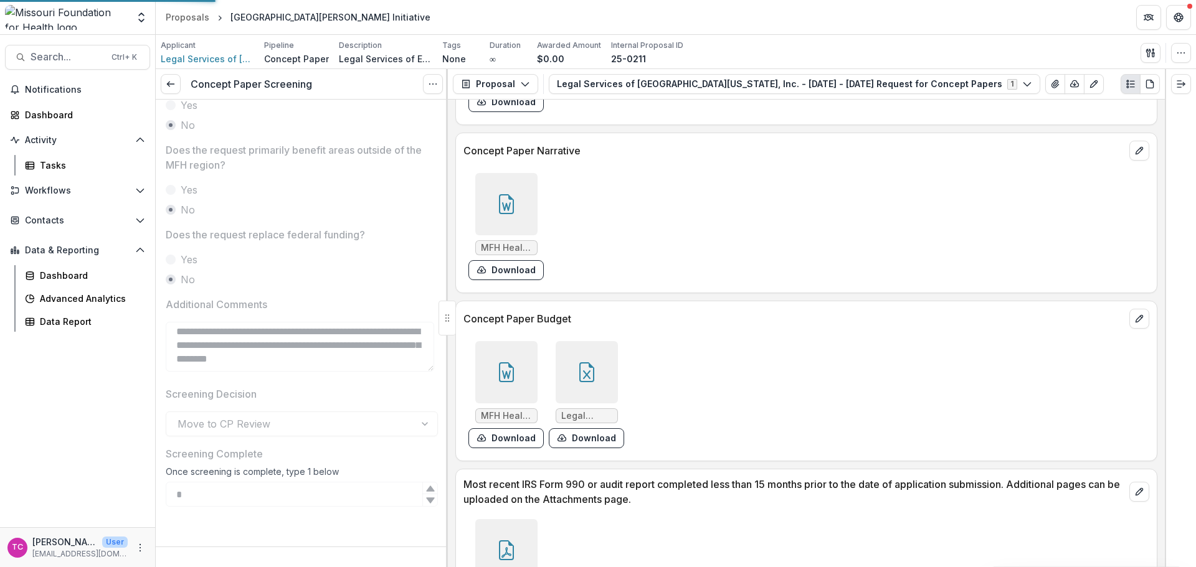
scroll to position [546, 0]
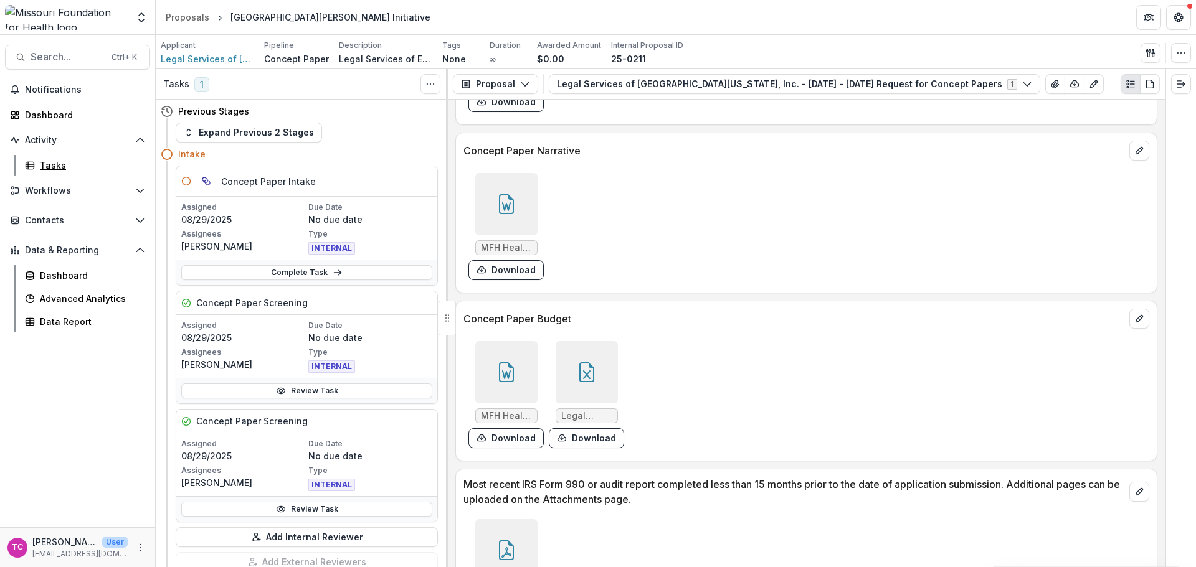
click at [37, 171] on link "Tasks" at bounding box center [85, 165] width 130 height 21
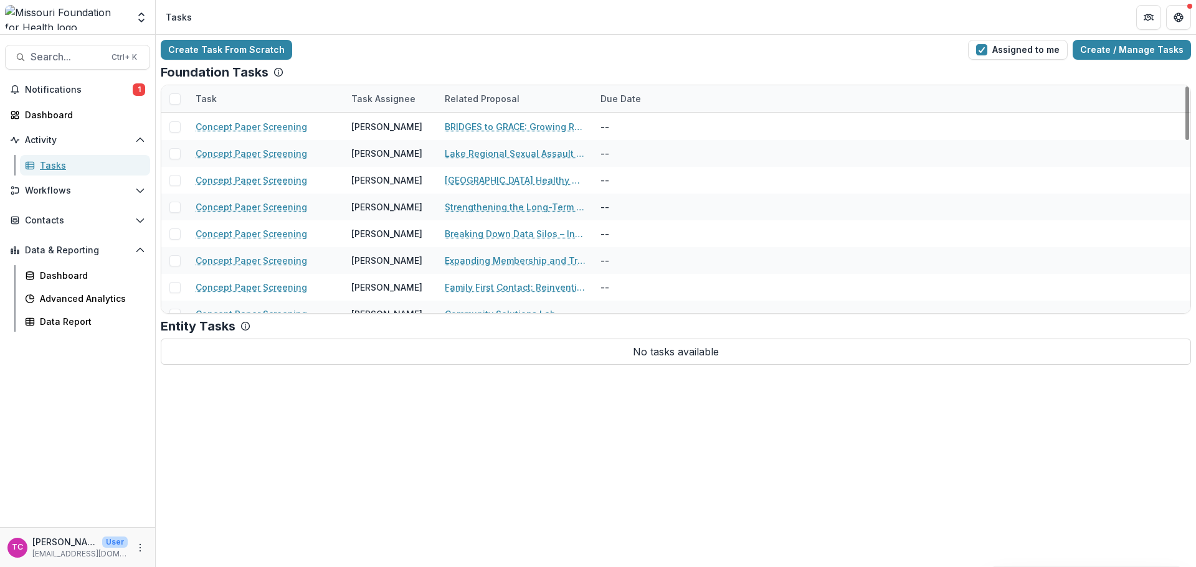
scroll to position [737, 0]
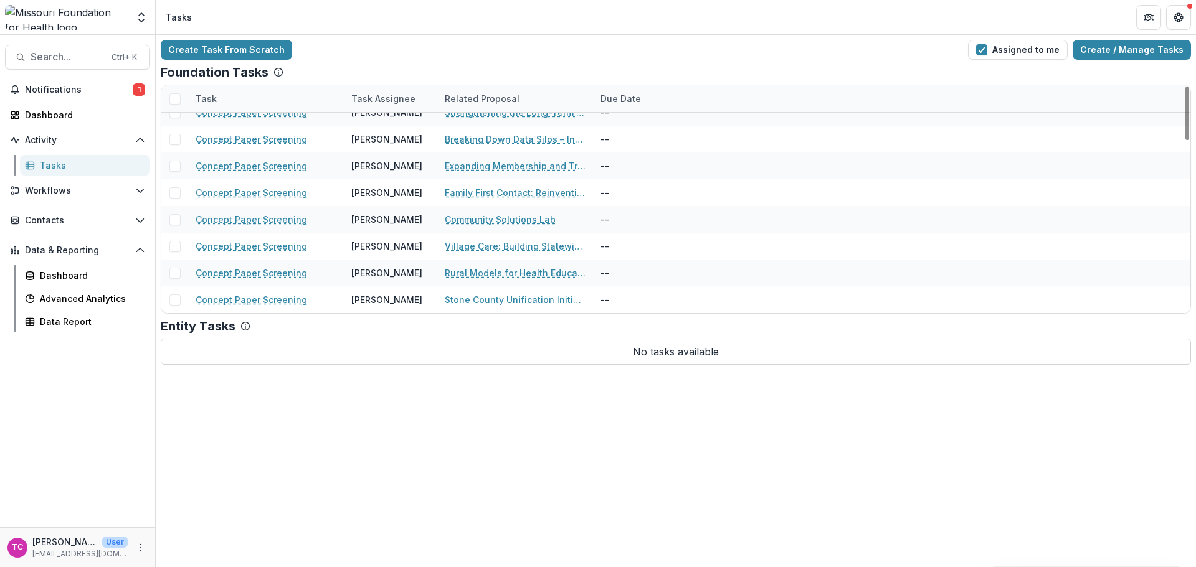
click at [463, 299] on link "Stone County Unification Initiative" at bounding box center [515, 299] width 141 height 13
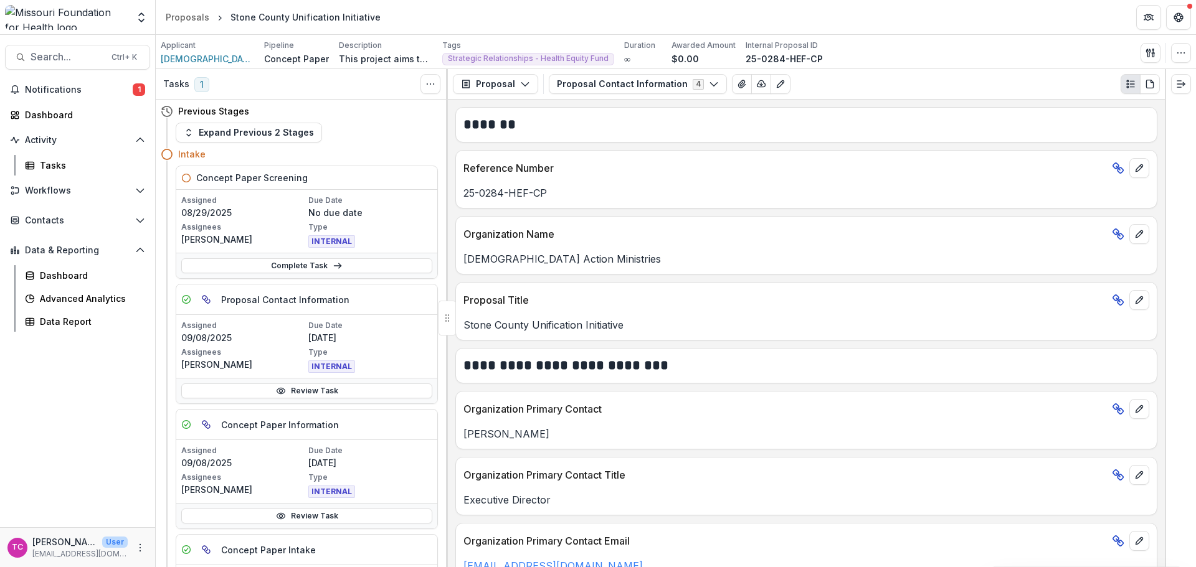
scroll to position [311, 0]
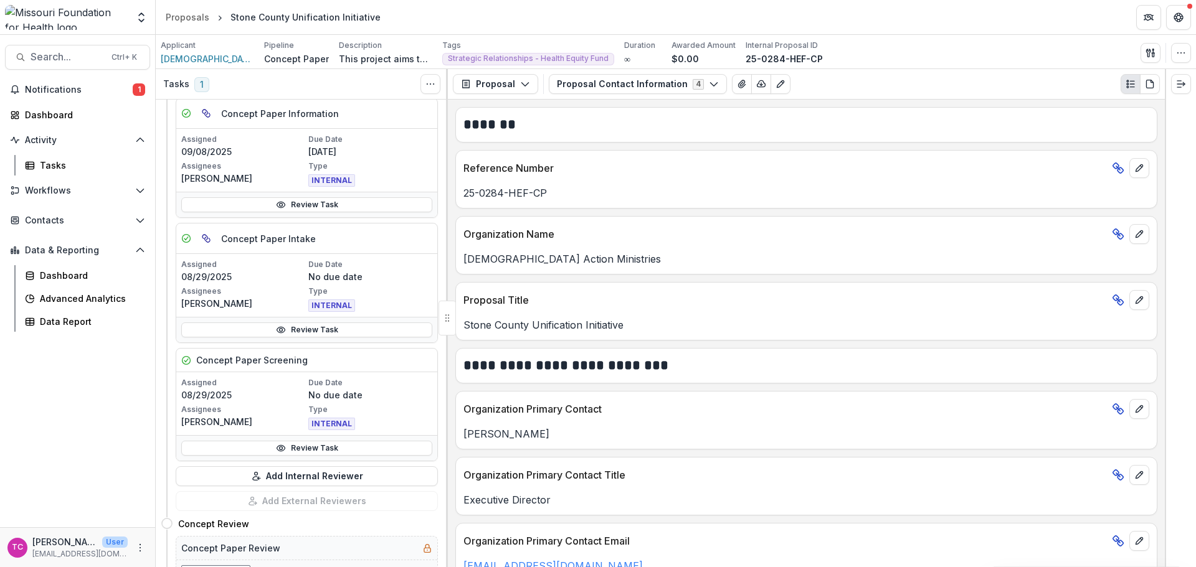
click at [263, 443] on link "Review Task" at bounding box center [306, 448] width 251 height 15
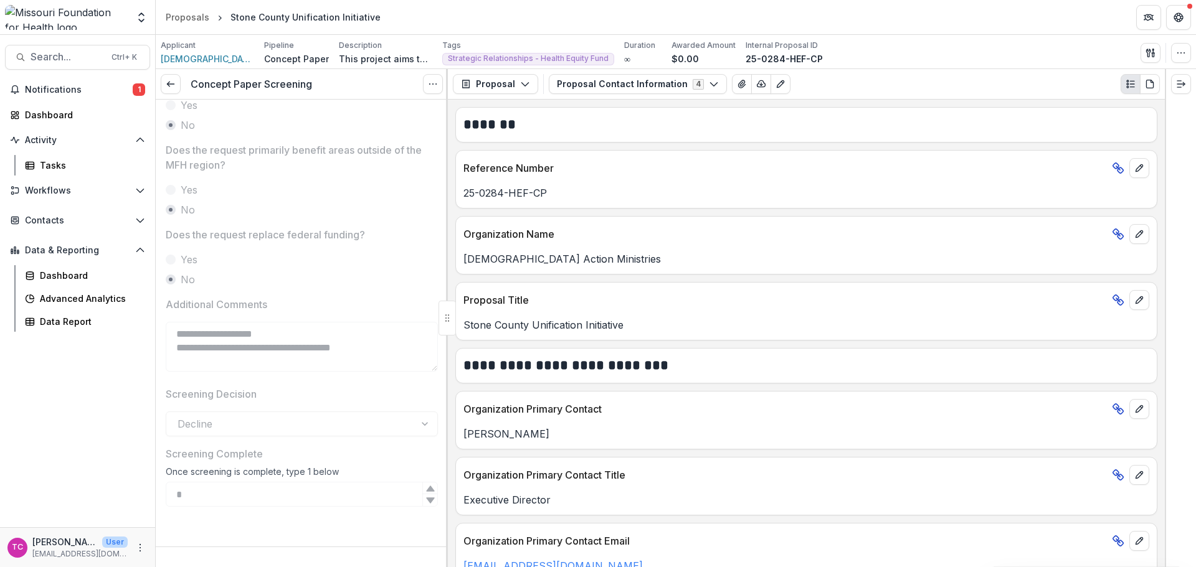
scroll to position [450, 0]
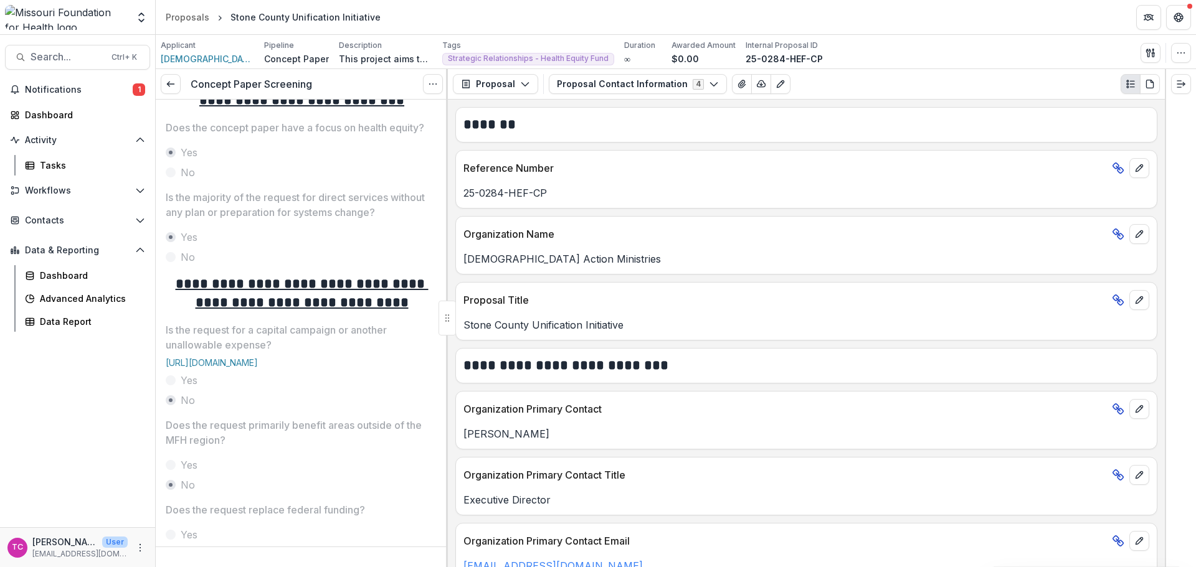
click at [159, 83] on div "Concept Paper Screening View task Reopen Task" at bounding box center [302, 84] width 292 height 31
click at [165, 87] on link at bounding box center [171, 84] width 20 height 20
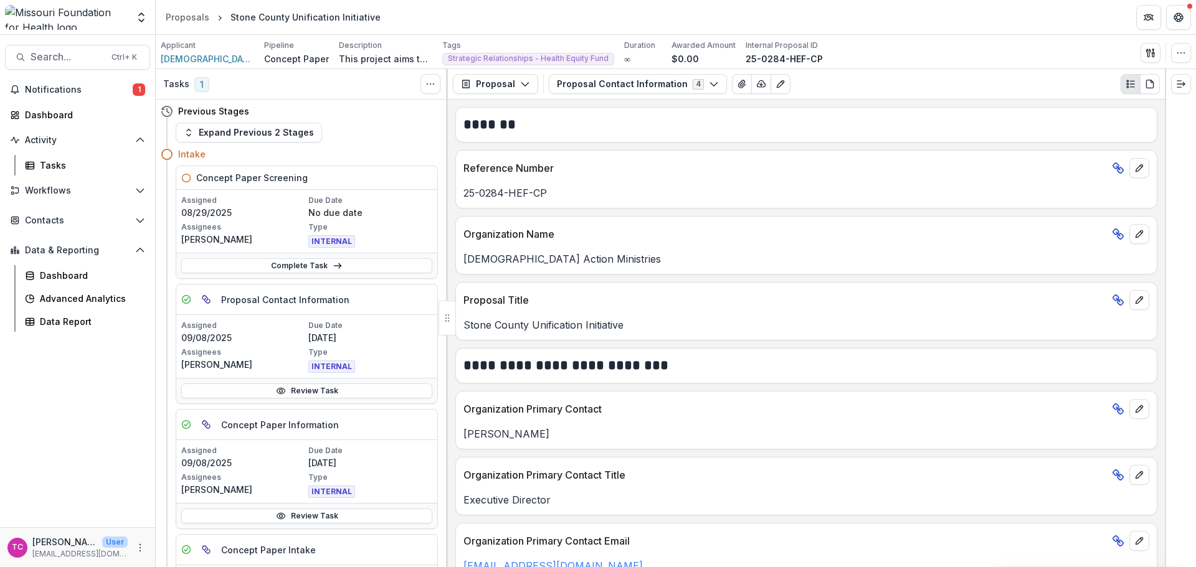
click at [245, 263] on link "Complete Task" at bounding box center [306, 265] width 251 height 15
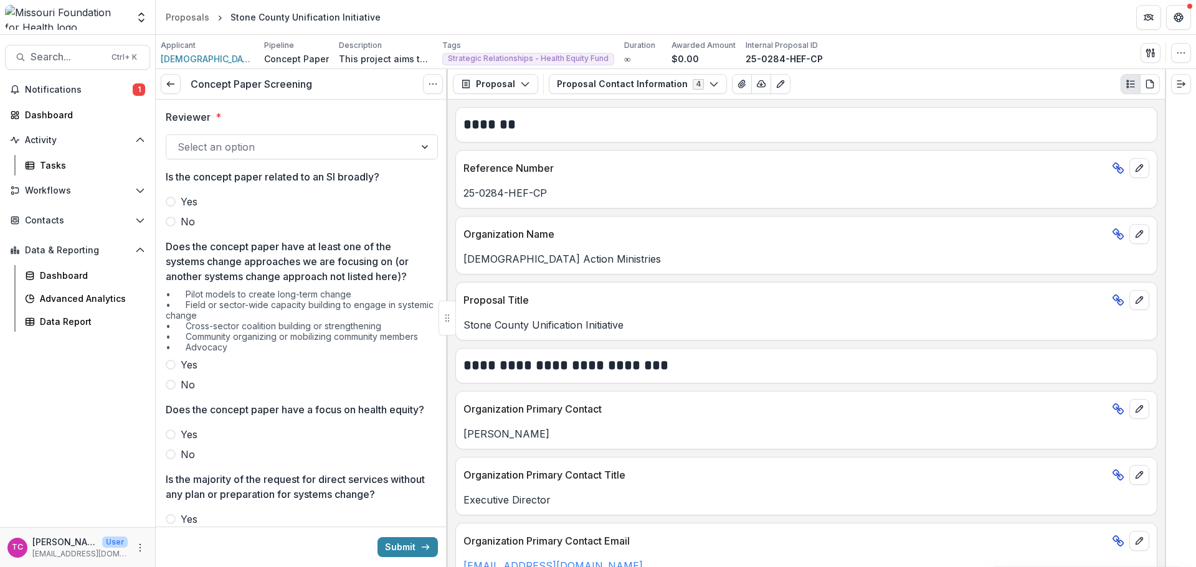
click at [201, 149] on div at bounding box center [291, 146] width 226 height 17
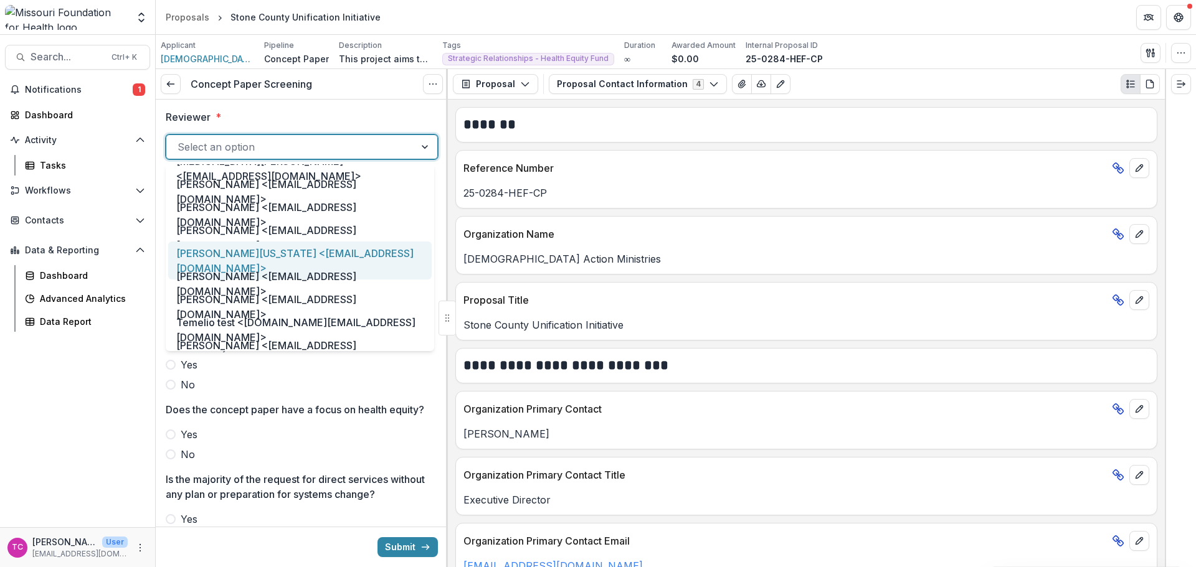
scroll to position [623, 0]
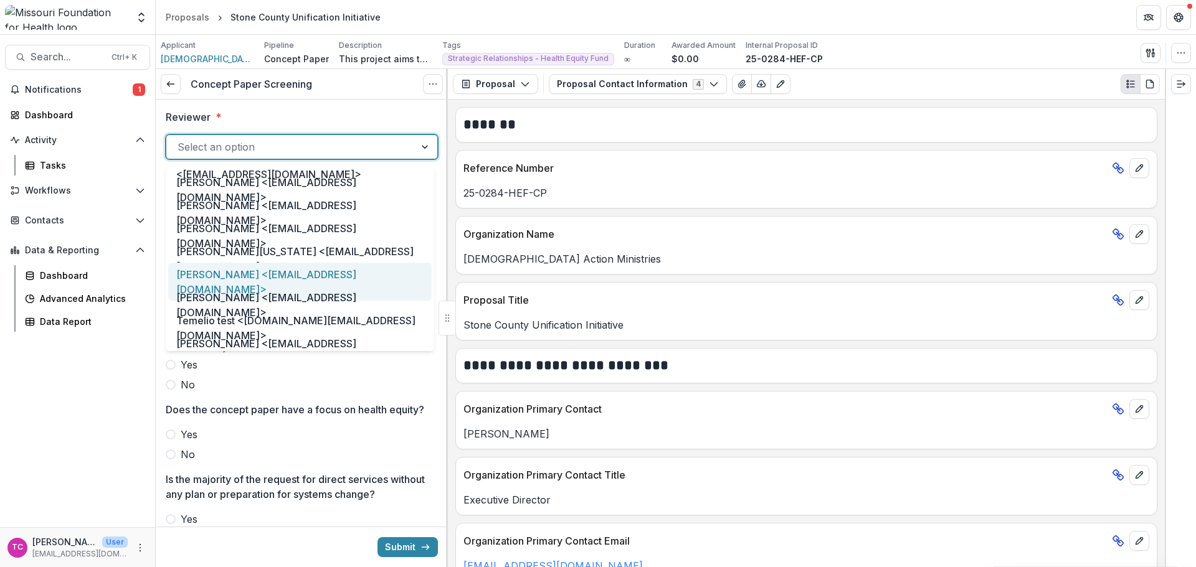
click at [199, 267] on div "[PERSON_NAME] <[EMAIL_ADDRESS][DOMAIN_NAME]>" at bounding box center [299, 282] width 263 height 38
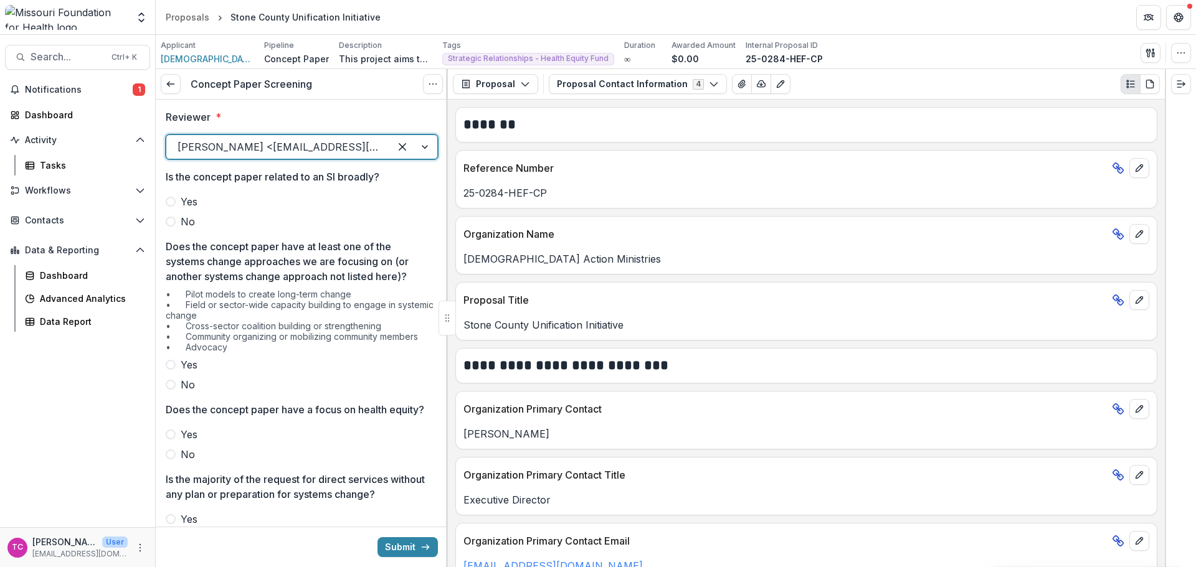
click at [196, 201] on span "Yes" at bounding box center [189, 201] width 17 height 15
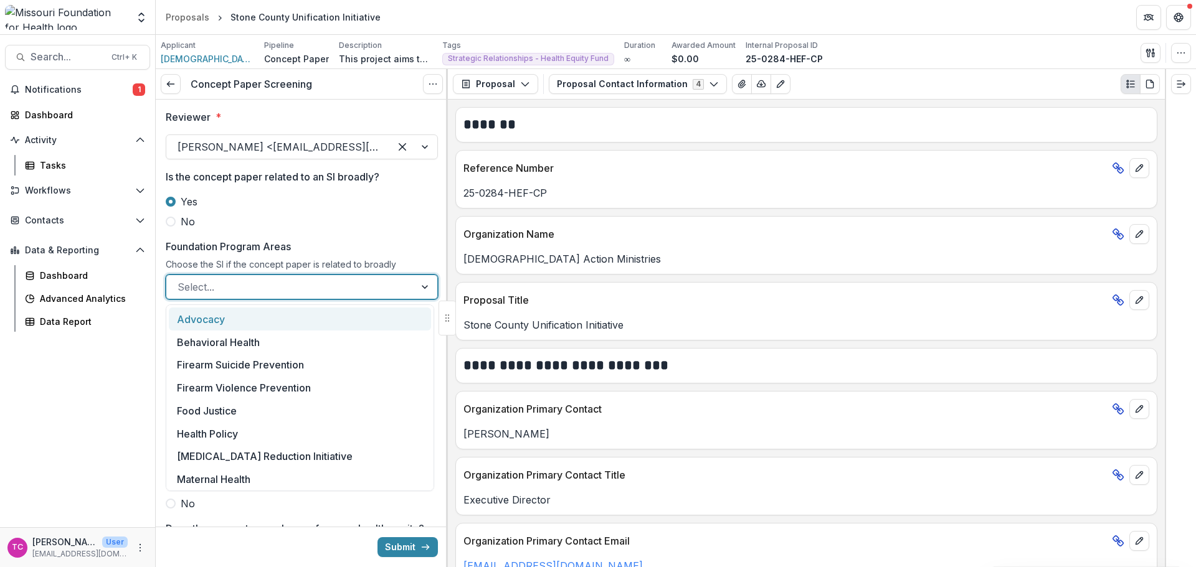
click at [196, 287] on div at bounding box center [291, 286] width 226 height 17
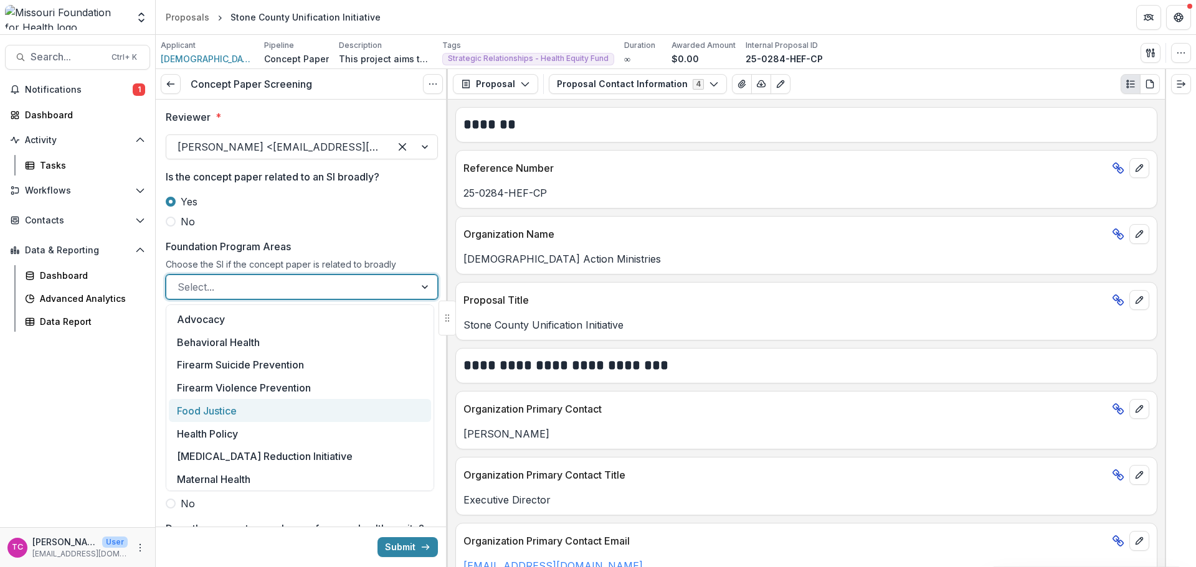
click at [211, 414] on div "Food Justice" at bounding box center [300, 410] width 262 height 23
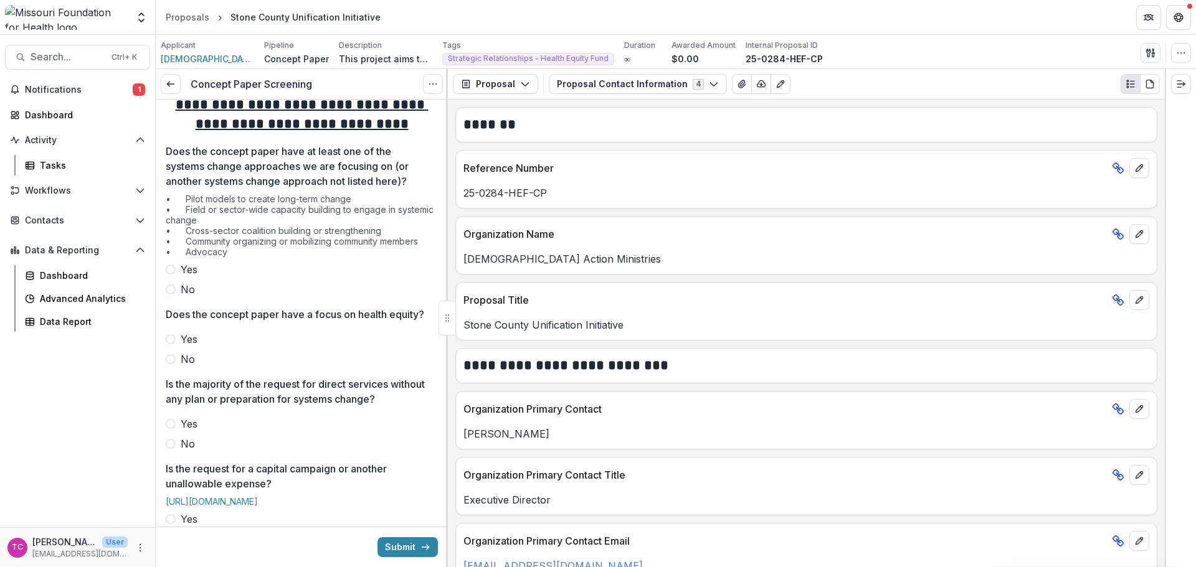
scroll to position [249, 0]
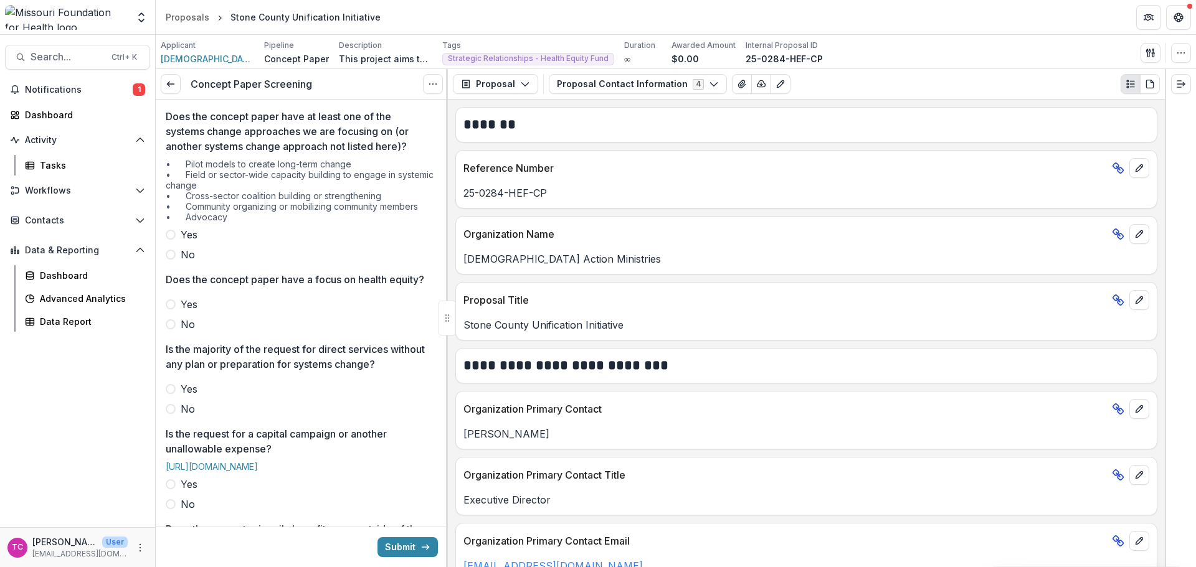
click at [189, 254] on span "No" at bounding box center [188, 254] width 14 height 15
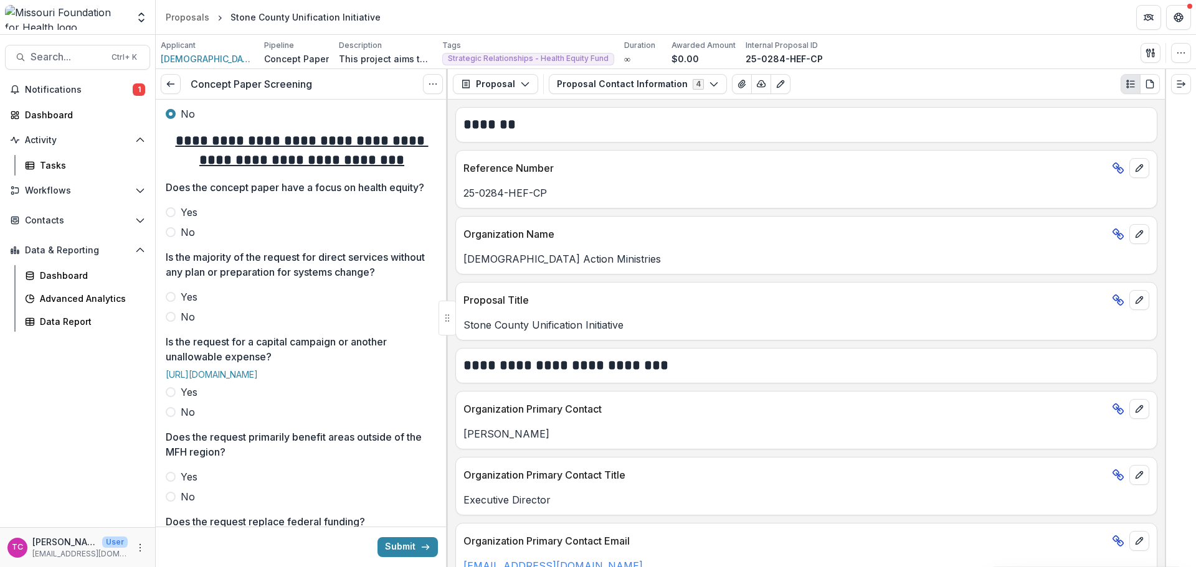
scroll to position [436, 0]
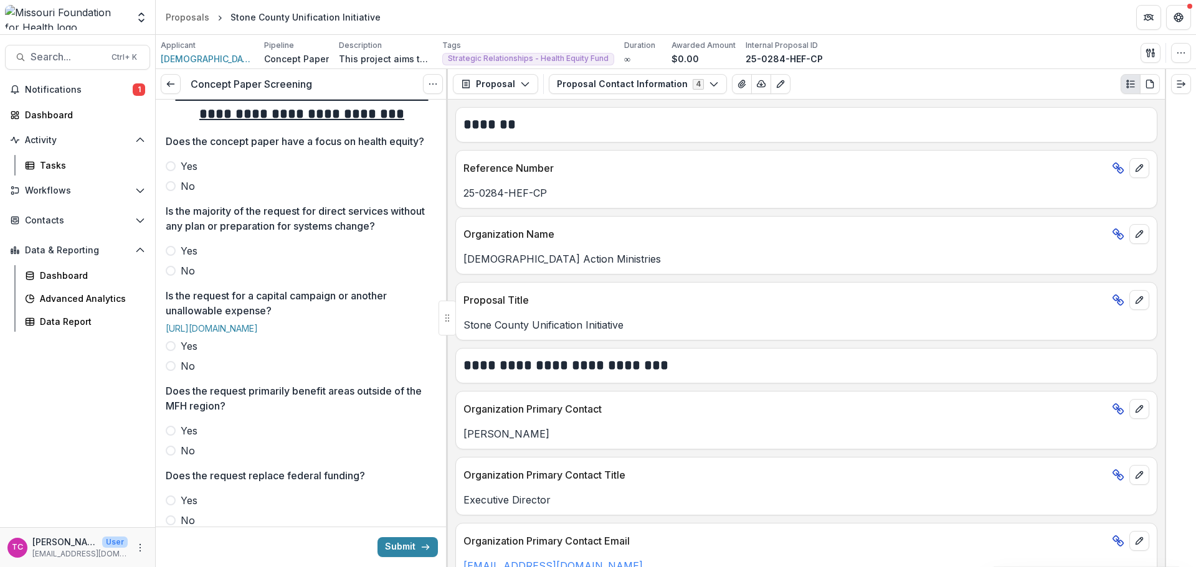
click at [188, 174] on span "Yes" at bounding box center [189, 166] width 17 height 15
click at [185, 278] on span "No" at bounding box center [188, 270] width 14 height 15
click at [196, 374] on div "Yes No" at bounding box center [302, 356] width 272 height 35
click at [193, 374] on span "No" at bounding box center [188, 366] width 14 height 15
click at [188, 458] on span "No" at bounding box center [188, 450] width 14 height 15
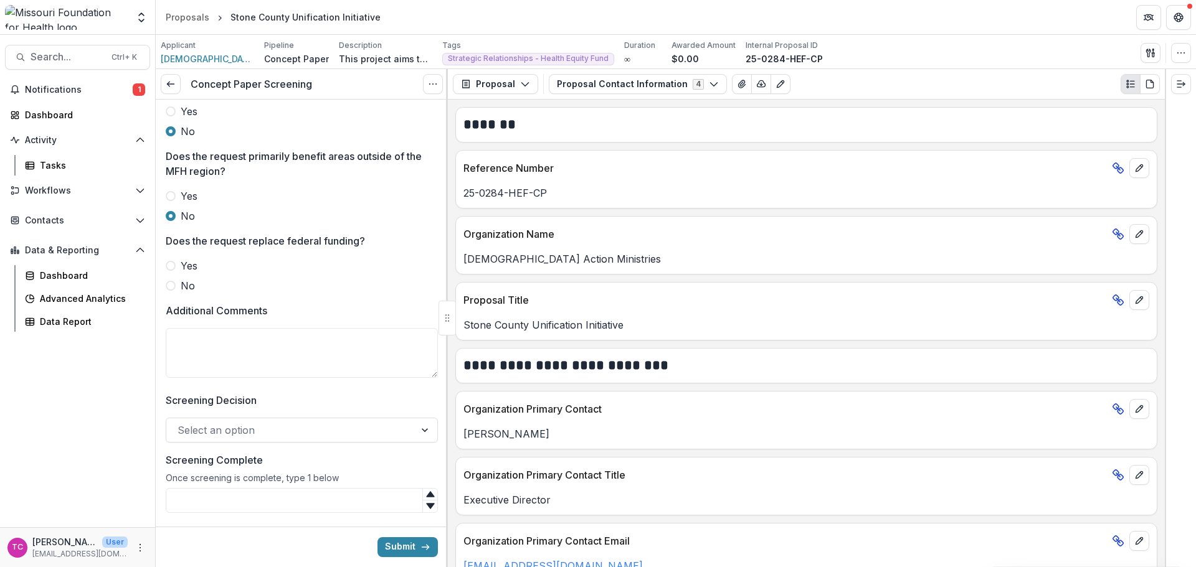
scroll to position [732, 0]
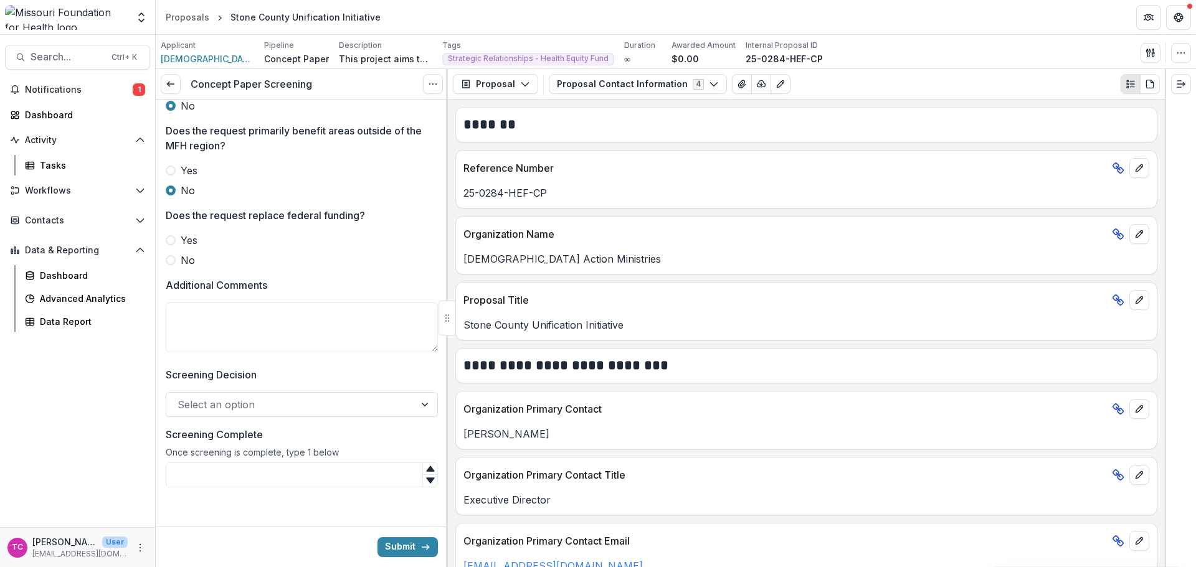
click at [180, 256] on label "No" at bounding box center [302, 260] width 272 height 15
click at [228, 414] on div "Select an option" at bounding box center [290, 405] width 249 height 20
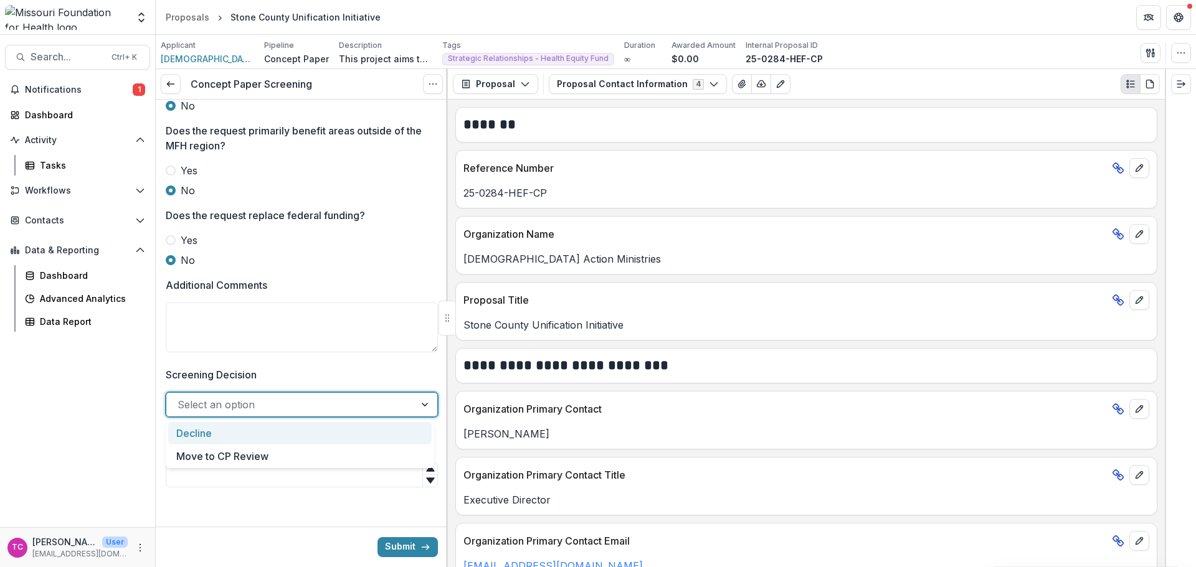
click at [220, 433] on div "Decline" at bounding box center [299, 433] width 263 height 23
click at [220, 475] on input "Screening Complete" at bounding box center [302, 475] width 272 height 25
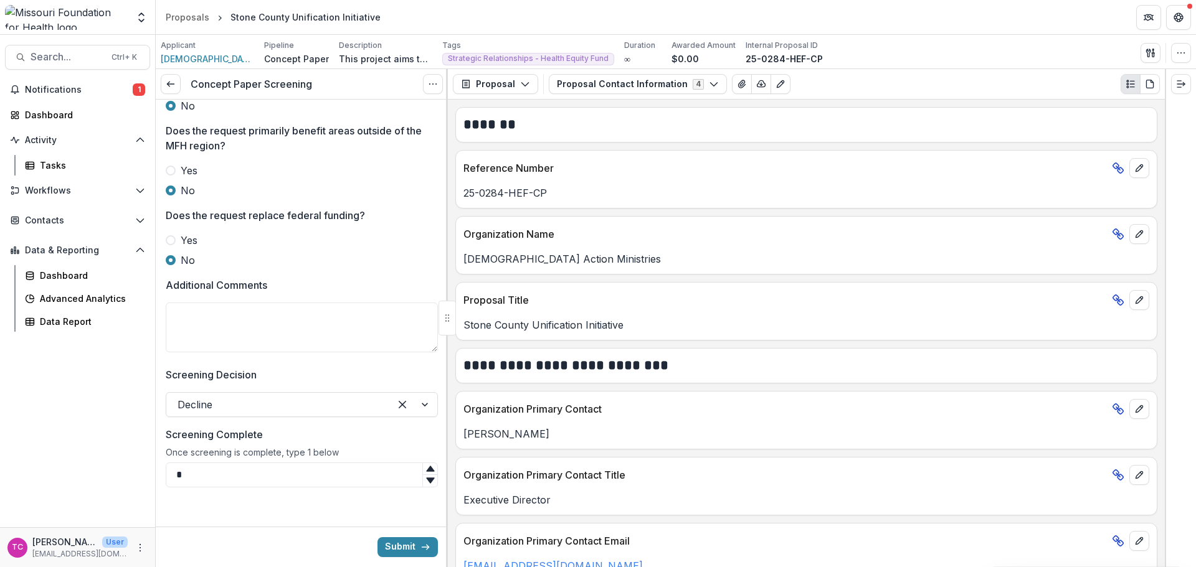
type input "*"
click at [334, 338] on textarea "Additional Comments" at bounding box center [302, 328] width 272 height 50
click at [263, 338] on textarea "Additional Comments" at bounding box center [302, 328] width 272 height 50
paste textarea "**********"
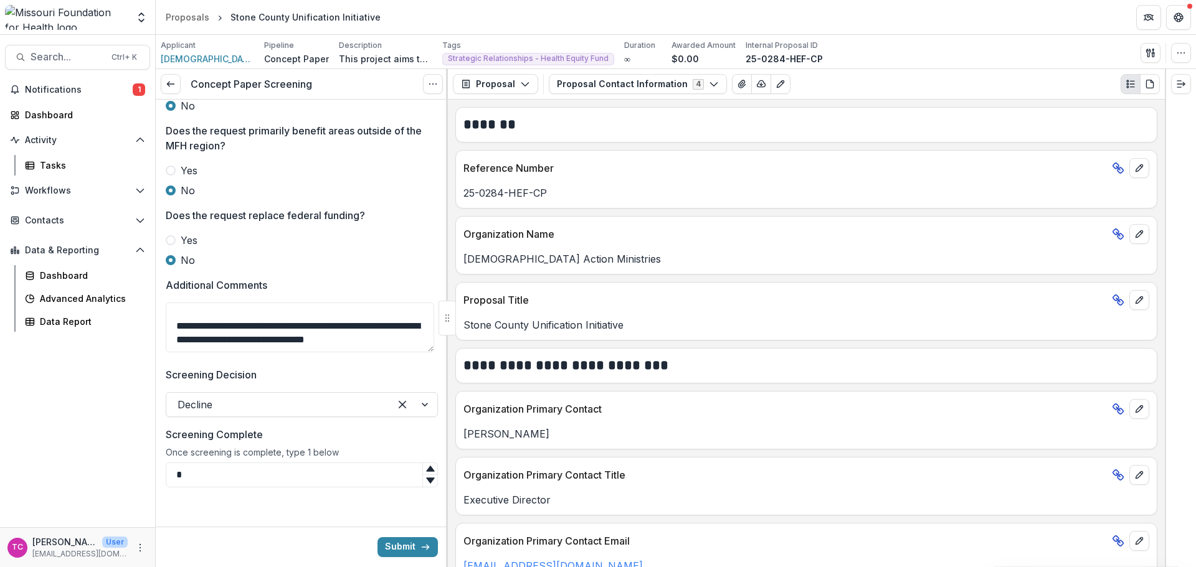
drag, startPoint x: 377, startPoint y: 341, endPoint x: 164, endPoint y: 328, distance: 213.4
type textarea "**********"
click at [404, 550] on button "Submit" at bounding box center [407, 548] width 60 height 20
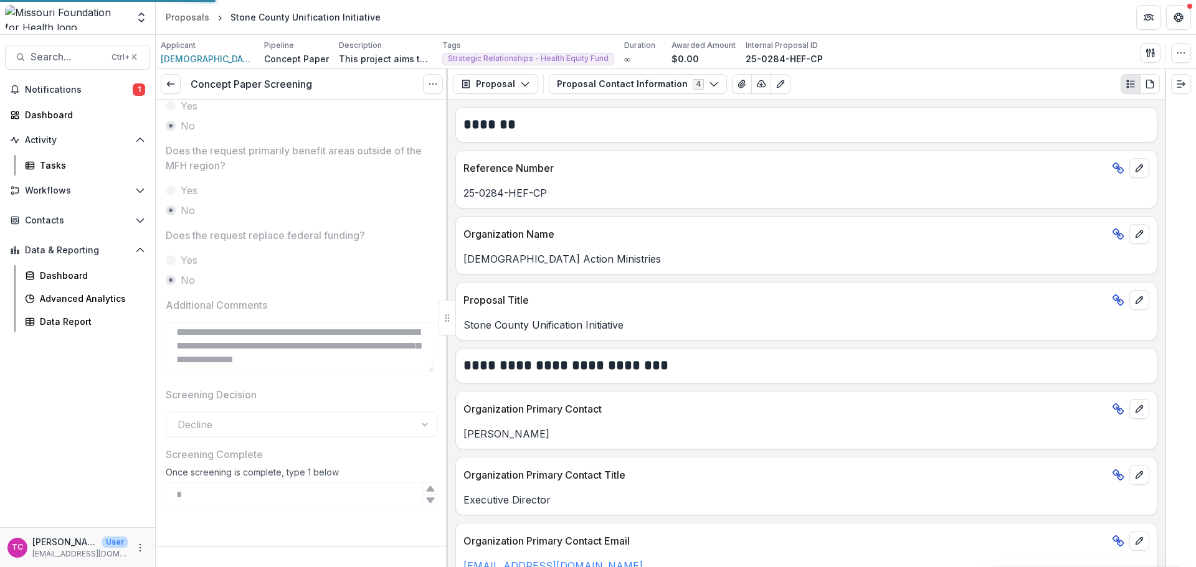
scroll to position [713, 0]
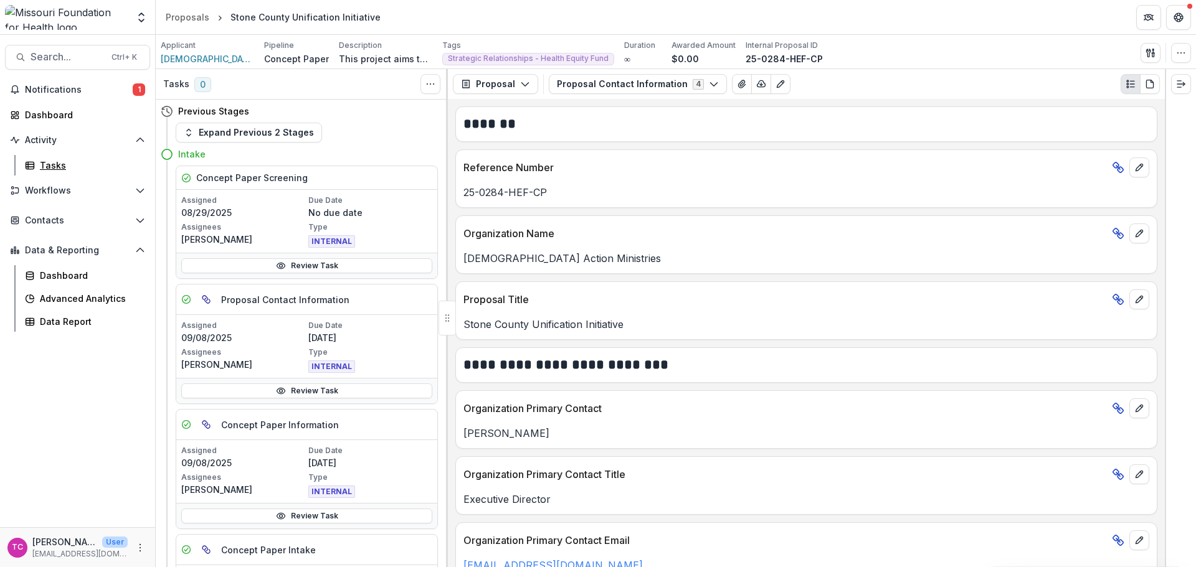
click at [40, 160] on div "Tasks" at bounding box center [90, 165] width 100 height 13
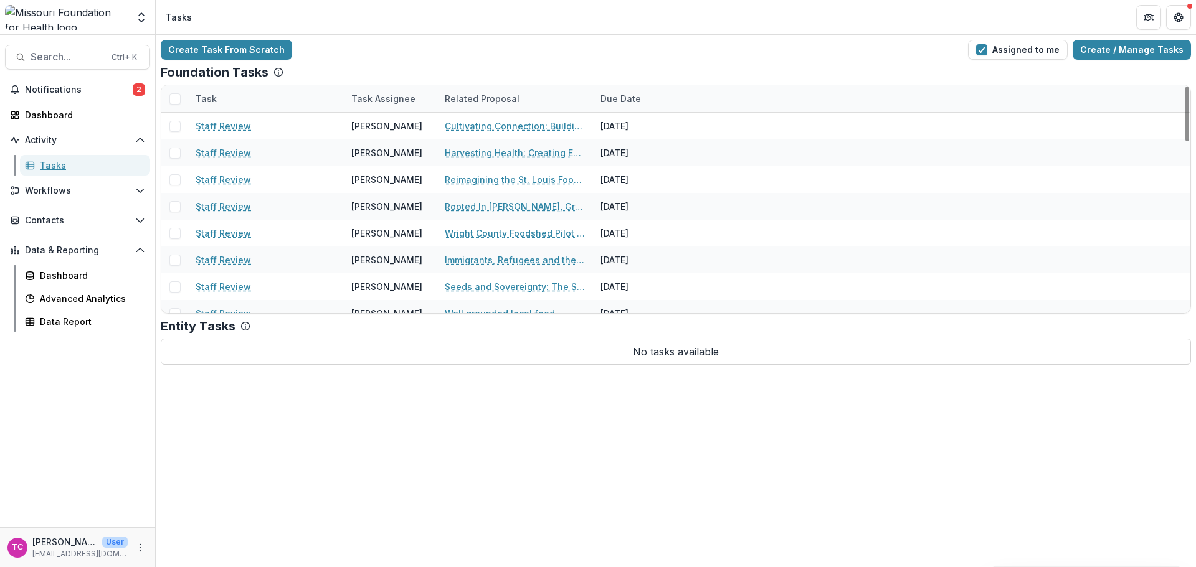
scroll to position [710, 0]
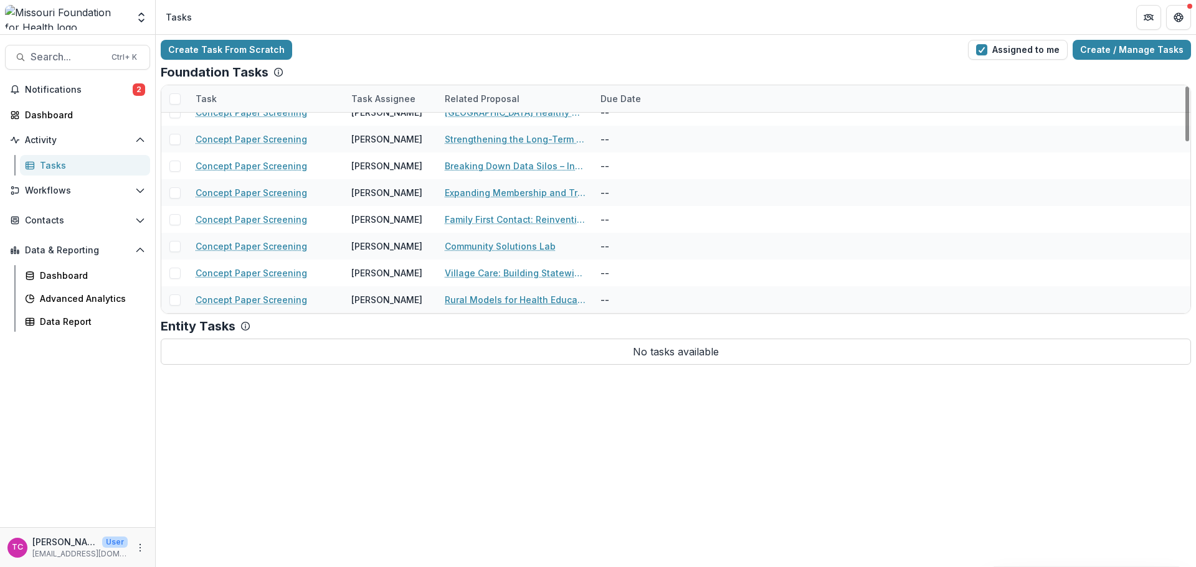
click at [488, 299] on link "Rural Models for Health Education" at bounding box center [515, 299] width 141 height 13
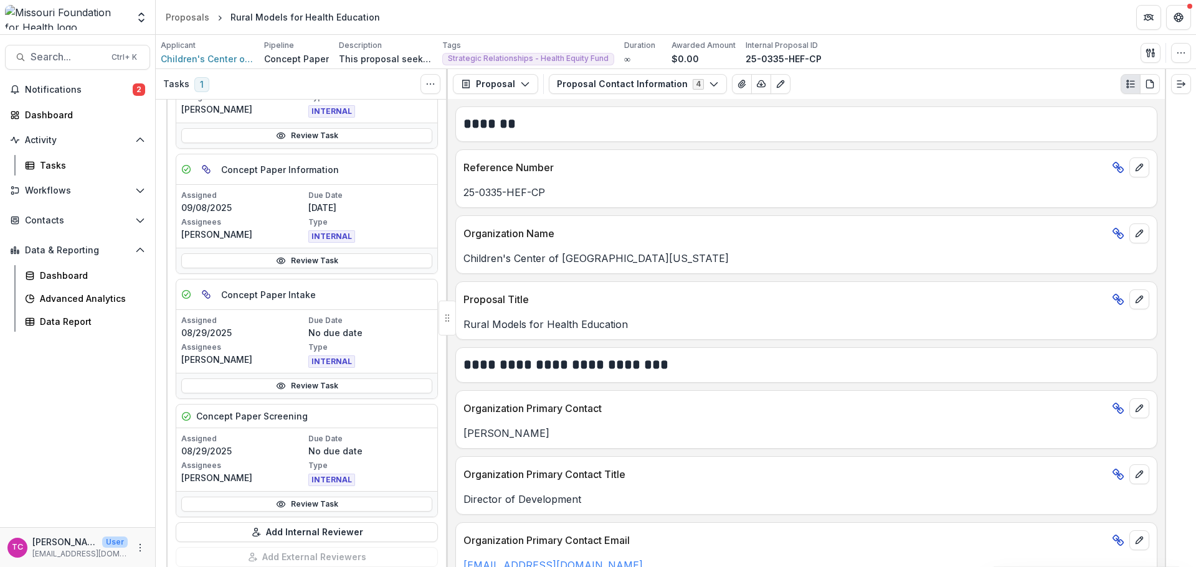
scroll to position [311, 0]
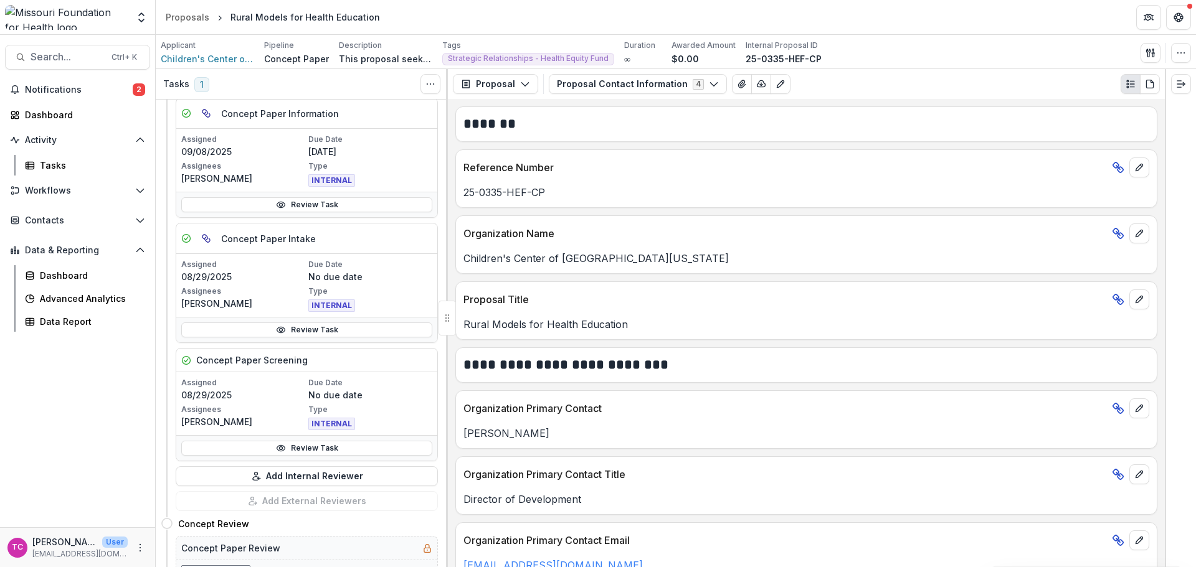
click at [282, 452] on icon at bounding box center [281, 448] width 10 height 10
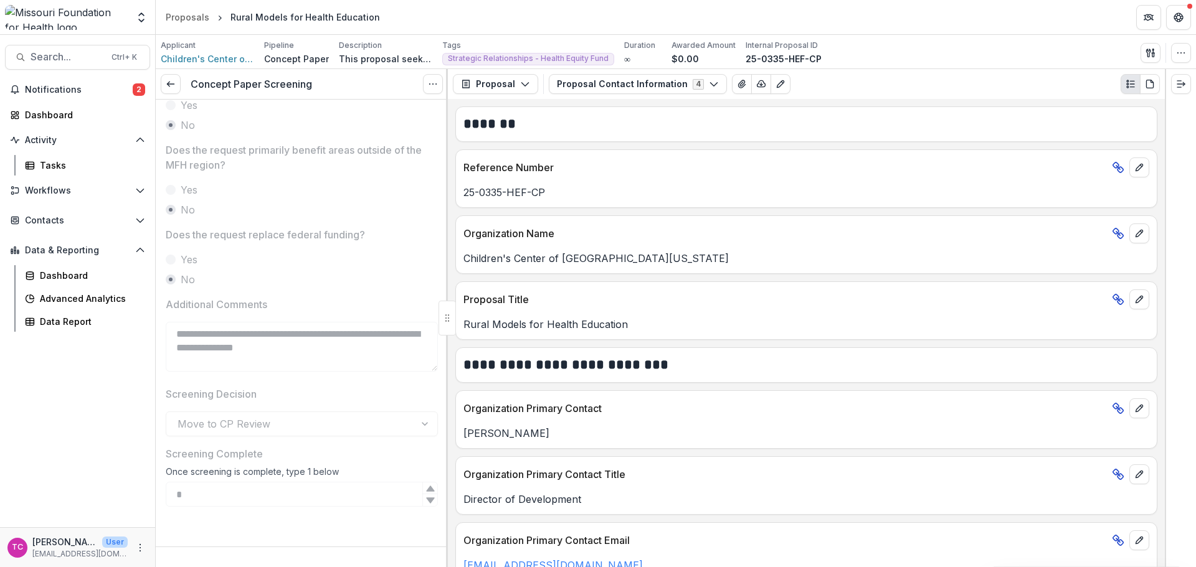
scroll to position [546, 0]
click at [179, 87] on link at bounding box center [171, 84] width 20 height 20
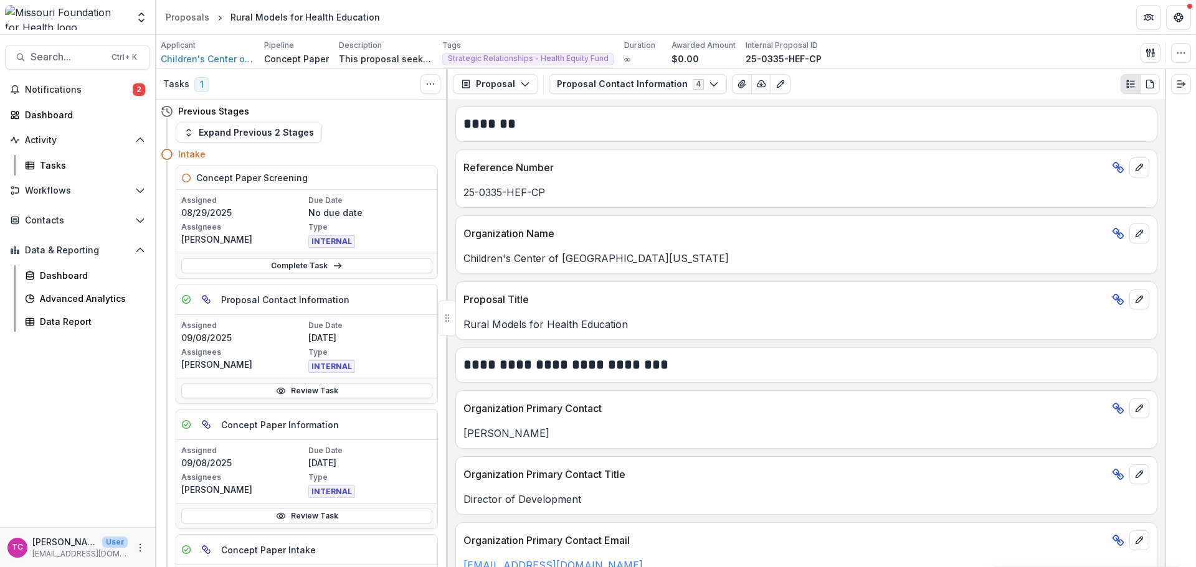
click at [257, 265] on link "Complete Task" at bounding box center [306, 265] width 251 height 15
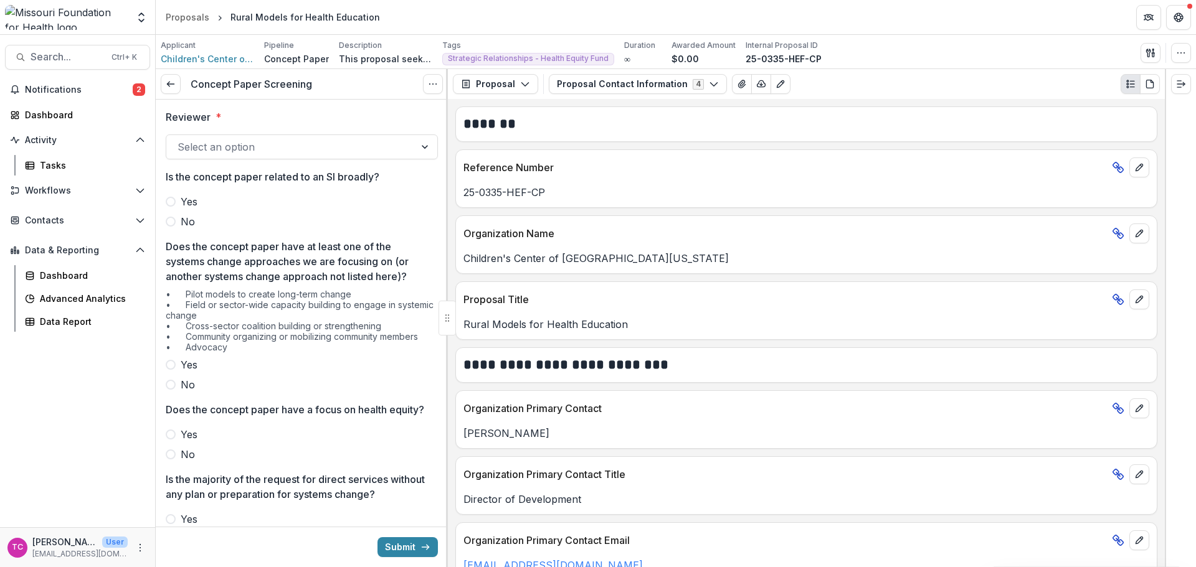
click at [196, 149] on div at bounding box center [291, 146] width 226 height 17
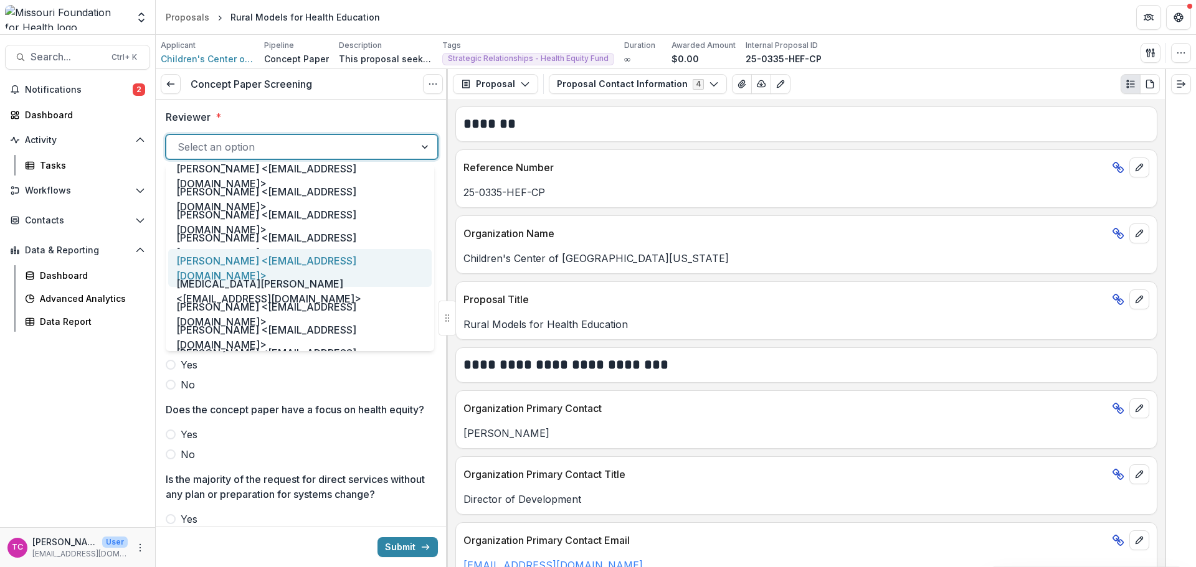
scroll to position [623, 0]
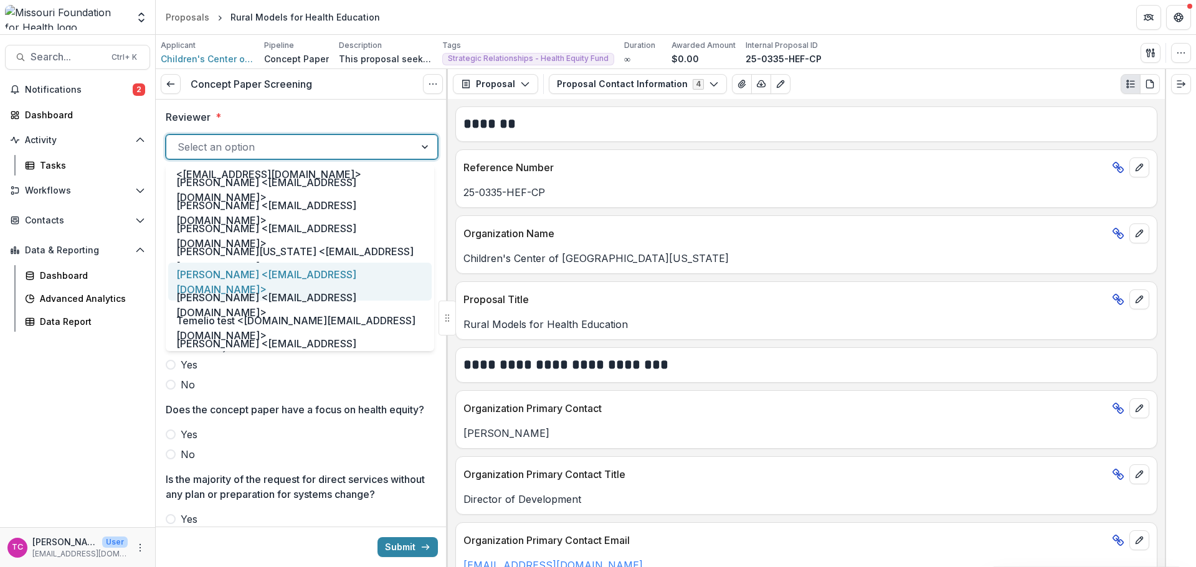
click at [190, 277] on div "[PERSON_NAME] <[EMAIL_ADDRESS][DOMAIN_NAME]>" at bounding box center [299, 282] width 263 height 38
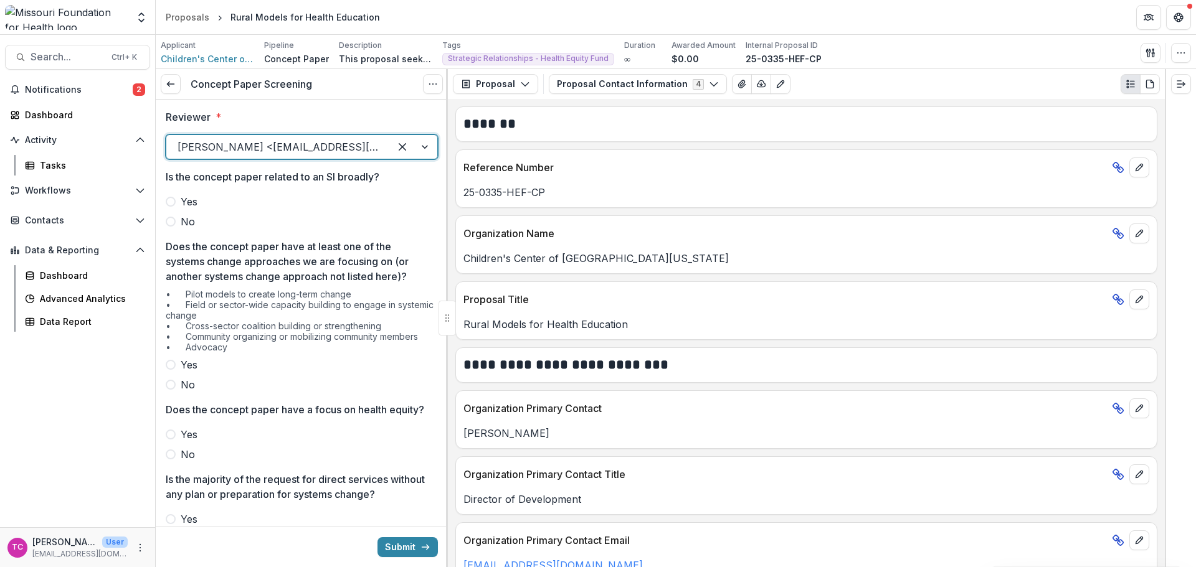
click at [191, 220] on span "No" at bounding box center [188, 221] width 14 height 15
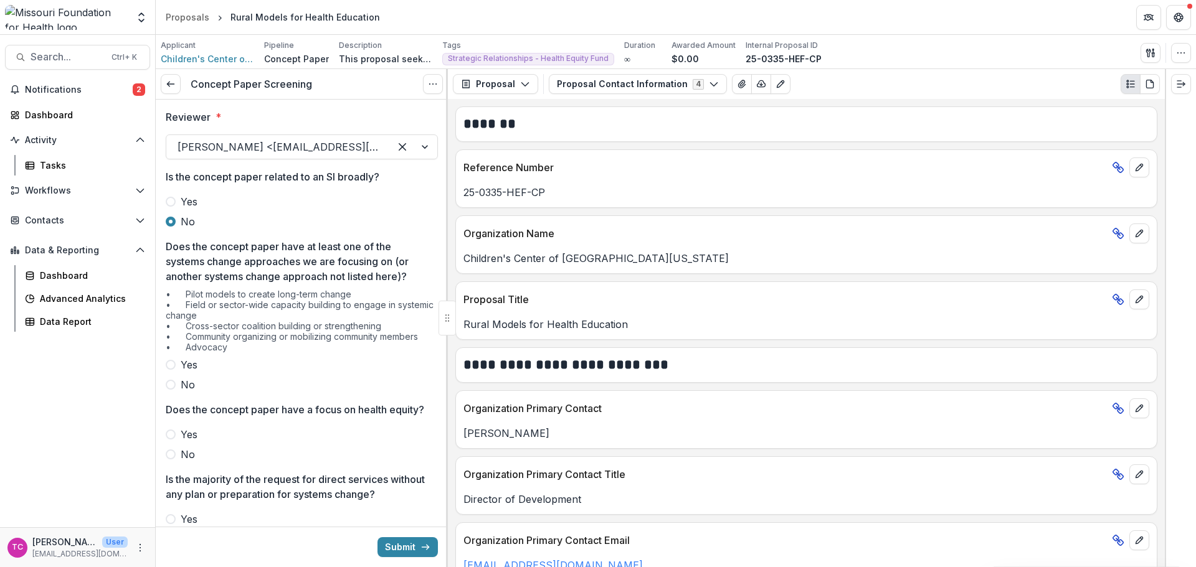
click at [176, 362] on label "Yes" at bounding box center [302, 365] width 272 height 15
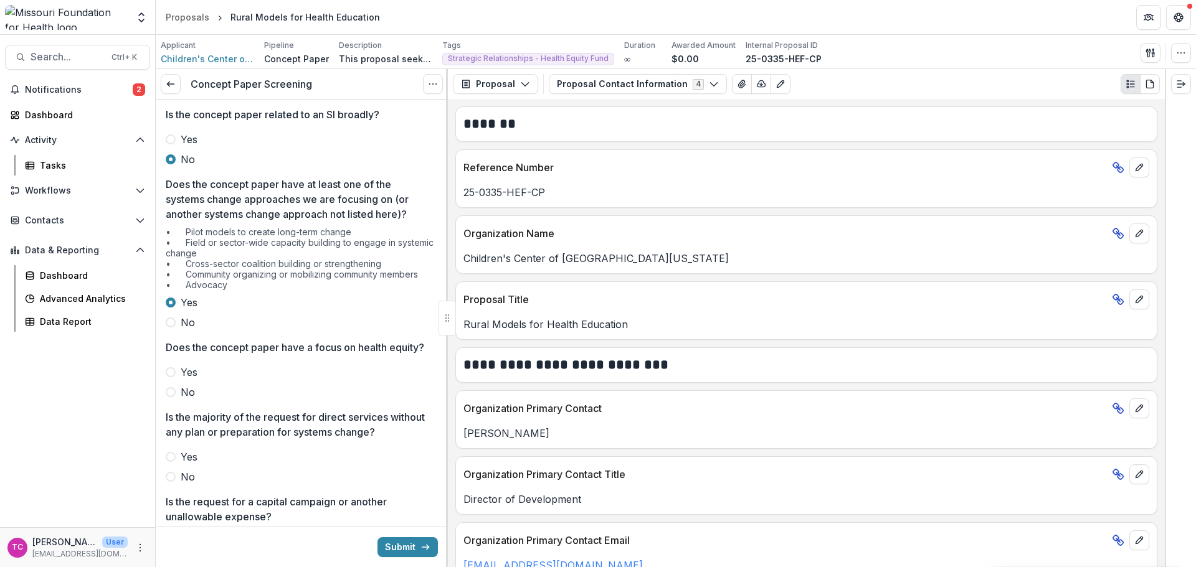
click at [173, 377] on span at bounding box center [171, 372] width 10 height 10
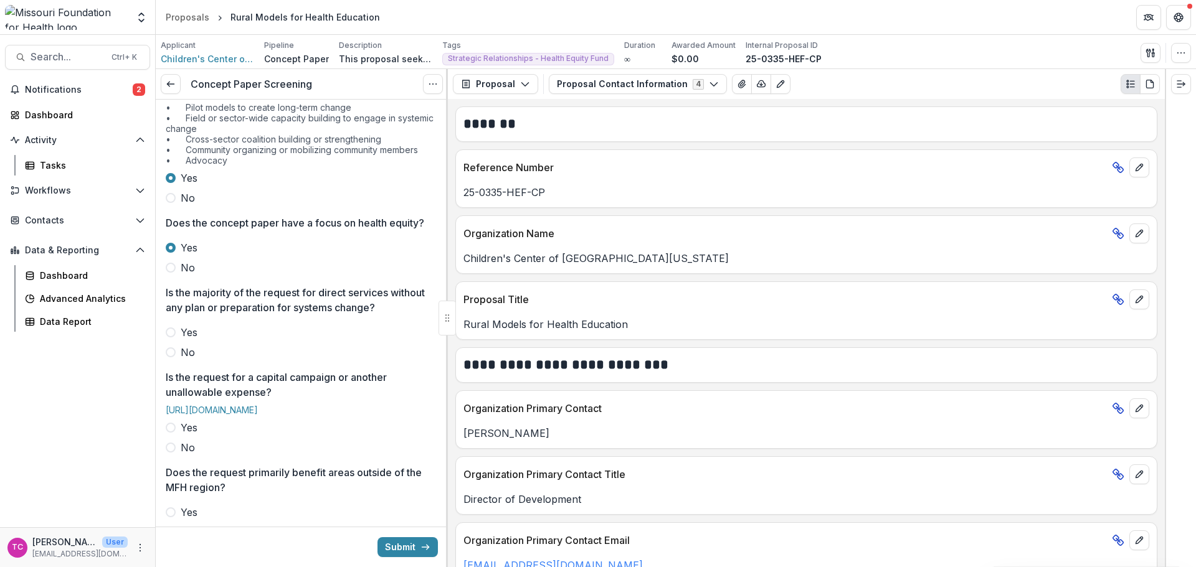
scroll to position [249, 0]
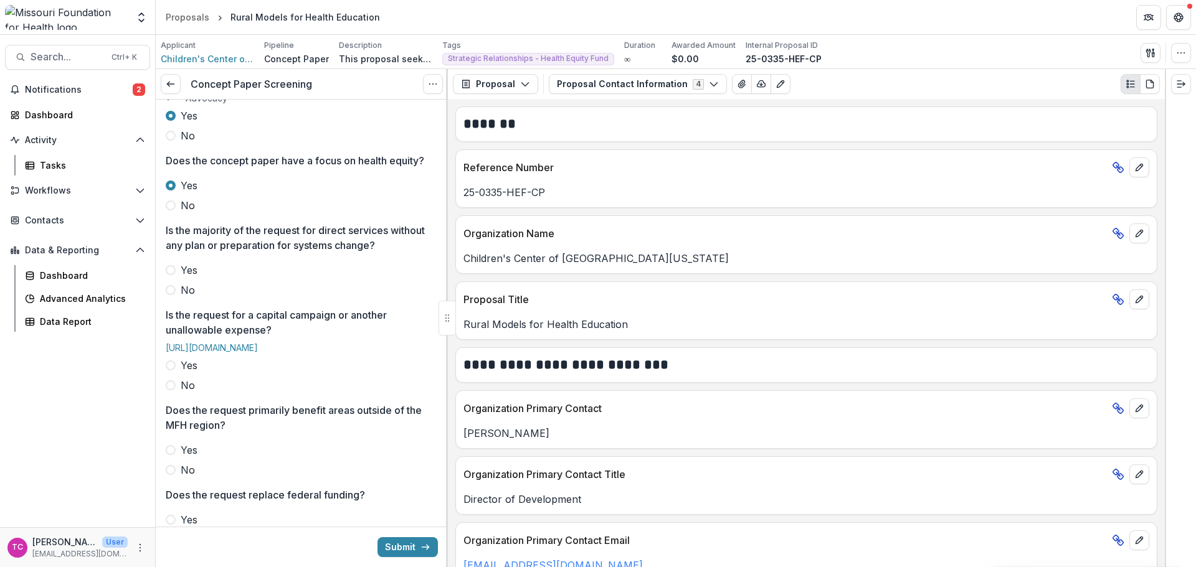
click at [182, 298] on span "No" at bounding box center [188, 290] width 14 height 15
click at [173, 393] on div "Yes No" at bounding box center [302, 375] width 272 height 35
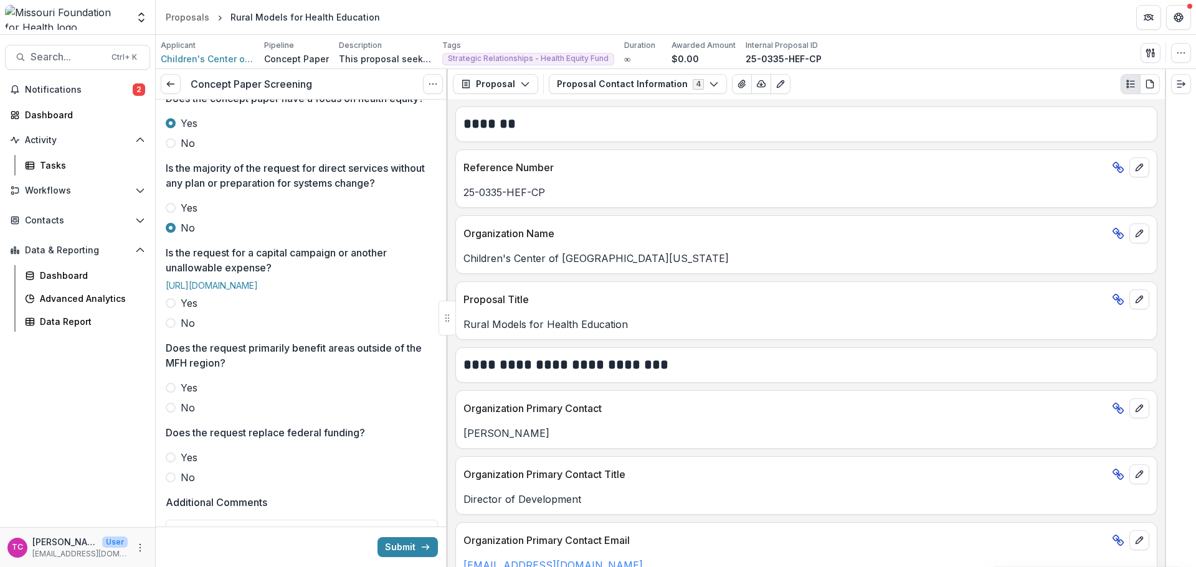
click at [180, 331] on label "No" at bounding box center [302, 323] width 272 height 15
click at [178, 415] on label "No" at bounding box center [302, 407] width 272 height 15
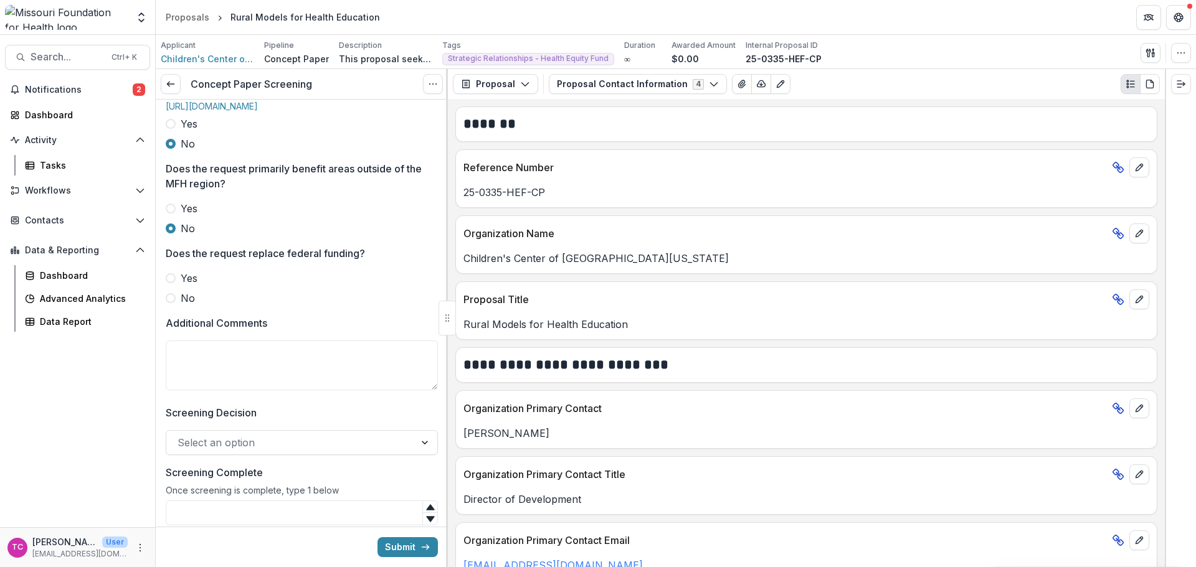
scroll to position [498, 0]
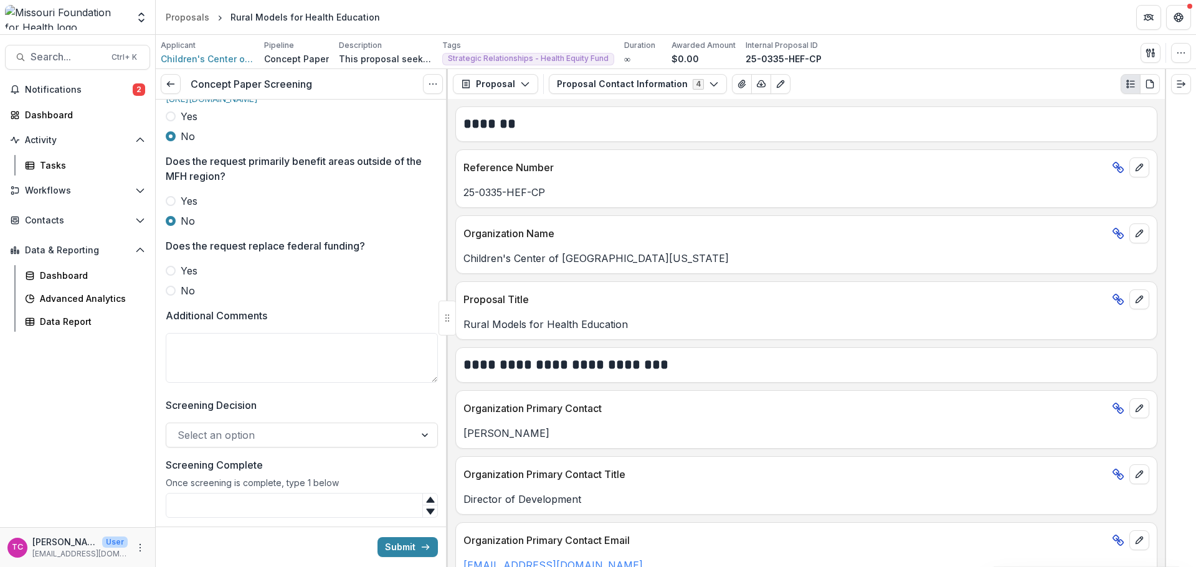
click at [178, 298] on div "Yes No" at bounding box center [302, 280] width 272 height 35
click at [179, 298] on label "No" at bounding box center [302, 290] width 272 height 15
click at [194, 383] on textarea "Additional Comments" at bounding box center [302, 358] width 272 height 50
click at [181, 383] on textarea "**********" at bounding box center [300, 358] width 268 height 50
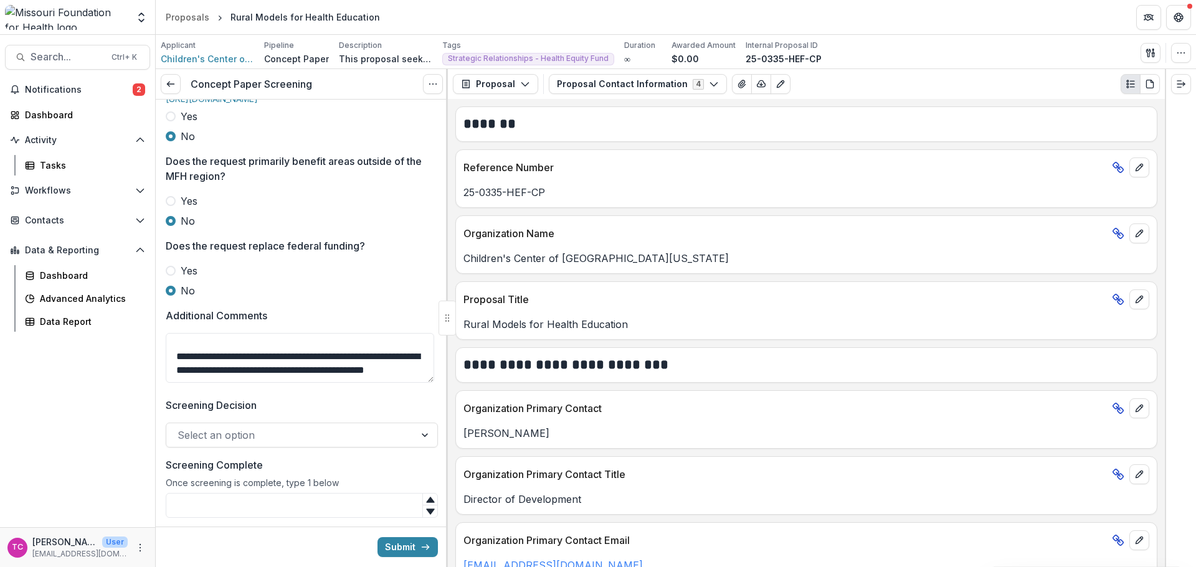
scroll to position [85, 0]
drag, startPoint x: 249, startPoint y: 408, endPoint x: 202, endPoint y: 407, distance: 47.4
click at [202, 383] on textarea "**********" at bounding box center [300, 358] width 268 height 50
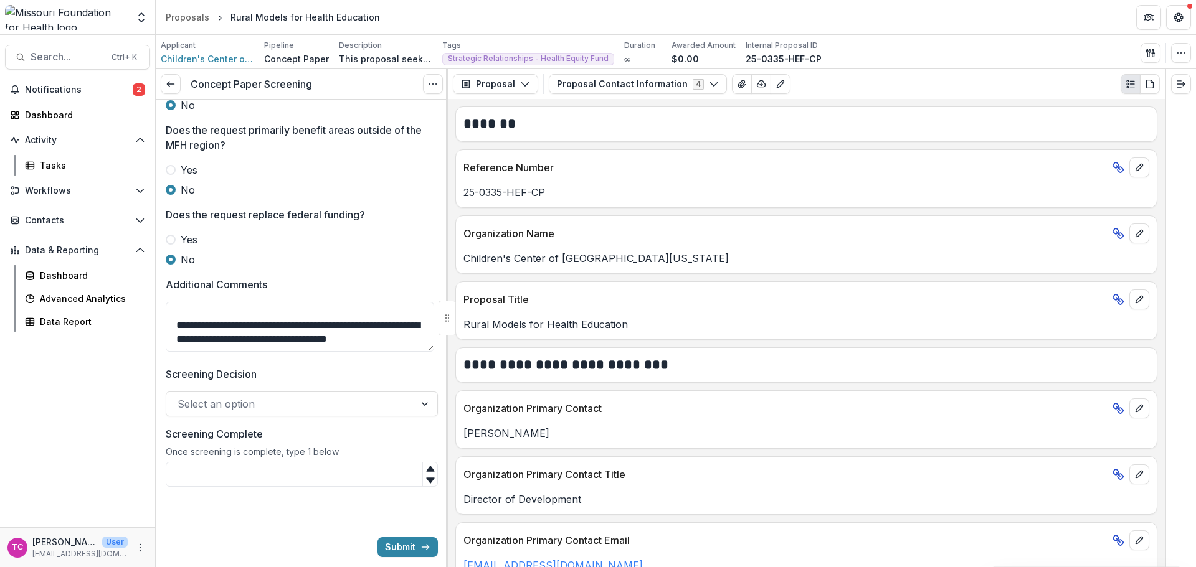
scroll to position [566, 0]
type textarea "**********"
click at [212, 389] on div at bounding box center [302, 389] width 272 height 5
click at [206, 405] on div at bounding box center [291, 404] width 226 height 17
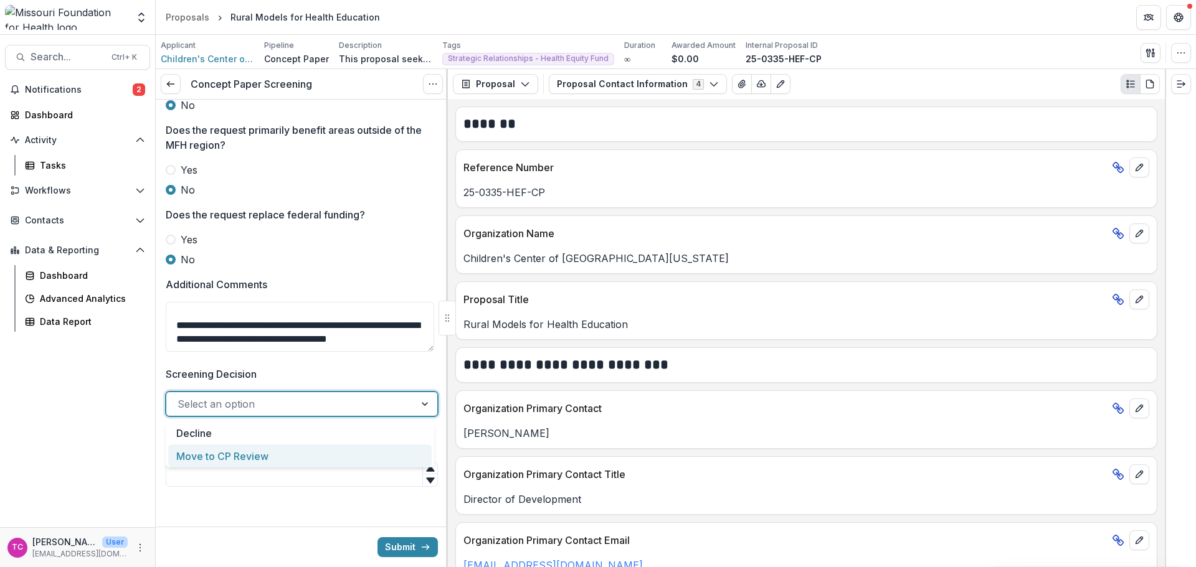
click at [211, 447] on div "Move to CP Review" at bounding box center [299, 456] width 263 height 23
click at [206, 473] on input "Screening Complete" at bounding box center [302, 474] width 272 height 25
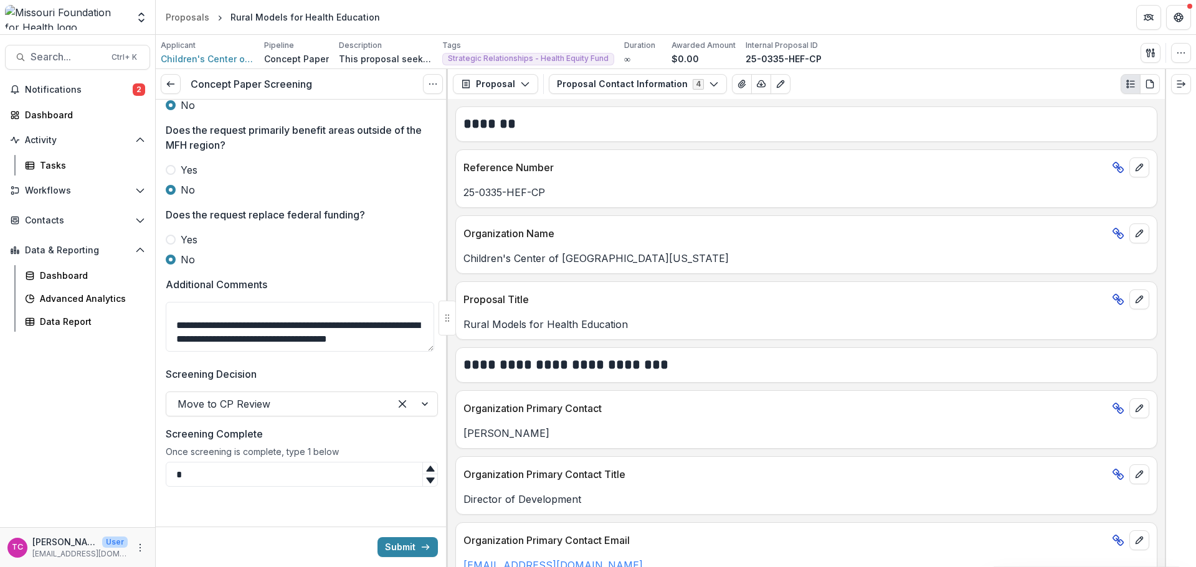
type input "*"
click at [432, 548] on button "Submit" at bounding box center [407, 548] width 60 height 20
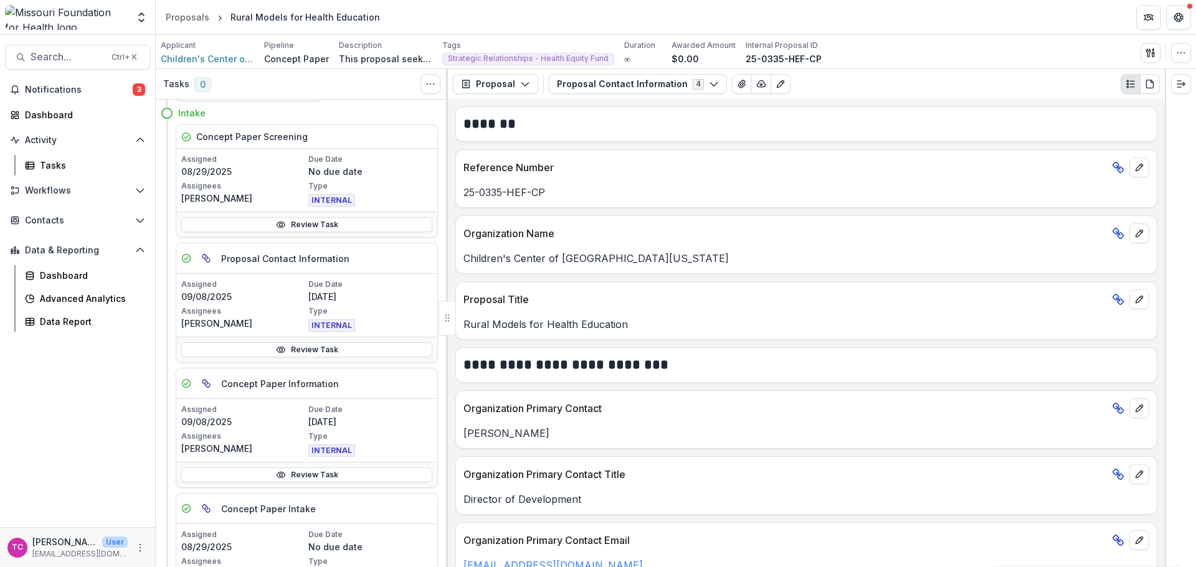
scroll to position [62, 0]
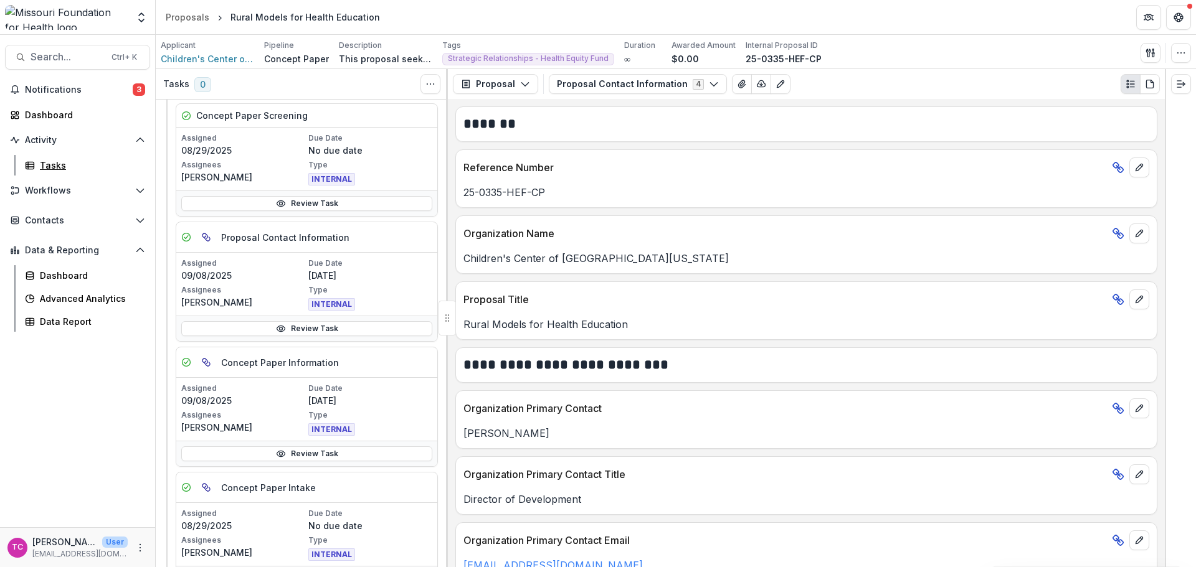
click at [42, 156] on link "Tasks" at bounding box center [85, 165] width 130 height 21
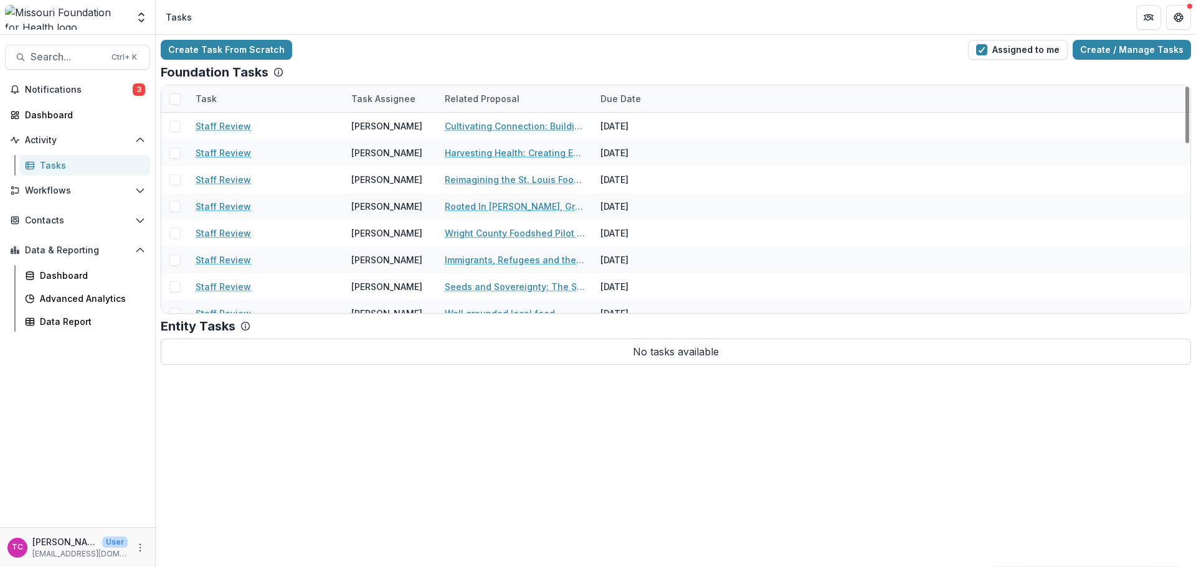
drag, startPoint x: 34, startPoint y: 94, endPoint x: 65, endPoint y: 141, distance: 56.7
click at [34, 94] on span "Notifications" at bounding box center [79, 90] width 108 height 11
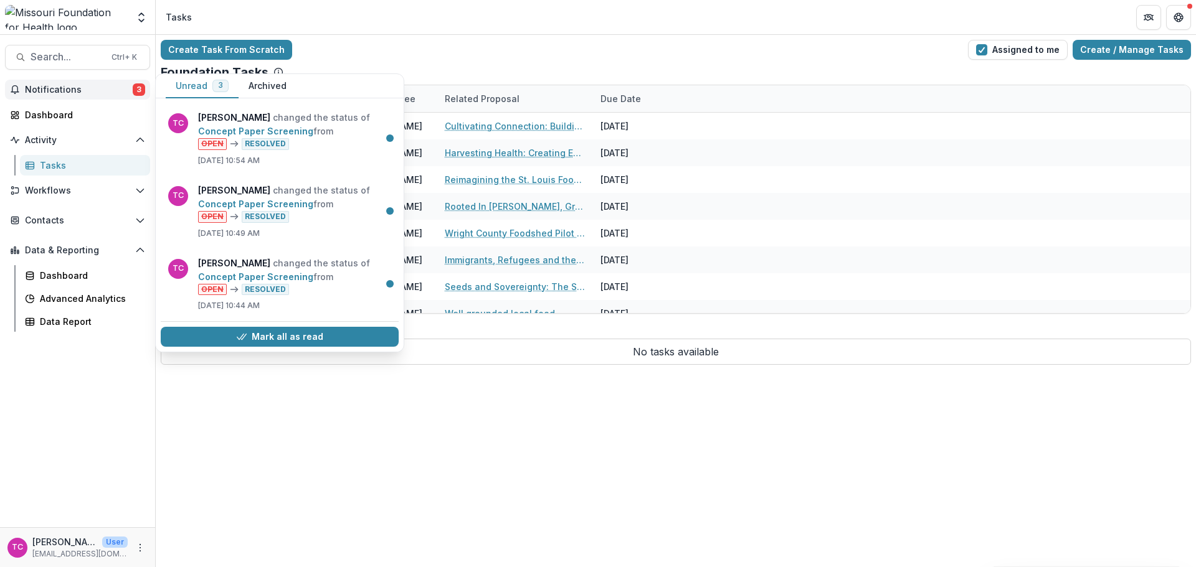
click at [214, 344] on button "Mark all as read" at bounding box center [280, 337] width 238 height 20
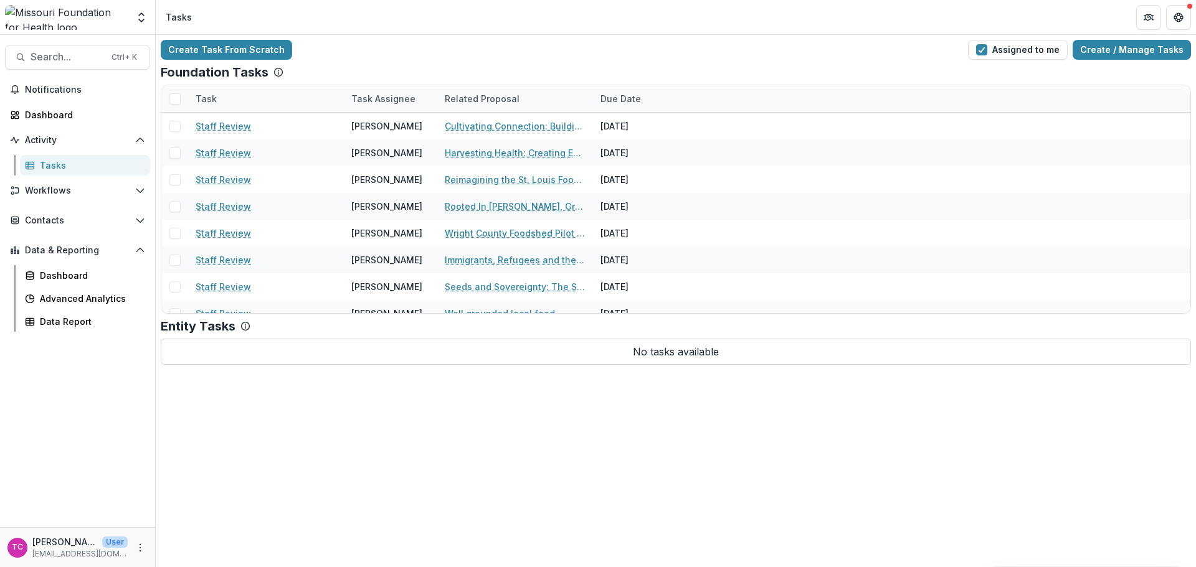
click at [321, 358] on p "No tasks available" at bounding box center [676, 352] width 1030 height 26
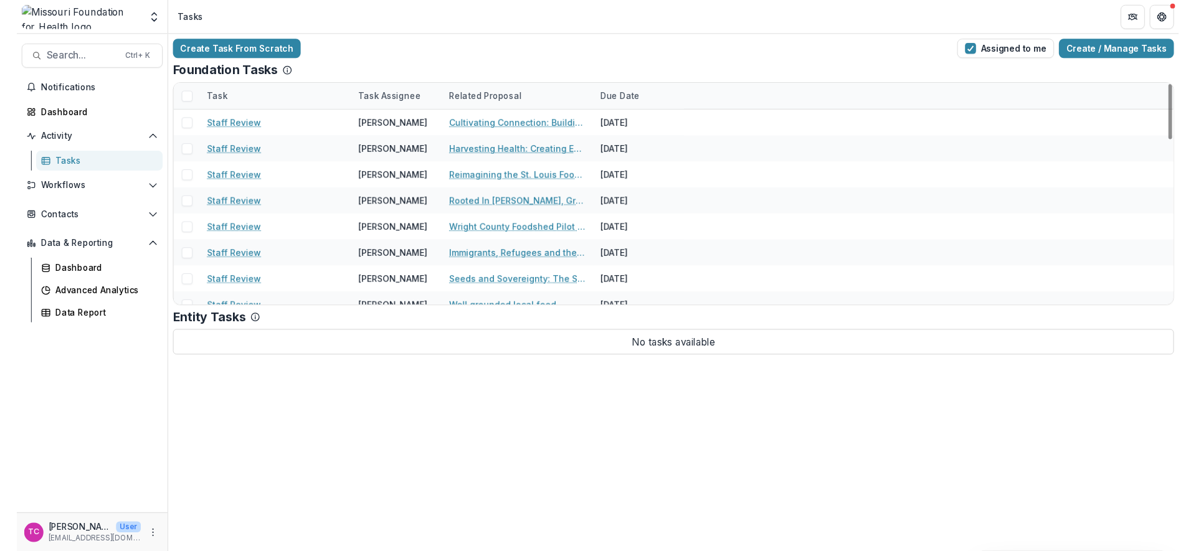
scroll to position [498, 0]
